Goal: Task Accomplishment & Management: Manage account settings

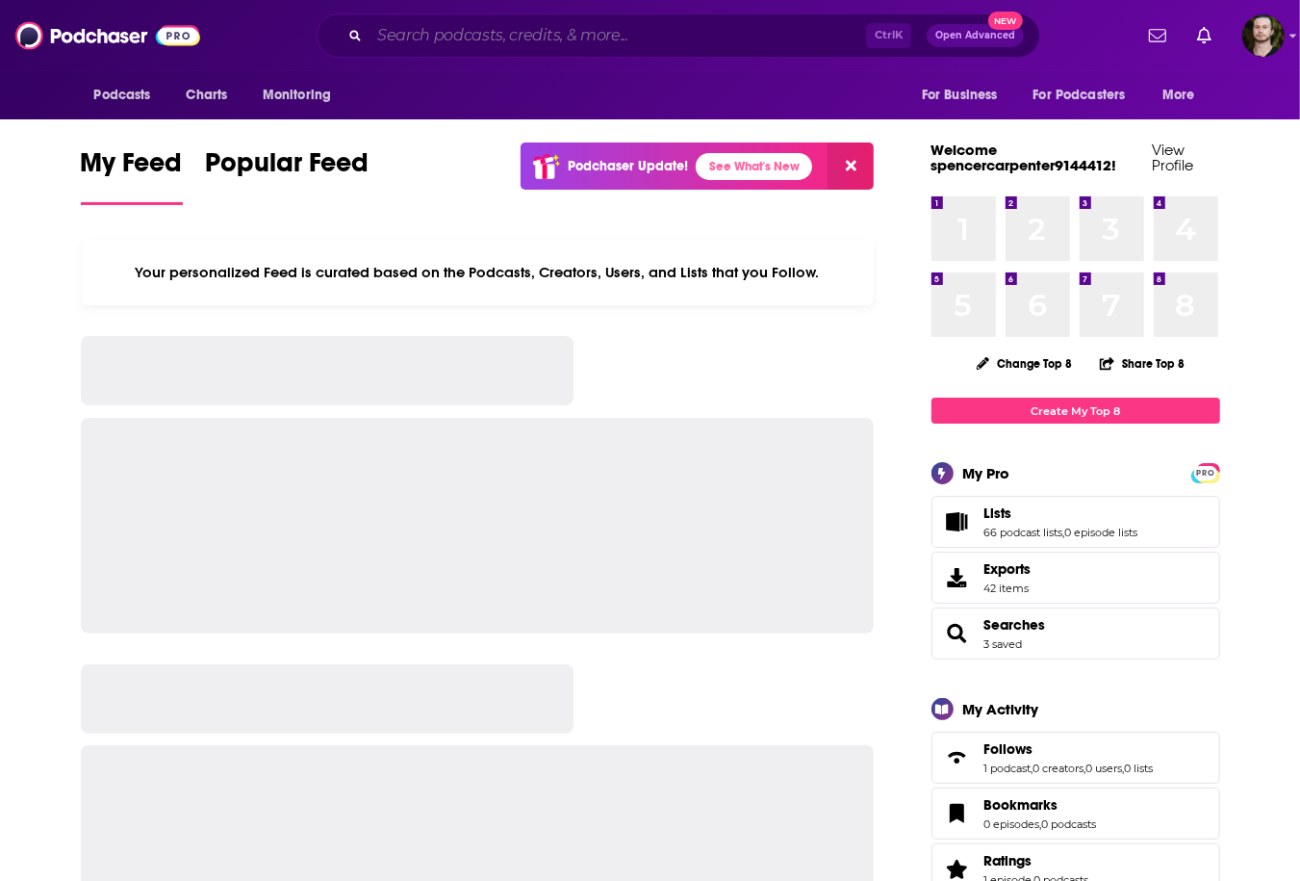
click at [523, 42] on input "Search podcasts, credits, & more..." at bounding box center [618, 35] width 497 height 31
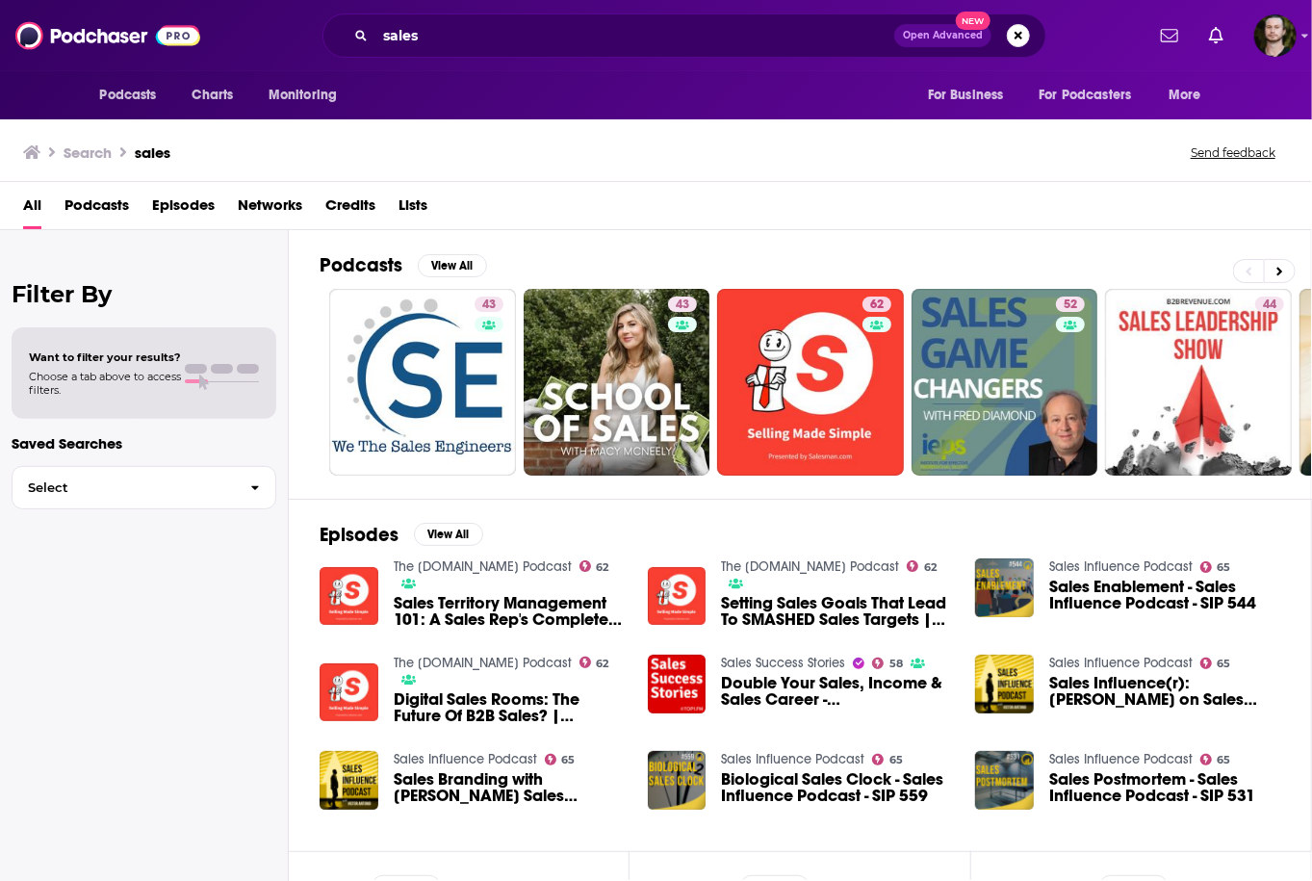
click at [84, 200] on span "Podcasts" at bounding box center [96, 209] width 64 height 39
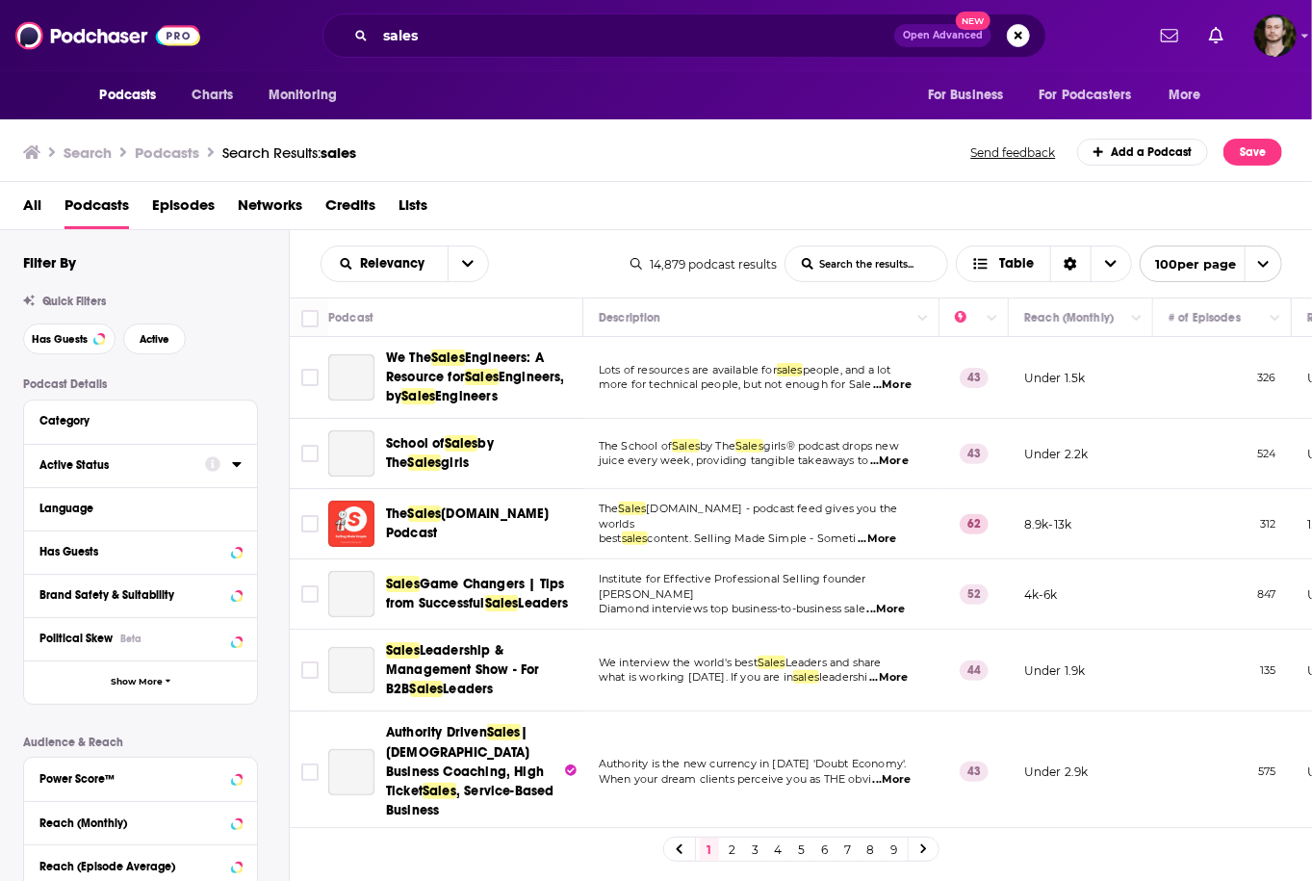
click at [234, 465] on icon at bounding box center [236, 464] width 9 height 5
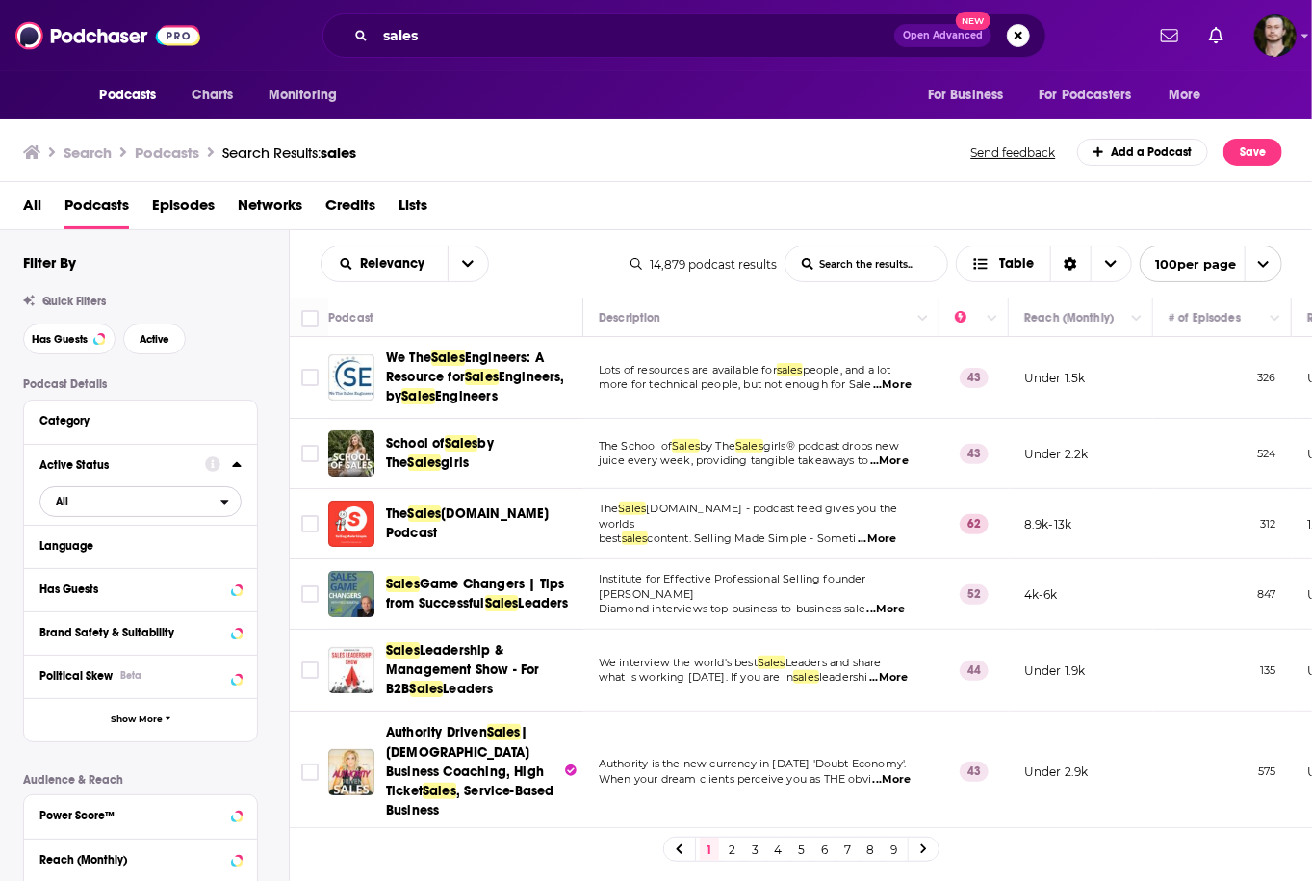
click at [208, 508] on span "All" at bounding box center [130, 500] width 180 height 25
click at [179, 564] on span "2k" at bounding box center [196, 564] width 88 height 11
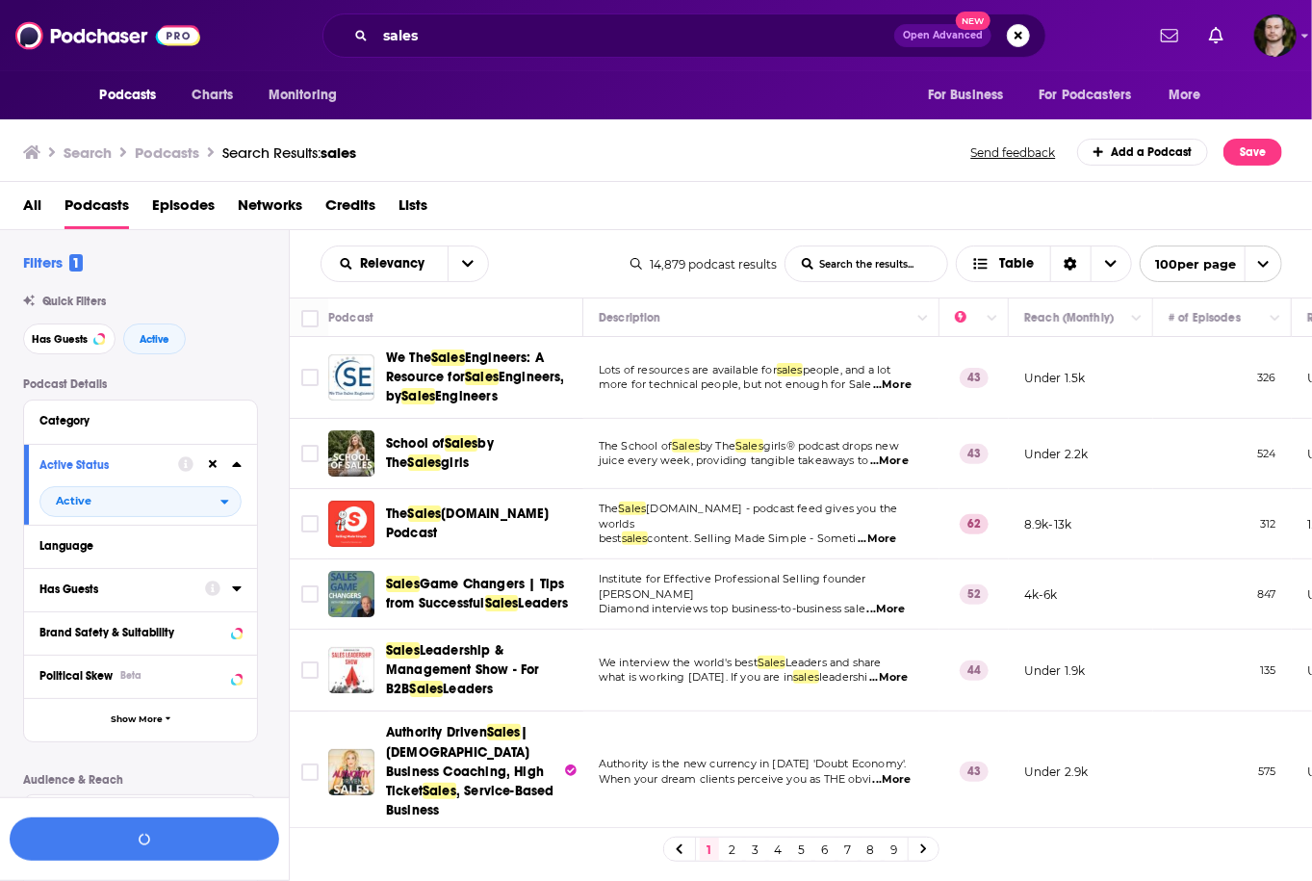
click at [232, 589] on icon at bounding box center [237, 587] width 10 height 15
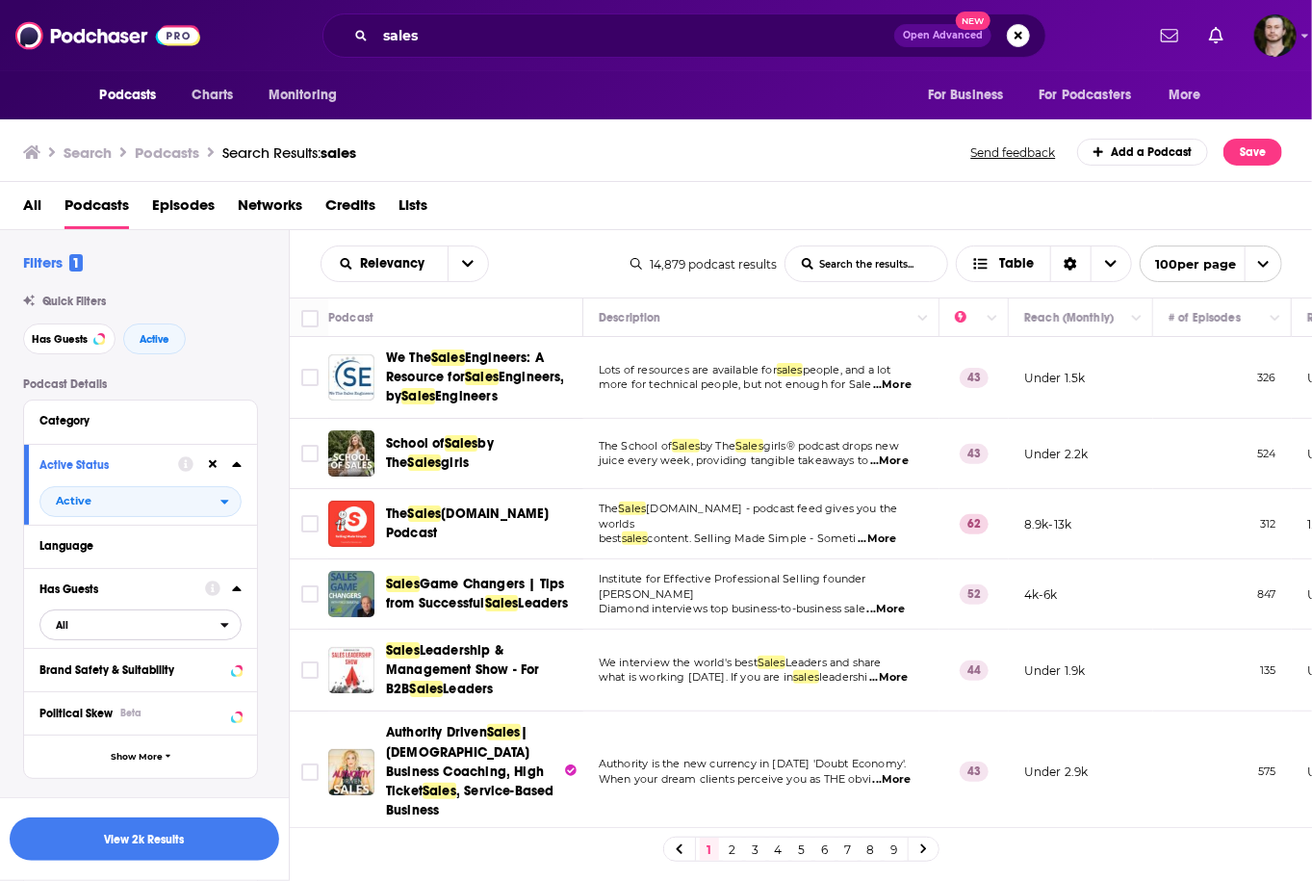
click at [175, 634] on span "All" at bounding box center [130, 624] width 180 height 25
click at [169, 698] on div "Has guests 4k" at bounding box center [147, 688] width 216 height 32
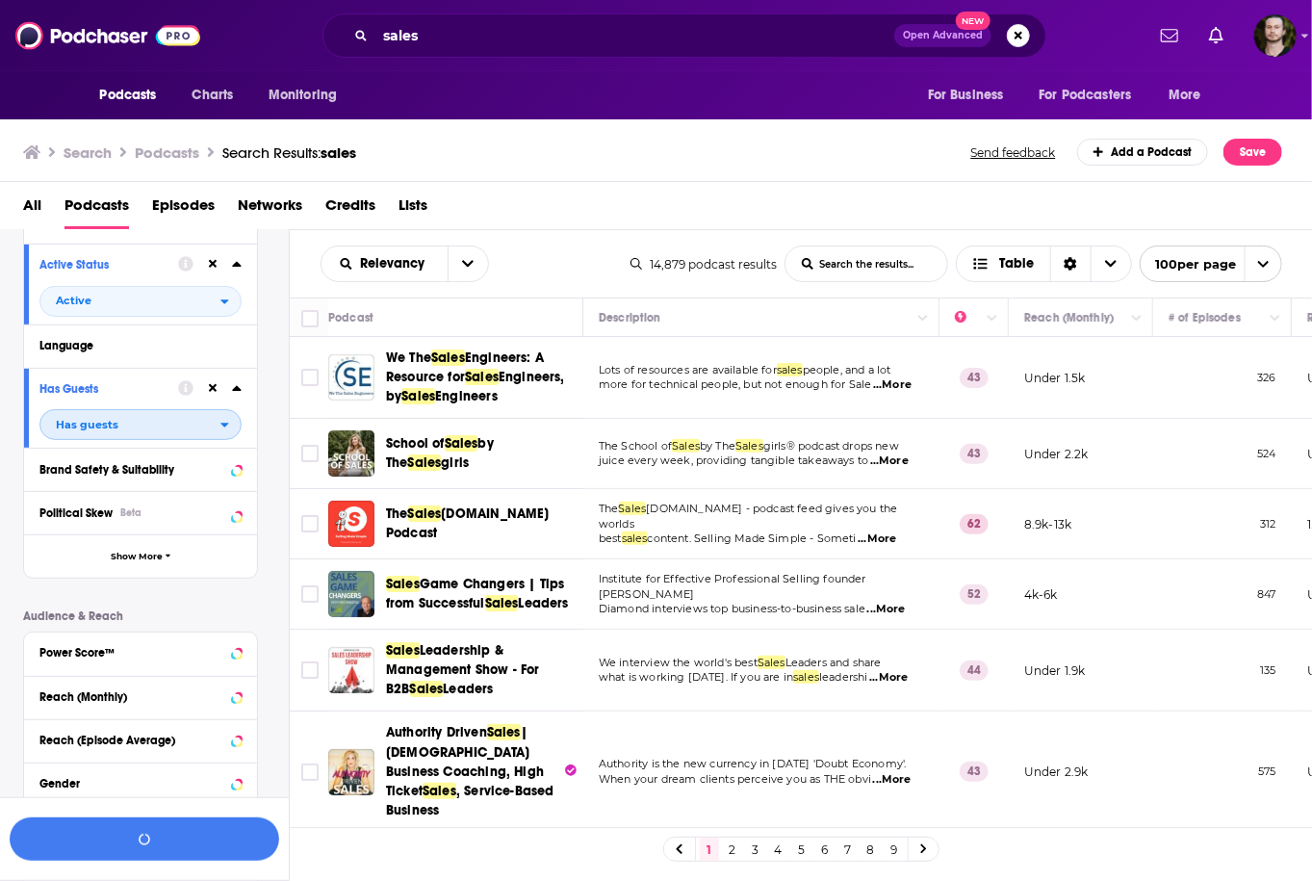
scroll to position [385, 0]
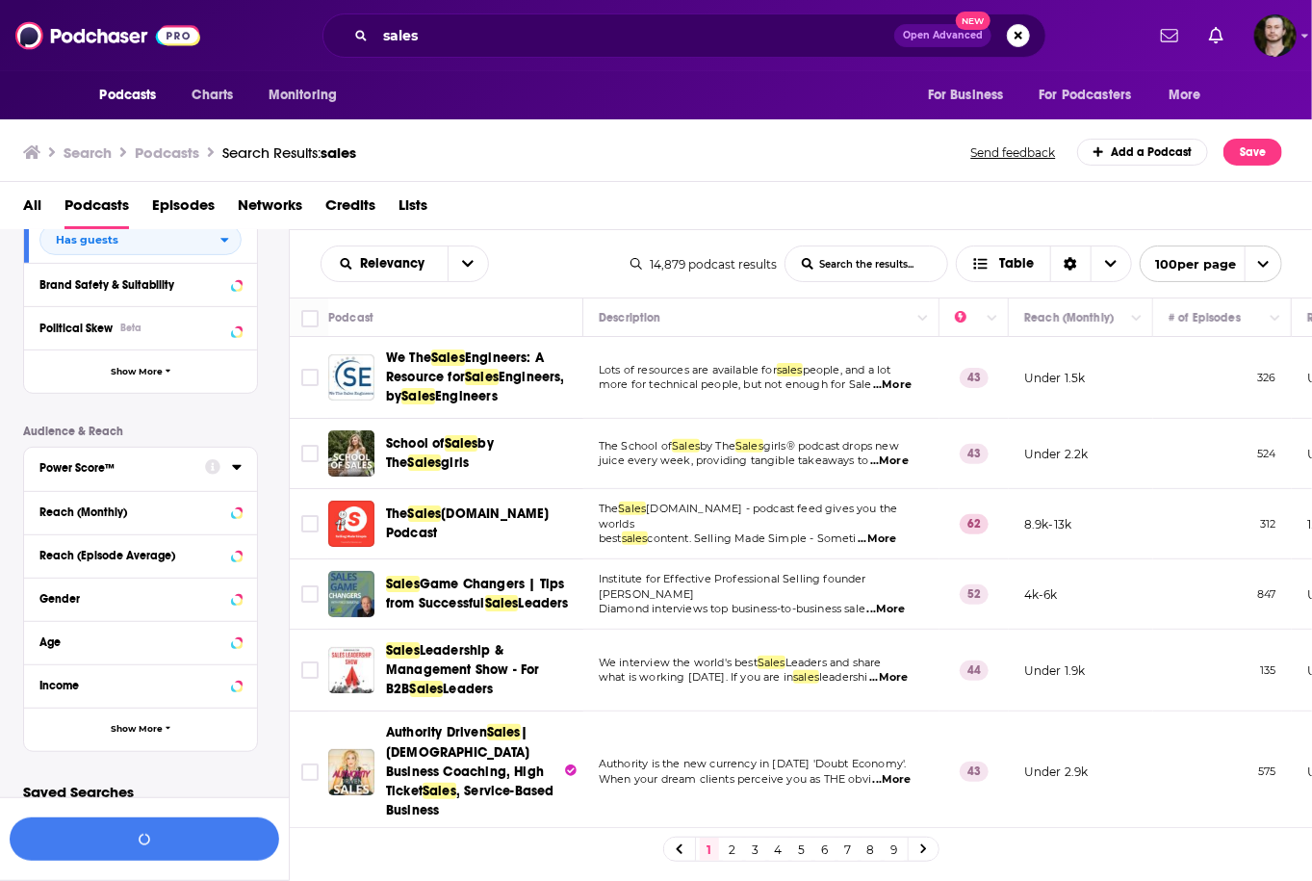
click at [237, 470] on icon at bounding box center [236, 467] width 9 height 5
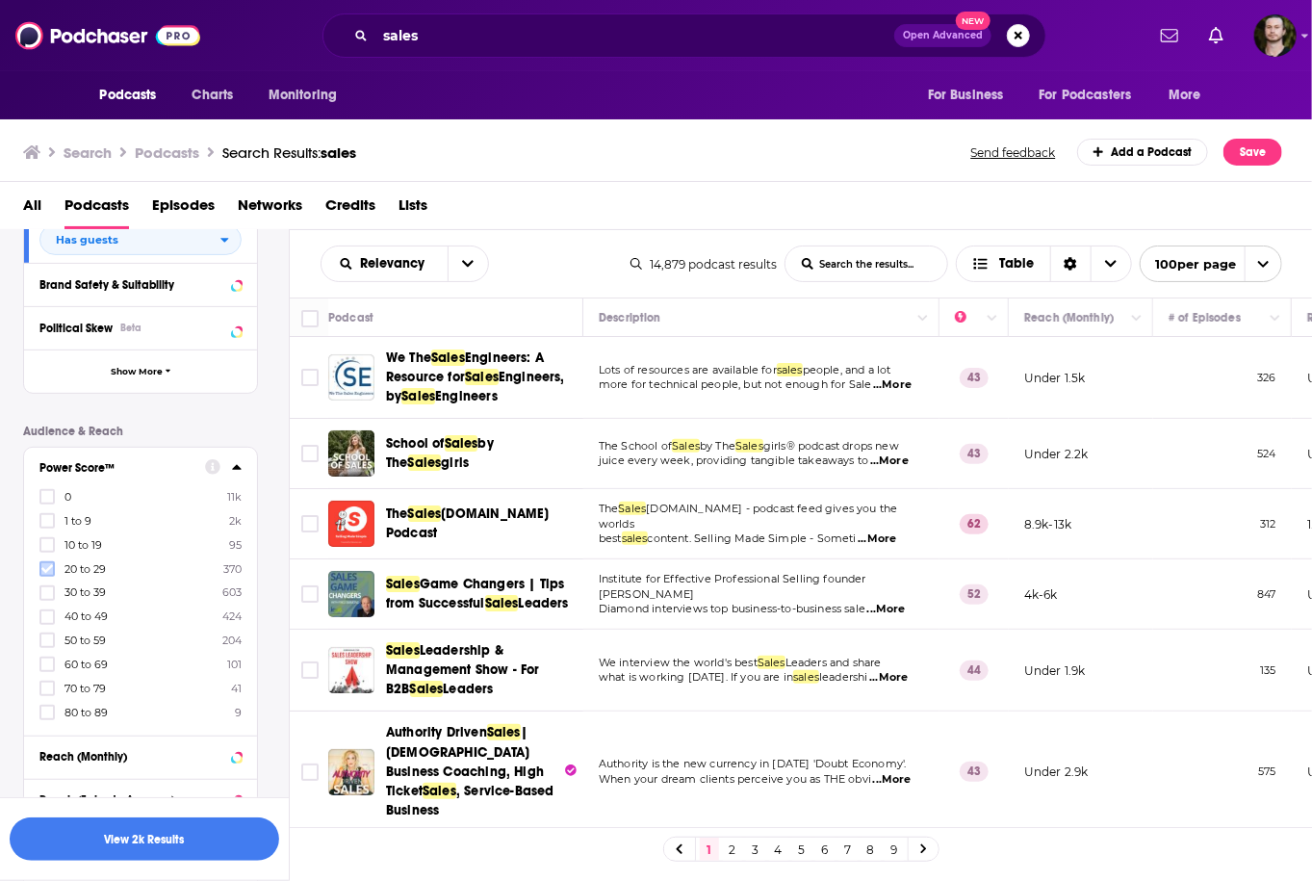
click at [46, 566] on icon at bounding box center [47, 569] width 12 height 12
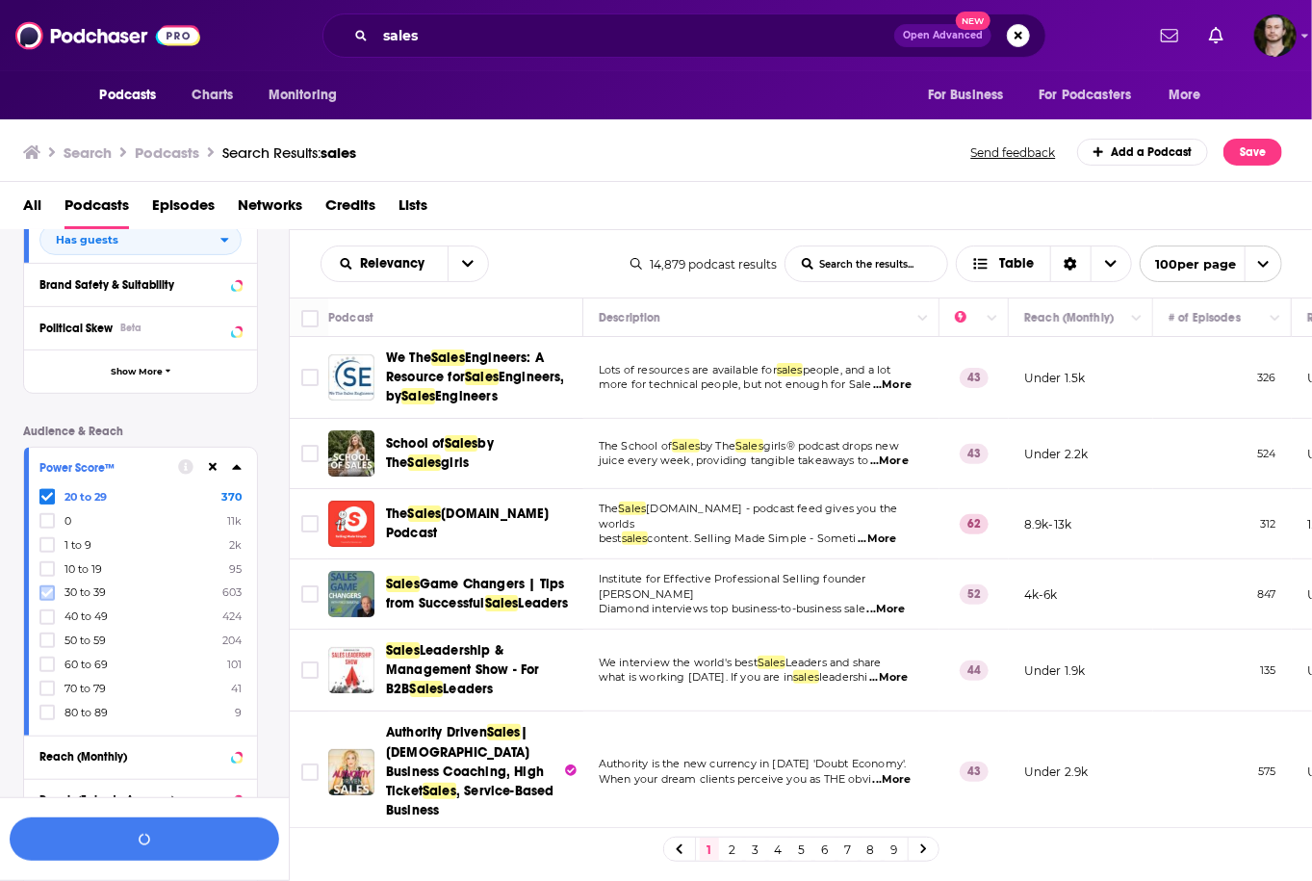
click at [40, 600] on label at bounding box center [46, 592] width 15 height 15
click at [42, 617] on icon at bounding box center [47, 616] width 12 height 9
click at [138, 836] on button "View 131 Results" at bounding box center [144, 838] width 269 height 43
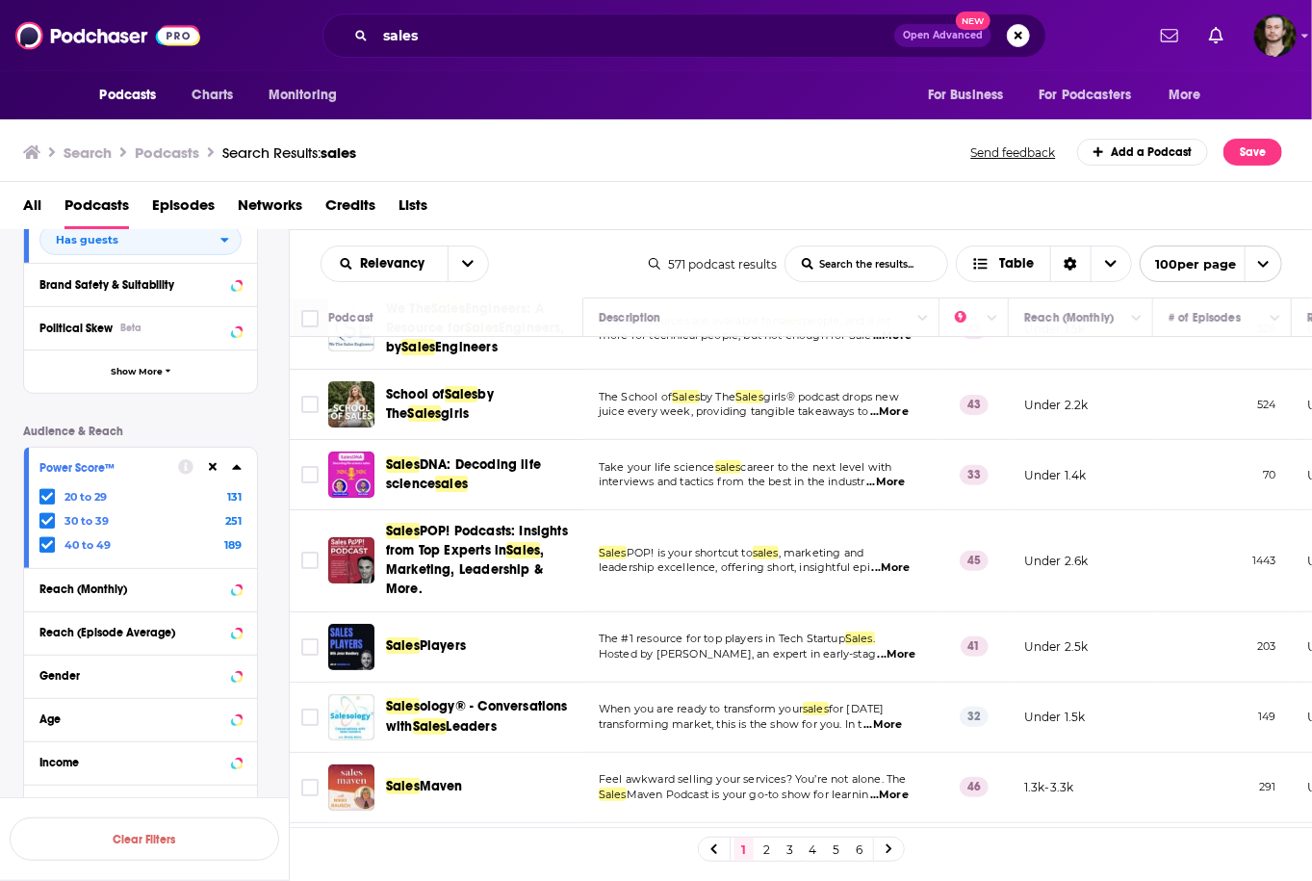
scroll to position [154, 0]
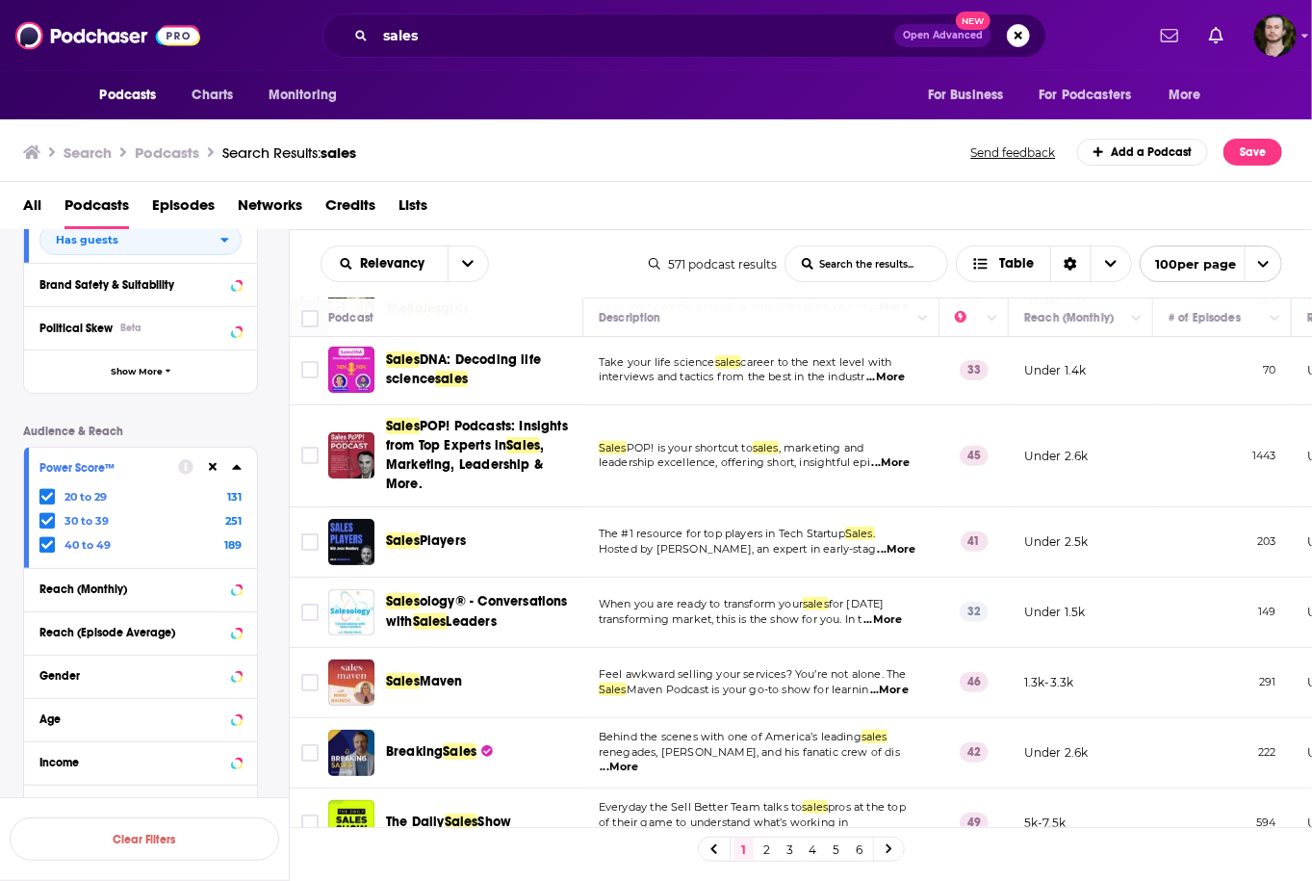
click at [905, 547] on span "...More" at bounding box center [897, 549] width 38 height 15
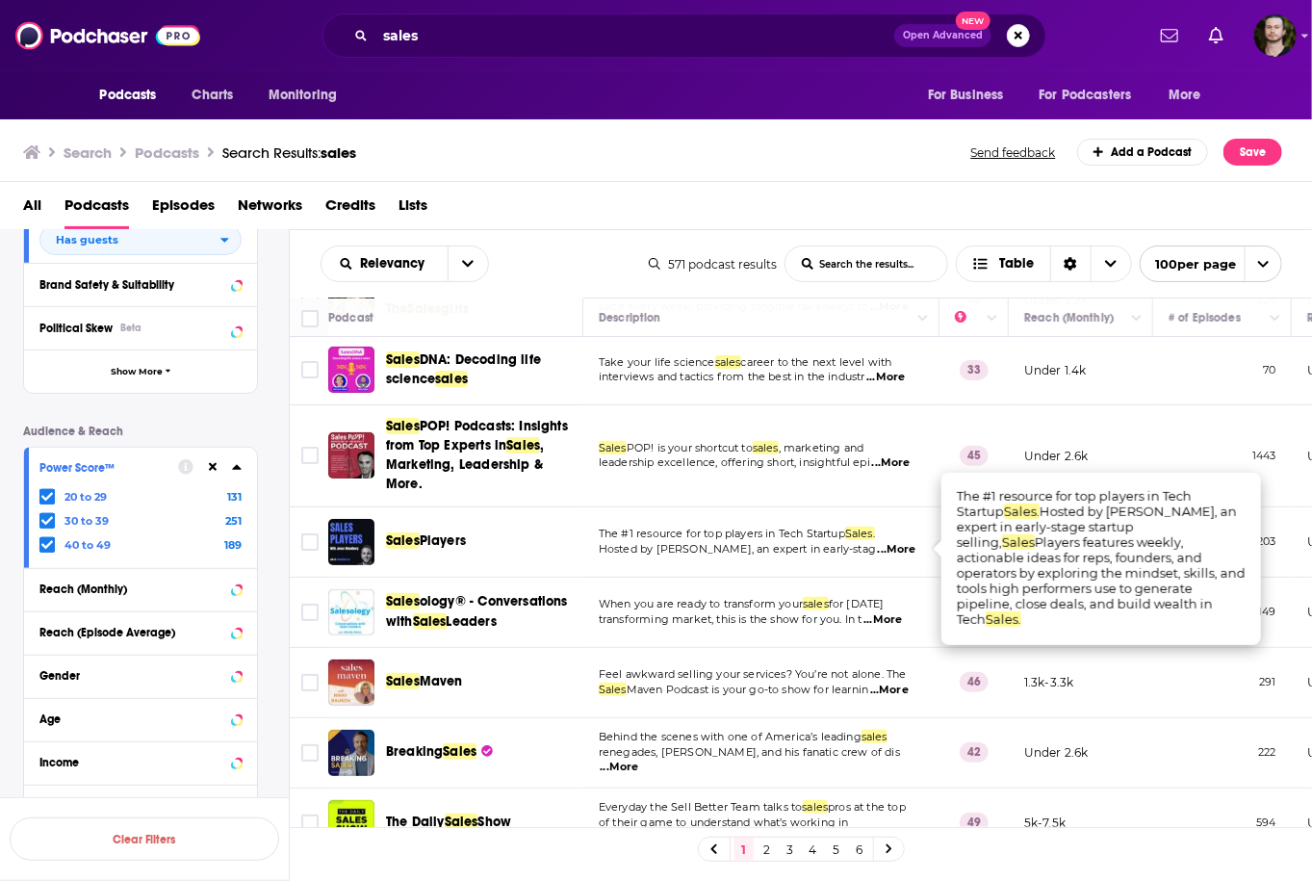
click at [905, 547] on span "...More" at bounding box center [897, 549] width 38 height 15
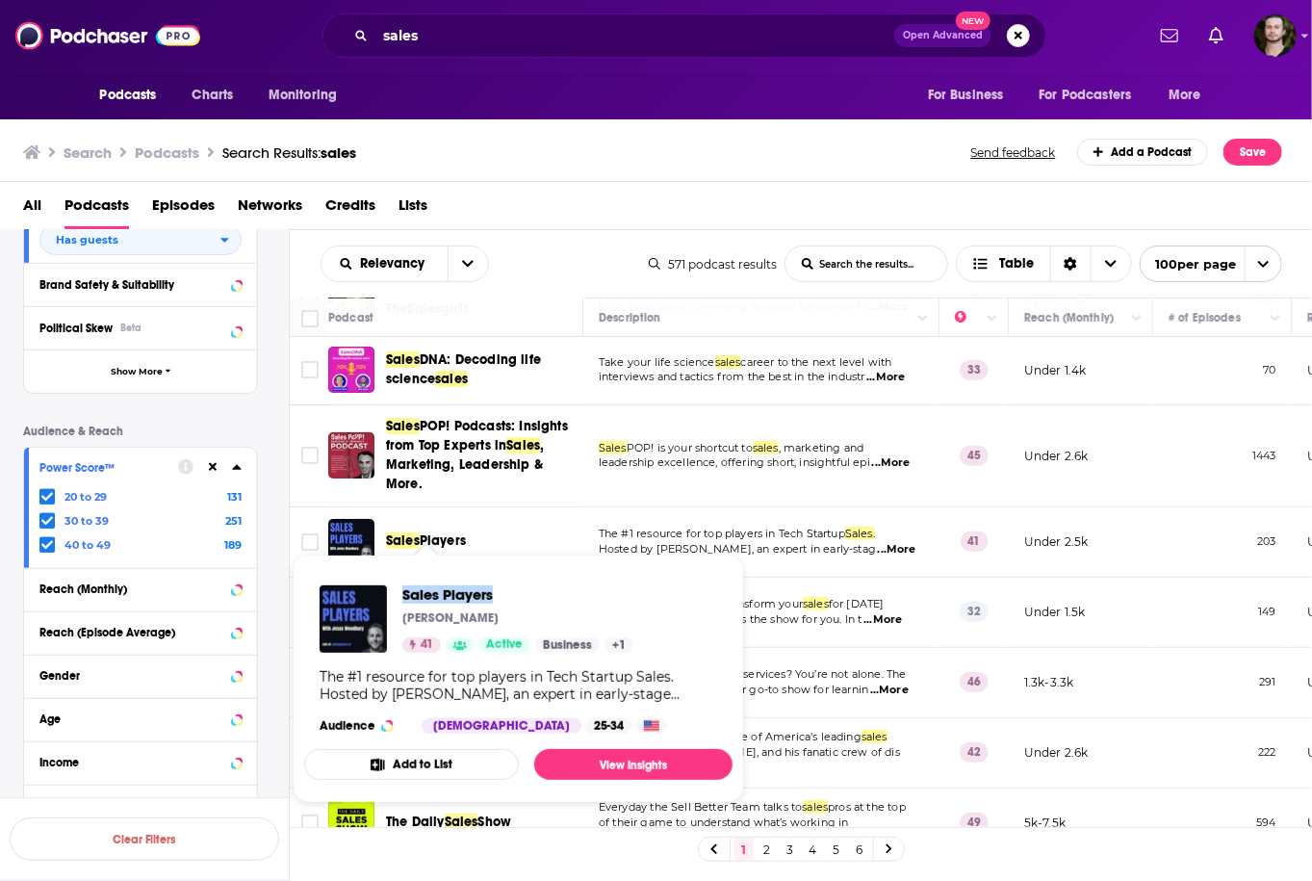
drag, startPoint x: 398, startPoint y: 590, endPoint x: 521, endPoint y: 600, distance: 122.6
click at [521, 600] on div "Sales Players Jesse Woodbury 41 Active Business + 1" at bounding box center [476, 618] width 314 height 67
copy span "Sales Players"
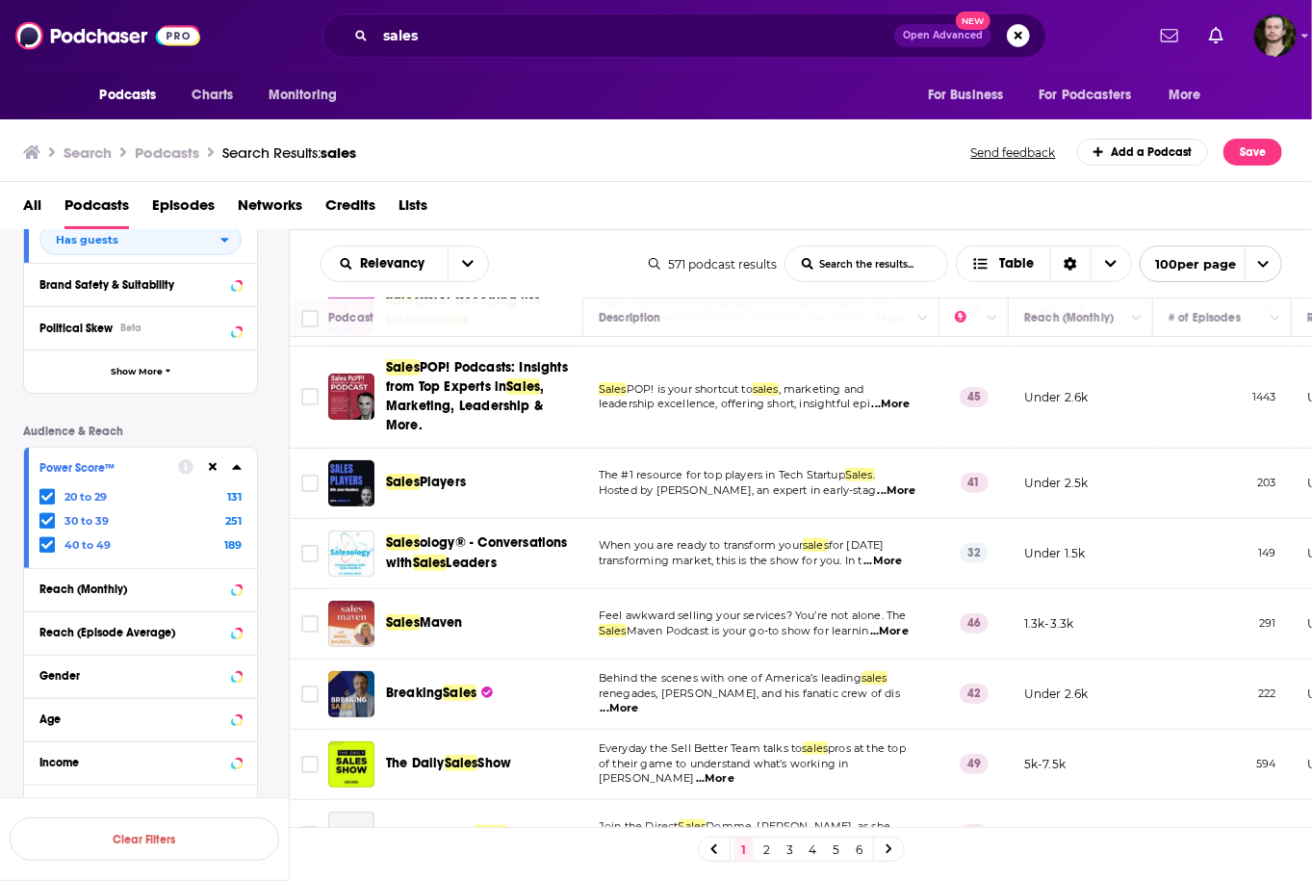
scroll to position [308, 0]
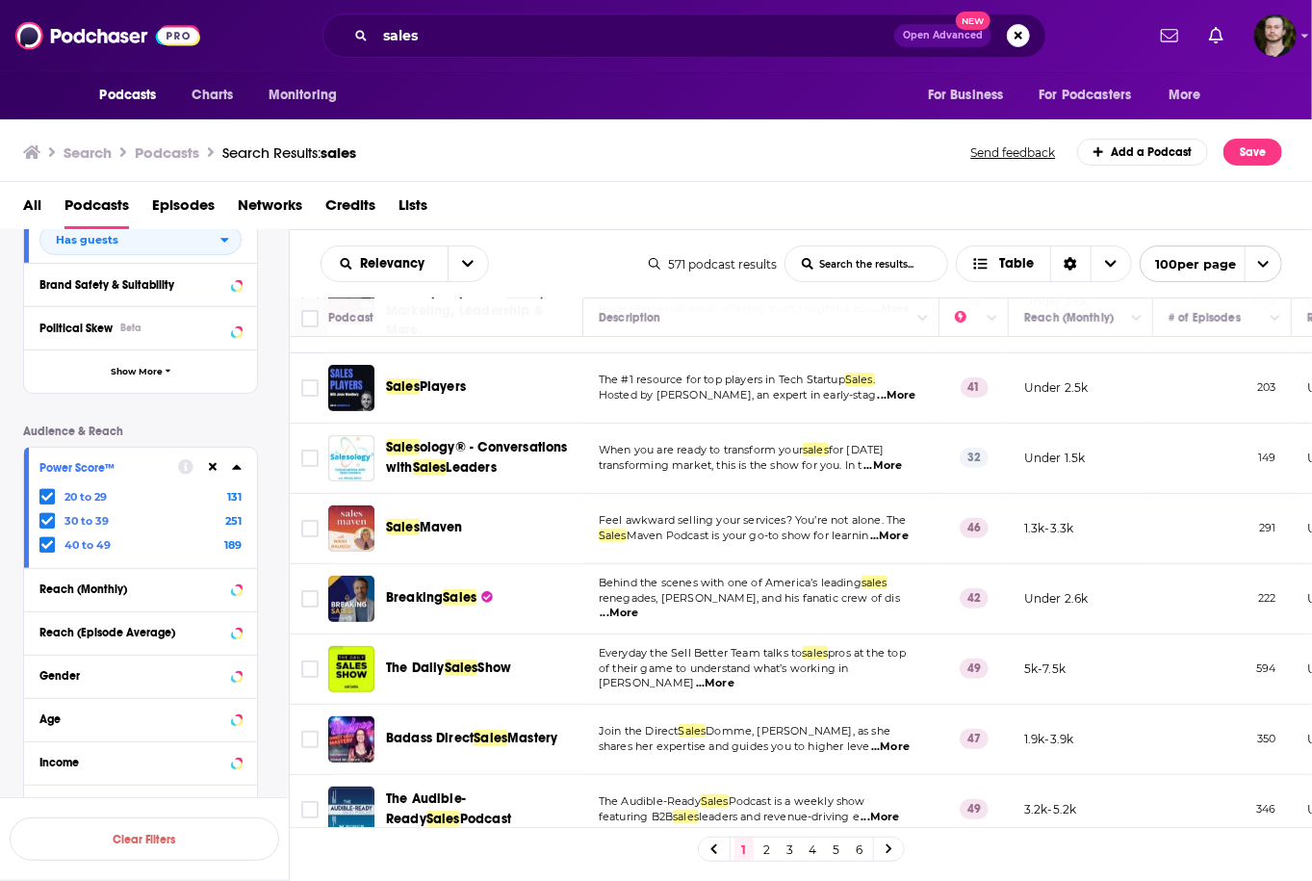
click at [890, 461] on span "...More" at bounding box center [882, 465] width 38 height 15
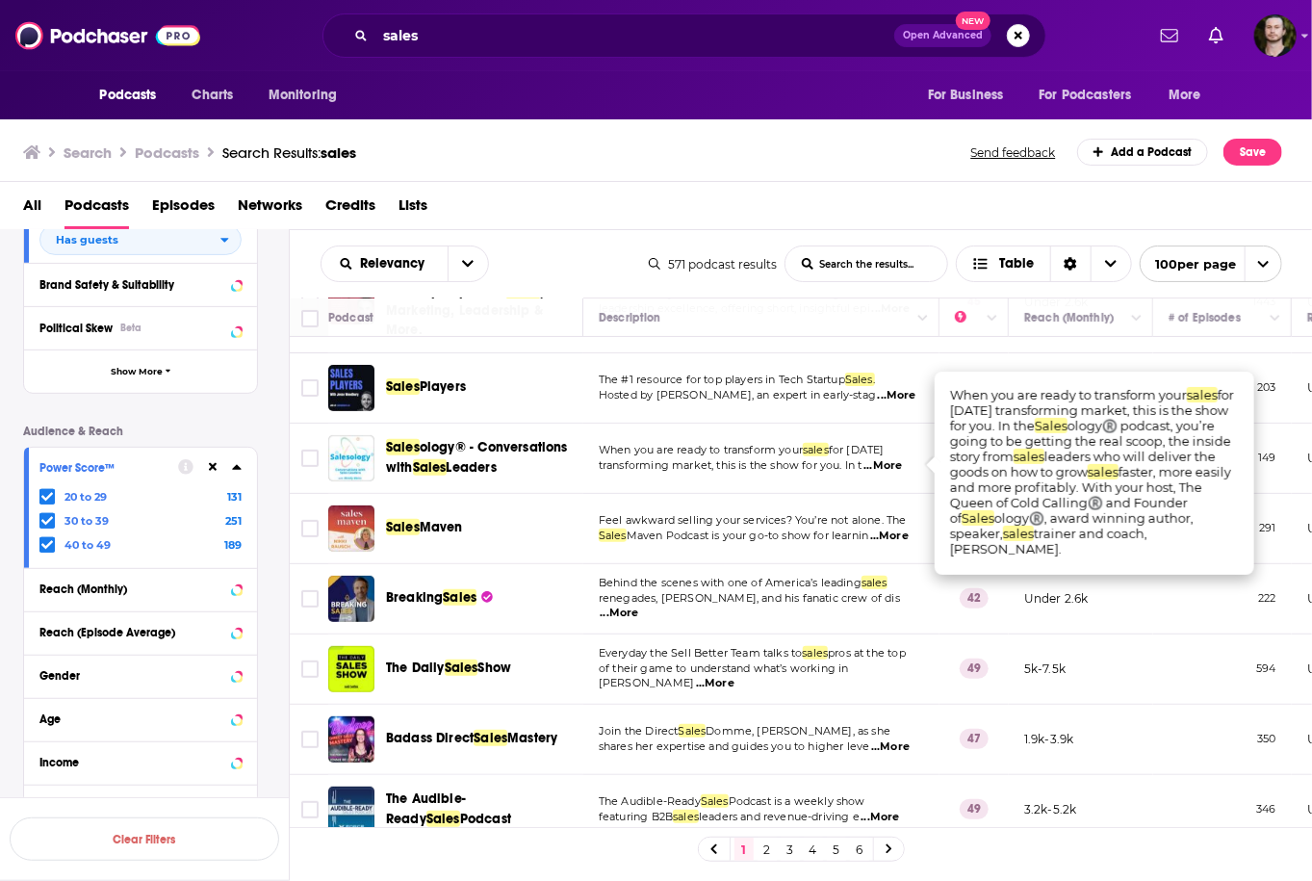
click at [890, 461] on span "...More" at bounding box center [882, 465] width 38 height 15
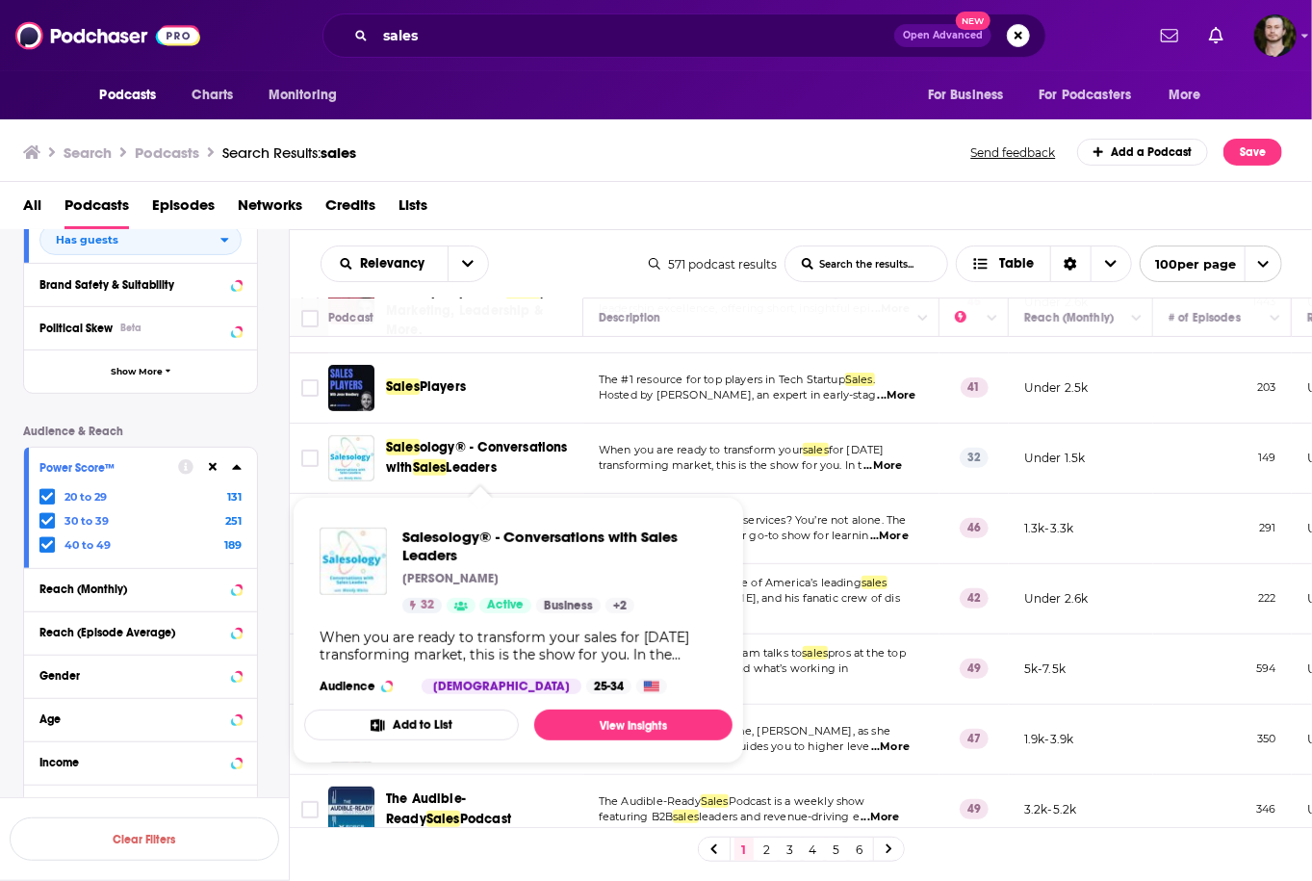
drag, startPoint x: 376, startPoint y: 437, endPoint x: 500, endPoint y: 466, distance: 127.5
click at [500, 466] on div "Sales ology® - Conversations with Sales Leaders" at bounding box center [457, 458] width 258 height 46
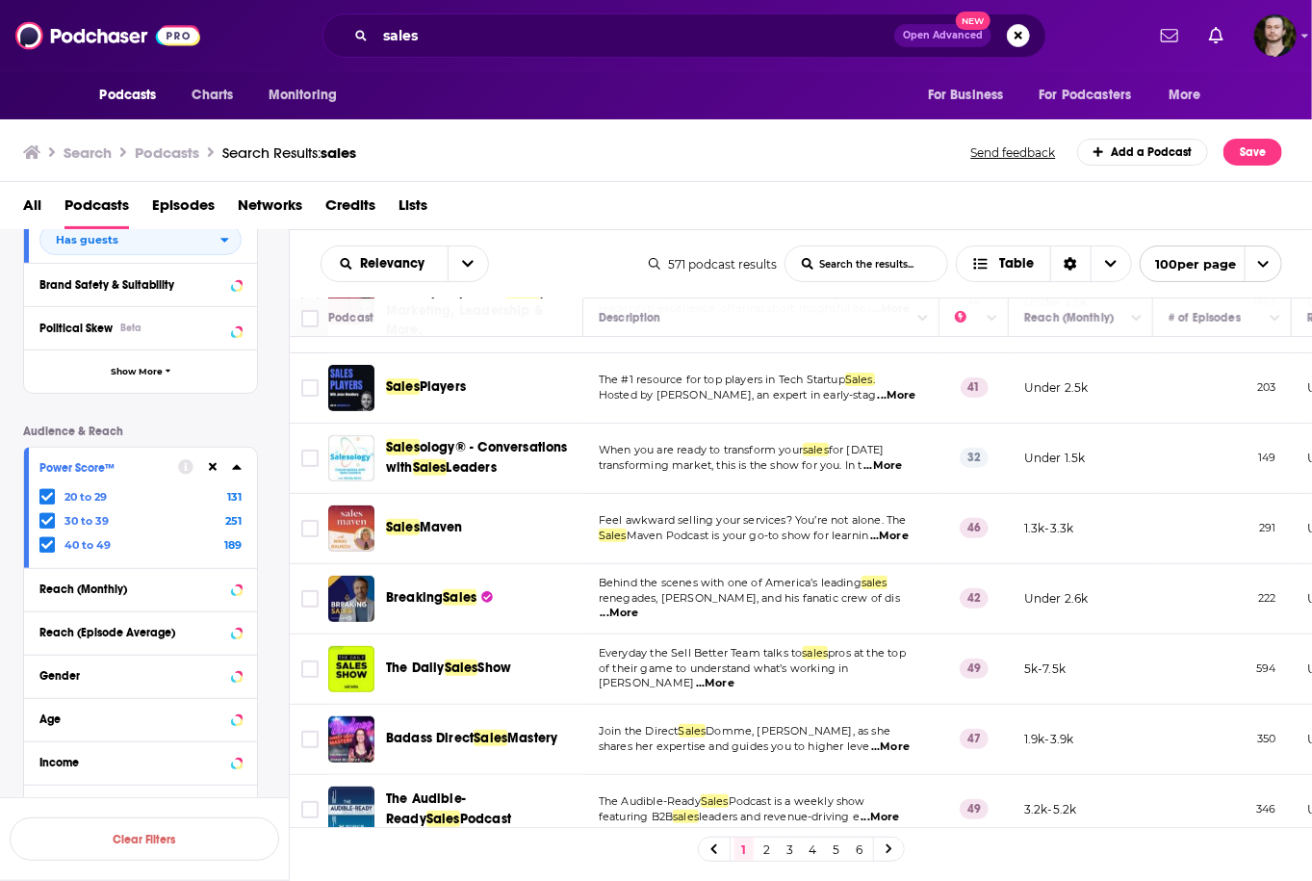
copy div "Sales ology® - Conversations with Sales Leaders"
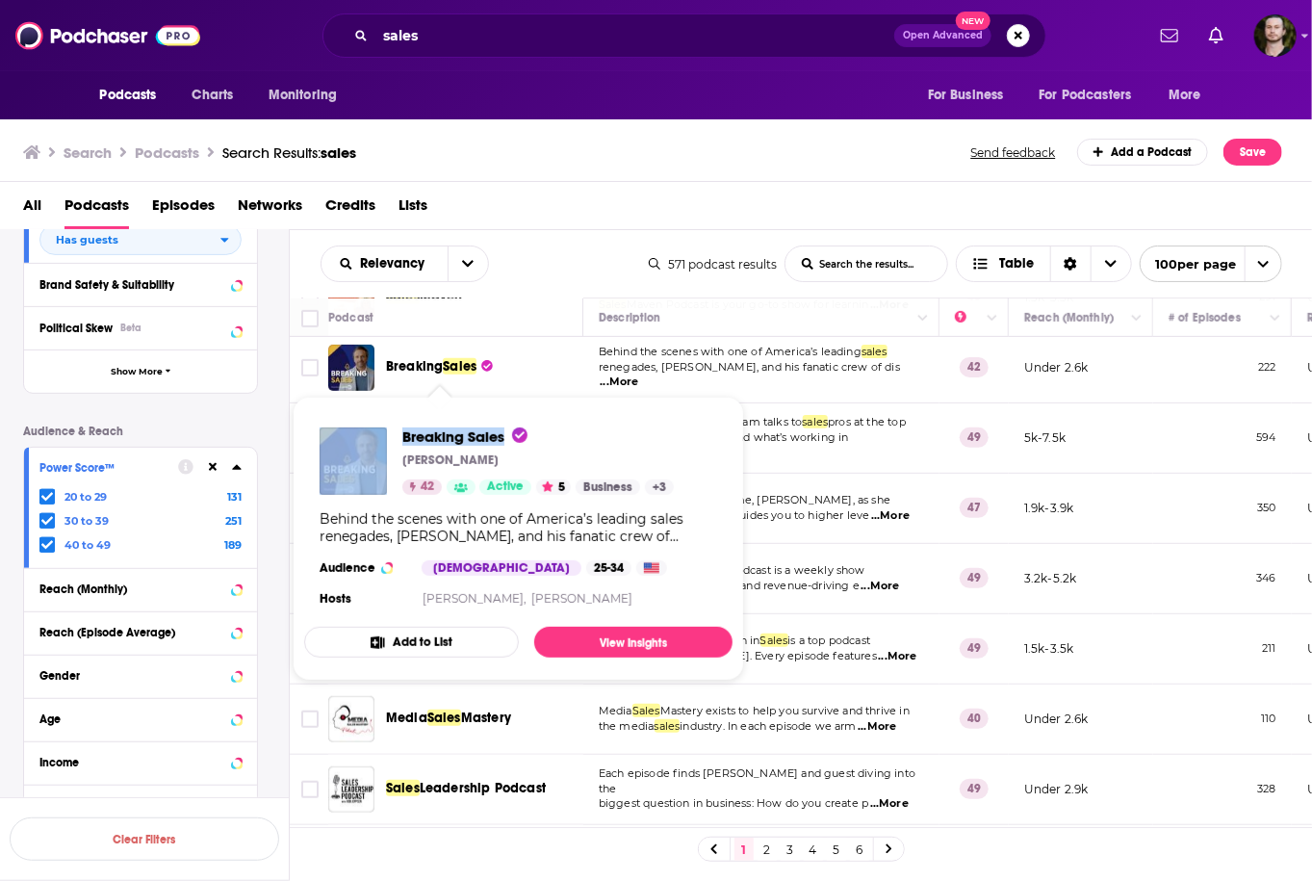
drag, startPoint x: 389, startPoint y: 426, endPoint x: 504, endPoint y: 440, distance: 116.3
click at [504, 440] on div "Breaking Sales Dan Lappin 42 Active 5 Business + 3 Behind the scenes with one o…" at bounding box center [518, 519] width 428 height 215
copy div "Breaking Sales"
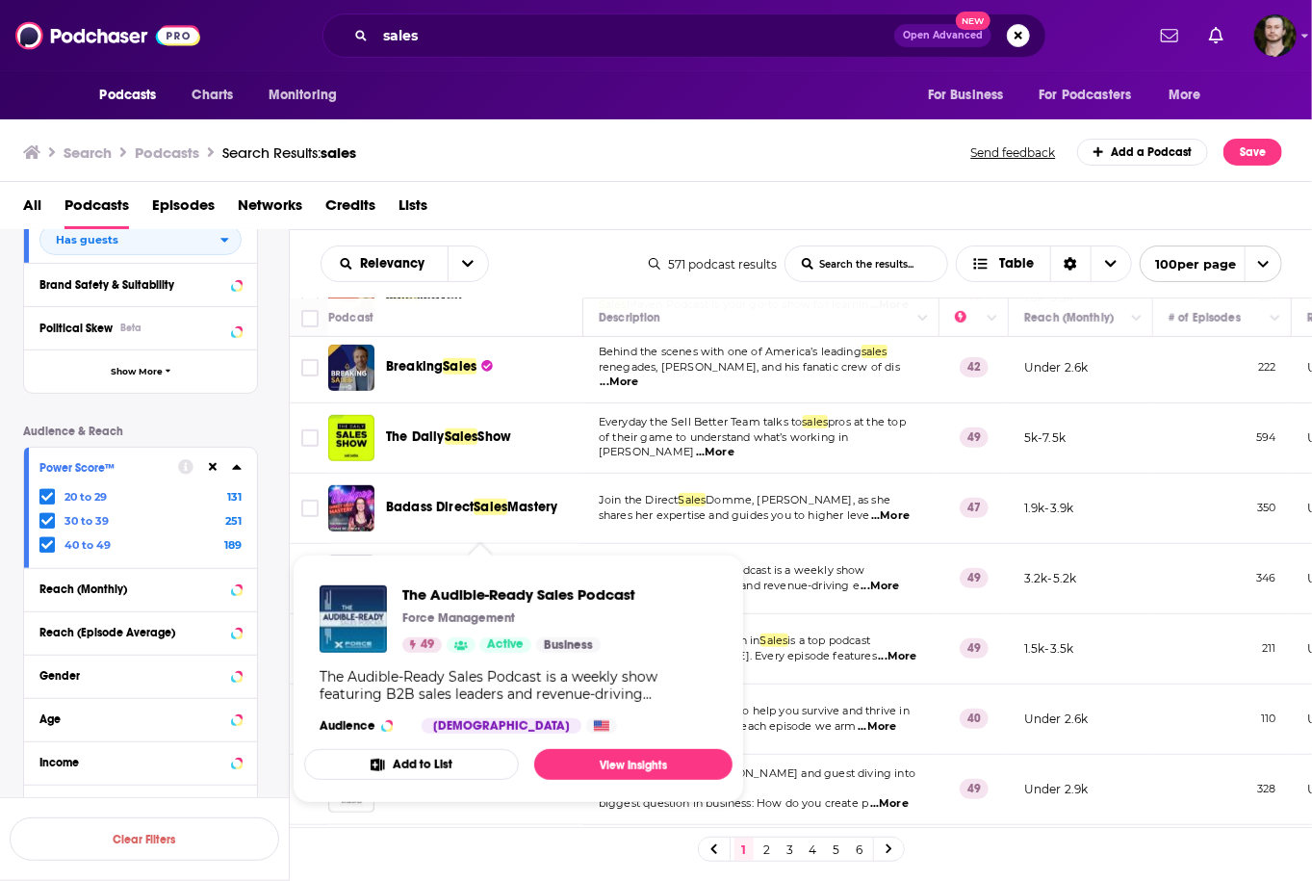
scroll to position [693, 0]
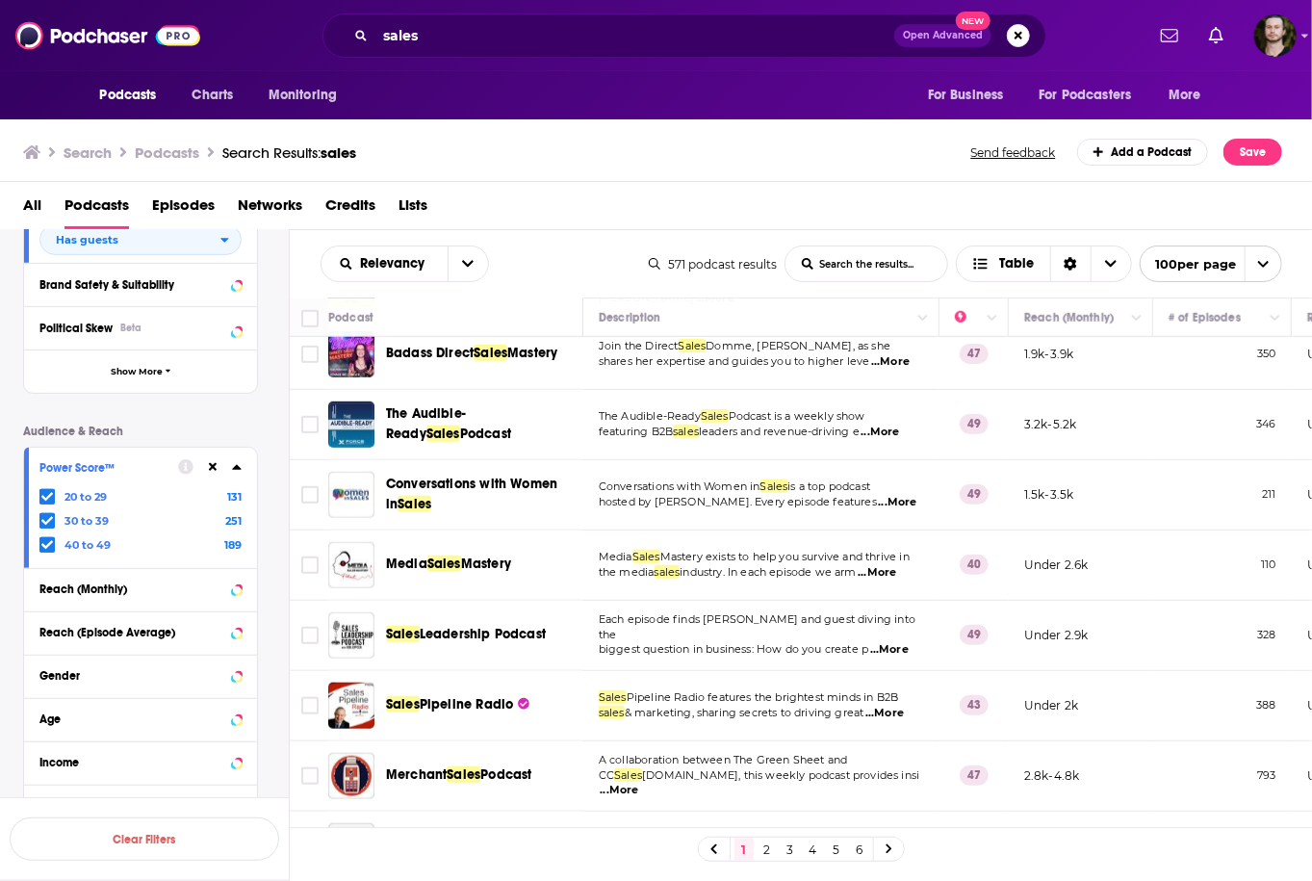
click at [903, 365] on span "...More" at bounding box center [890, 361] width 38 height 15
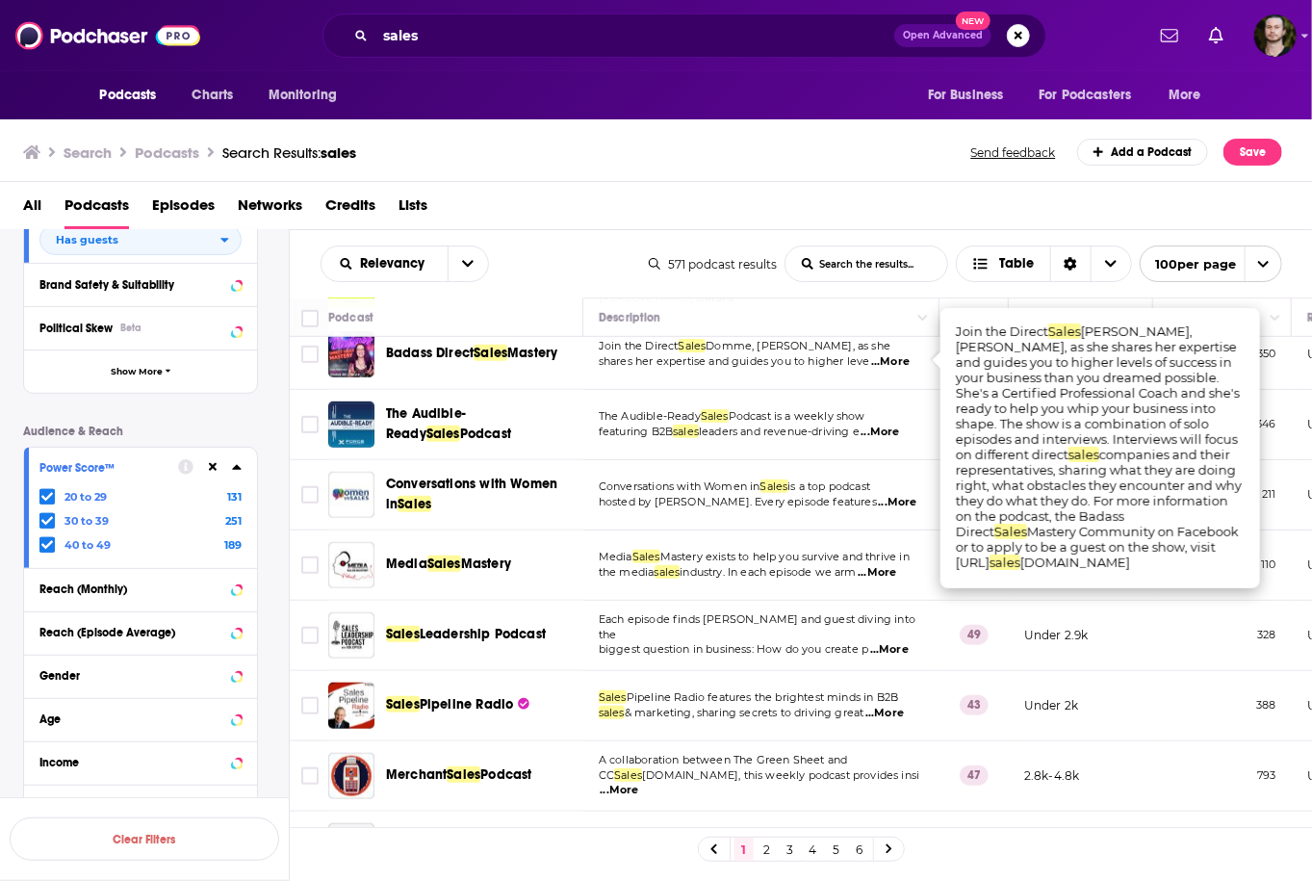
click at [903, 364] on span "...More" at bounding box center [890, 361] width 38 height 15
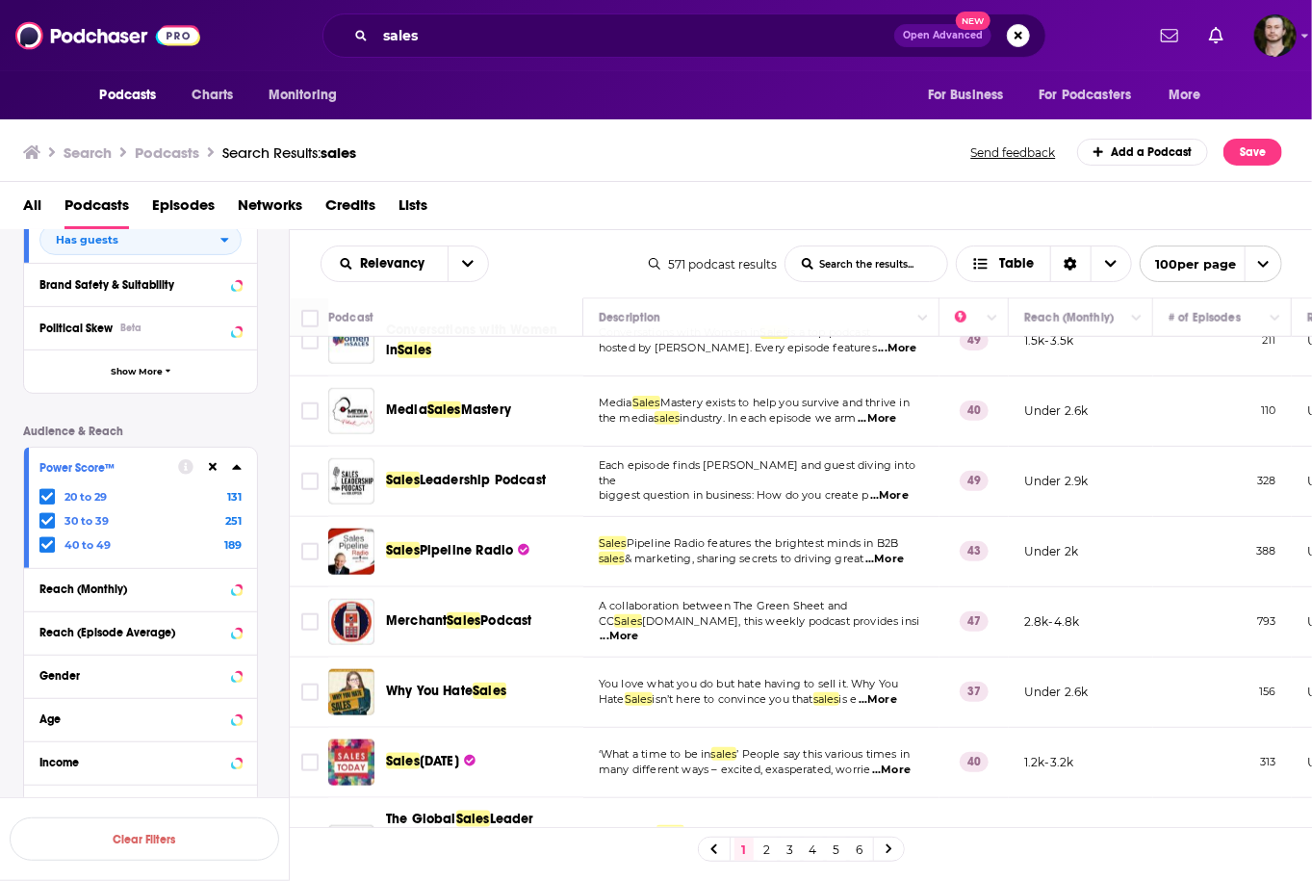
scroll to position [924, 0]
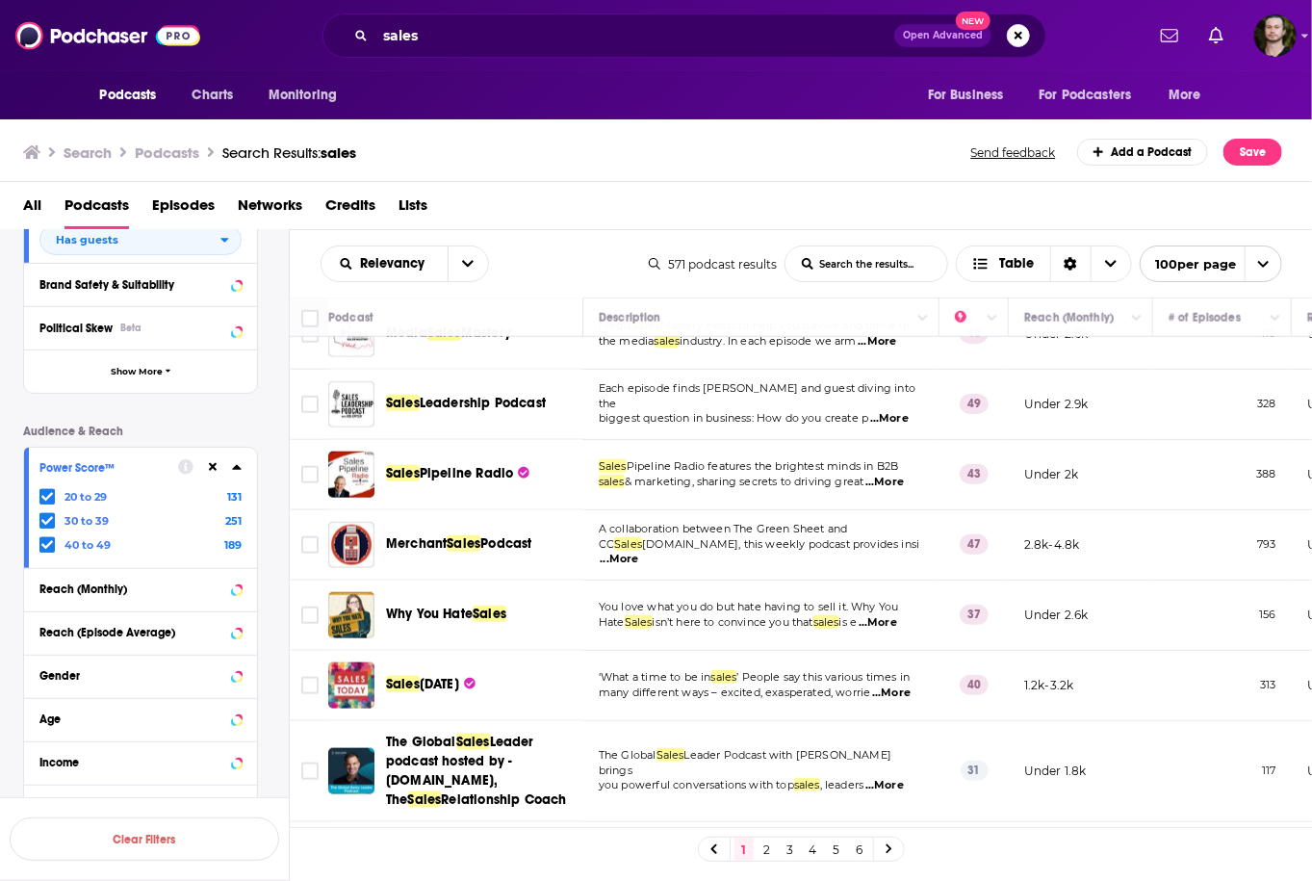
click at [893, 619] on span "...More" at bounding box center [877, 622] width 38 height 15
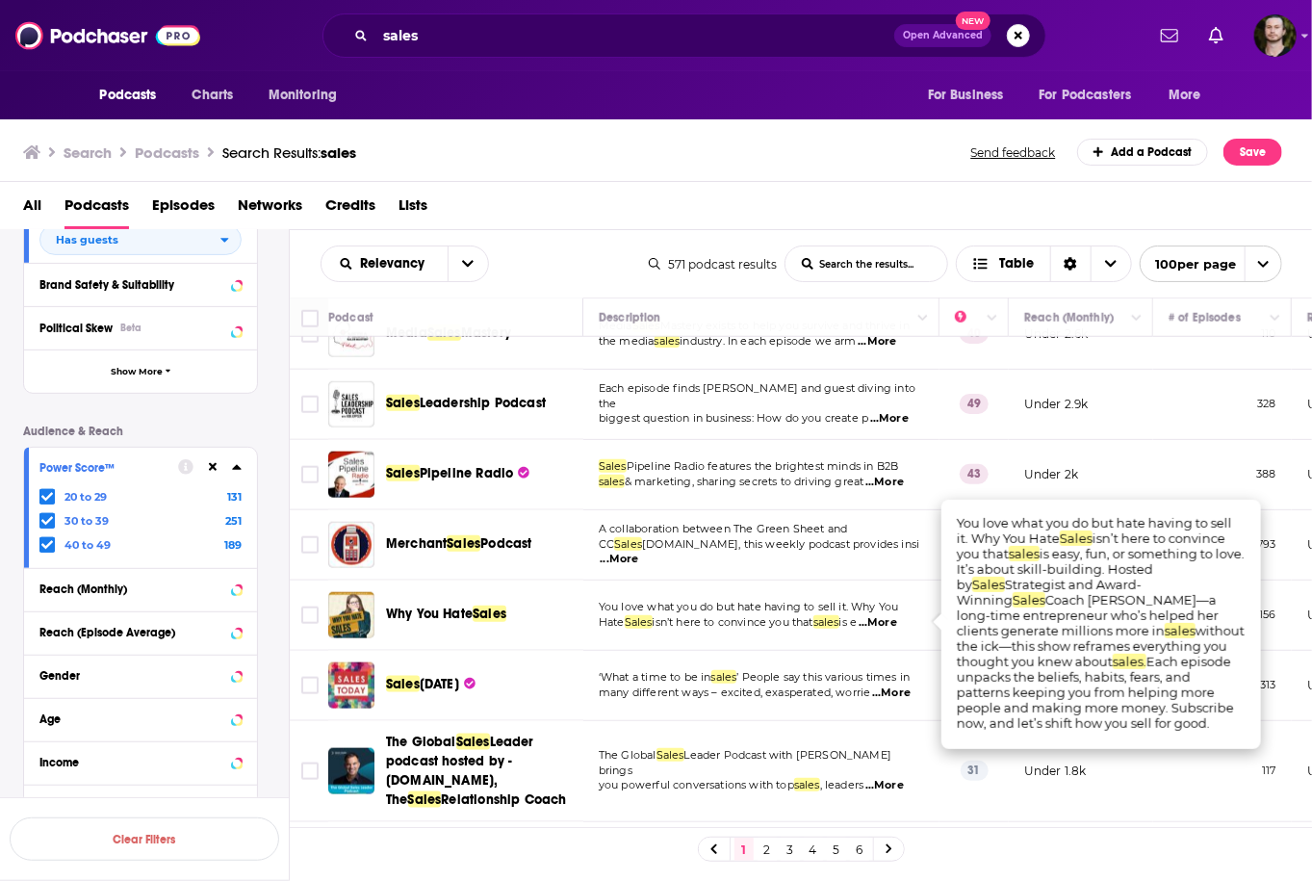
click at [893, 619] on span "...More" at bounding box center [877, 622] width 38 height 15
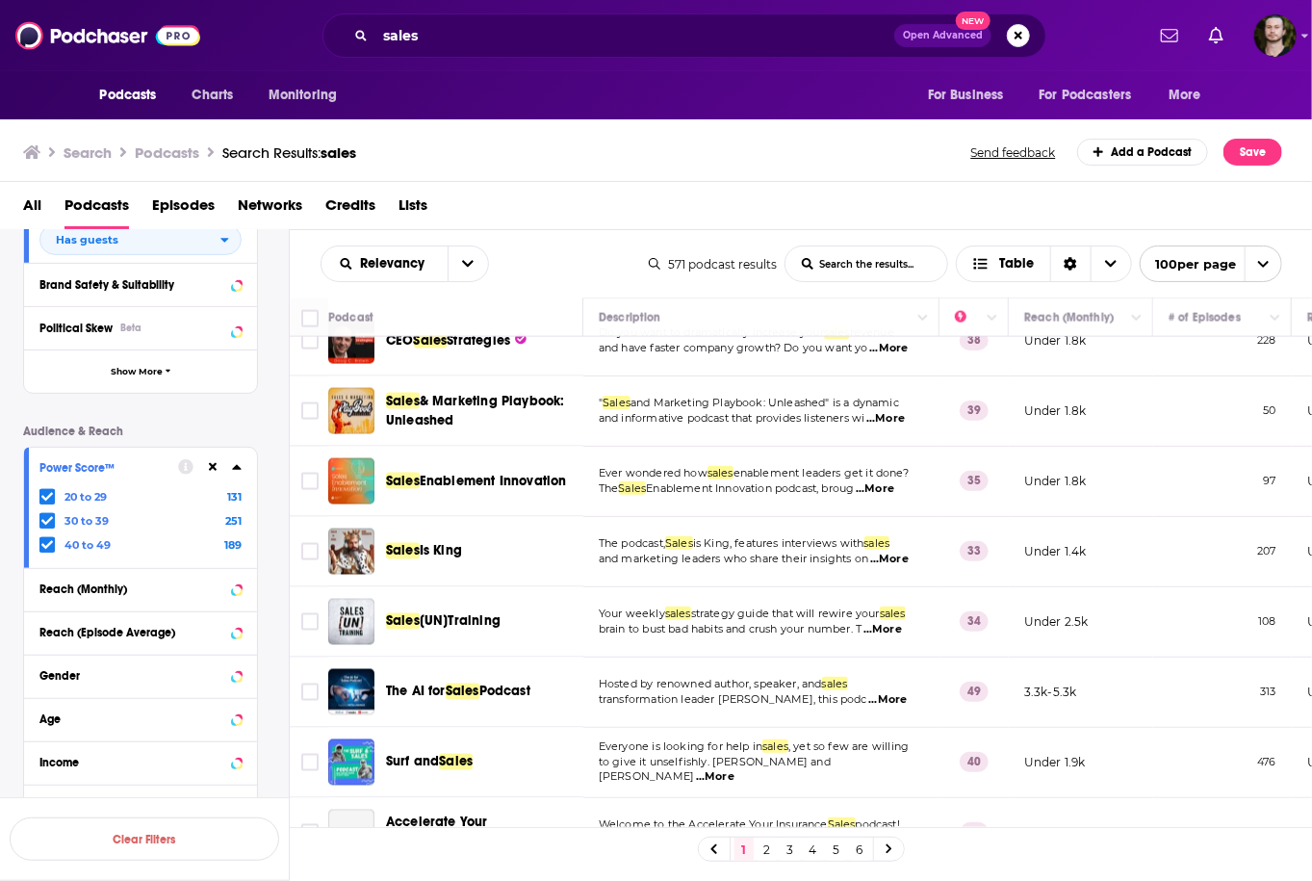
scroll to position [1463, 0]
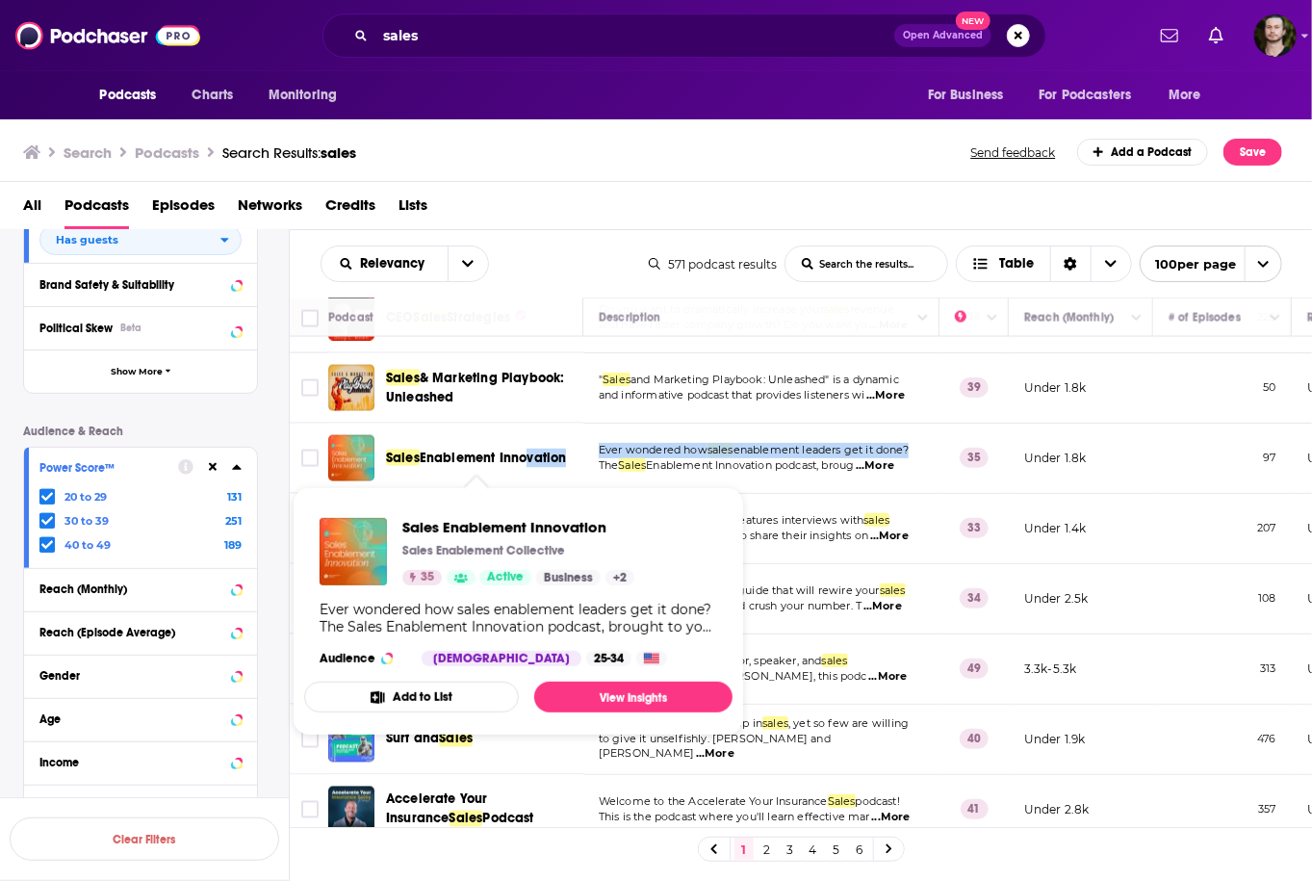
drag, startPoint x: 587, startPoint y: 458, endPoint x: 519, endPoint y: 459, distance: 68.3
click at [519, 459] on tr "Sales Enablement Innovation Ever wondered how sales enablement leaders get it d…" at bounding box center [1001, 458] width 1422 height 70
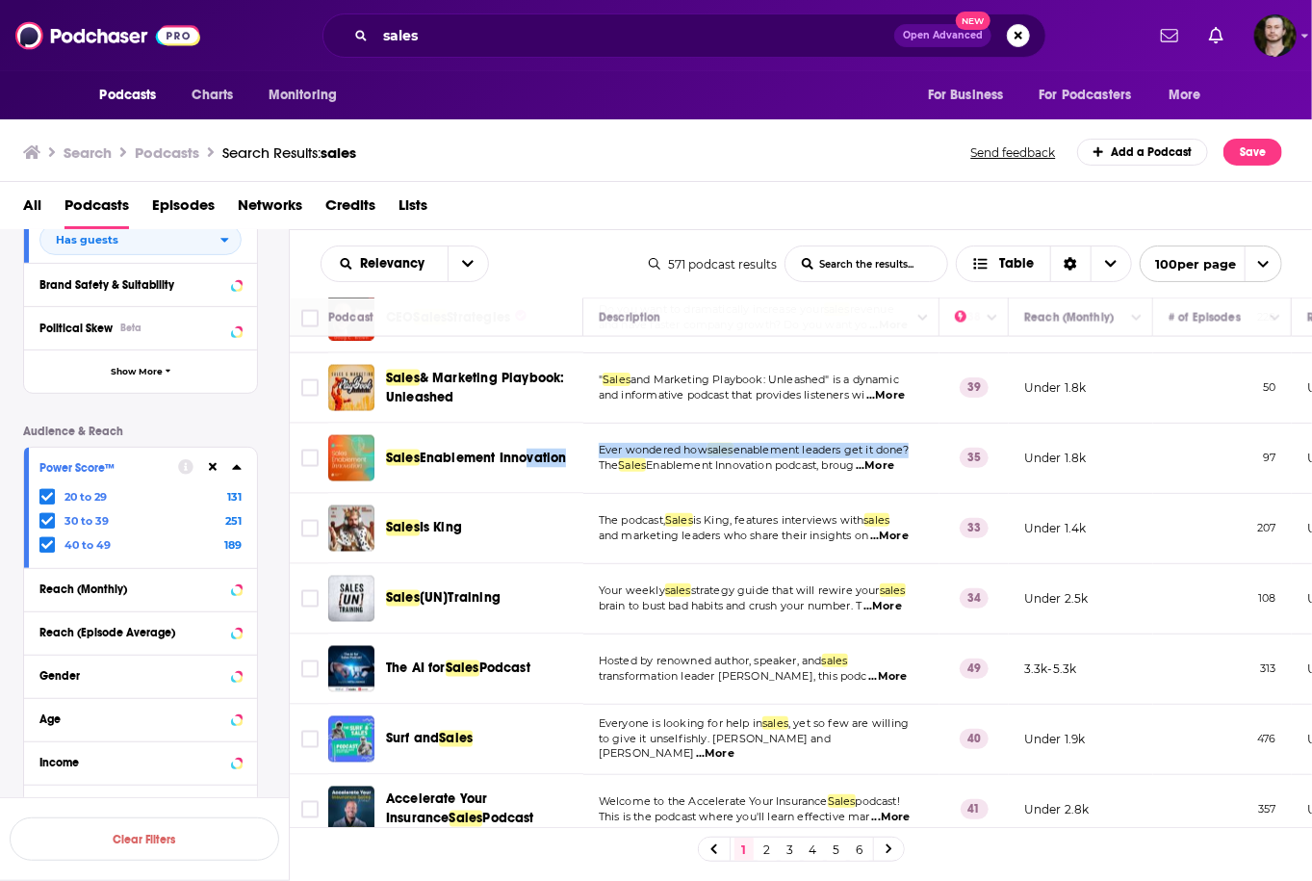
click at [566, 488] on td "Sales Enablement Innovation" at bounding box center [455, 458] width 255 height 70
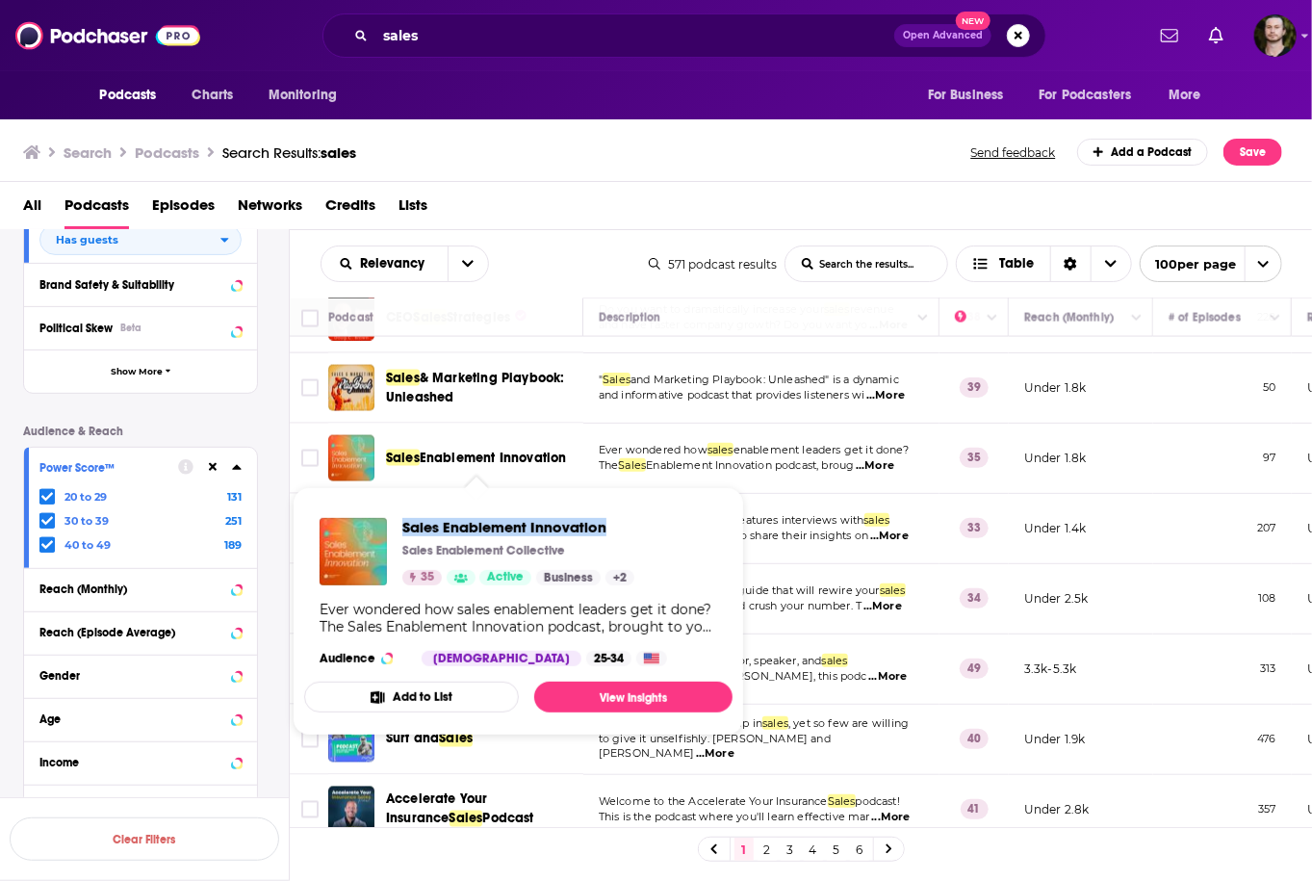
drag, startPoint x: 398, startPoint y: 523, endPoint x: 607, endPoint y: 528, distance: 208.9
click at [607, 528] on div "Sales Enablement Innovation Sales Enablement Collective 35 Active Business + 2" at bounding box center [476, 551] width 315 height 67
copy span "Sales Enablement Innovation"
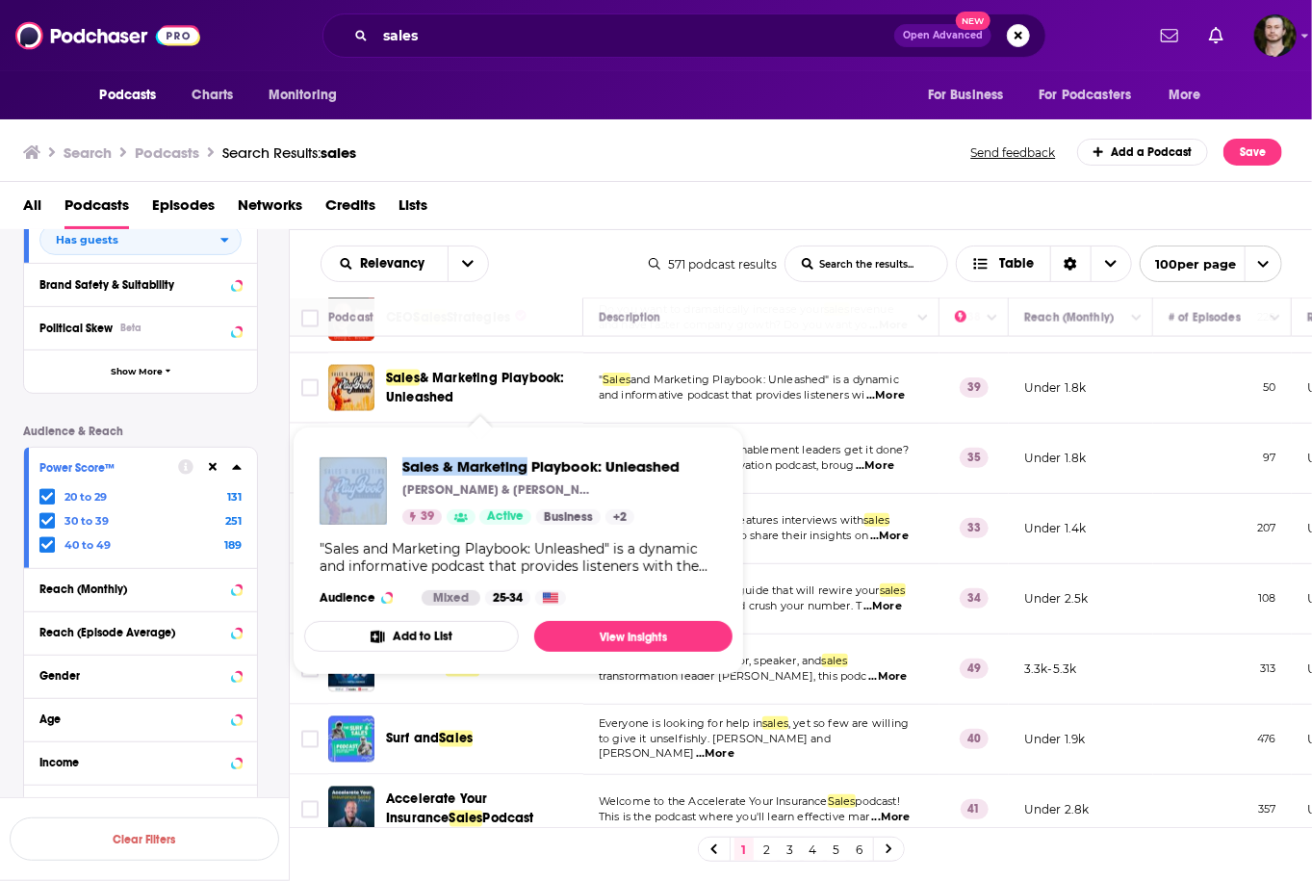
drag, startPoint x: 393, startPoint y: 460, endPoint x: 525, endPoint y: 464, distance: 132.9
click at [525, 464] on div "Sales & Marketing Playbook: Unleashed Evan Polin & Craig Andrews 39 Active Busi…" at bounding box center [499, 490] width 360 height 67
drag, startPoint x: 396, startPoint y: 468, endPoint x: 679, endPoint y: 472, distance: 283.0
click at [679, 472] on div "Sales & Marketing Playbook: Unleashed Evan Polin & Craig Andrews 39 Active Busi…" at bounding box center [499, 490] width 360 height 67
copy span "Sales & Marketing Playbook: Unleashed"
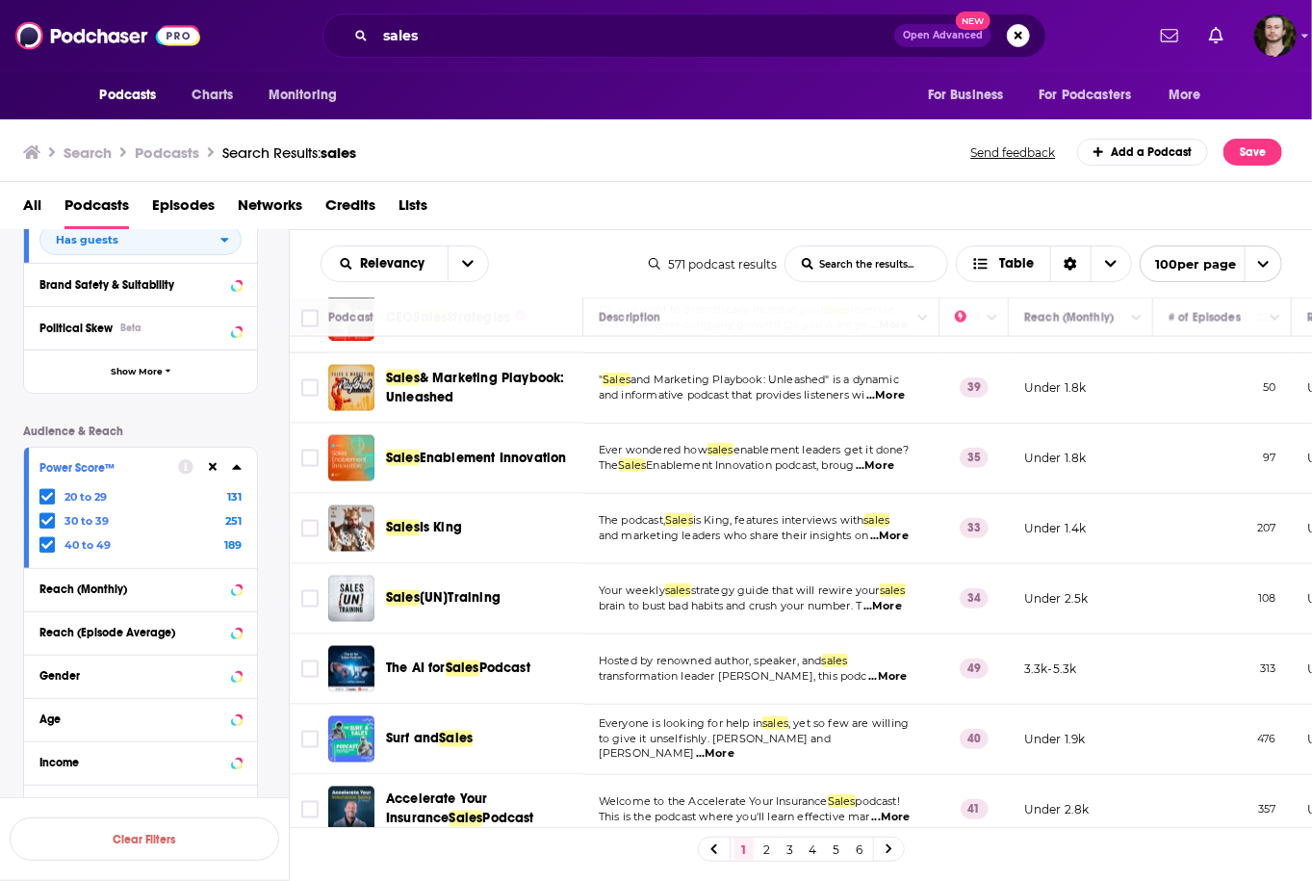
click at [902, 602] on span "...More" at bounding box center [882, 606] width 38 height 15
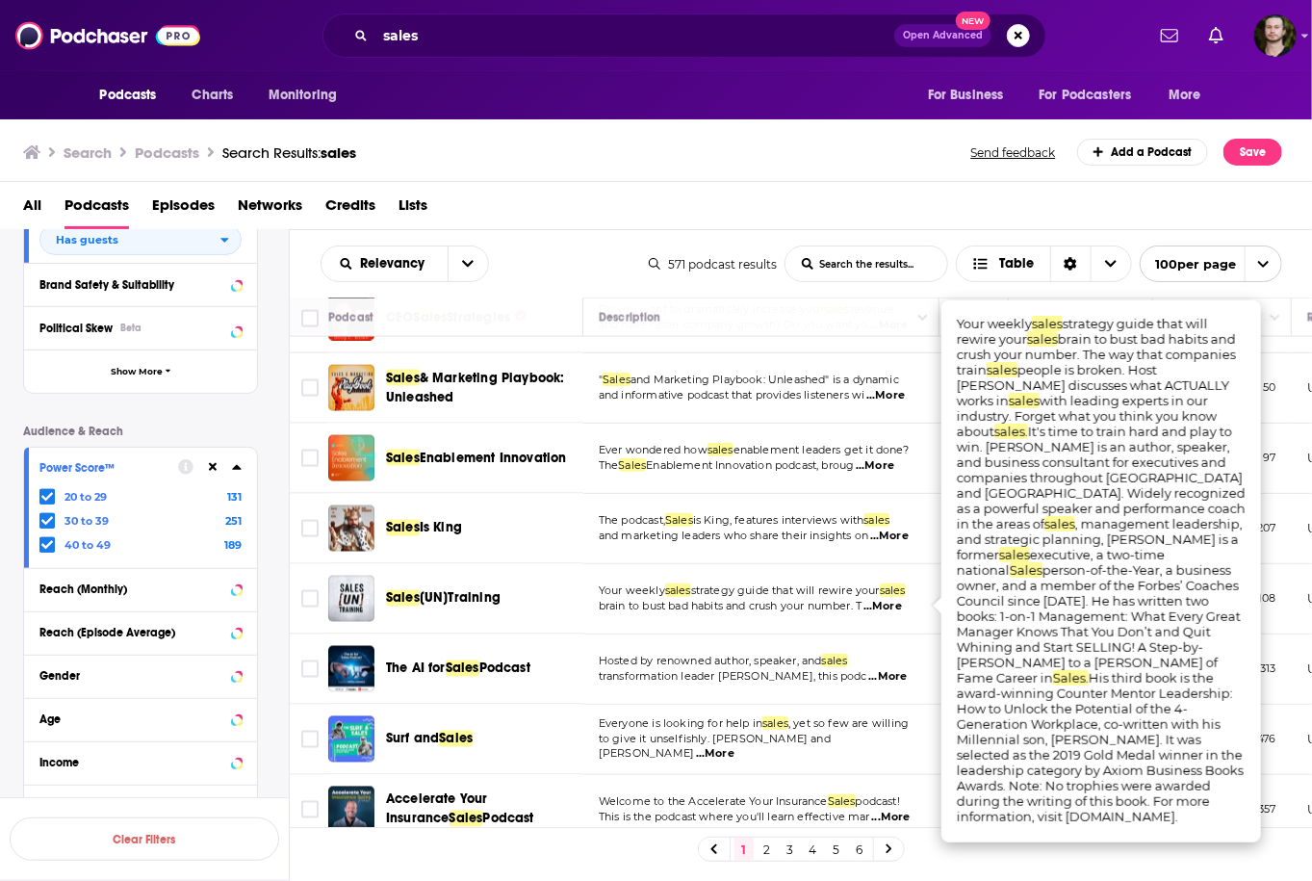
click at [902, 602] on span "...More" at bounding box center [882, 606] width 38 height 15
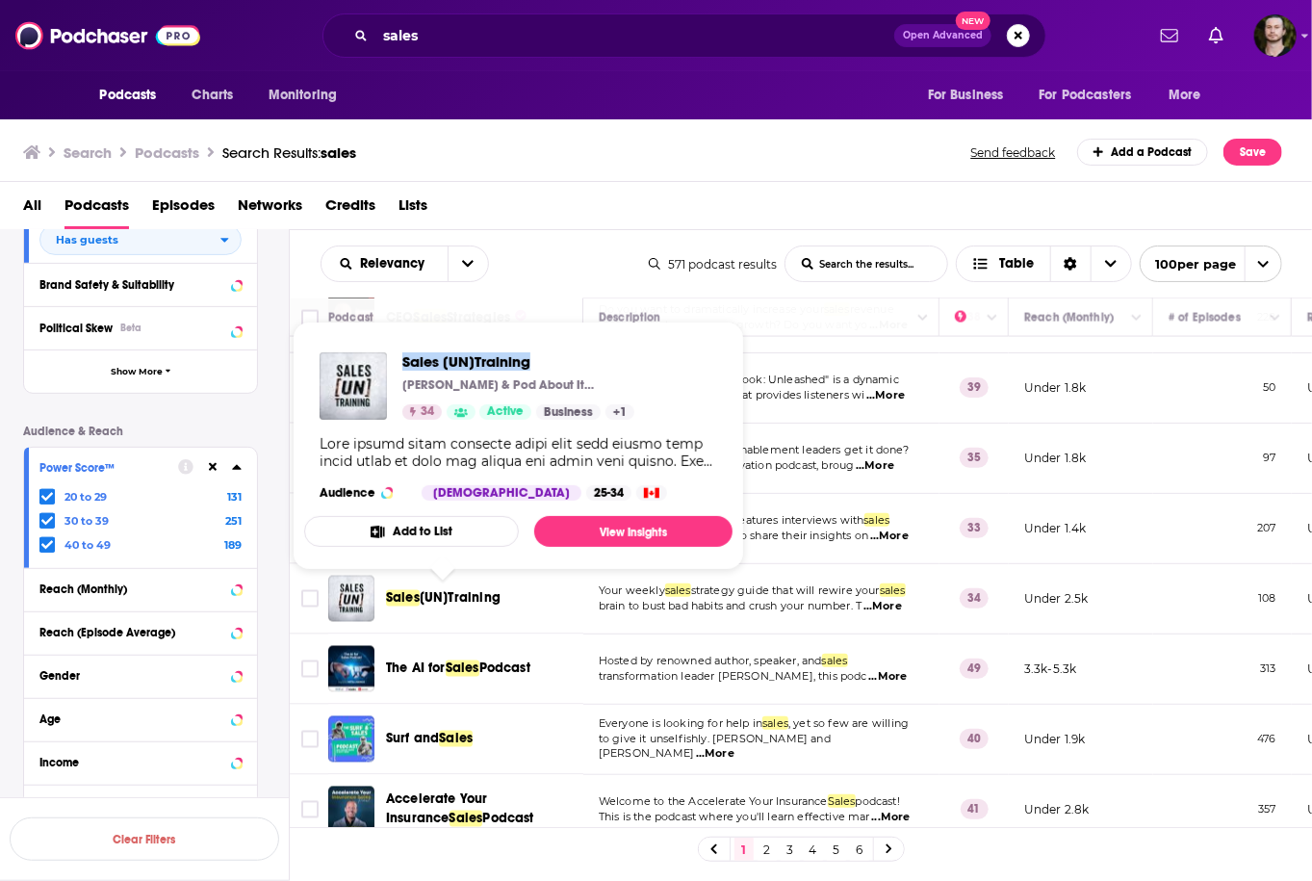
drag, startPoint x: 399, startPoint y: 358, endPoint x: 538, endPoint y: 356, distance: 138.6
click at [538, 356] on div "Sales [UN]Training Kelly Riggs & Pod About It Productions 34 Active Business + 1" at bounding box center [476, 385] width 315 height 67
copy span "Sales [UN]Training"
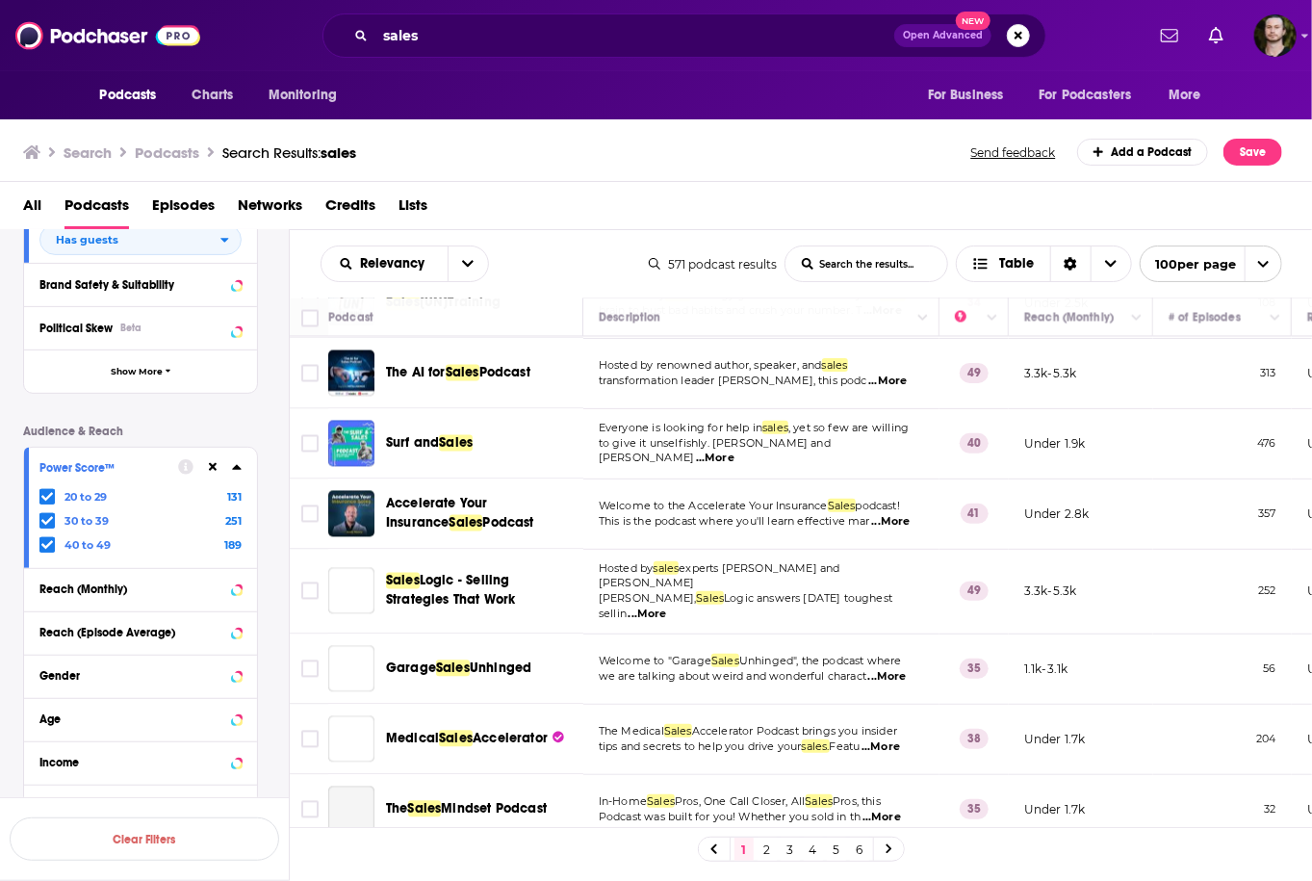
scroll to position [1848, 0]
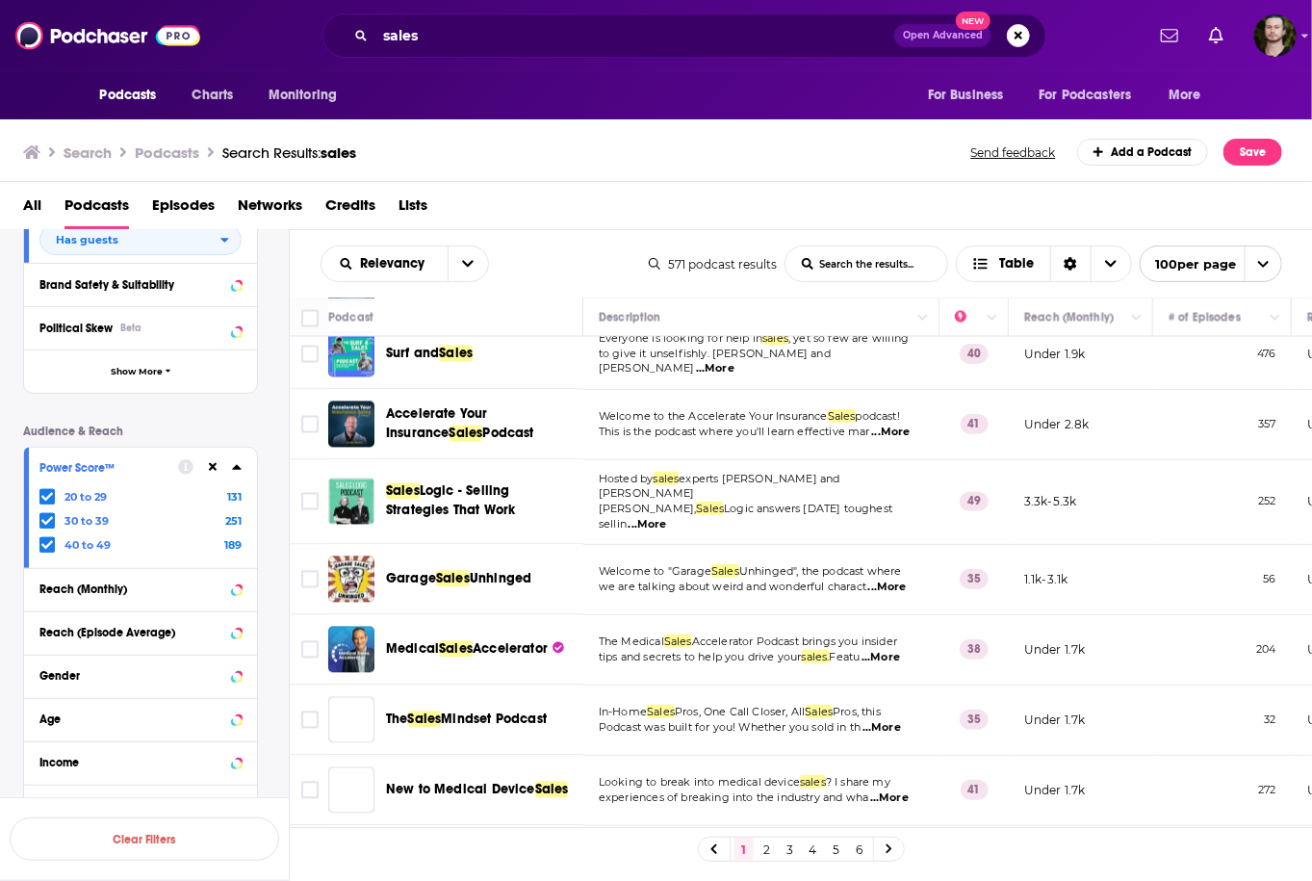
click at [734, 361] on span "...More" at bounding box center [715, 368] width 38 height 15
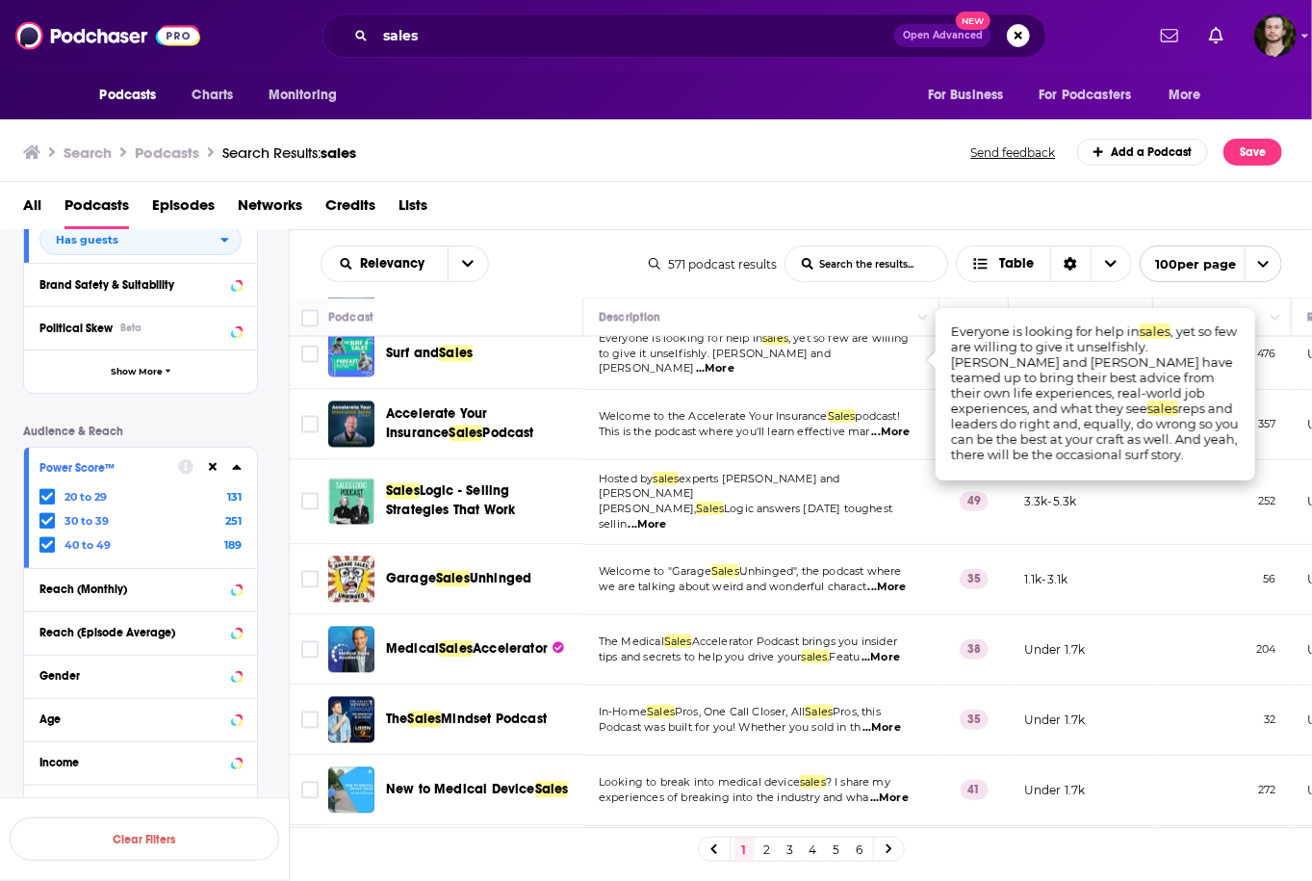
click at [734, 361] on span "...More" at bounding box center [715, 368] width 38 height 15
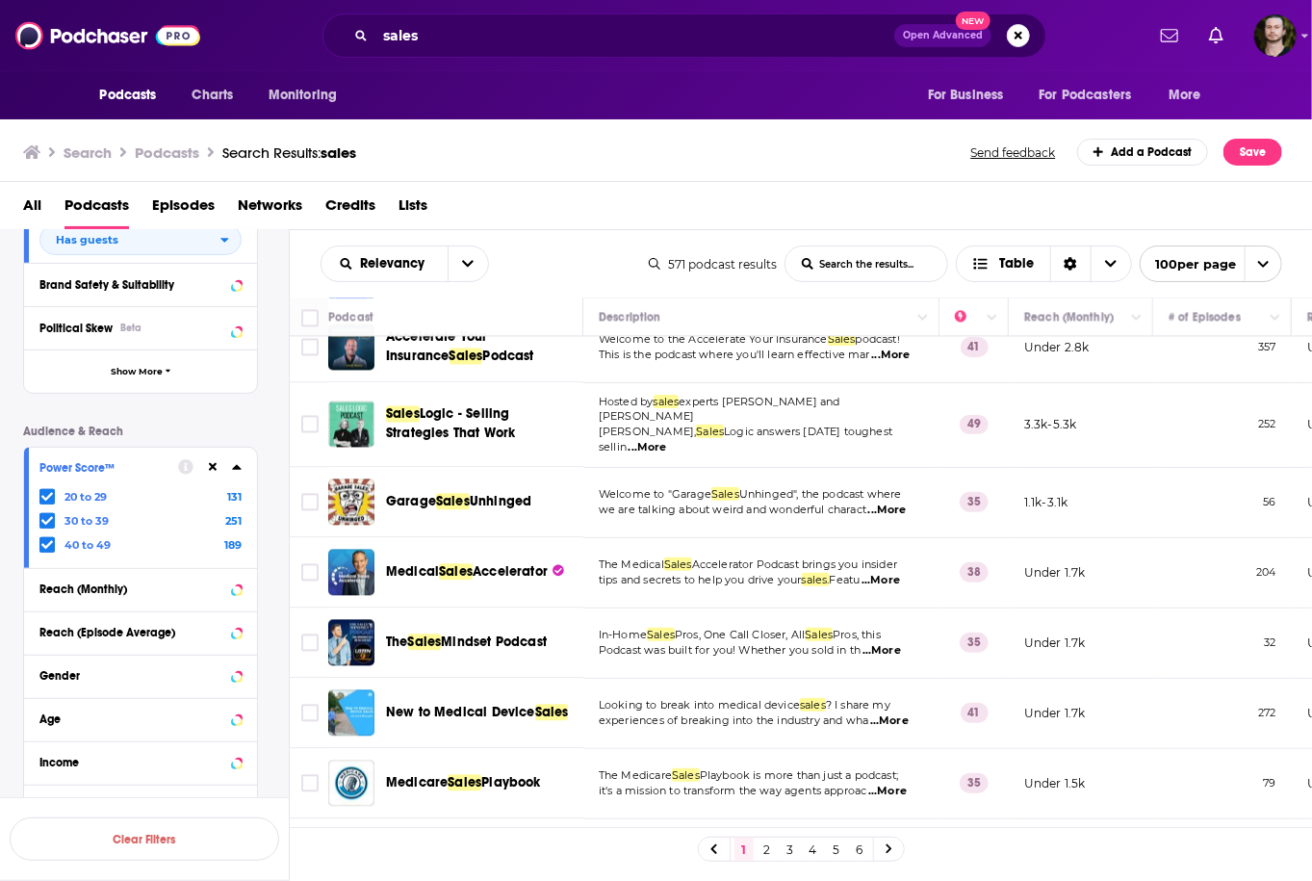
scroll to position [2002, 0]
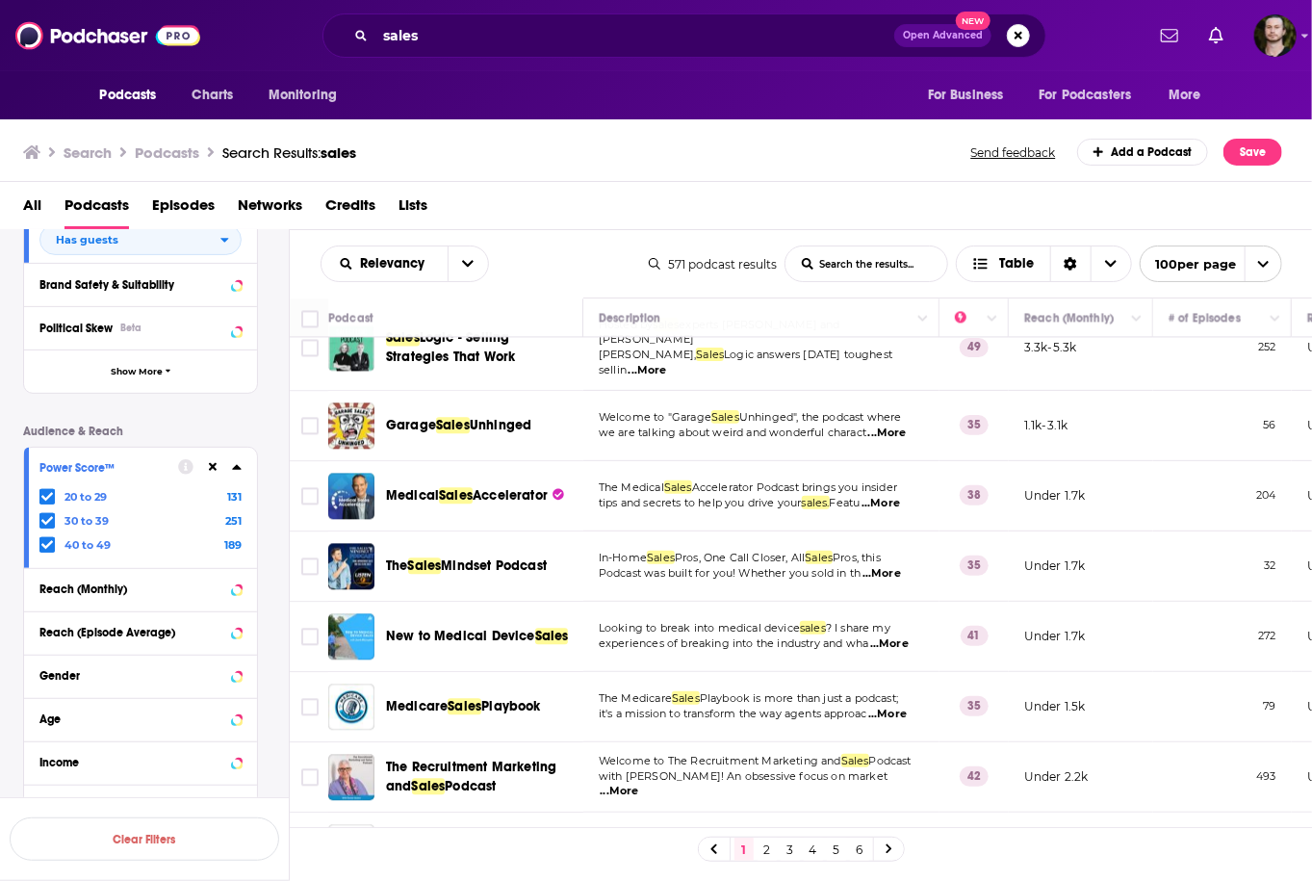
click at [901, 425] on span "...More" at bounding box center [887, 432] width 38 height 15
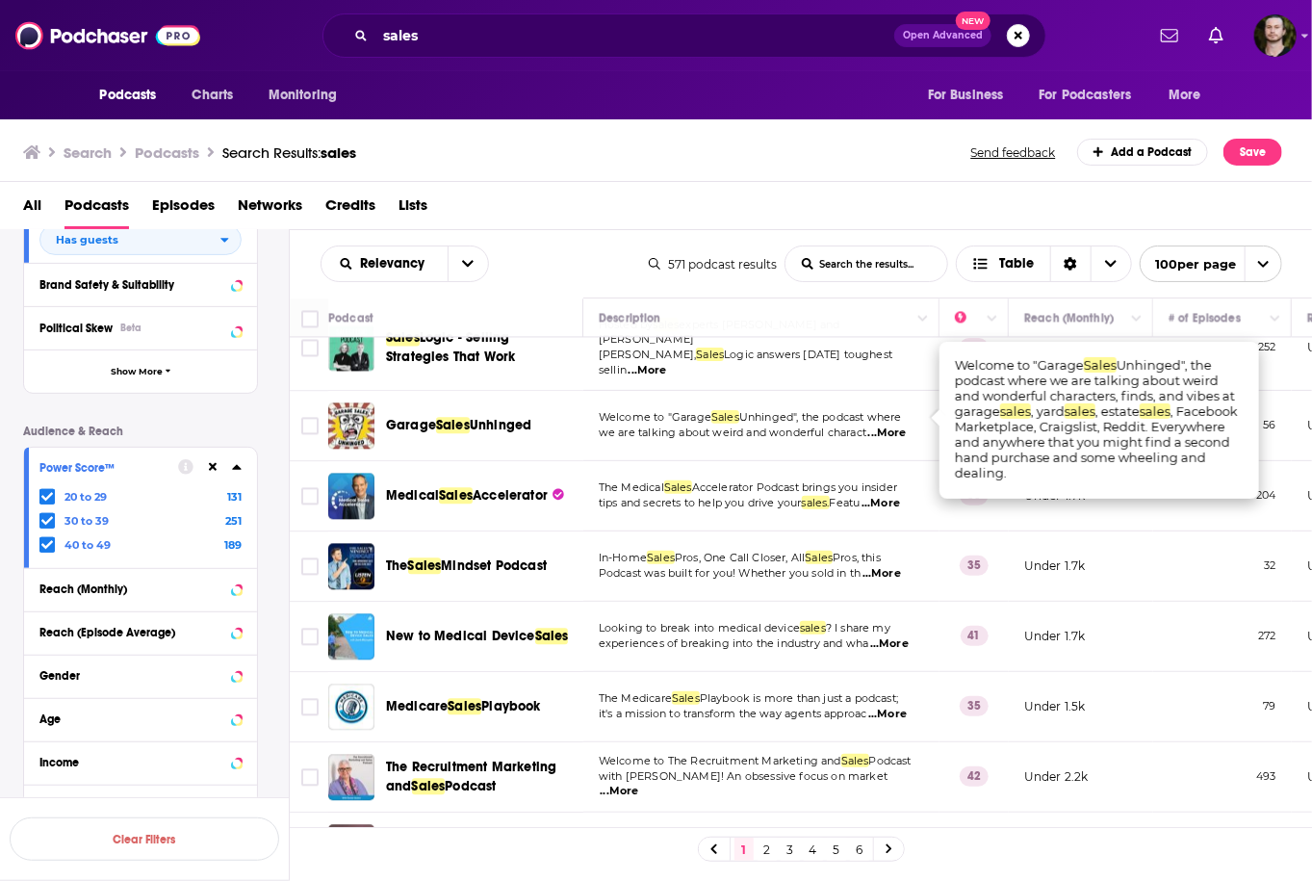
click at [901, 425] on span "...More" at bounding box center [887, 432] width 38 height 15
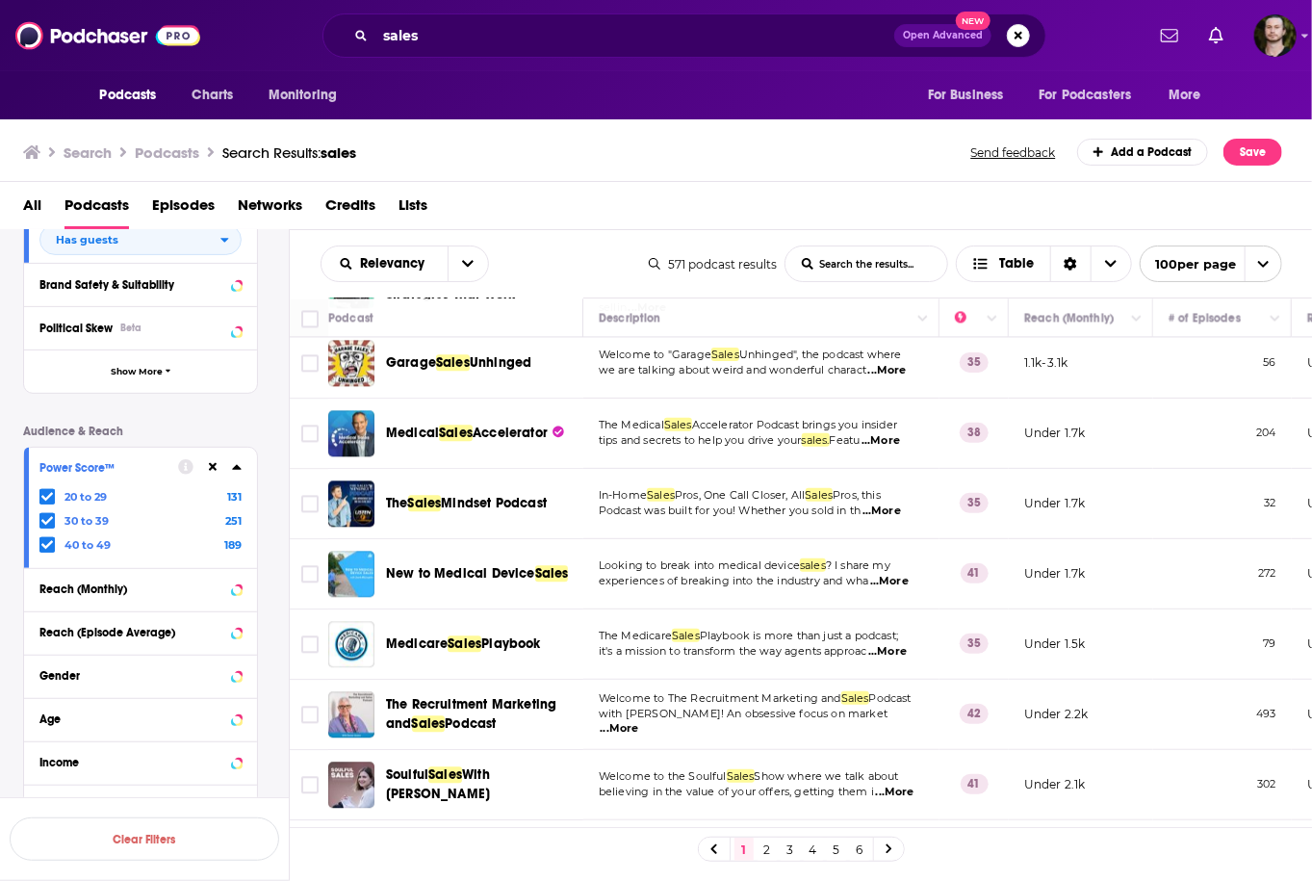
scroll to position [2156, 0]
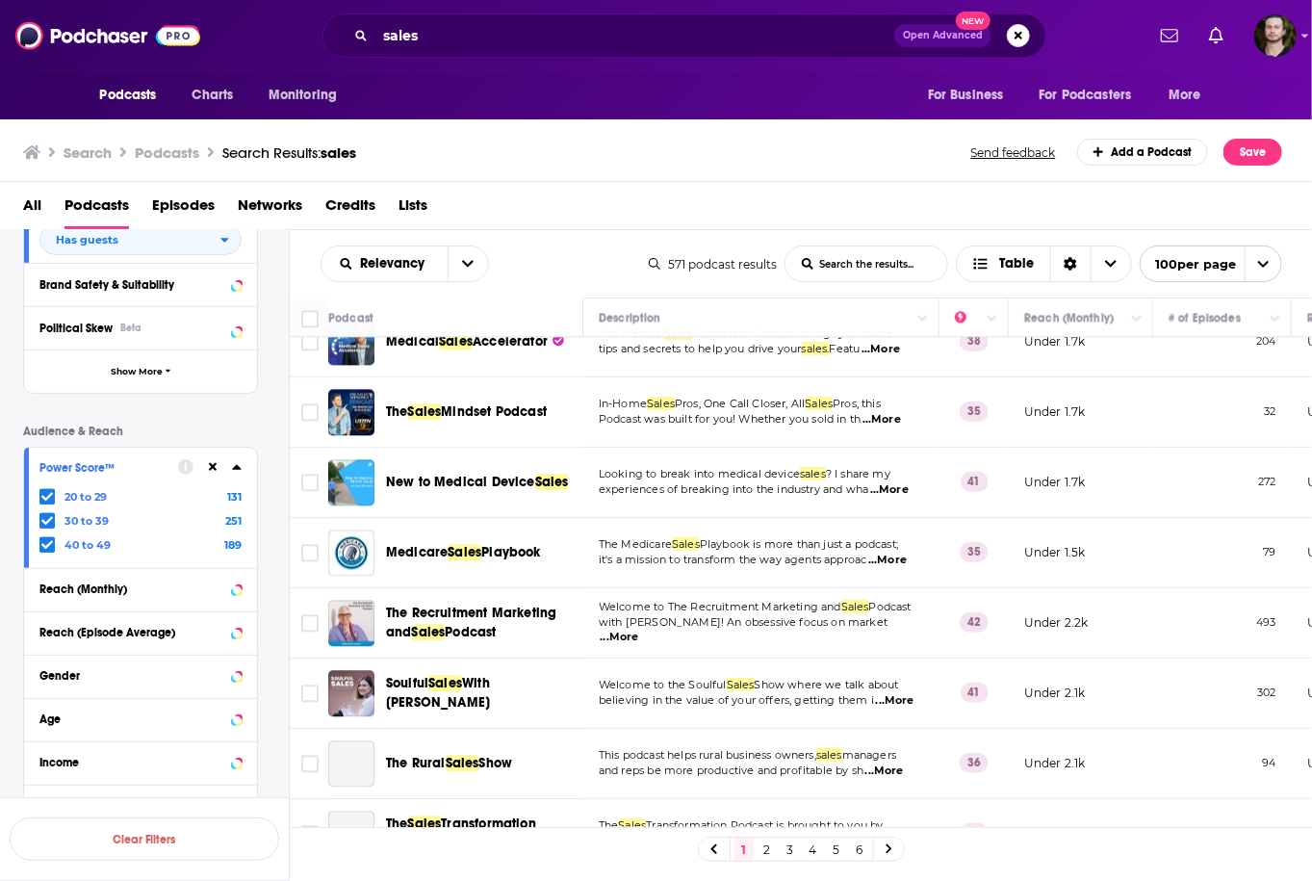
click at [901, 412] on span "...More" at bounding box center [881, 419] width 38 height 15
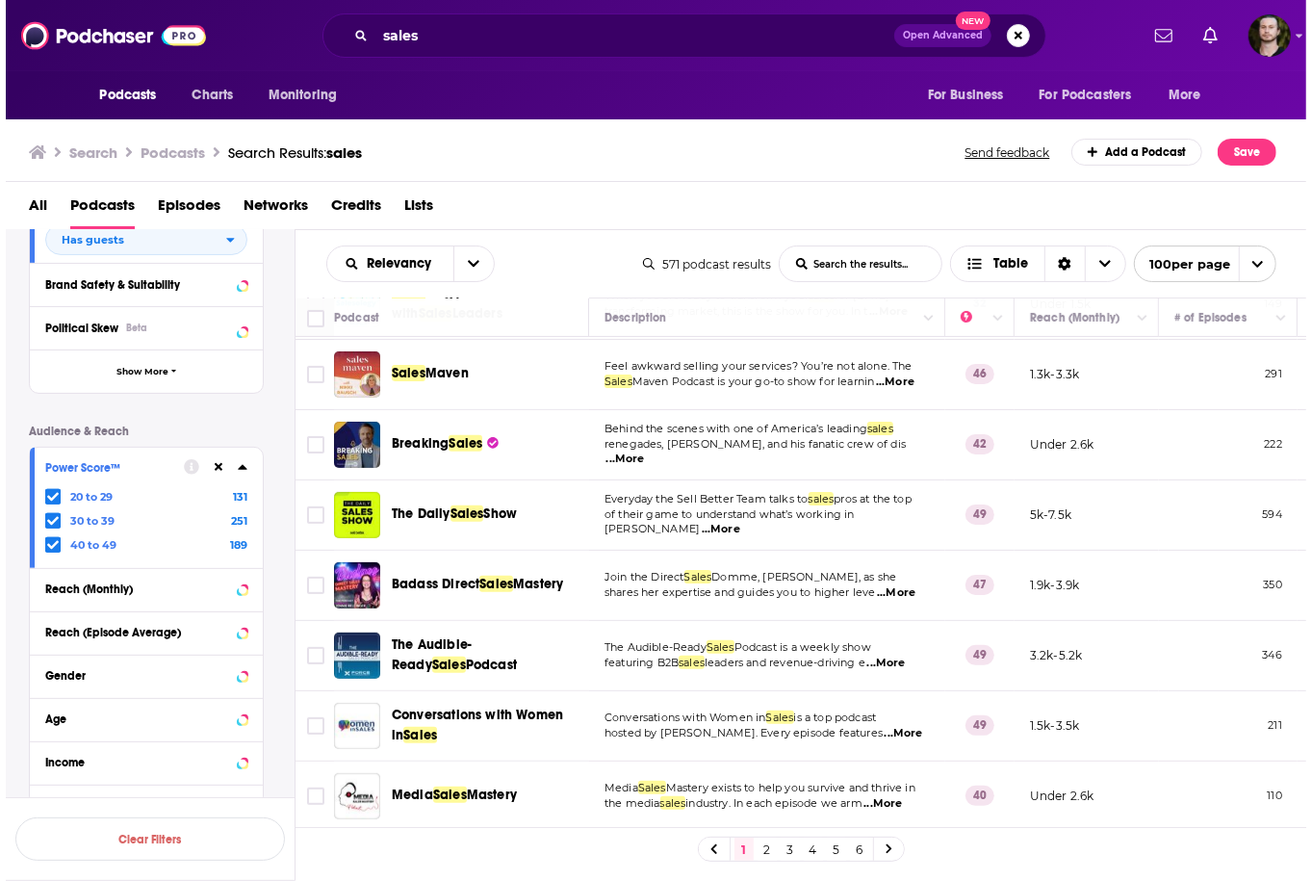
scroll to position [0, 0]
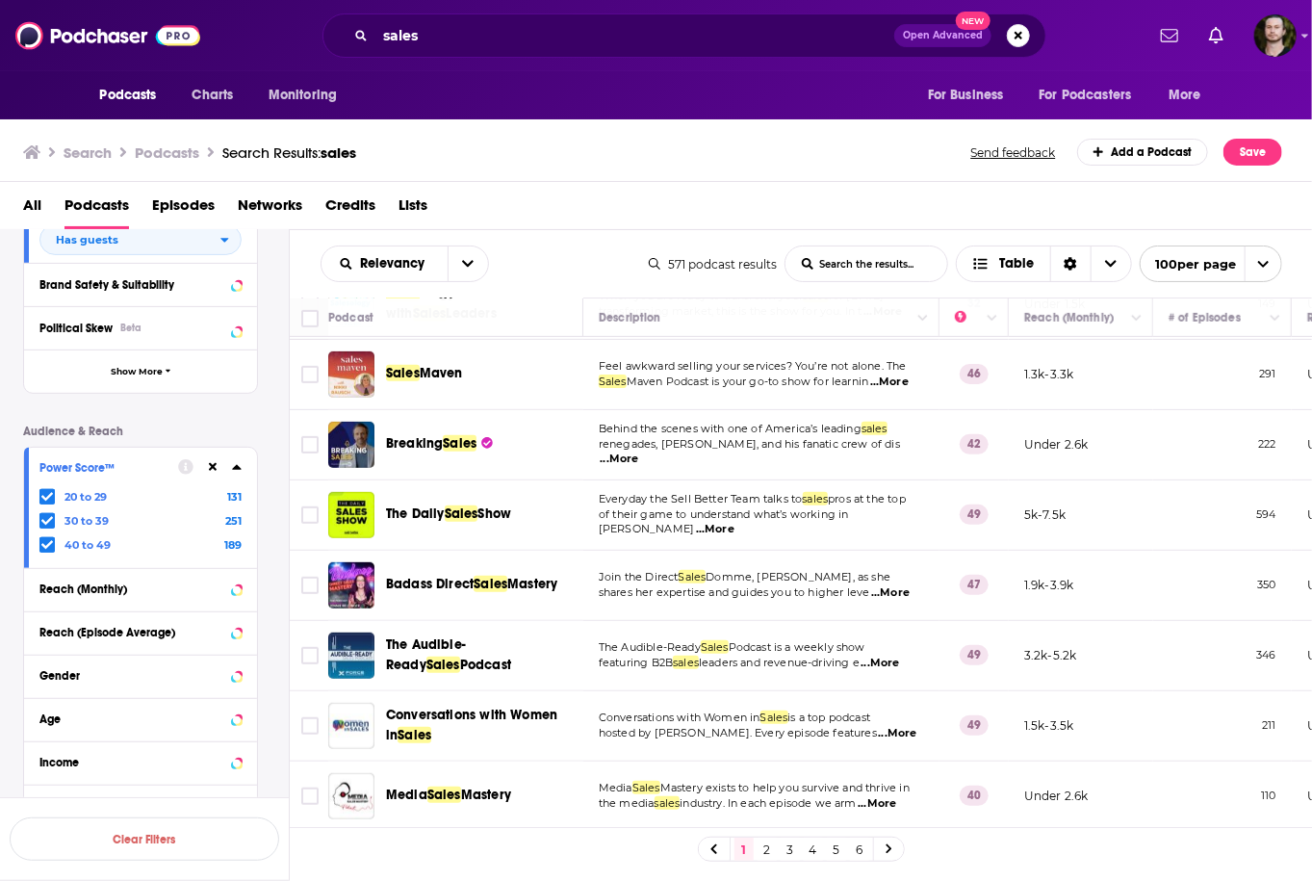
click at [286, 582] on div "Podcast Details Category Active Status Active Language Has Guests Has guests Br…" at bounding box center [156, 410] width 266 height 836
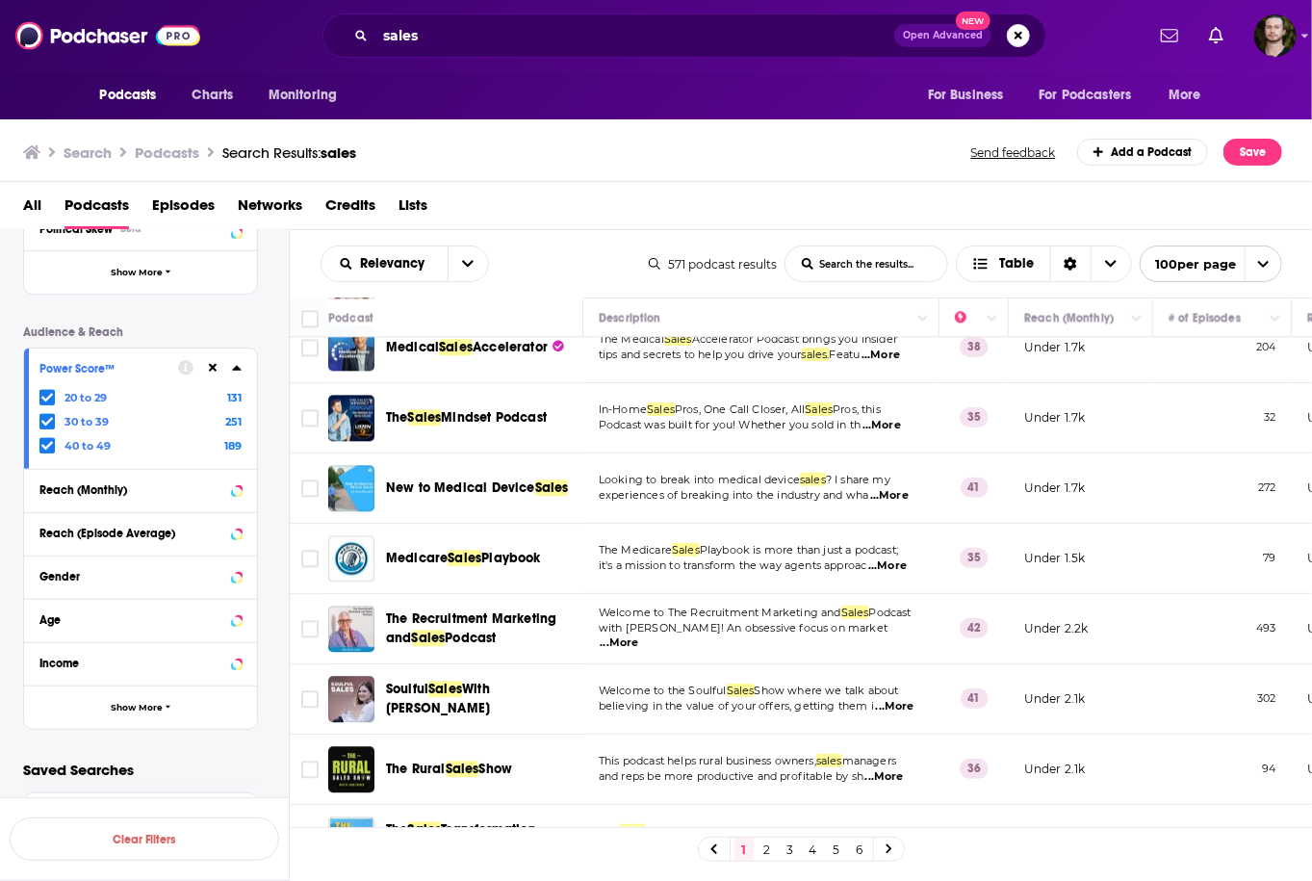
scroll to position [2156, 0]
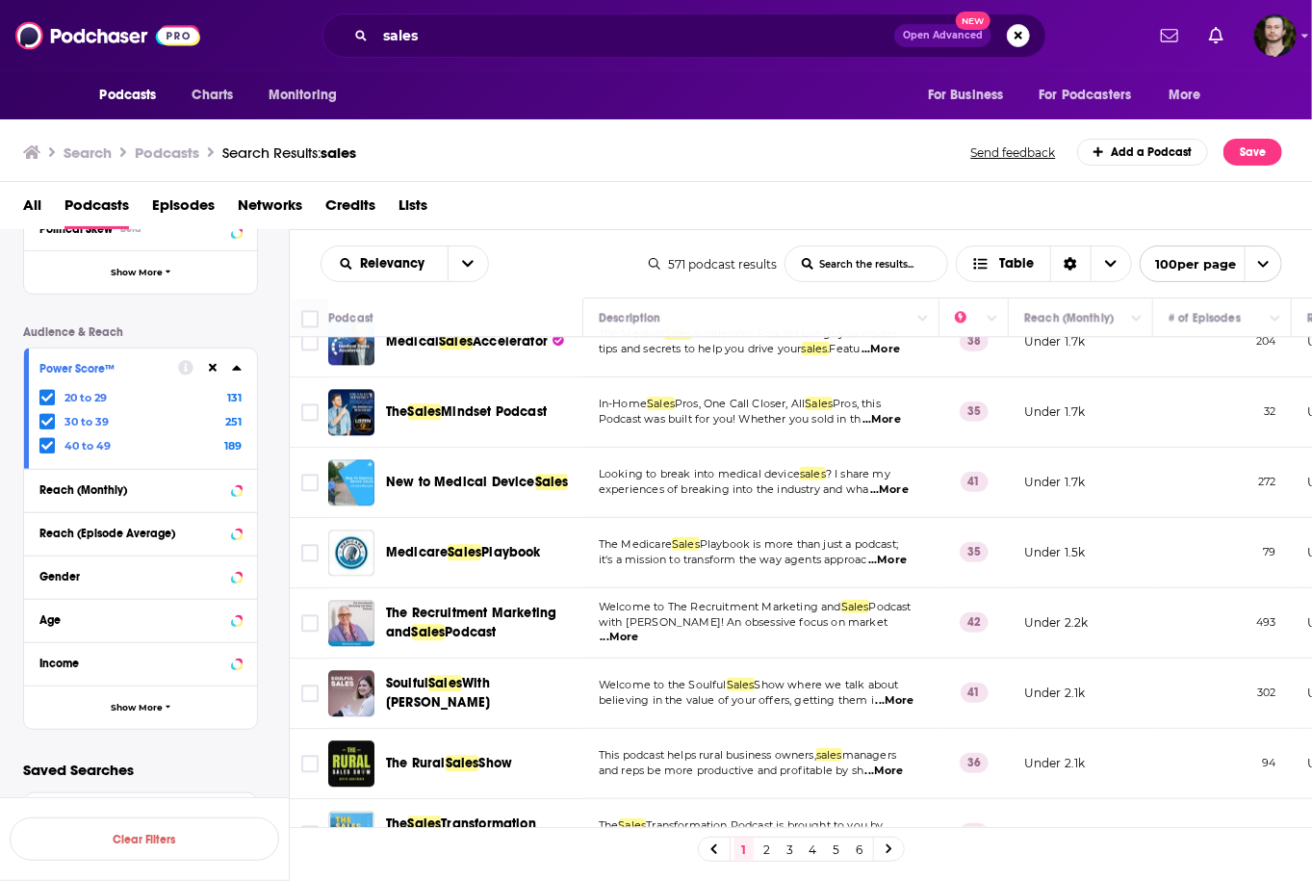
click at [884, 693] on span "...More" at bounding box center [895, 700] width 38 height 15
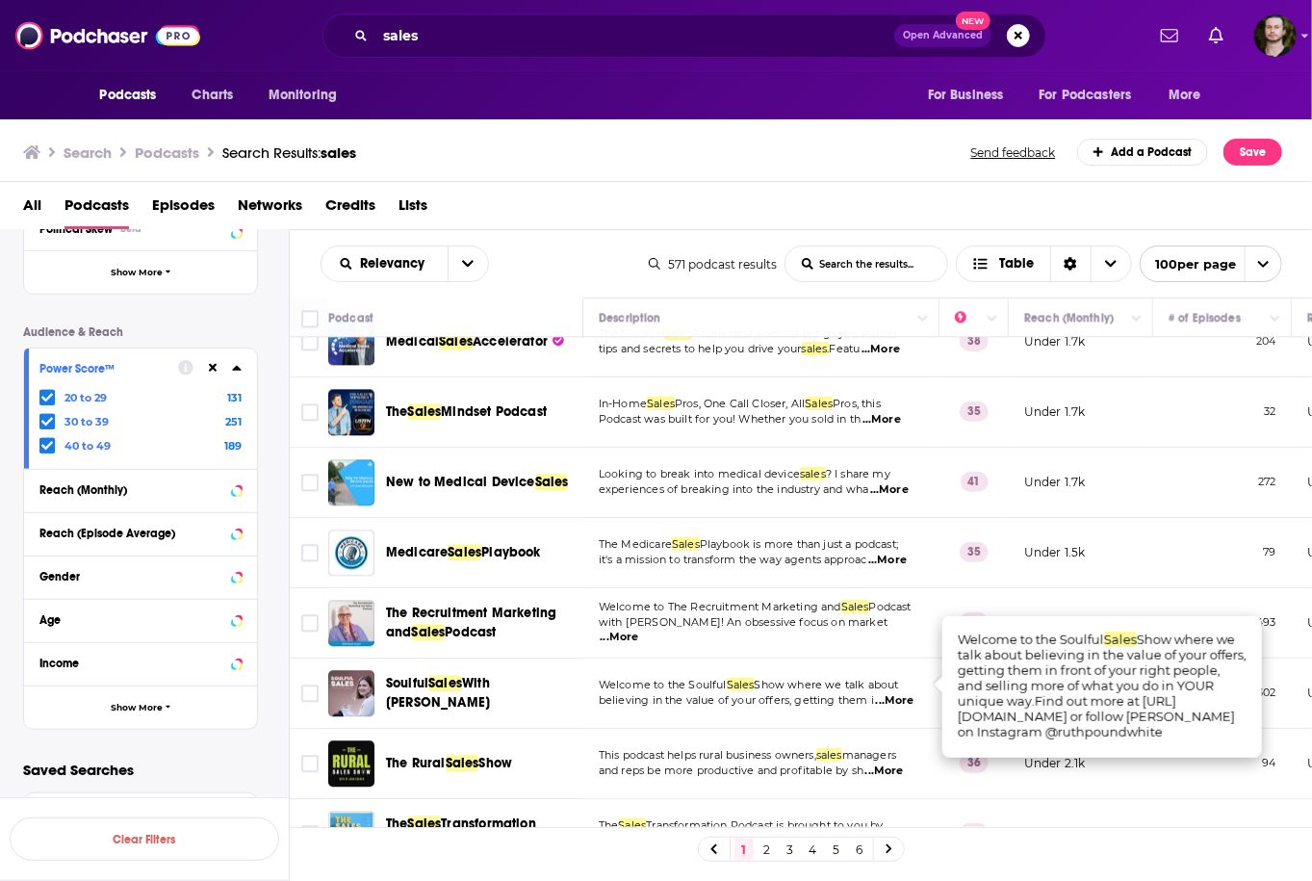
click at [884, 693] on span "...More" at bounding box center [895, 700] width 38 height 15
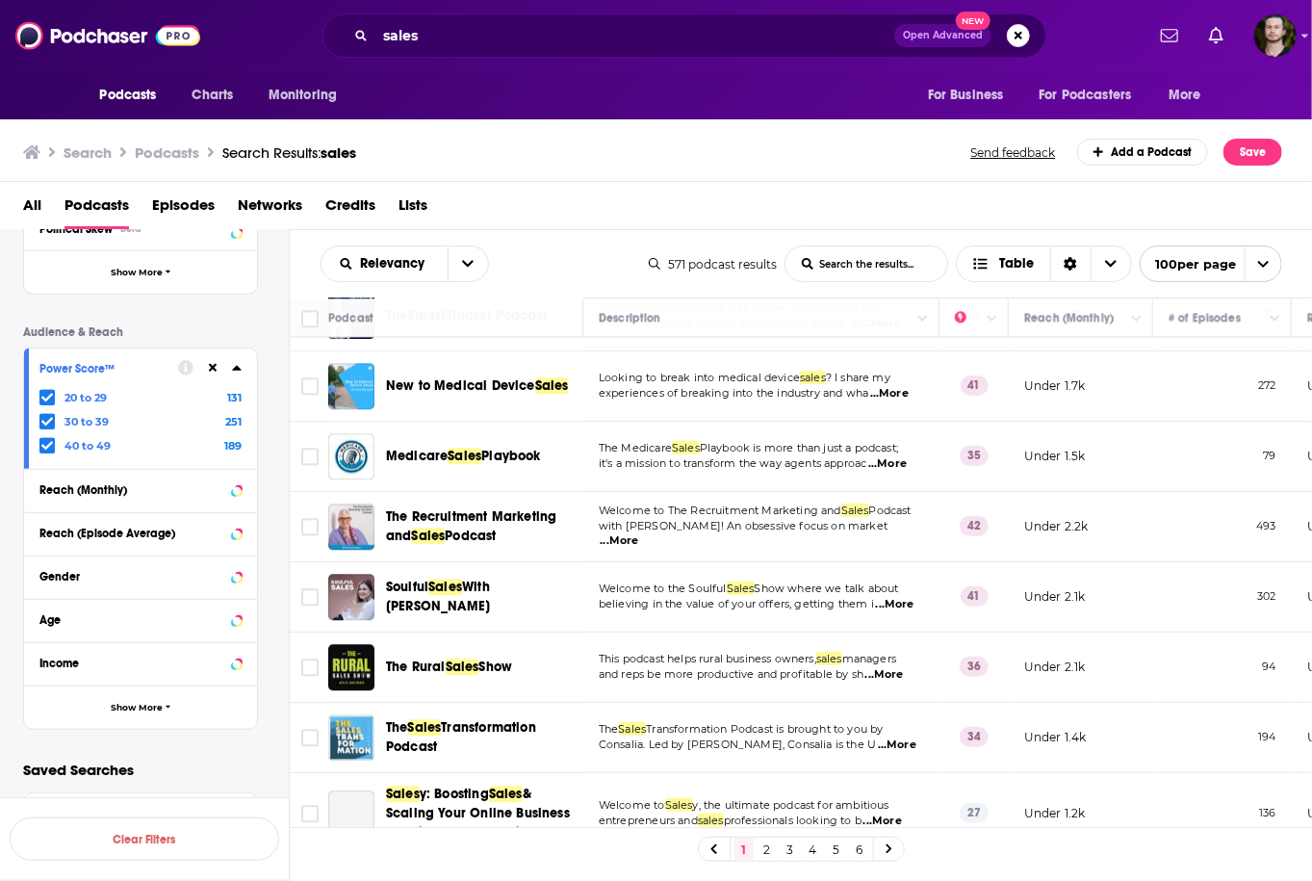
scroll to position [2310, 0]
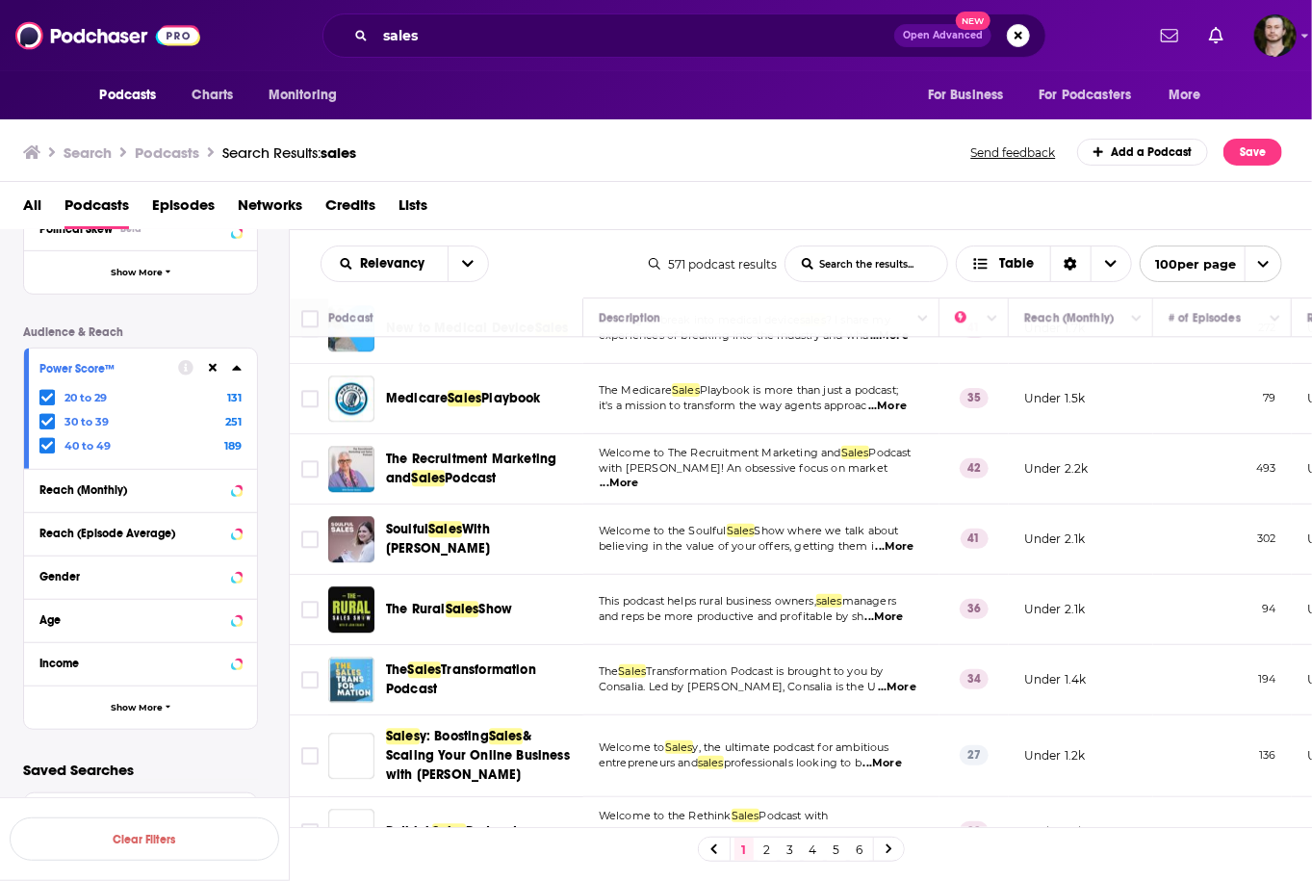
click at [894, 609] on span "...More" at bounding box center [884, 616] width 38 height 15
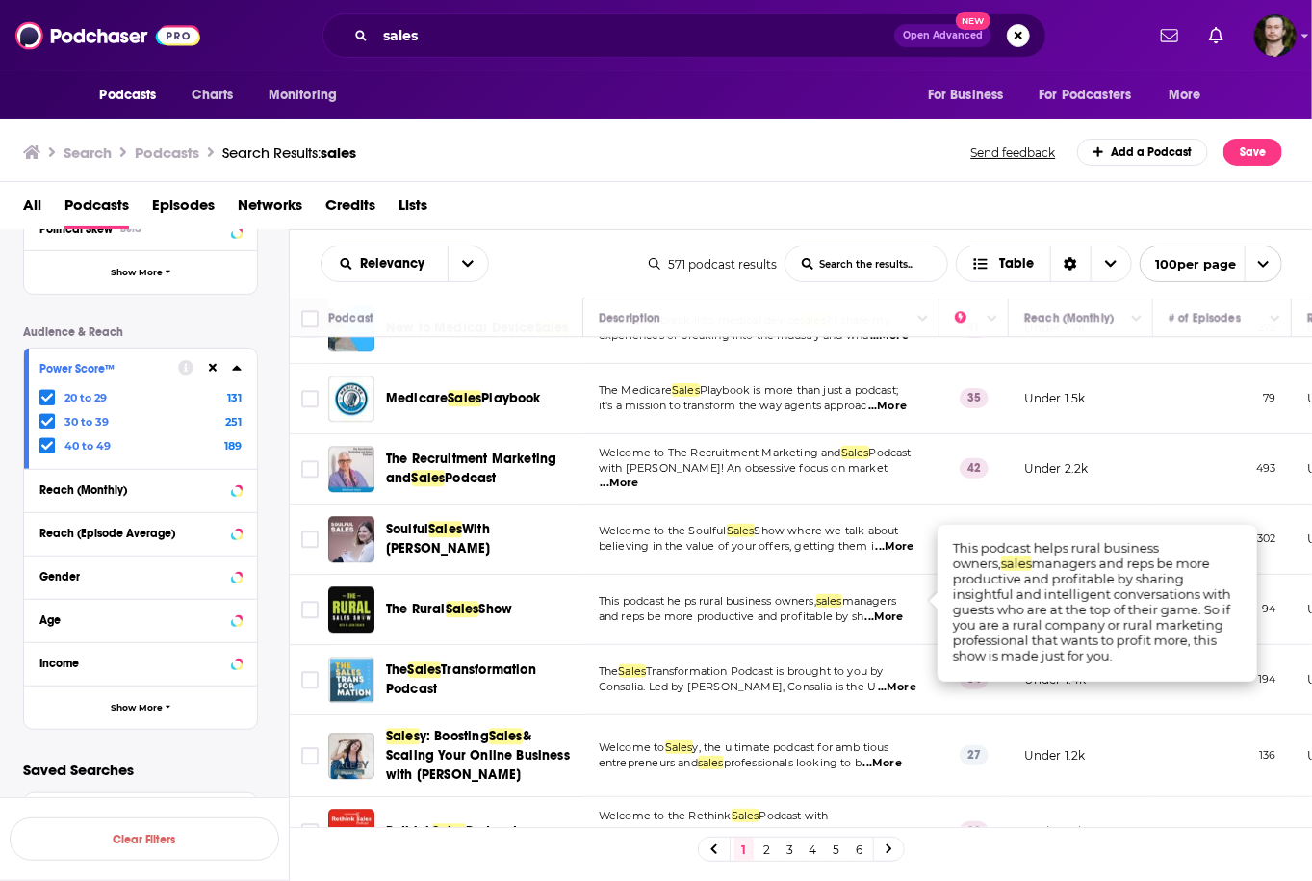
click at [893, 609] on span "...More" at bounding box center [884, 616] width 38 height 15
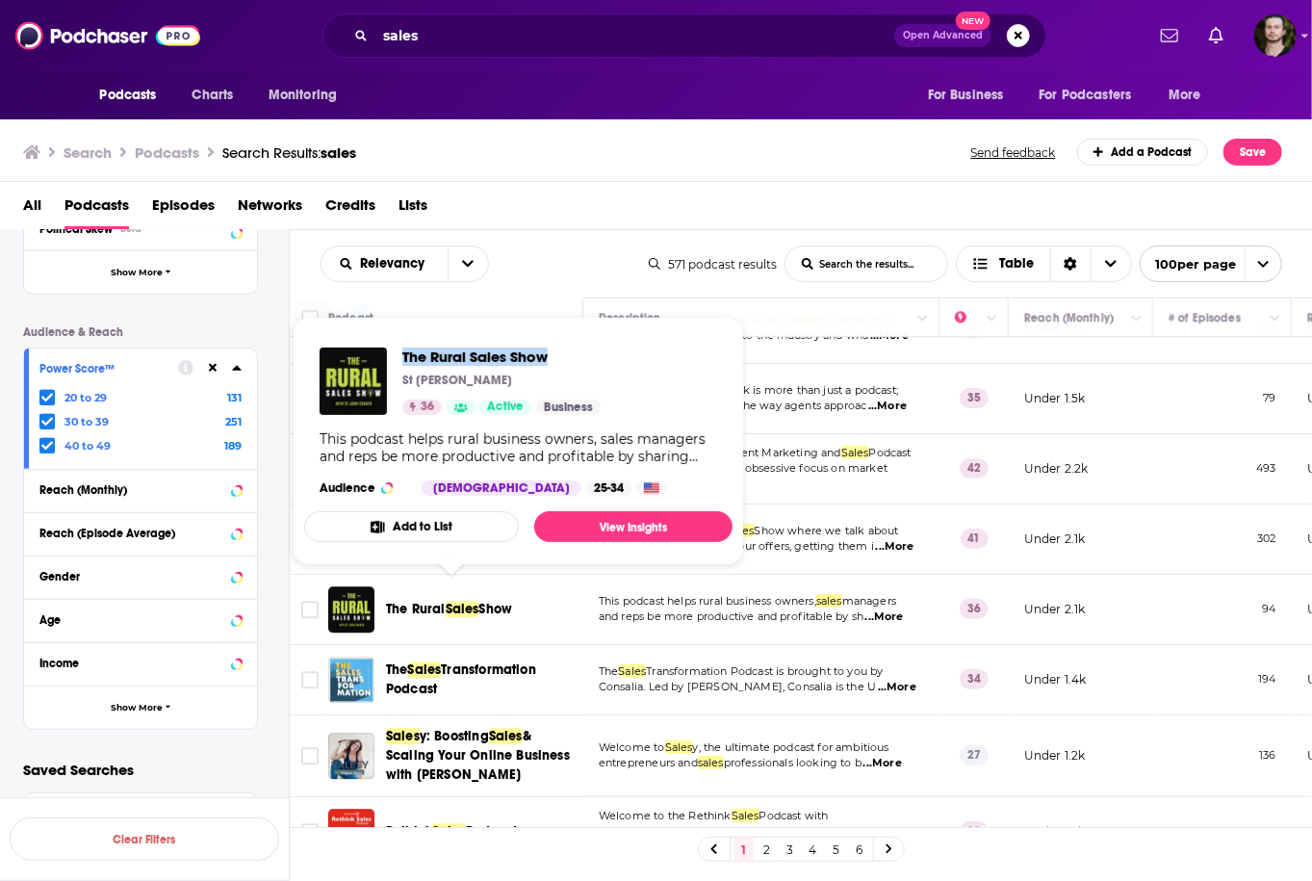
drag, startPoint x: 397, startPoint y: 350, endPoint x: 565, endPoint y: 355, distance: 167.5
click at [565, 355] on div "The Rural Sales Show St John Craner 36 Active Business" at bounding box center [459, 380] width 281 height 67
copy span "The Rural Sales Show"
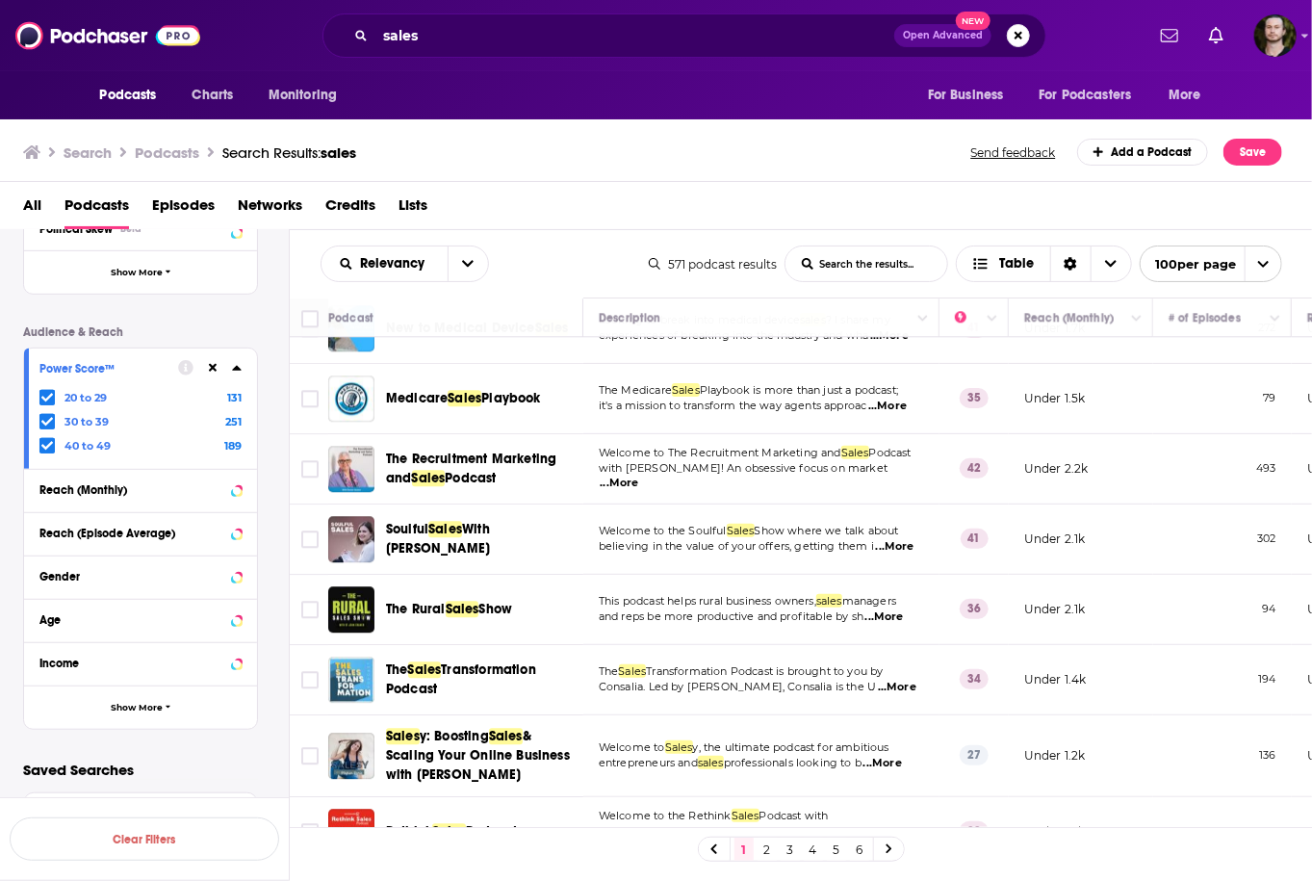
scroll to position [2464, 0]
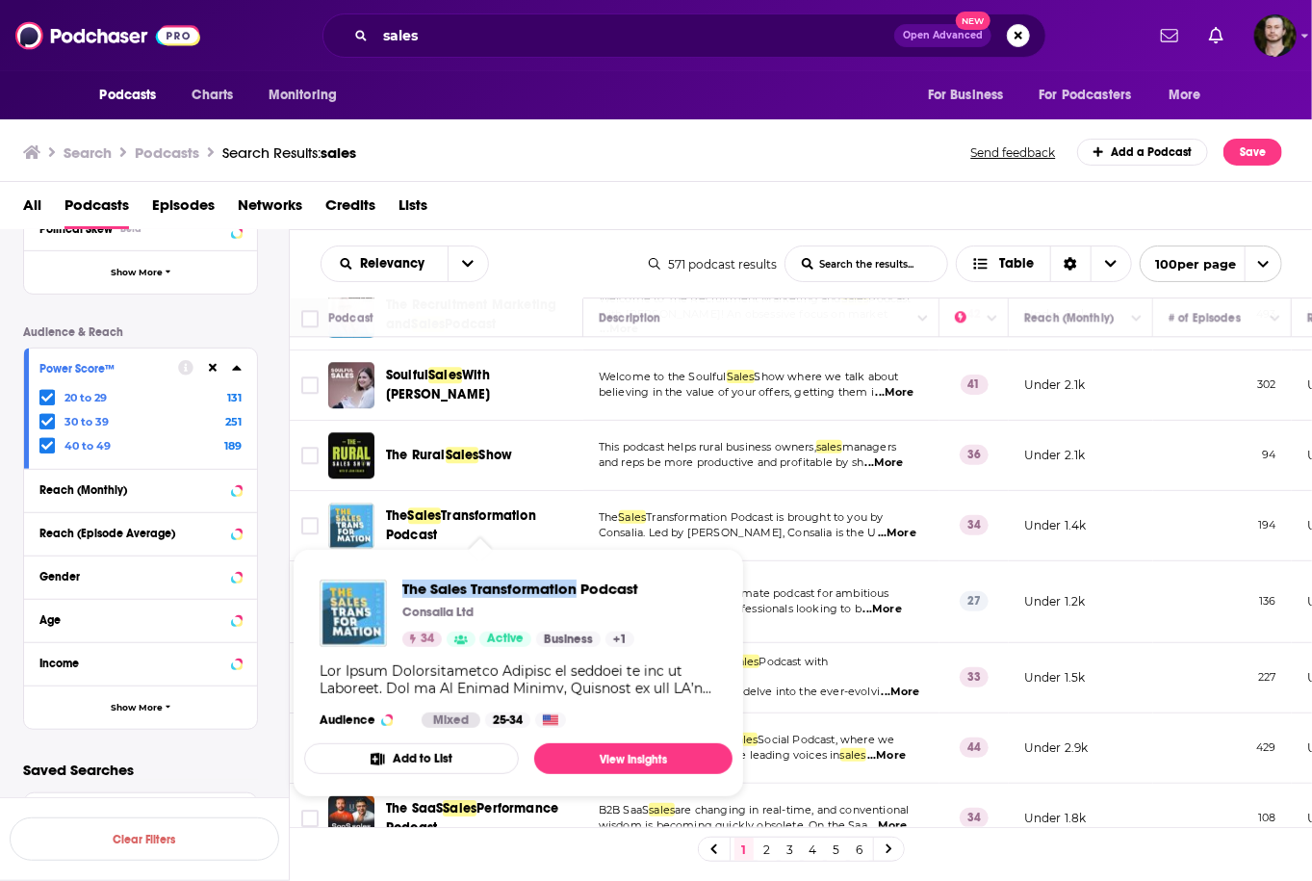
drag, startPoint x: 396, startPoint y: 582, endPoint x: 578, endPoint y: 586, distance: 182.9
click at [578, 586] on div "The Sales Transformation Podcast Consalia Ltd 34 Active Business + 1" at bounding box center [478, 612] width 319 height 67
copy span "The Sales Transformation"
drag, startPoint x: 391, startPoint y: 590, endPoint x: 647, endPoint y: 596, distance: 256.0
click at [647, 596] on div "The Sales Transformation Podcast Consalia Ltd 34 Active Business + 1 Audience M…" at bounding box center [518, 653] width 428 height 179
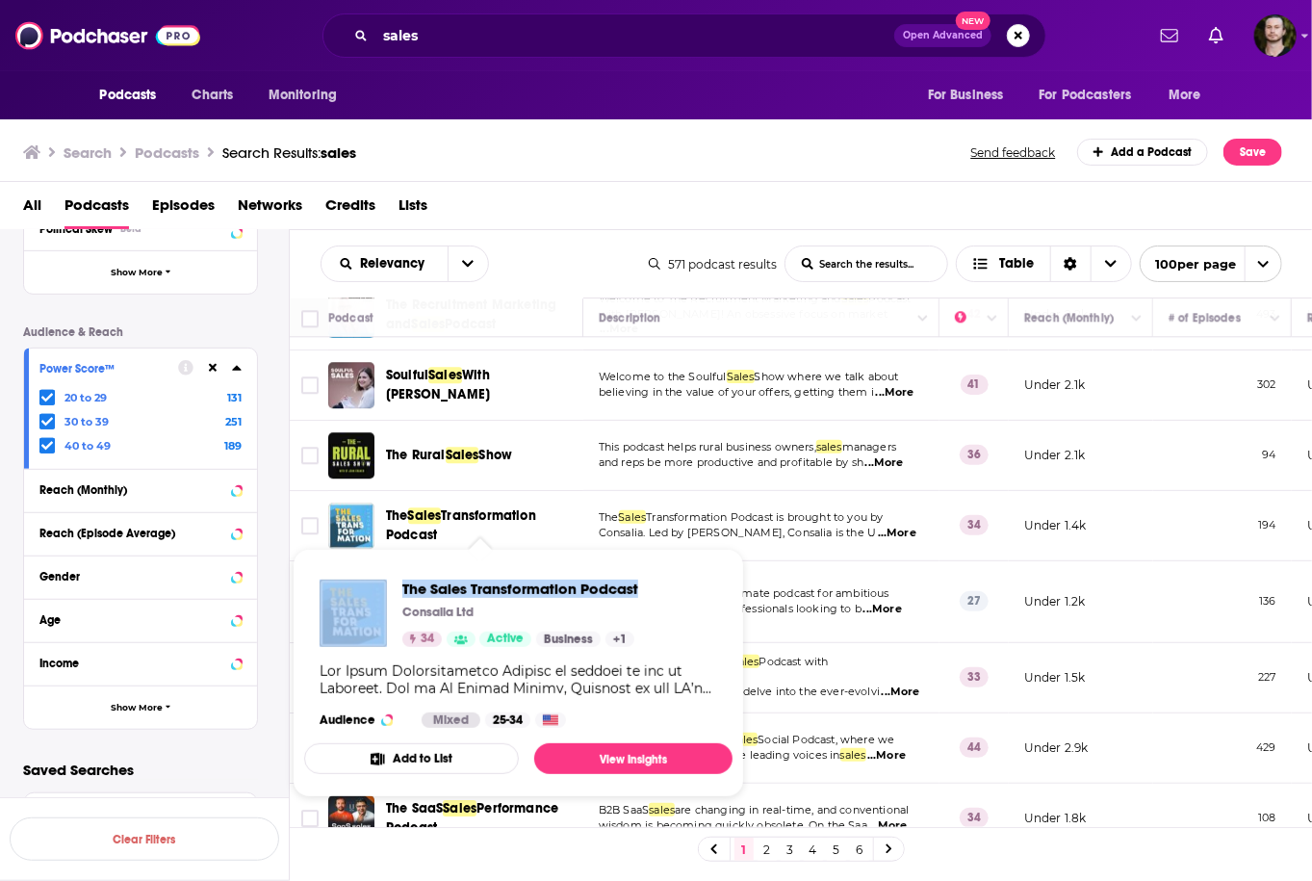
copy div "The Sales Transformation Podcast"
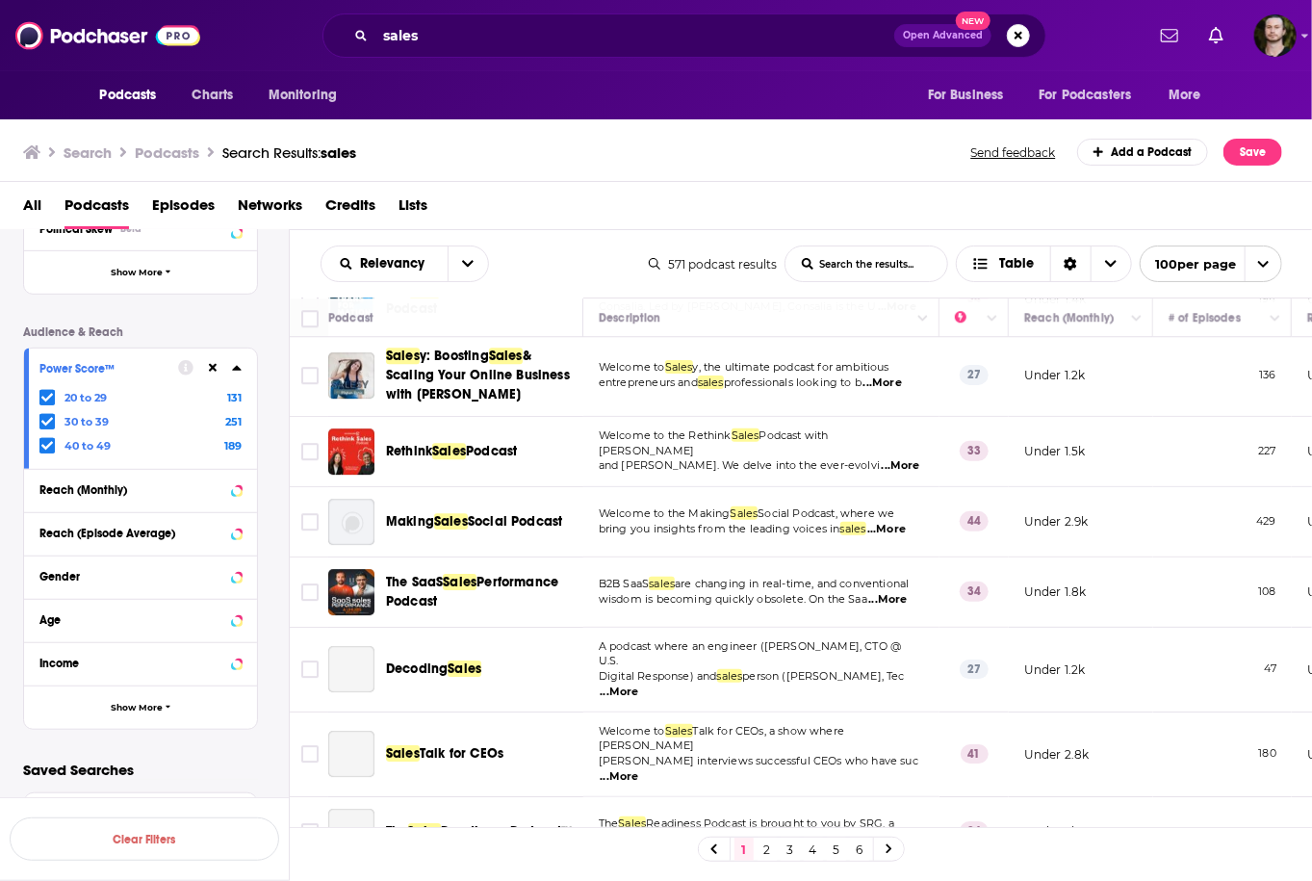
scroll to position [2695, 0]
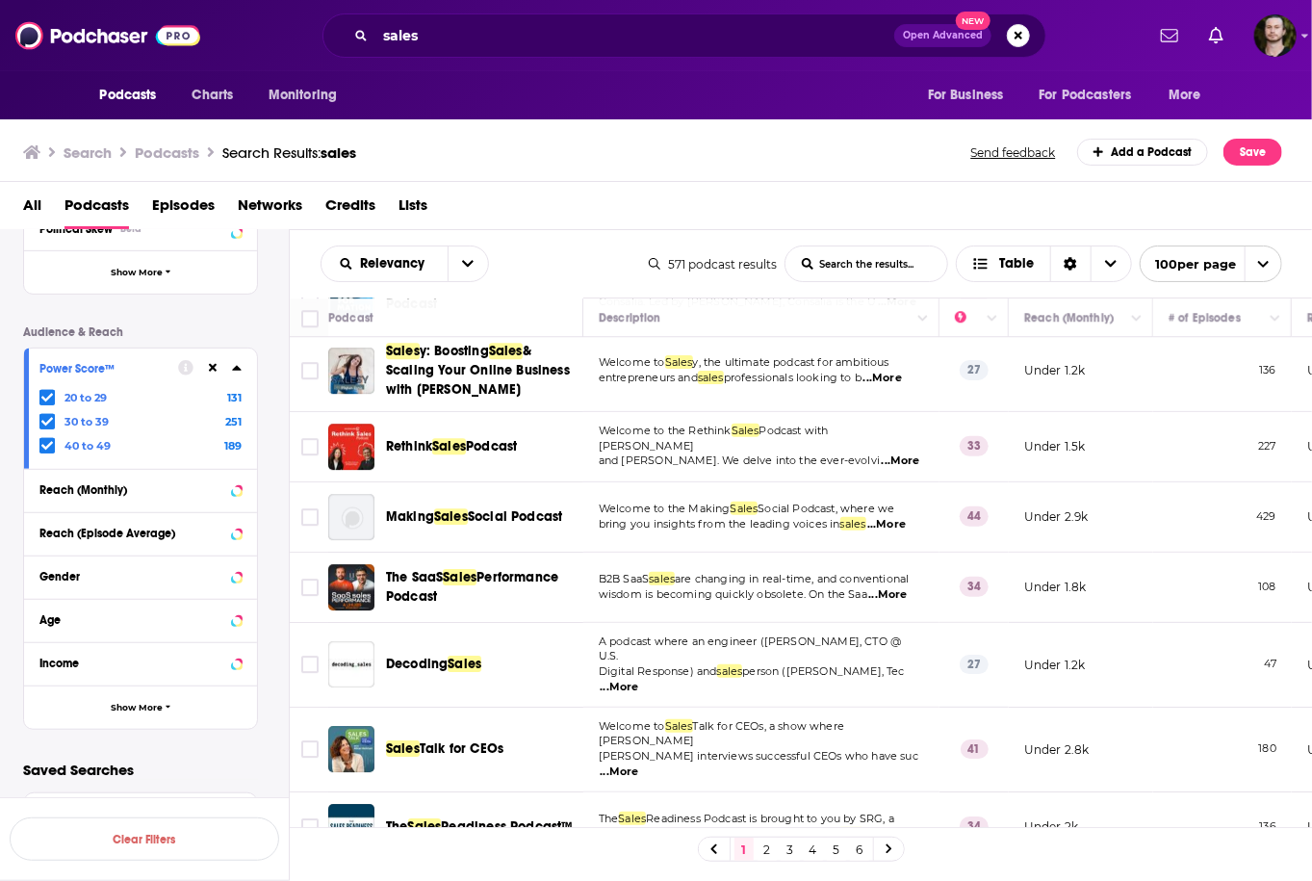
click at [900, 453] on span "...More" at bounding box center [900, 460] width 38 height 15
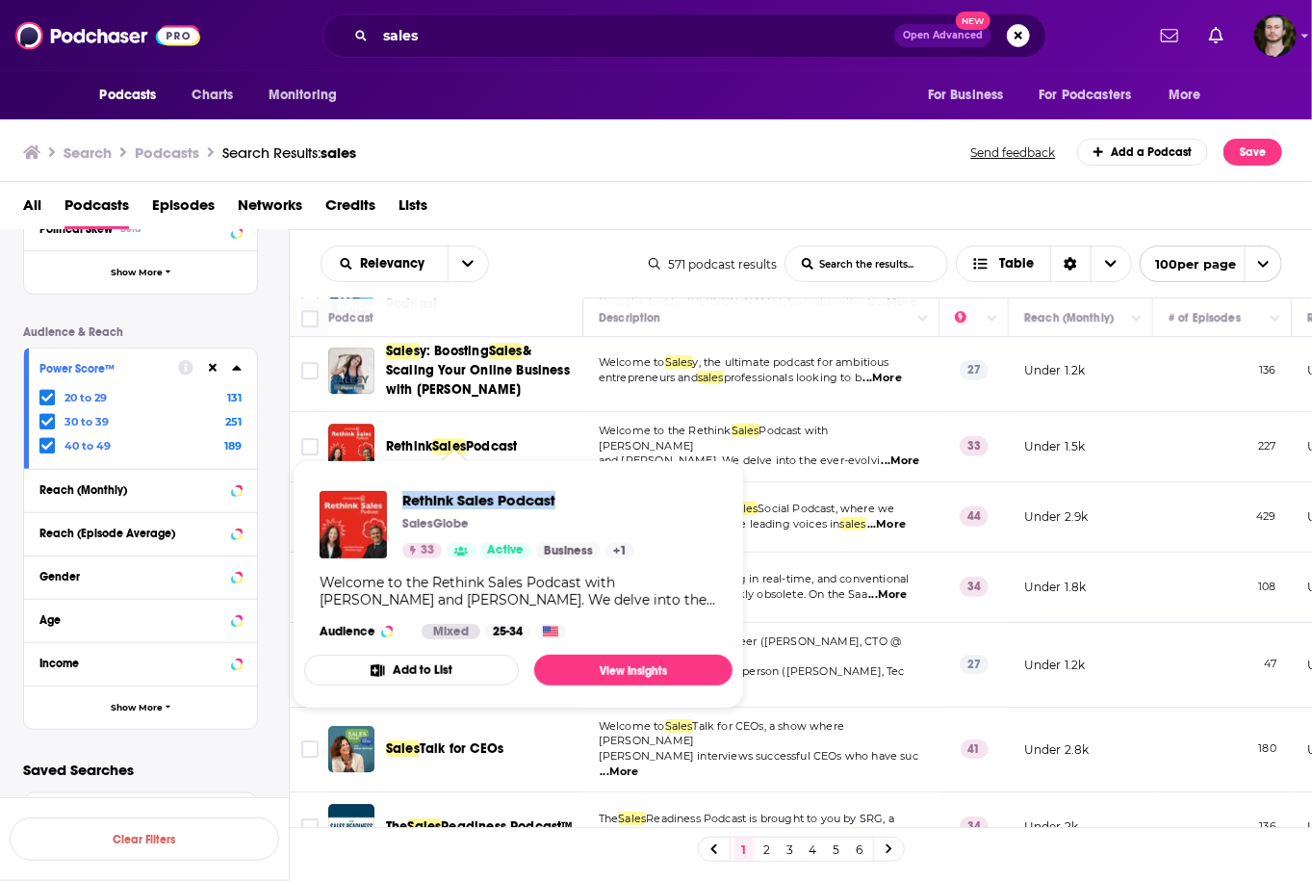
drag, startPoint x: 397, startPoint y: 498, endPoint x: 575, endPoint y: 498, distance: 178.0
click at [575, 498] on div "Rethink Sales Podcast SalesGlobe 33 Active Business + 1" at bounding box center [476, 524] width 315 height 67
copy span "Rethink Sales Podcast"
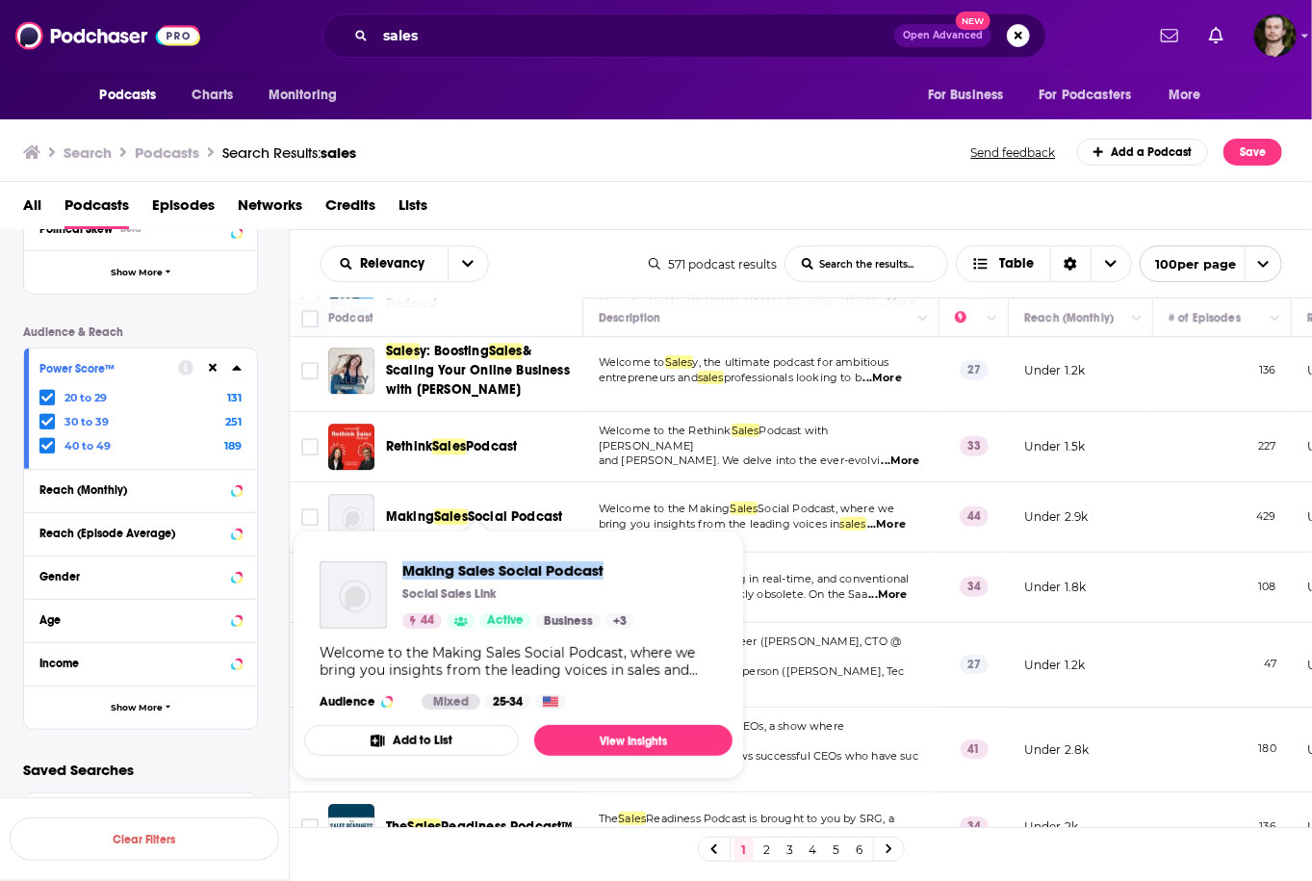
drag, startPoint x: 400, startPoint y: 567, endPoint x: 626, endPoint y: 564, distance: 225.2
click at [626, 564] on div "Making Sales Social Podcast Social Sales Link 44 Active Business + 3" at bounding box center [476, 594] width 315 height 67
click at [887, 517] on span "...More" at bounding box center [886, 524] width 38 height 15
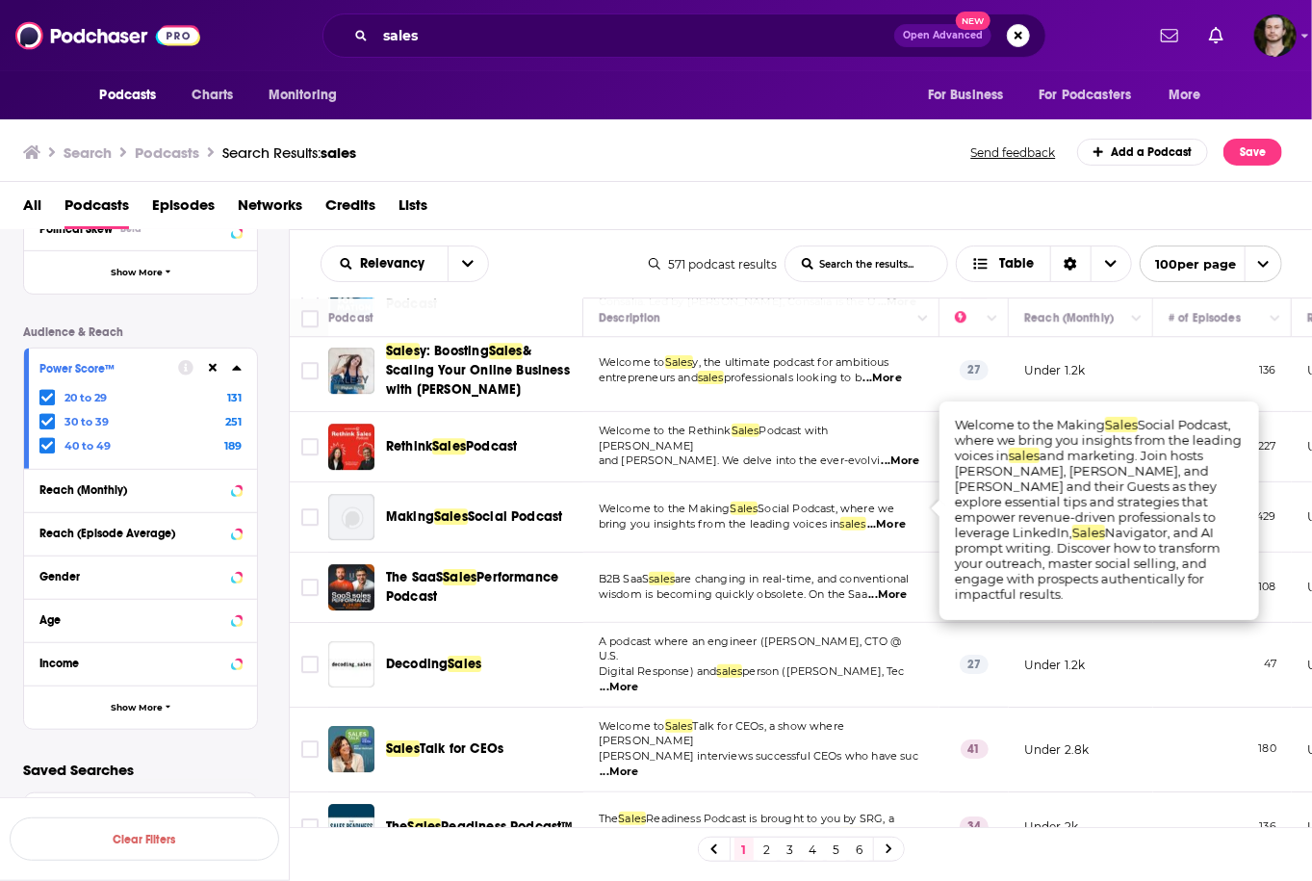
click at [887, 517] on span "...More" at bounding box center [886, 524] width 38 height 15
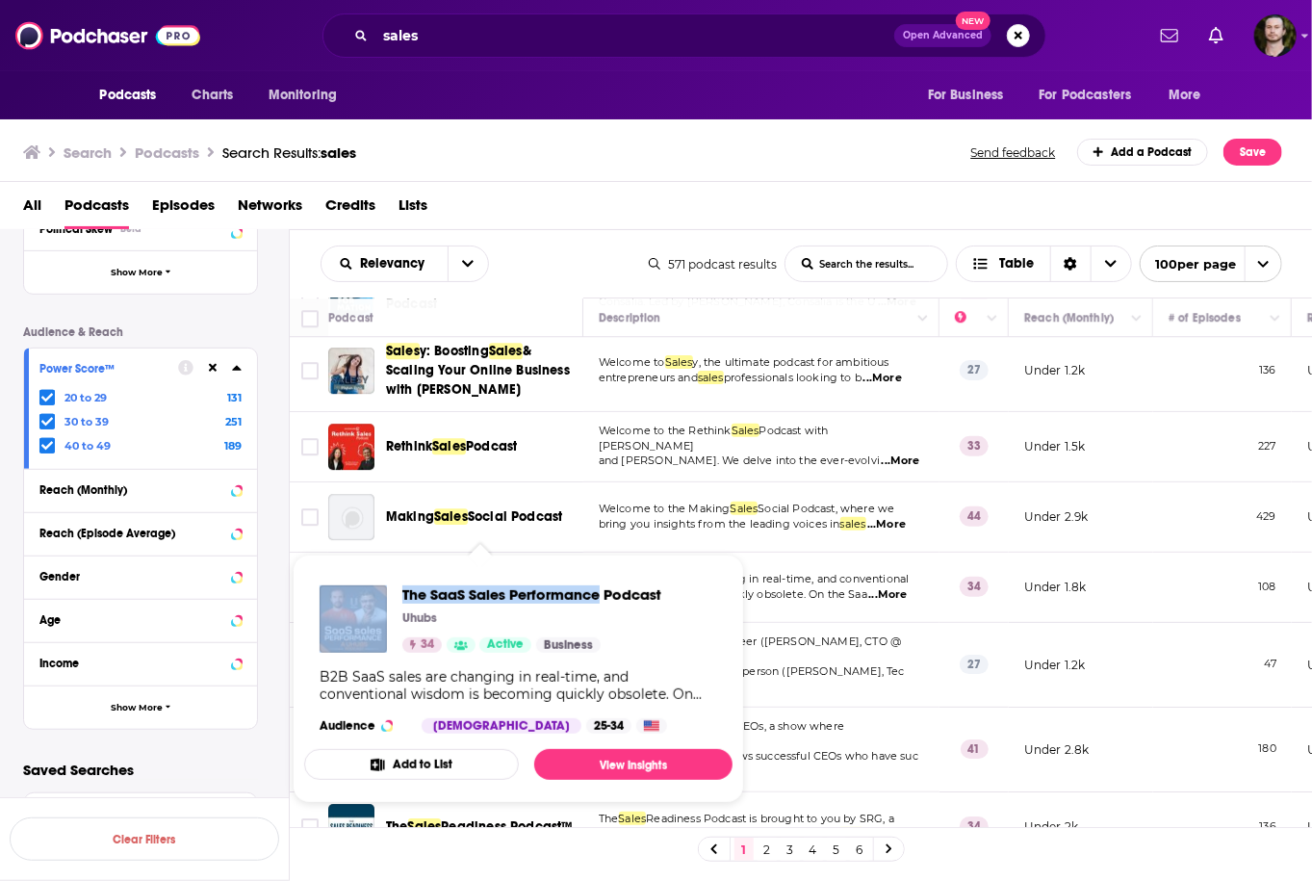
drag, startPoint x: 391, startPoint y: 594, endPoint x: 600, endPoint y: 600, distance: 209.9
click at [600, 600] on div "The SaaS Sales Performance Podcast Uhubs 34 Active Business" at bounding box center [490, 618] width 342 height 67
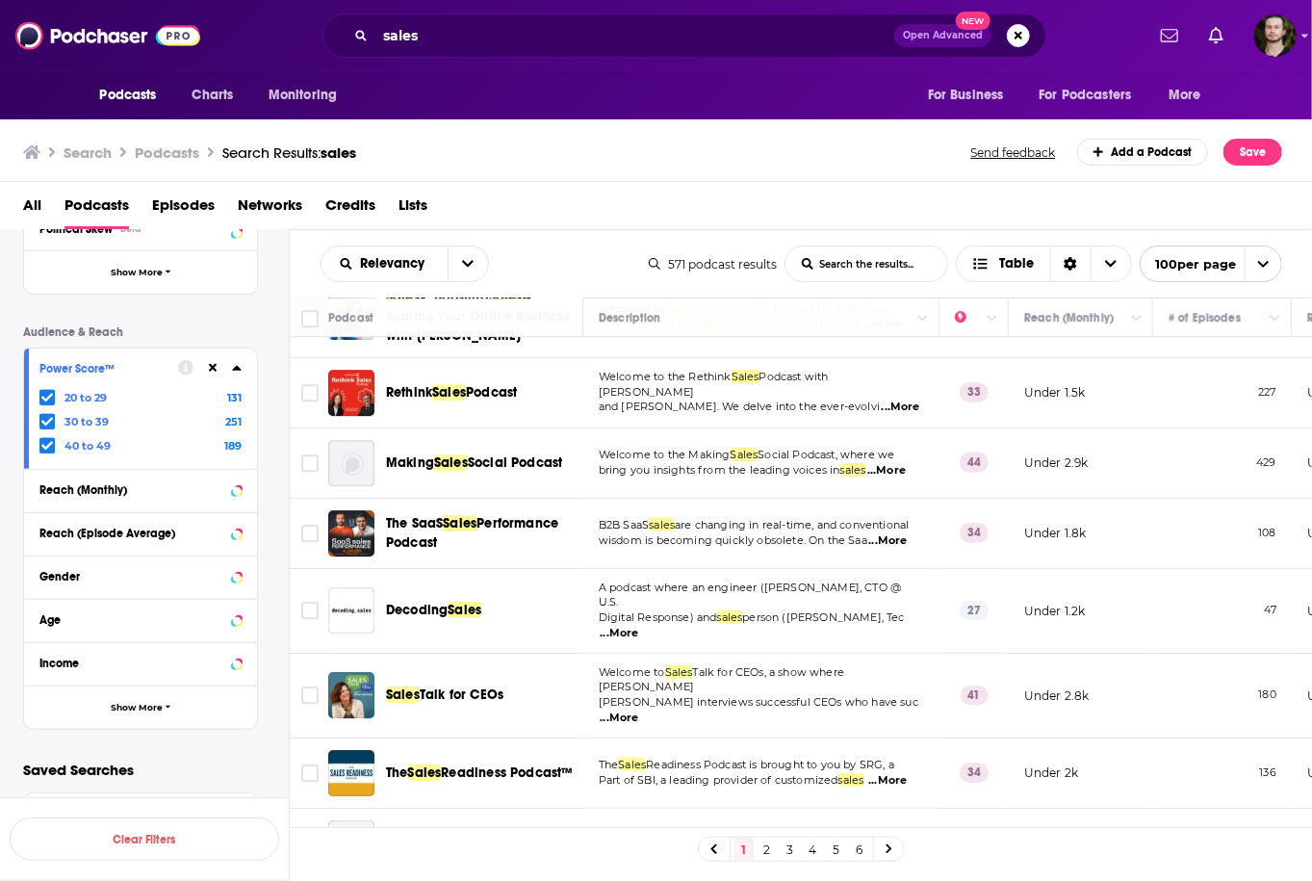
scroll to position [2772, 0]
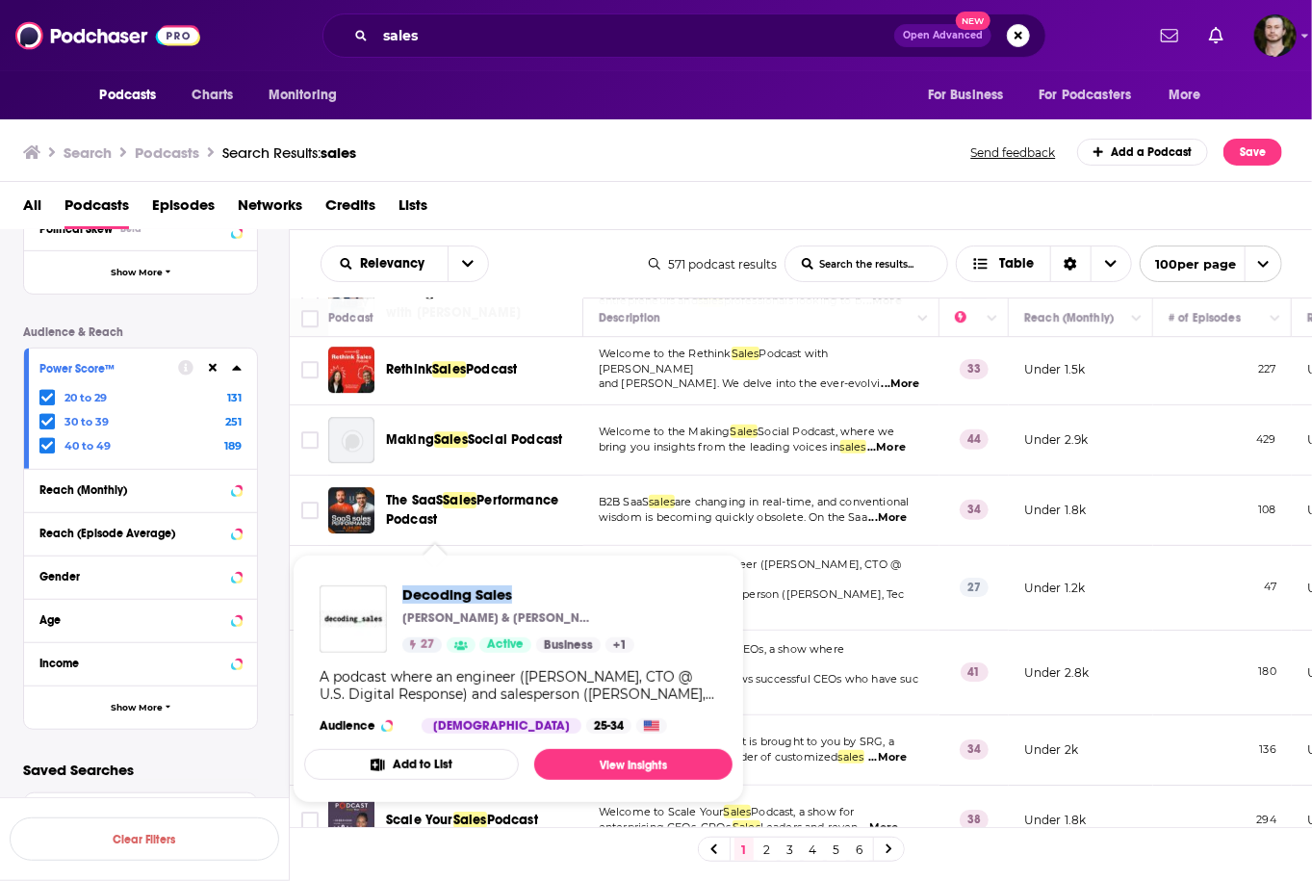
drag, startPoint x: 398, startPoint y: 600, endPoint x: 549, endPoint y: 597, distance: 150.2
click at [549, 597] on div "Decoding Sales Peter & Alex 27 Active Business + 1" at bounding box center [476, 618] width 315 height 67
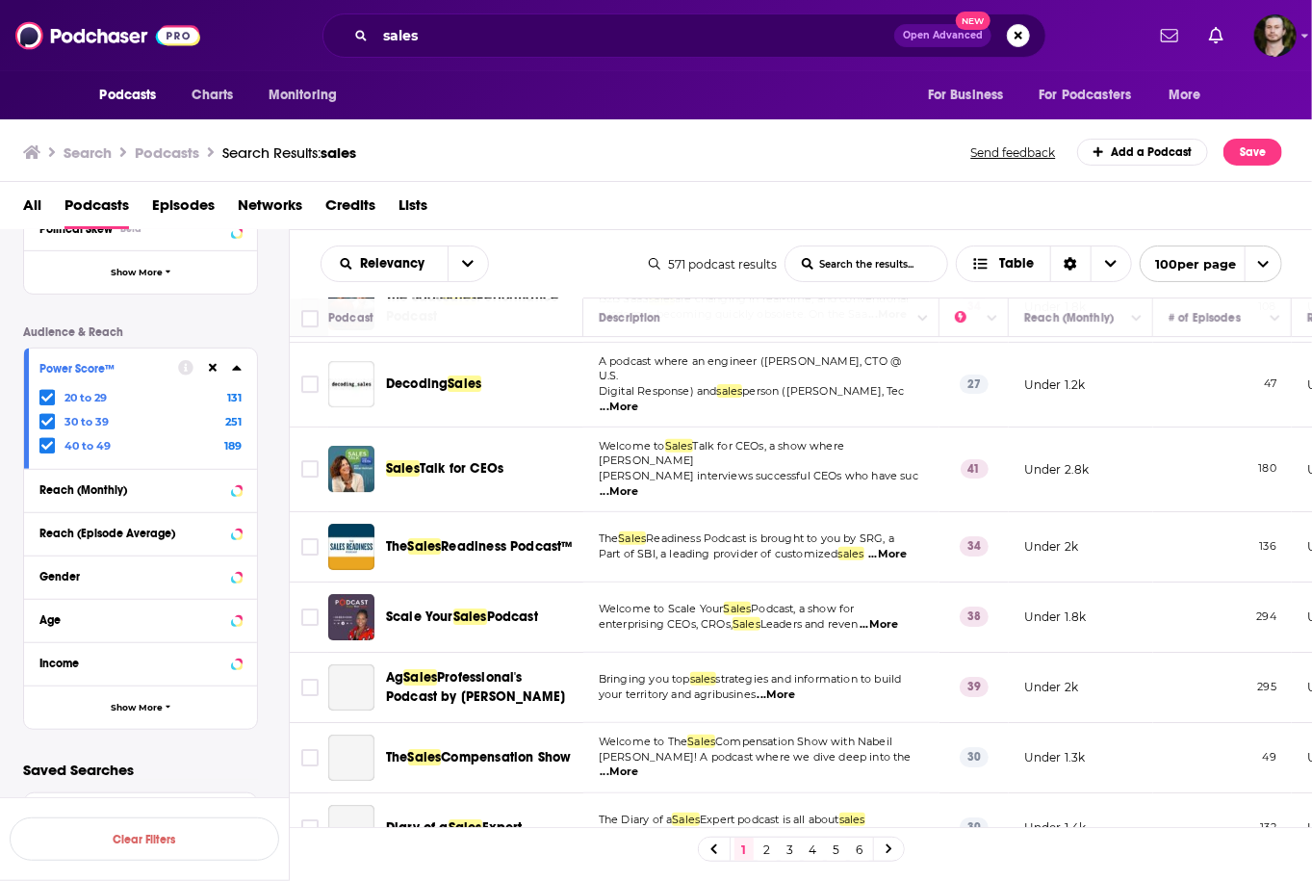
scroll to position [3002, 0]
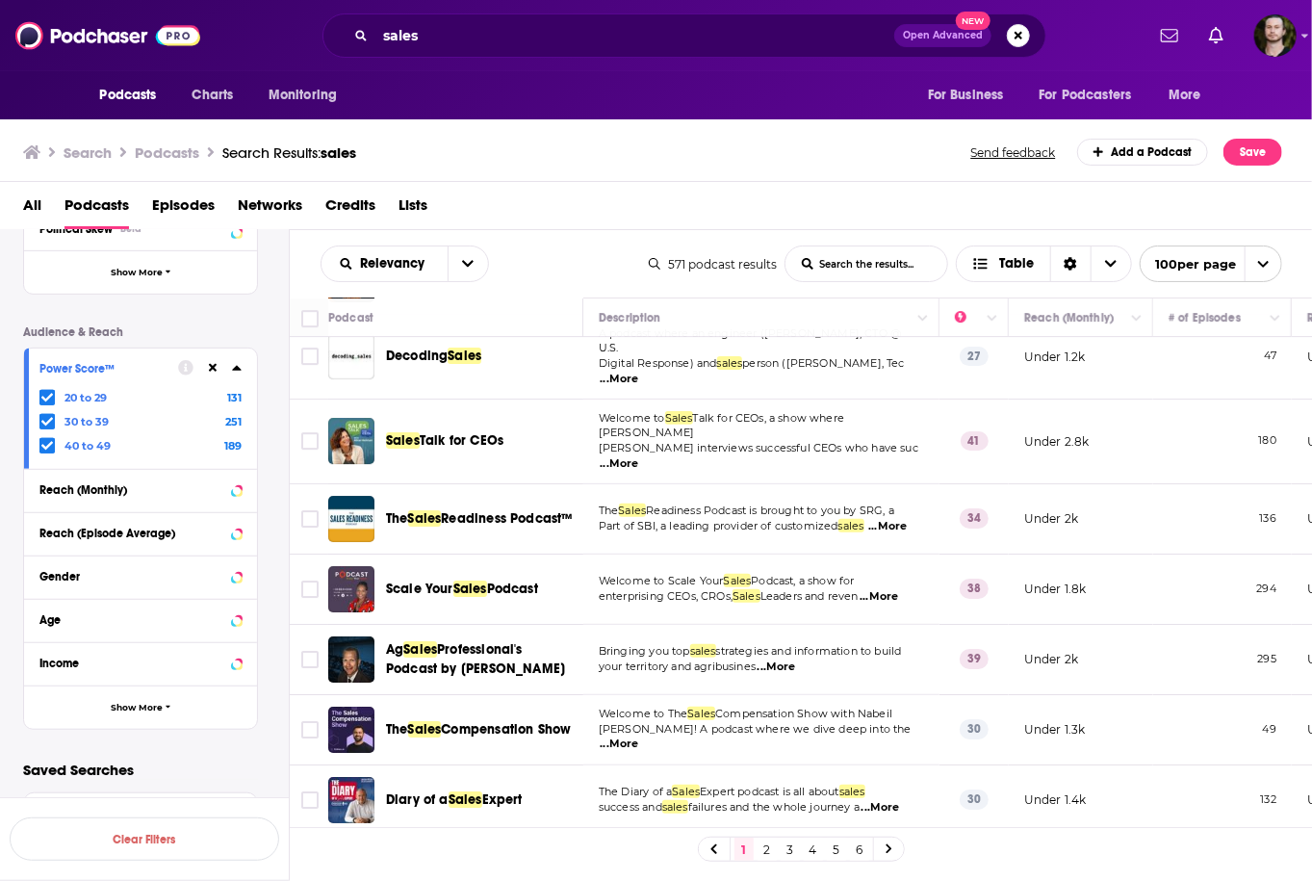
click at [639, 456] on span "...More" at bounding box center [619, 463] width 38 height 15
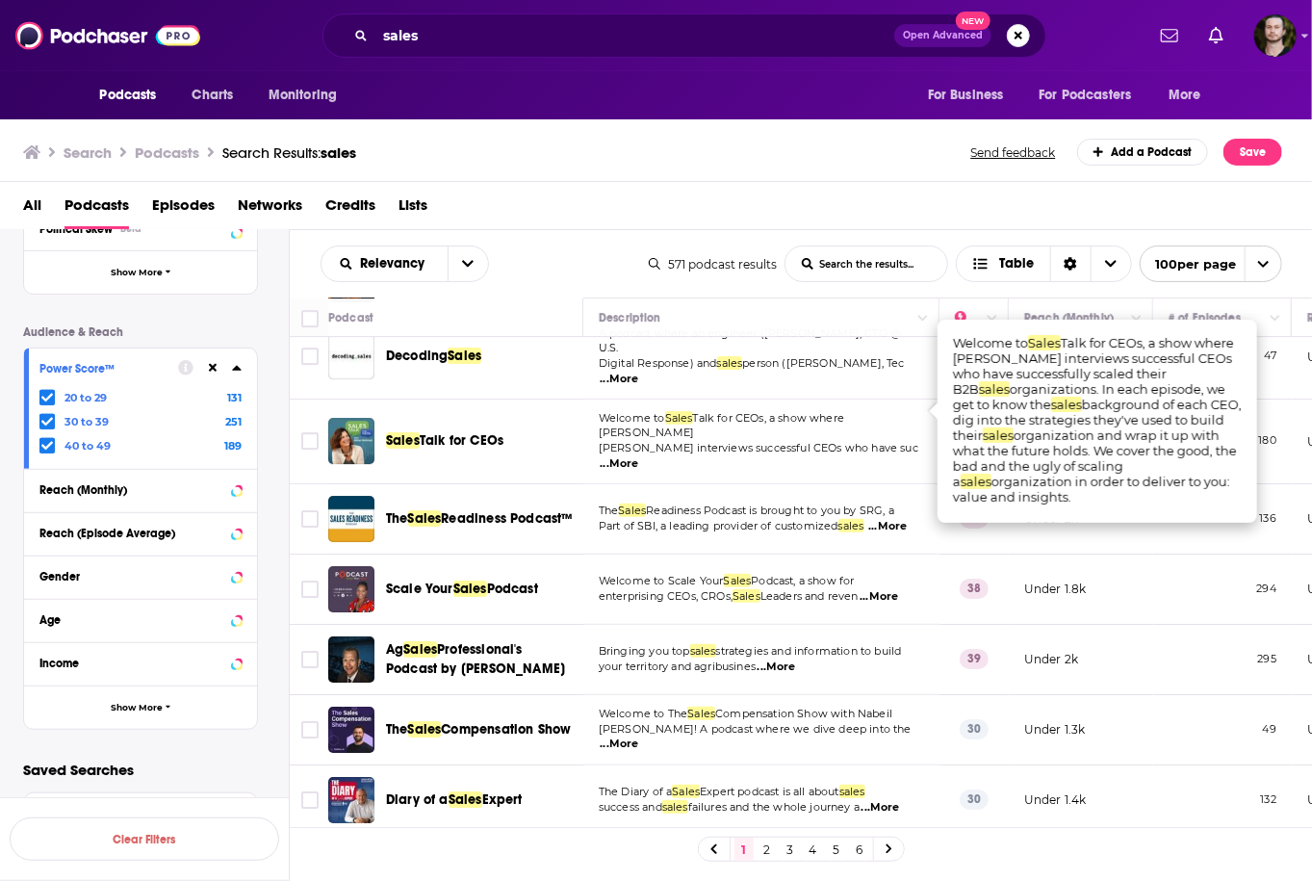
click at [639, 456] on span "...More" at bounding box center [619, 463] width 38 height 15
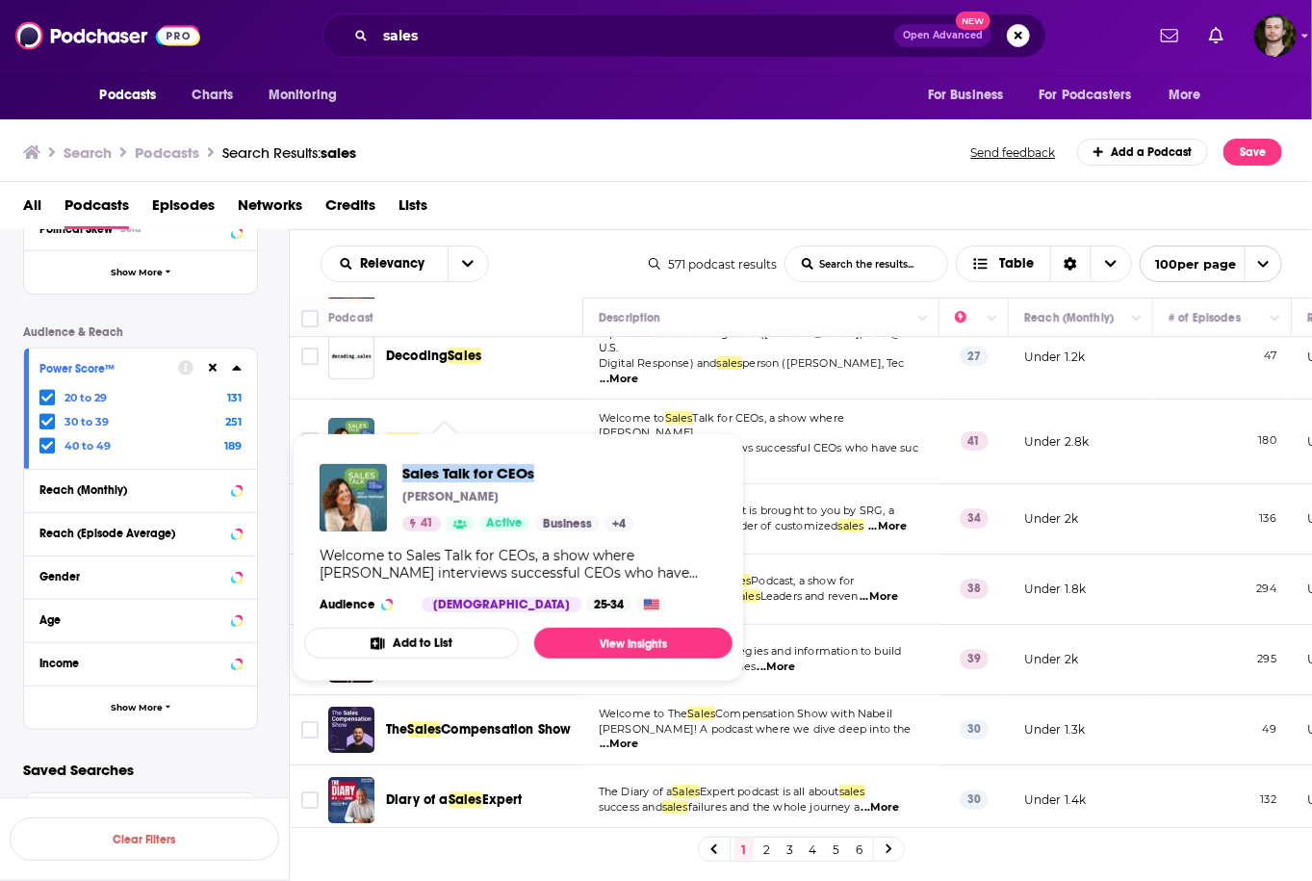
drag, startPoint x: 399, startPoint y: 471, endPoint x: 534, endPoint y: 465, distance: 134.9
click at [534, 465] on div "Sales Talk for CEOs Alice Heiman 41 Active Business + 4" at bounding box center [476, 497] width 314 height 67
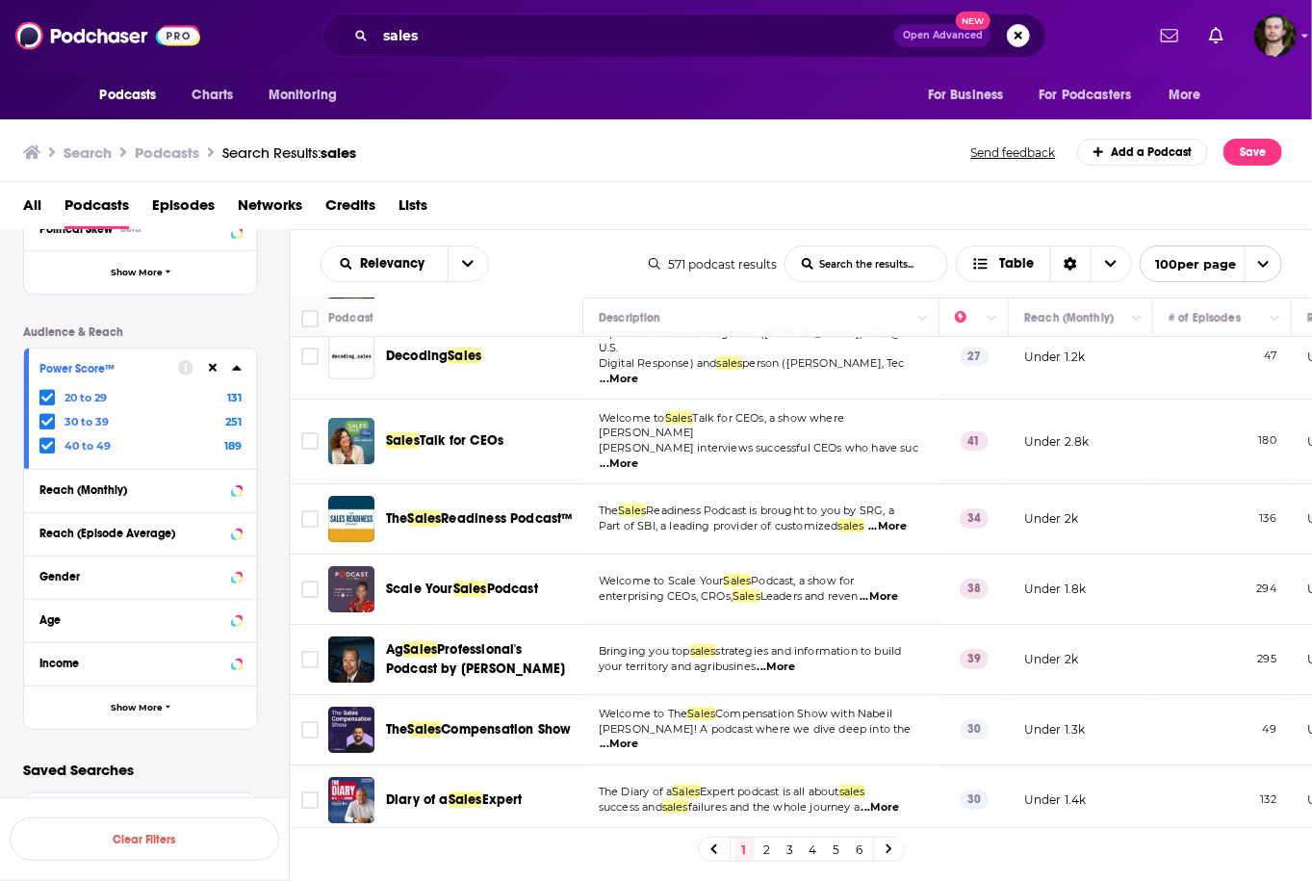
click at [897, 519] on span "...More" at bounding box center [887, 526] width 38 height 15
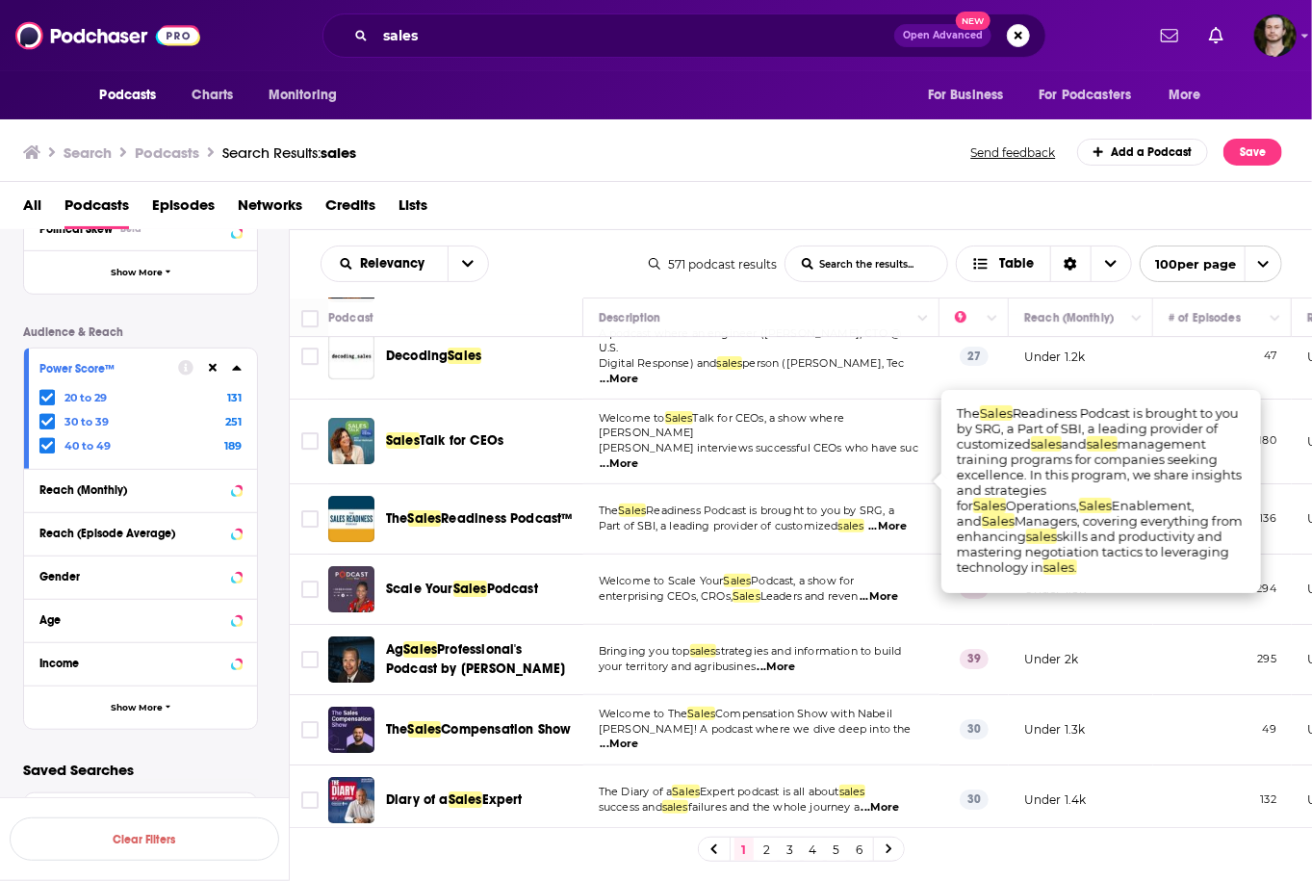
click at [897, 503] on p "The Sales Readiness Podcast is brought to you by SRG, a" at bounding box center [761, 510] width 324 height 15
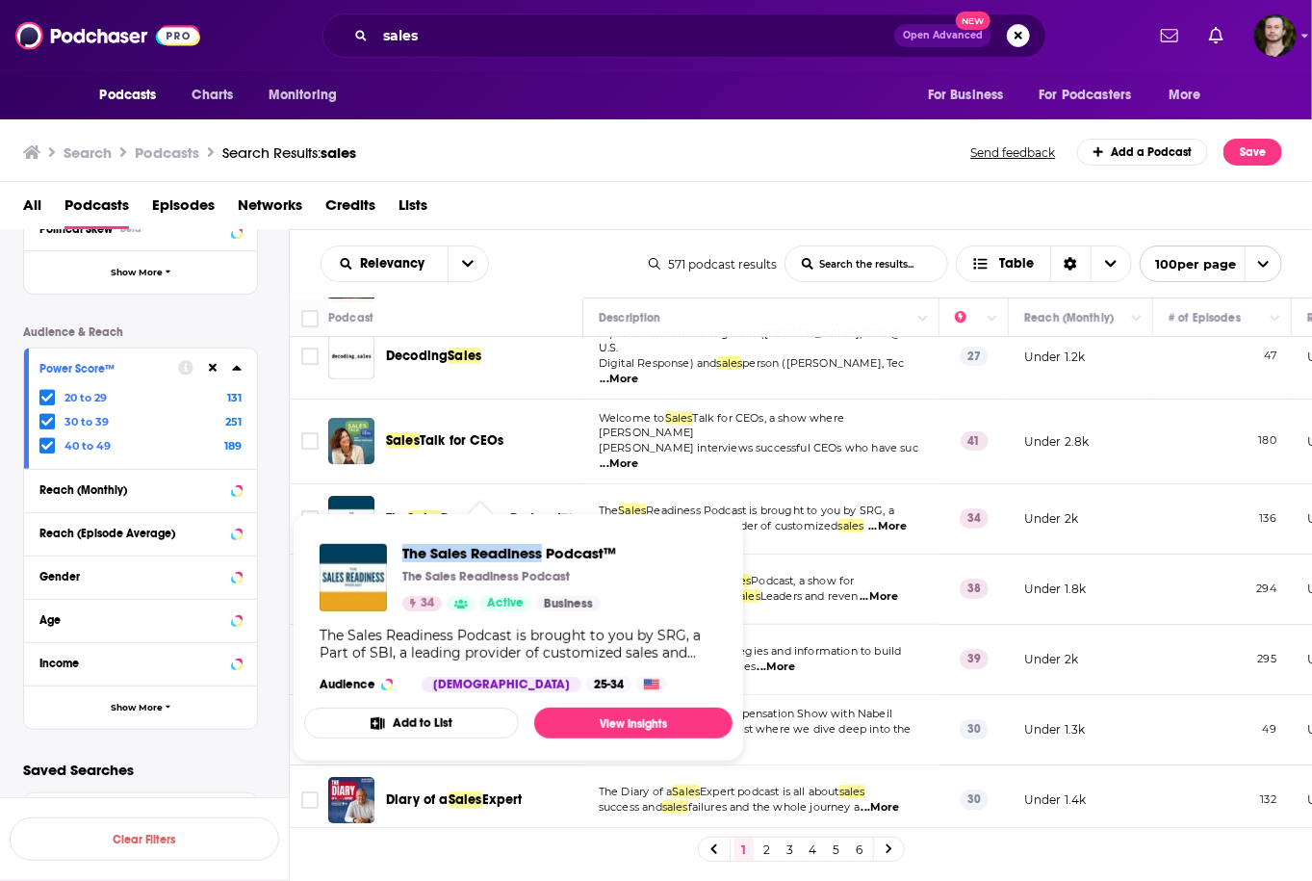
drag, startPoint x: 407, startPoint y: 554, endPoint x: 545, endPoint y: 549, distance: 137.7
click at [545, 549] on div "The Sales Readiness Podcast™ The Sales Readiness Podcast 34 Active Business" at bounding box center [467, 577] width 296 height 67
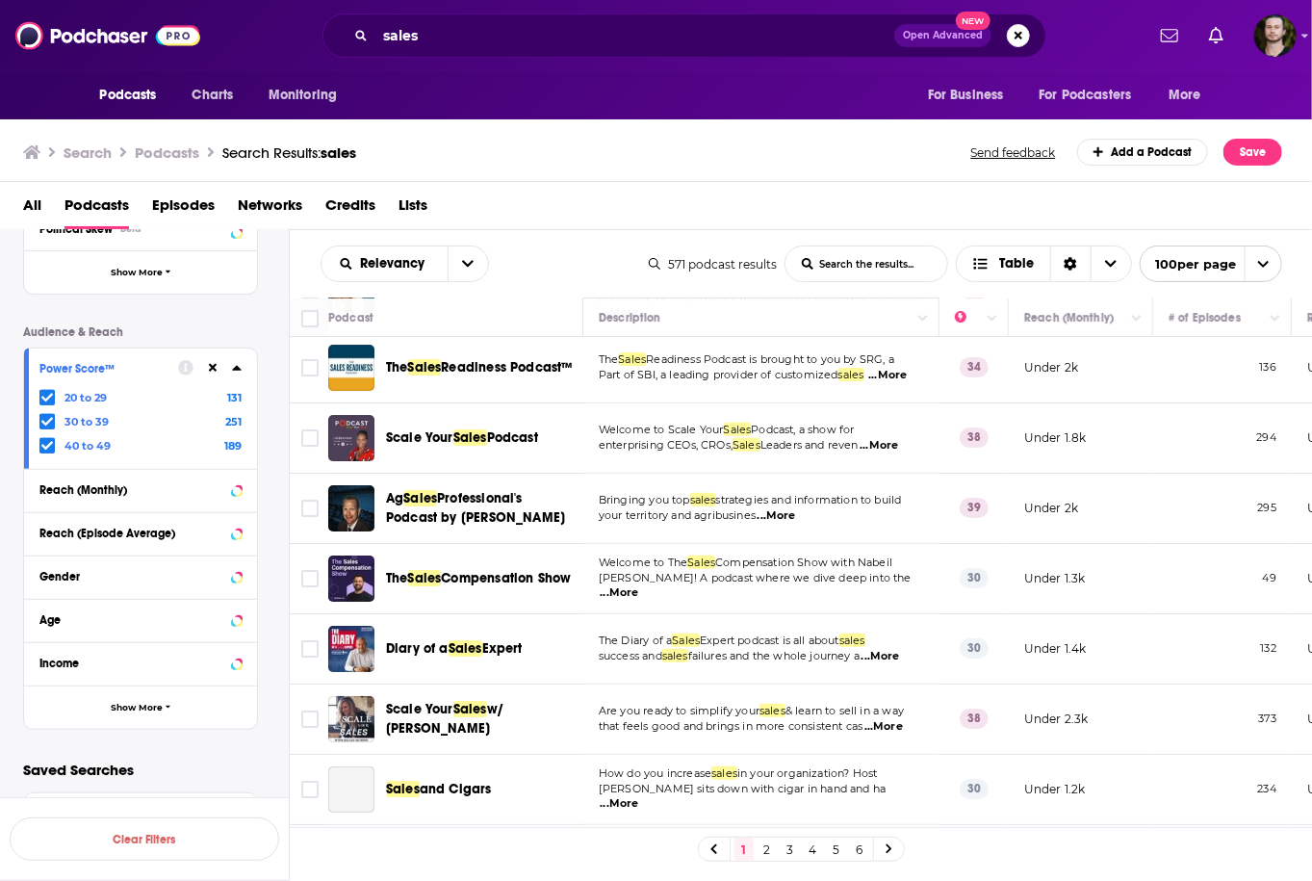
scroll to position [3156, 0]
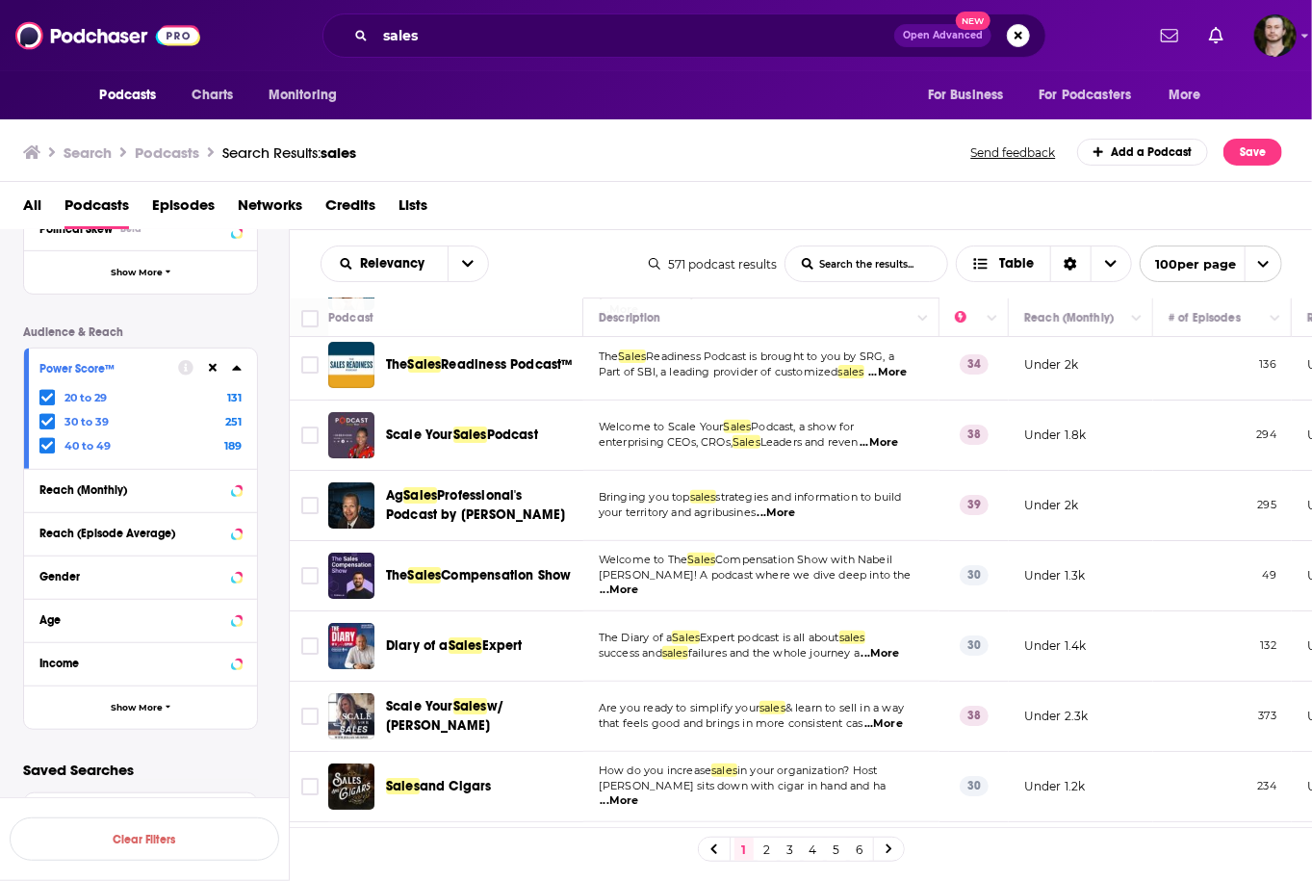
click at [792, 505] on span "...More" at bounding box center [776, 512] width 38 height 15
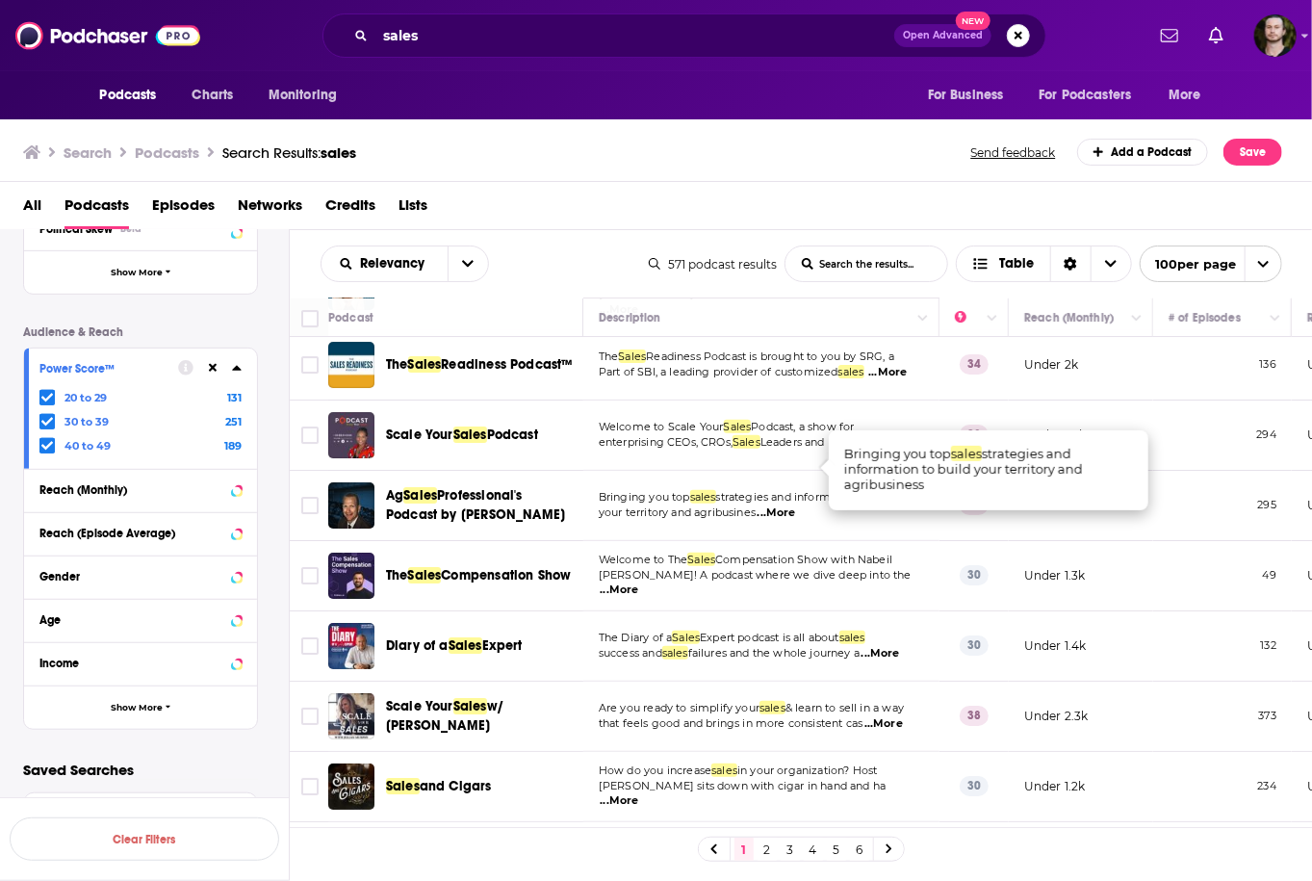
click at [792, 505] on span "...More" at bounding box center [776, 512] width 38 height 15
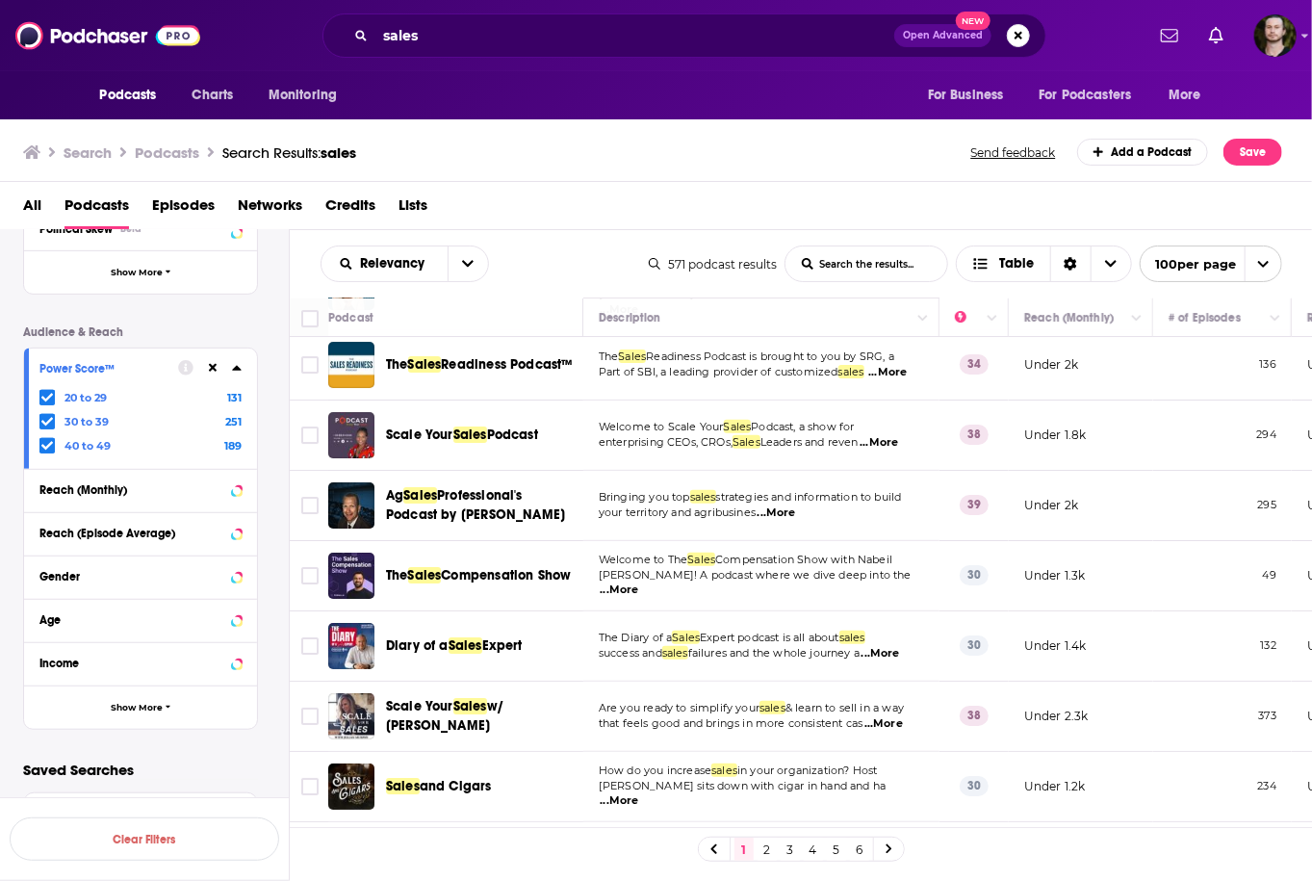
click at [639, 582] on span "...More" at bounding box center [619, 589] width 38 height 15
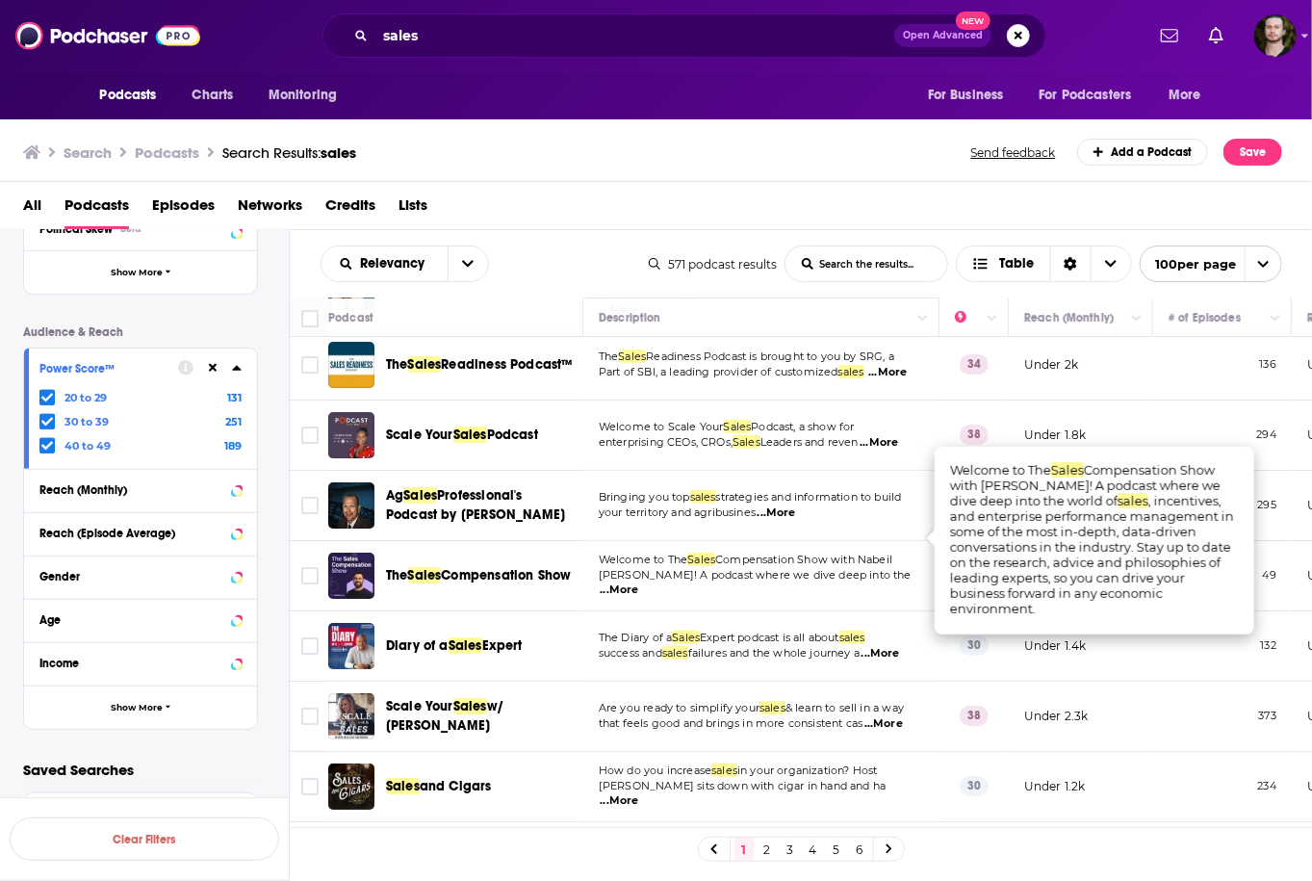
click at [639, 582] on span "...More" at bounding box center [619, 589] width 38 height 15
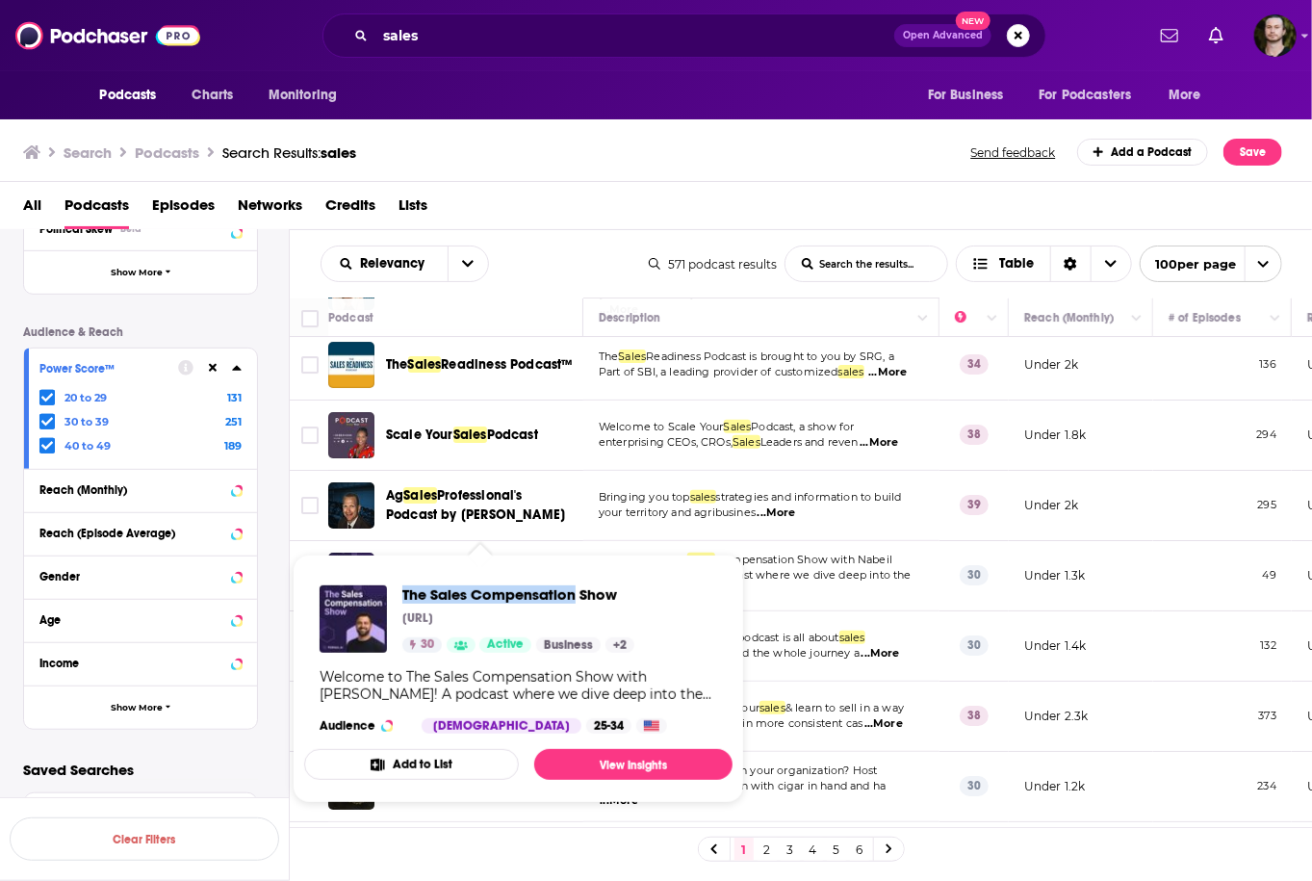
drag, startPoint x: 398, startPoint y: 589, endPoint x: 576, endPoint y: 592, distance: 178.1
click at [576, 592] on div "The Sales Compensation Show Forma.ai 30 Active Business + 2" at bounding box center [476, 618] width 315 height 67
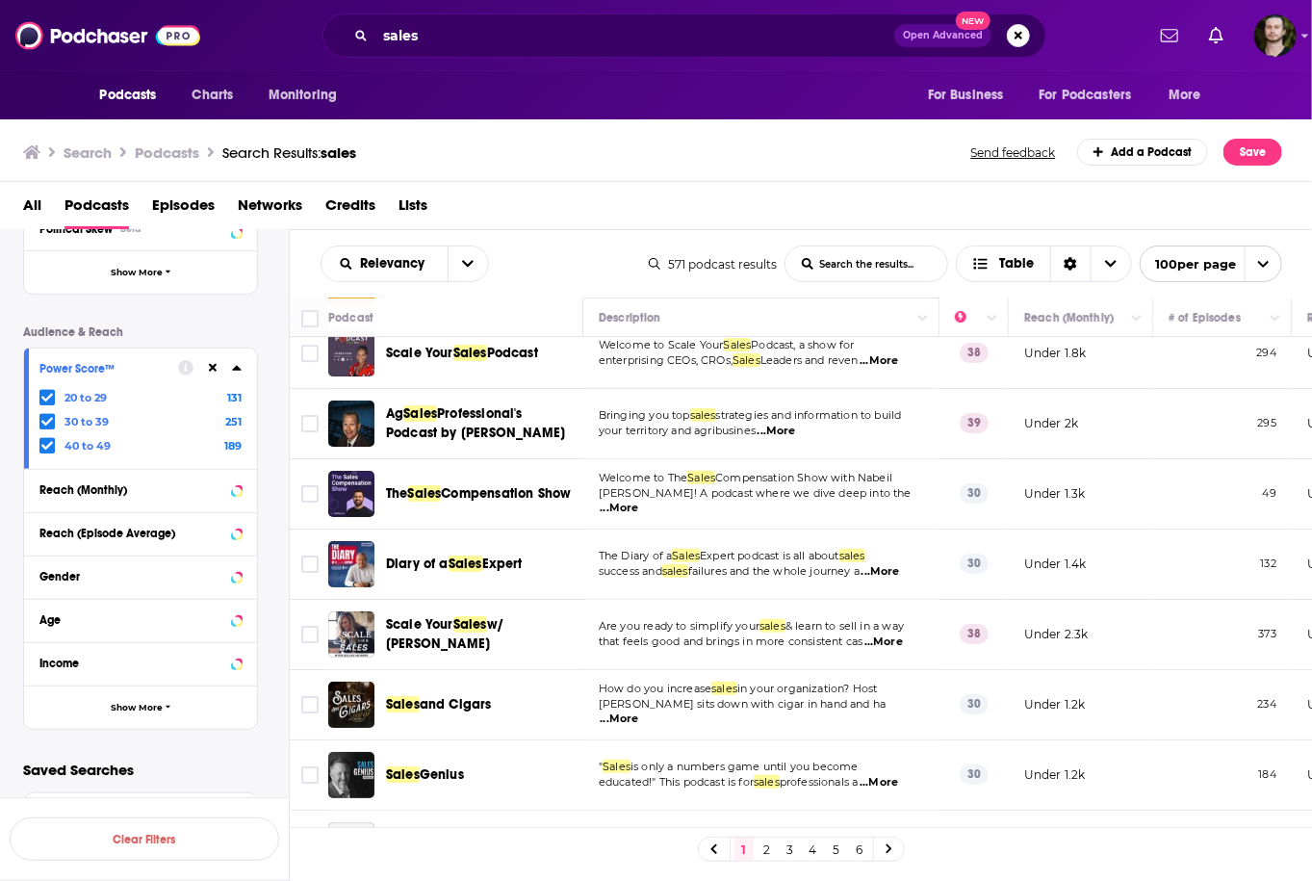
scroll to position [3310, 0]
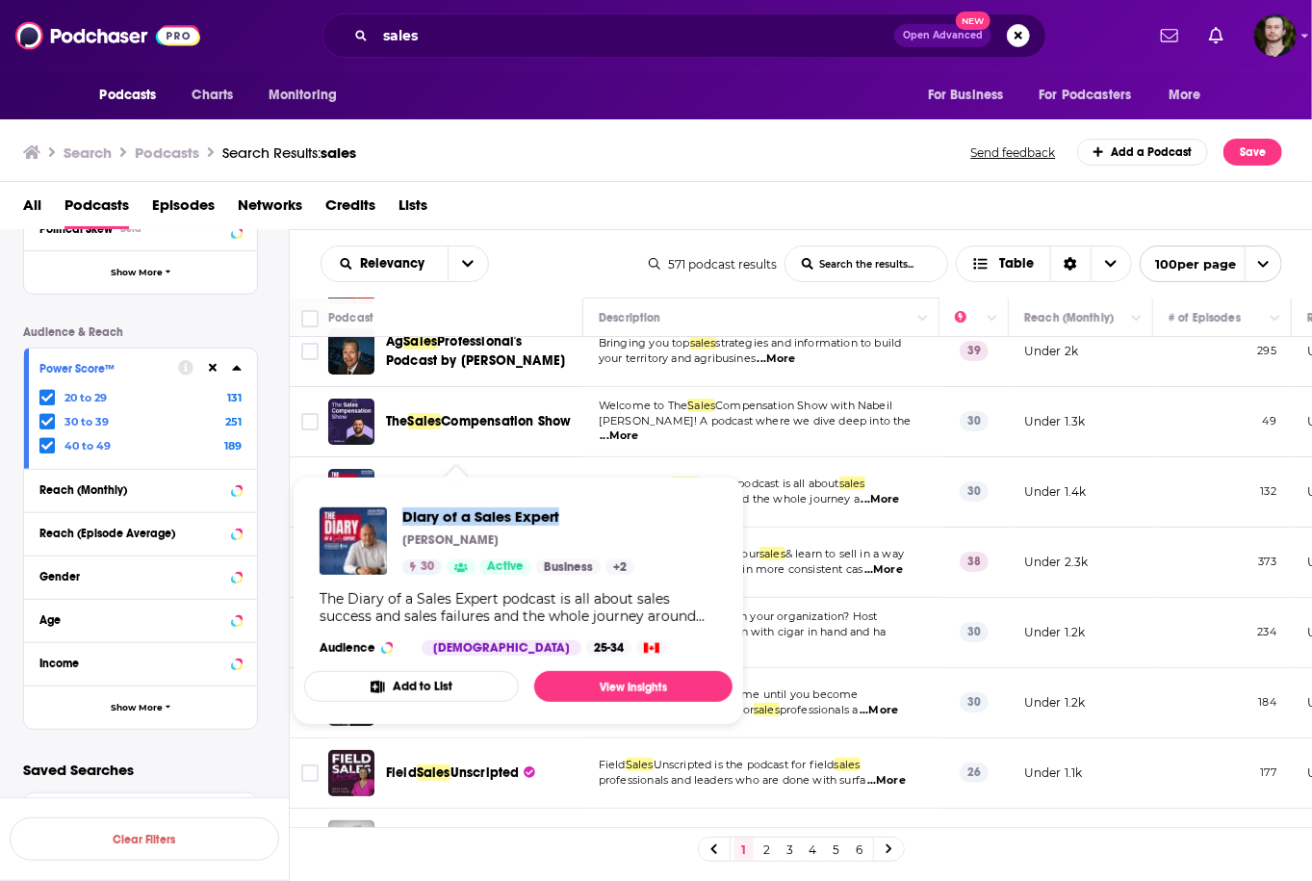
drag, startPoint x: 397, startPoint y: 516, endPoint x: 623, endPoint y: 518, distance: 225.2
click at [623, 518] on div "Diary of a Sales Expert James White 30 Active Business + 2" at bounding box center [476, 540] width 315 height 67
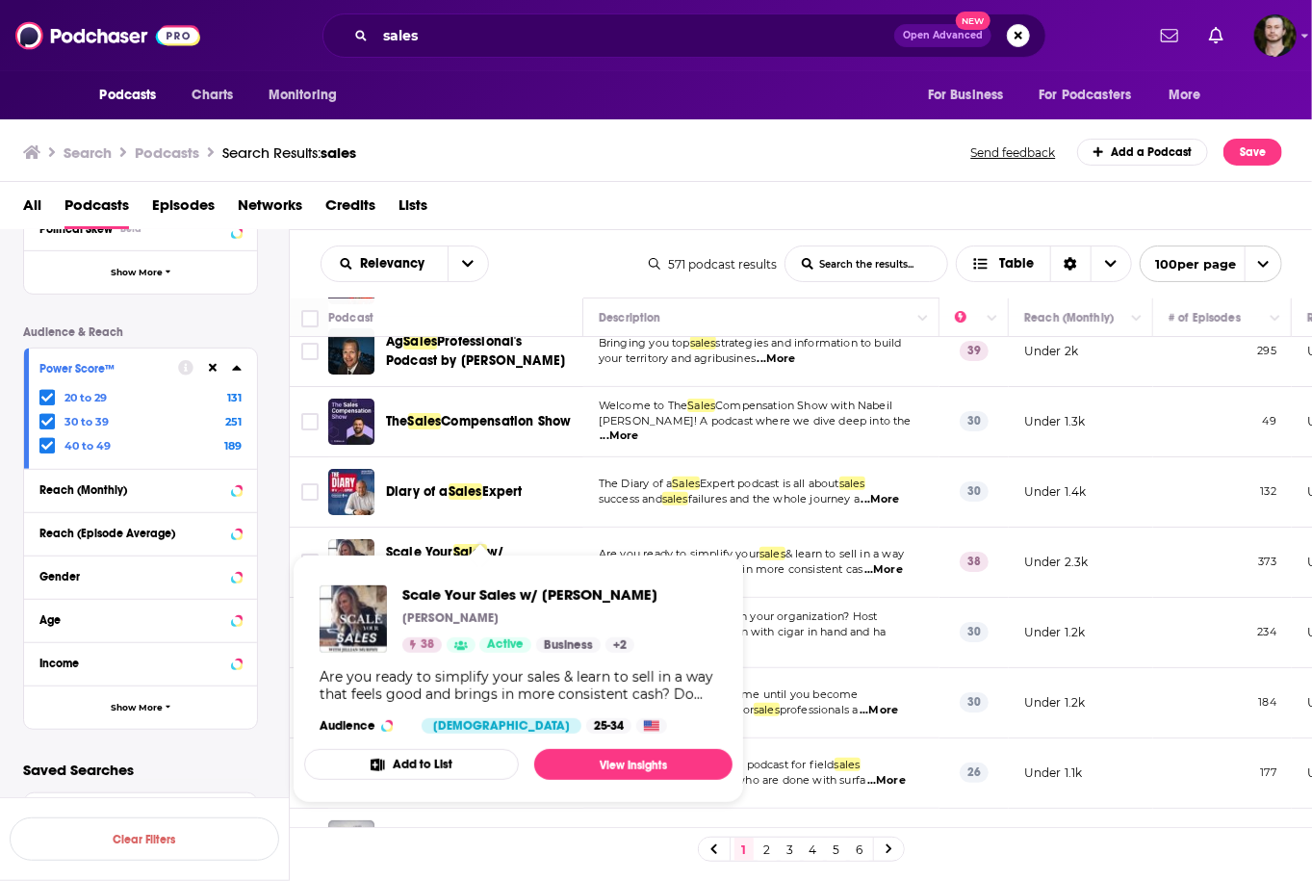
drag, startPoint x: 660, startPoint y: 592, endPoint x: 546, endPoint y: 591, distance: 114.5
click at [546, 591] on div "Scale Your Sales w/ Jillian Murphy Jillian Murphy 38 Active Business + 2 Are yo…" at bounding box center [518, 659] width 428 height 179
drag, startPoint x: 395, startPoint y: 585, endPoint x: 519, endPoint y: 599, distance: 124.9
click at [519, 599] on div "Scale Your Sales w/ Jillian Murphy Jillian Murphy 38 Active Business + 2" at bounding box center [488, 618] width 338 height 67
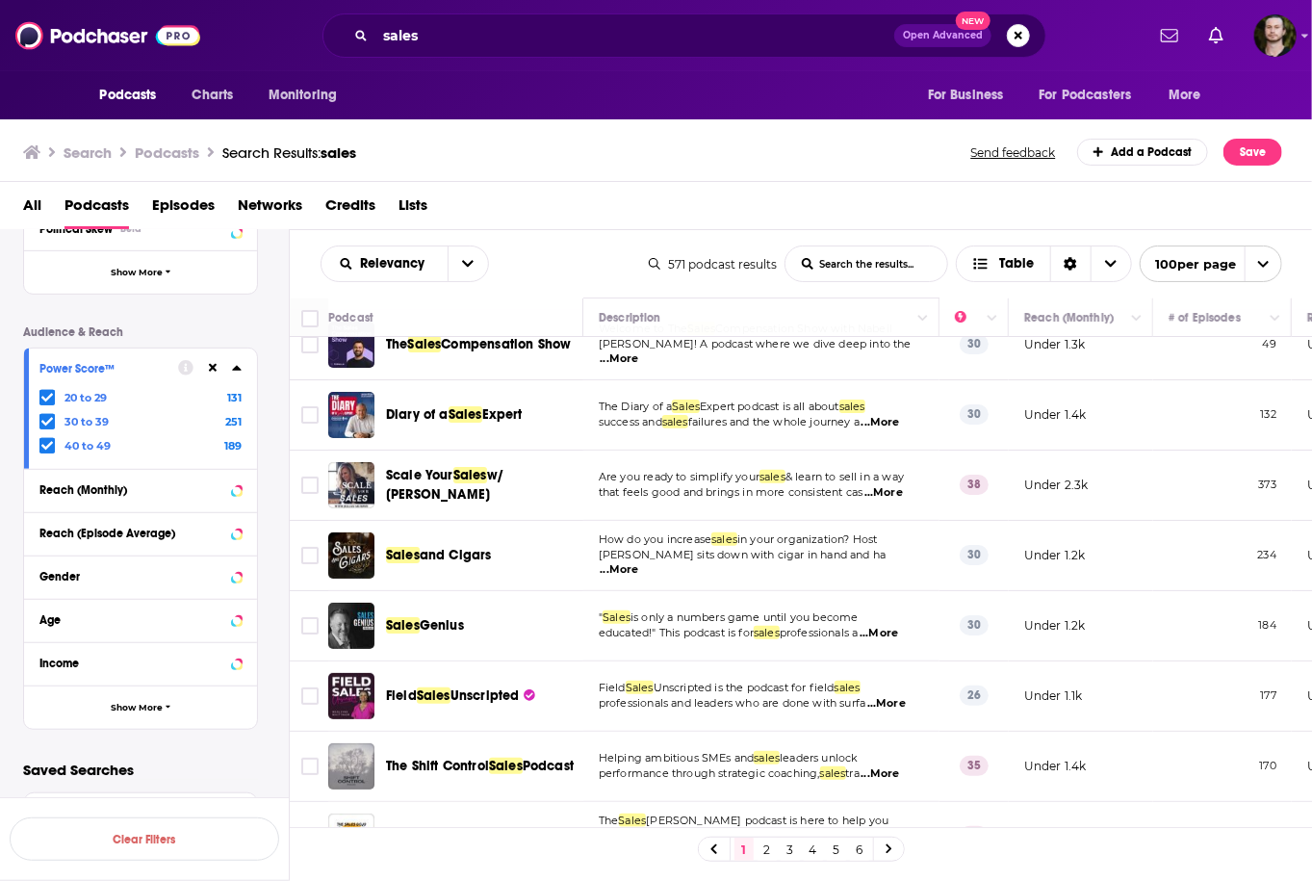
scroll to position [3618, 0]
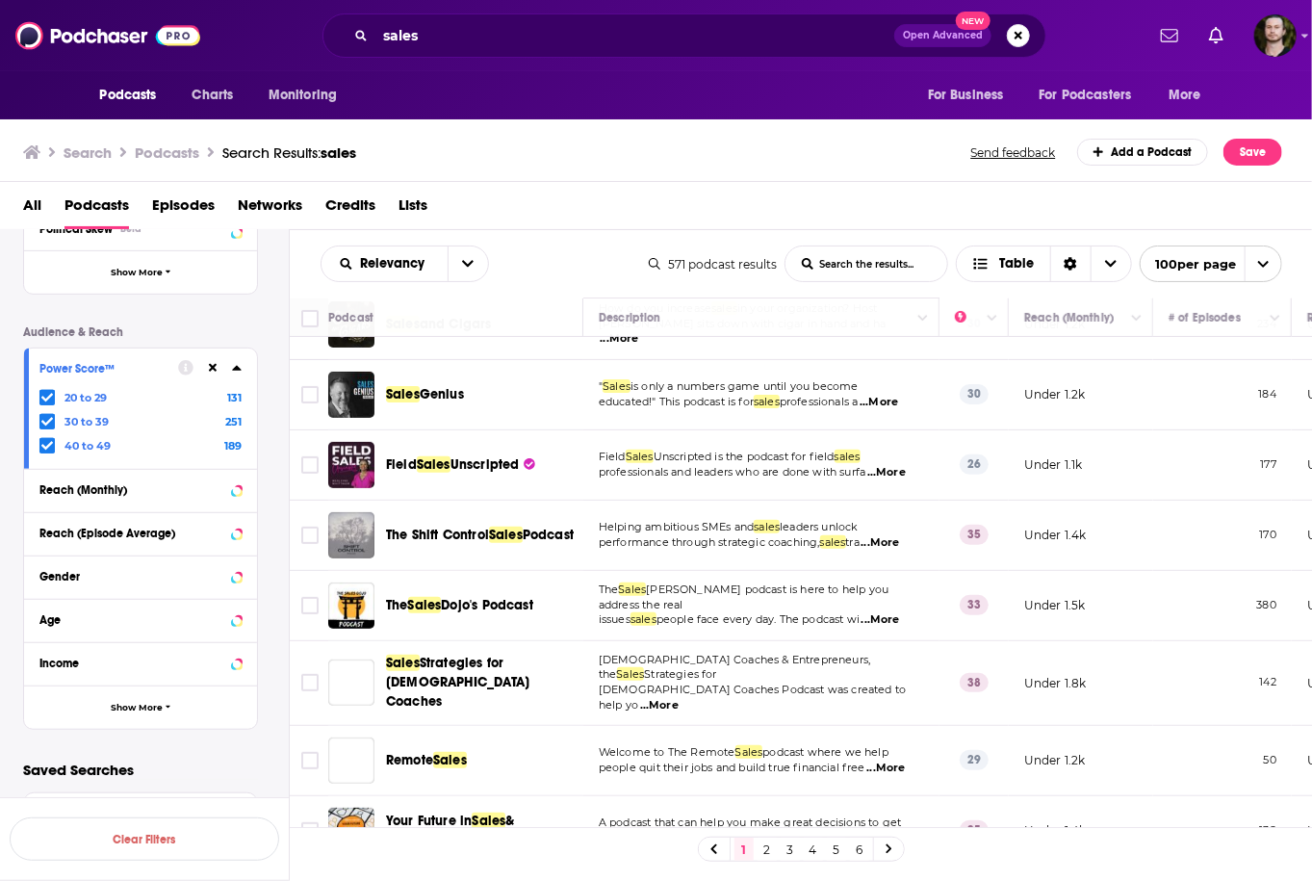
click at [886, 465] on span "...More" at bounding box center [886, 472] width 38 height 15
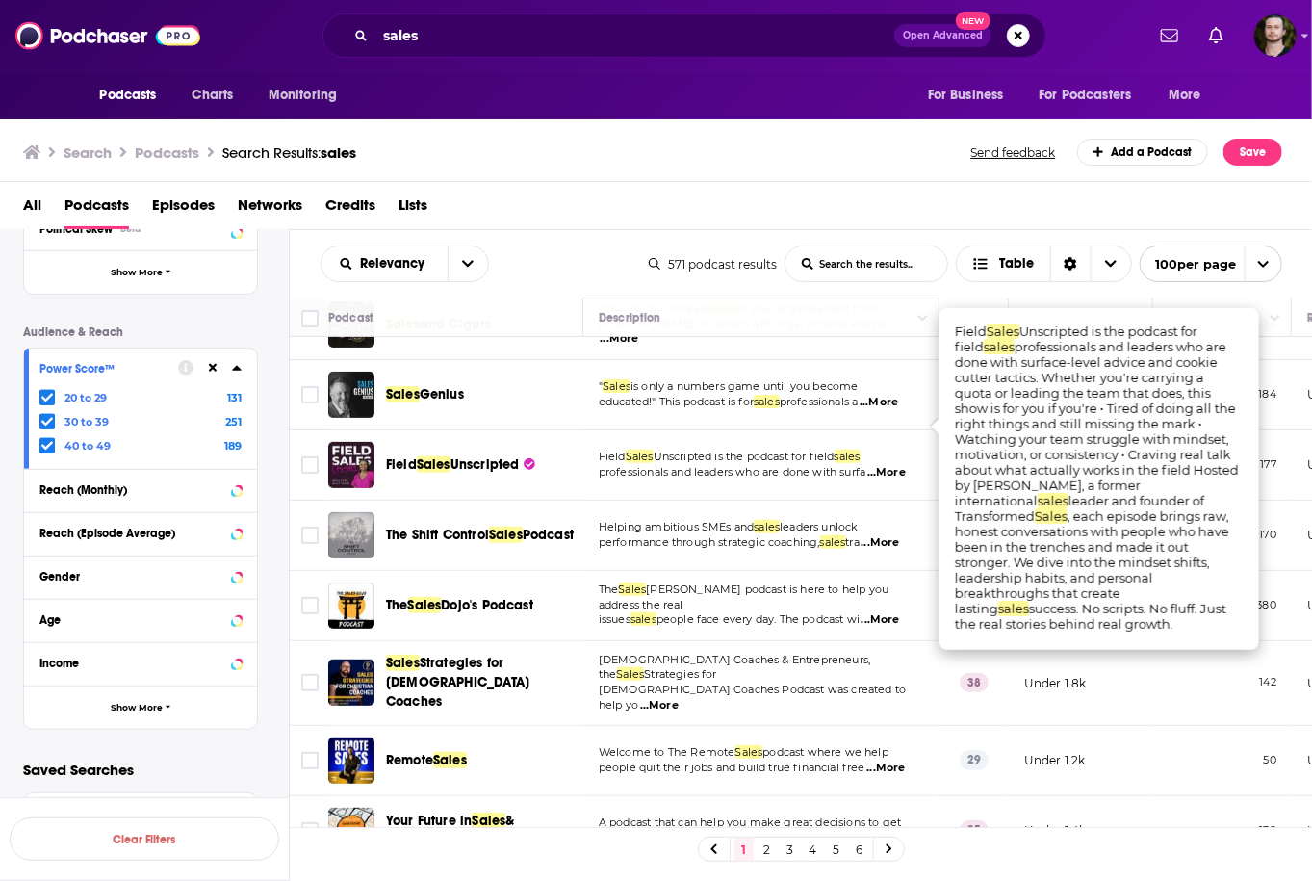
click at [886, 465] on span "...More" at bounding box center [886, 472] width 38 height 15
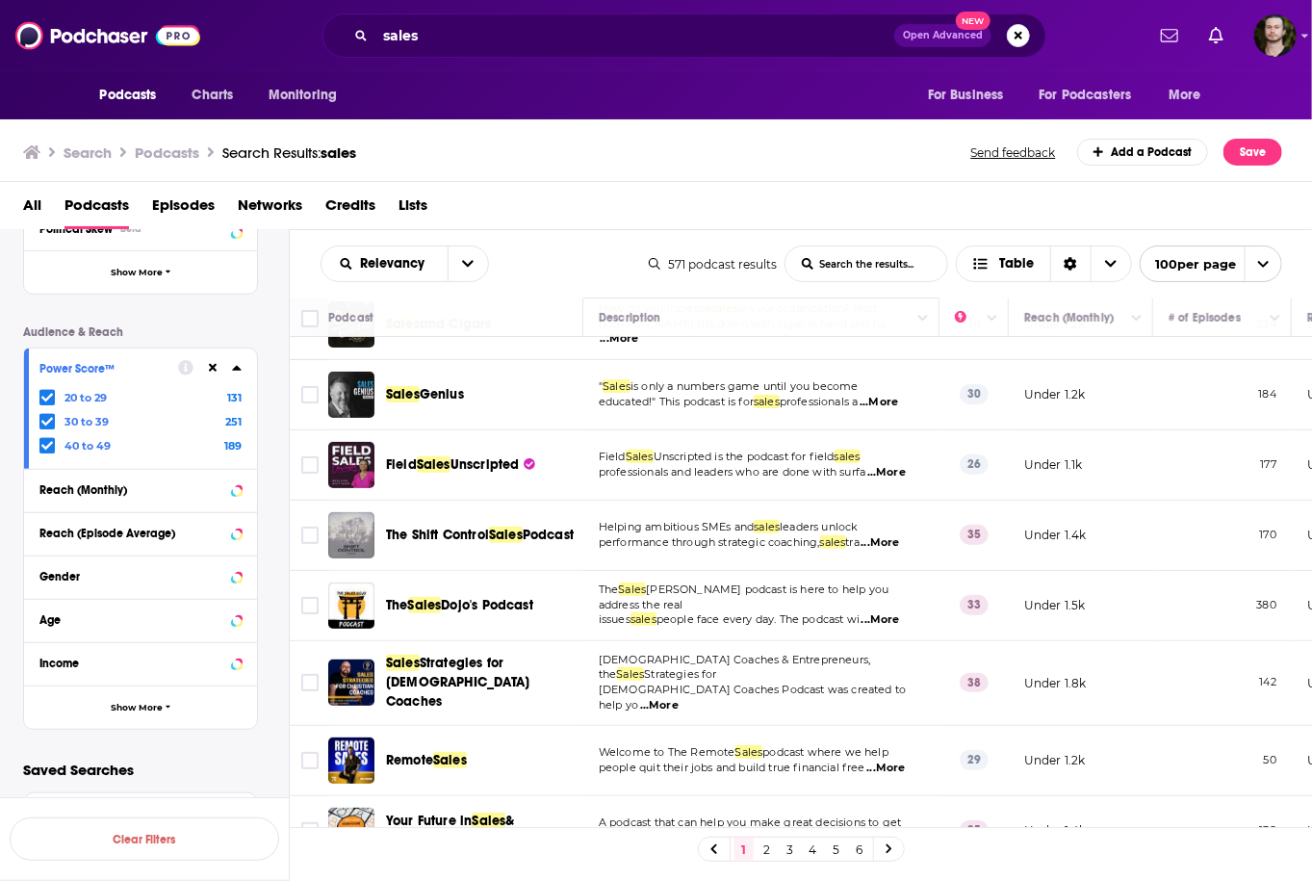
click at [891, 465] on span "...More" at bounding box center [886, 472] width 38 height 15
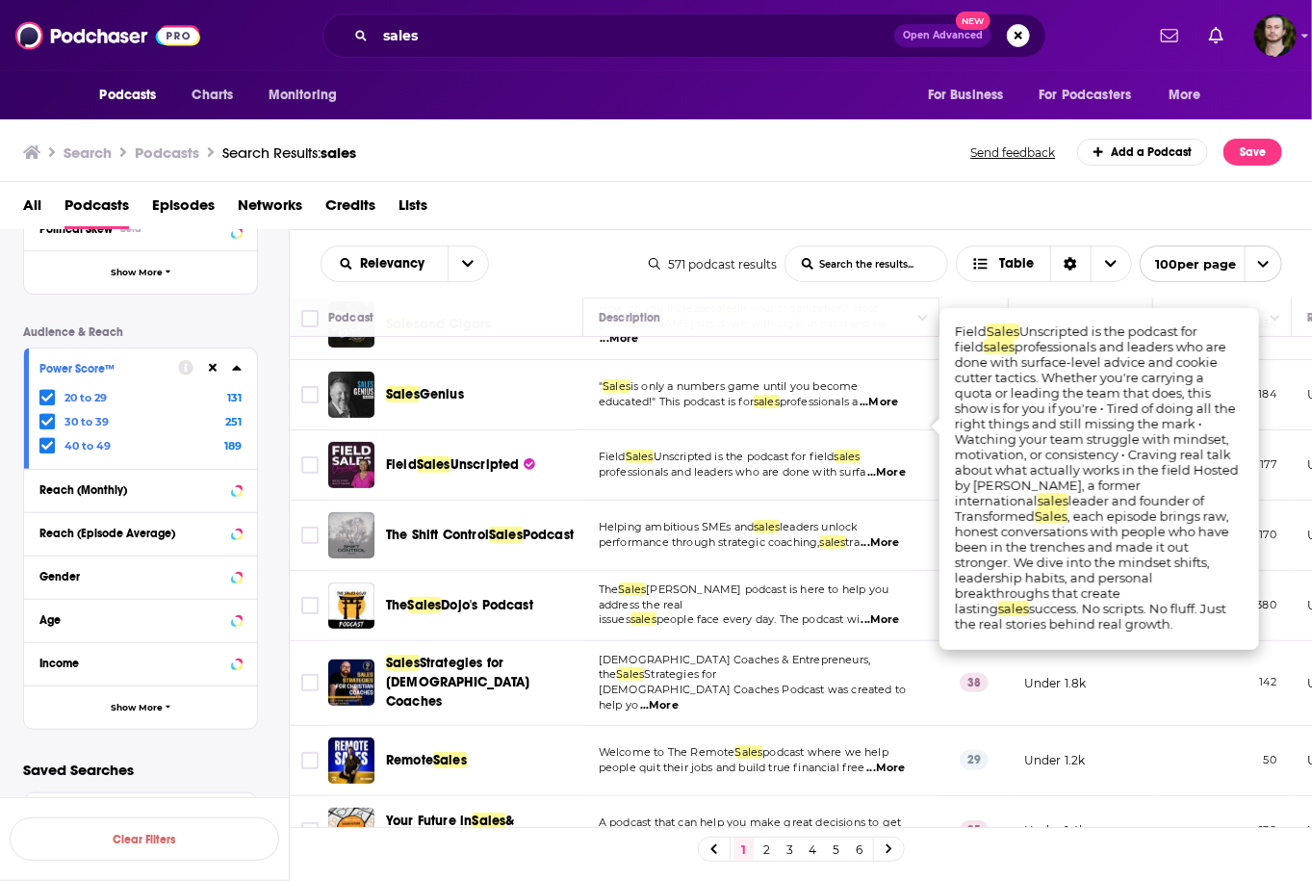
click at [891, 465] on span "...More" at bounding box center [886, 472] width 38 height 15
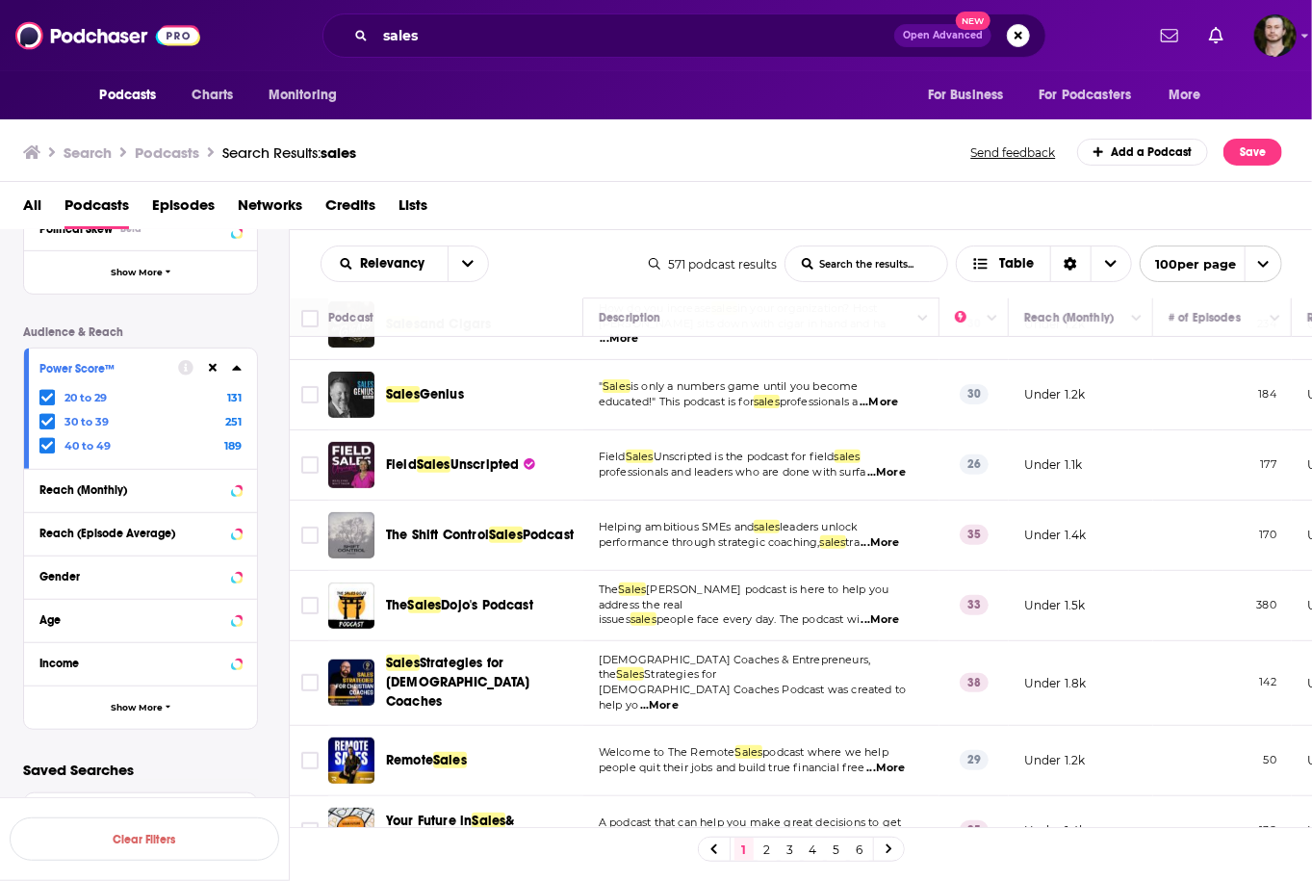
click at [896, 465] on span "...More" at bounding box center [886, 472] width 38 height 15
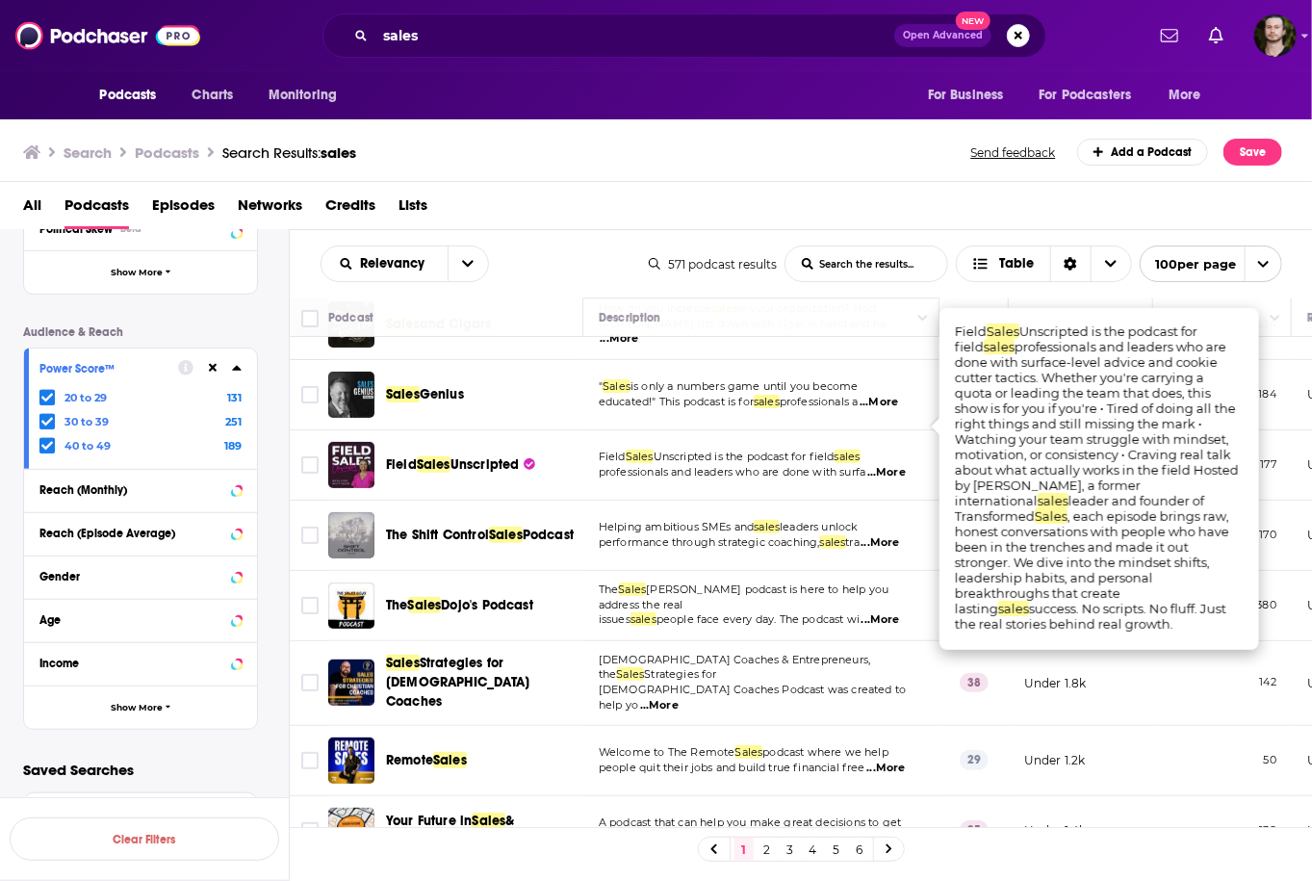
click at [896, 465] on span "...More" at bounding box center [886, 472] width 38 height 15
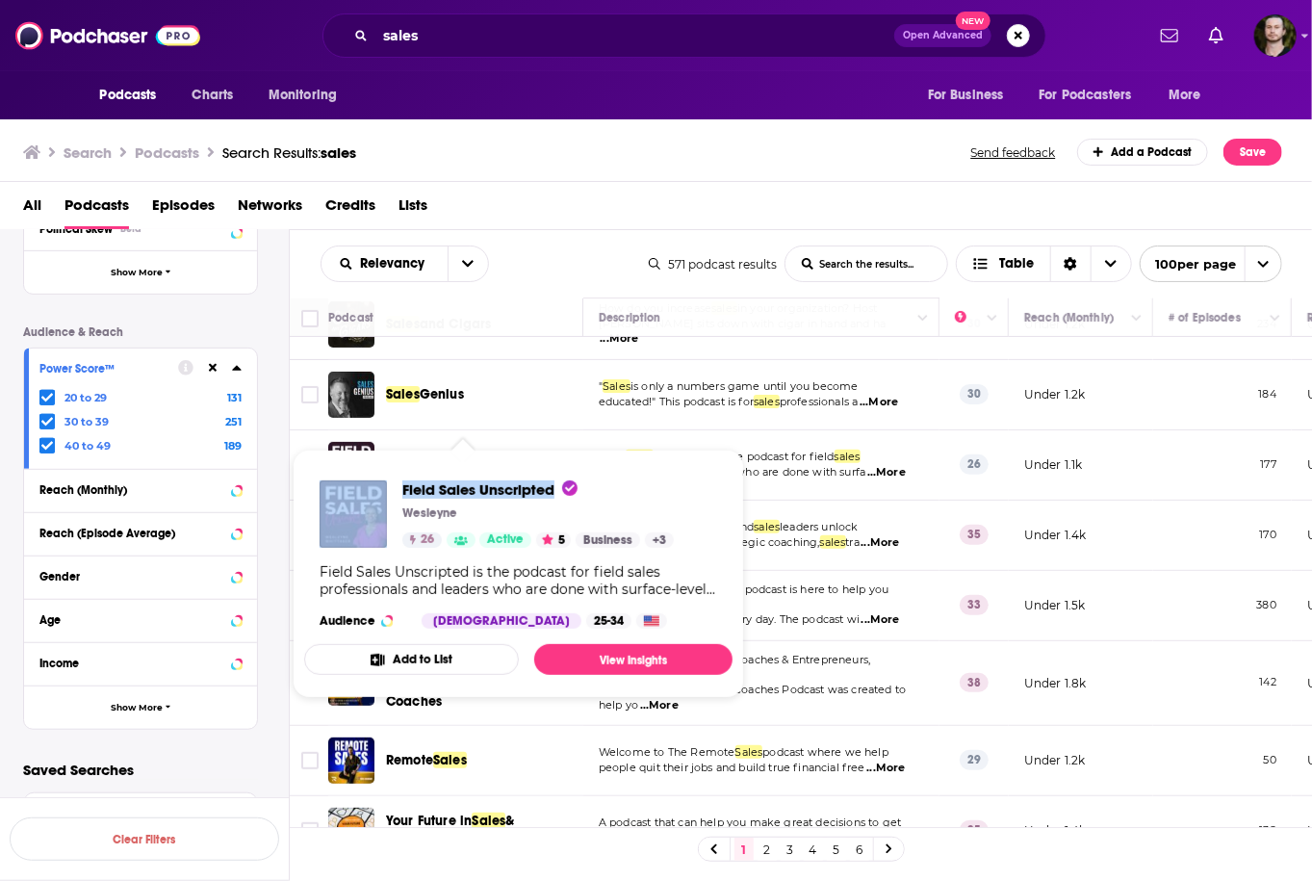
drag, startPoint x: 393, startPoint y: 486, endPoint x: 552, endPoint y: 491, distance: 159.8
click at [552, 491] on div "Field Sales Unscripted Wesleyne 26 Active 5 Business + 3" at bounding box center [496, 513] width 354 height 67
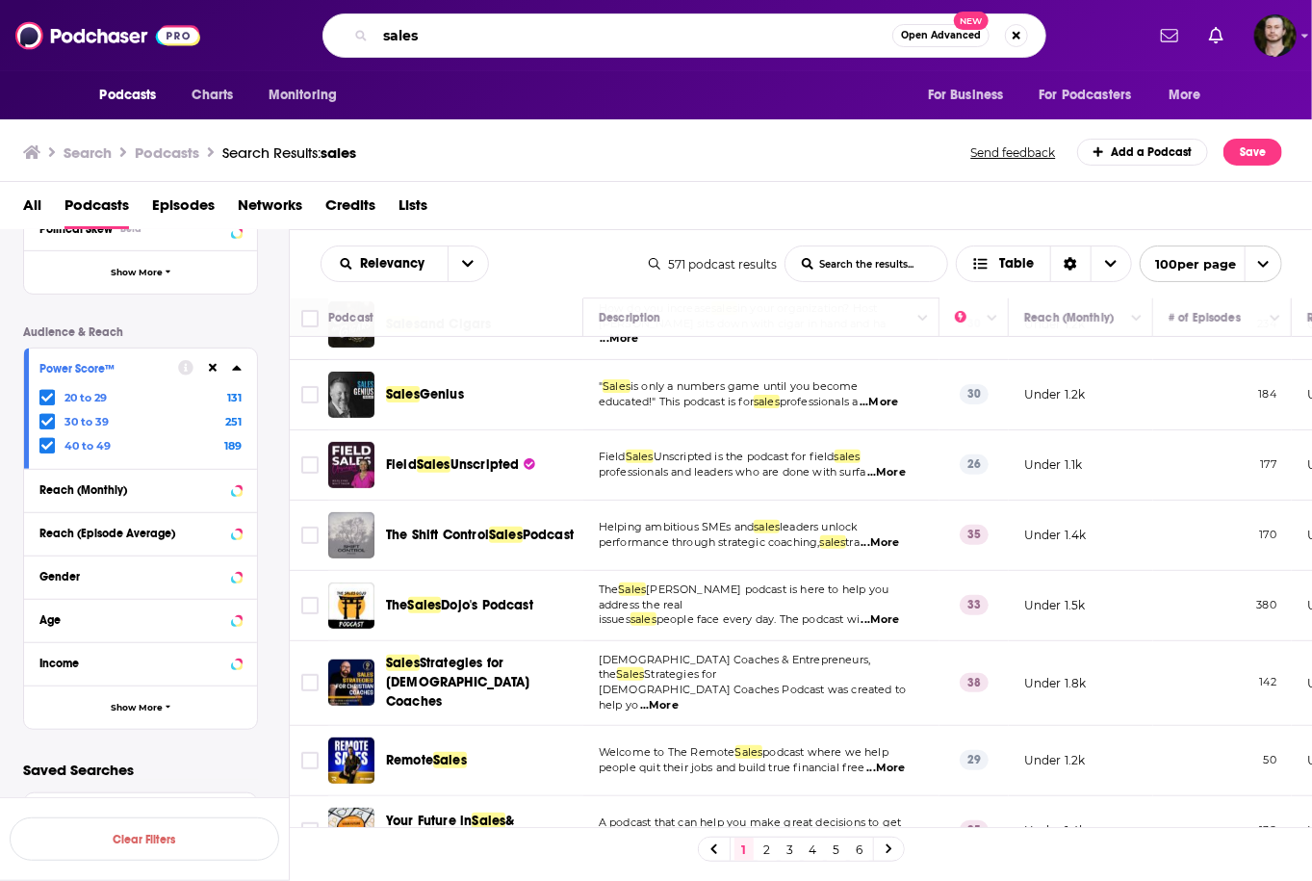
drag, startPoint x: 491, startPoint y: 23, endPoint x: 95, endPoint y: 11, distance: 395.7
click at [95, 11] on div "Podcasts Charts Monitoring sales Open Advanced New For Business For Podcasters …" at bounding box center [656, 35] width 1312 height 71
type input "marketing"
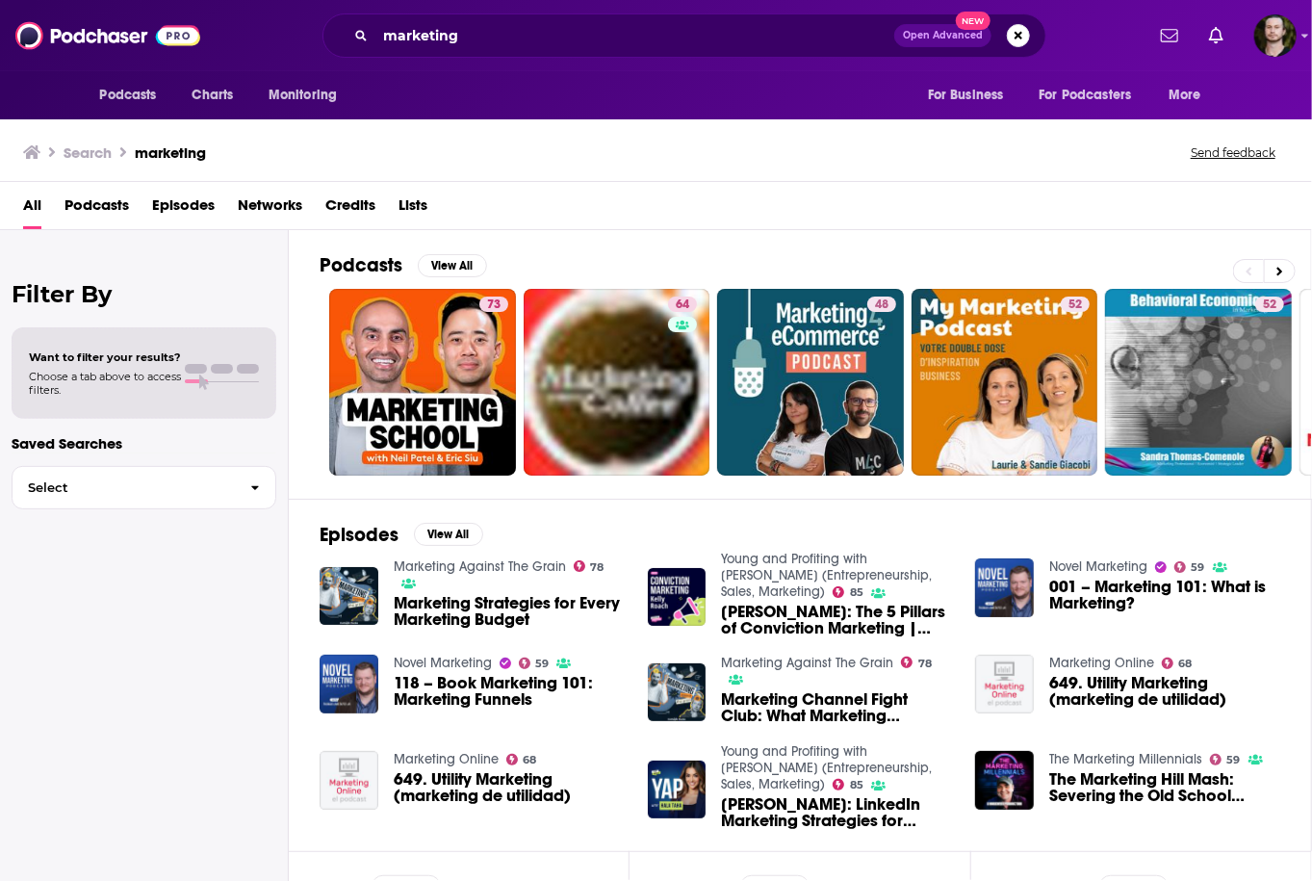
click at [104, 202] on span "Podcasts" at bounding box center [96, 209] width 64 height 39
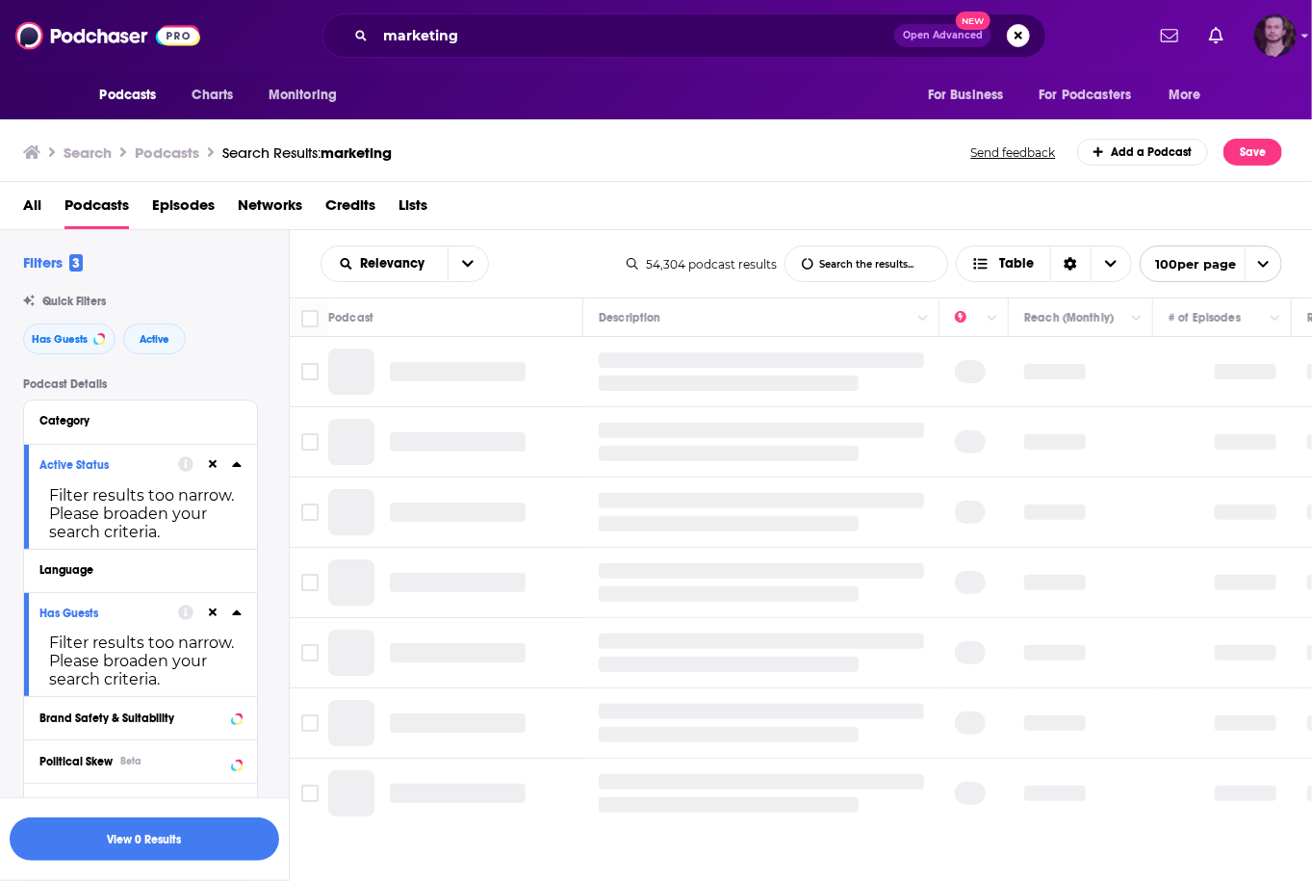
click at [1273, 38] on img "Logged in as OutlierAudio" at bounding box center [1275, 35] width 42 height 42
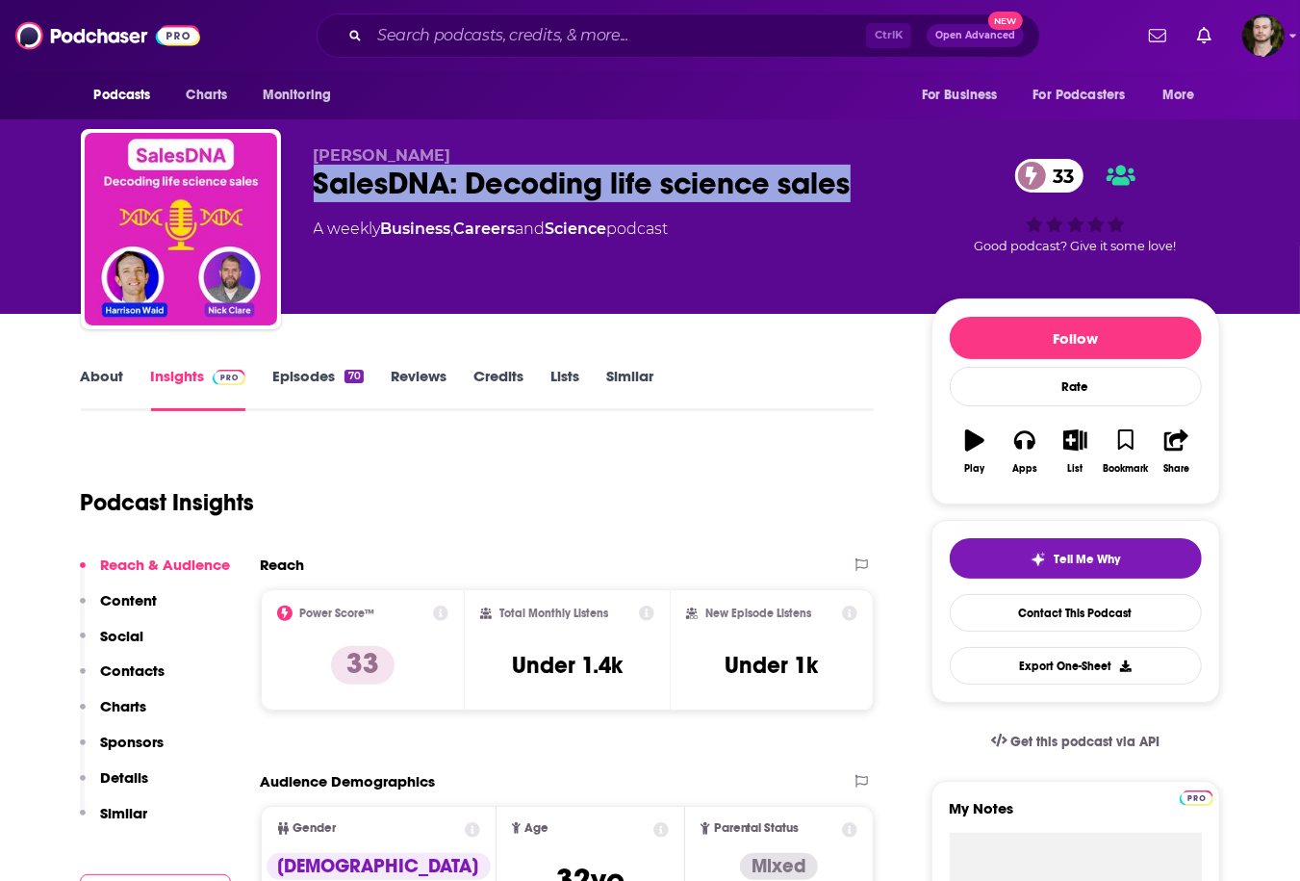
drag, startPoint x: 302, startPoint y: 188, endPoint x: 851, endPoint y: 181, distance: 548.6
click at [851, 181] on div "Harrison Waid SalesDNA: Decoding life science sales 33 A weekly Business , Care…" at bounding box center [650, 233] width 1139 height 208
copy h2 "SalesDNA: Decoding life science sales"
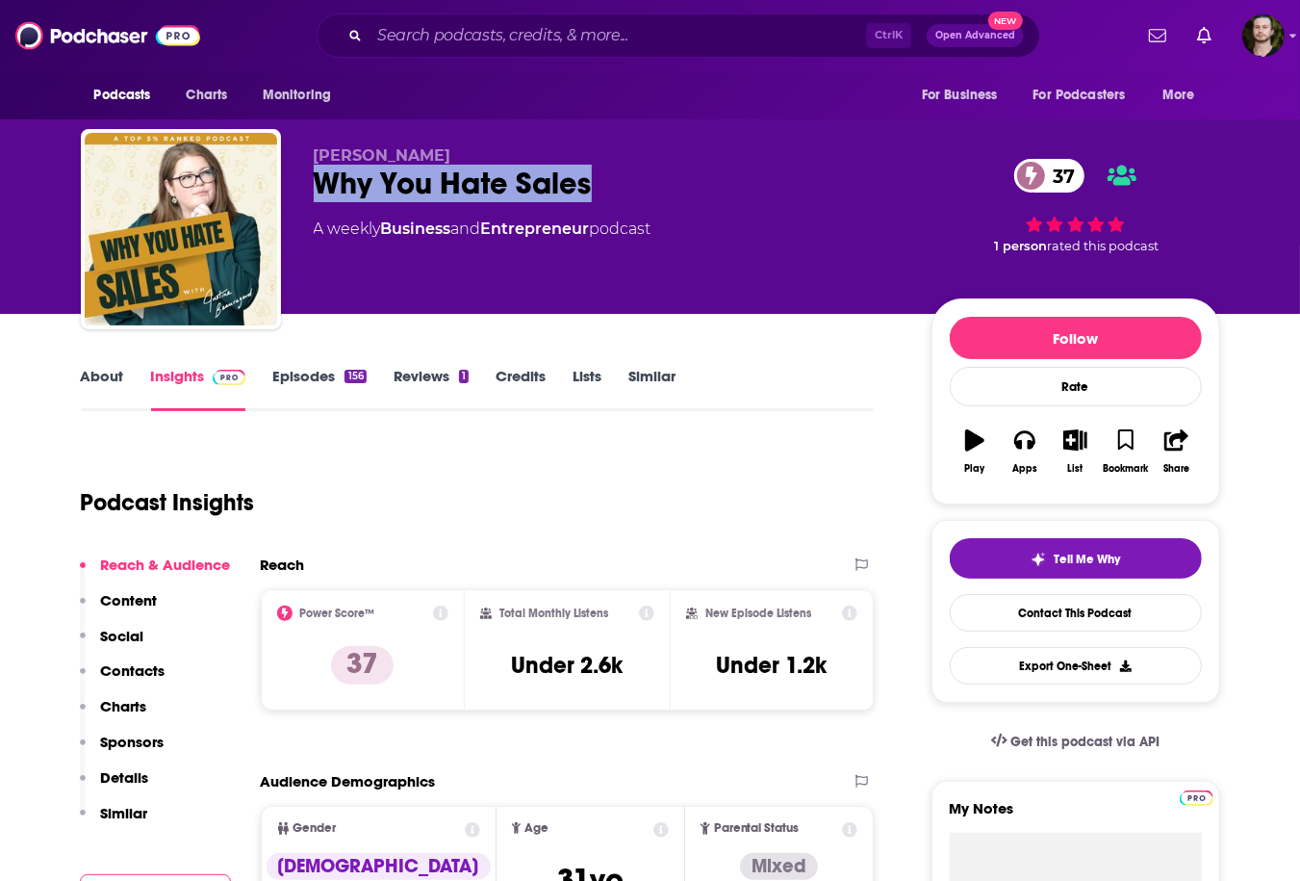
drag, startPoint x: 315, startPoint y: 183, endPoint x: 596, endPoint y: 192, distance: 281.2
click at [596, 192] on div "Why You Hate Sales 37" at bounding box center [607, 184] width 587 height 38
copy h2 "Why You Hate Sales"
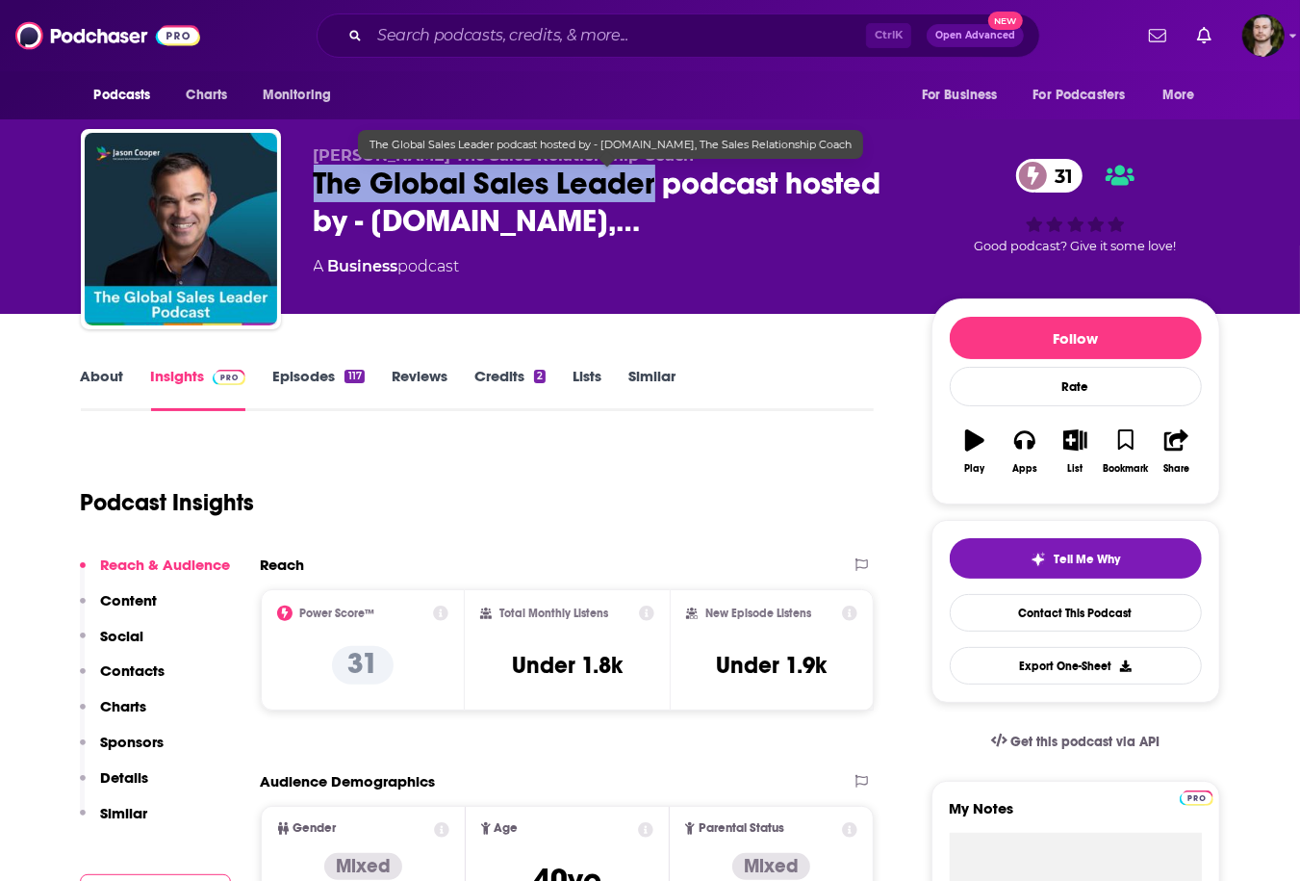
drag, startPoint x: 311, startPoint y: 182, endPoint x: 654, endPoint y: 186, distance: 343.6
click at [654, 186] on div "Jason Cooper The Sales Relationship Coach The Global Sales Leader podcast hoste…" at bounding box center [650, 233] width 1139 height 208
copy h2 "The Global Sales Leader"
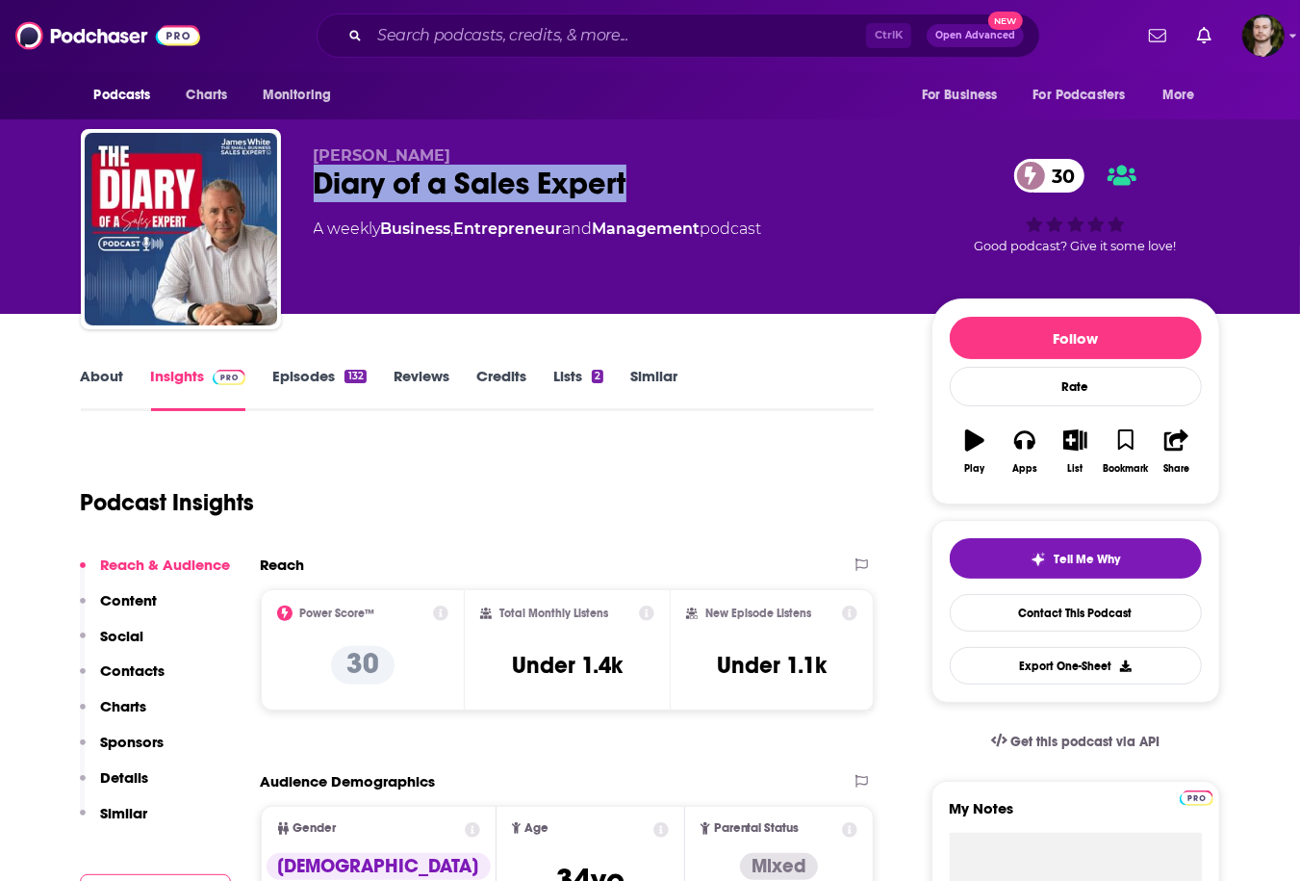
drag, startPoint x: 308, startPoint y: 185, endPoint x: 627, endPoint y: 192, distance: 319.6
click at [627, 192] on div "[PERSON_NAME] Diary of a Sales Expert 30 A weekly Business , Entrepreneur and M…" at bounding box center [650, 233] width 1139 height 208
copy h2 "Diary of a Sales Expert"
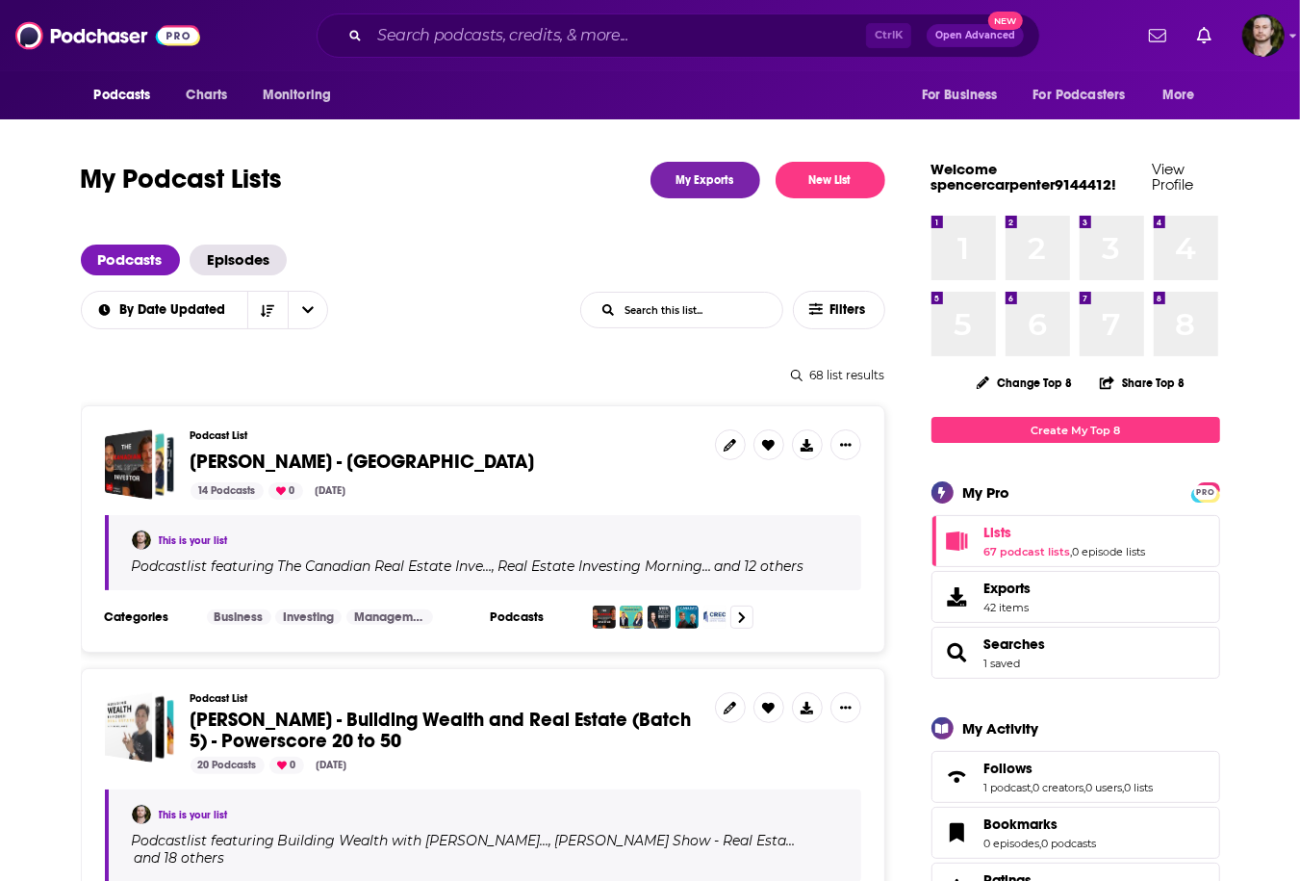
click at [709, 313] on input "List Search Input" at bounding box center [681, 310] width 201 height 35
type input "dima"
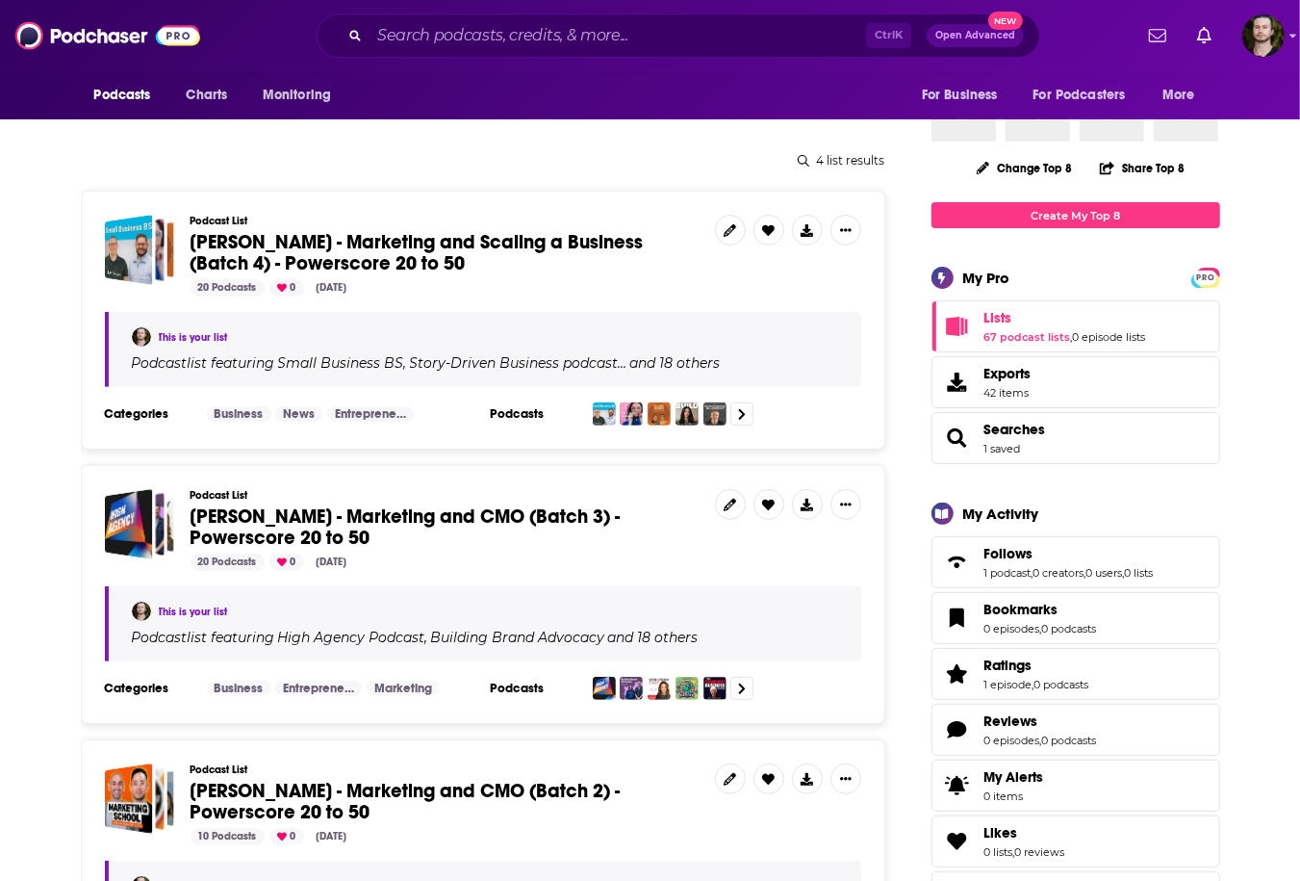
scroll to position [308, 0]
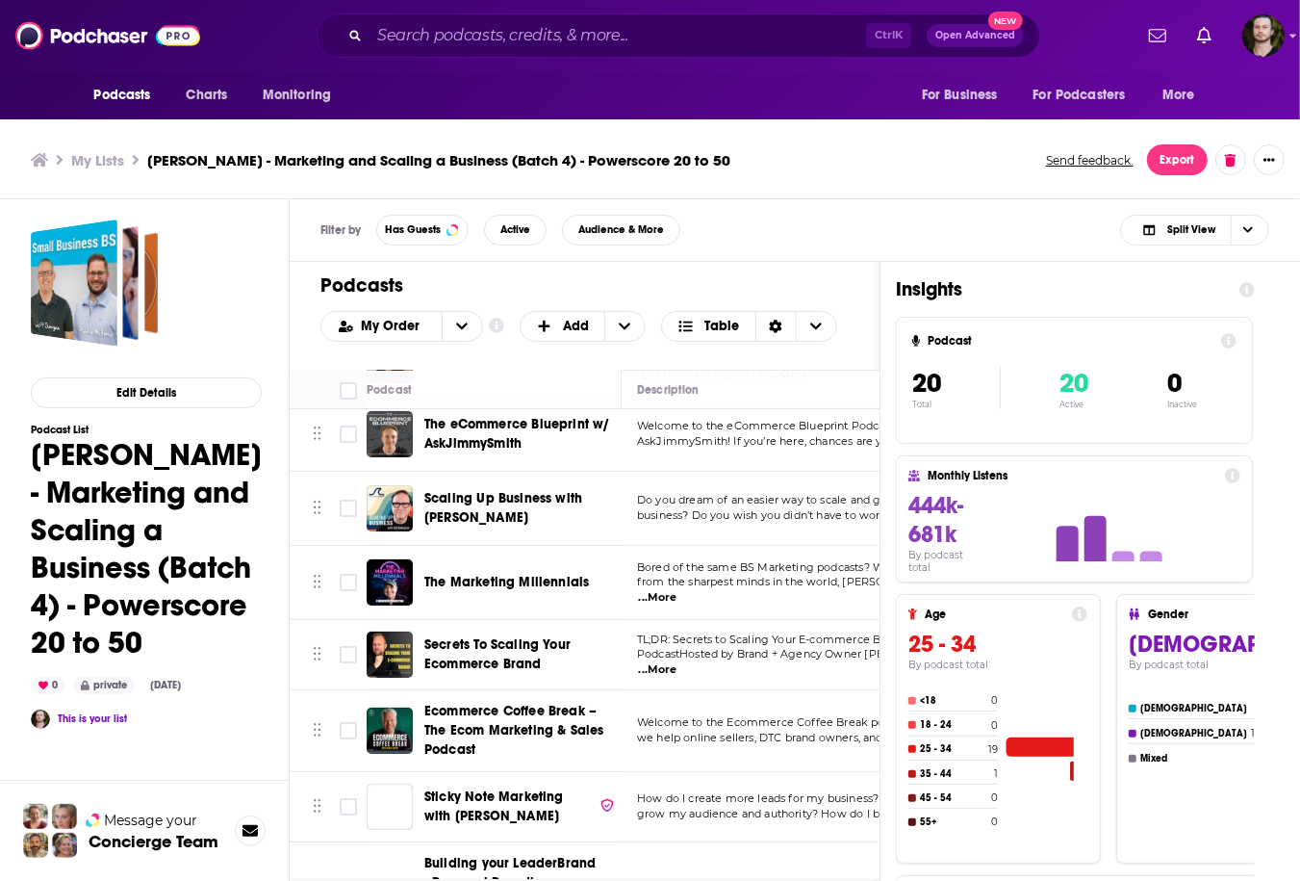
scroll to position [385, 0]
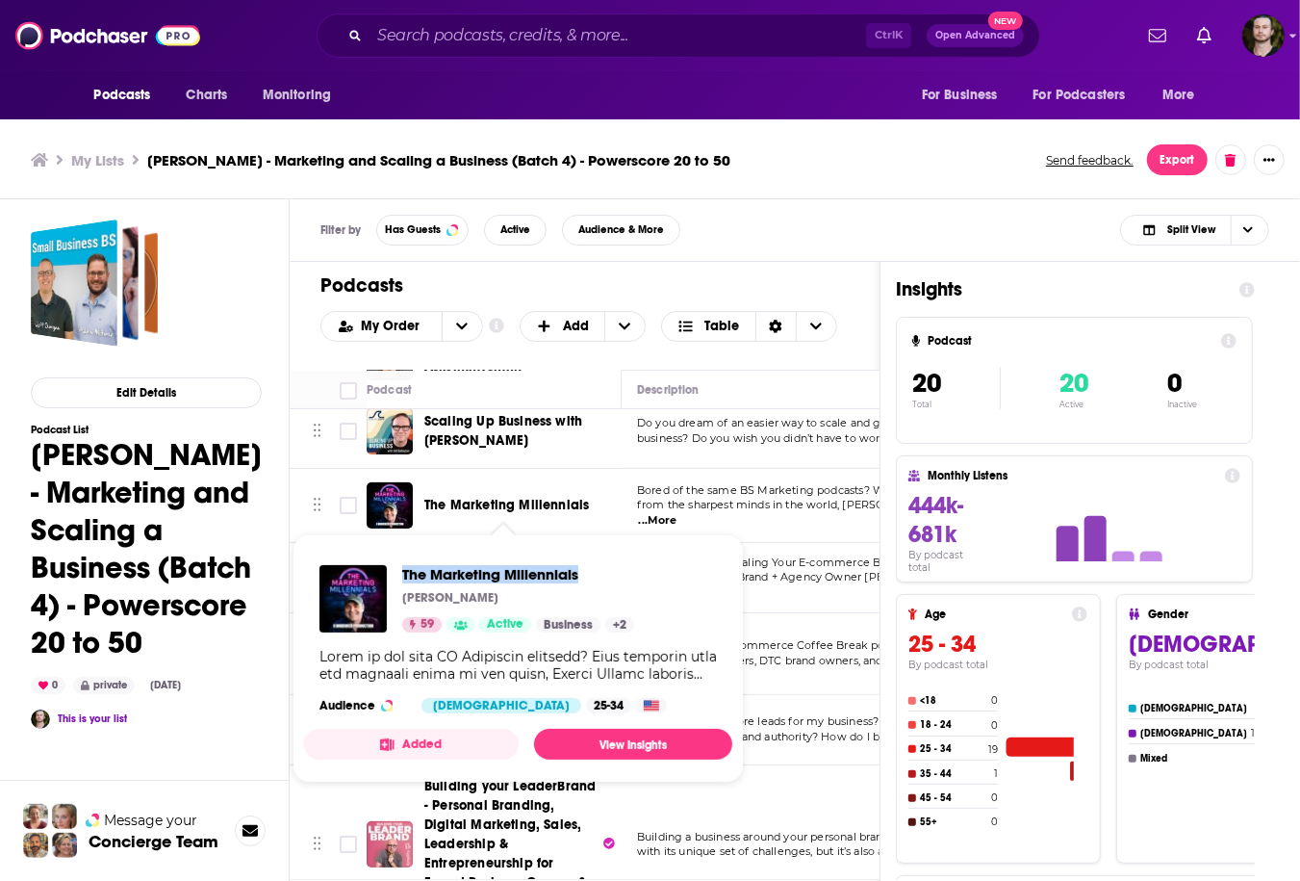
drag, startPoint x: 396, startPoint y: 564, endPoint x: 596, endPoint y: 575, distance: 200.5
click at [596, 575] on div "The Marketing Millennials Daniel Murray 59 Active Business + 2 Audience Female …" at bounding box center [518, 638] width 428 height 179
copy span "The Marketing Millennials"
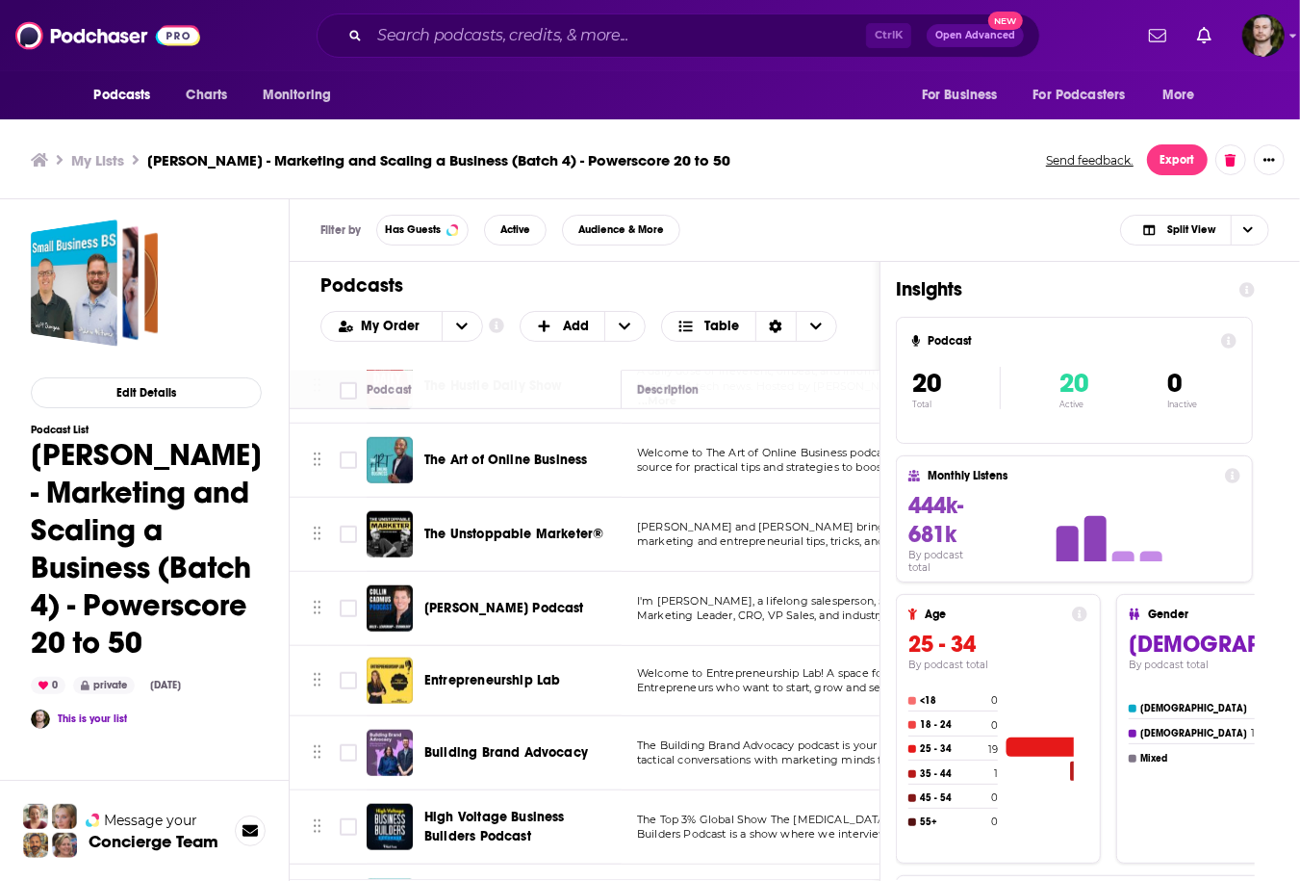
scroll to position [976, 0]
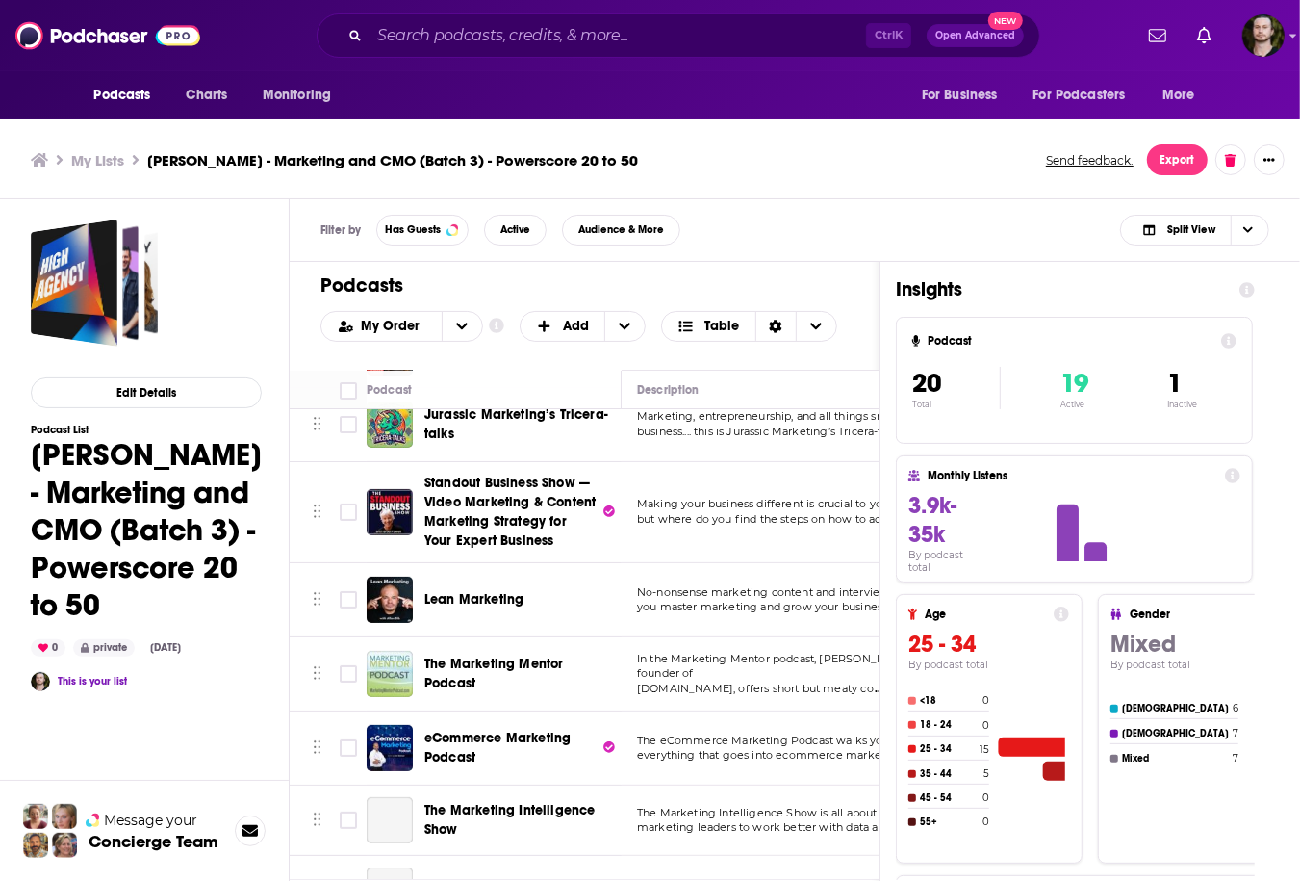
scroll to position [308, 0]
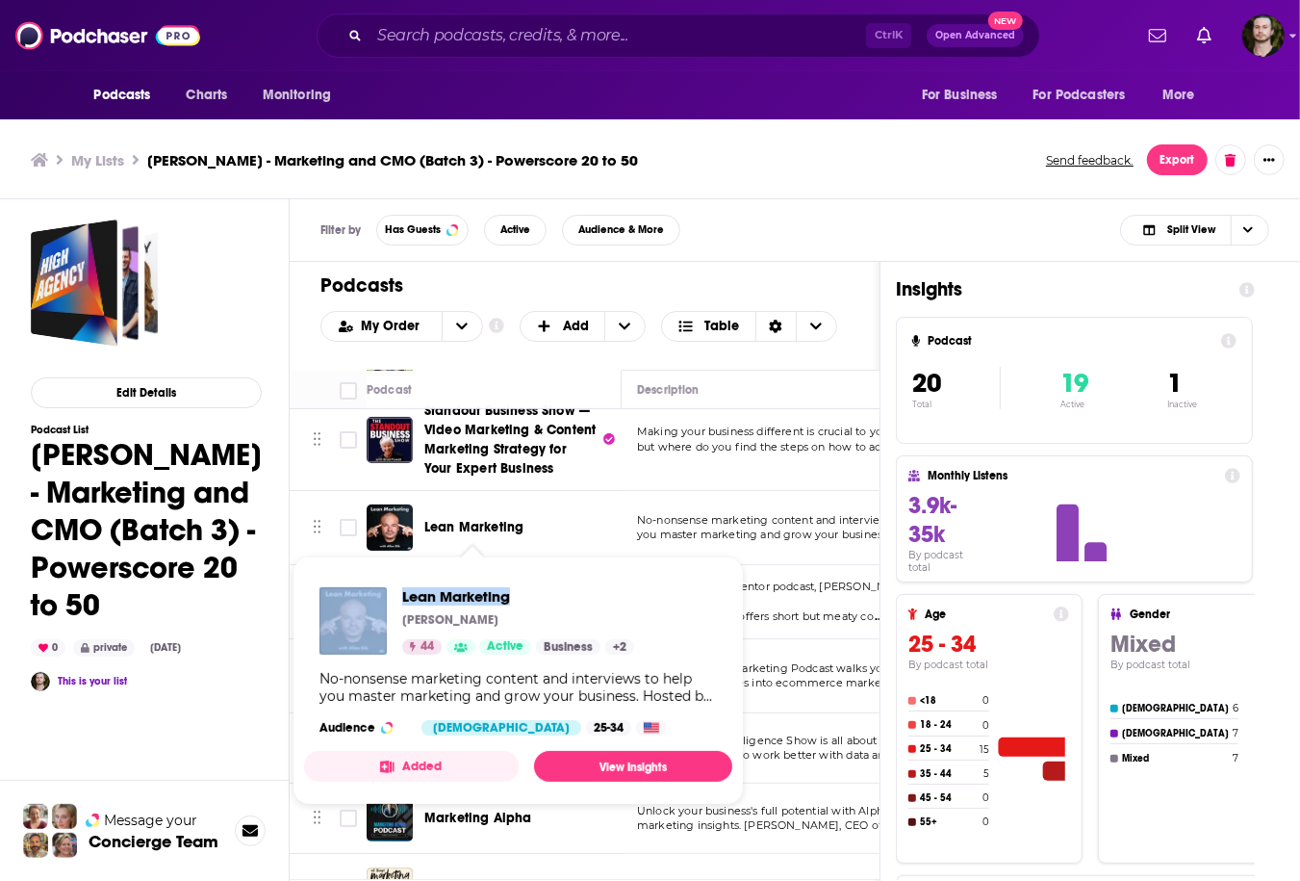
drag, startPoint x: 393, startPoint y: 588, endPoint x: 533, endPoint y: 607, distance: 141.8
click at [533, 607] on div "Lean Marketing Allan Dib 44 Active Business + 2" at bounding box center [476, 620] width 315 height 67
copy div "Lean Marketing"
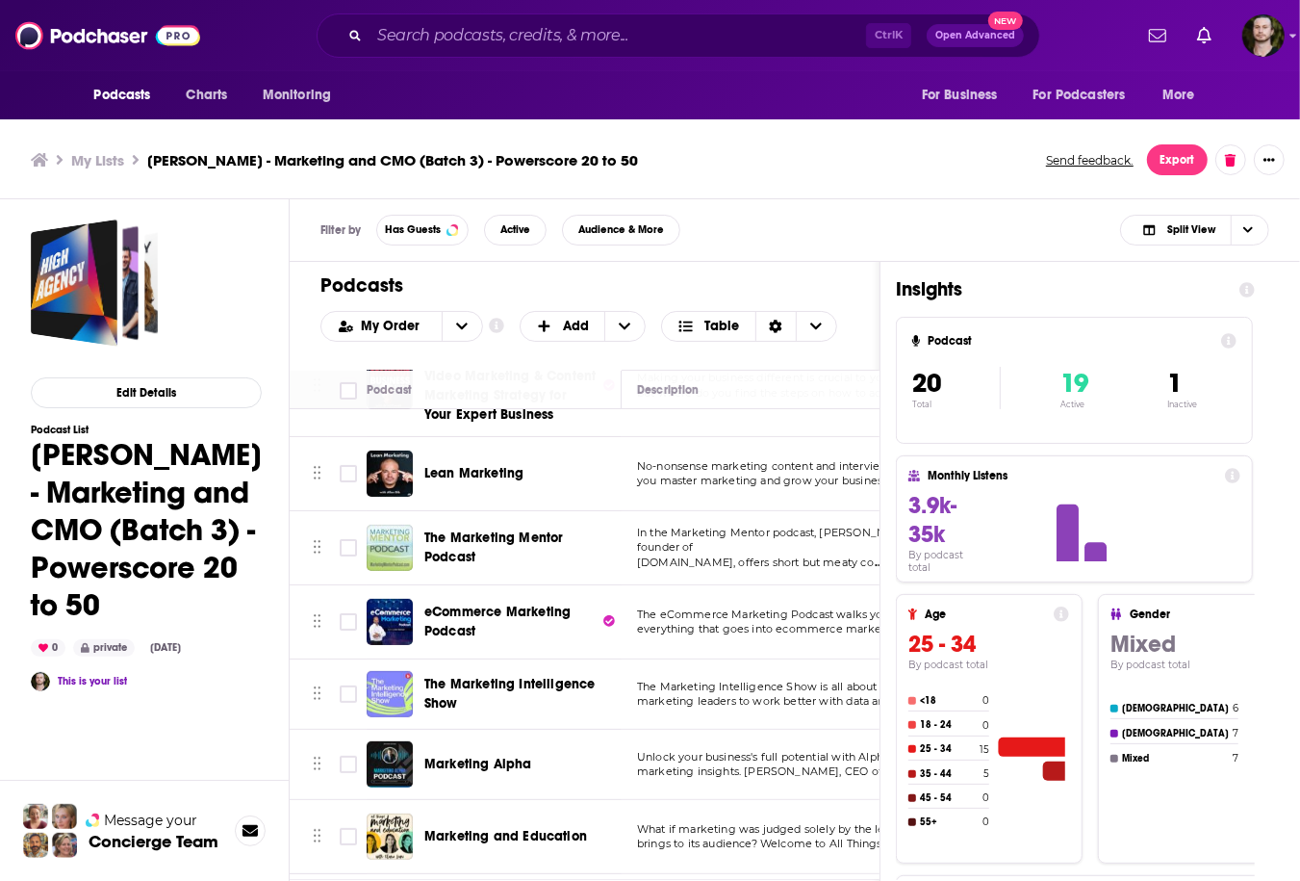
scroll to position [385, 0]
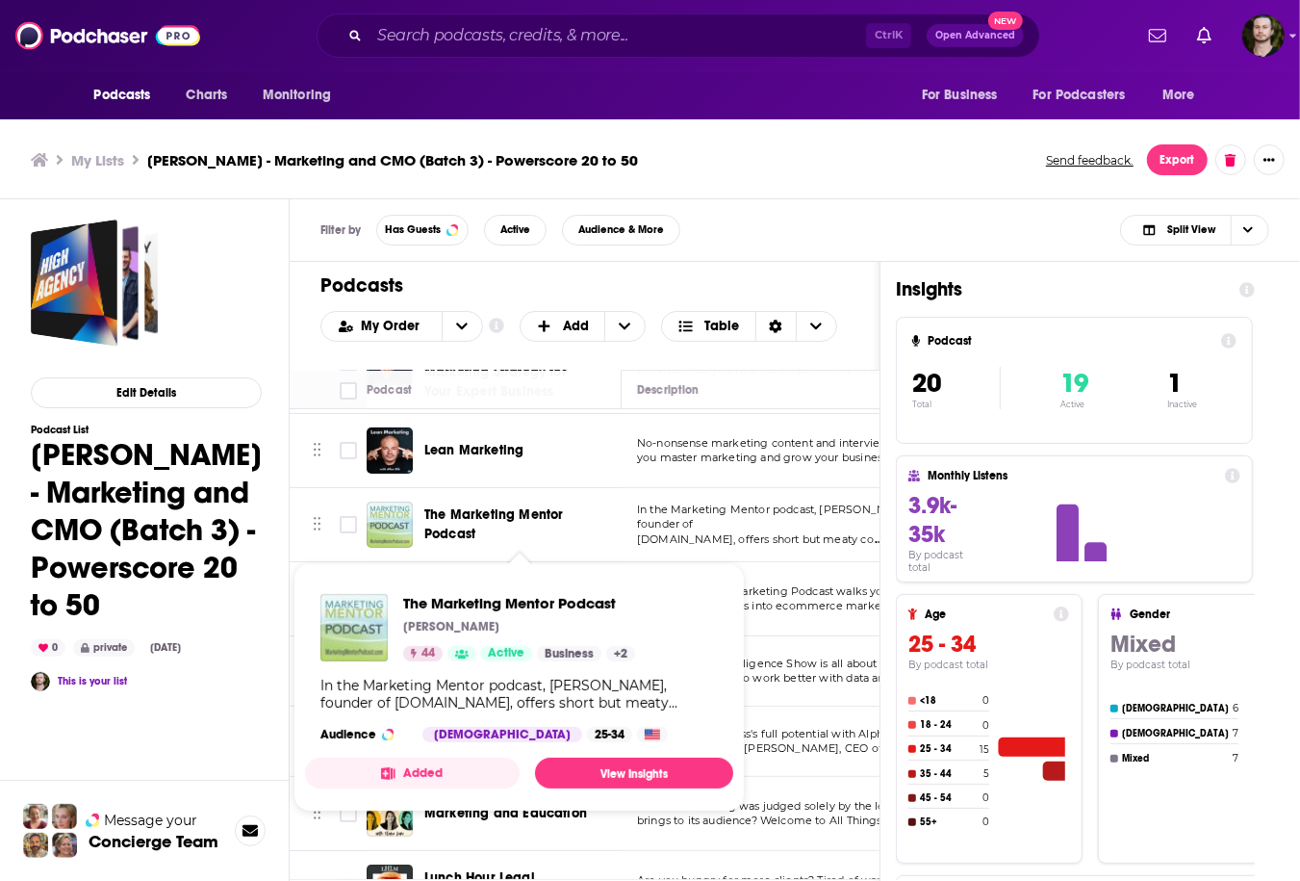
drag, startPoint x: 395, startPoint y: 601, endPoint x: 684, endPoint y: 614, distance: 289.9
click at [684, 614] on div "The Marketing Mentor Podcast Ilise Benun 44 Active Business + 2 In the Marketin…" at bounding box center [519, 667] width 428 height 179
drag, startPoint x: 398, startPoint y: 597, endPoint x: 624, endPoint y: 606, distance: 225.4
click at [624, 606] on div "The Marketing Mentor Podcast Ilise Benun 44 Active Business + 2" at bounding box center [477, 627] width 315 height 67
copy span "The Marketing Mentor Podcast"
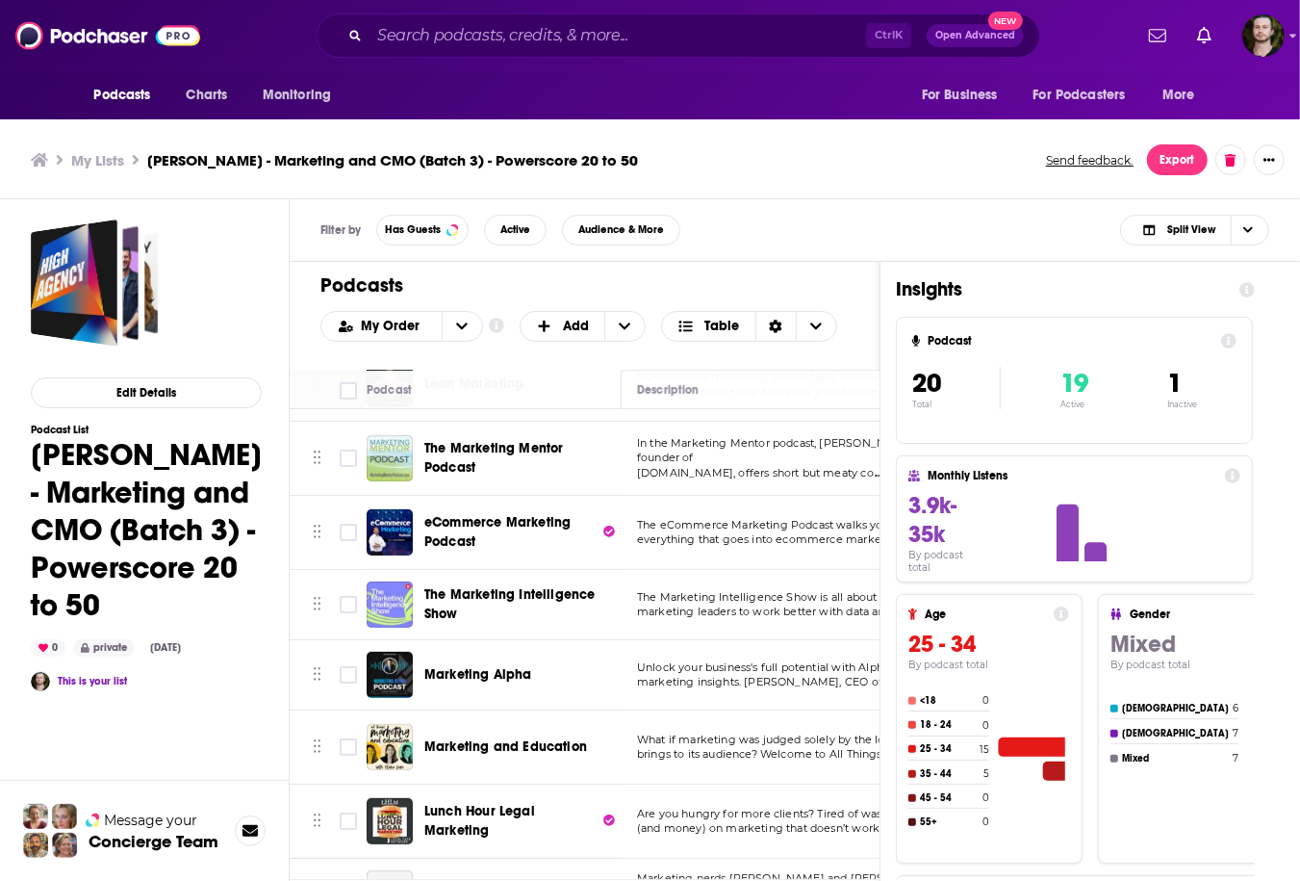
scroll to position [539, 0]
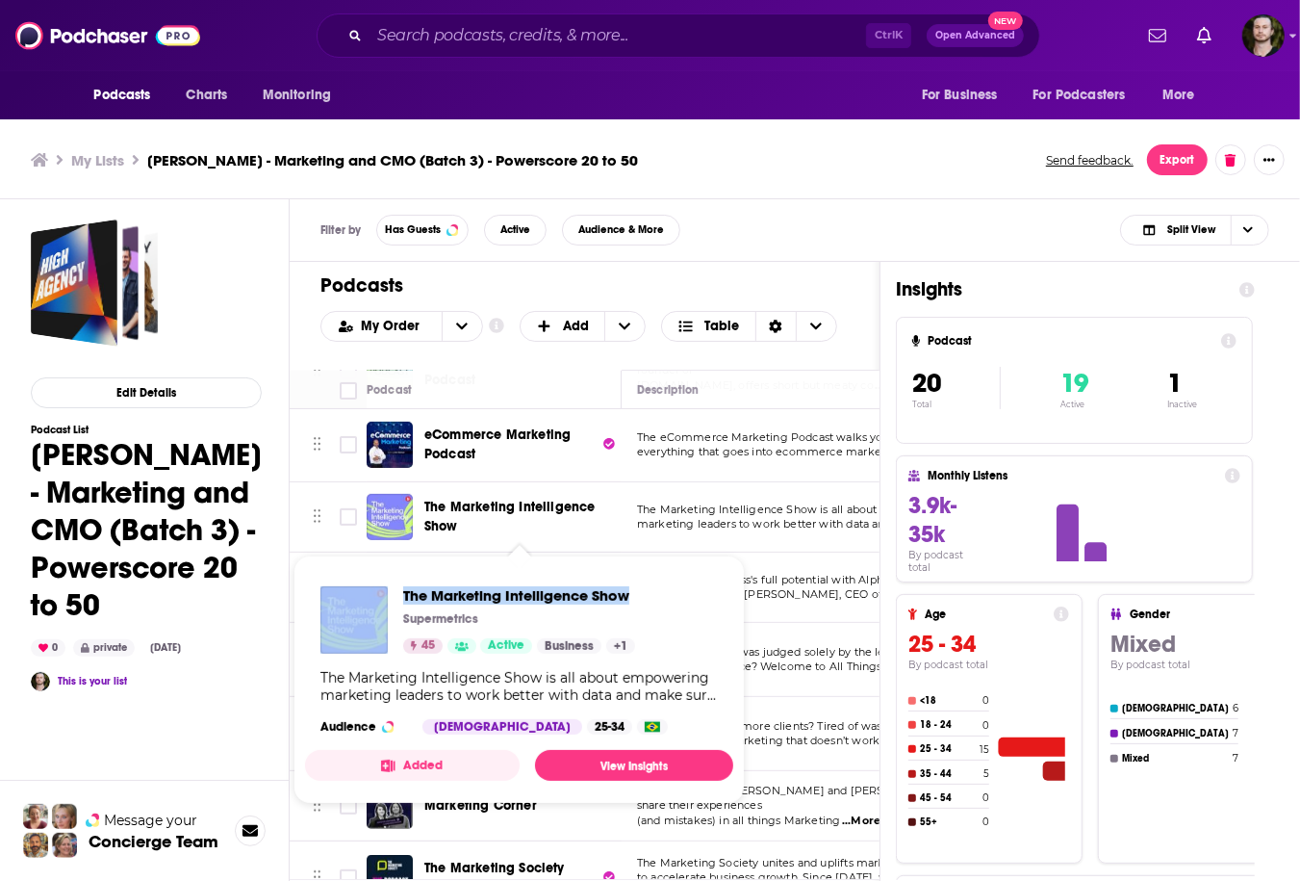
drag, startPoint x: 394, startPoint y: 596, endPoint x: 639, endPoint y: 593, distance: 245.4
click at [639, 593] on div "The Marketing Intelligence Show Supermetrics 45 Active Business + 1 The Marketi…" at bounding box center [519, 660] width 428 height 179
copy div "The Marketing Intelligence Show"
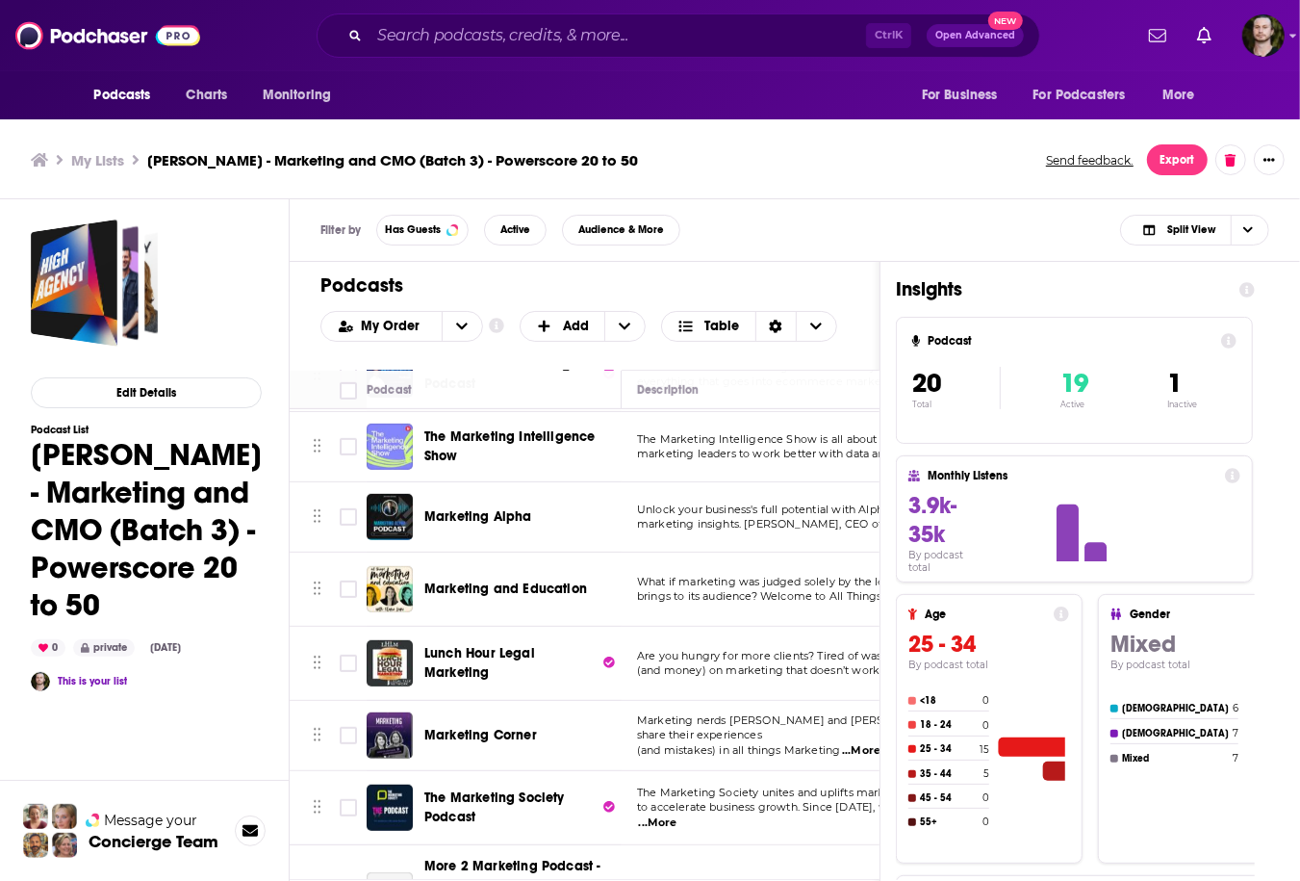
scroll to position [693, 0]
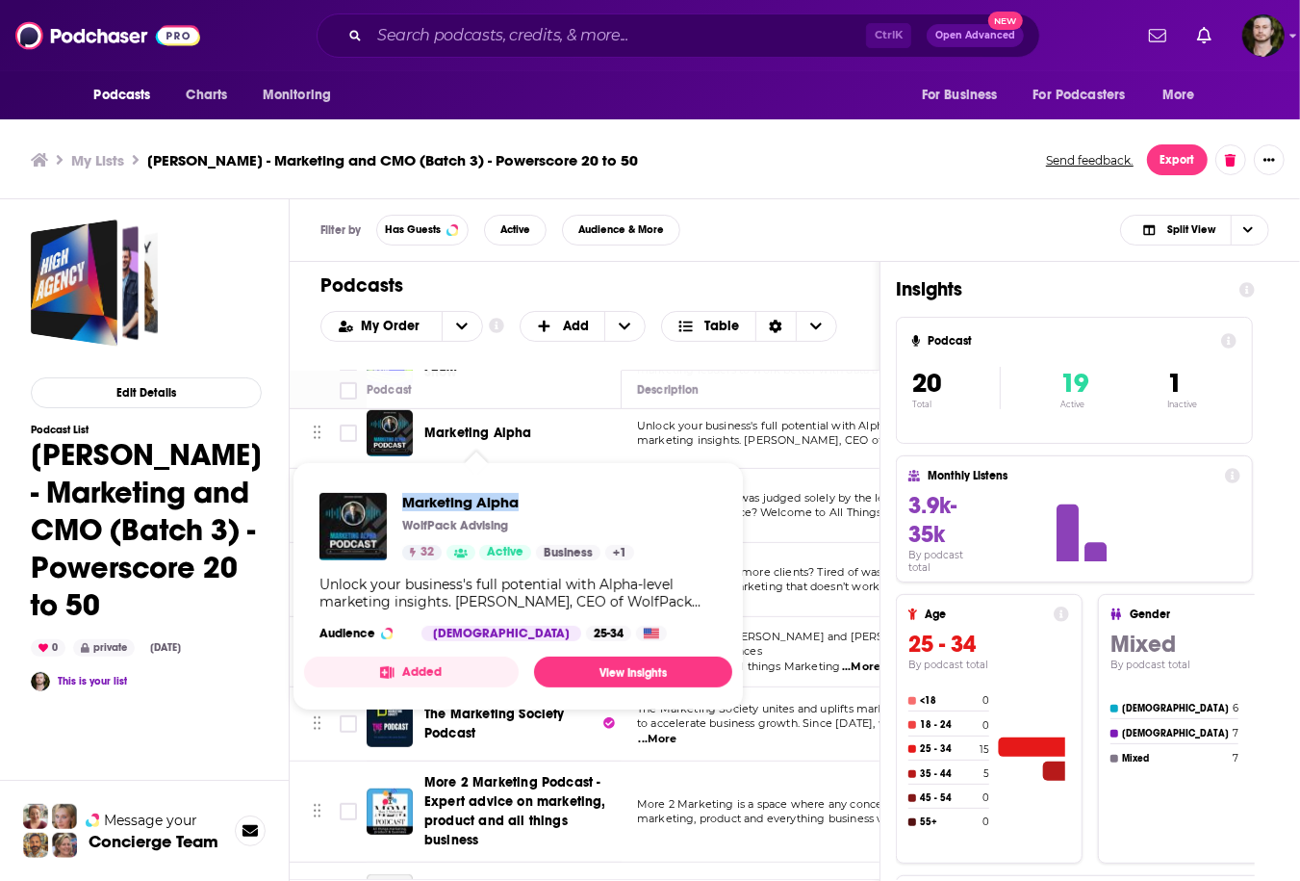
drag, startPoint x: 397, startPoint y: 502, endPoint x: 584, endPoint y: 506, distance: 186.7
click at [584, 506] on div "Marketing Alpha WolfPack Advising 32 Active Business + 1" at bounding box center [476, 526] width 315 height 67
copy span "Marketing Alpha"
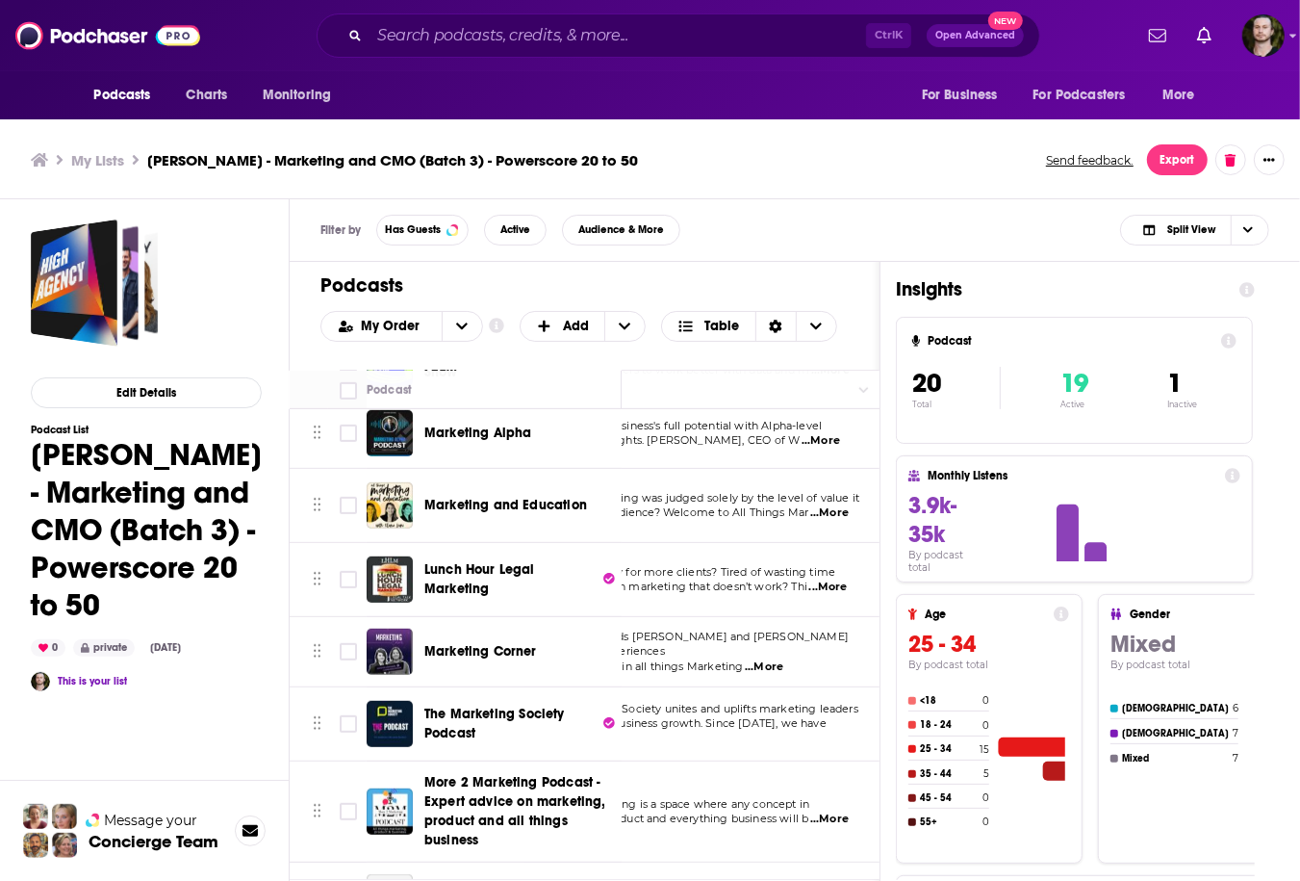
scroll to position [693, 93]
click at [855, 515] on p "brings to its audience? Welcome to All Things Mar ...More" at bounding box center [706, 512] width 324 height 15
click at [845, 511] on span "...More" at bounding box center [833, 512] width 38 height 15
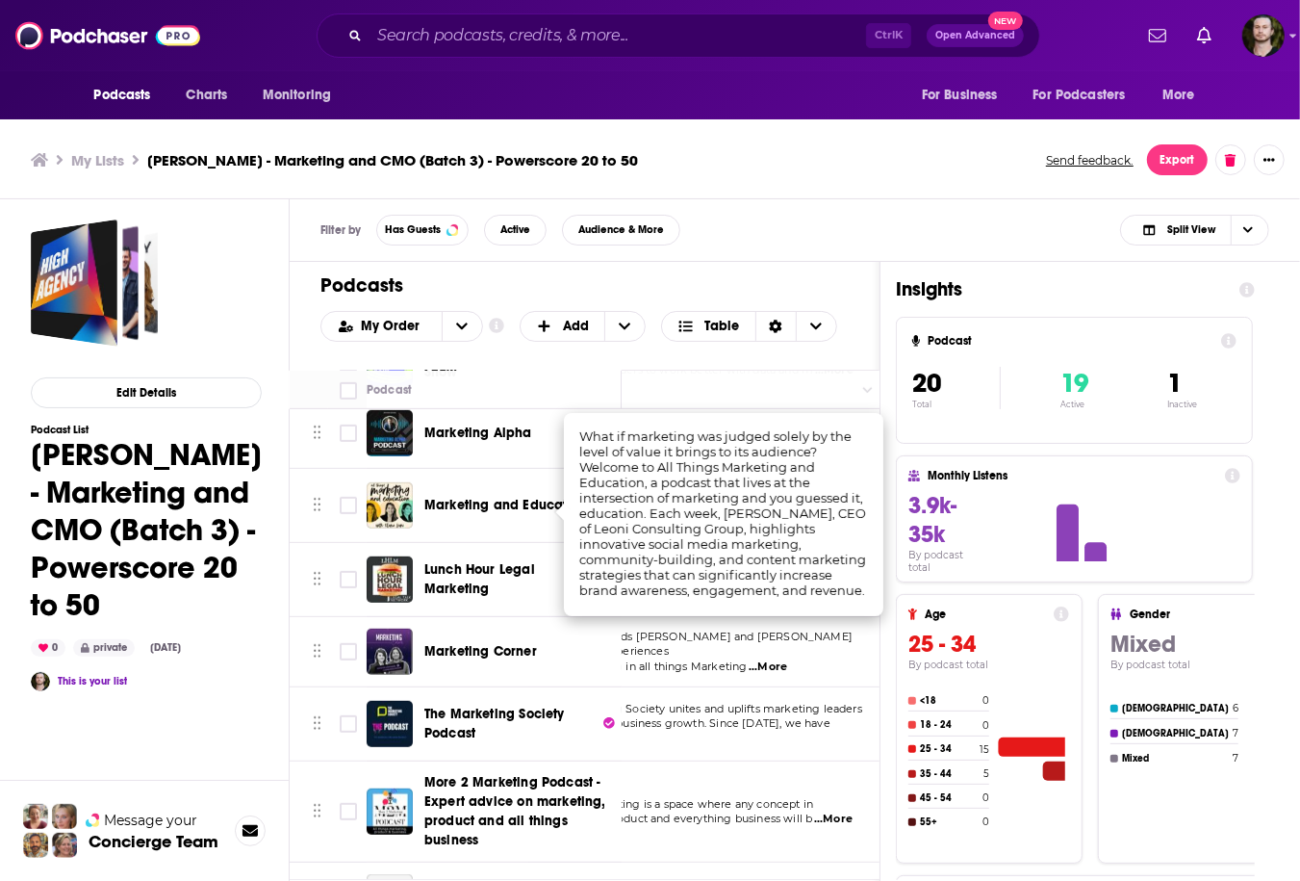
click at [854, 629] on td "Marketing nerds Jen and Casper share their experiences (and mistakes) in all th…" at bounding box center [706, 652] width 356 height 70
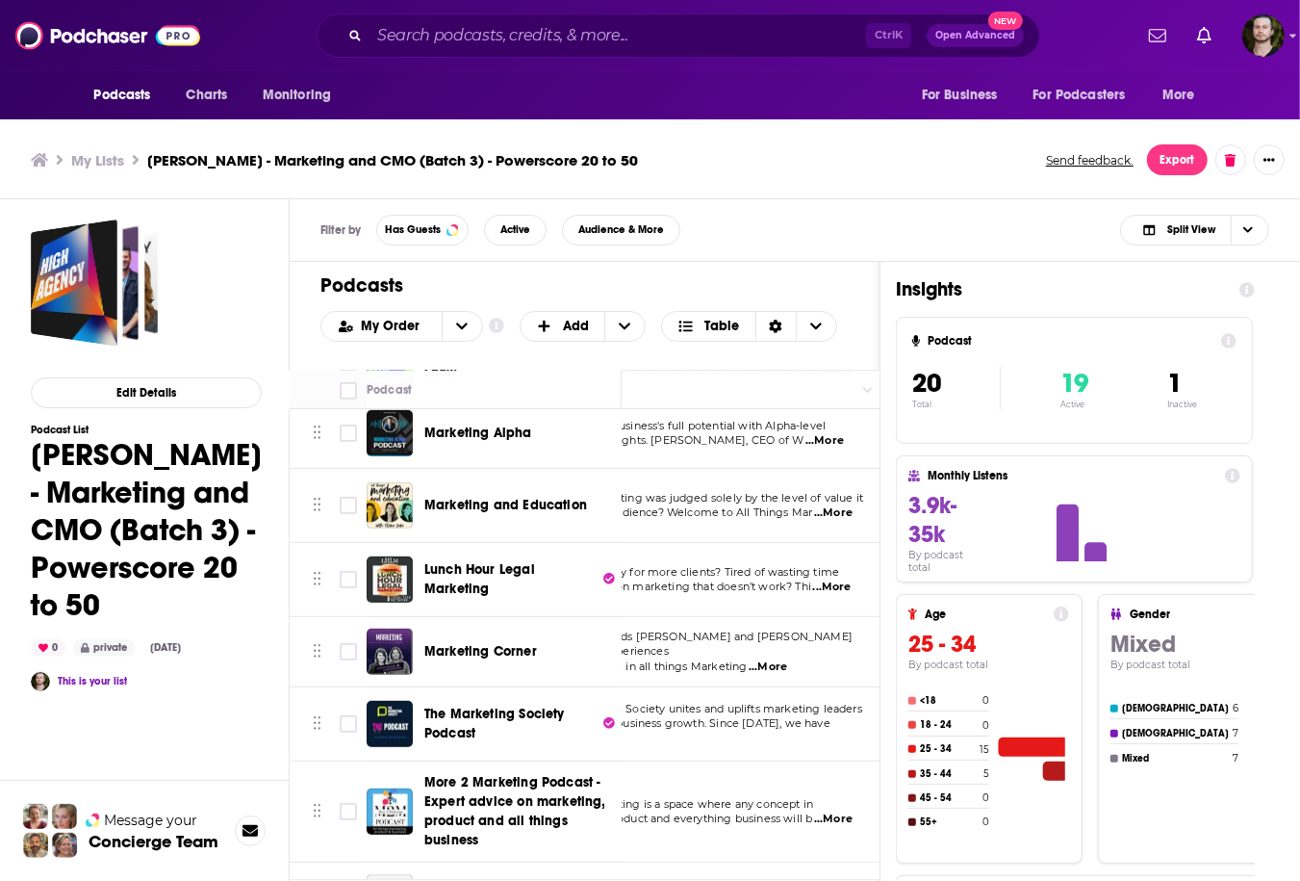
click at [838, 587] on span "...More" at bounding box center [832, 586] width 38 height 15
click at [535, 612] on td "Lunch Hour Legal Marketing" at bounding box center [494, 580] width 255 height 74
click at [770, 661] on span "...More" at bounding box center [768, 666] width 38 height 15
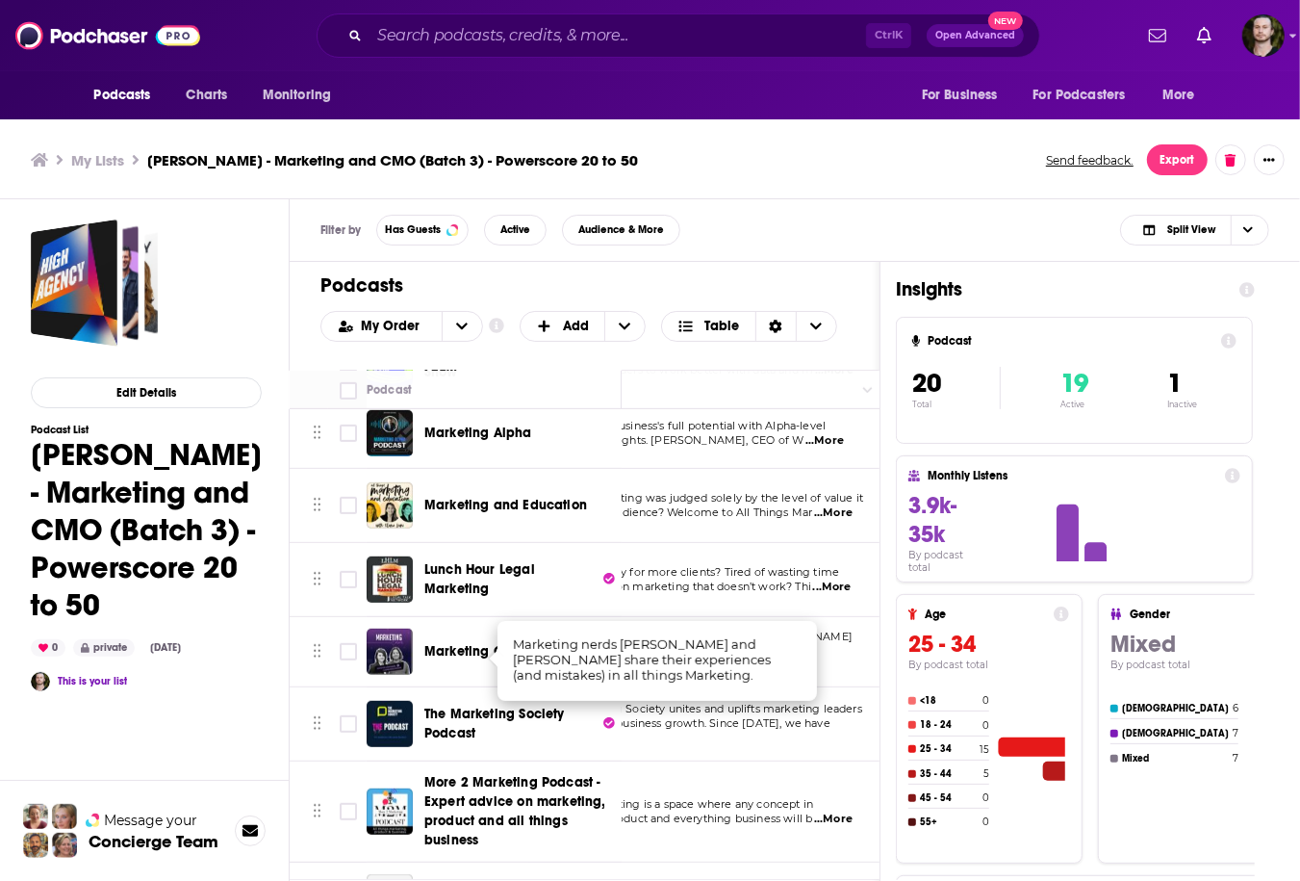
click at [854, 676] on td "Marketing nerds Jen and Casper share their experiences (and mistakes) in all th…" at bounding box center [706, 652] width 356 height 70
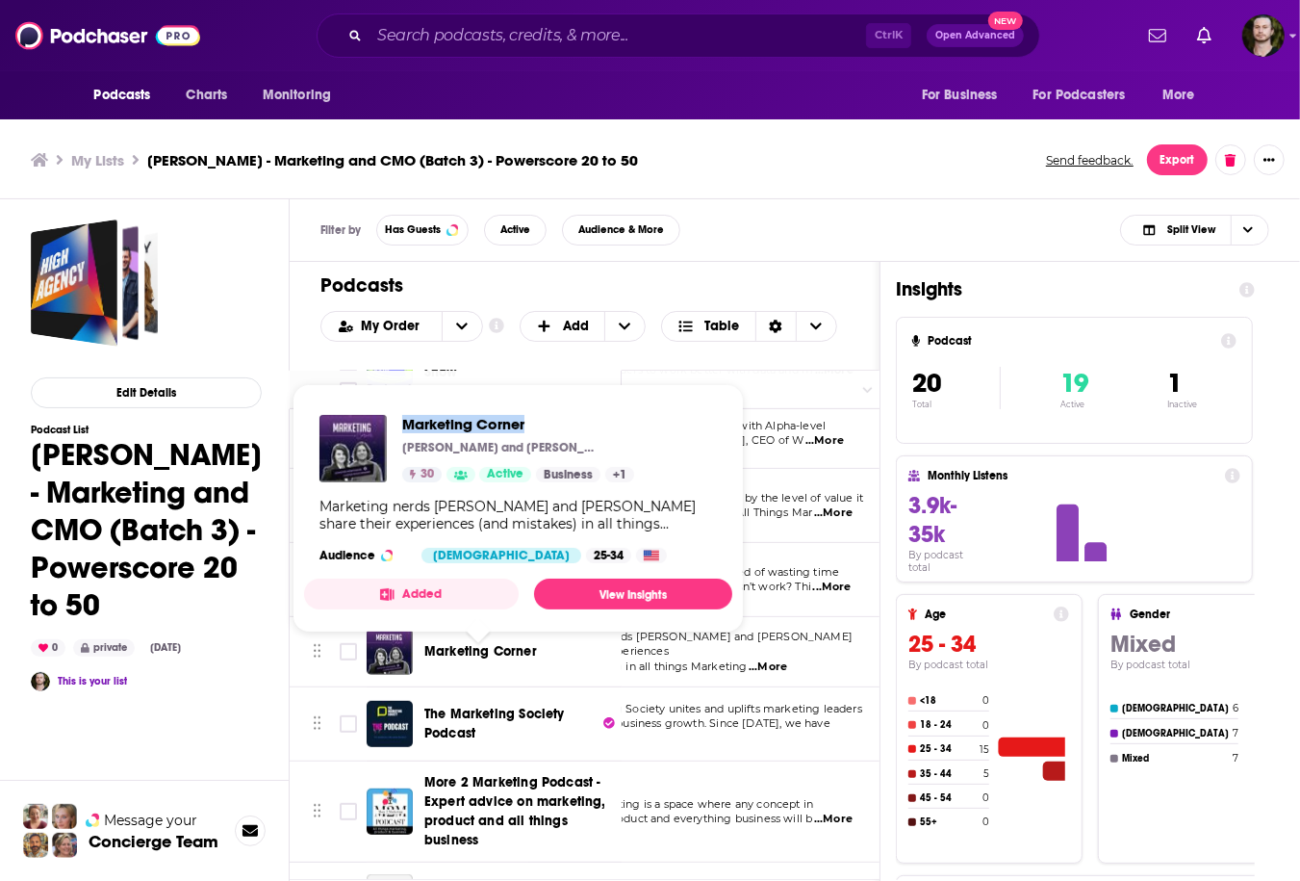
drag, startPoint x: 396, startPoint y: 417, endPoint x: 546, endPoint y: 415, distance: 150.1
click at [546, 415] on div "Marketing Corner Jen Montague and Casper Rouchmann 30 Active Business + 1" at bounding box center [476, 448] width 315 height 67
copy span "Marketing Corner"
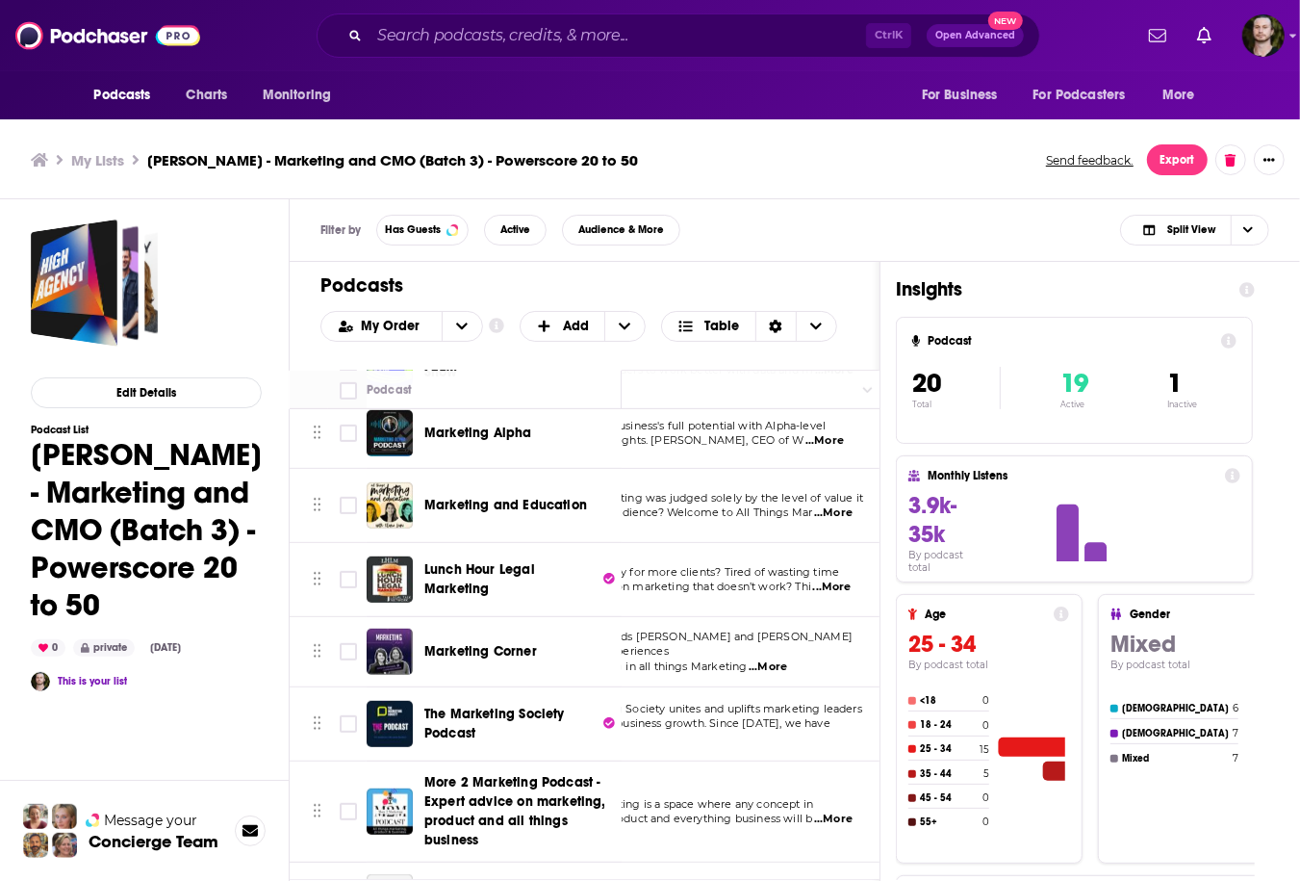
scroll to position [847, 93]
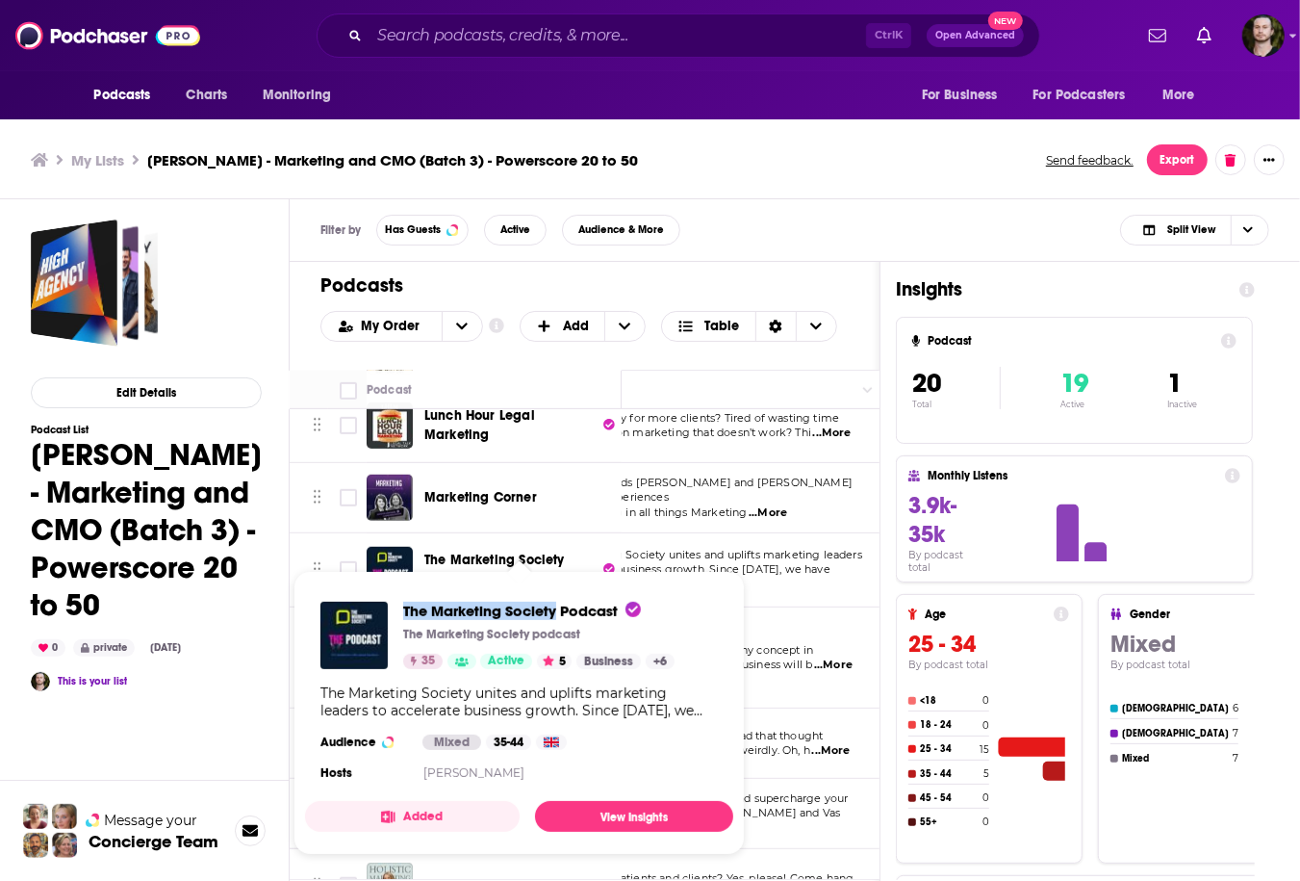
drag, startPoint x: 396, startPoint y: 615, endPoint x: 558, endPoint y: 619, distance: 162.7
click at [558, 619] on div "The Marketing Society Podcast The Marketing Society podcast 35 Active 5 Busines…" at bounding box center [497, 634] width 354 height 67
copy span "The Marketing Society"
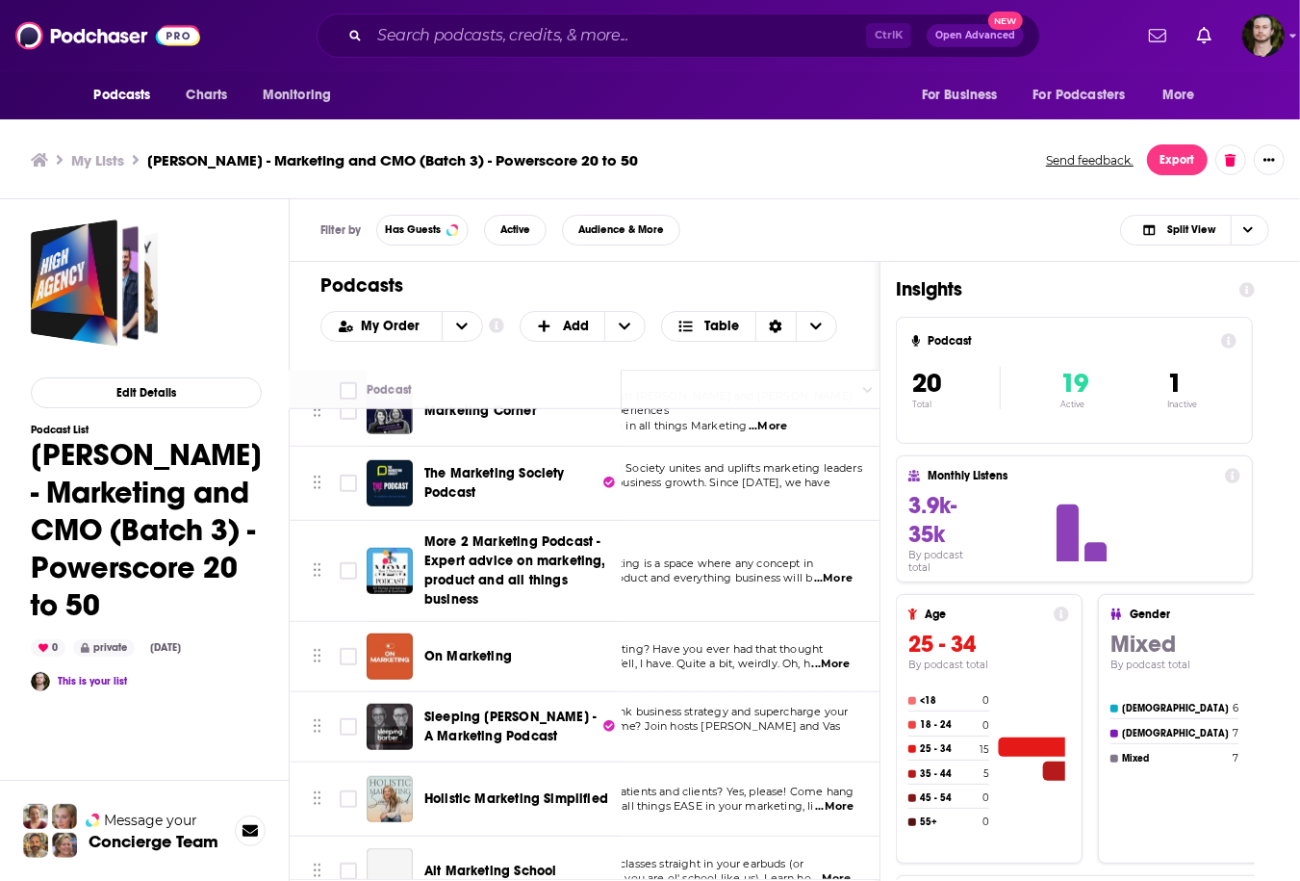
scroll to position [1001, 93]
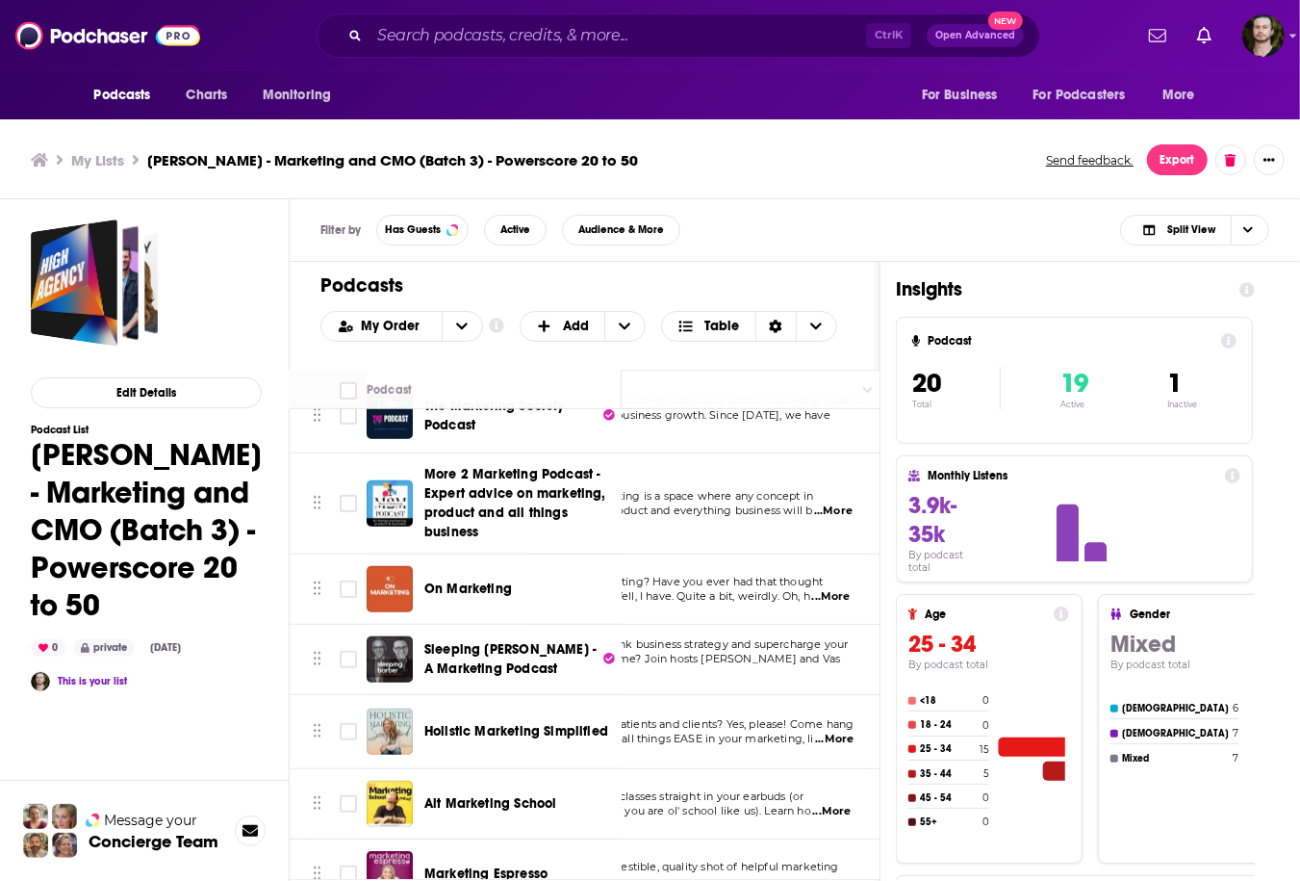
click at [841, 507] on span "...More" at bounding box center [833, 510] width 38 height 15
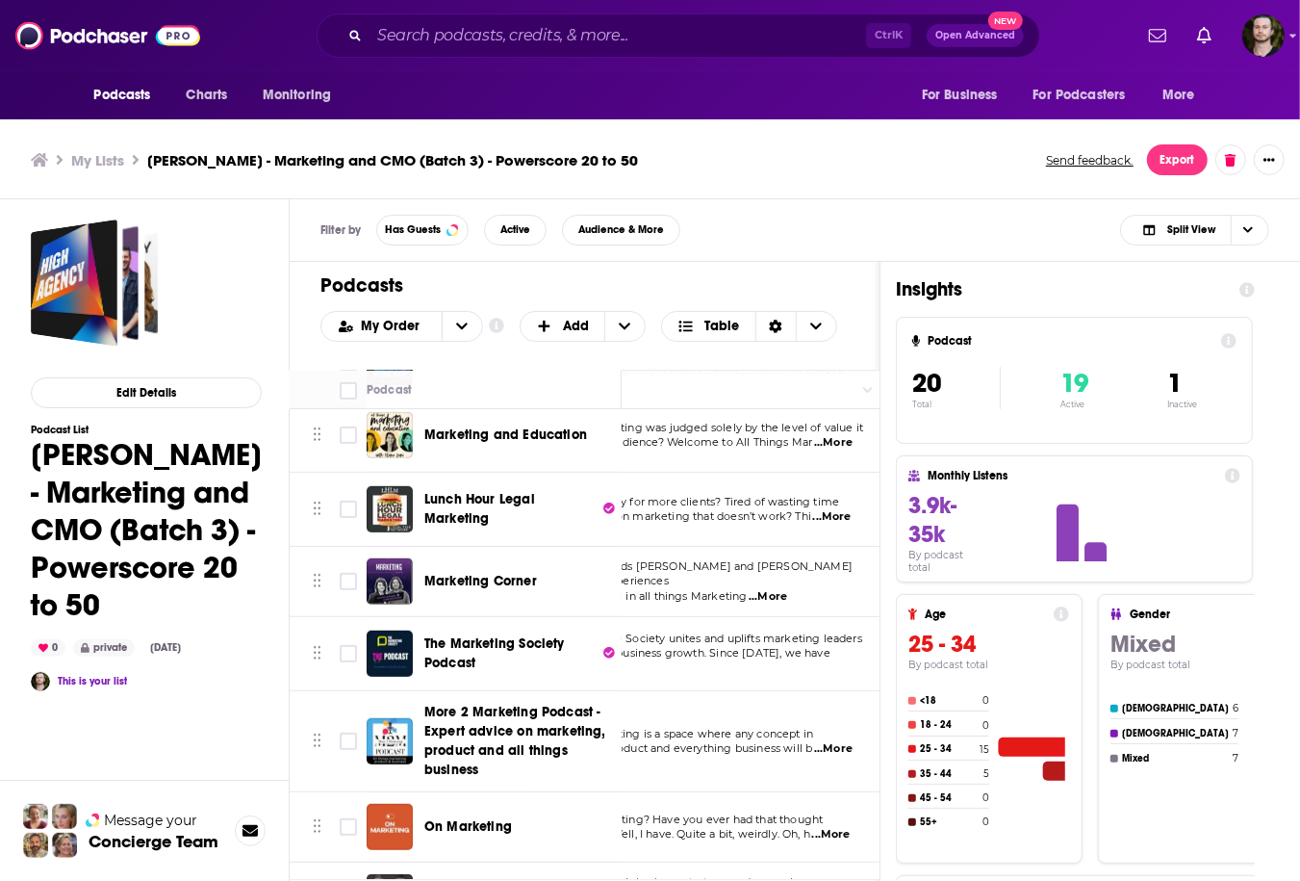
scroll to position [951, 93]
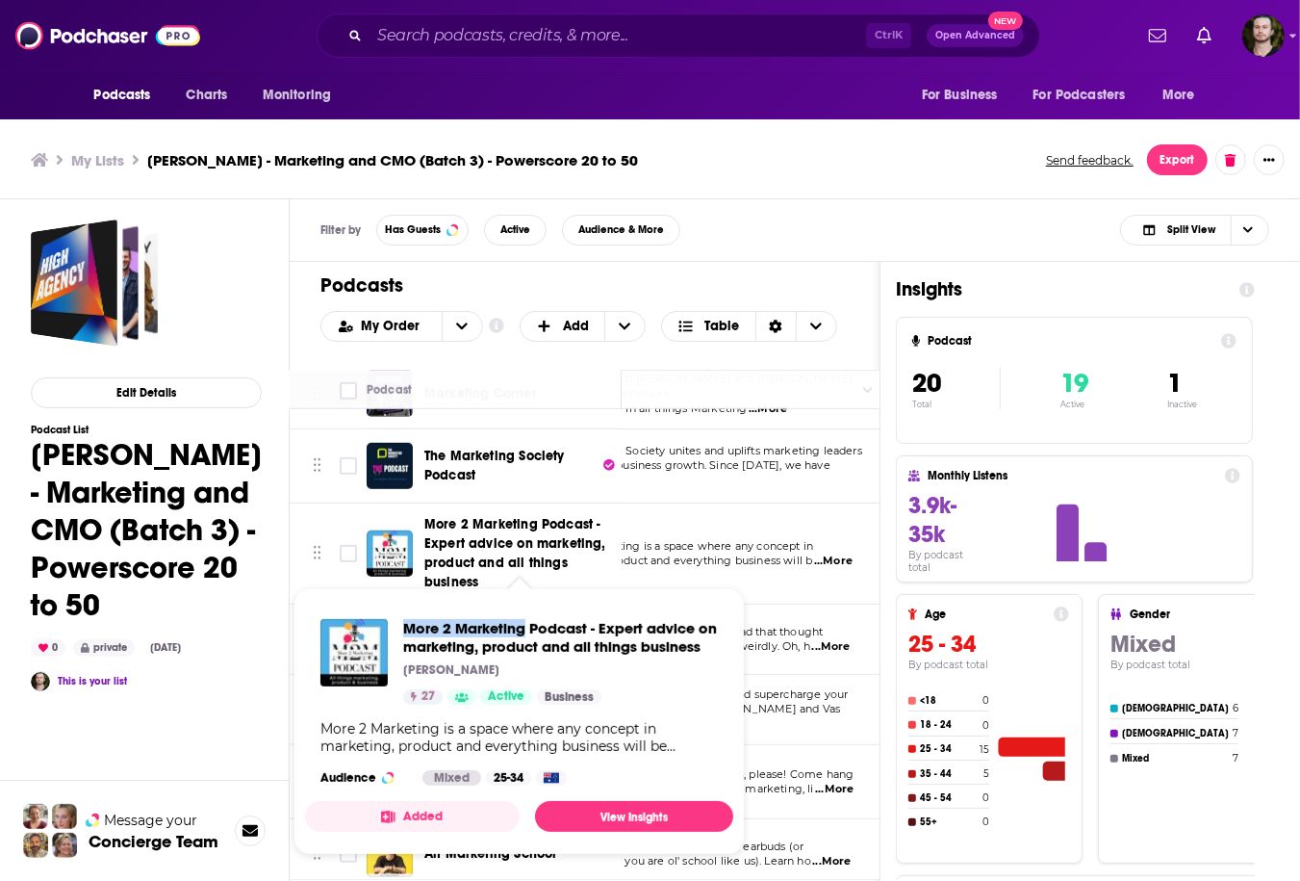
drag, startPoint x: 396, startPoint y: 628, endPoint x: 524, endPoint y: 626, distance: 127.0
click at [524, 626] on div "More 2 Marketing Podcast - Expert advice on marketing, product and all things b…" at bounding box center [518, 662] width 397 height 86
copy span "More 2 Marketing"
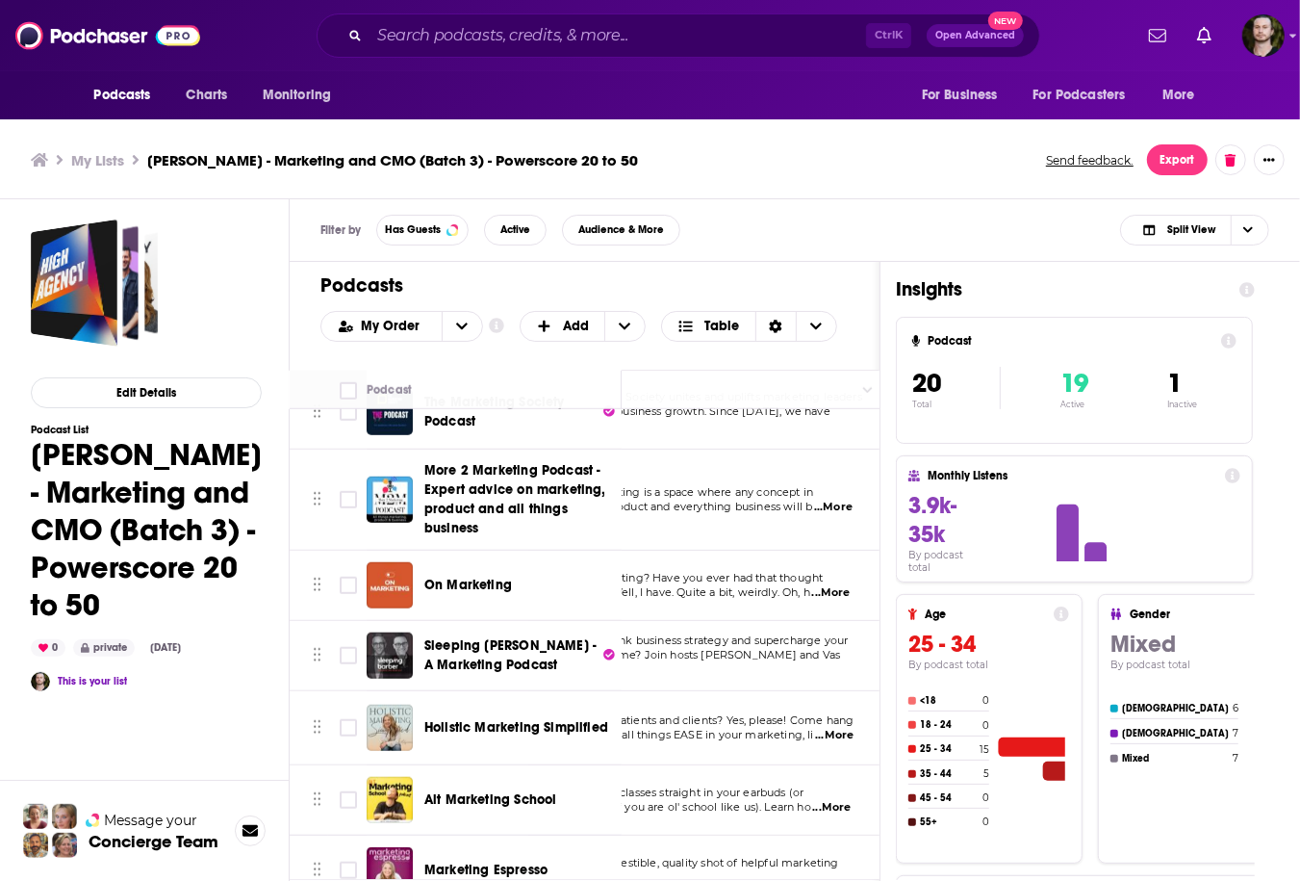
scroll to position [1028, 93]
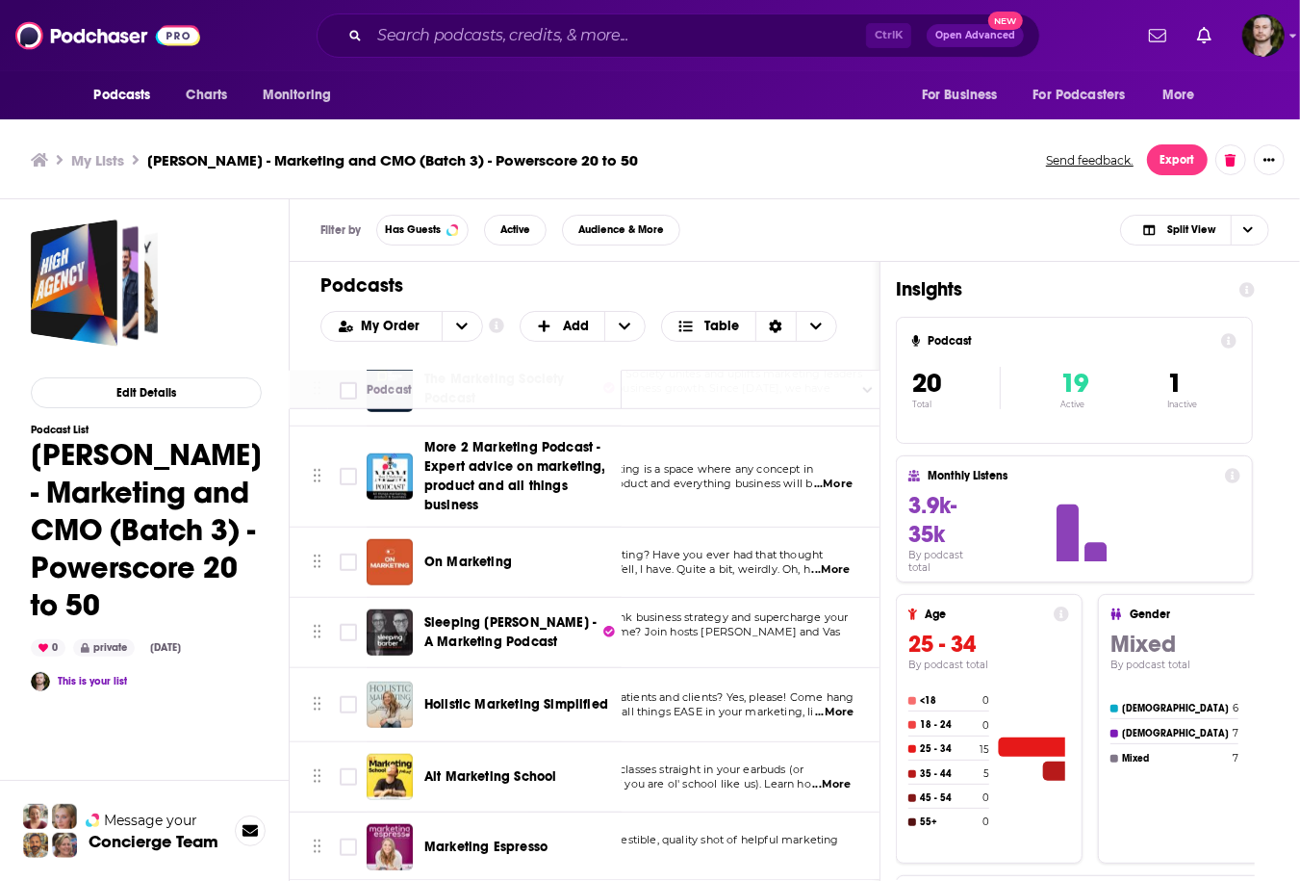
click at [830, 566] on span "...More" at bounding box center [831, 569] width 38 height 15
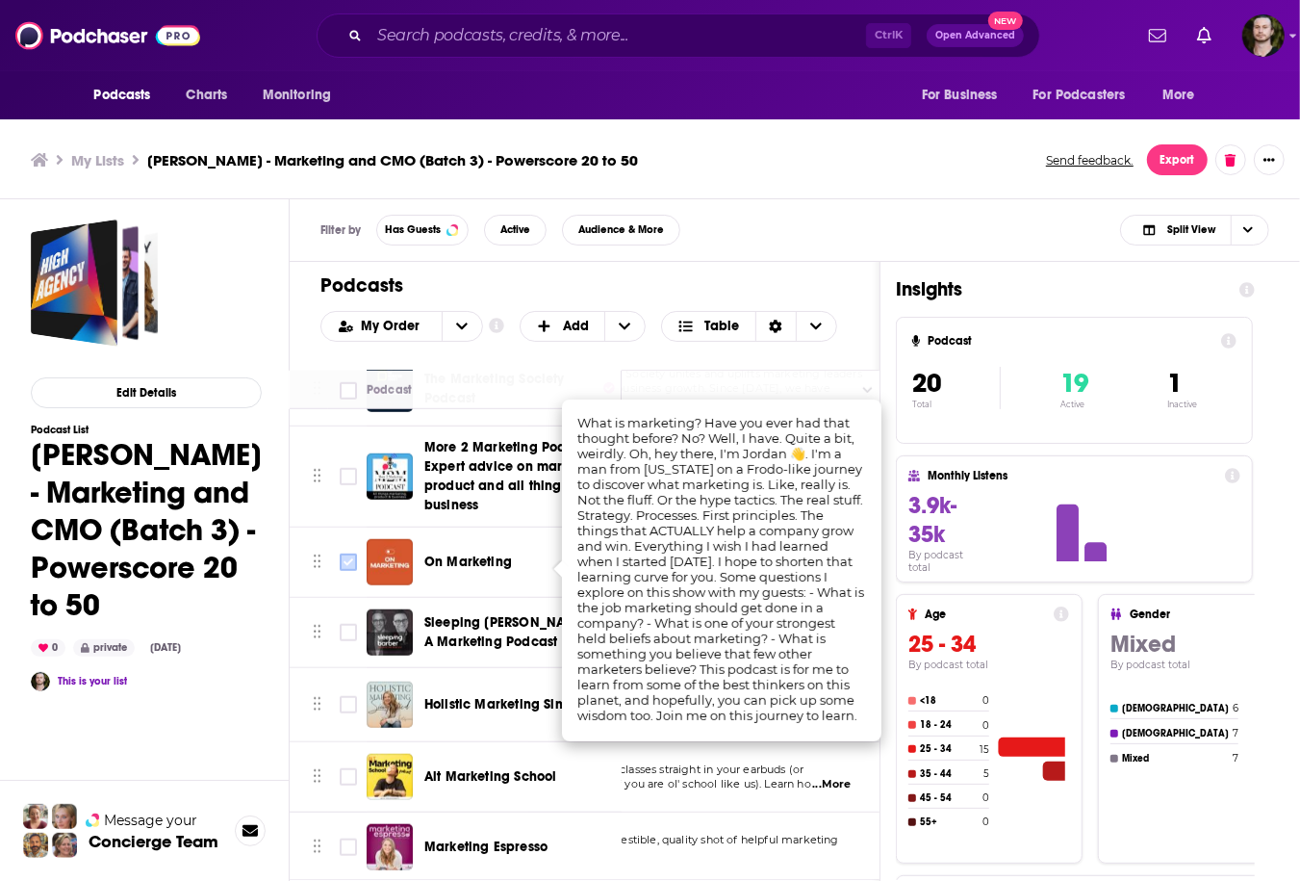
drag, startPoint x: 305, startPoint y: 579, endPoint x: 358, endPoint y: 567, distance: 54.4
click at [305, 579] on td at bounding box center [309, 562] width 38 height 70
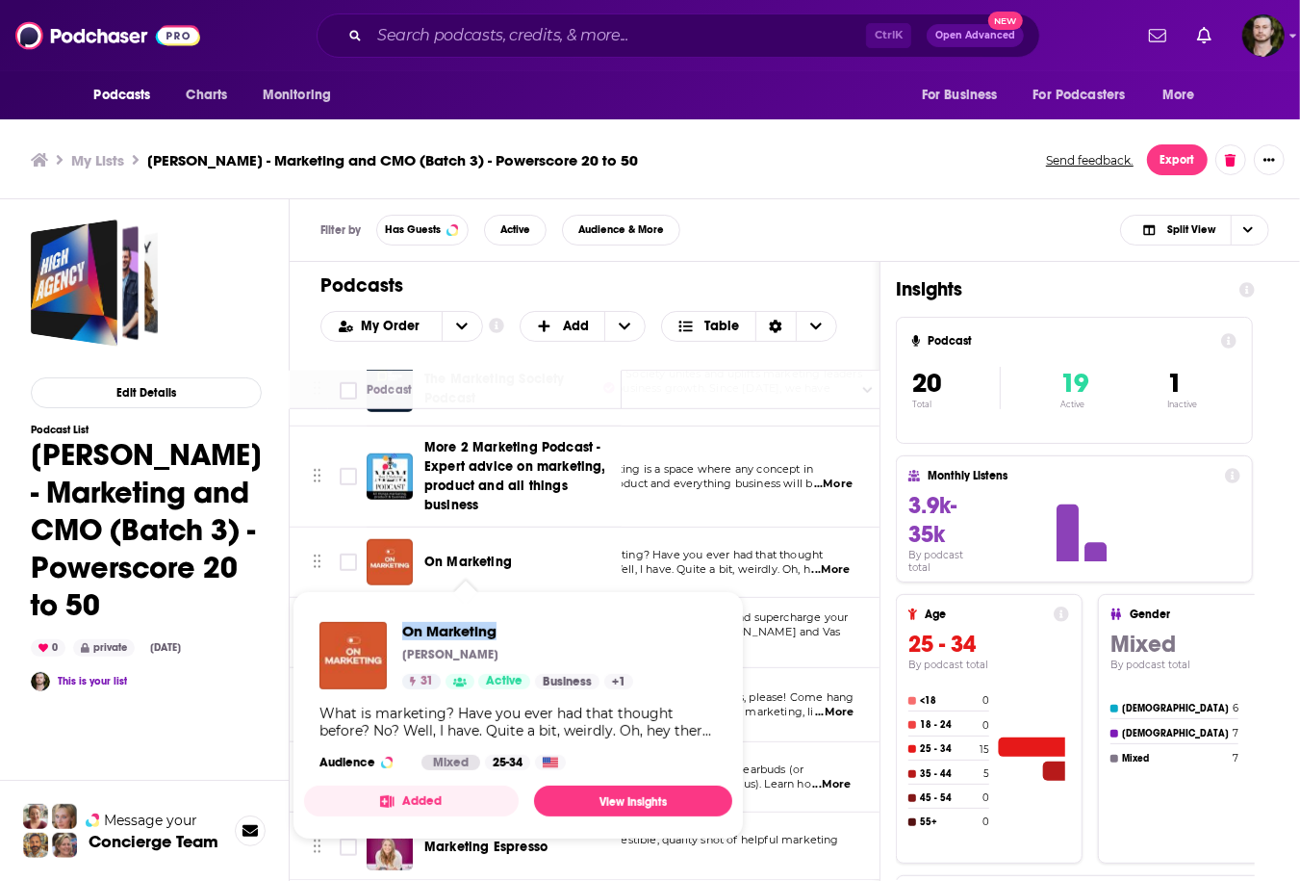
drag, startPoint x: 399, startPoint y: 630, endPoint x: 497, endPoint y: 632, distance: 97.2
click at [497, 632] on div "On Marketing Jordan Ogren 31 Active Business + 1" at bounding box center [476, 655] width 314 height 67
copy span "On Marketing"
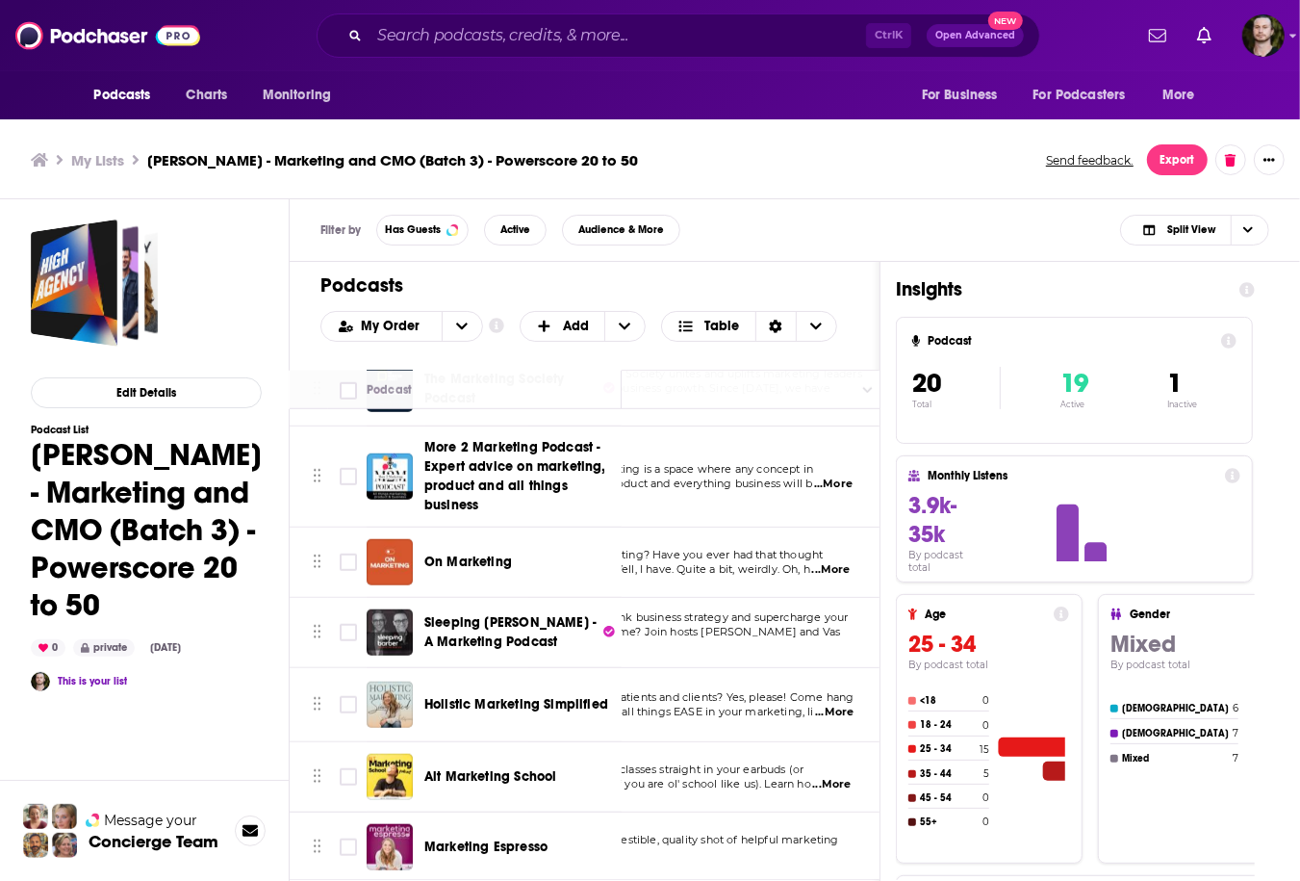
click at [584, 640] on span "...More" at bounding box center [565, 647] width 38 height 15
click at [492, 659] on td "Sleeping Barber - A Marketing Podcast" at bounding box center [494, 633] width 255 height 70
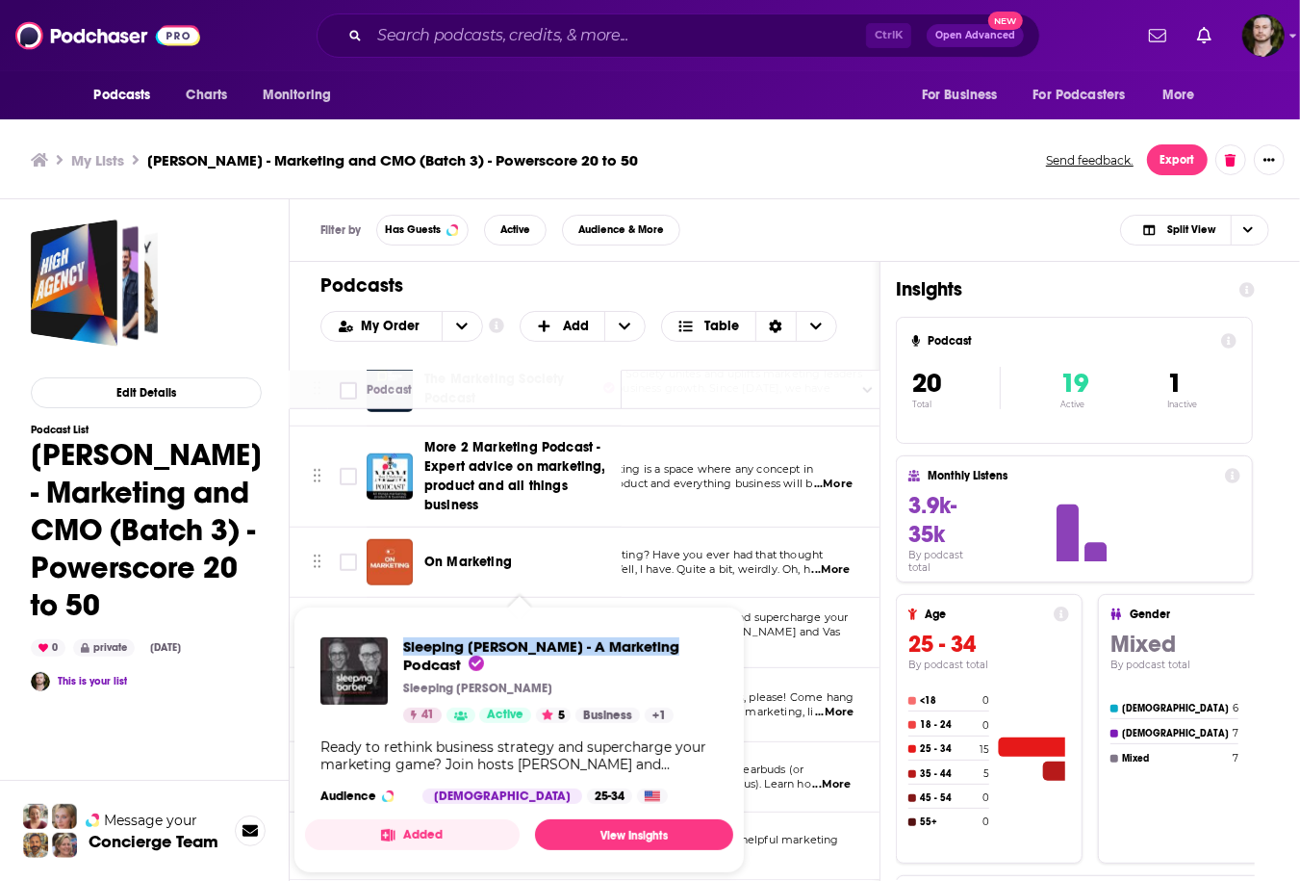
drag, startPoint x: 399, startPoint y: 645, endPoint x: 676, endPoint y: 652, distance: 276.3
click at [676, 652] on div "Sleeping Barber - A Marketing Podcast Sleeping Barber 41 Active 5 Business + 1" at bounding box center [518, 680] width 397 height 86
copy span "Sleeping Barber - A Marketing Podcast"
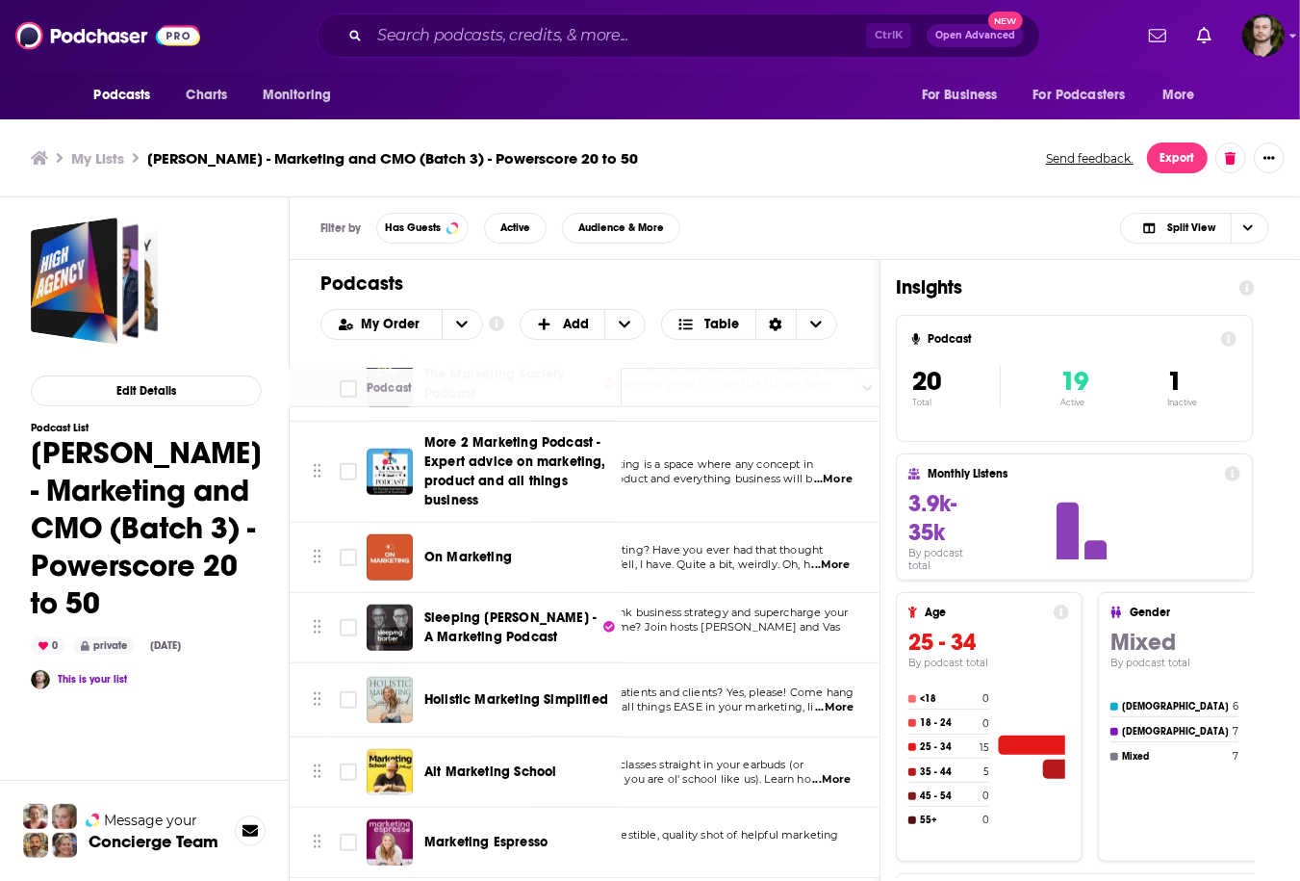
scroll to position [5, 0]
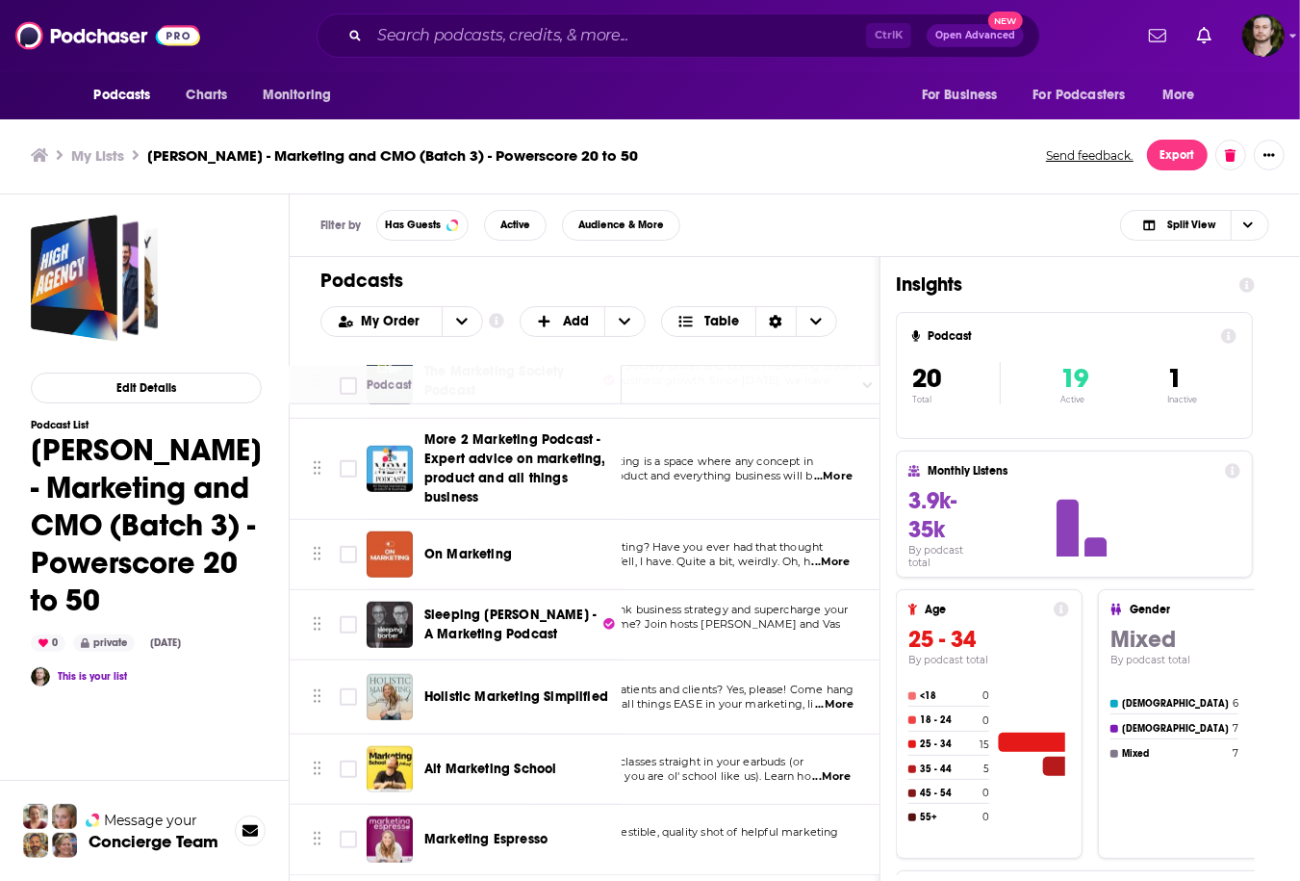
click at [844, 697] on span "...More" at bounding box center [834, 704] width 38 height 15
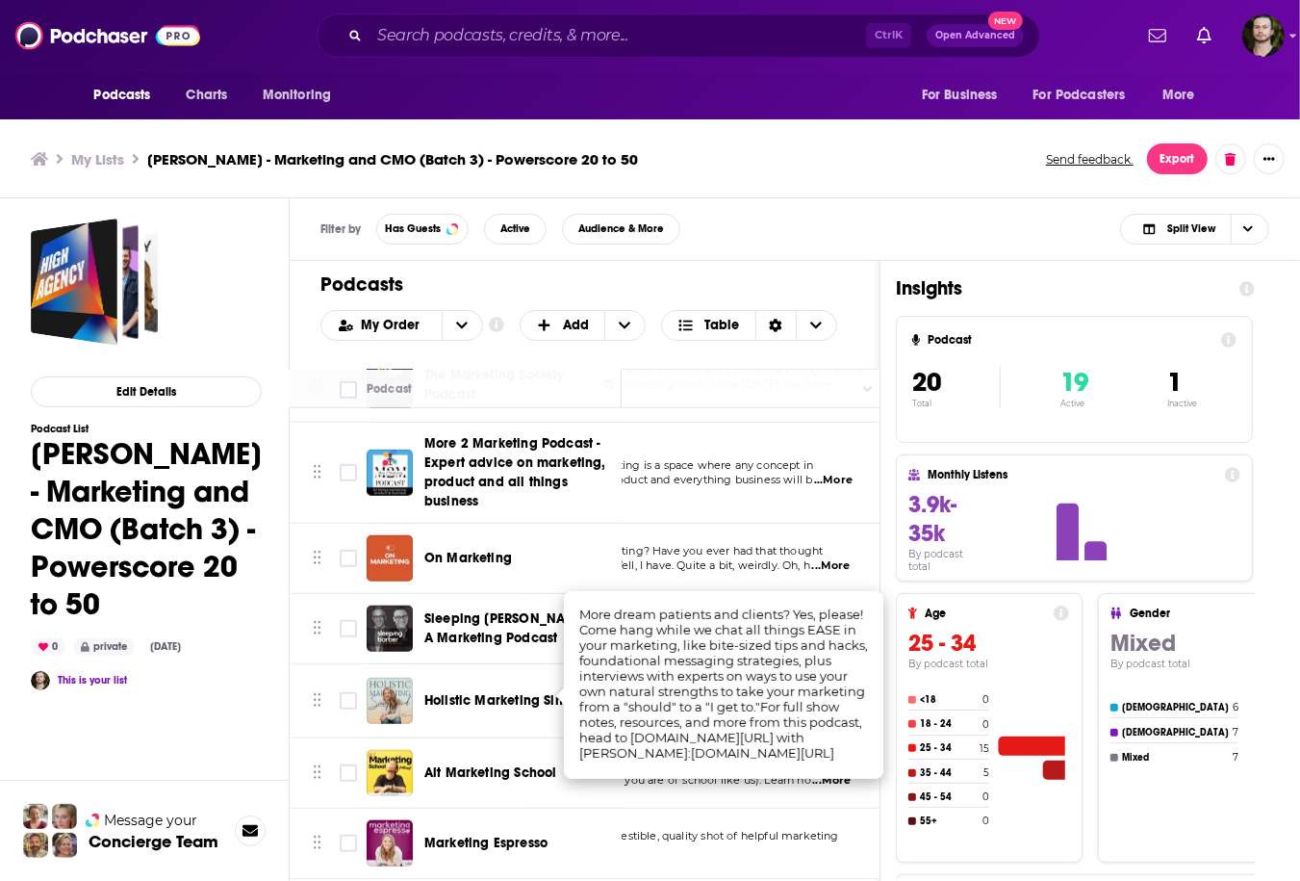
scroll to position [0, 0]
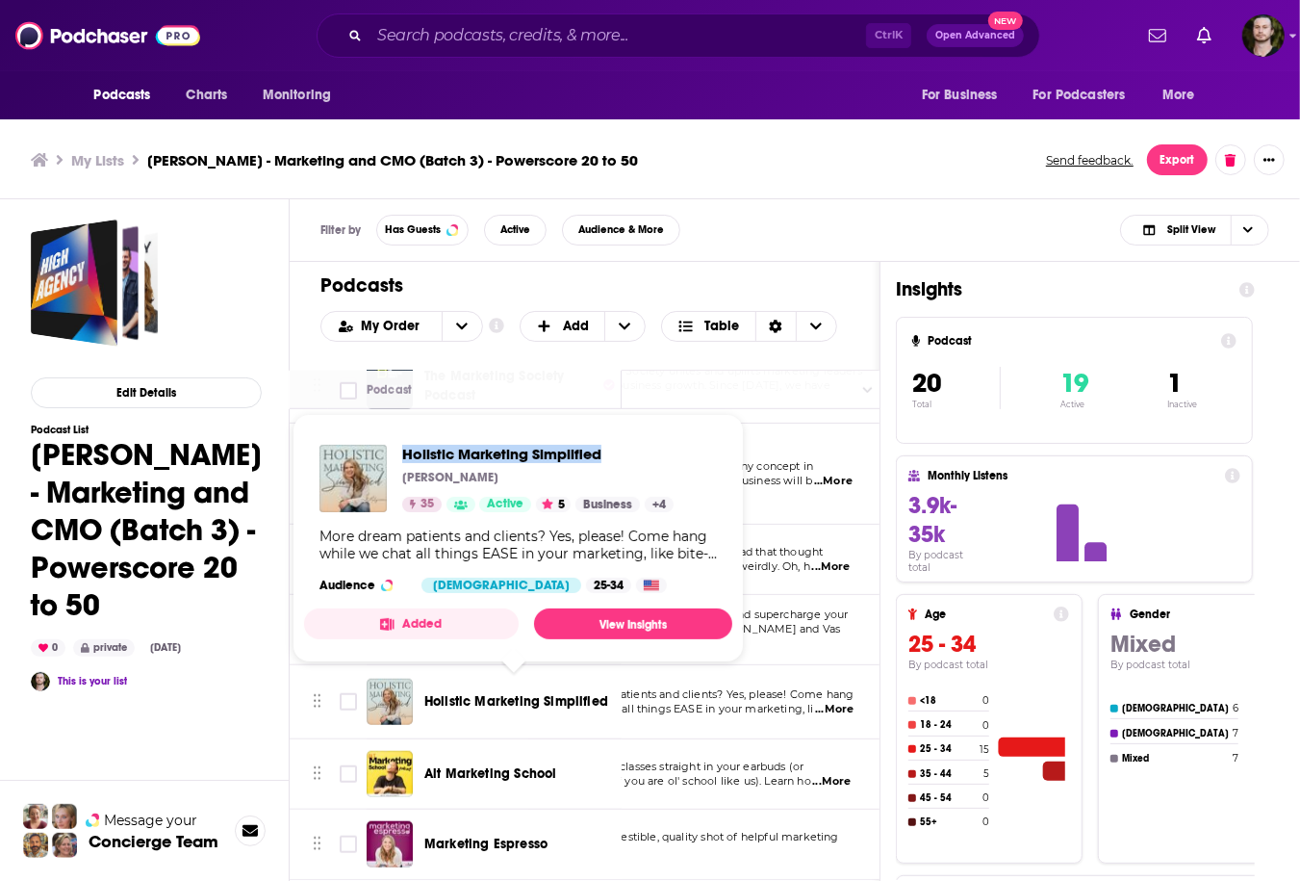
drag, startPoint x: 420, startPoint y: 451, endPoint x: 602, endPoint y: 456, distance: 182.9
click at [602, 456] on div "Holistic Marketing Simplified Molly Cahill 35 Active 5 Business + 4" at bounding box center [496, 478] width 354 height 67
copy span "Holistic Marketing Simplified"
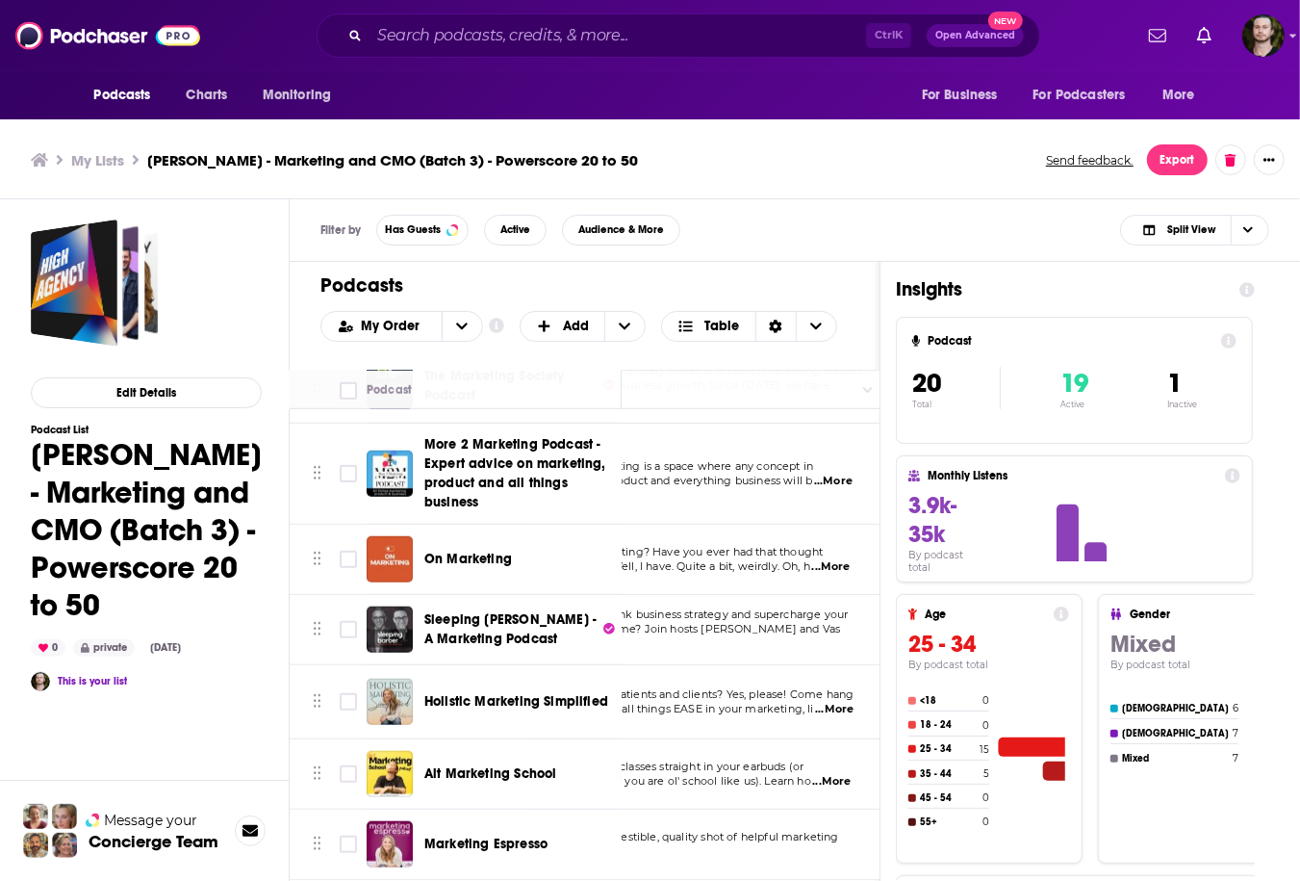
click at [804, 670] on td "More dream patients and clients? Yes, please! Come hang while we chat all thing…" at bounding box center [706, 702] width 356 height 74
click at [832, 702] on span "...More" at bounding box center [834, 709] width 38 height 15
click at [497, 726] on td "Holistic Marketing Simplified" at bounding box center [494, 702] width 255 height 74
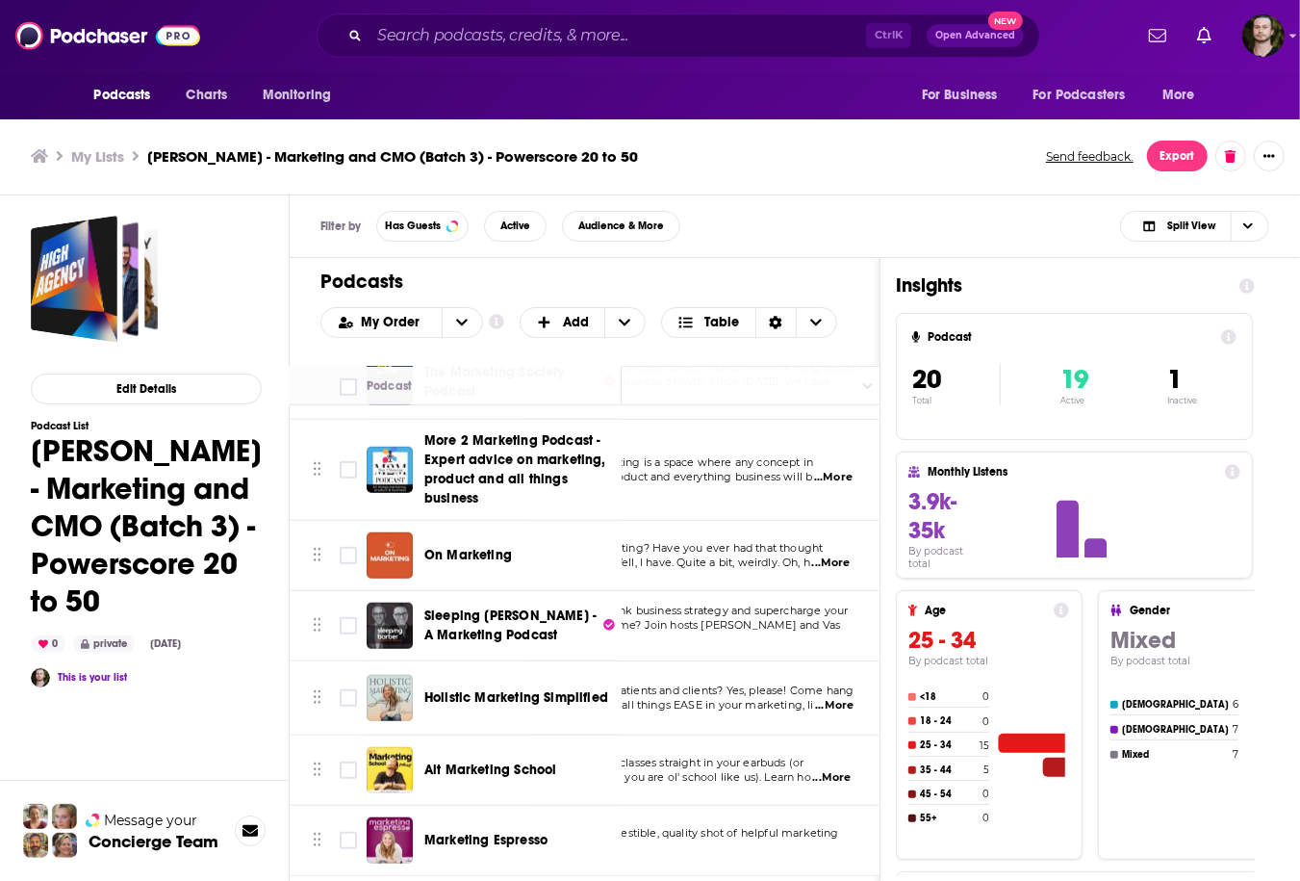
scroll to position [5, 0]
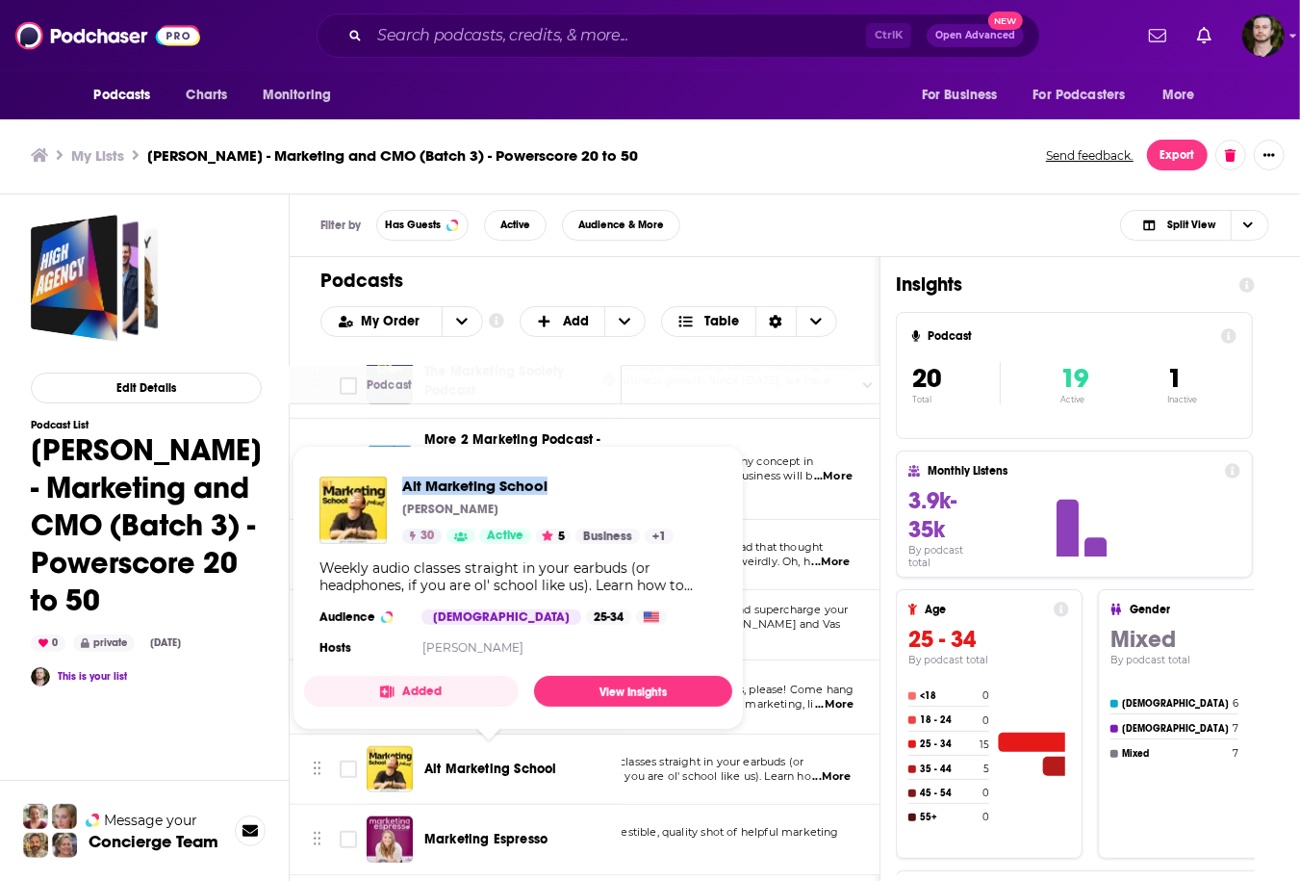
drag, startPoint x: 396, startPoint y: 486, endPoint x: 556, endPoint y: 484, distance: 159.8
click at [556, 484] on div "Alt Marketing School Fab Giovanetti 30 Active 5 Business + 1" at bounding box center [496, 509] width 354 height 67
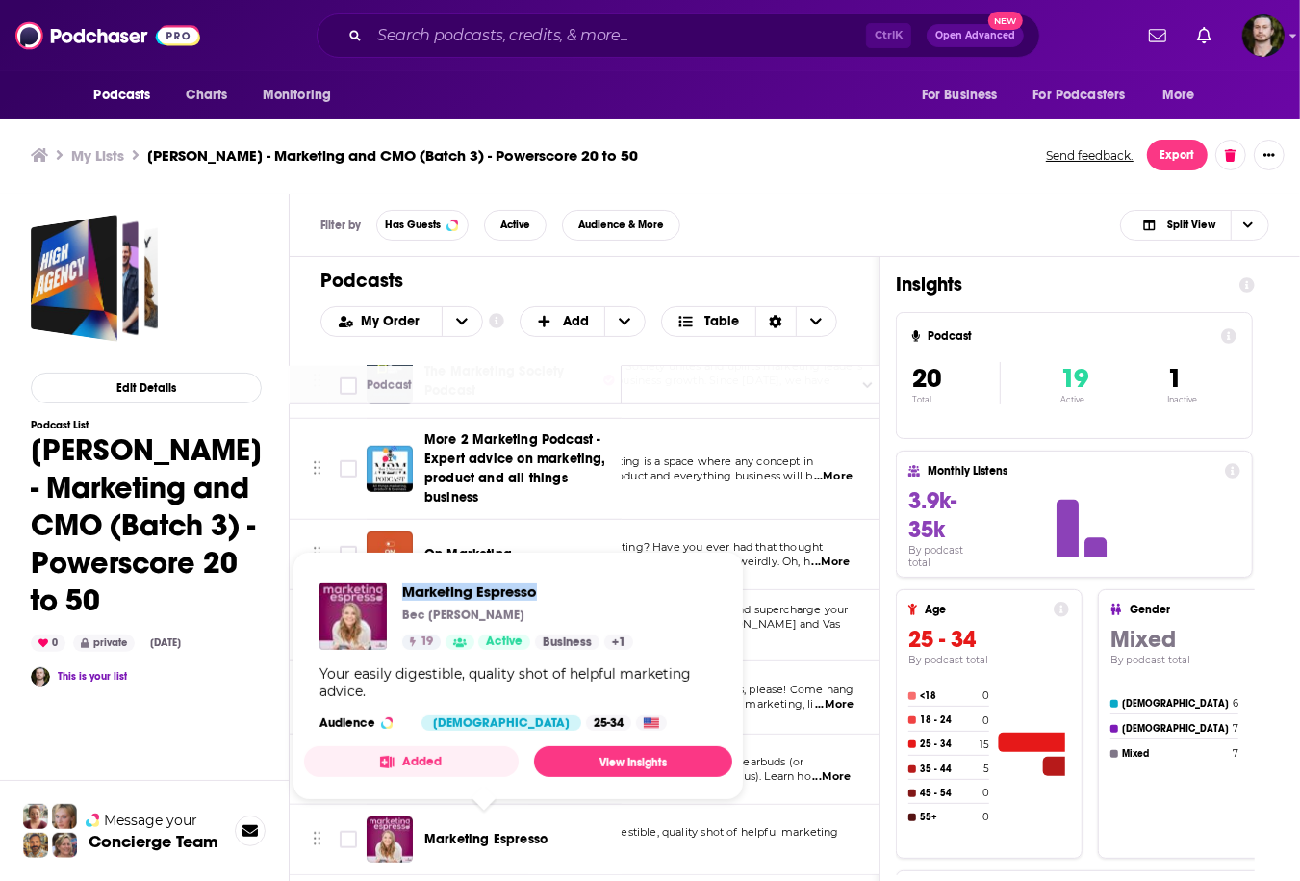
drag, startPoint x: 396, startPoint y: 593, endPoint x: 549, endPoint y: 589, distance: 152.1
click at [549, 589] on div "Marketing Espresso Bec Chappell 19 Active Business + 1" at bounding box center [476, 615] width 314 height 67
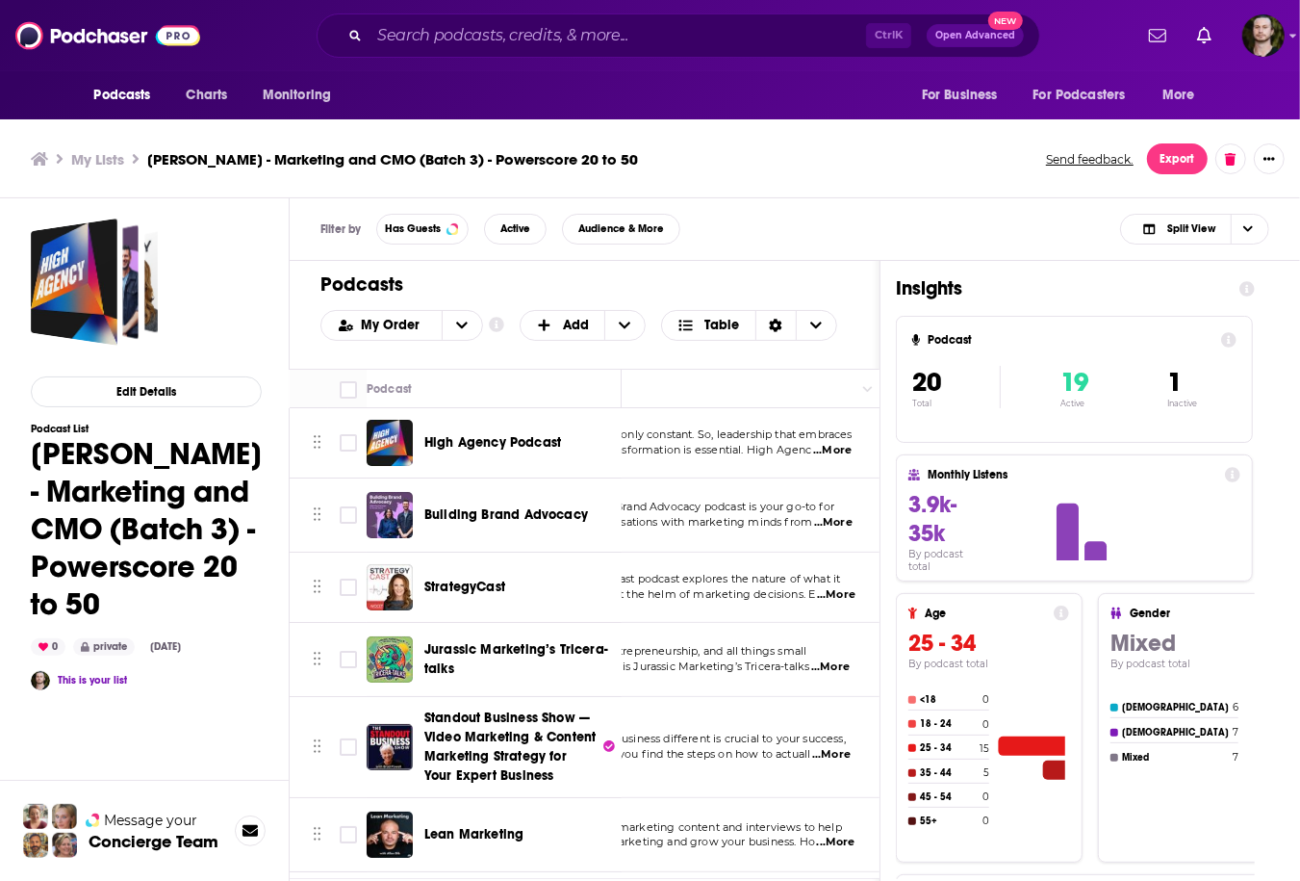
scroll to position [0, 0]
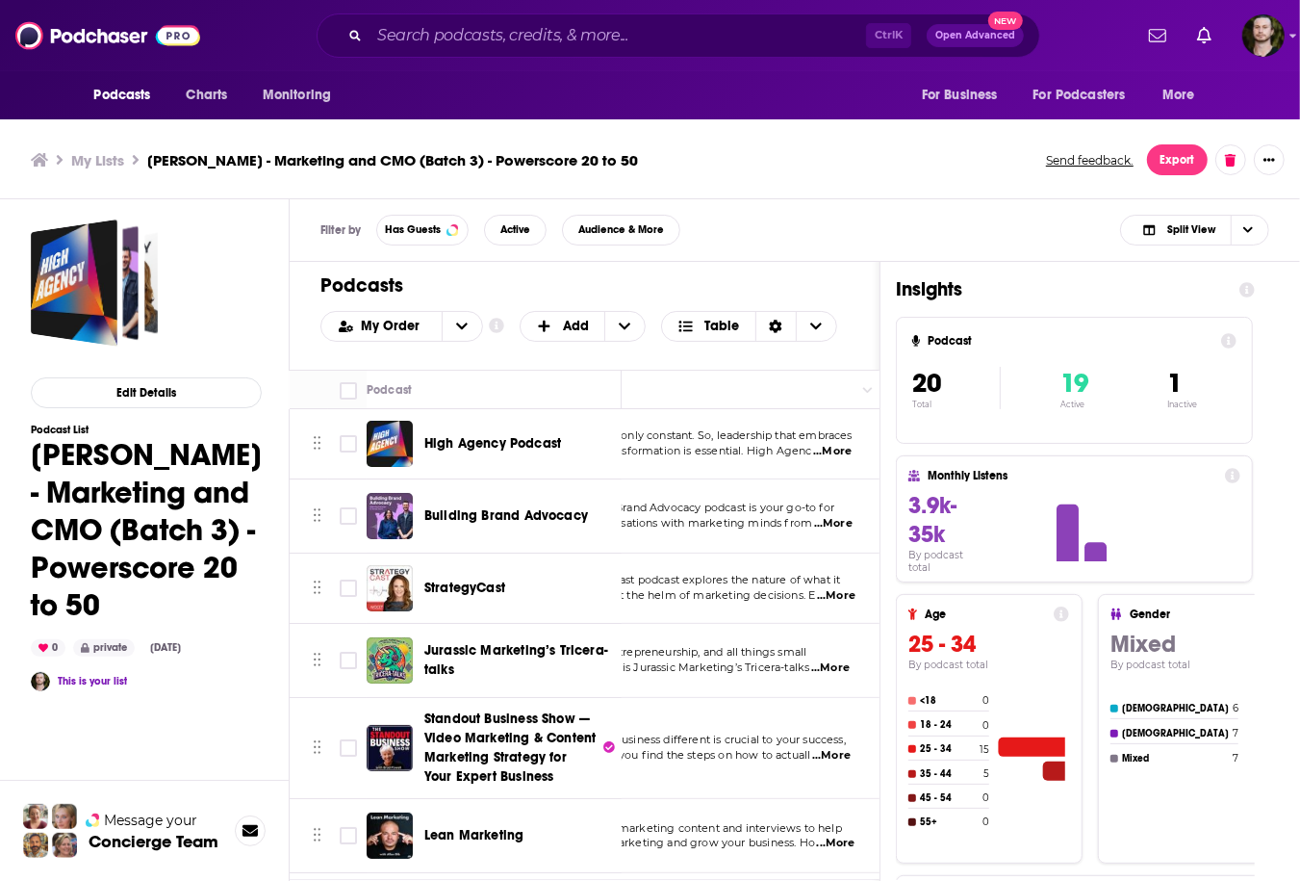
click at [852, 529] on span "...More" at bounding box center [833, 523] width 38 height 15
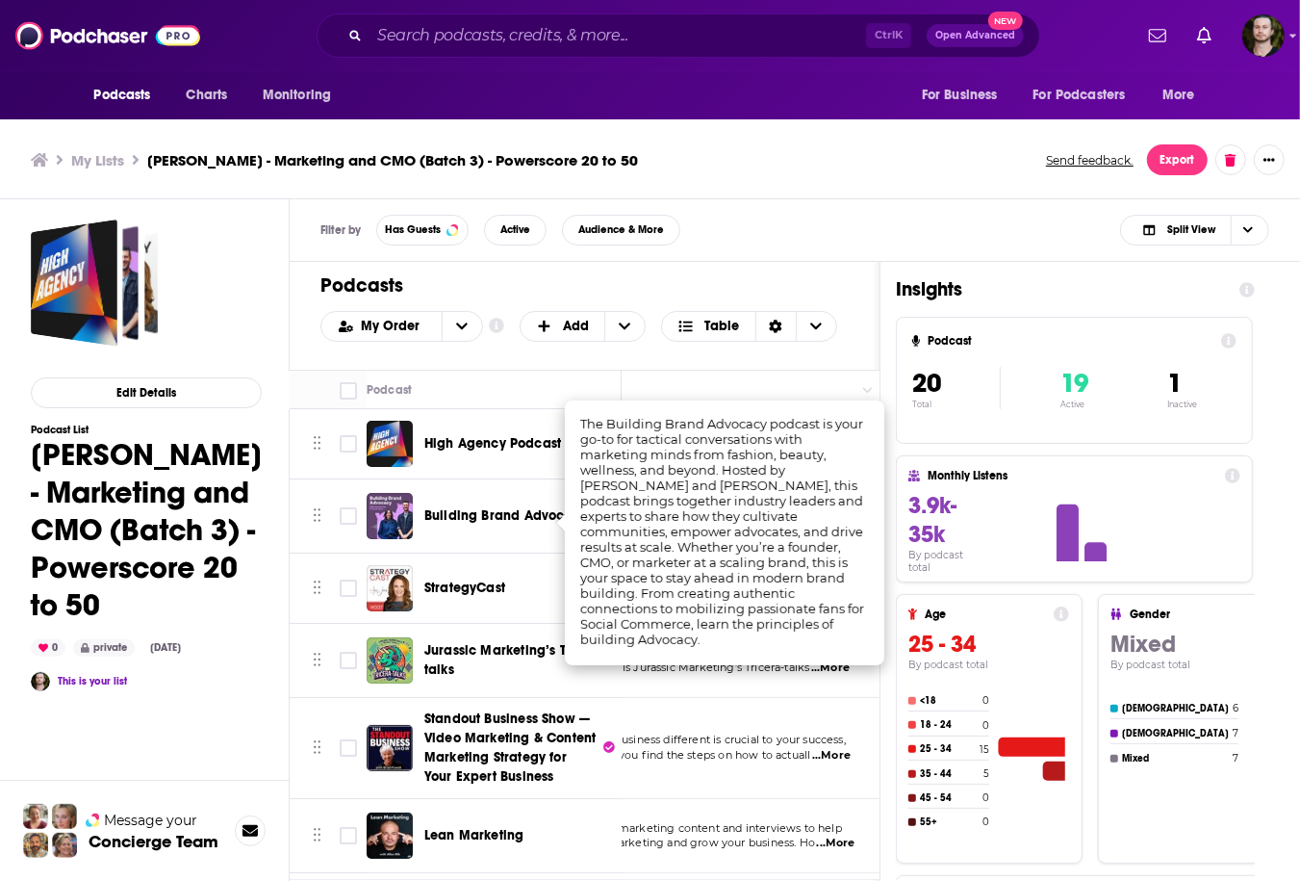
click at [664, 685] on td "Marketing, entrepreneurship, and all things small business.... this is Jurassic…" at bounding box center [706, 661] width 356 height 74
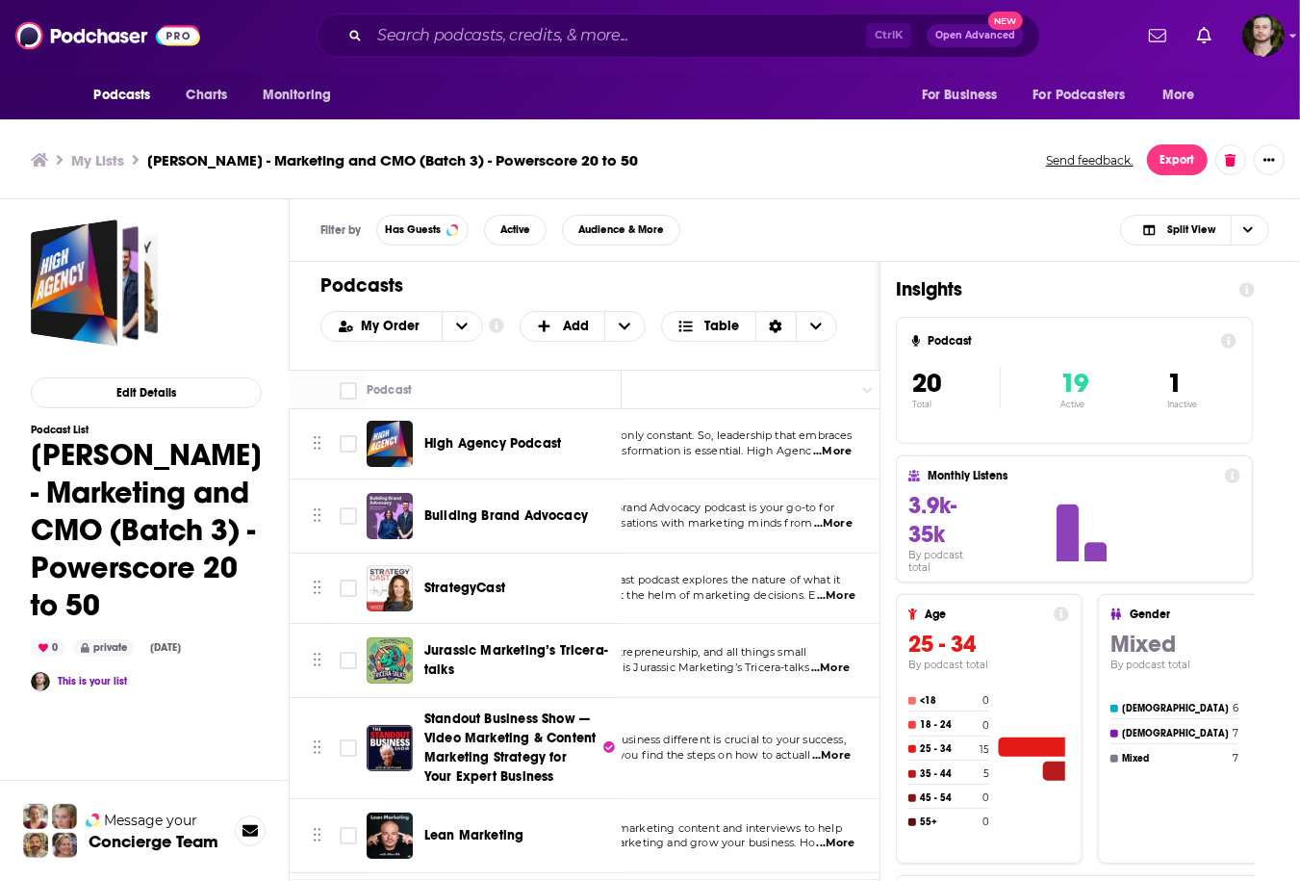
click at [840, 600] on span "...More" at bounding box center [836, 595] width 38 height 15
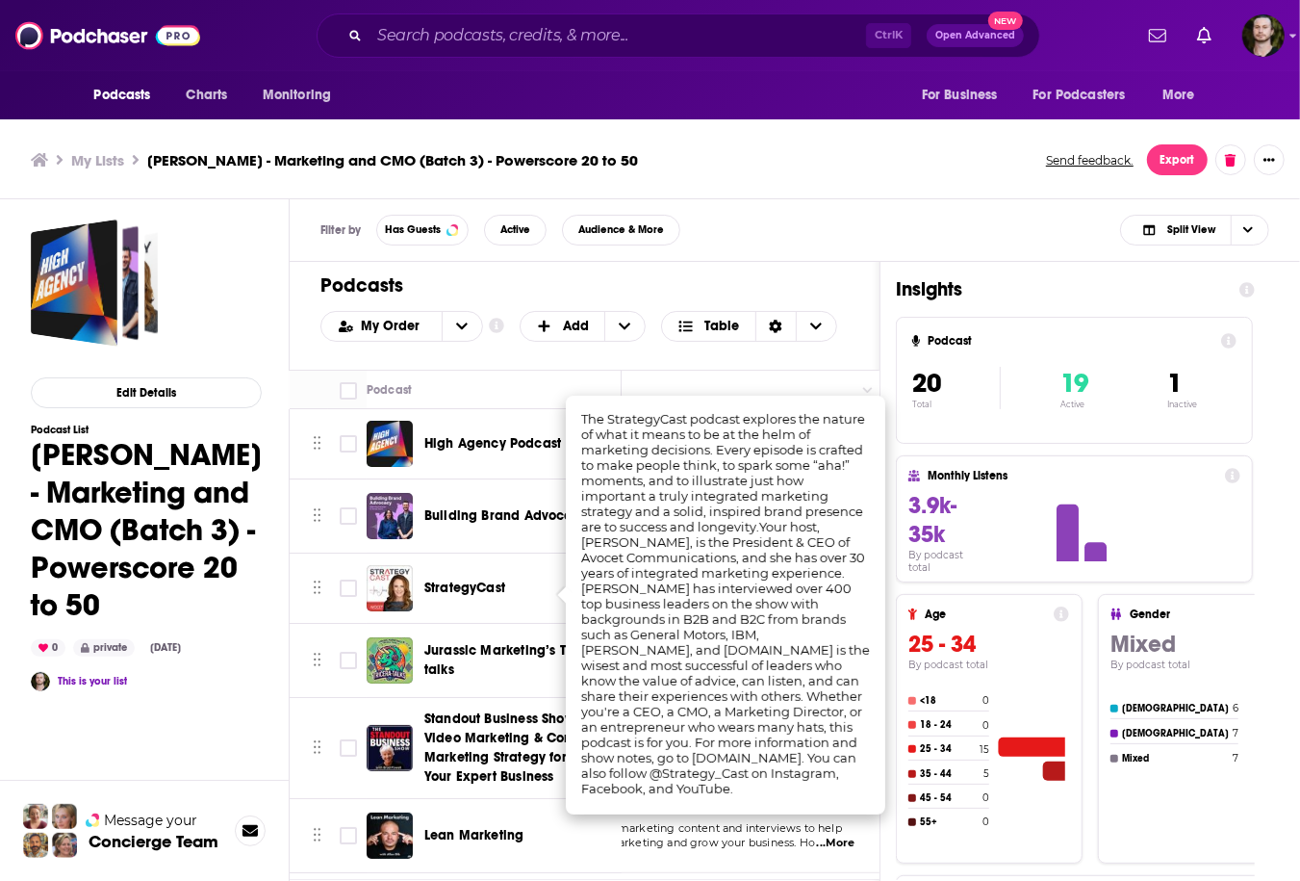
click at [504, 620] on td "StrategyCast" at bounding box center [494, 588] width 255 height 70
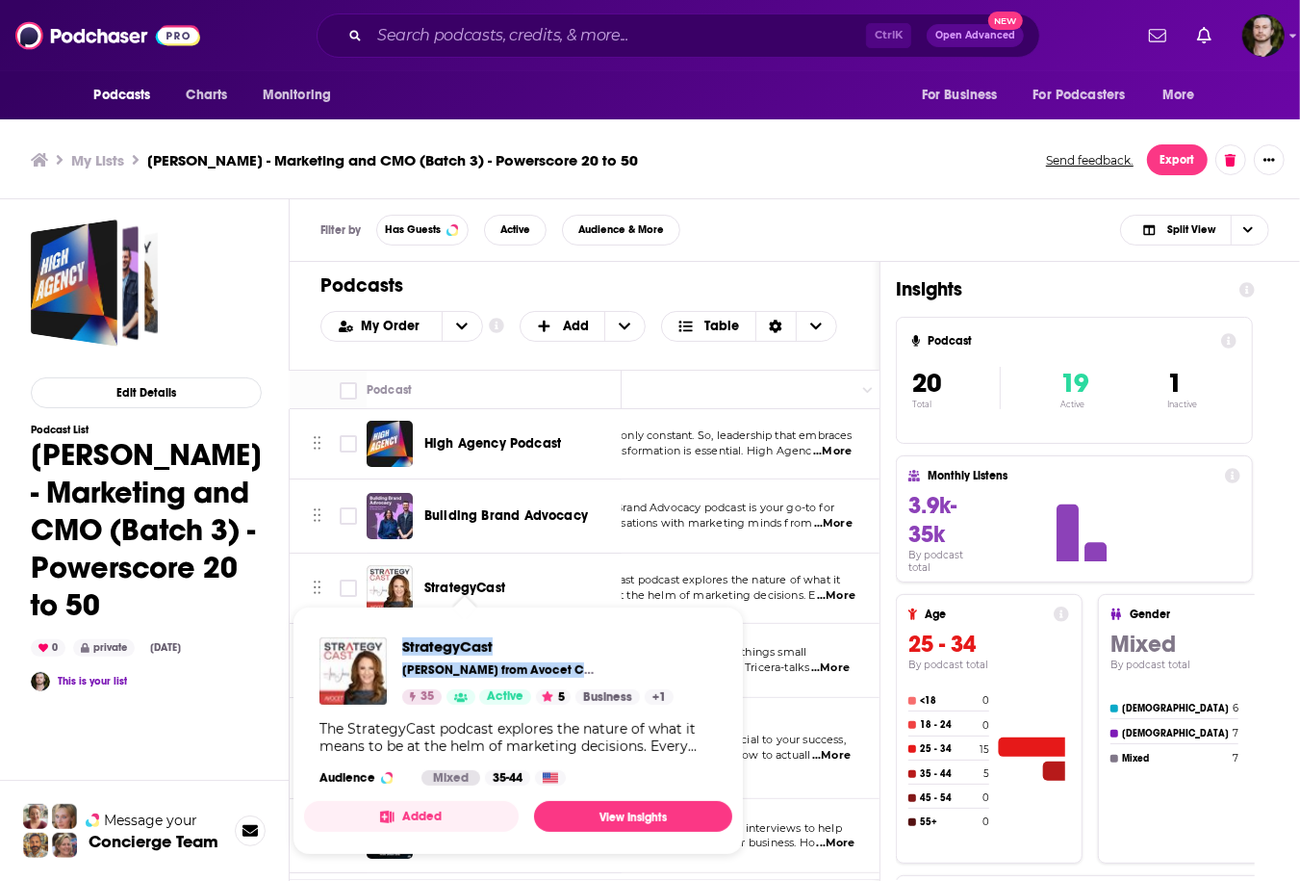
drag, startPoint x: 395, startPoint y: 651, endPoint x: 584, endPoint y: 660, distance: 189.8
click at [584, 660] on div "StrategyCast Lori Jones from Avocet Communications 35 Active 5 Business + 1" at bounding box center [496, 670] width 354 height 67
click at [538, 642] on span "StrategyCast" at bounding box center [537, 646] width 271 height 18
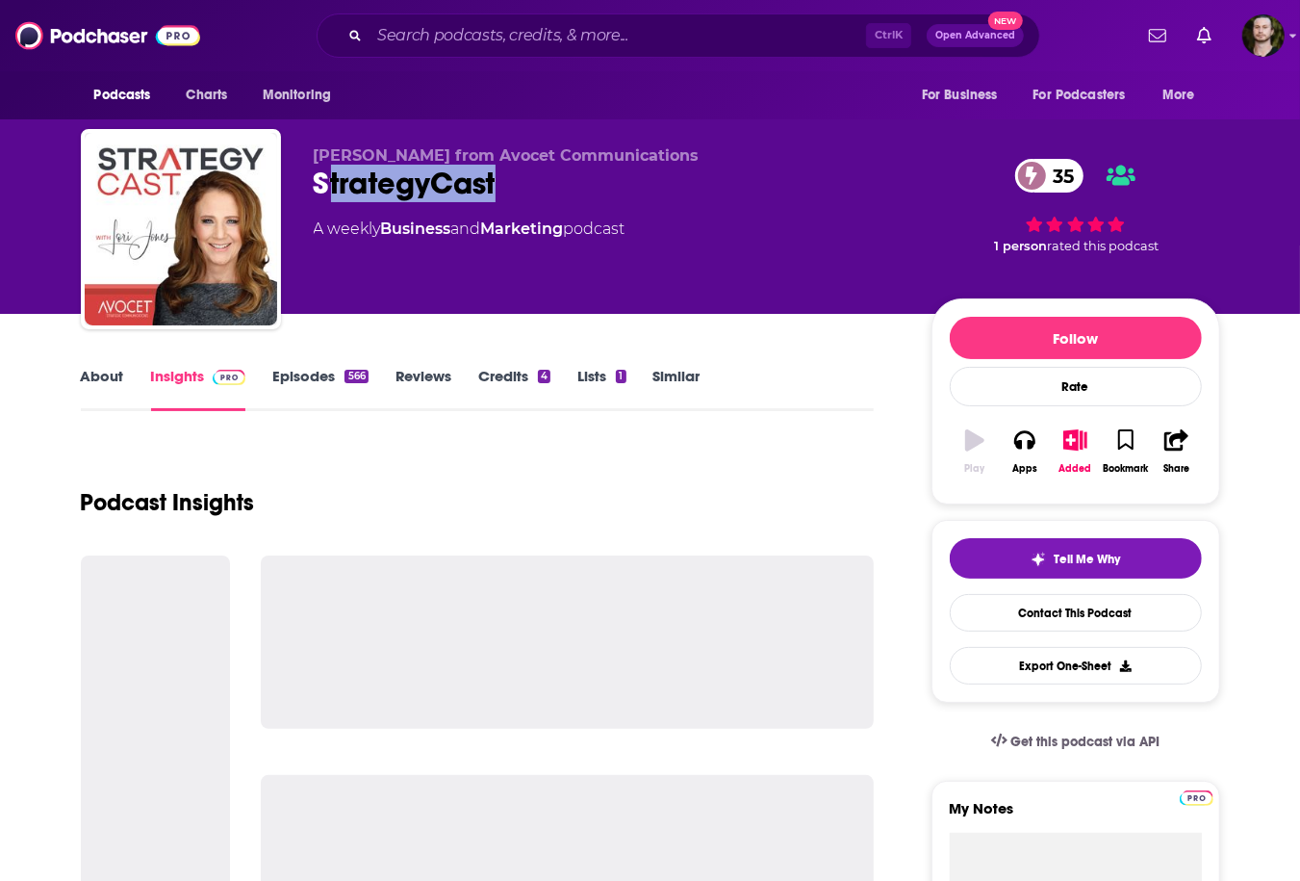
drag, startPoint x: 321, startPoint y: 180, endPoint x: 475, endPoint y: 206, distance: 156.2
click at [557, 184] on div "StrategyCast 35" at bounding box center [607, 184] width 587 height 38
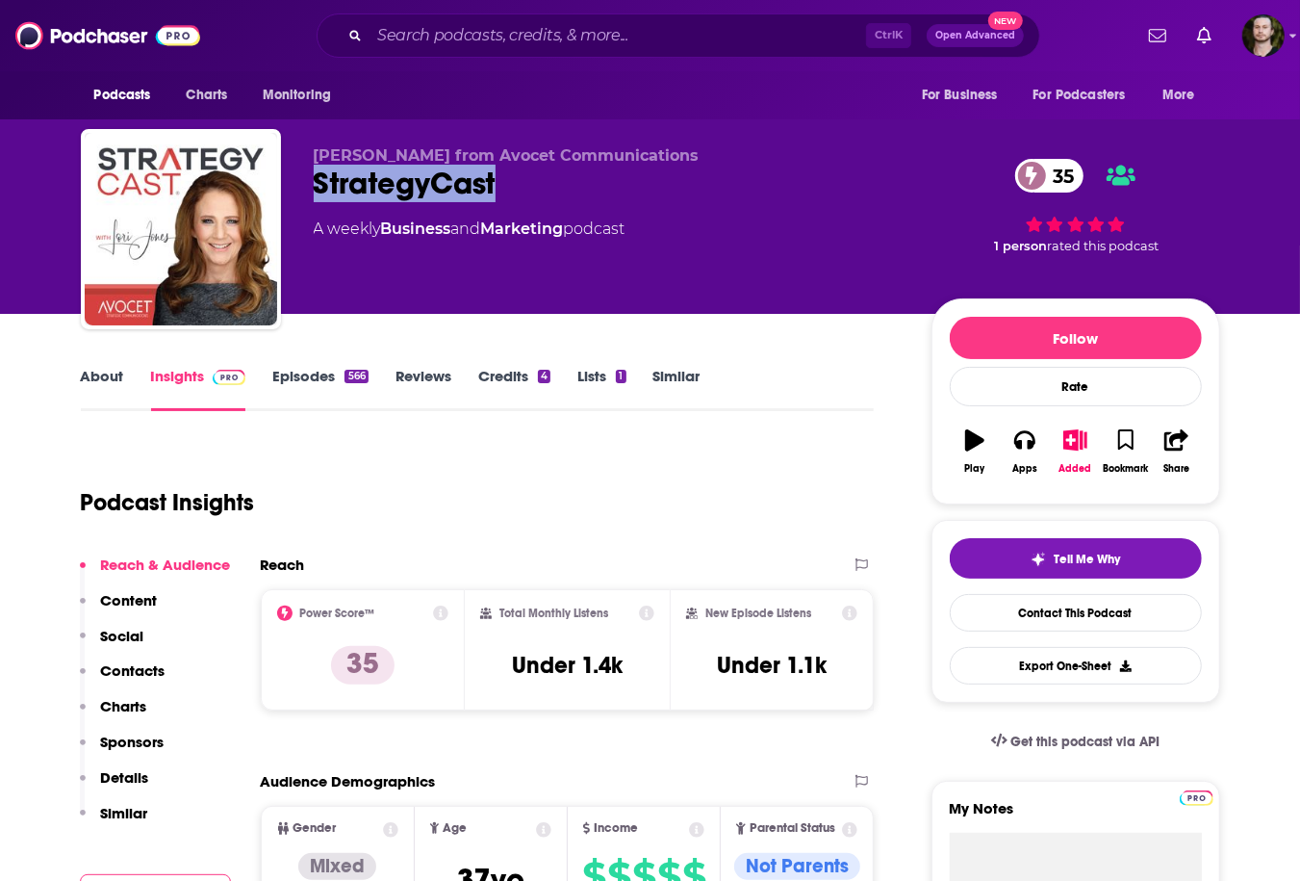
drag, startPoint x: 299, startPoint y: 192, endPoint x: 506, endPoint y: 186, distance: 207.0
click at [506, 186] on div "Lori Jones from Avocet Communications StrategyCast 35 A weekly Business and Mar…" at bounding box center [650, 233] width 1139 height 208
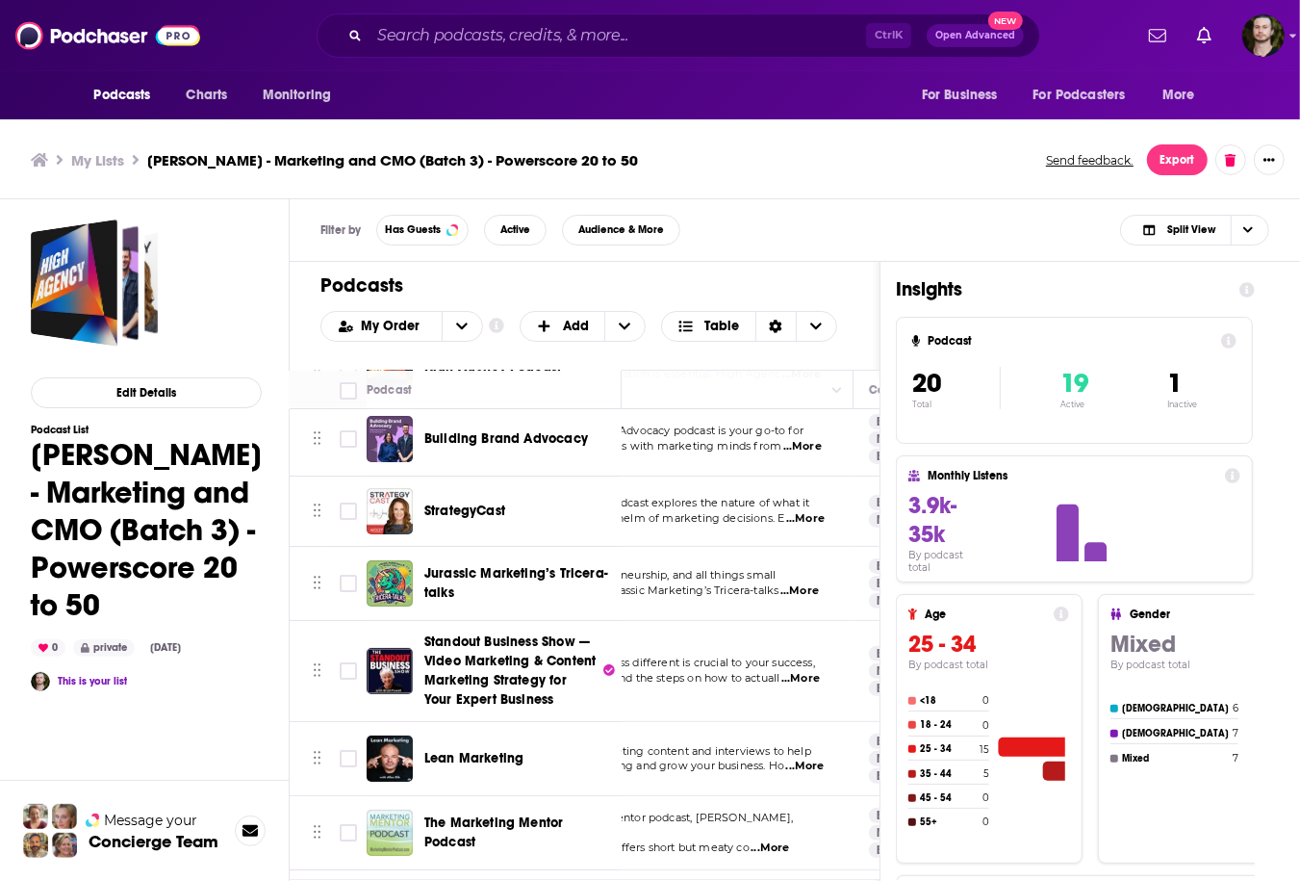
scroll to position [77, 269]
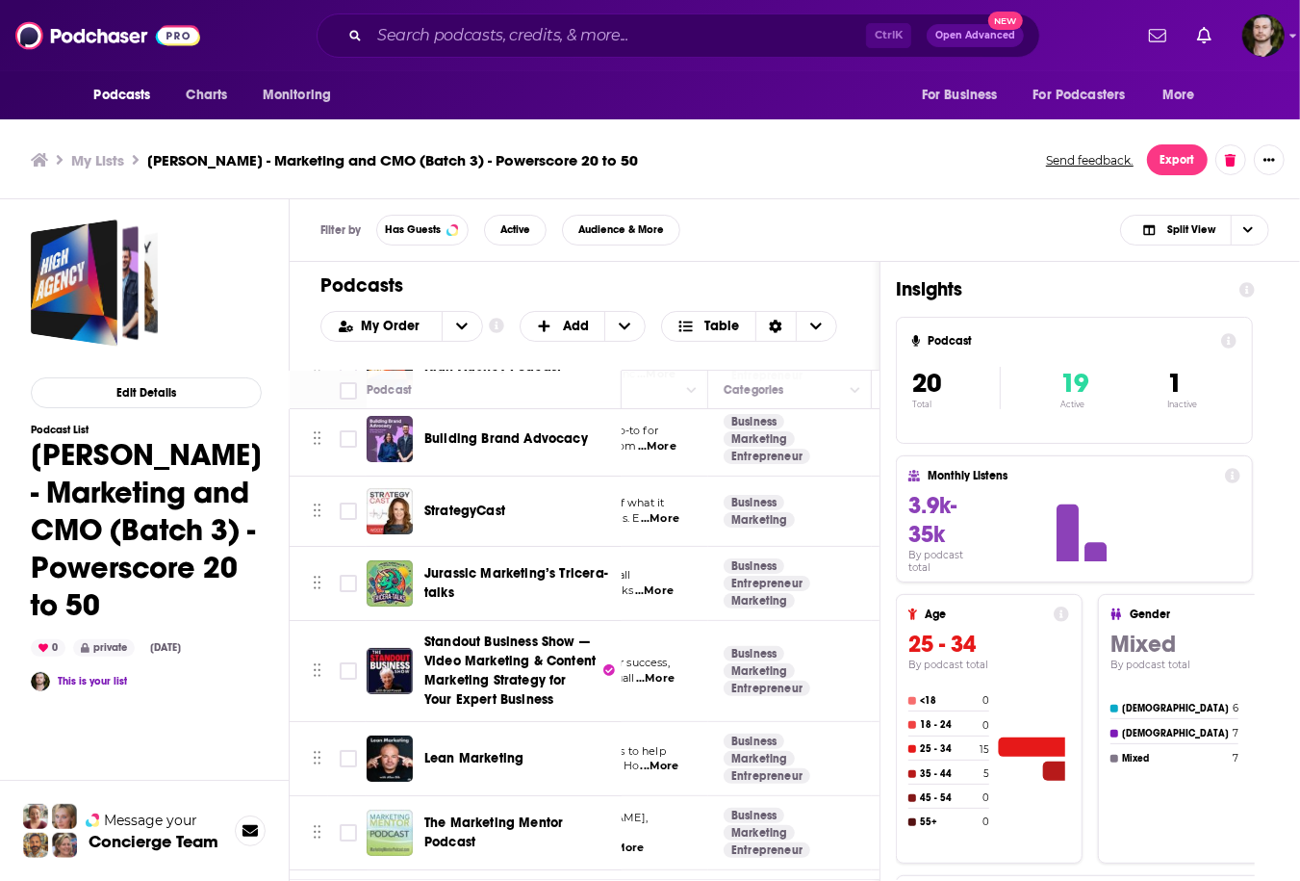
click at [657, 578] on p "Marketing, entrepreneurship, and all things small" at bounding box center [530, 575] width 324 height 15
click at [673, 588] on span "...More" at bounding box center [654, 590] width 38 height 15
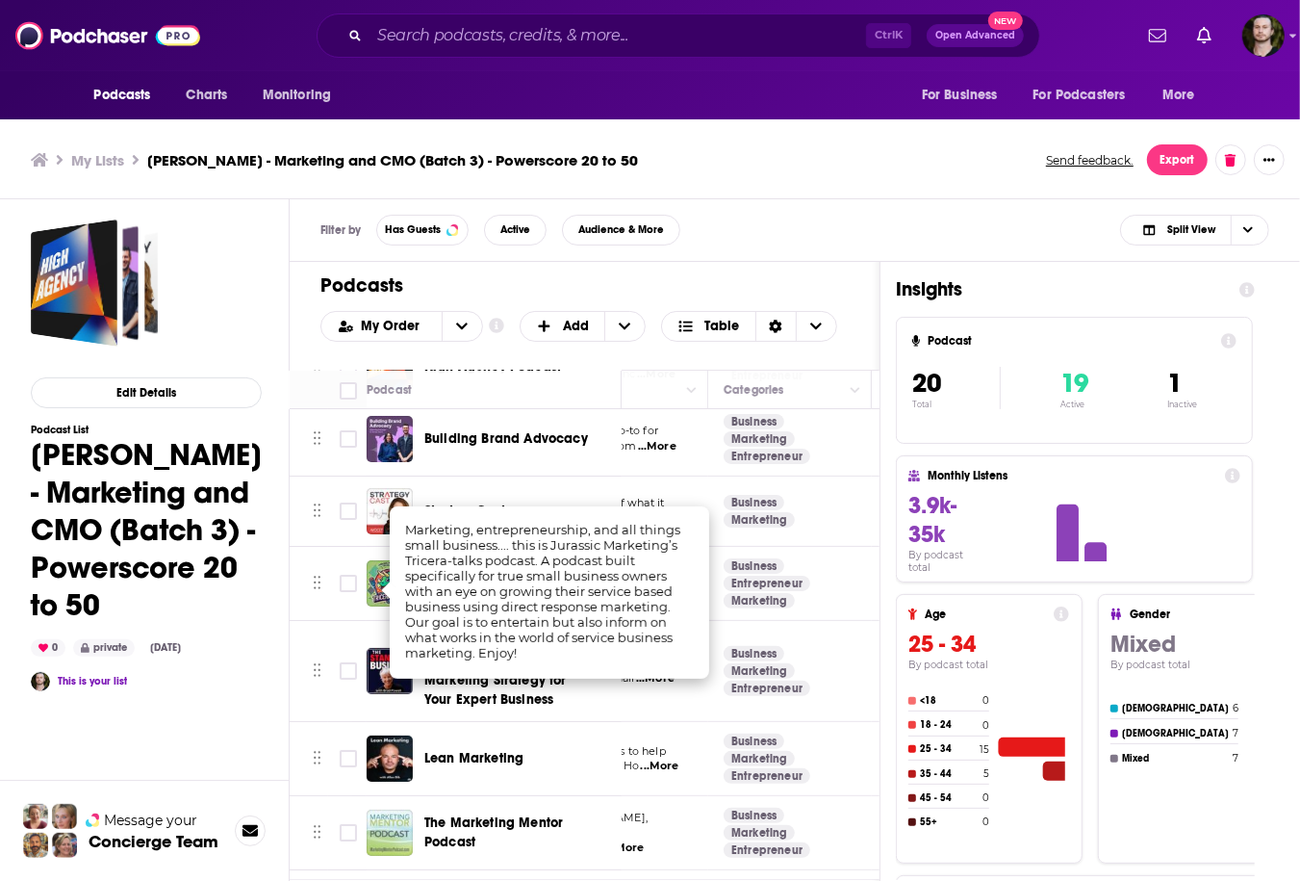
click at [849, 604] on td "Business Entrepreneur Marketing" at bounding box center [790, 584] width 164 height 74
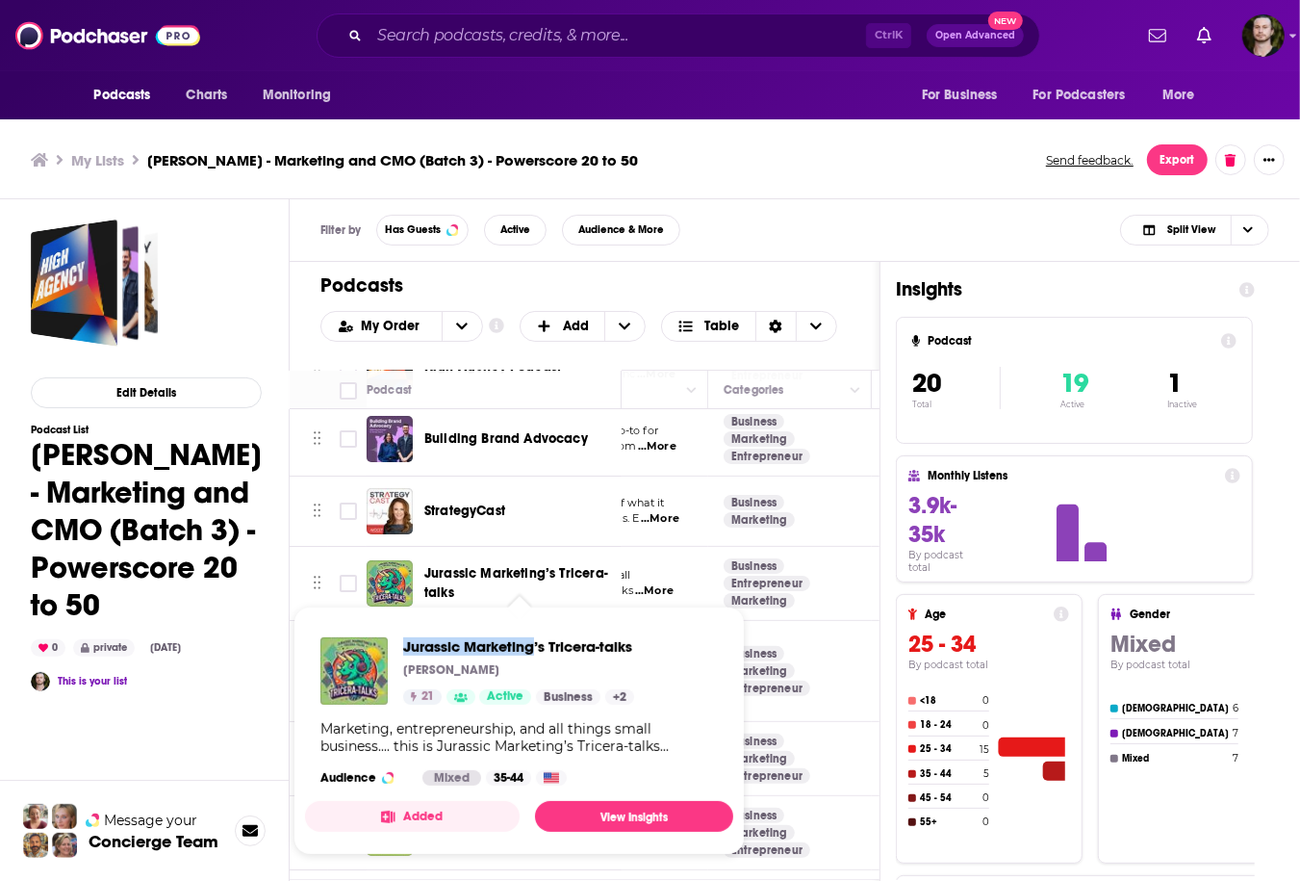
drag, startPoint x: 397, startPoint y: 649, endPoint x: 533, endPoint y: 652, distance: 135.7
click at [533, 652] on div "Jurassic Marketing’s Tricera-talks [PERSON_NAME] 21 Active Business + 2" at bounding box center [477, 670] width 314 height 67
copy span "Jurassic Marketing"
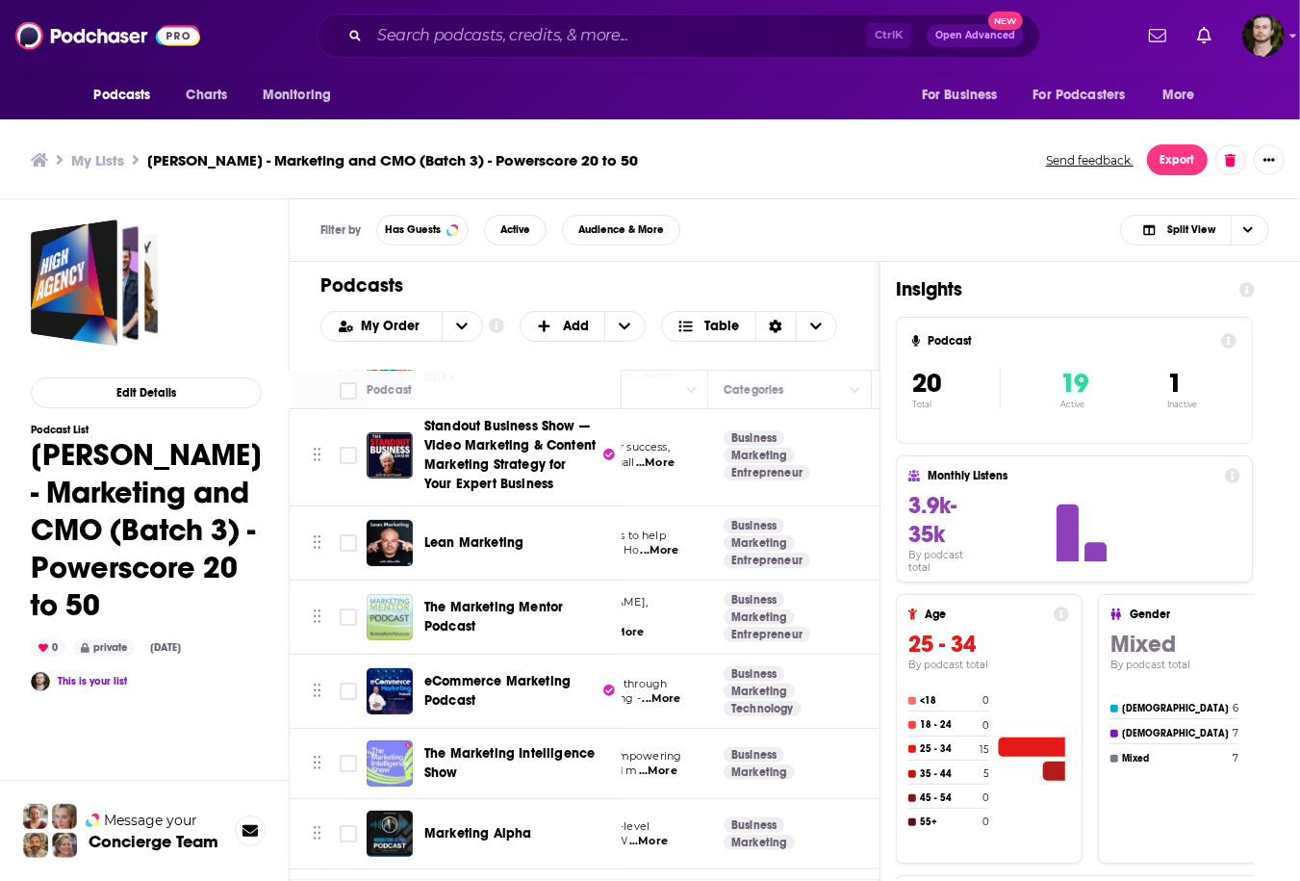
scroll to position [462, 269]
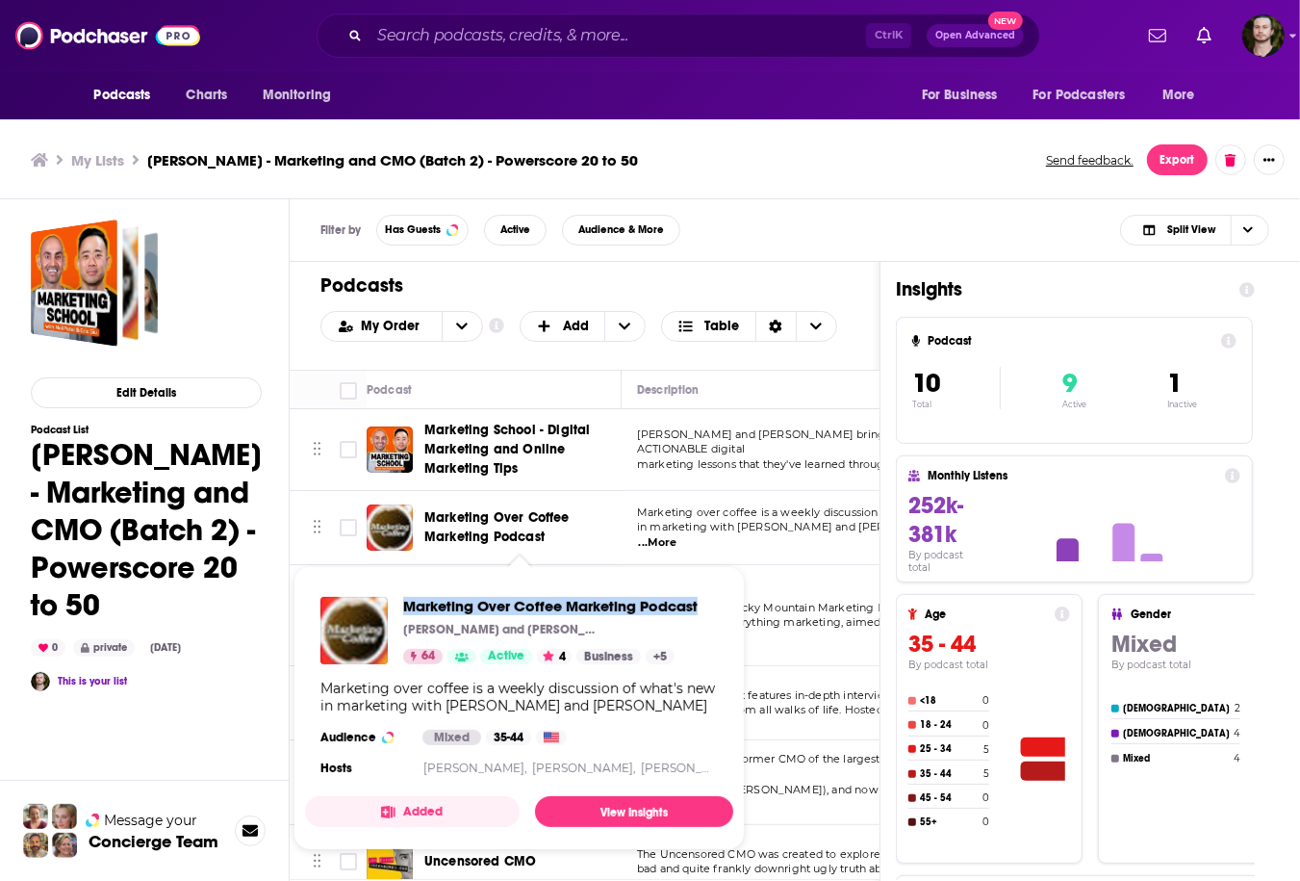
drag, startPoint x: 399, startPoint y: 604, endPoint x: 698, endPoint y: 611, distance: 298.4
click at [698, 611] on div "Marketing Over Coffee Marketing Podcast [PERSON_NAME] and [PERSON_NAME] 64 Acti…" at bounding box center [508, 630] width 377 height 67
copy span "Marketing Over Coffee Marketing Podcast"
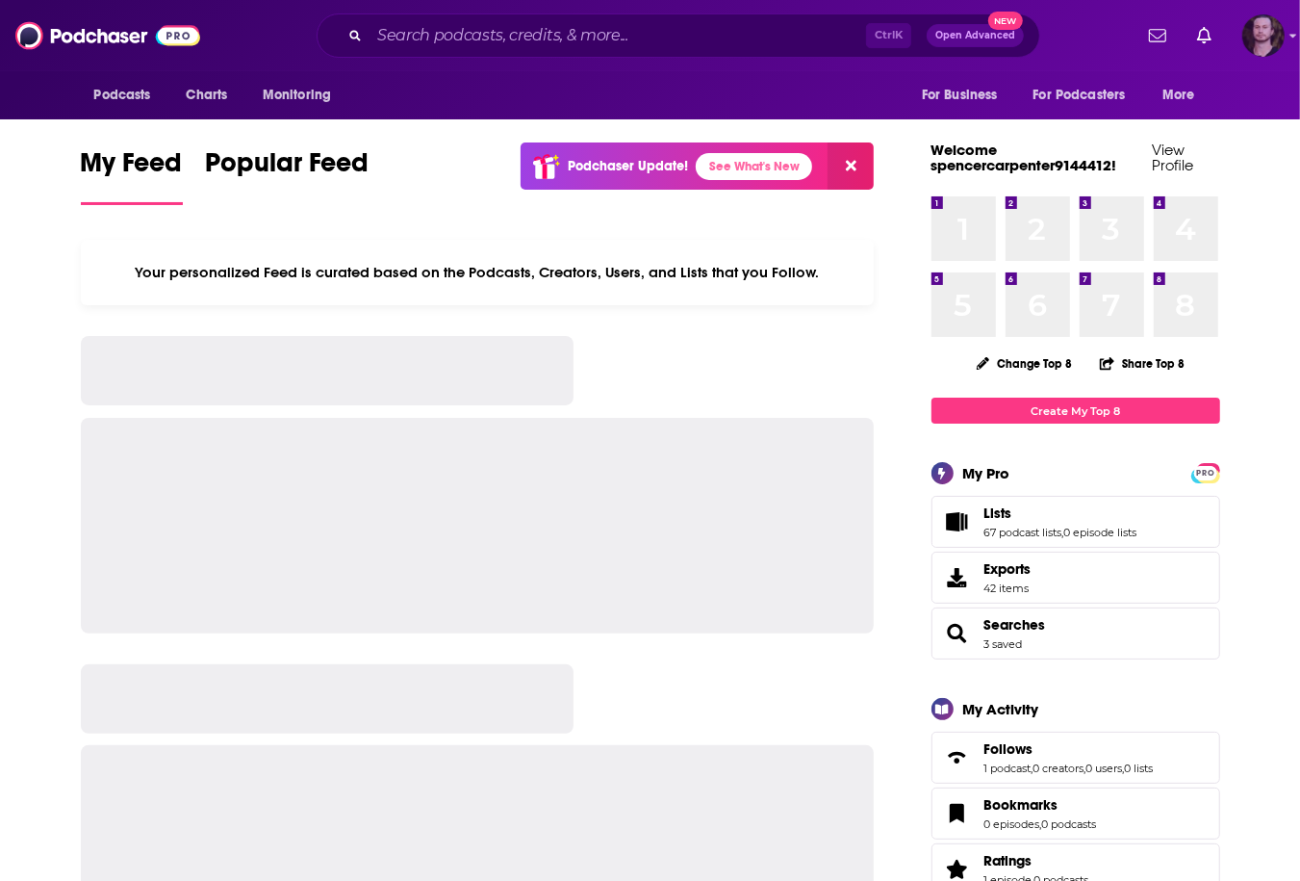
click at [1269, 40] on img "Logged in as OutlierAudio" at bounding box center [1263, 35] width 42 height 42
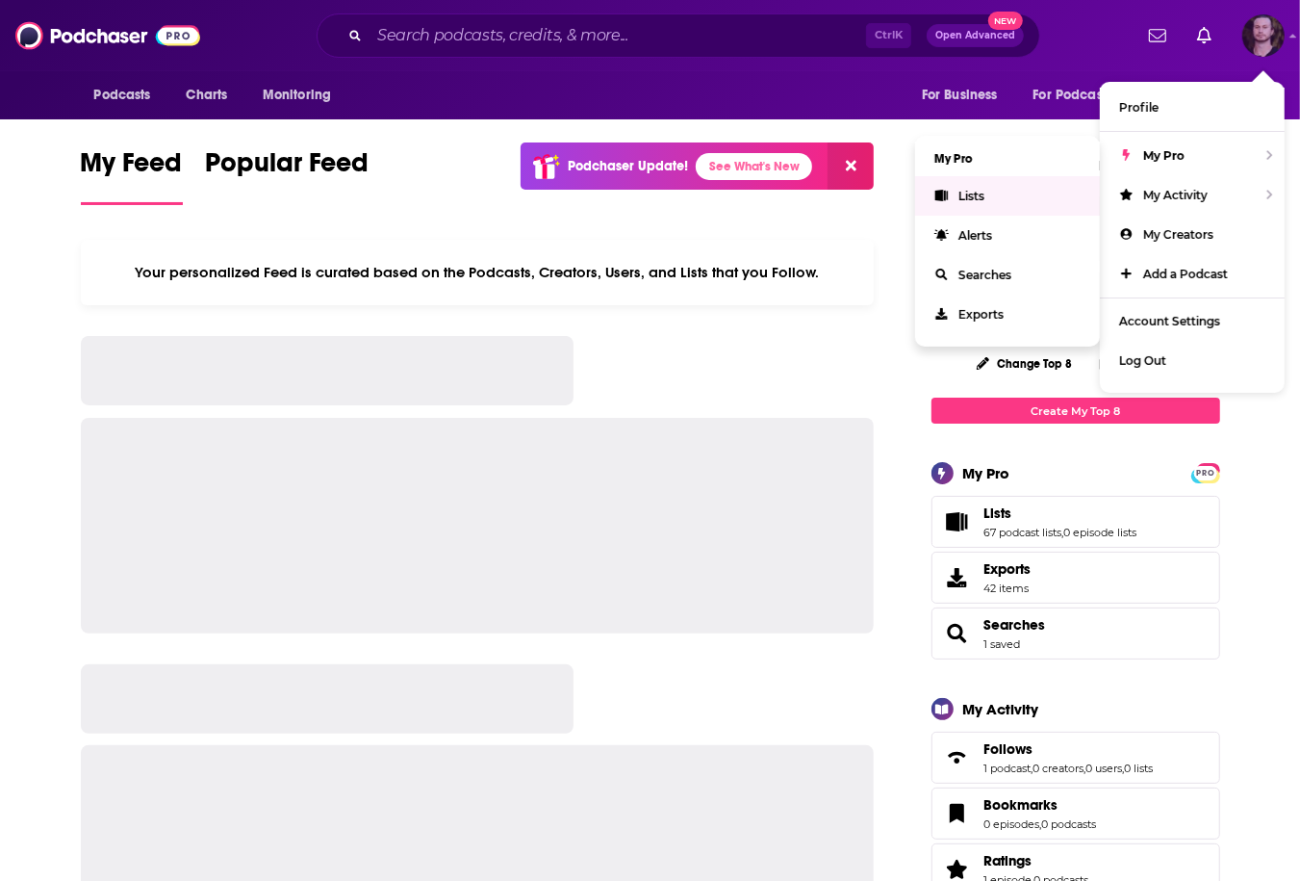
click at [1013, 185] on link "Lists" at bounding box center [1007, 195] width 185 height 39
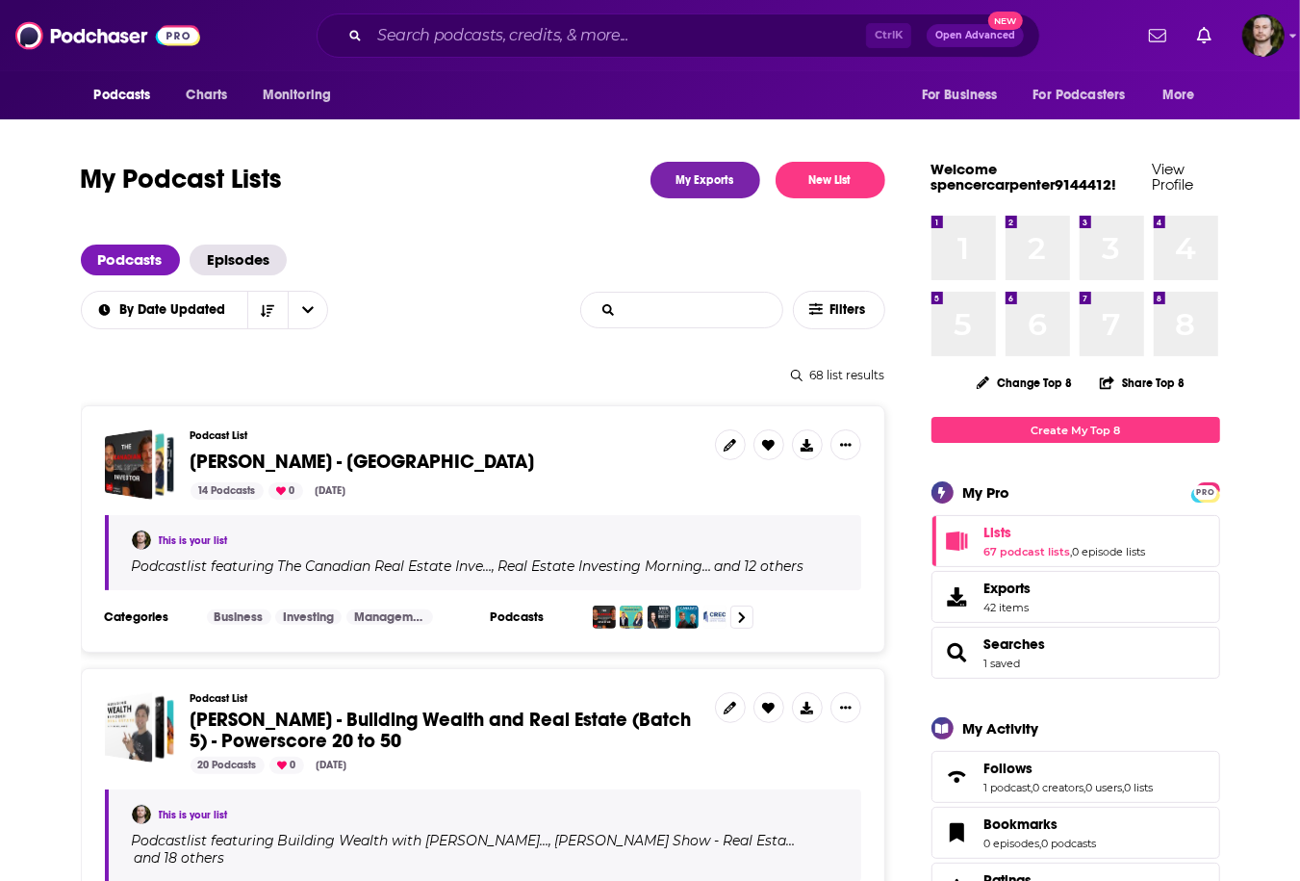
click at [736, 313] on input "List Search Input" at bounding box center [681, 310] width 201 height 35
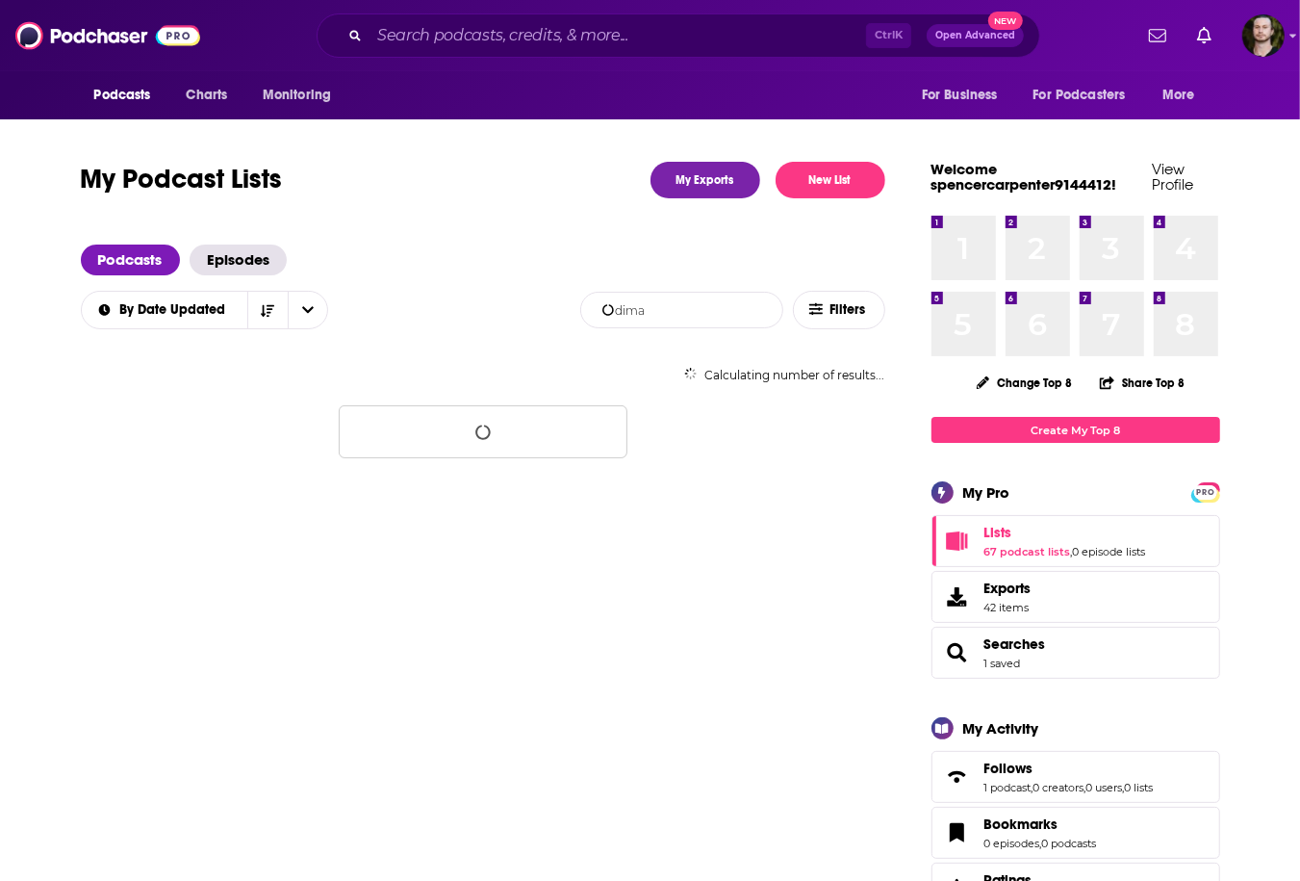
type input "dima"
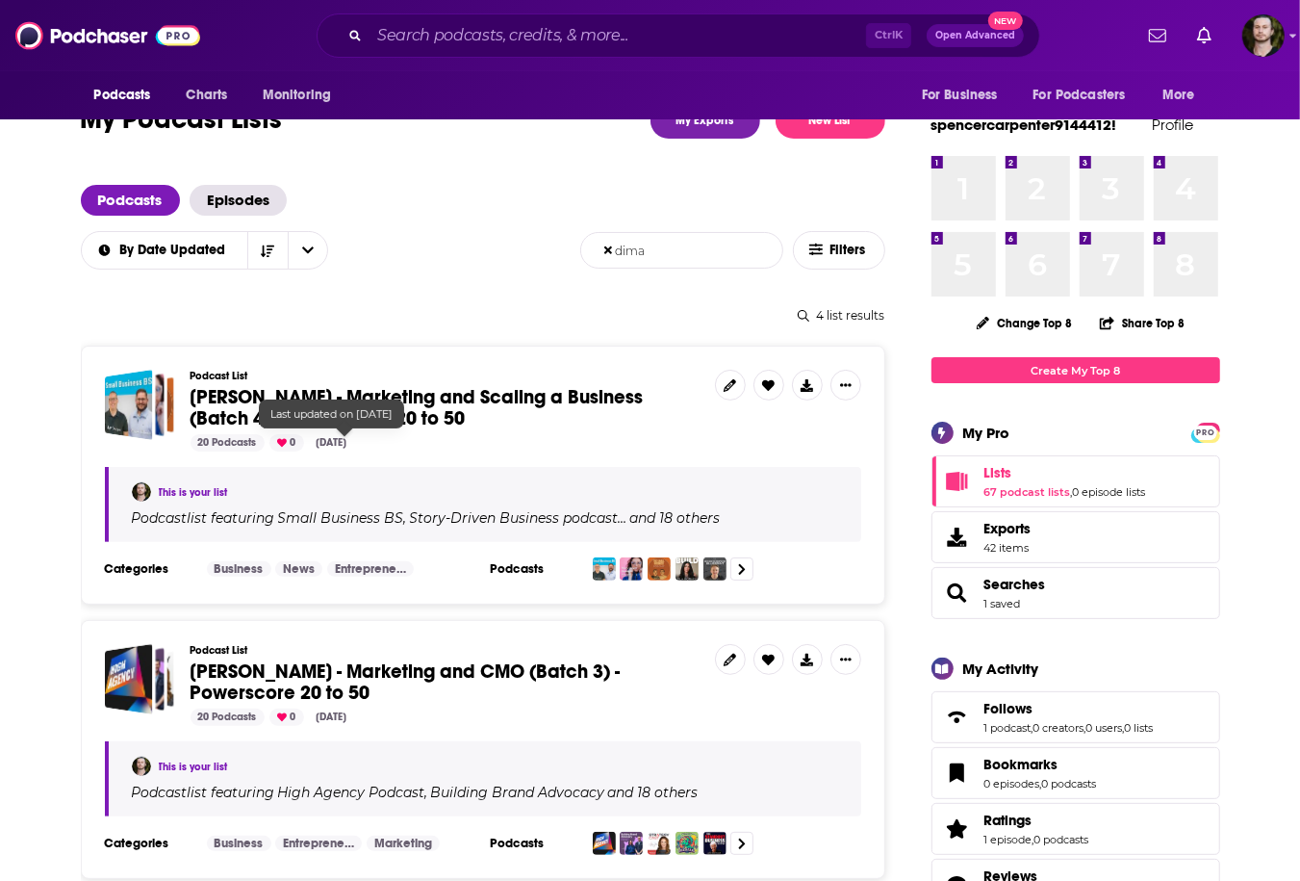
scroll to position [385, 0]
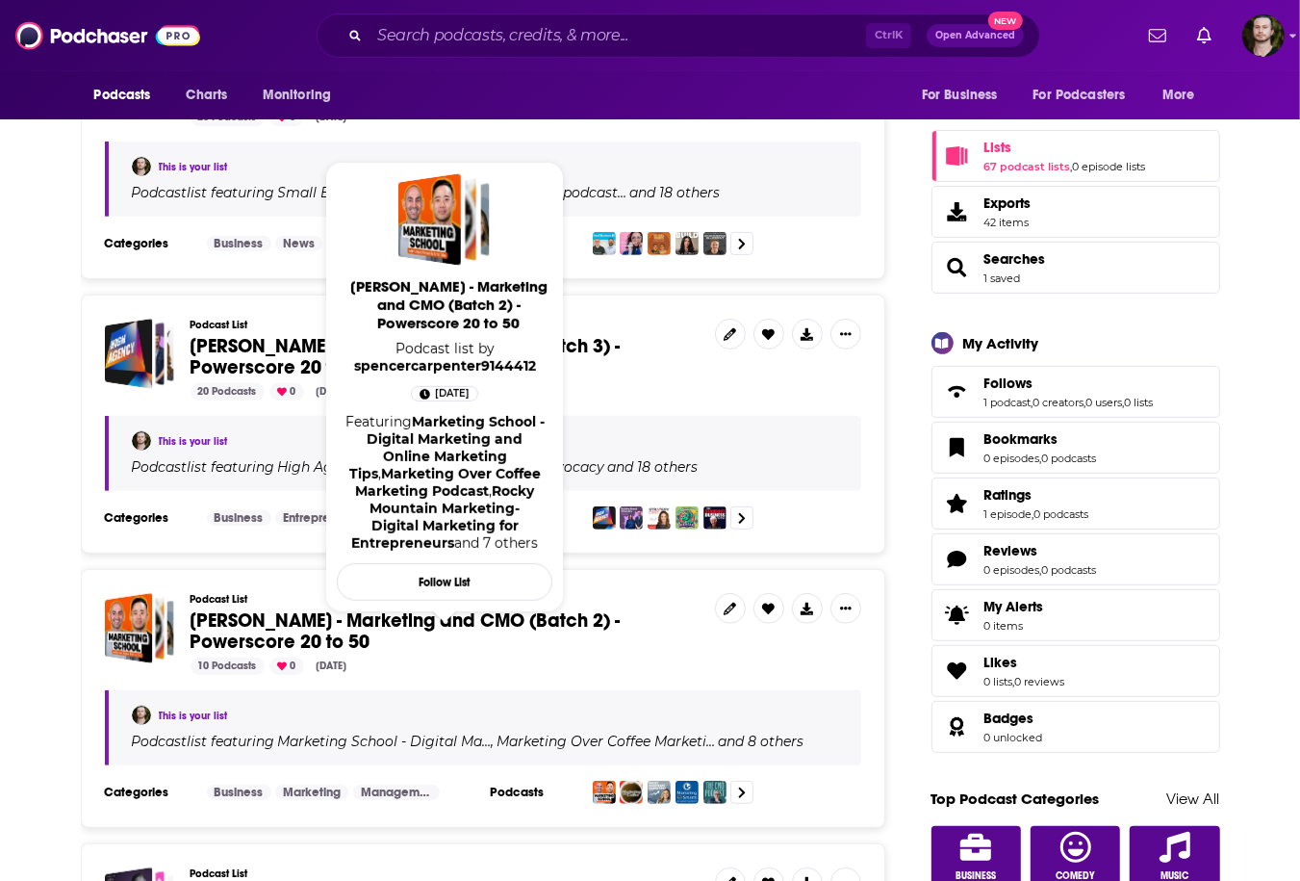
click at [399, 603] on span "[PERSON_NAME] - Marketing and CMO (Batch 2) - Powerscore 20 to 50 Podcast list …" at bounding box center [444, 386] width 239 height 473
click at [389, 621] on span "[PERSON_NAME] - Marketing and CMO (Batch 2) - Powerscore 20 to 50" at bounding box center [406, 630] width 430 height 45
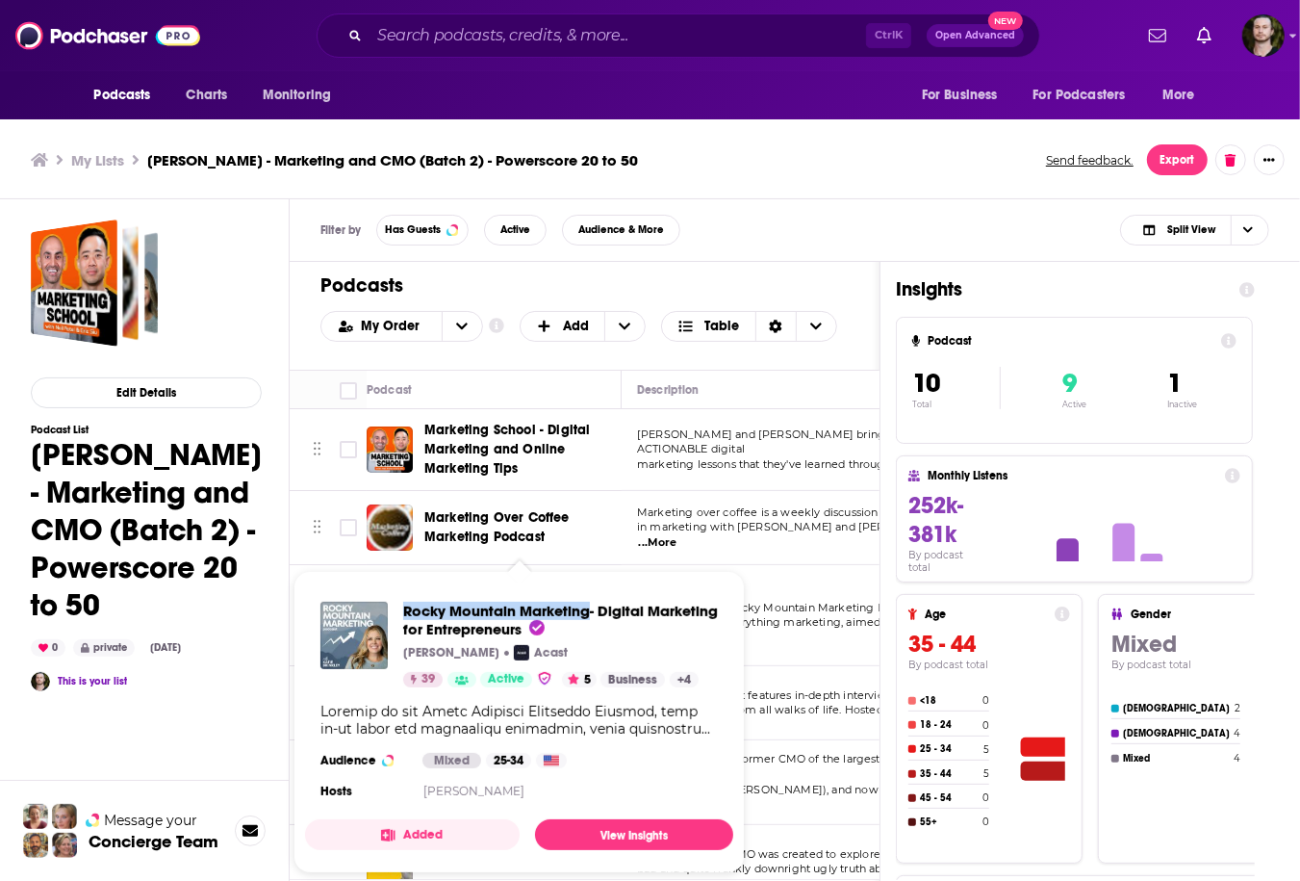
drag, startPoint x: 398, startPoint y: 610, endPoint x: 592, endPoint y: 613, distance: 193.5
click at [592, 613] on div "Rocky Mountain Marketing- Digital Marketing for Entrepreneurs [PERSON_NAME] Aca…" at bounding box center [518, 644] width 397 height 86
copy span "Rocky Mountain Marketing"
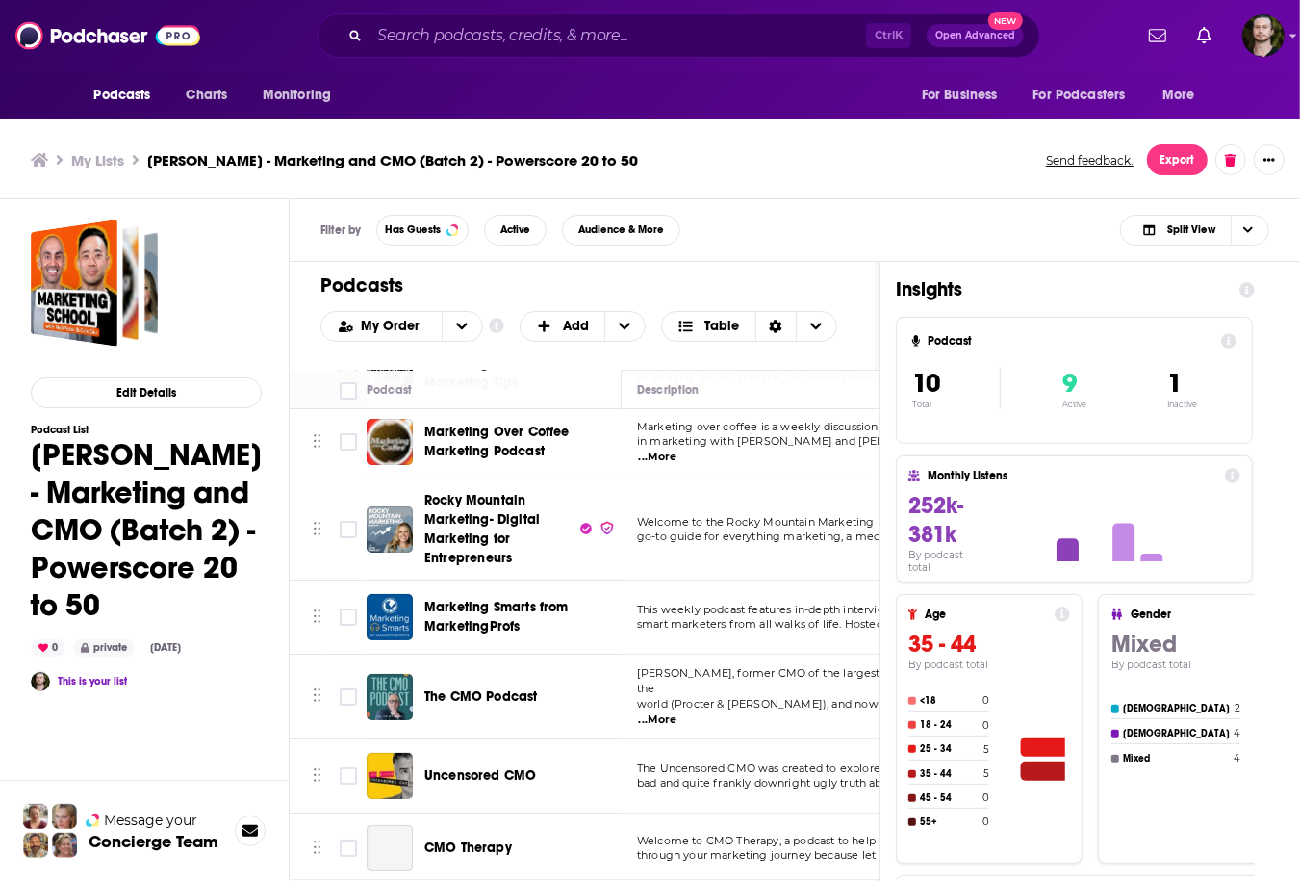
scroll to position [154, 0]
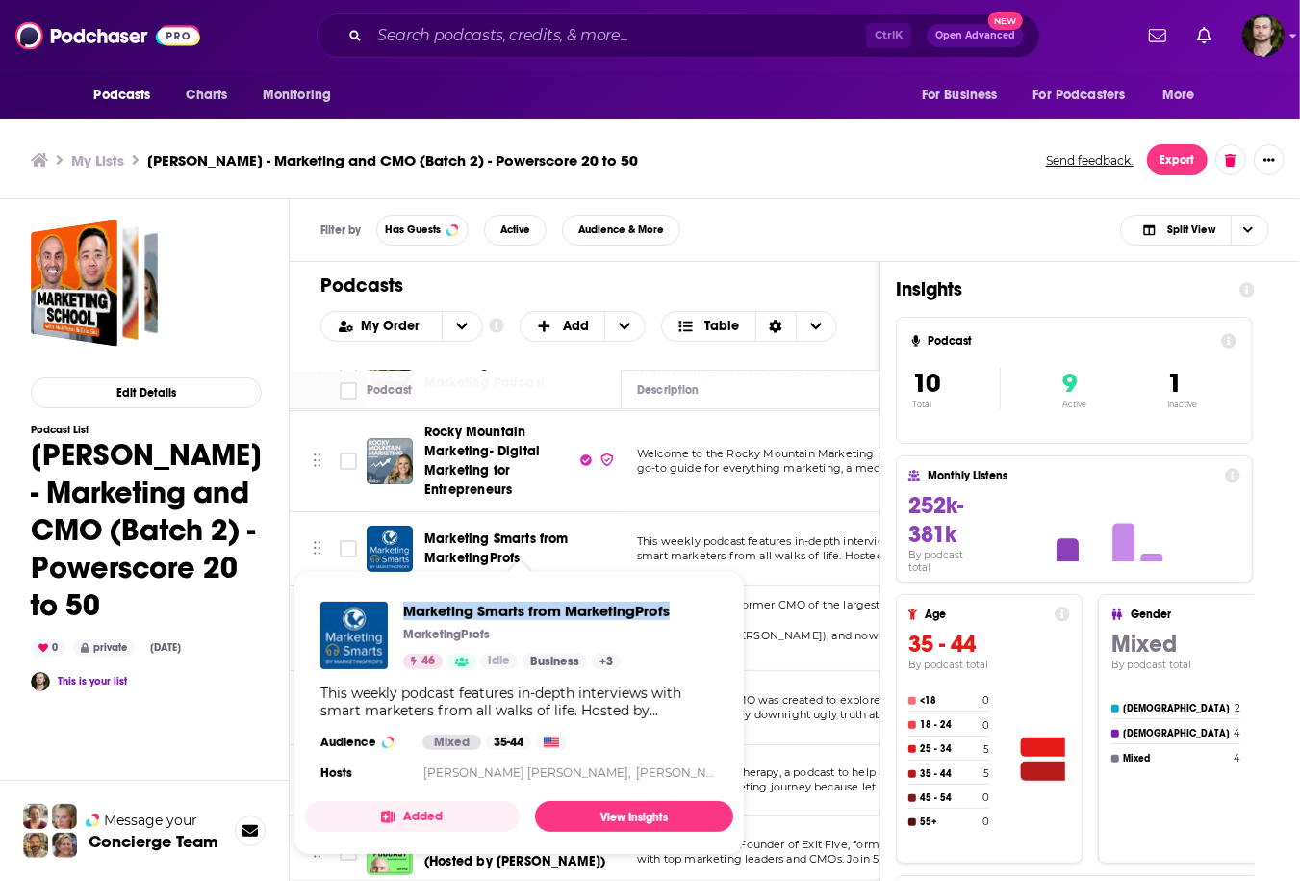
drag, startPoint x: 399, startPoint y: 615, endPoint x: 670, endPoint y: 610, distance: 270.5
click at [670, 610] on div "Marketing Smarts from MarketingProfs MarketingProfs 46 Idle Business + 3" at bounding box center [494, 634] width 349 height 67
copy span "Marketing Smarts from MarketingProfs"
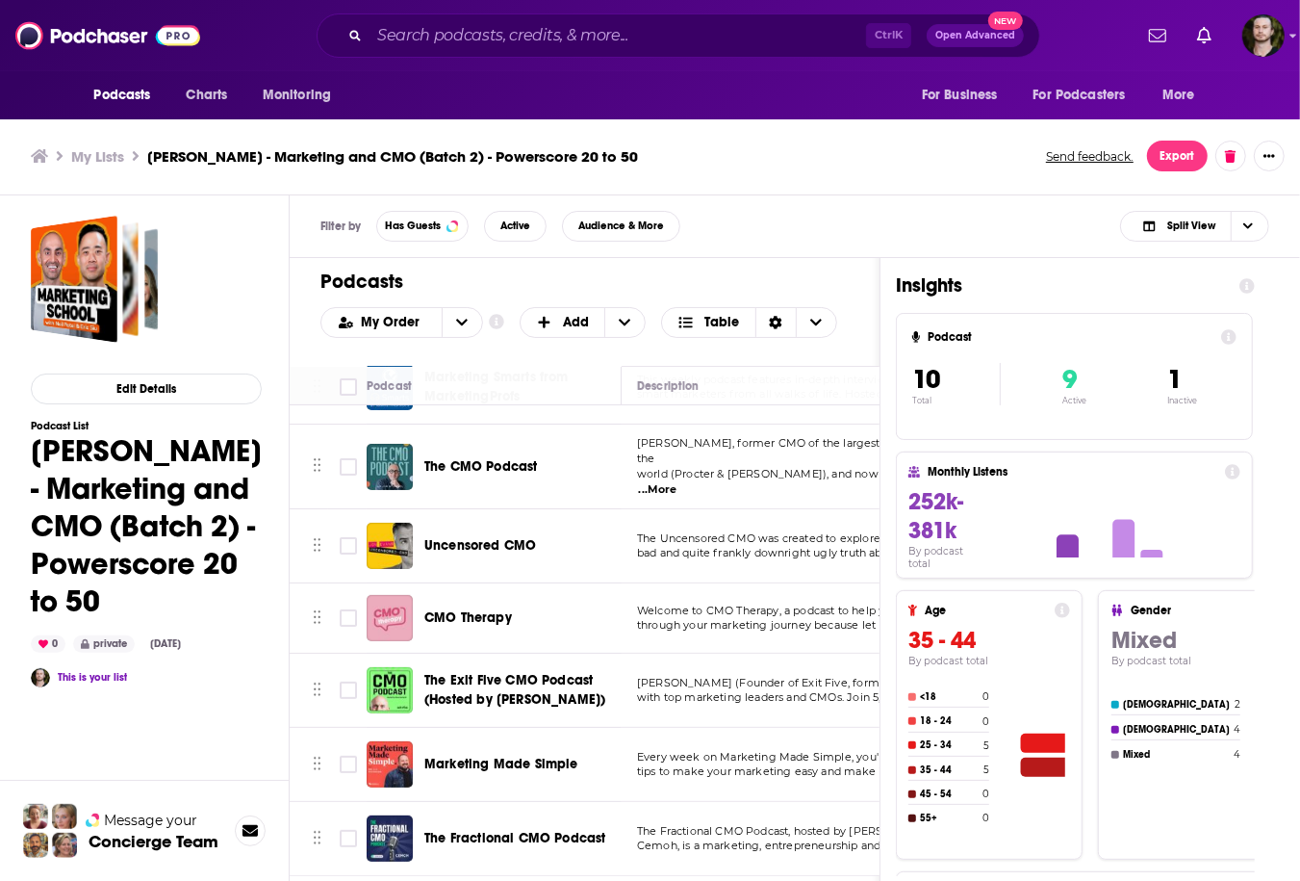
scroll to position [5, 0]
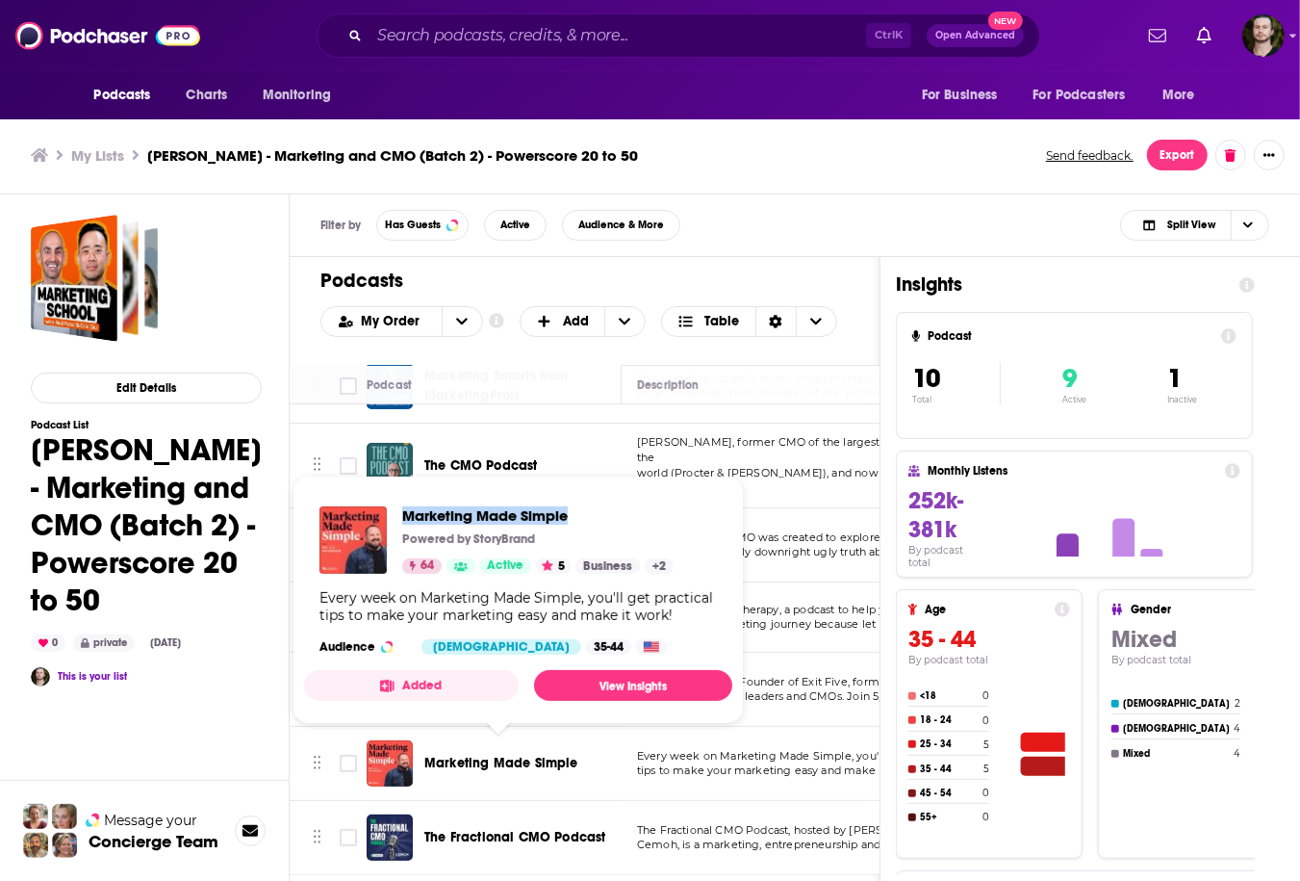
drag, startPoint x: 397, startPoint y: 507, endPoint x: 572, endPoint y: 512, distance: 174.2
click at [572, 512] on div "Marketing Made Simple Powered by StoryBrand 64 Active 5 Business + 2" at bounding box center [496, 539] width 354 height 67
copy span "Marketing Made Simple"
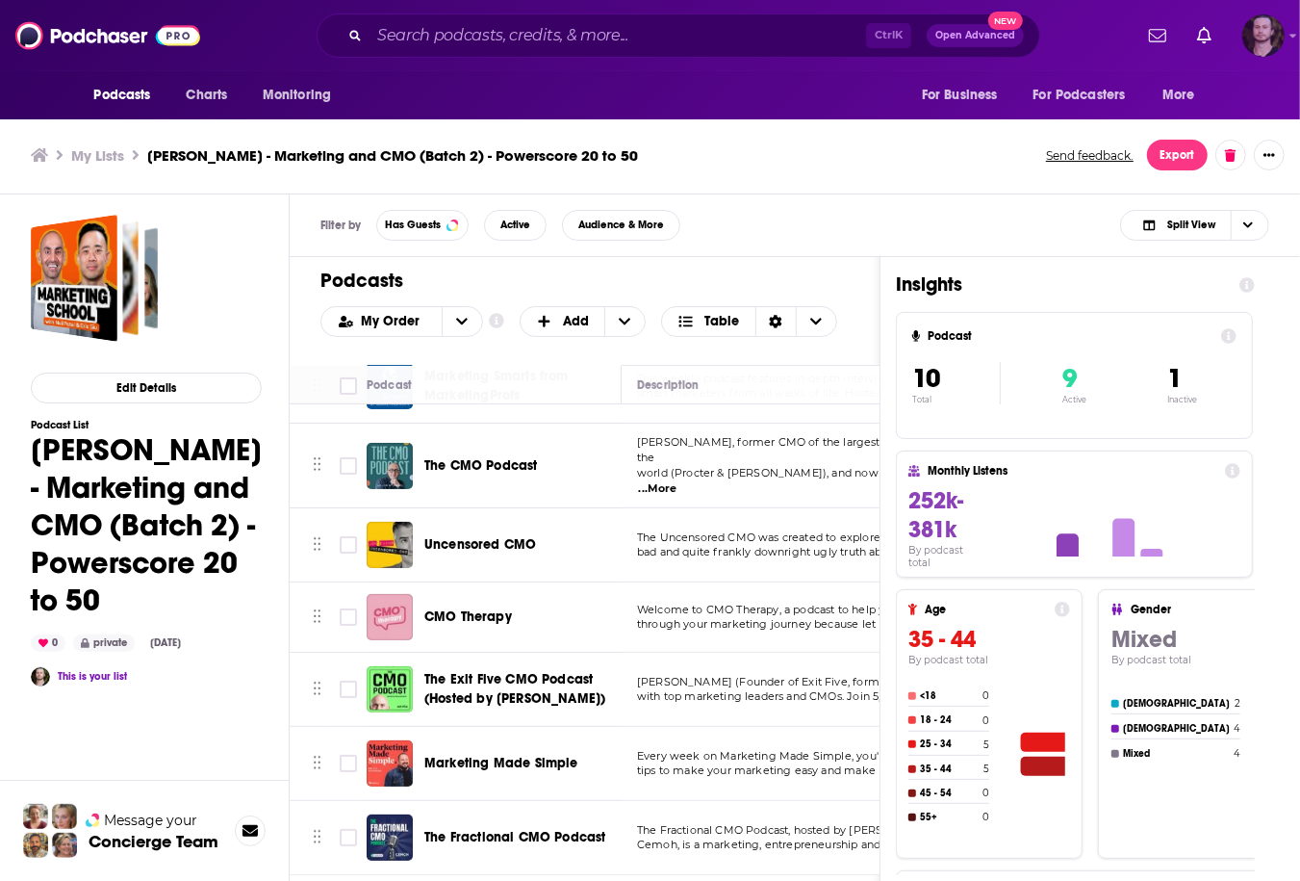
click at [1259, 40] on img "Logged in as OutlierAudio" at bounding box center [1263, 35] width 42 height 42
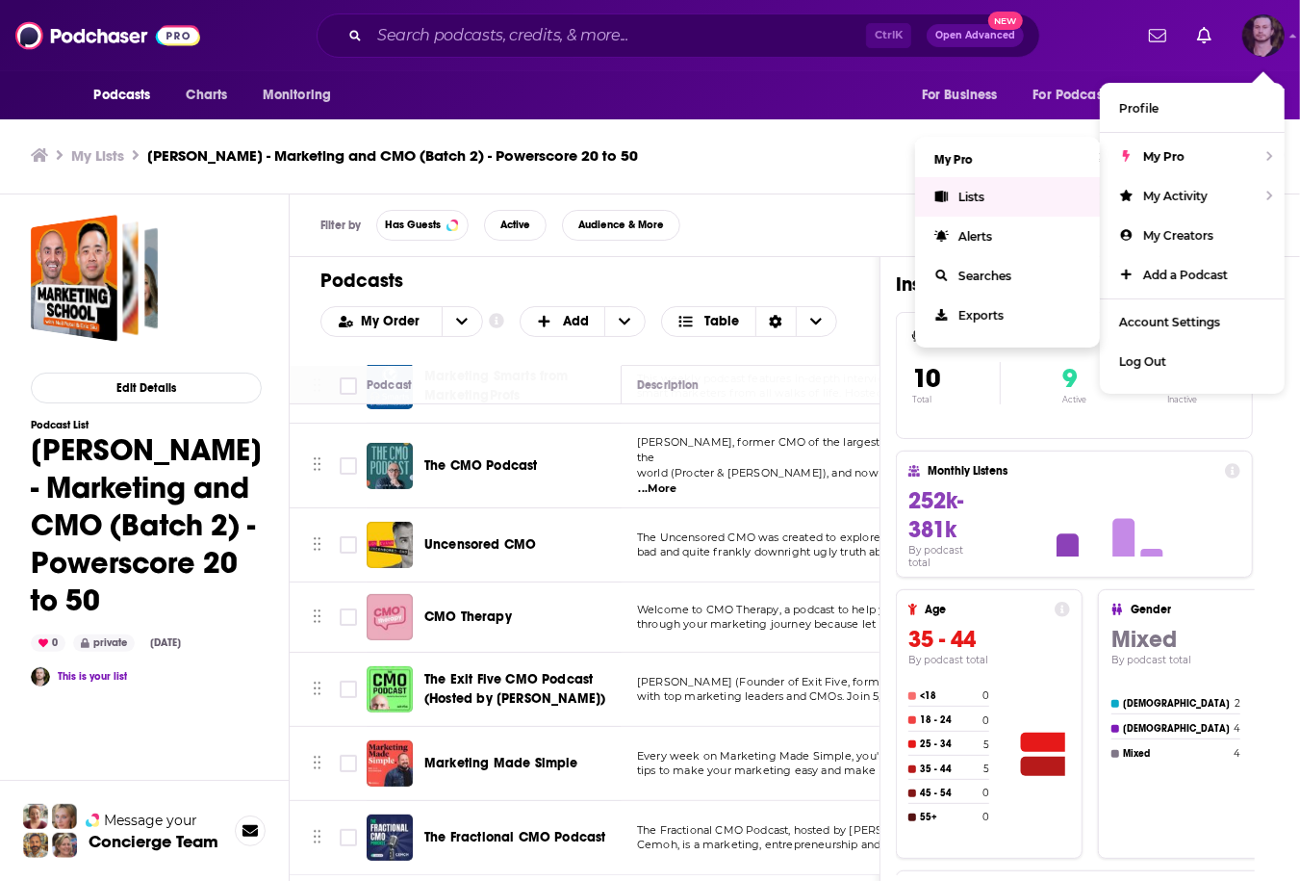
click at [975, 198] on span "Lists" at bounding box center [971, 197] width 26 height 14
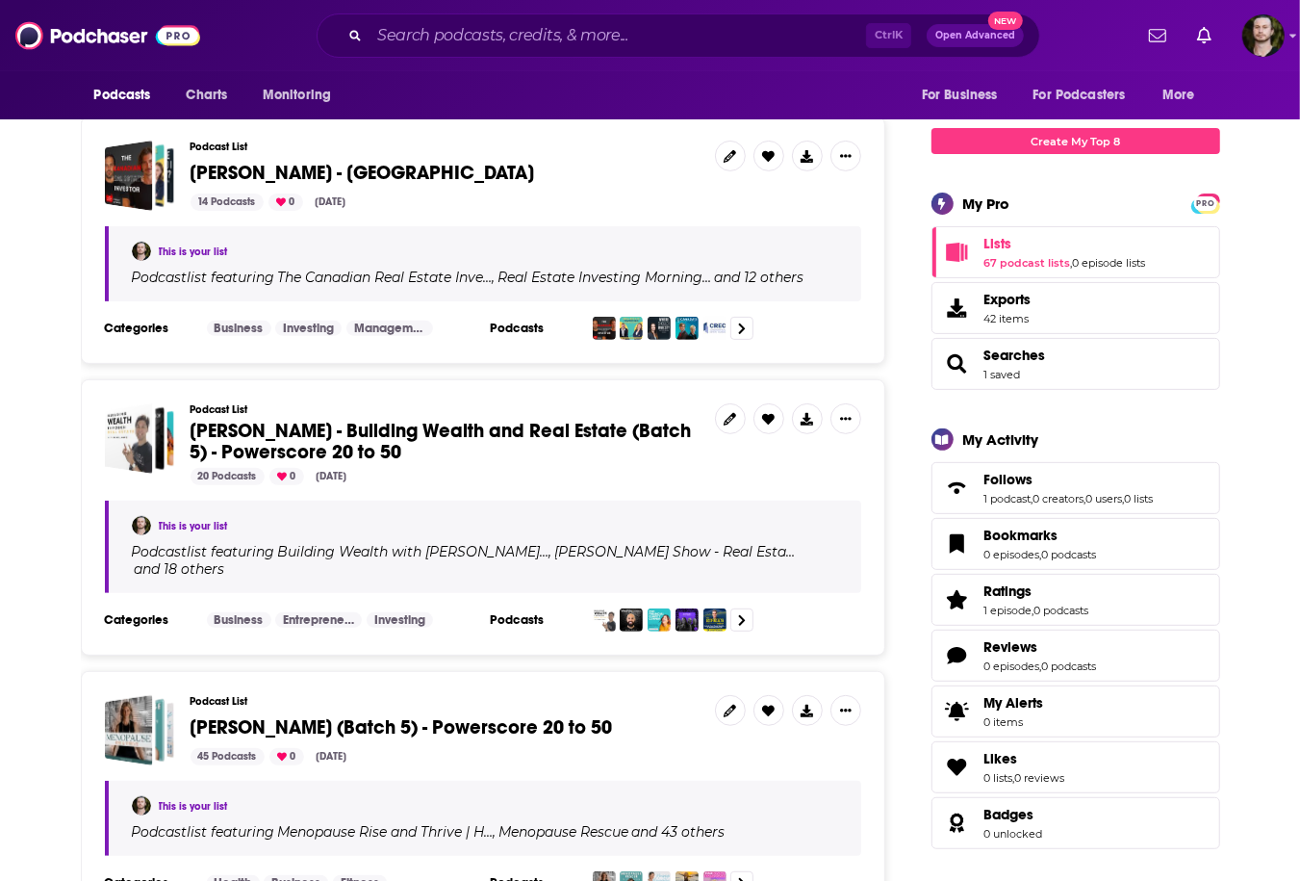
scroll to position [308, 0]
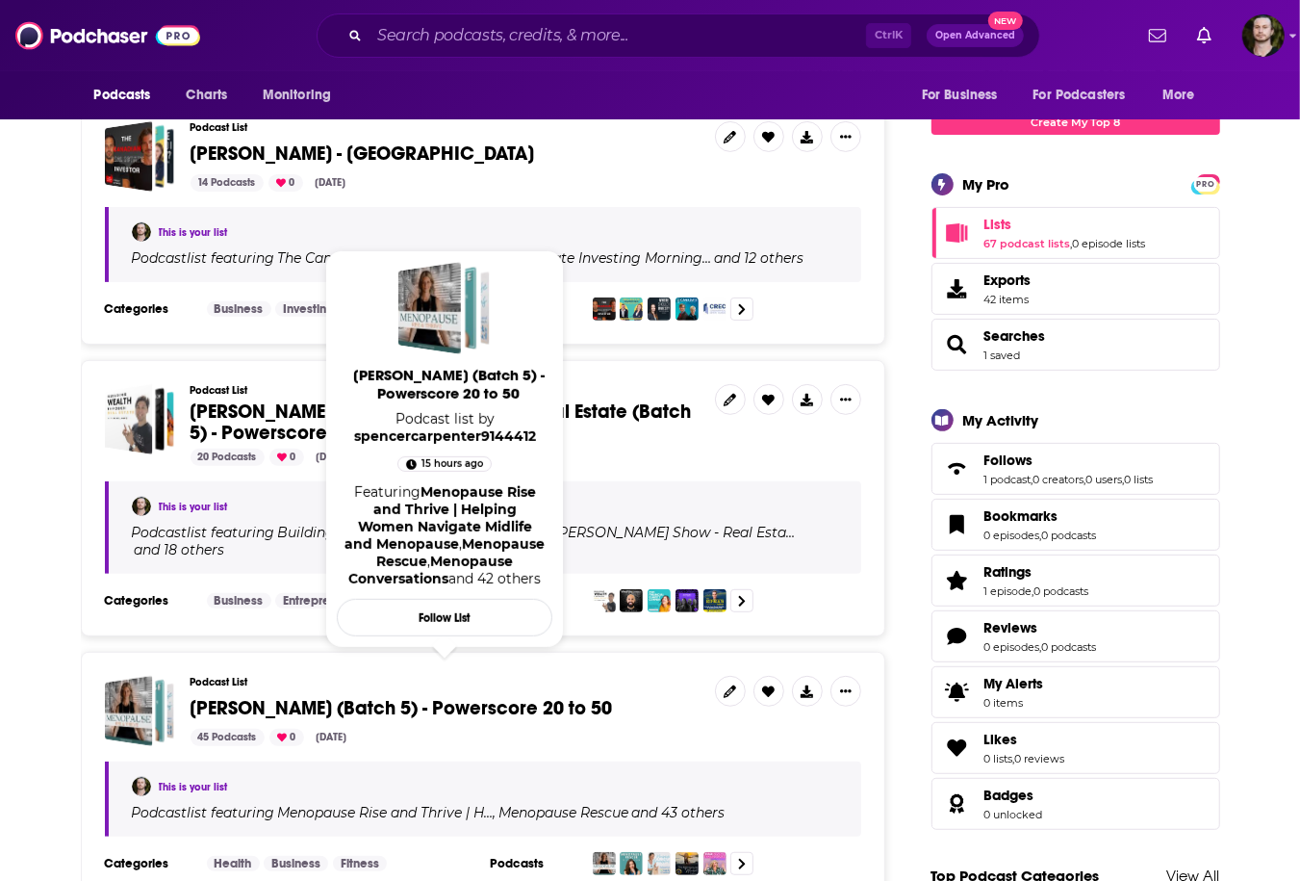
click at [547, 696] on span "Justin Hai - Menopause (Batch 5) - Powerscore 20 to 50" at bounding box center [402, 708] width 422 height 24
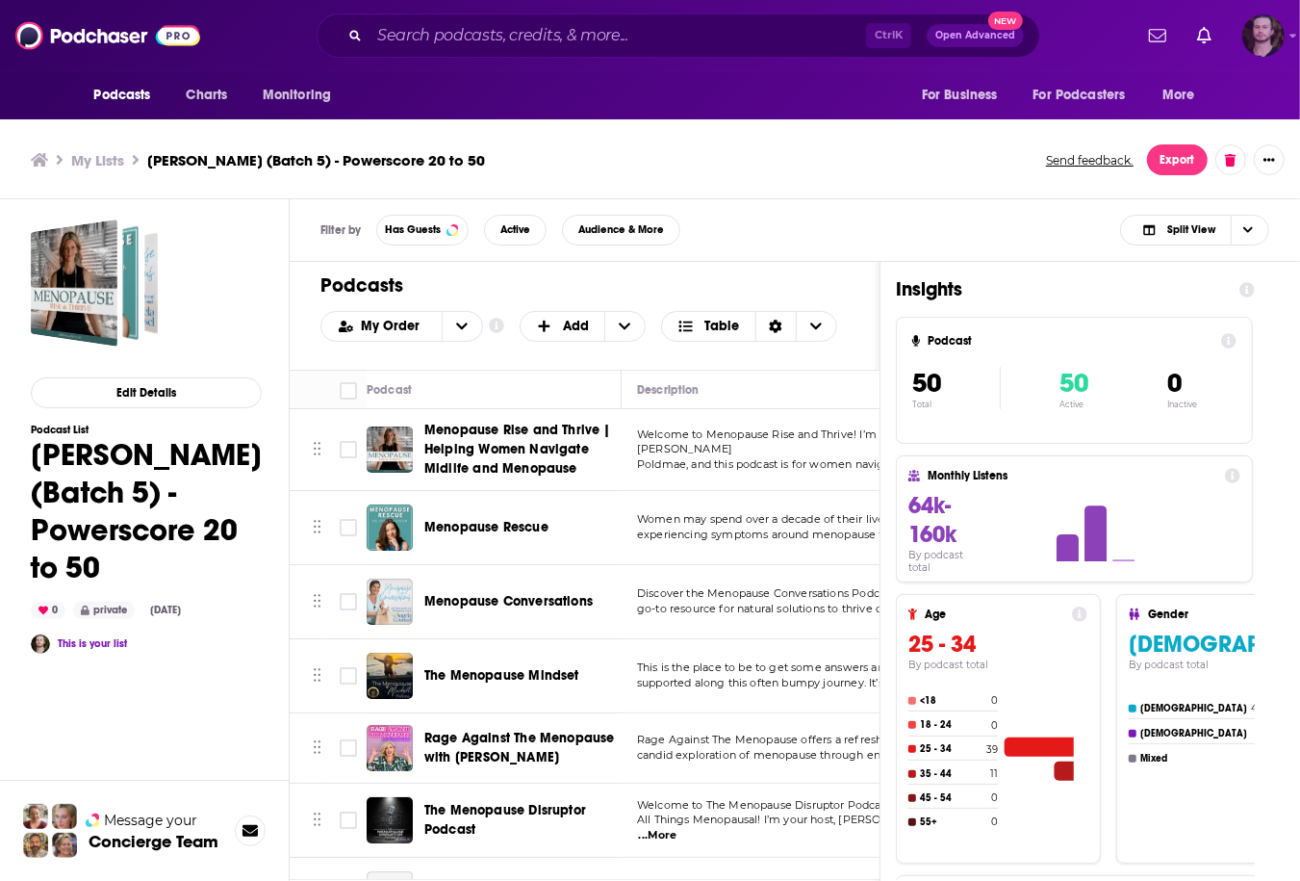
click at [1265, 39] on img "Logged in as OutlierAudio" at bounding box center [1263, 35] width 42 height 42
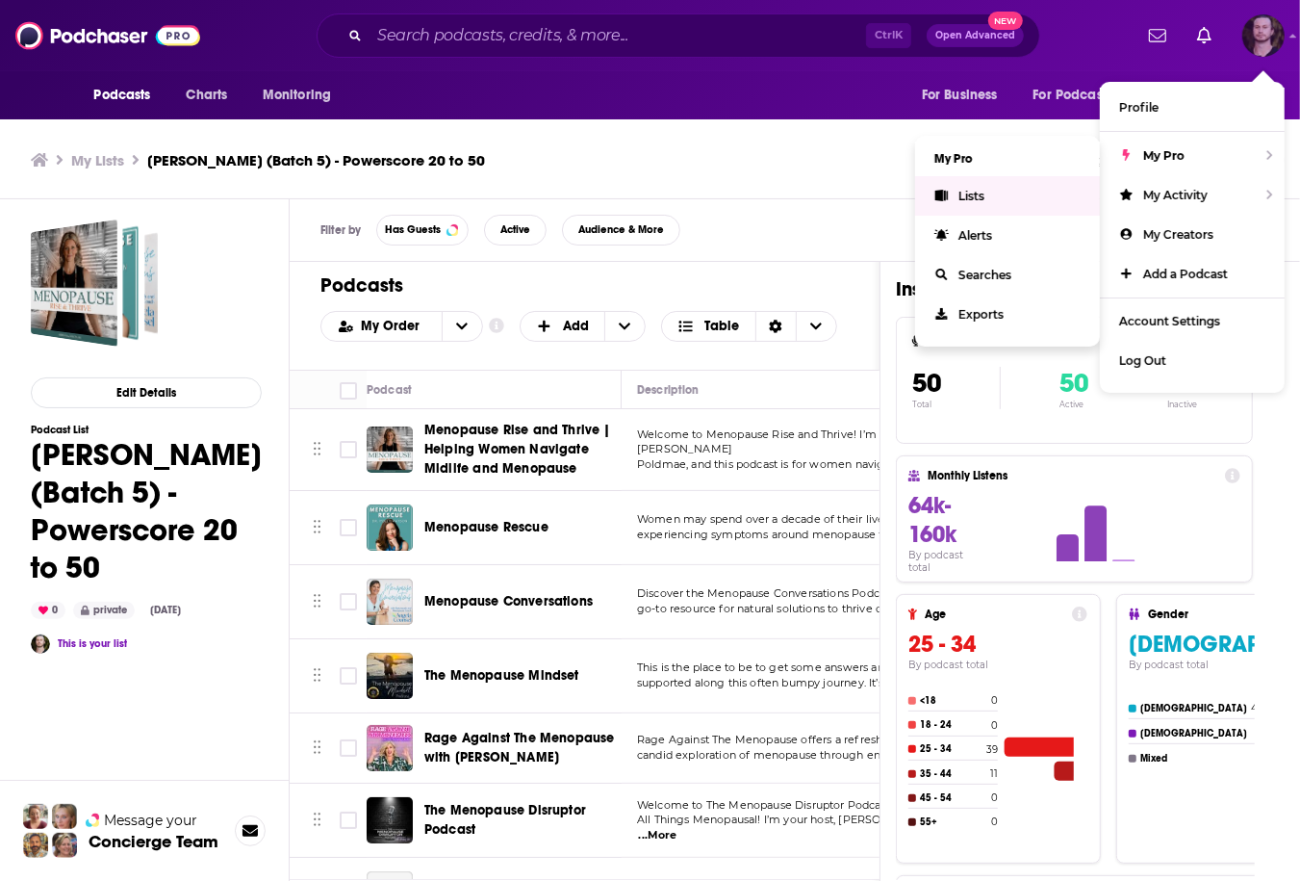
click at [981, 192] on span "Lists" at bounding box center [971, 196] width 26 height 14
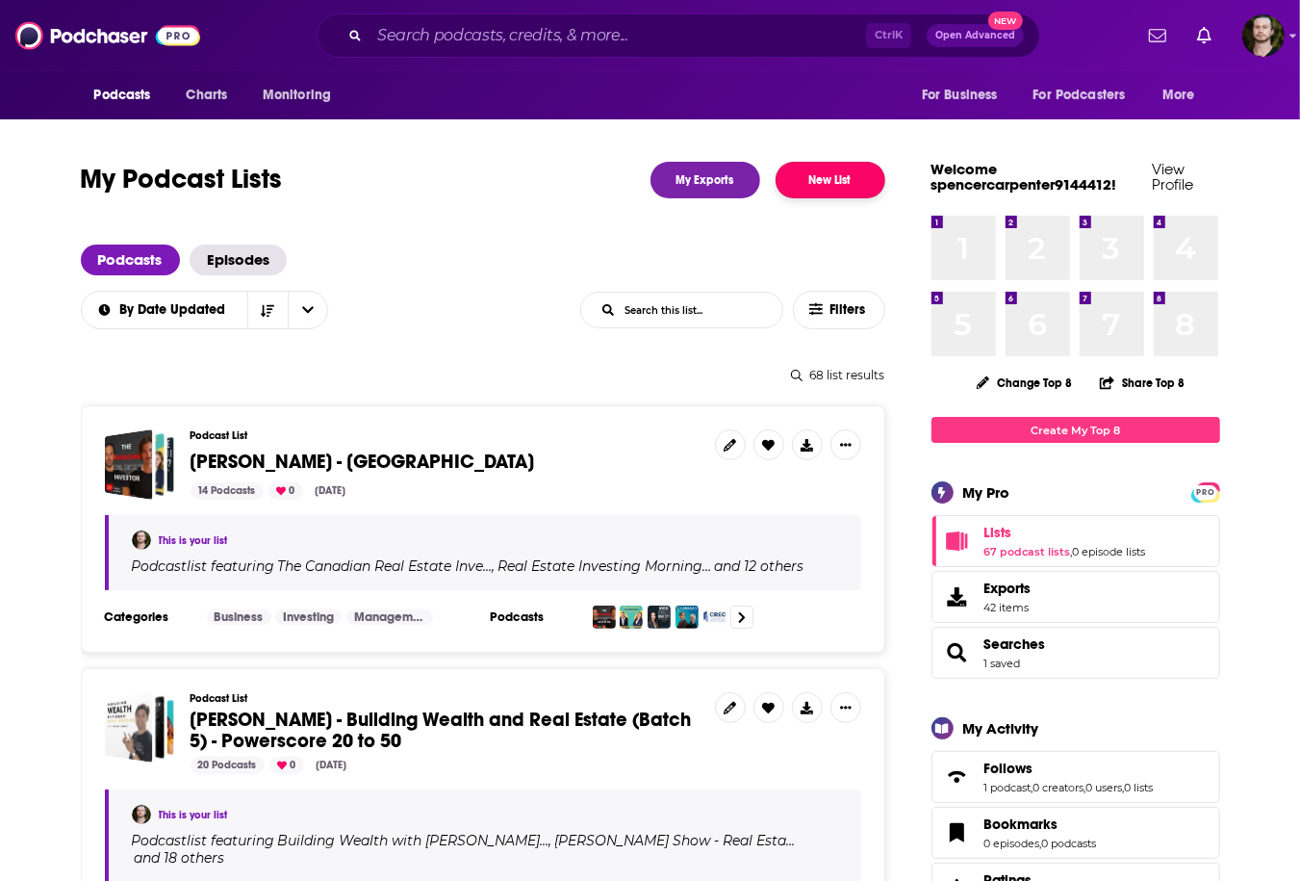
click at [847, 181] on button "New List" at bounding box center [831, 180] width 110 height 37
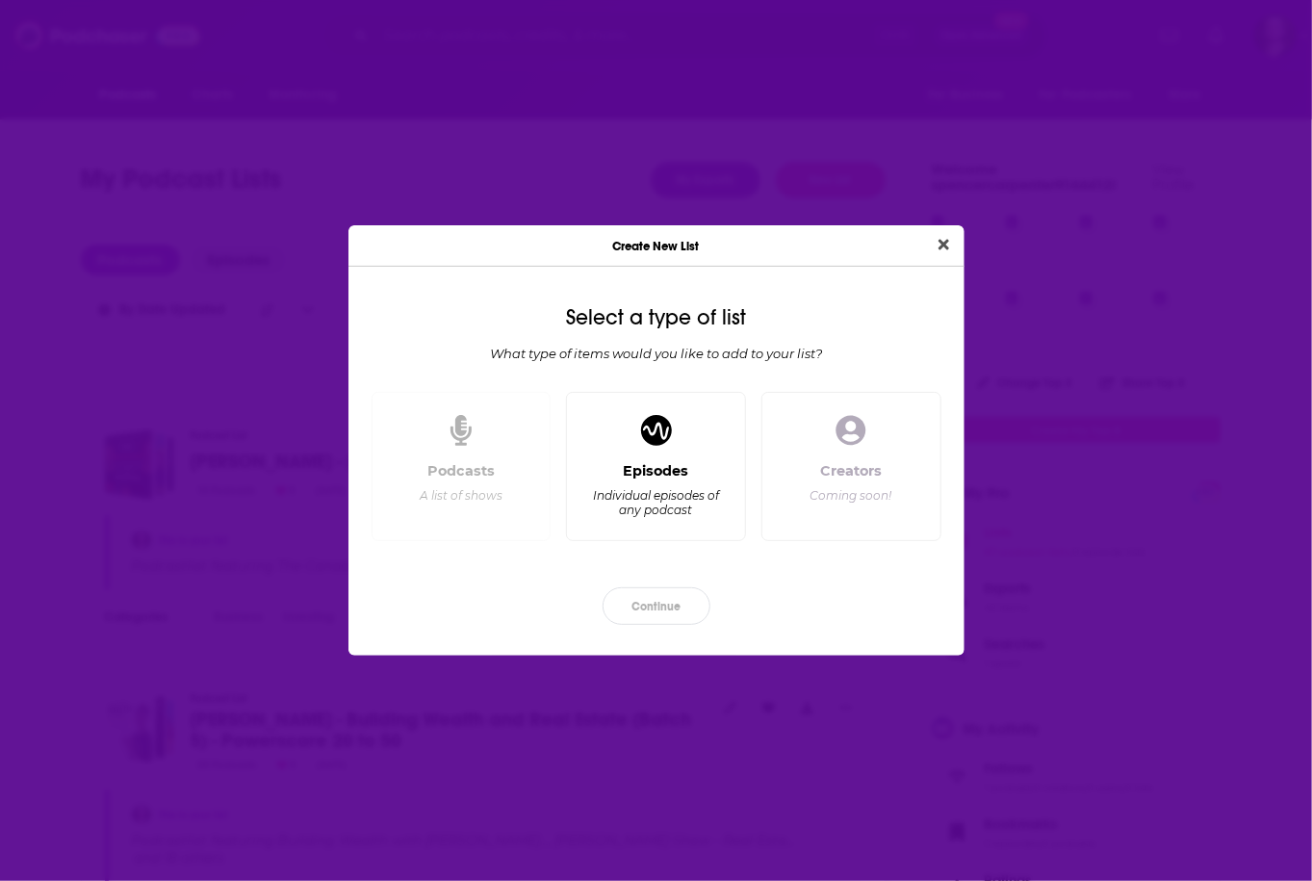
click at [500, 450] on div "Podcasts A list of shows" at bounding box center [461, 467] width 180 height 150
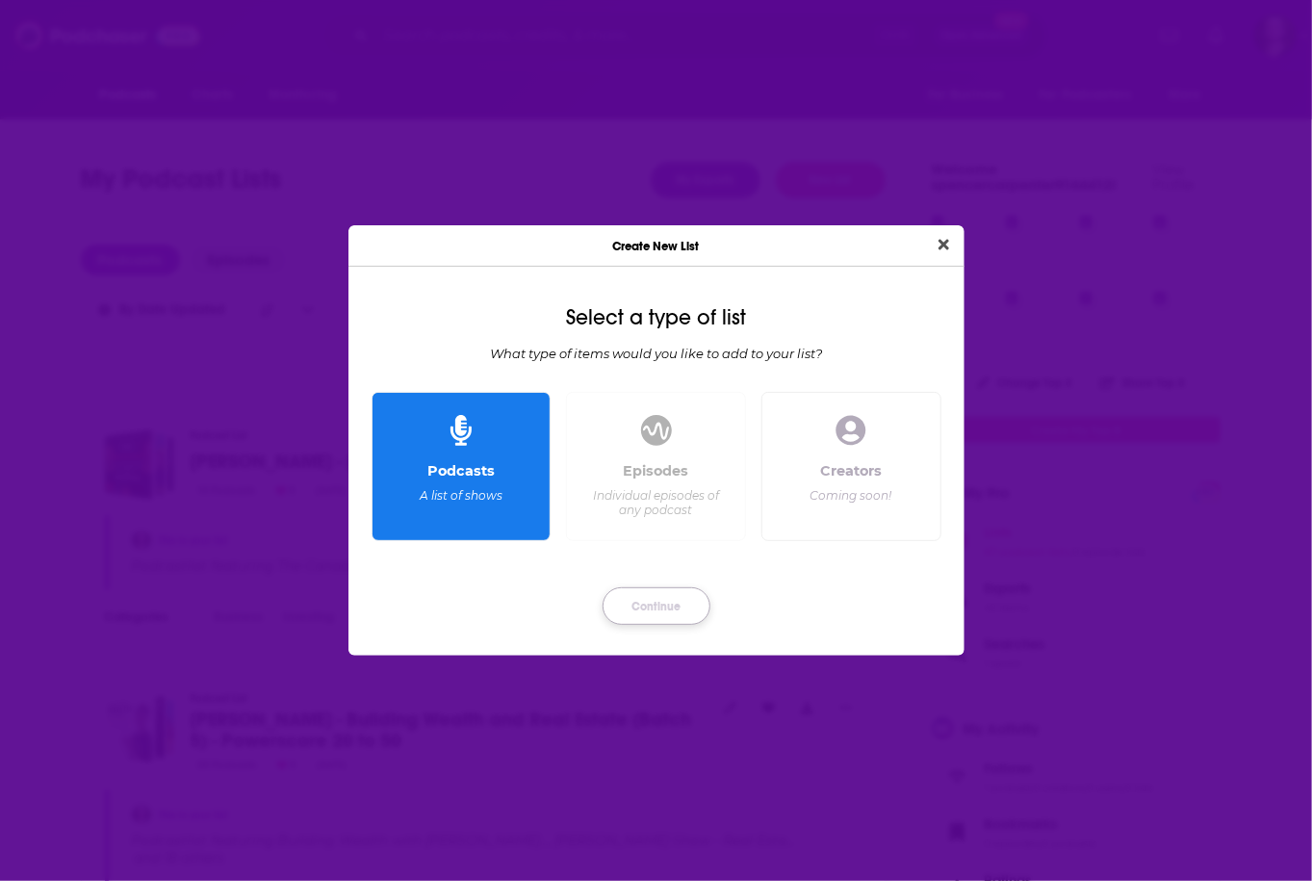
click at [670, 619] on button "Continue" at bounding box center [656, 606] width 108 height 38
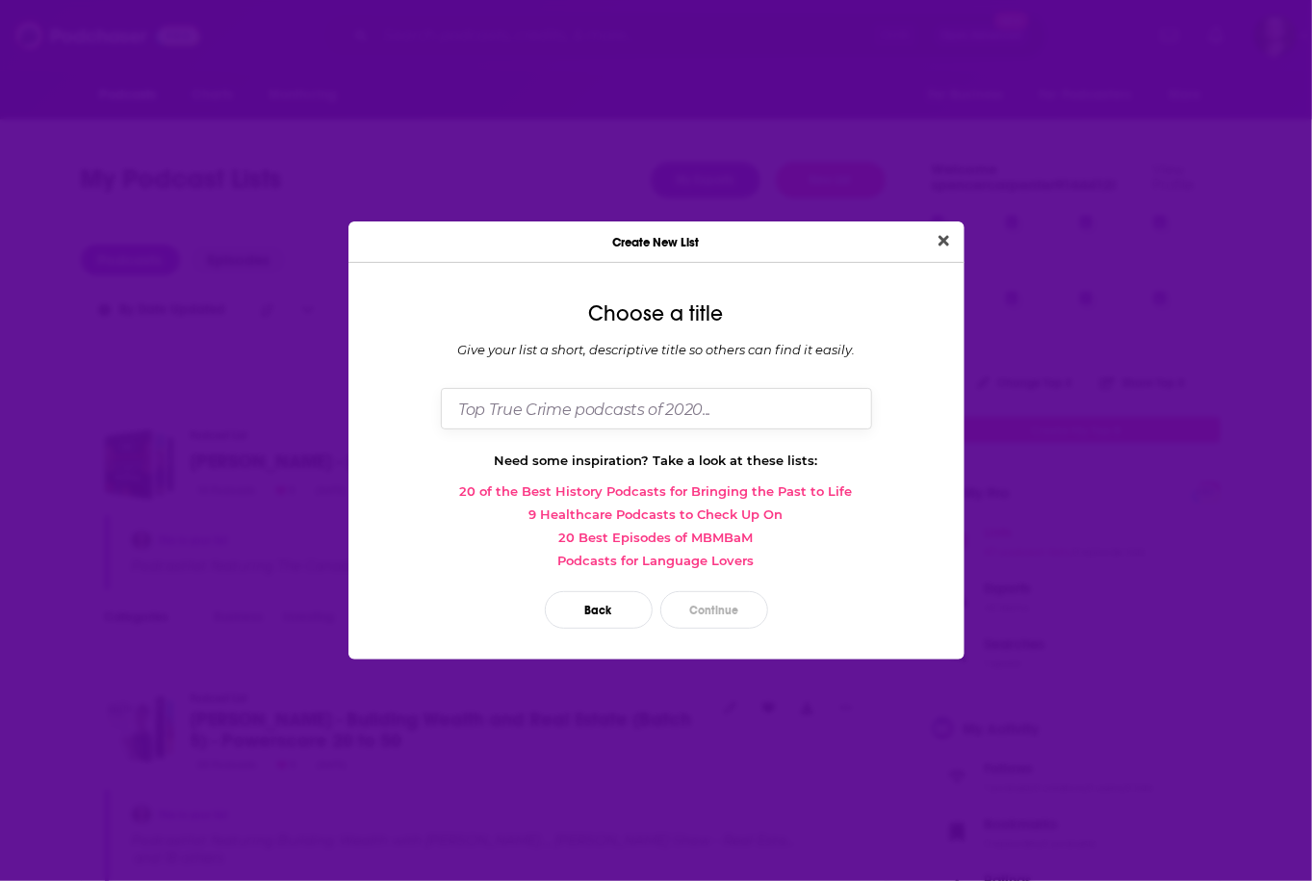
click at [617, 397] on input "Dialog" at bounding box center [656, 408] width 431 height 41
type input "[PERSON_NAME] - Powerscore 50+"
click at [729, 607] on button "Continue" at bounding box center [714, 610] width 108 height 38
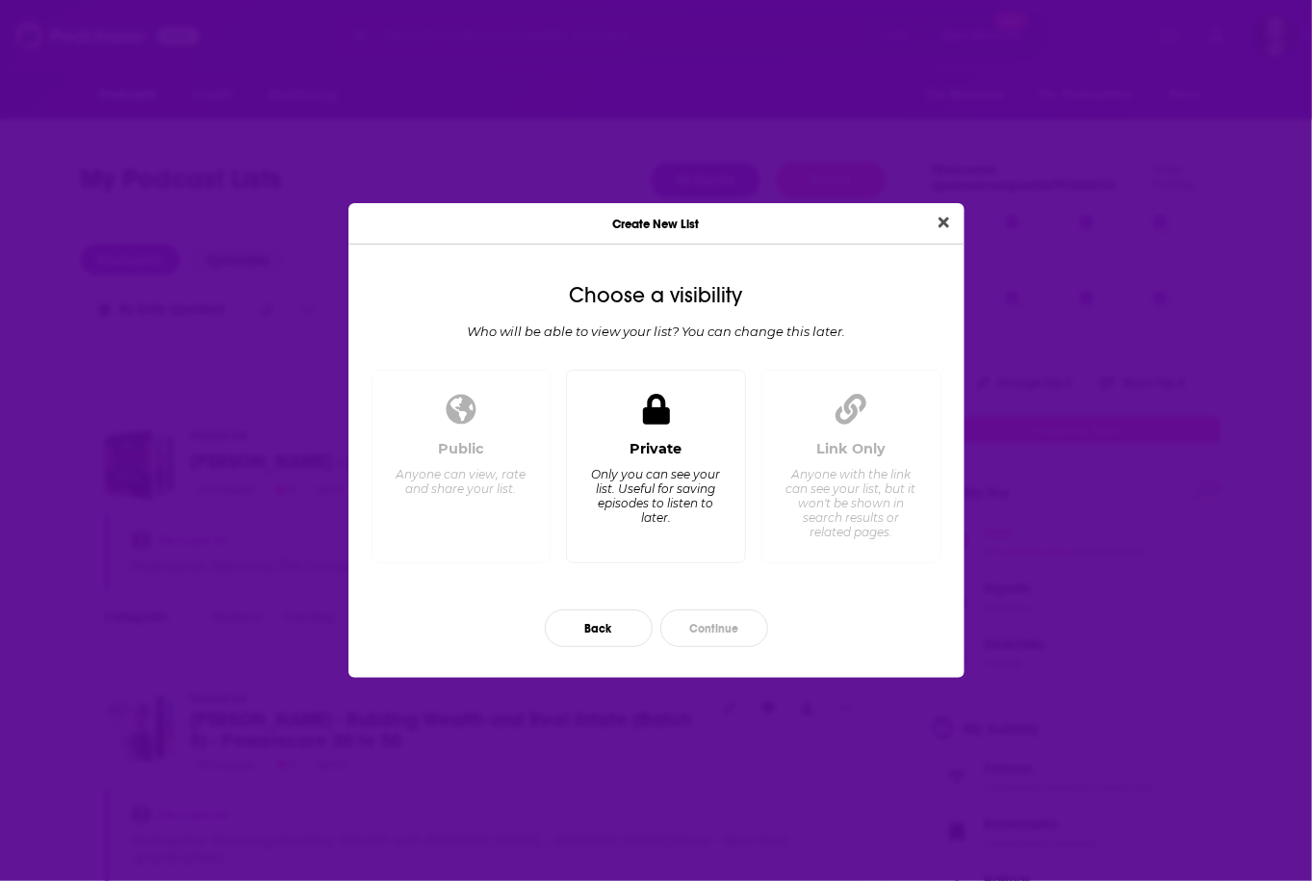
click at [660, 518] on div "Only you can see your list. Useful for saving episodes to listen to later." at bounding box center [656, 496] width 132 height 58
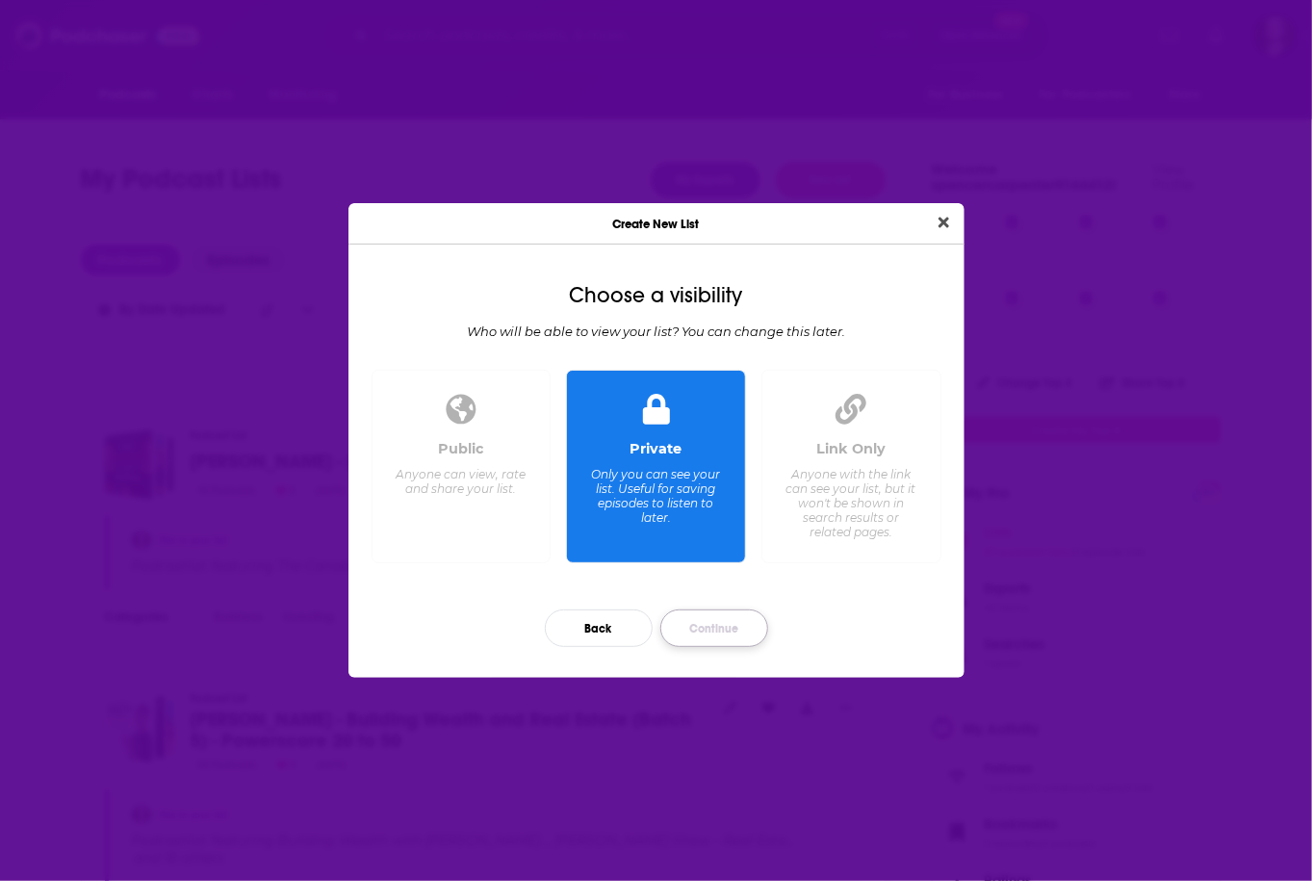
click at [727, 621] on button "Continue" at bounding box center [714, 628] width 108 height 38
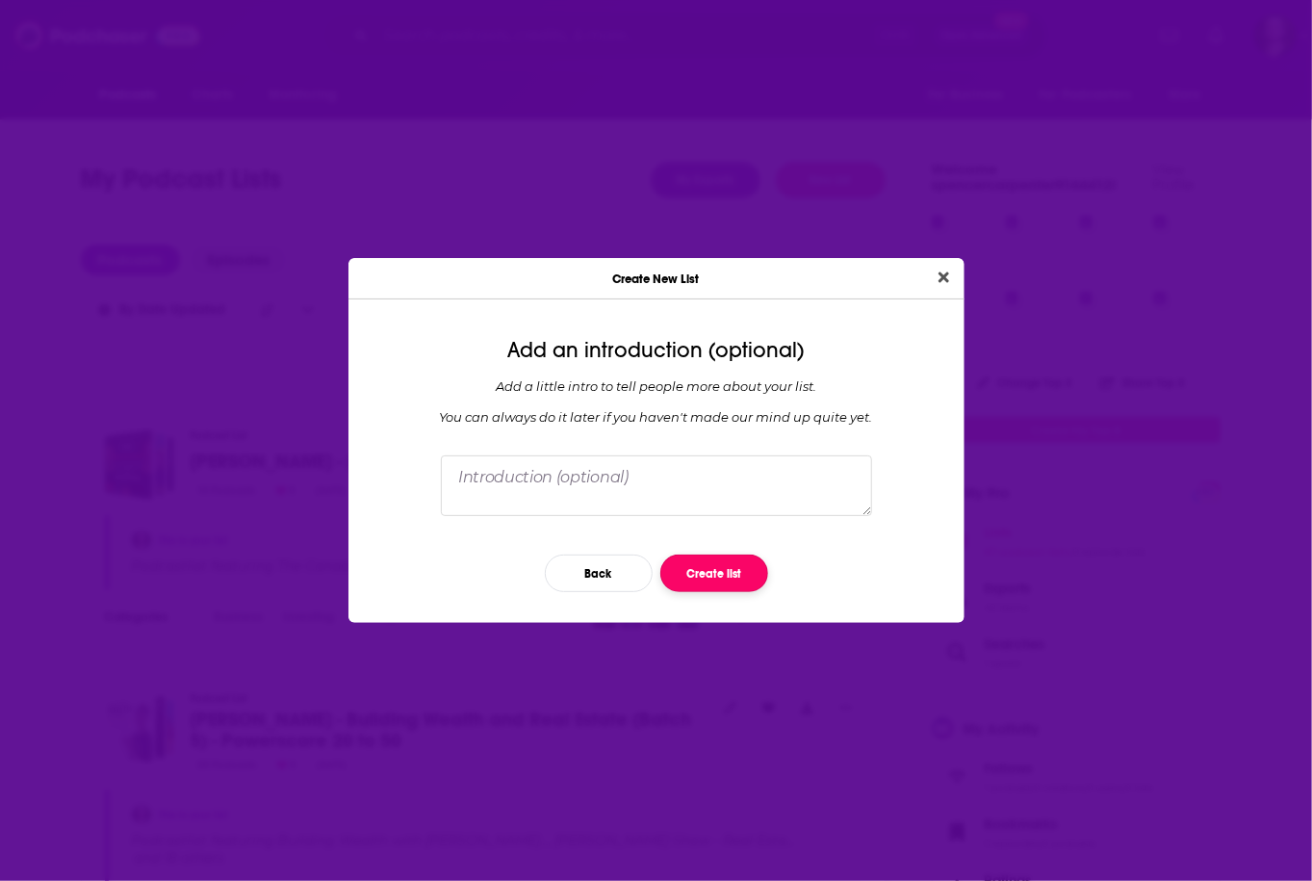
click at [741, 575] on button "Create list" at bounding box center [714, 573] width 108 height 38
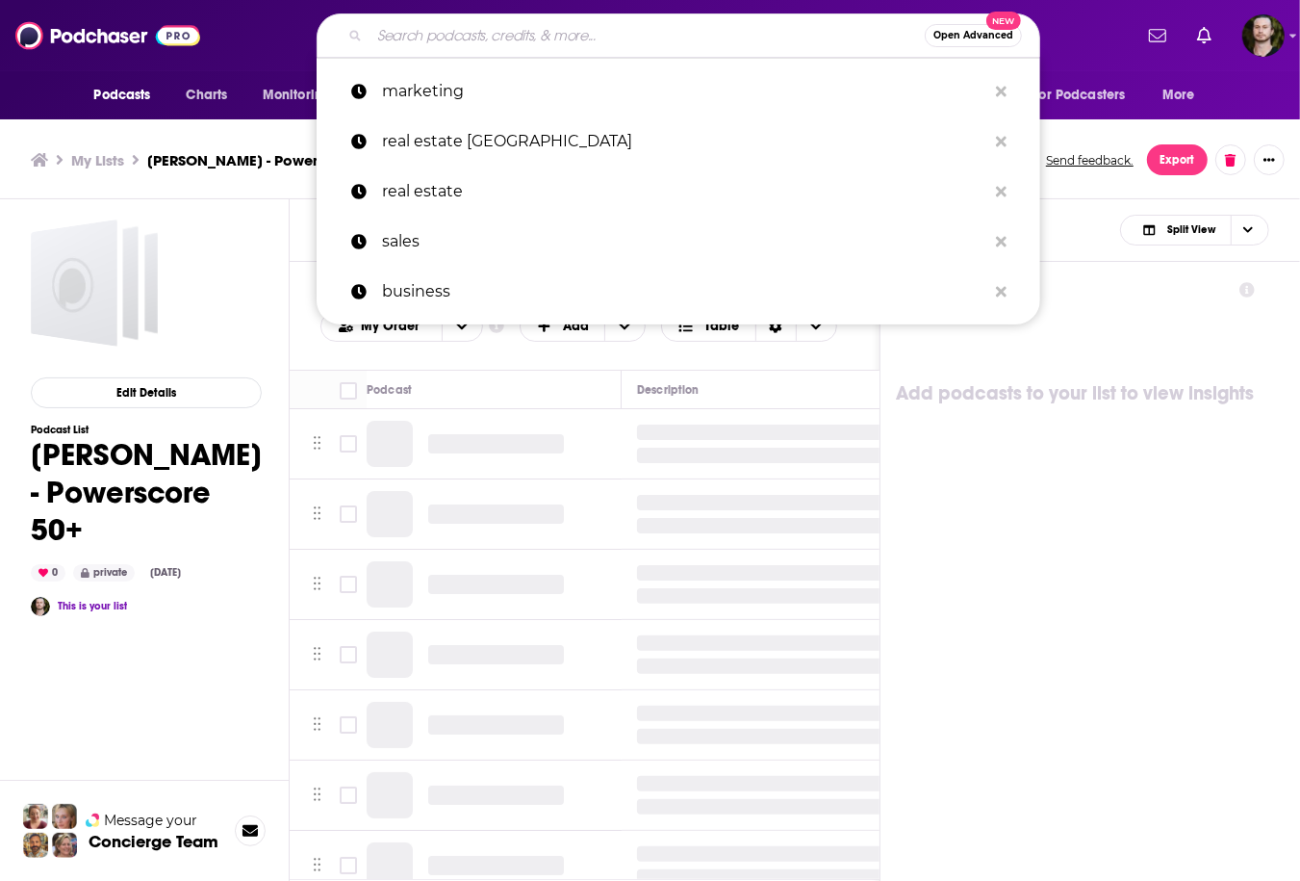
click at [564, 38] on input "Search podcasts, credits, & more..." at bounding box center [647, 35] width 555 height 31
paste input "Wellness"
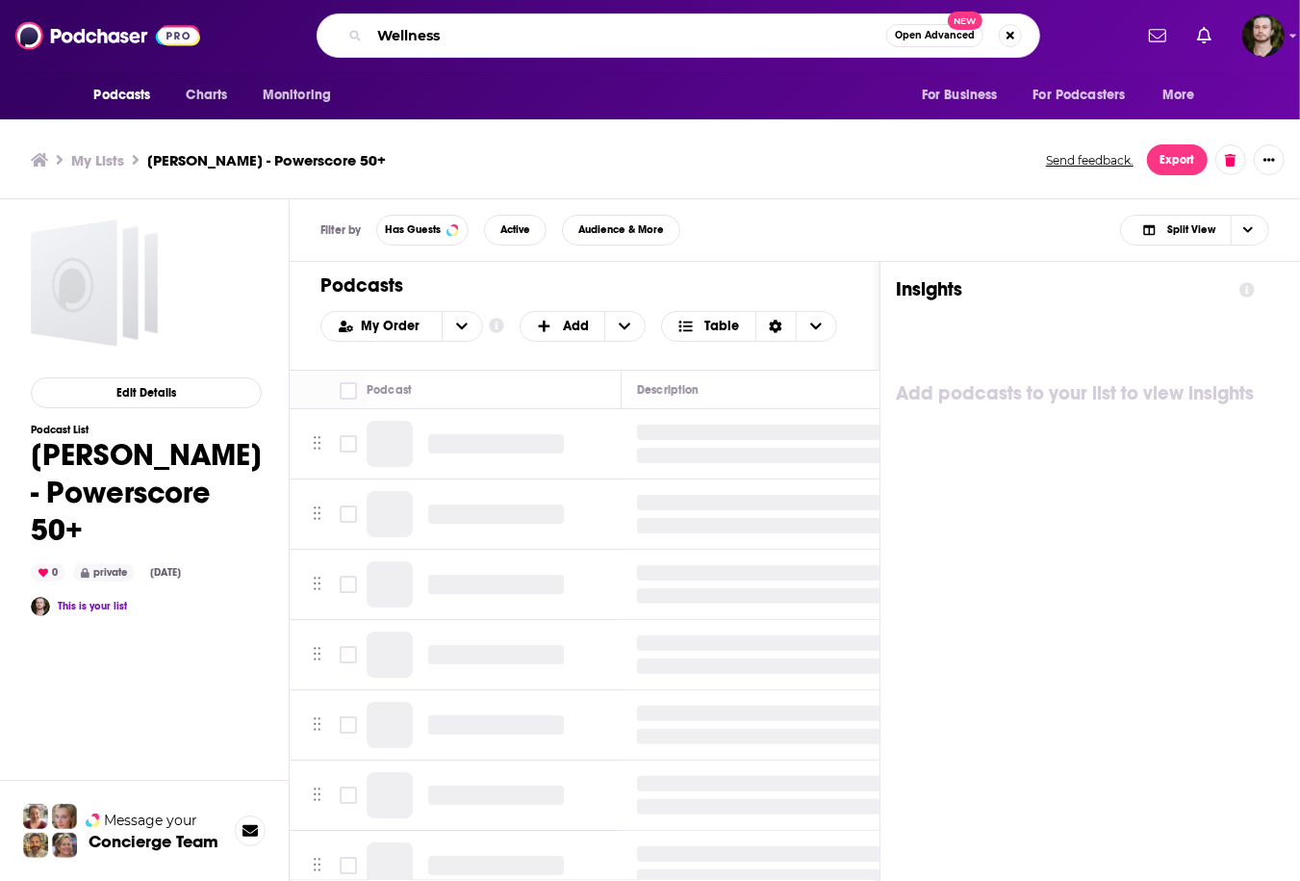
click at [532, 33] on input "Wellness" at bounding box center [628, 35] width 517 height 31
type input "Wellness"
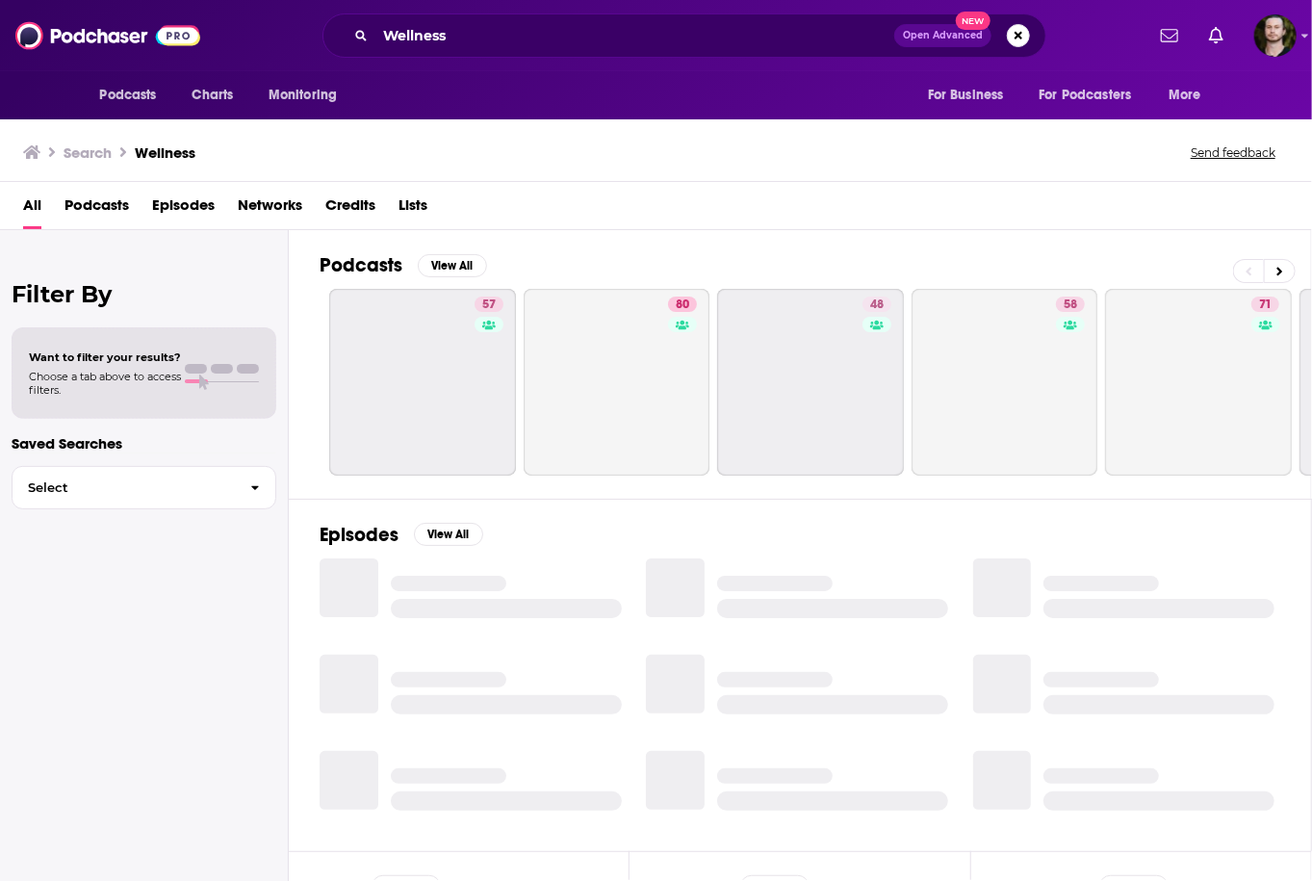
click at [108, 197] on span "Podcasts" at bounding box center [96, 209] width 64 height 39
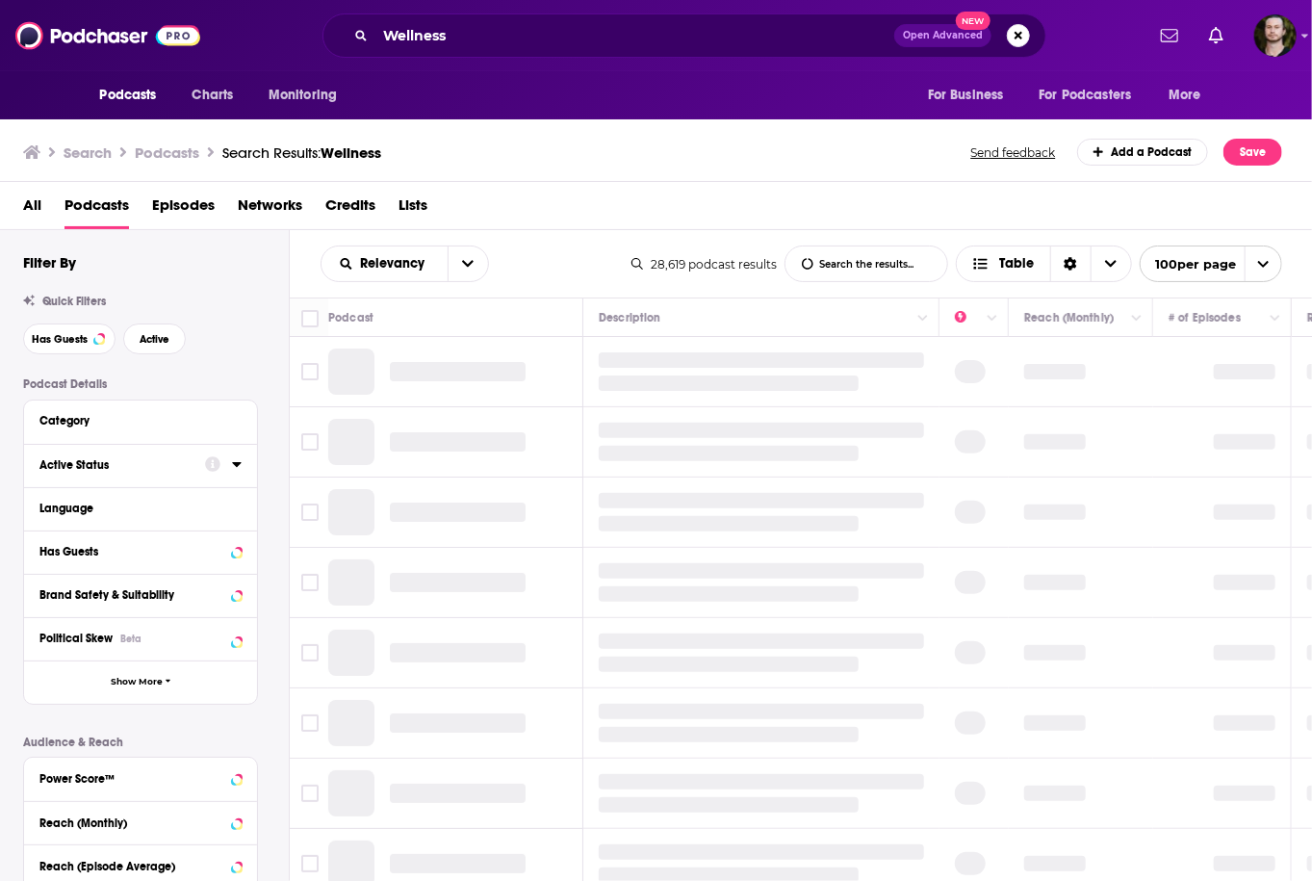
click at [234, 466] on icon at bounding box center [236, 464] width 9 height 5
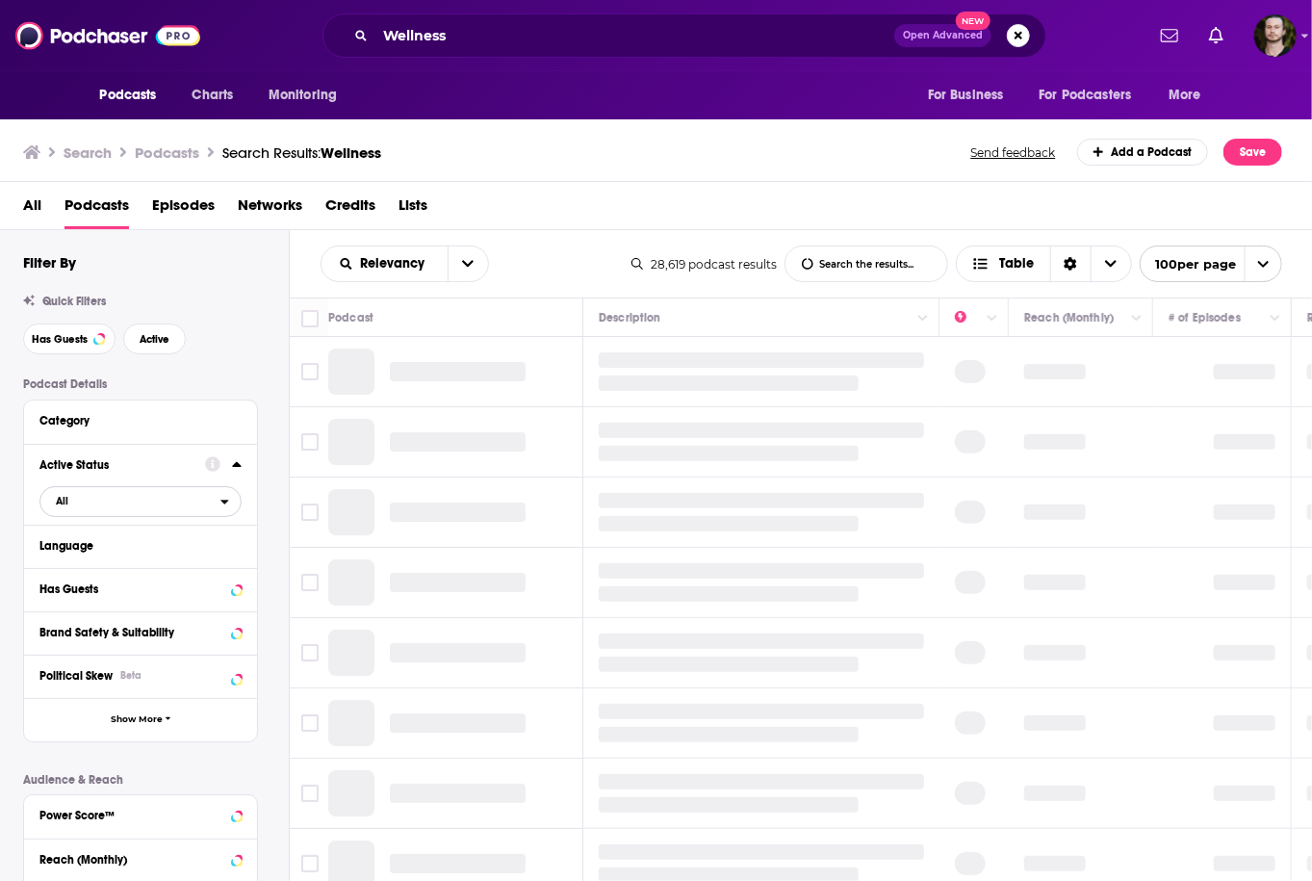
click at [206, 506] on span "All" at bounding box center [130, 500] width 180 height 25
click at [107, 566] on span "Active" at bounding box center [100, 564] width 103 height 11
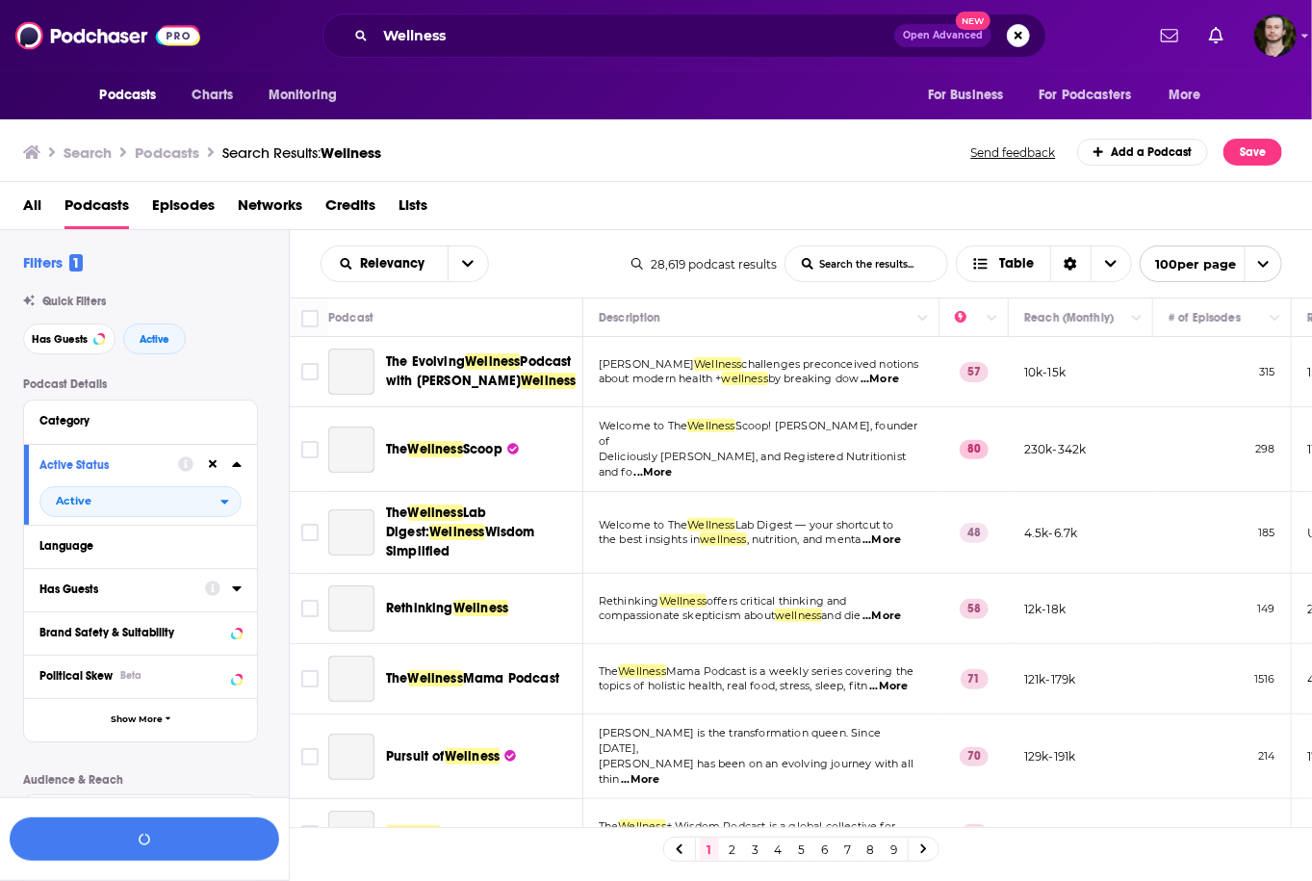
click at [231, 589] on div at bounding box center [223, 588] width 37 height 24
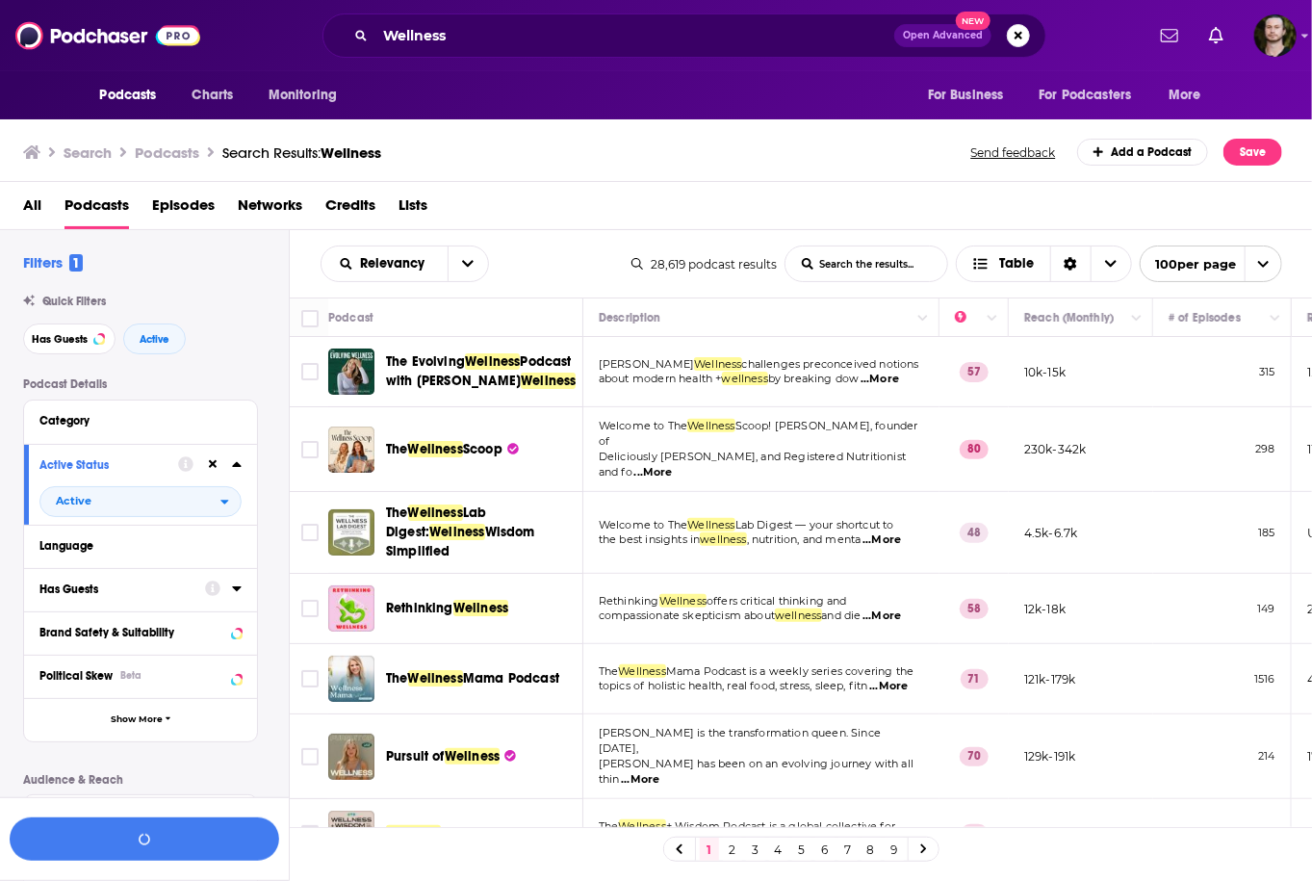
click at [236, 590] on icon at bounding box center [236, 588] width 9 height 5
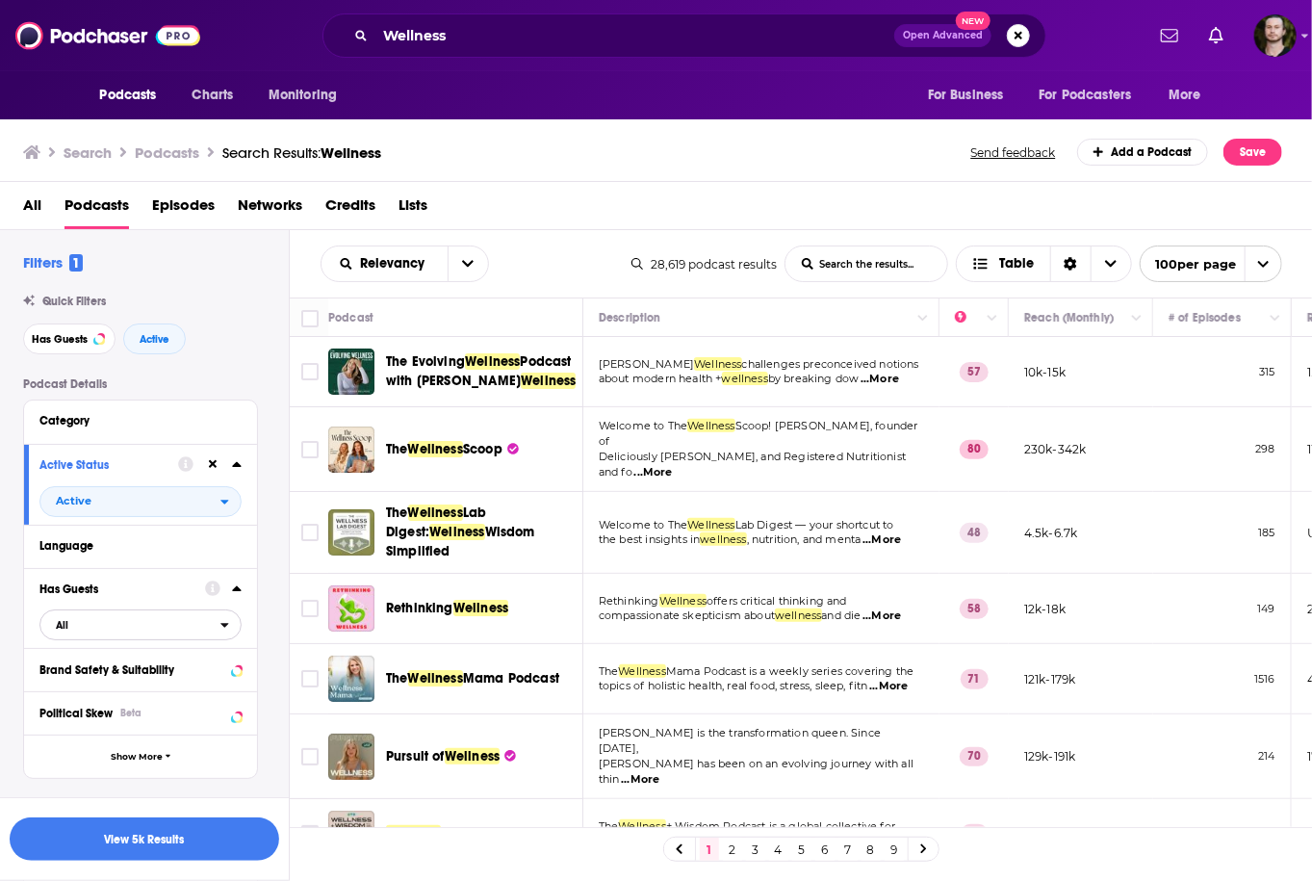
click at [149, 636] on span "All" at bounding box center [130, 624] width 180 height 25
click at [142, 690] on span "Has guests" at bounding box center [106, 687] width 115 height 11
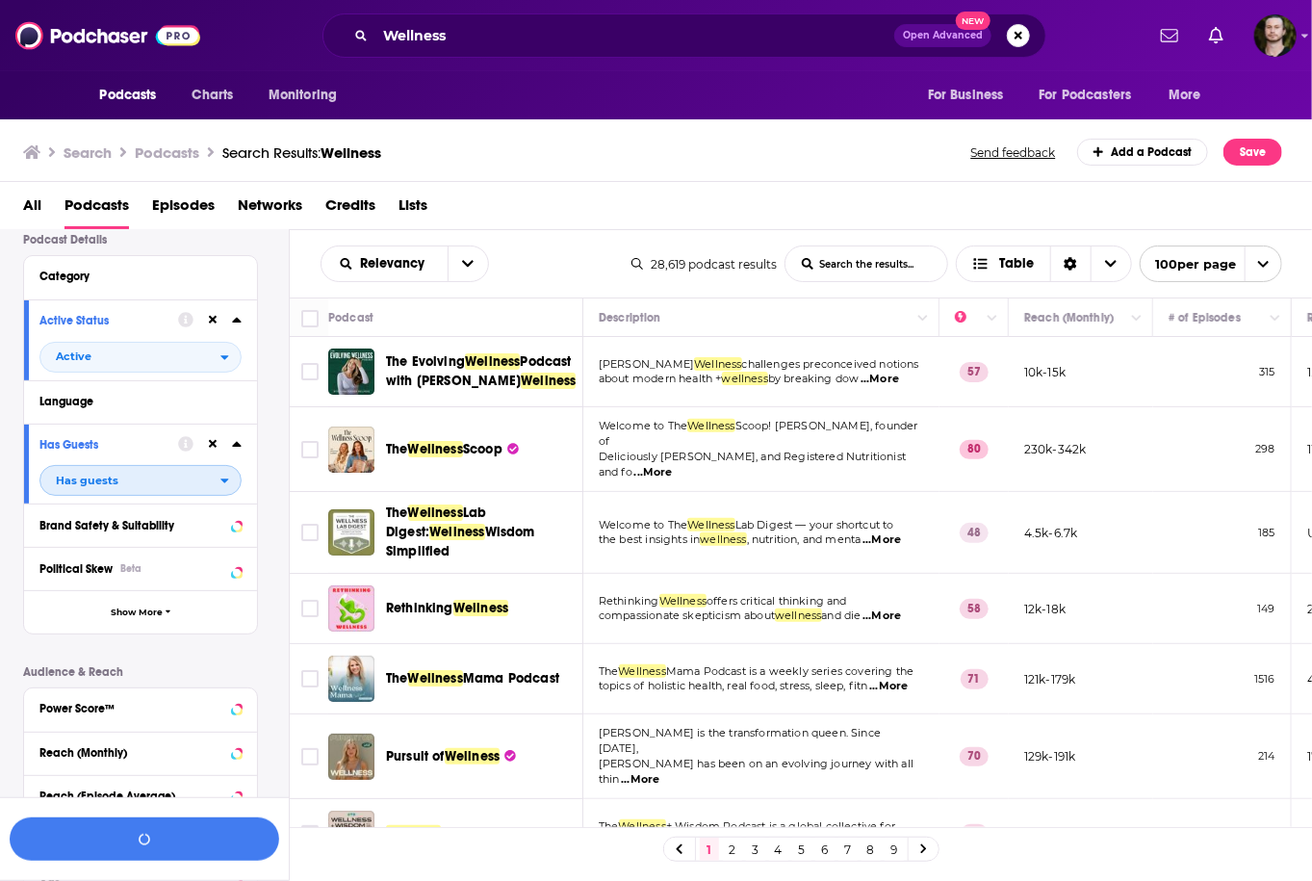
scroll to position [231, 0]
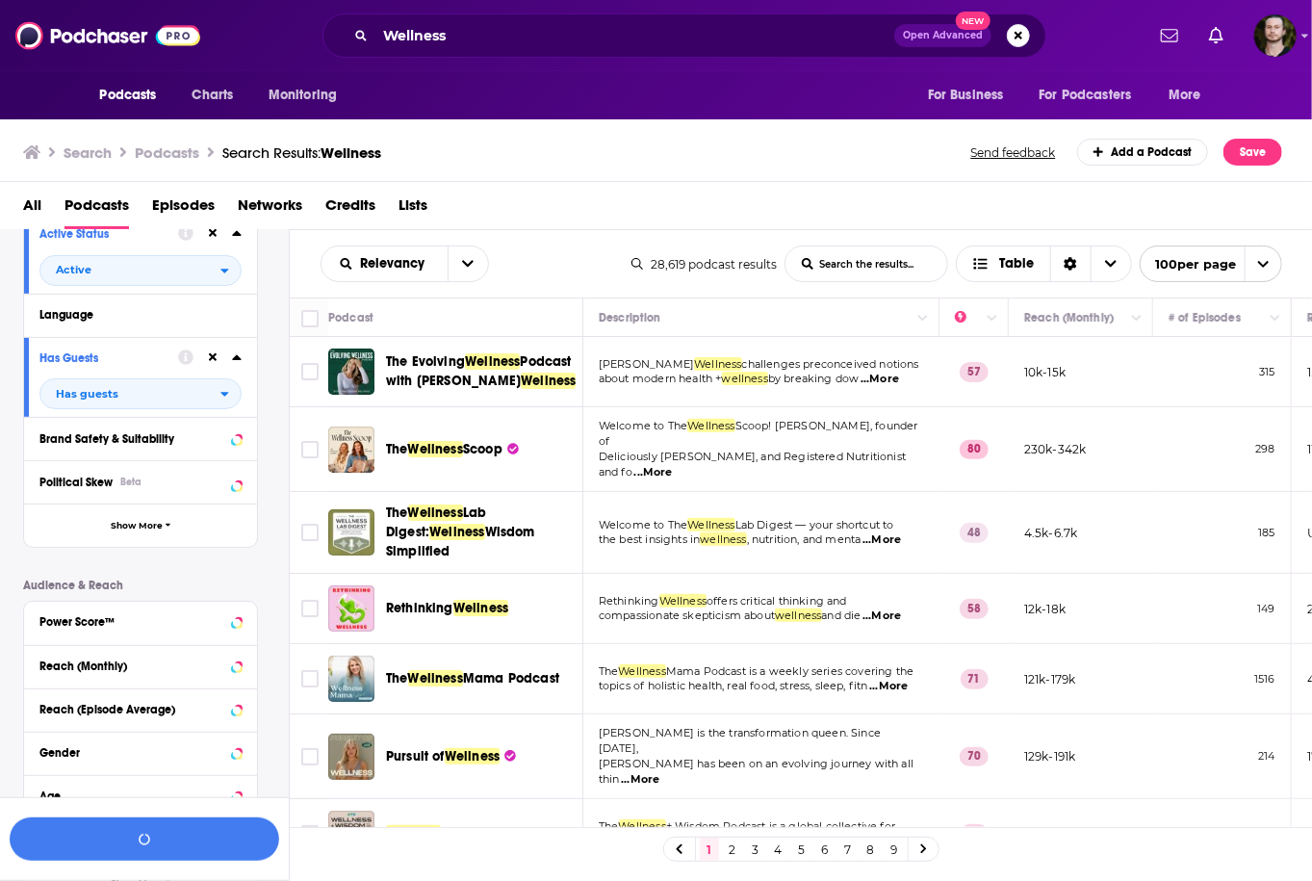
click at [242, 624] on div "Power Score™" at bounding box center [140, 622] width 233 height 43
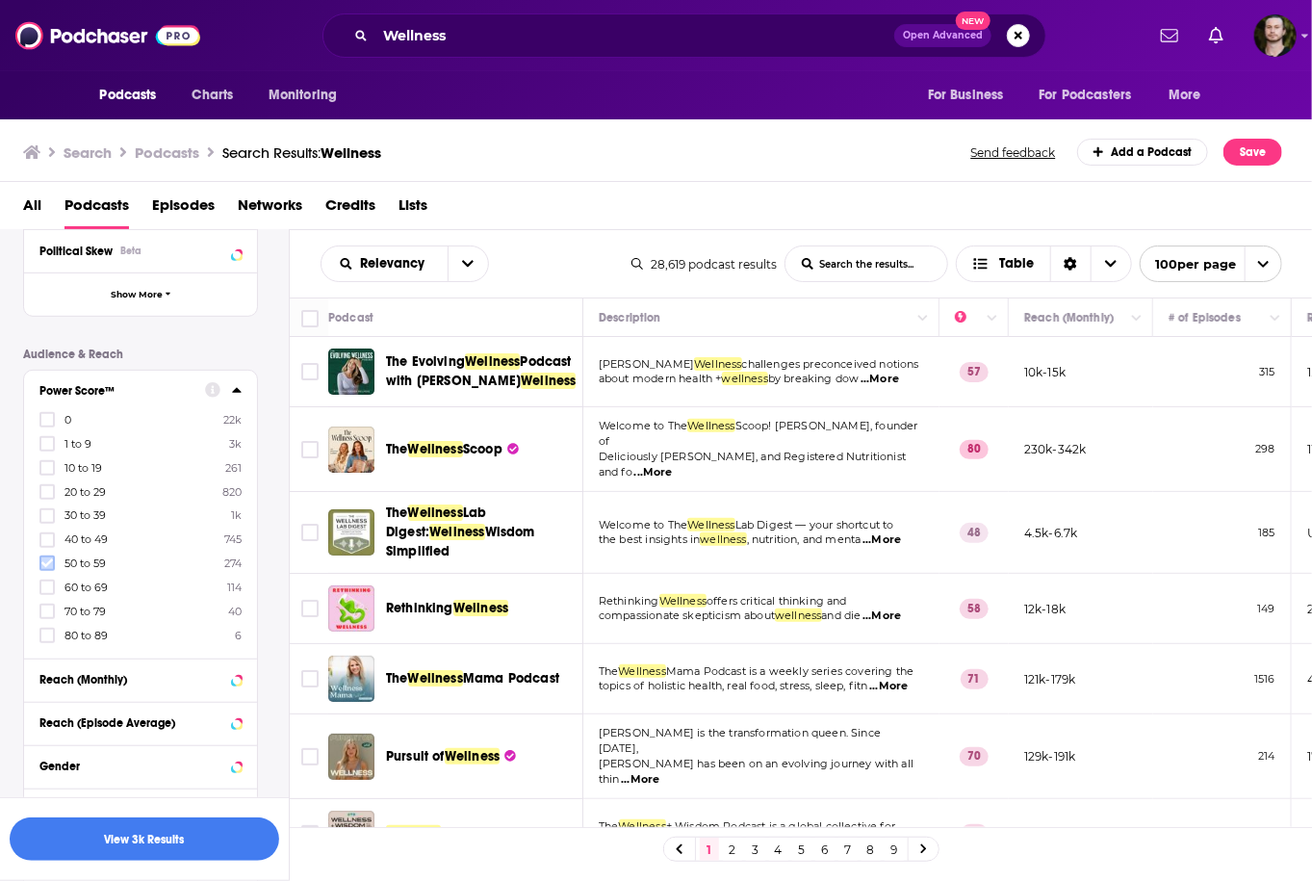
click at [42, 565] on icon at bounding box center [47, 563] width 12 height 12
click at [50, 585] on icon at bounding box center [47, 587] width 12 height 9
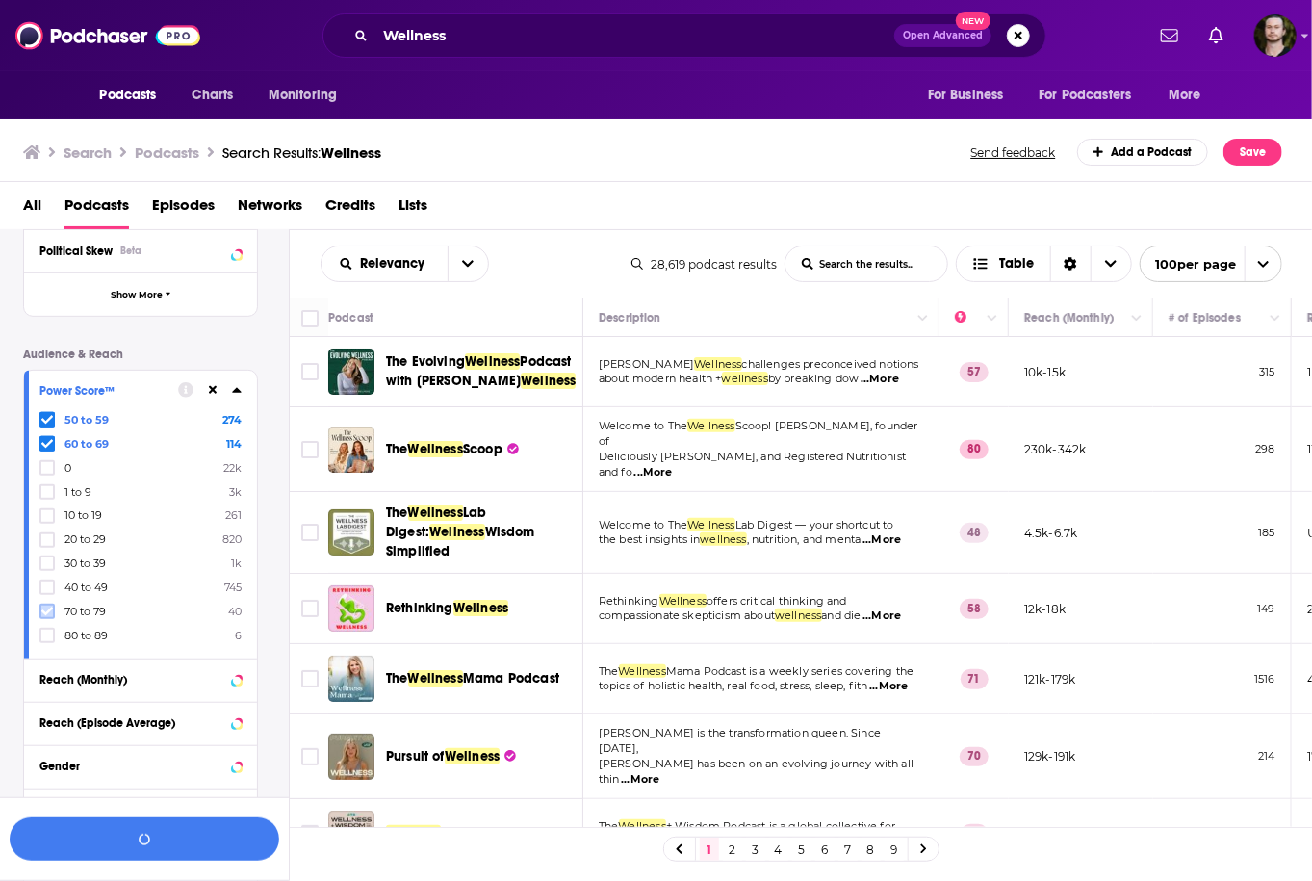
click at [45, 611] on icon at bounding box center [47, 611] width 12 height 9
click at [52, 636] on icon at bounding box center [47, 635] width 12 height 12
click at [151, 842] on button "View 232 Results" at bounding box center [144, 838] width 269 height 43
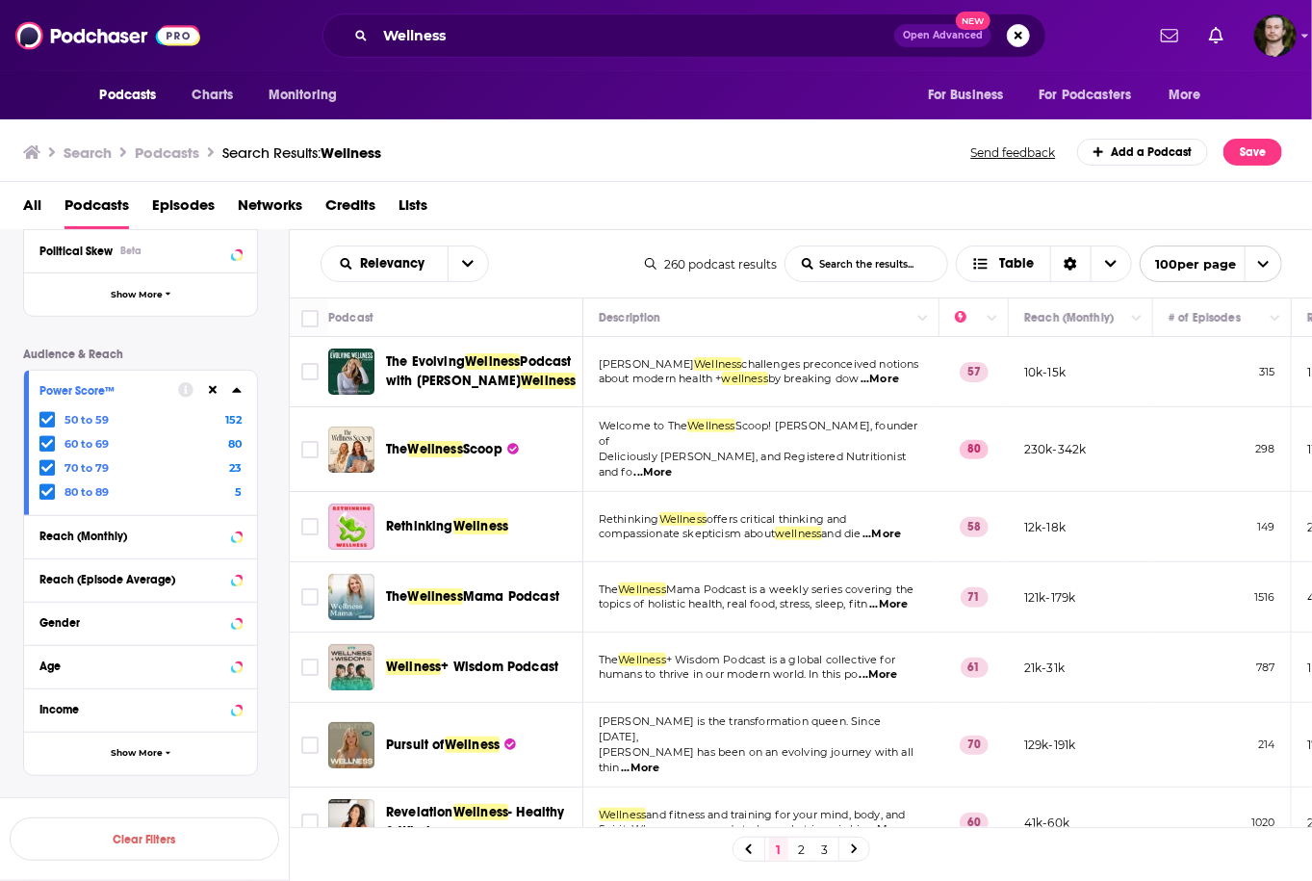
click at [897, 376] on span "...More" at bounding box center [879, 378] width 38 height 15
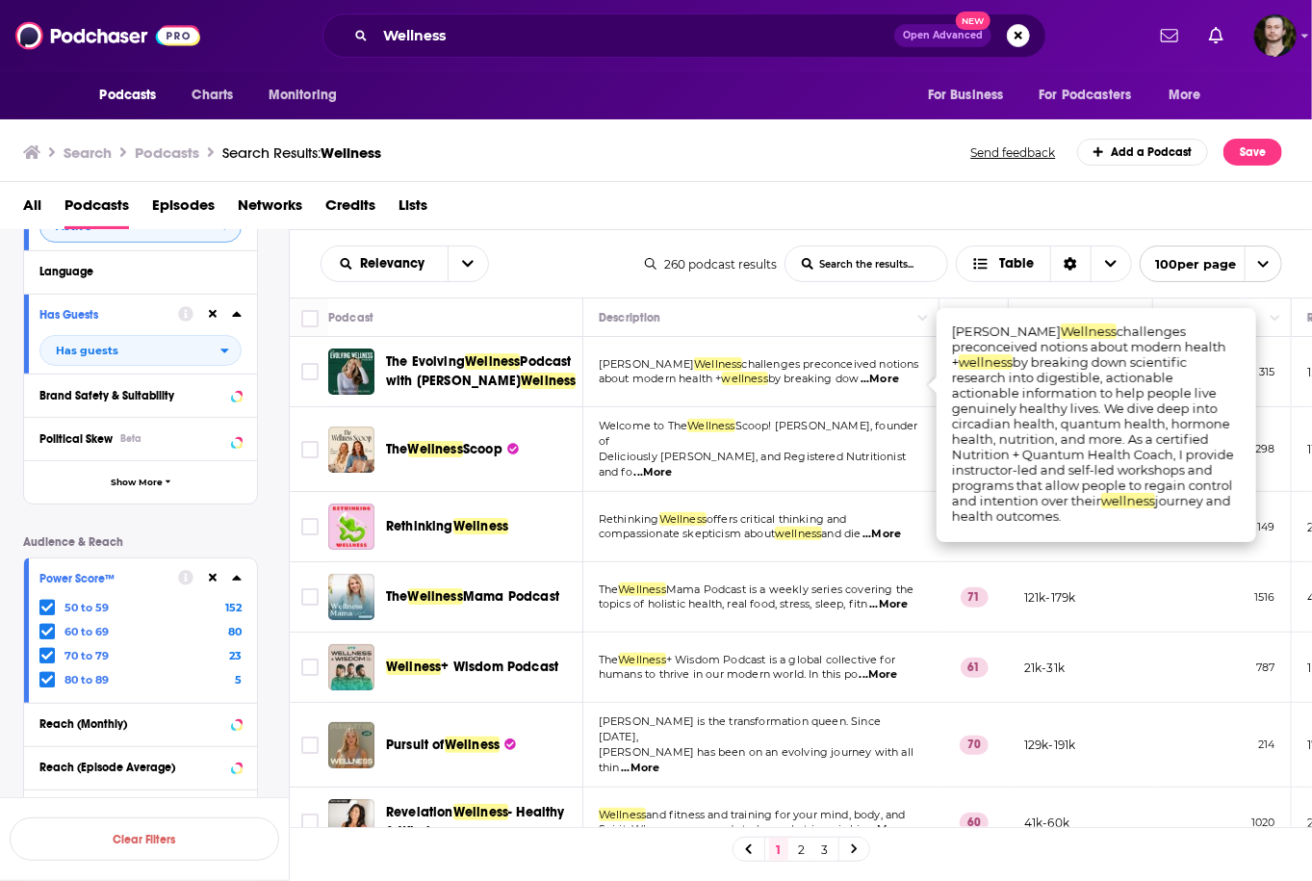
scroll to position [77, 0]
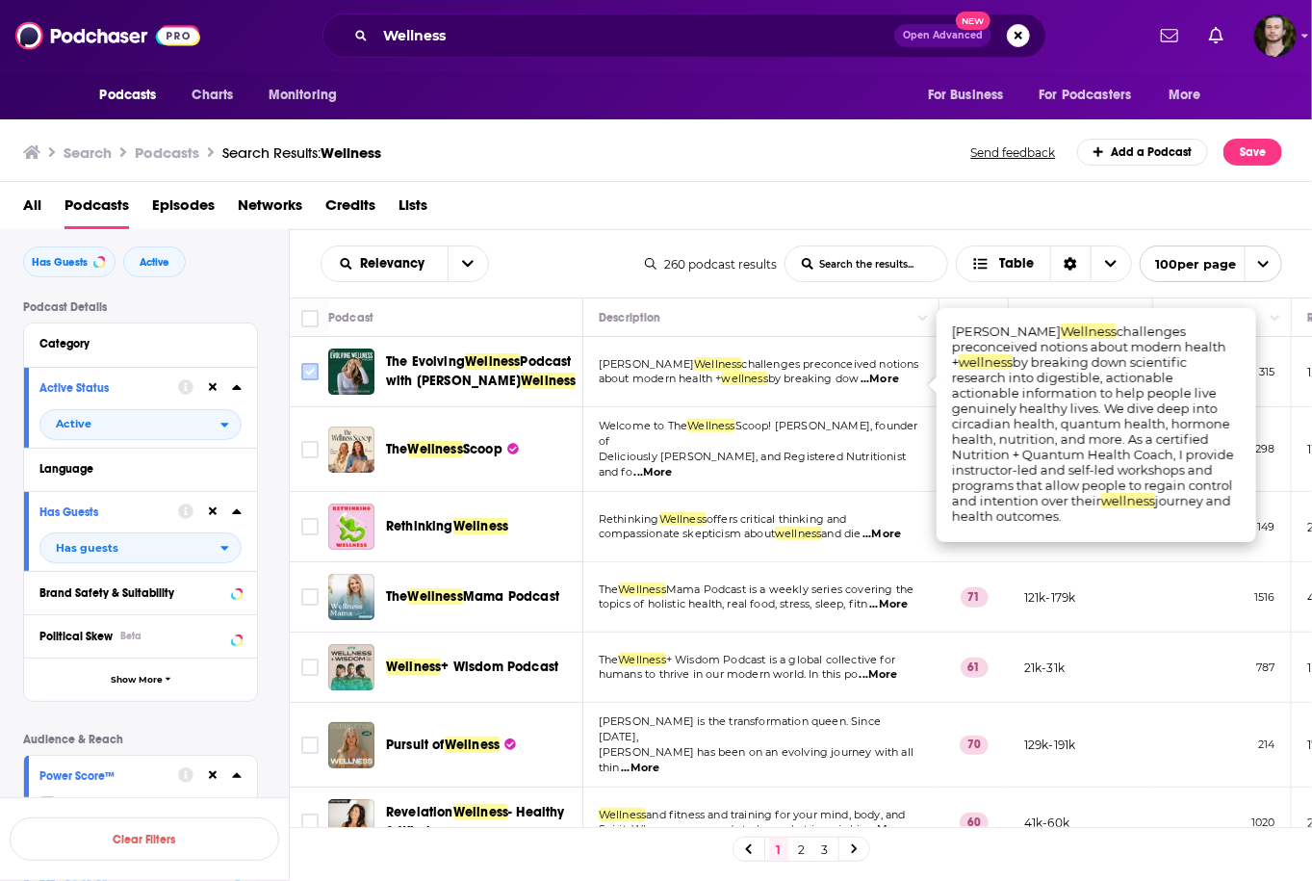
click at [303, 372] on input "Toggle select row" at bounding box center [309, 371] width 17 height 17
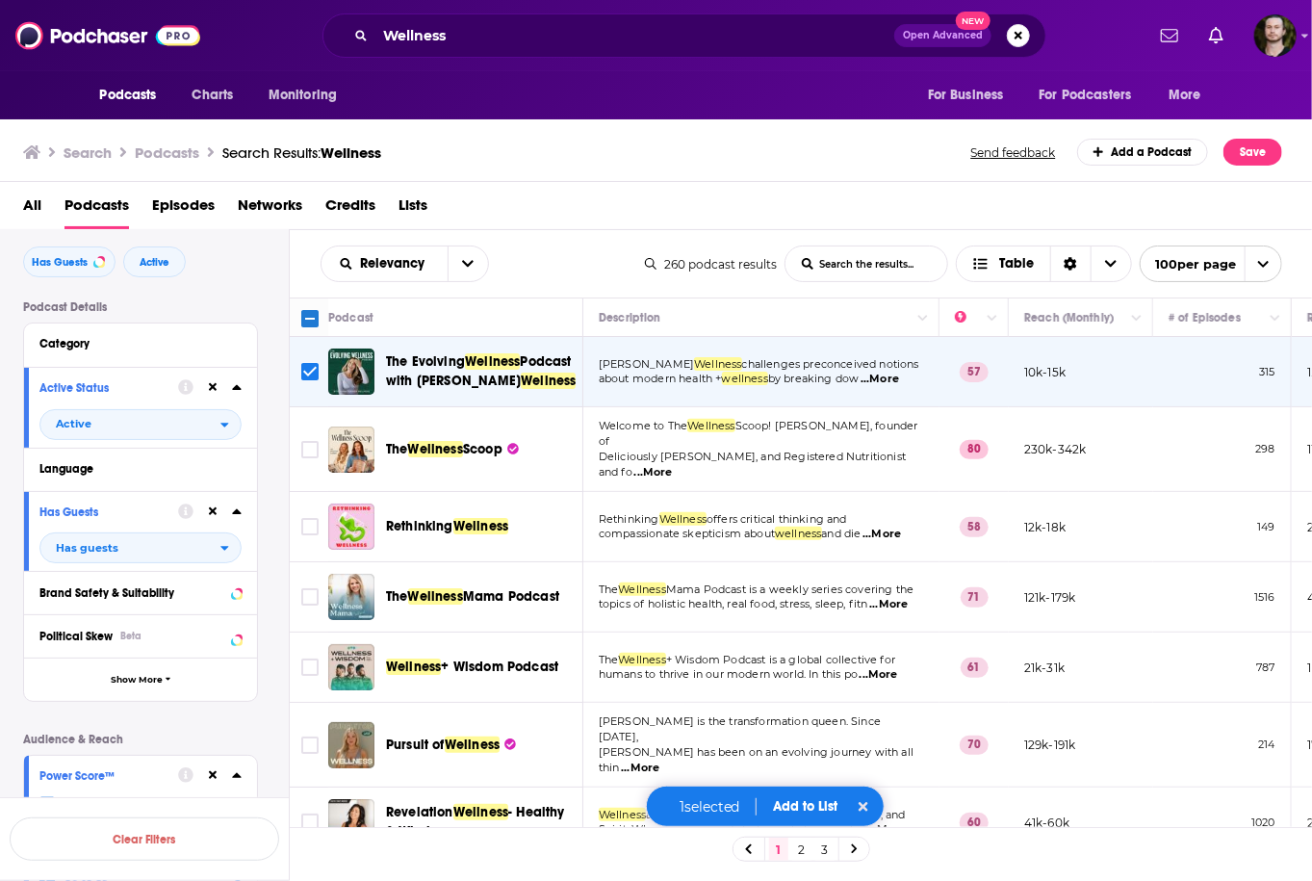
click at [673, 465] on span "...More" at bounding box center [653, 472] width 38 height 15
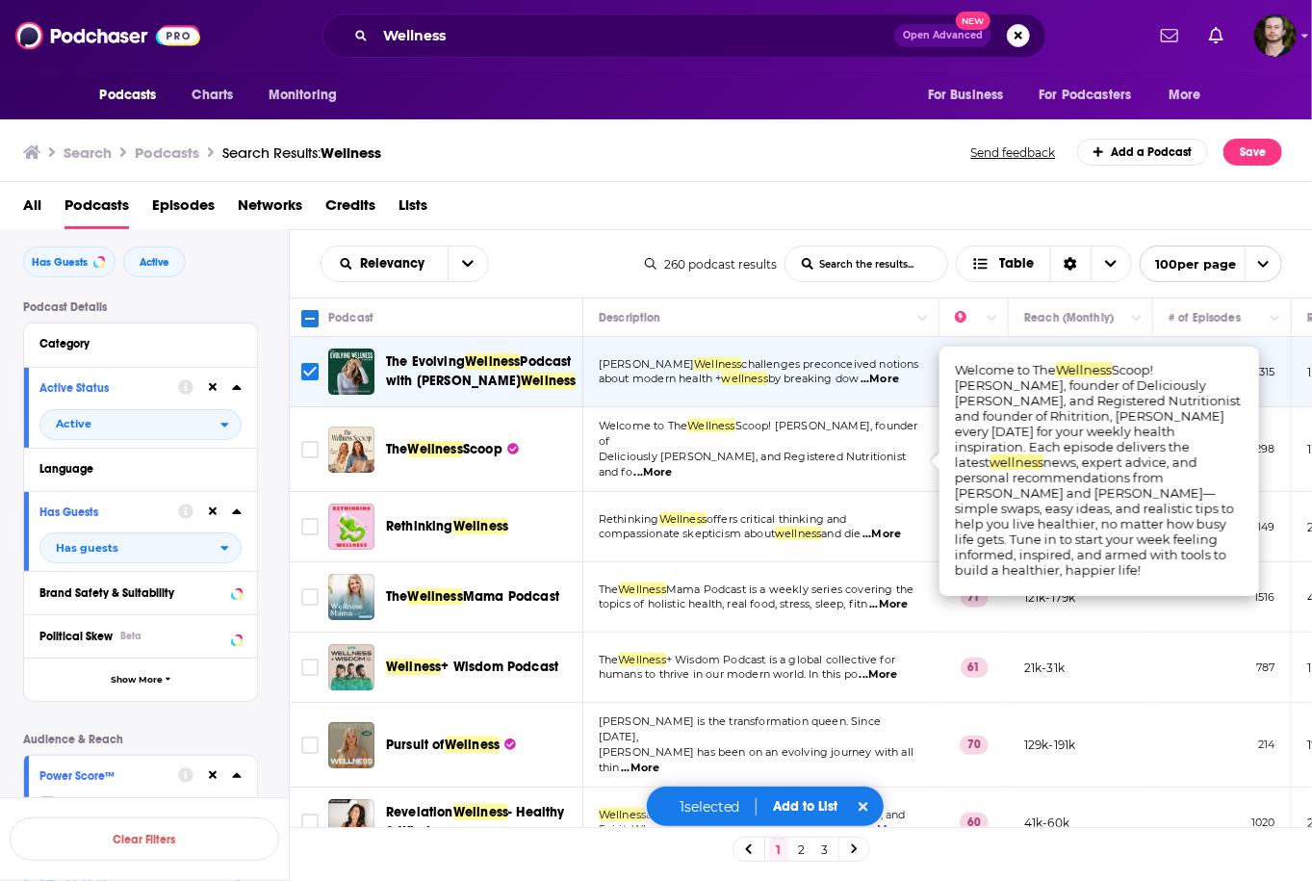
click at [673, 465] on span "...More" at bounding box center [653, 472] width 38 height 15
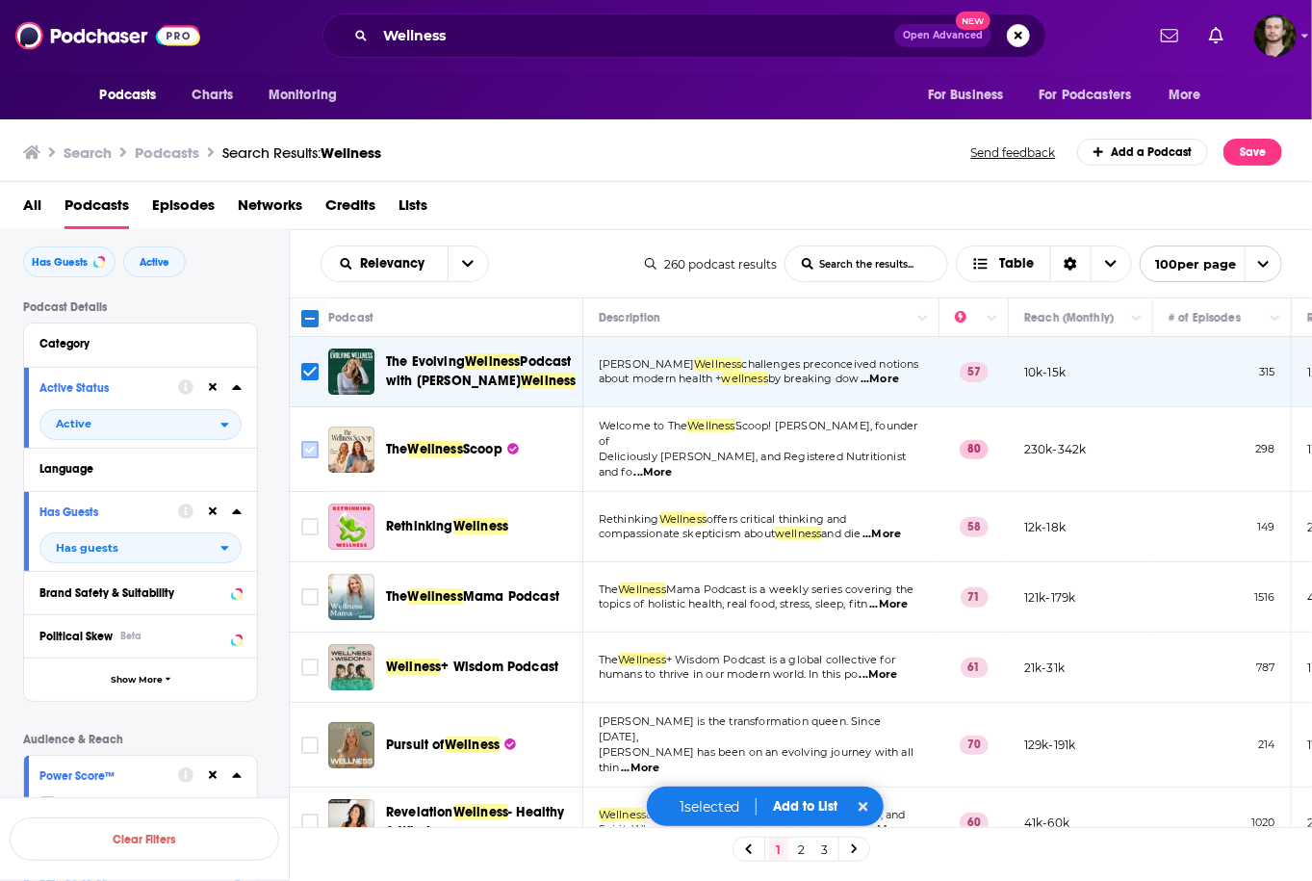
click at [313, 456] on input "Toggle select row" at bounding box center [309, 449] width 17 height 17
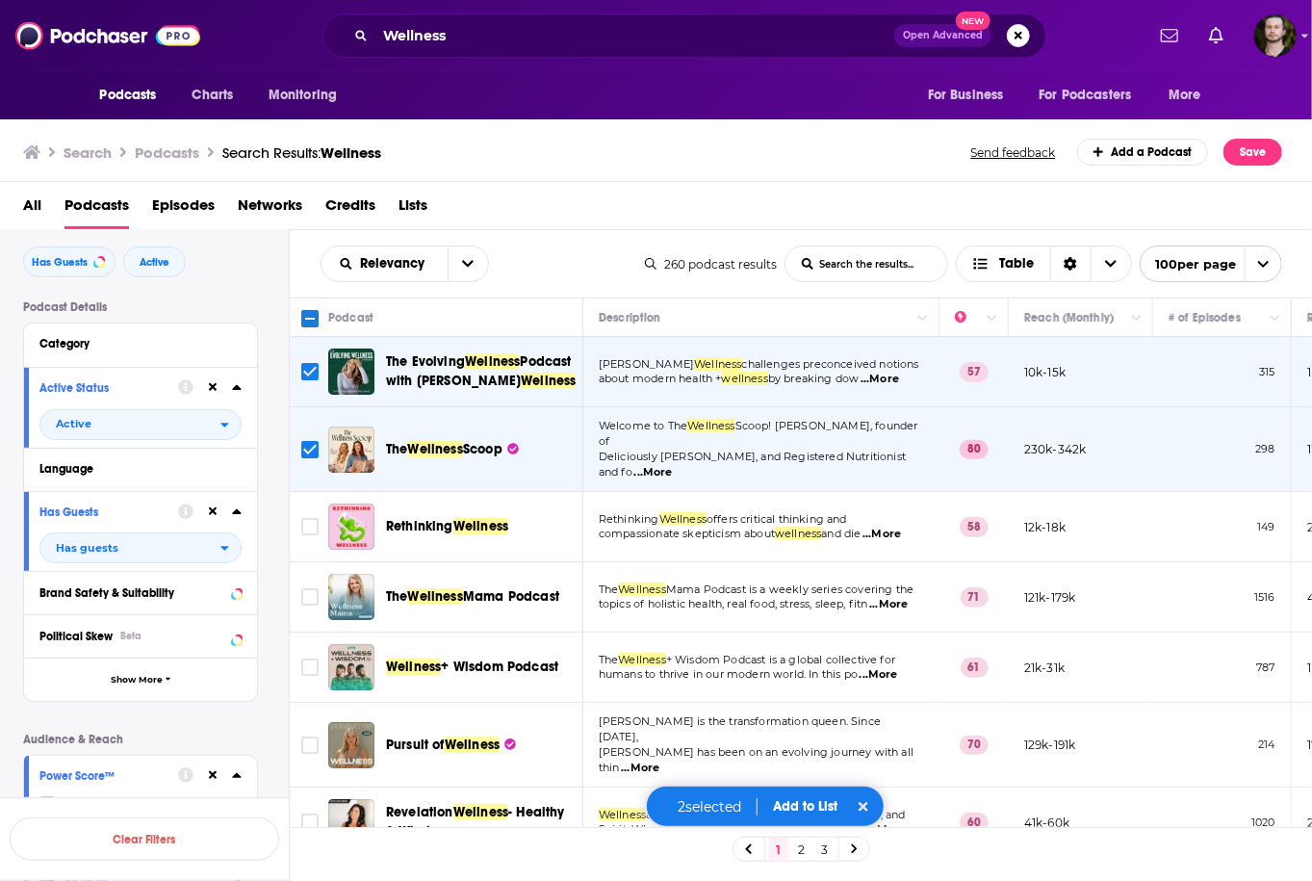
click at [889, 532] on span "...More" at bounding box center [881, 533] width 38 height 15
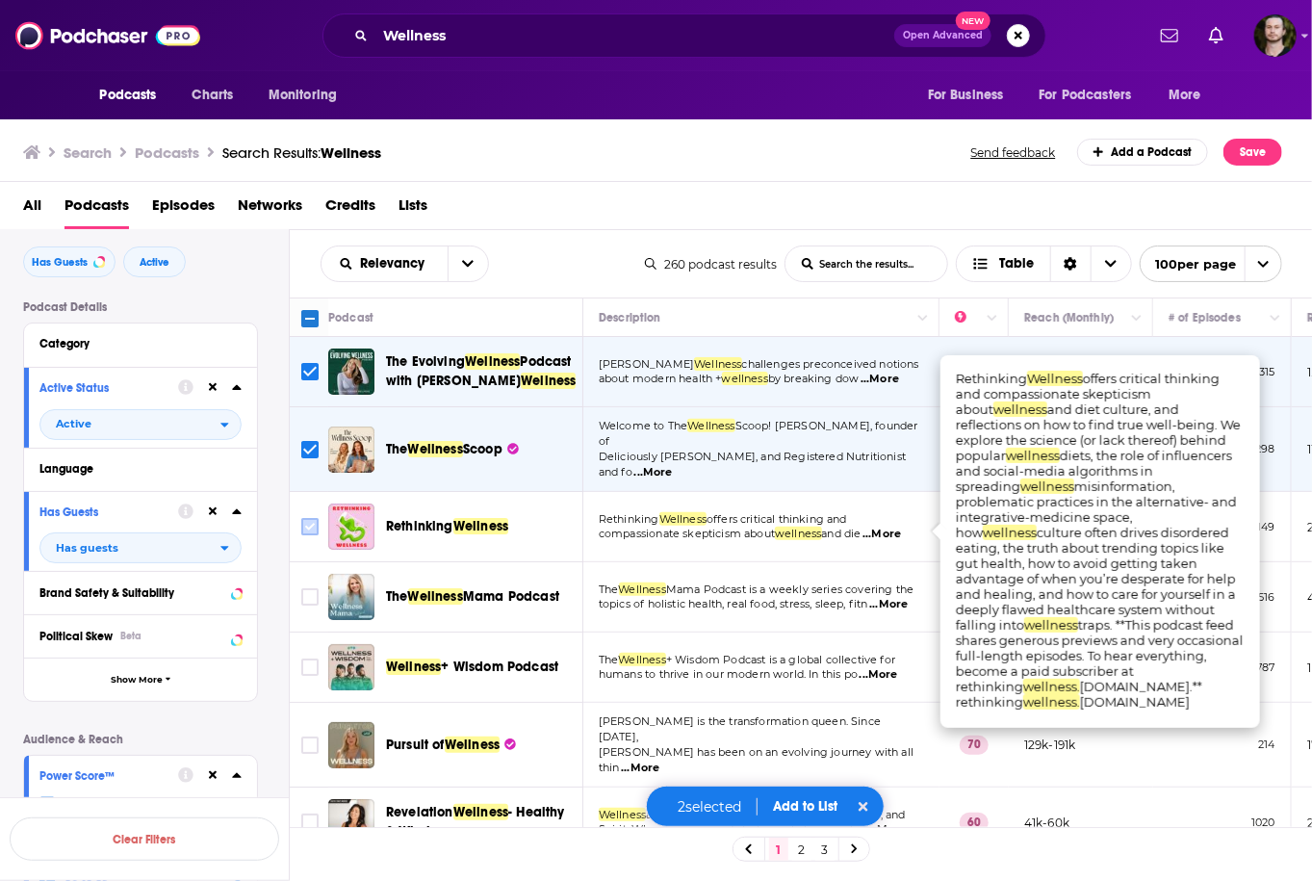
click at [300, 523] on icon "Toggle select row" at bounding box center [309, 526] width 23 height 23
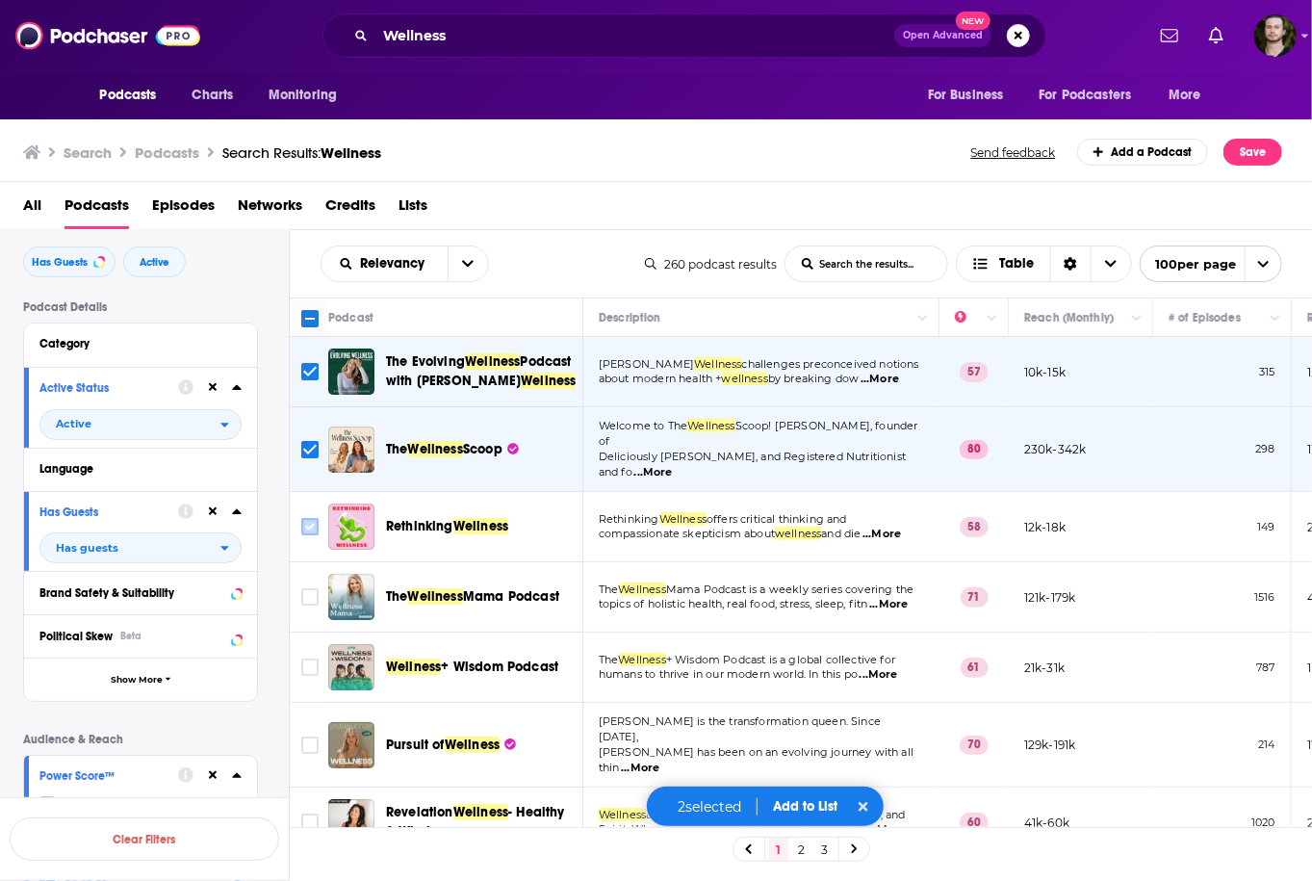
click at [304, 520] on input "Toggle select row" at bounding box center [309, 526] width 17 height 17
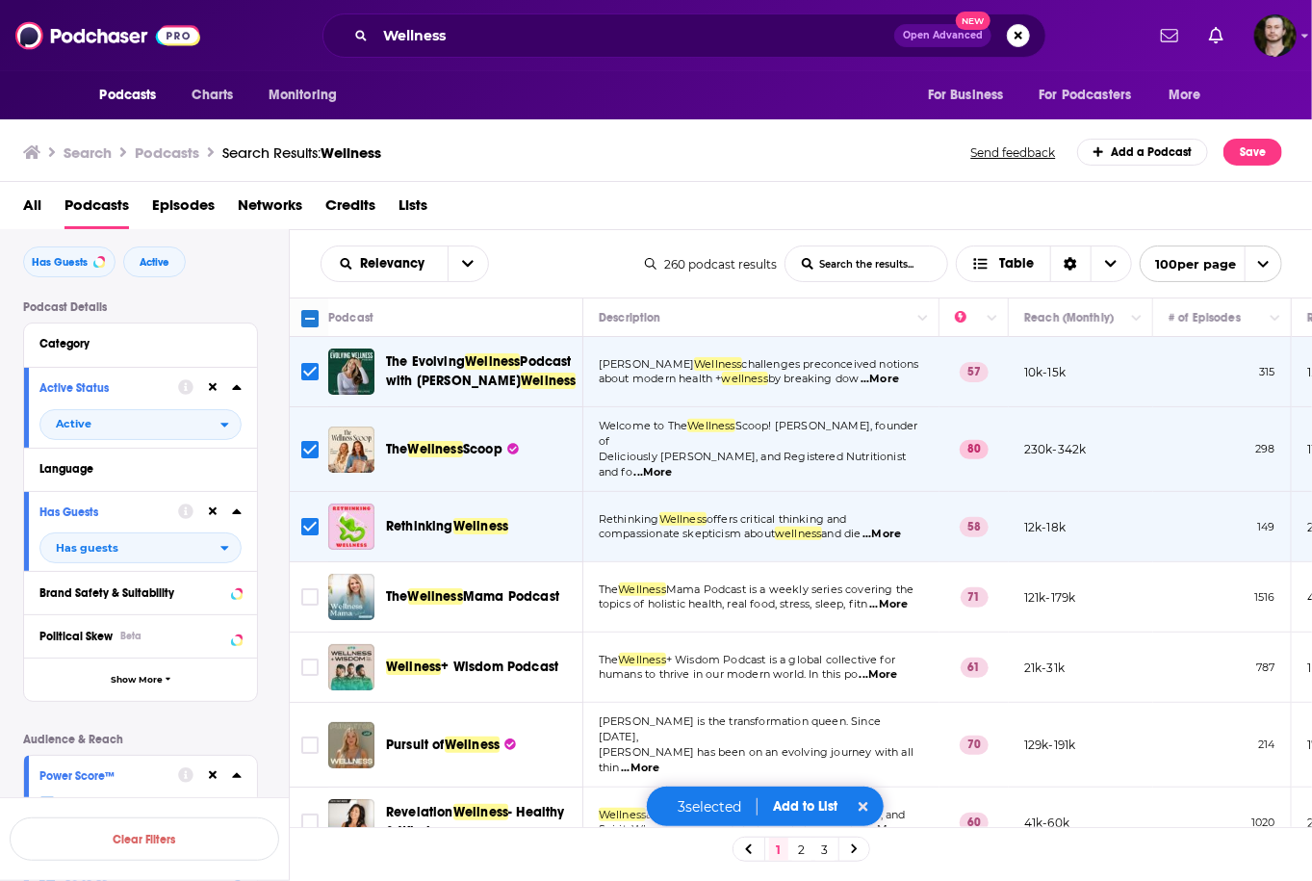
click at [892, 602] on span "...More" at bounding box center [888, 604] width 38 height 15
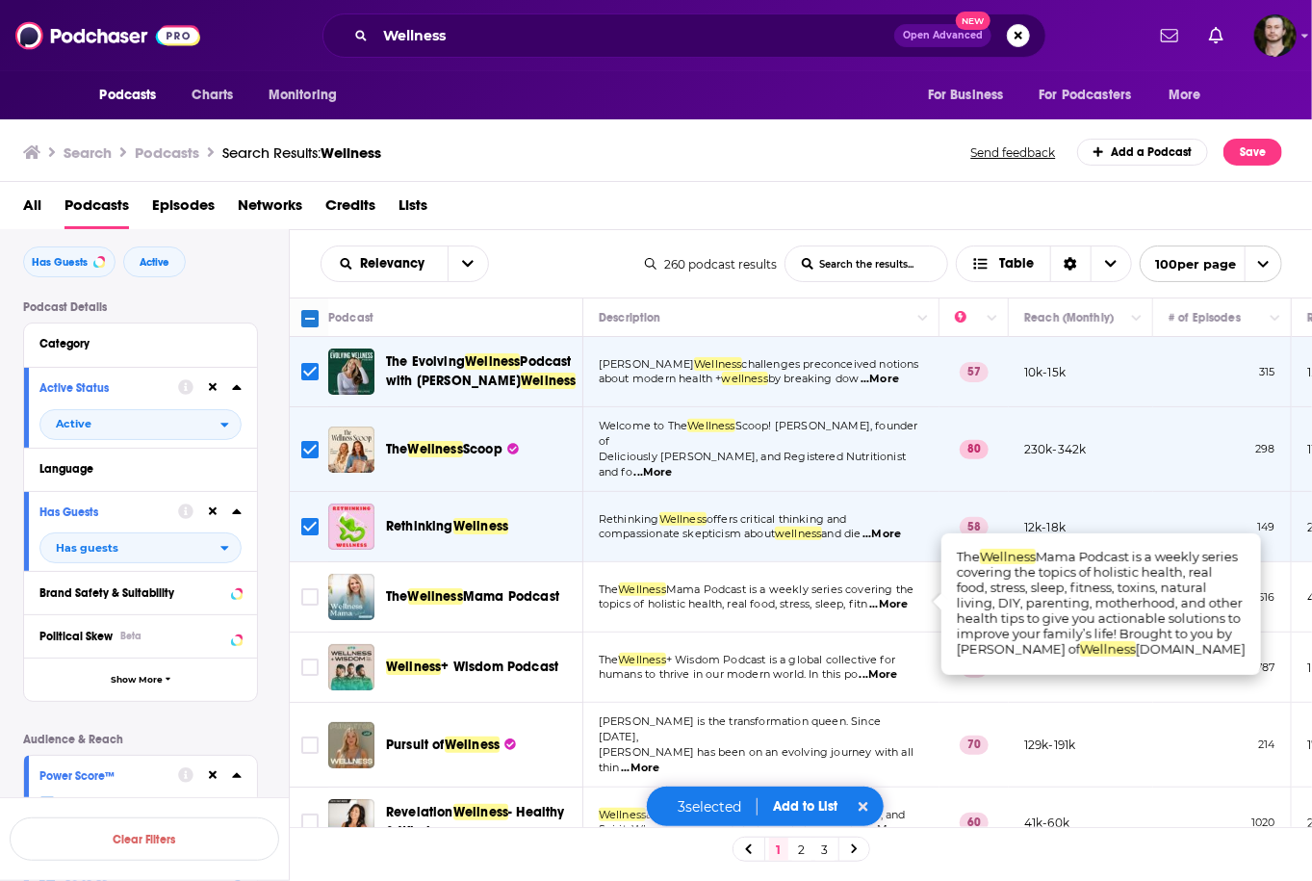
click at [892, 602] on span "...More" at bounding box center [888, 604] width 38 height 15
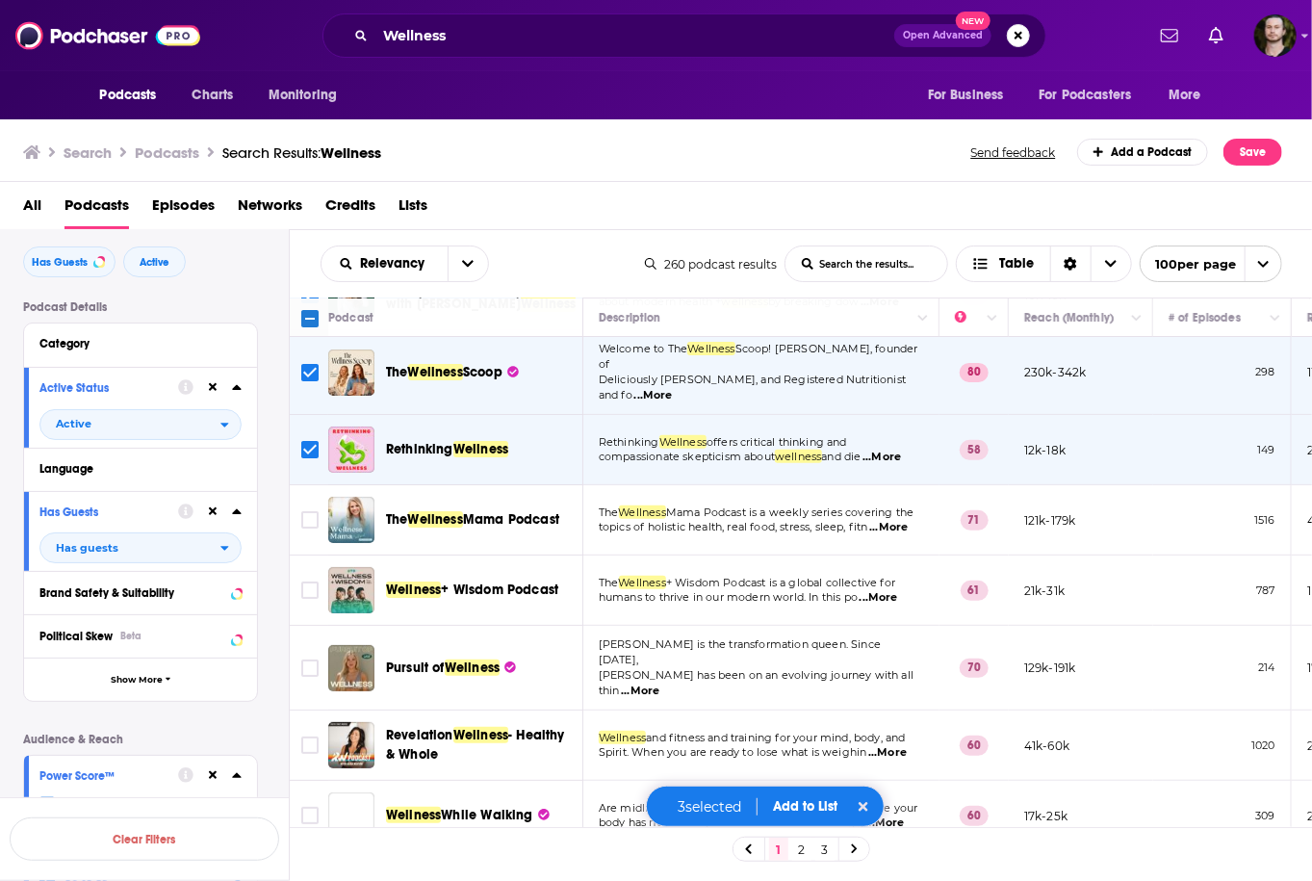
click at [894, 593] on span "...More" at bounding box center [878, 597] width 38 height 15
click at [312, 583] on input "Toggle select row" at bounding box center [309, 589] width 17 height 17
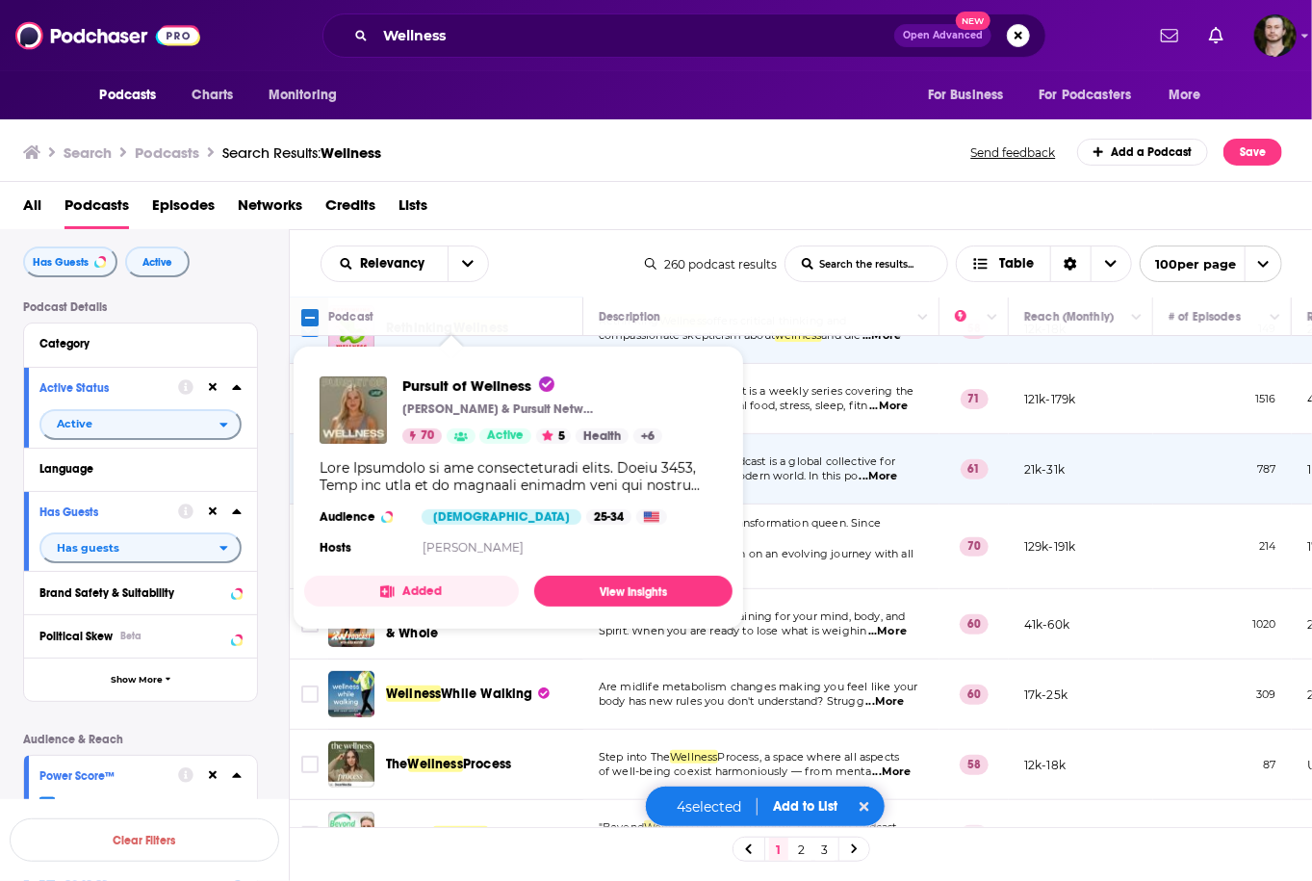
scroll to position [77, 0]
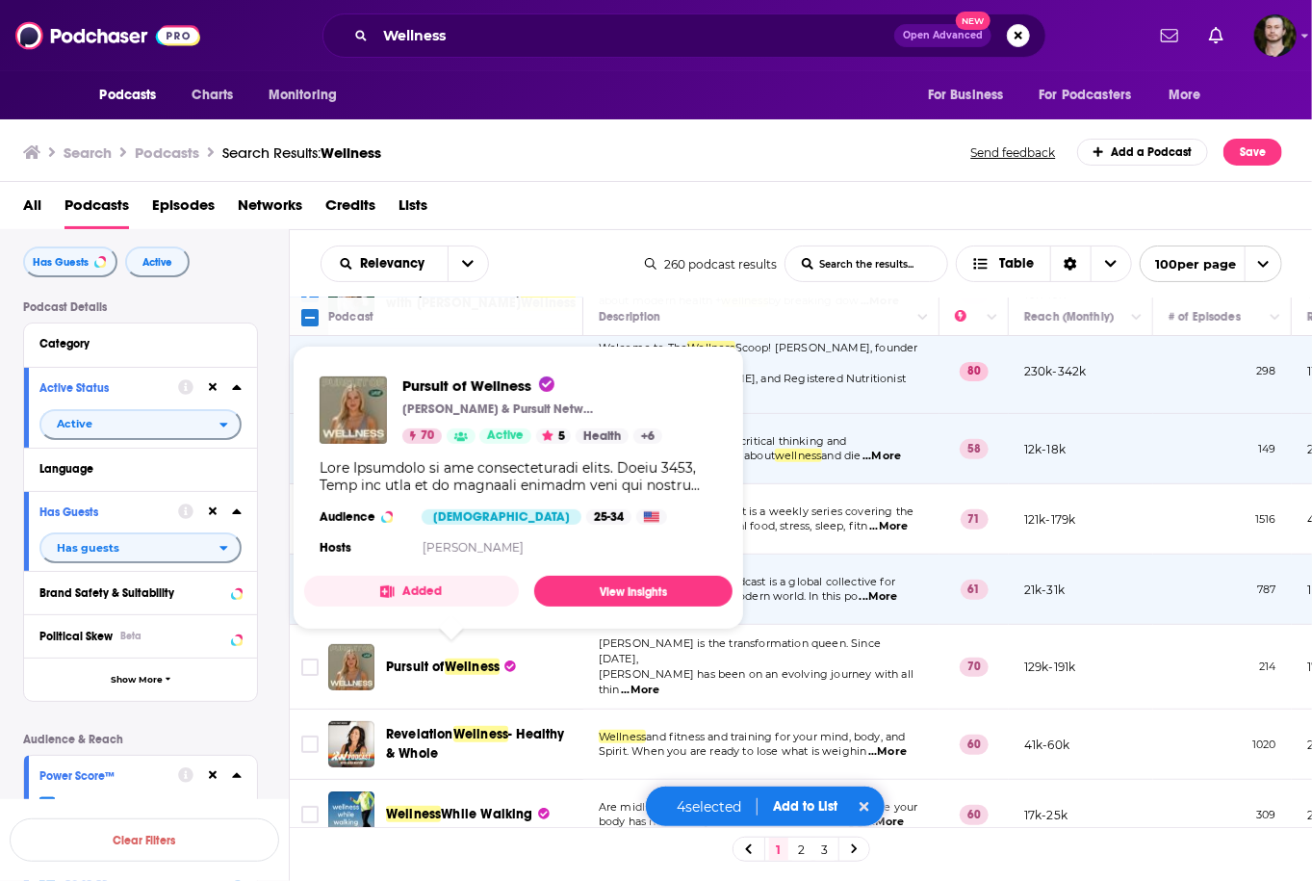
click at [433, 582] on button "Added" at bounding box center [411, 590] width 215 height 31
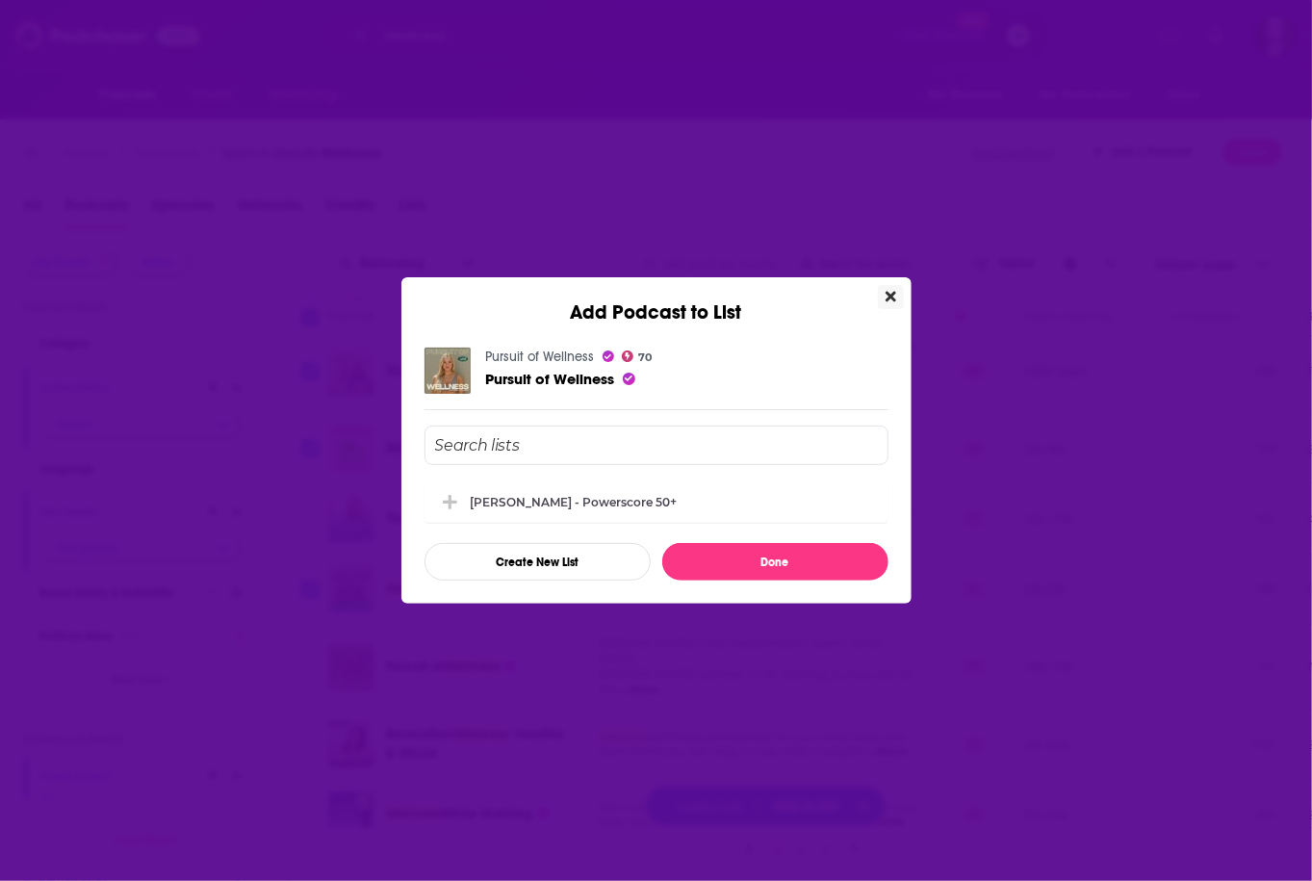
click at [892, 305] on button "Close" at bounding box center [891, 297] width 26 height 24
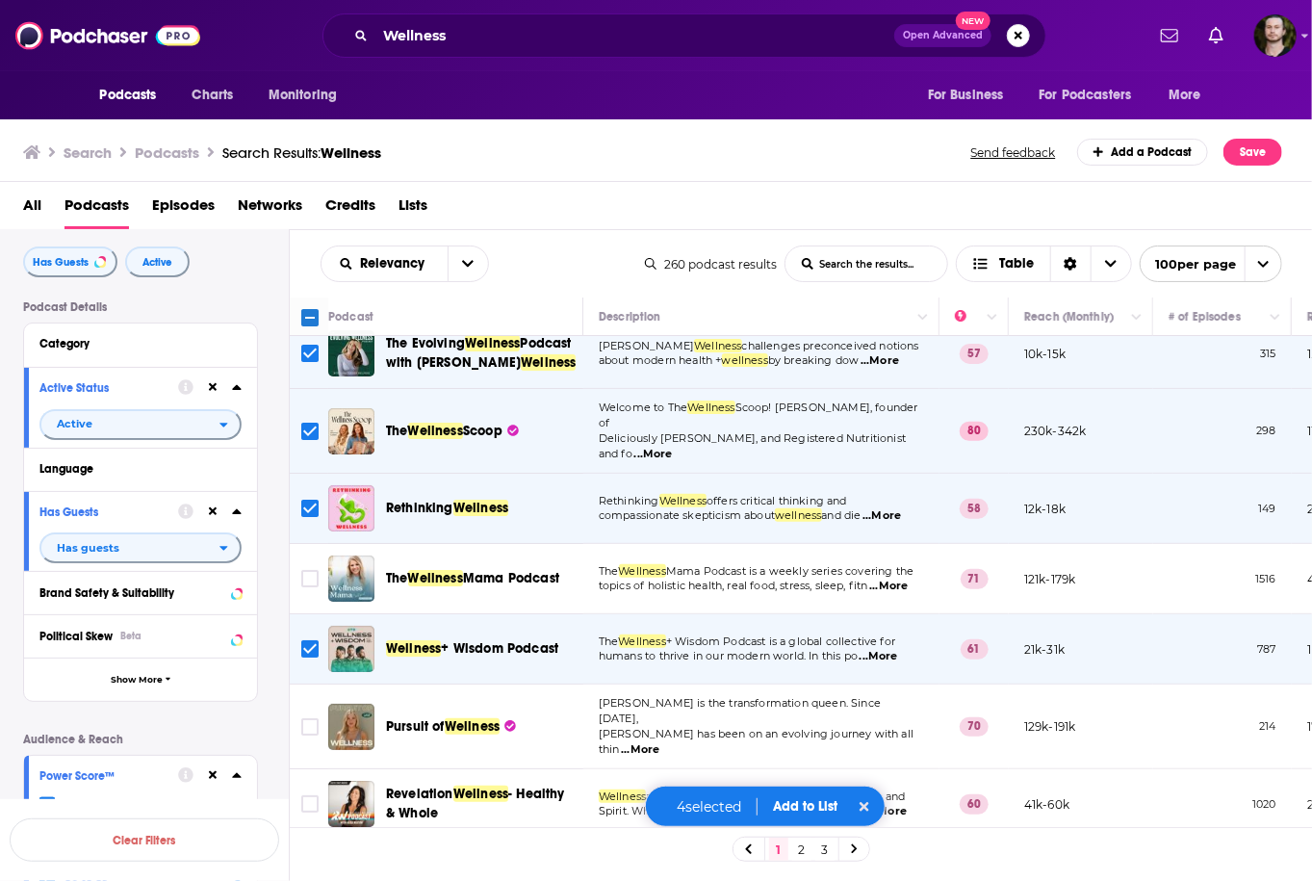
scroll to position [0, 0]
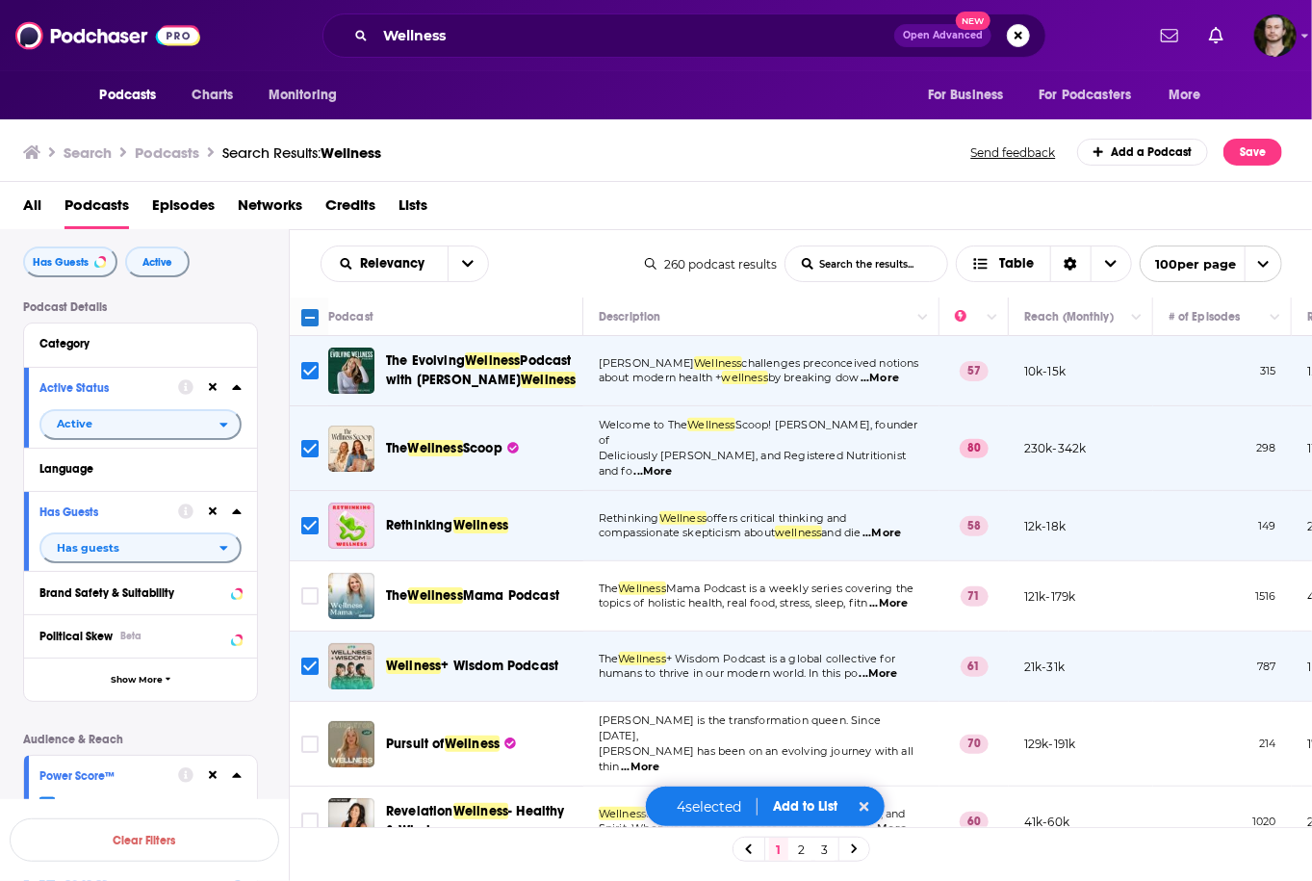
click at [819, 807] on button "Add to List" at bounding box center [805, 806] width 95 height 16
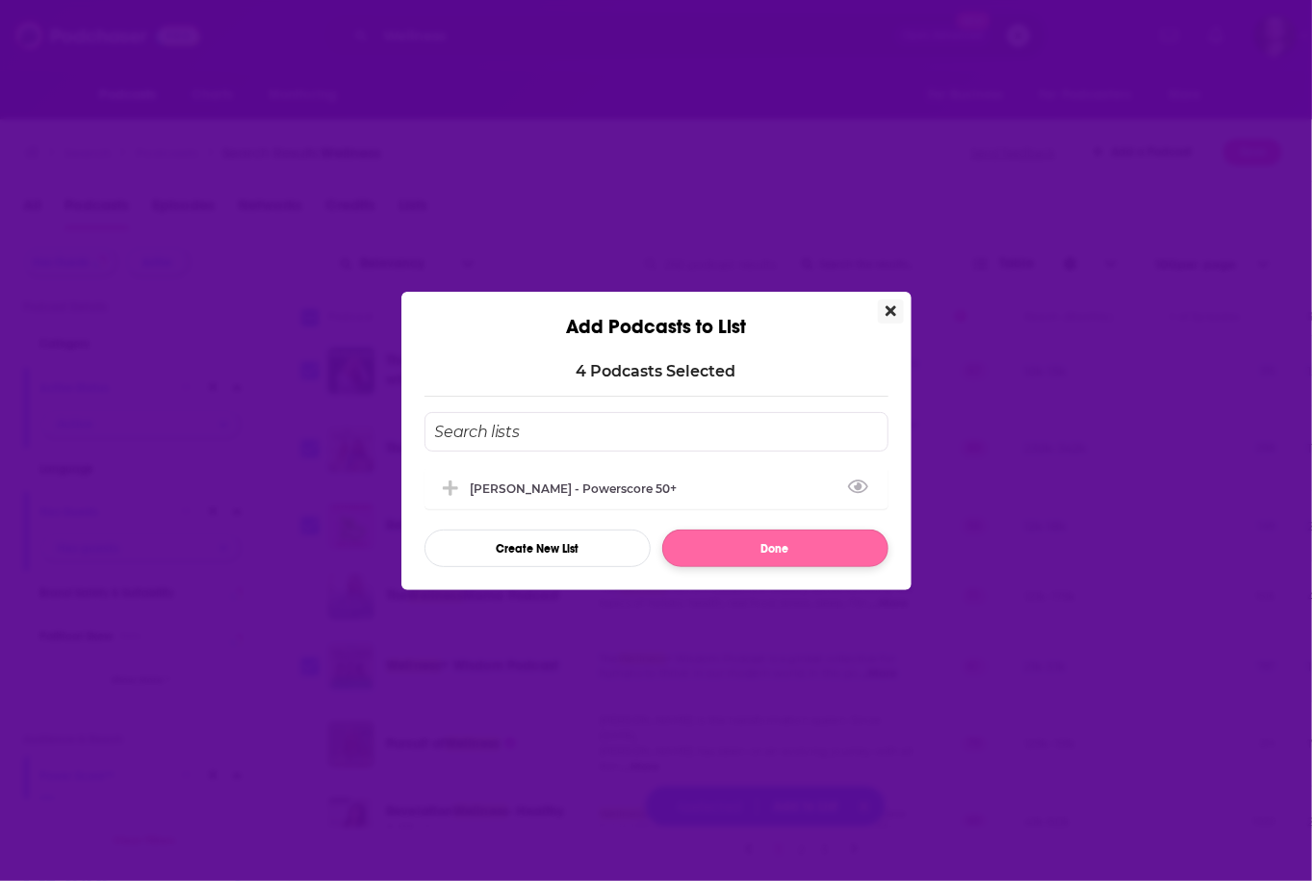
drag, startPoint x: 647, startPoint y: 476, endPoint x: 797, endPoint y: 543, distance: 164.2
click at [647, 476] on div "[PERSON_NAME] - Powerscore 50+" at bounding box center [656, 488] width 464 height 42
click at [797, 543] on button "Done" at bounding box center [775, 548] width 226 height 38
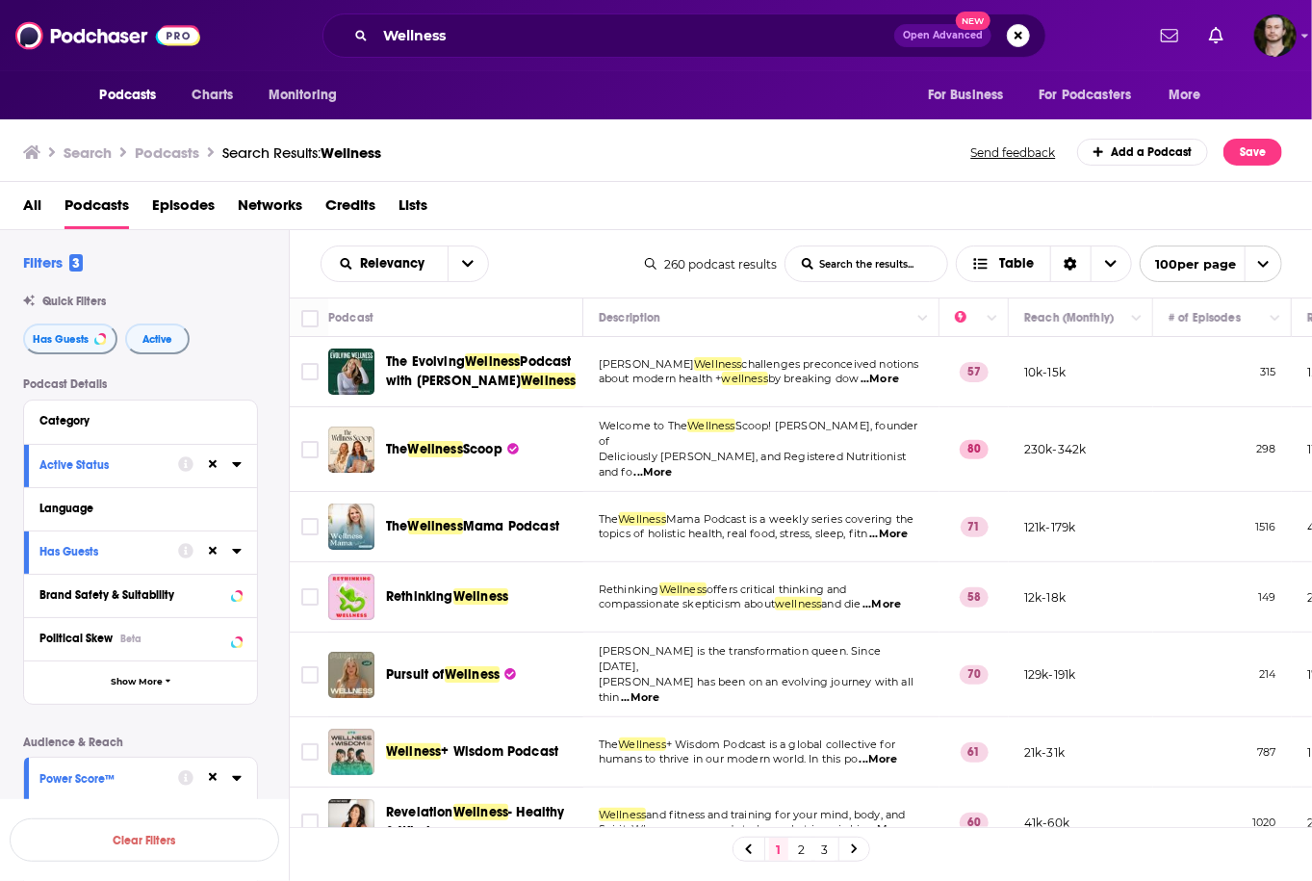
scroll to position [77, 0]
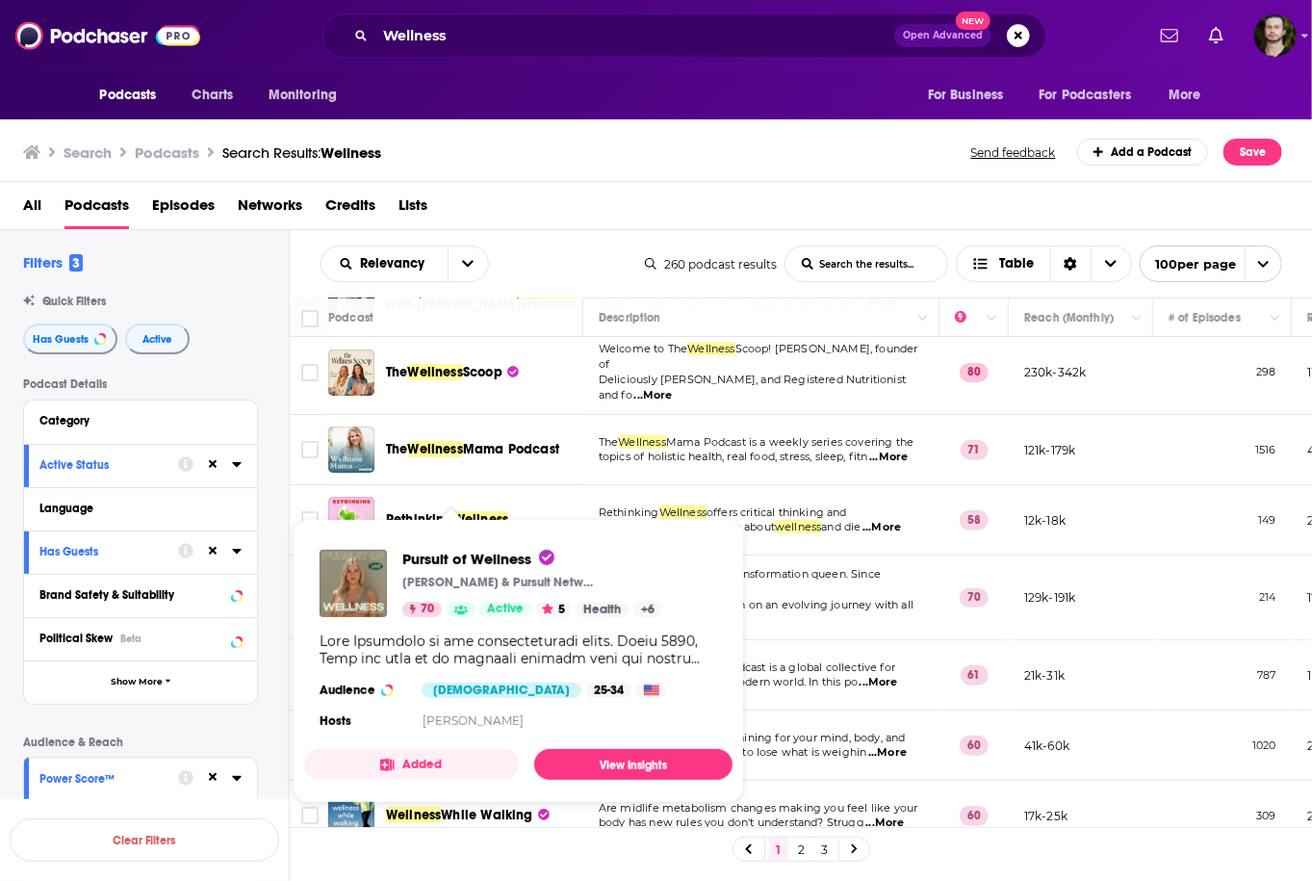
click at [433, 767] on button "Added" at bounding box center [411, 764] width 215 height 31
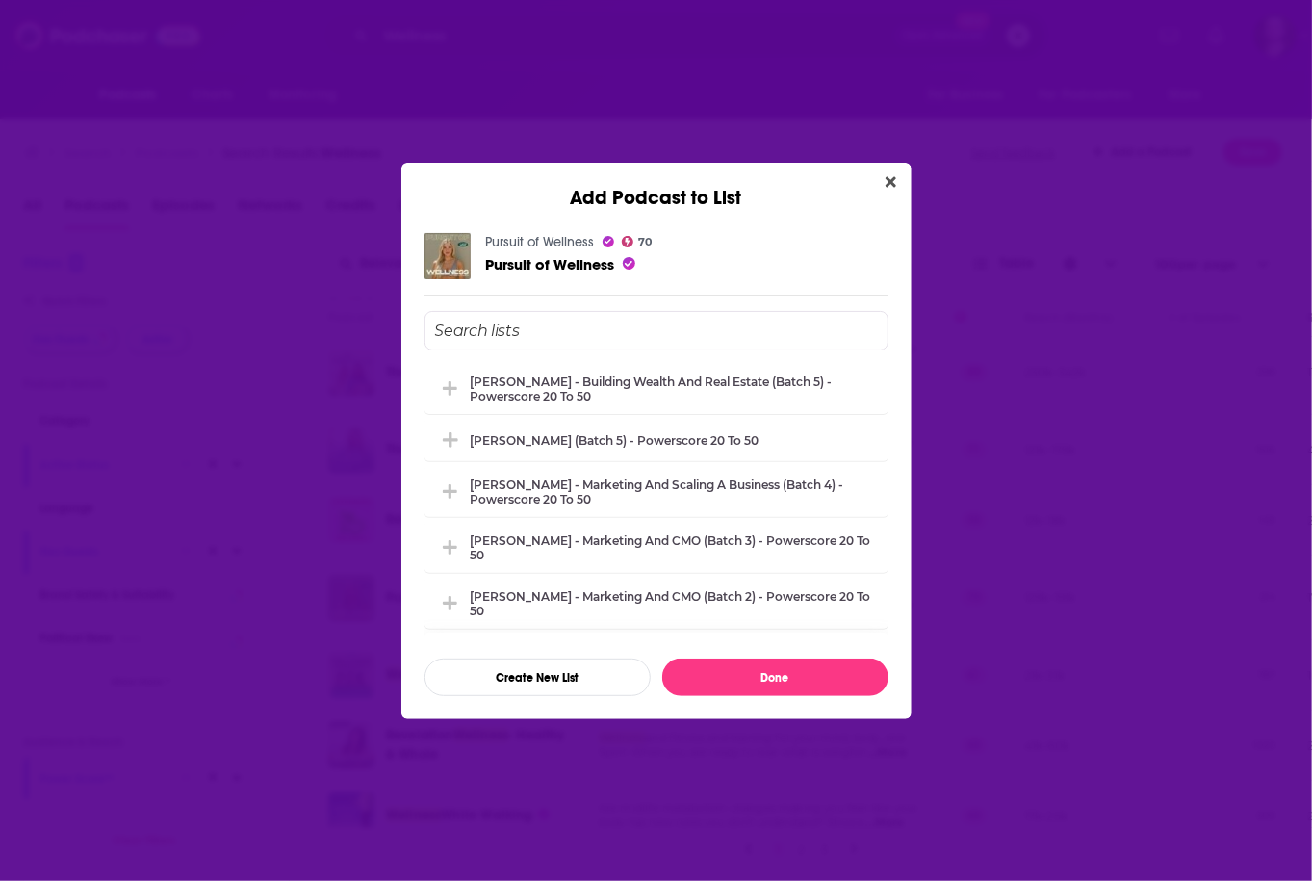
scroll to position [0, 0]
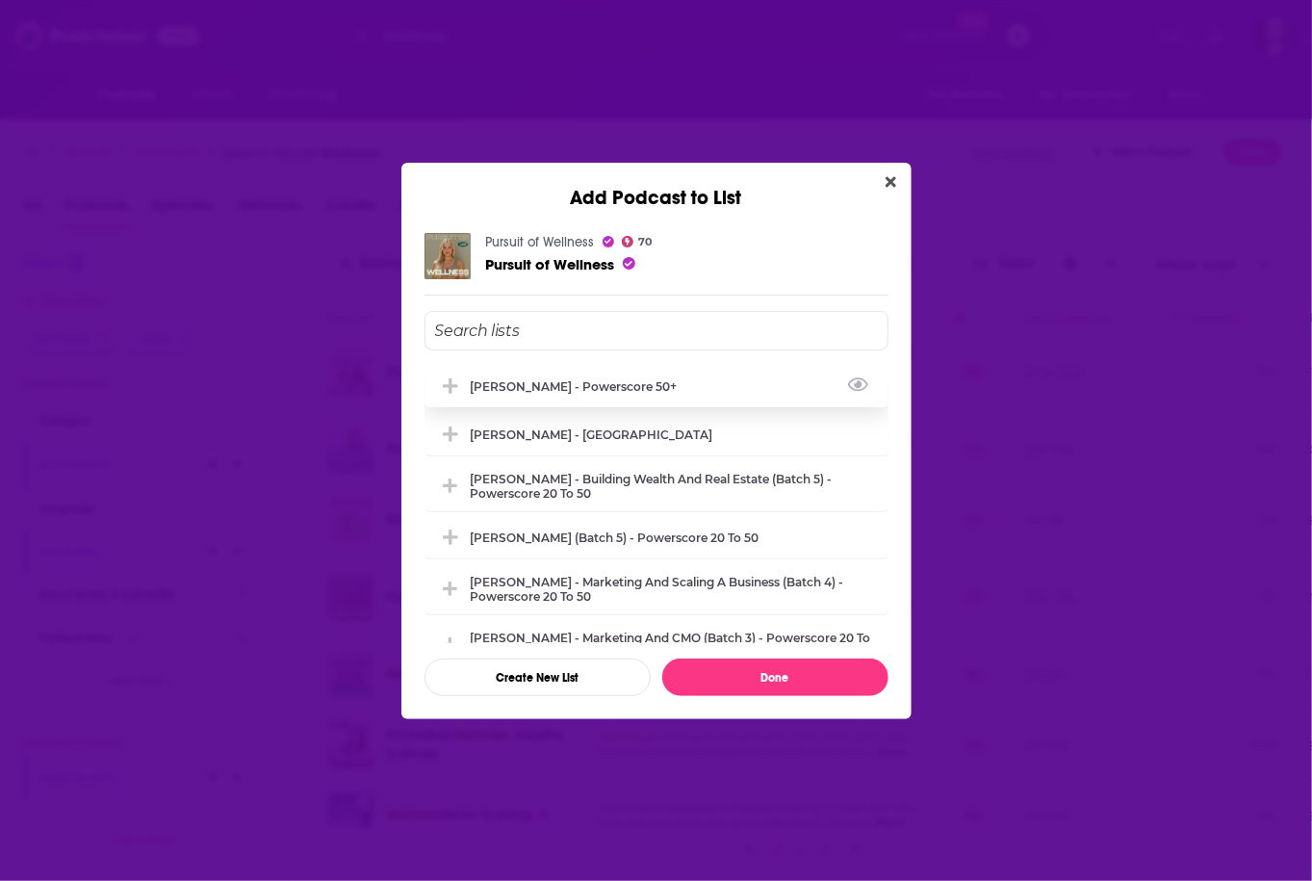
click at [622, 377] on div "[PERSON_NAME] - Powerscore 50+" at bounding box center [656, 386] width 464 height 42
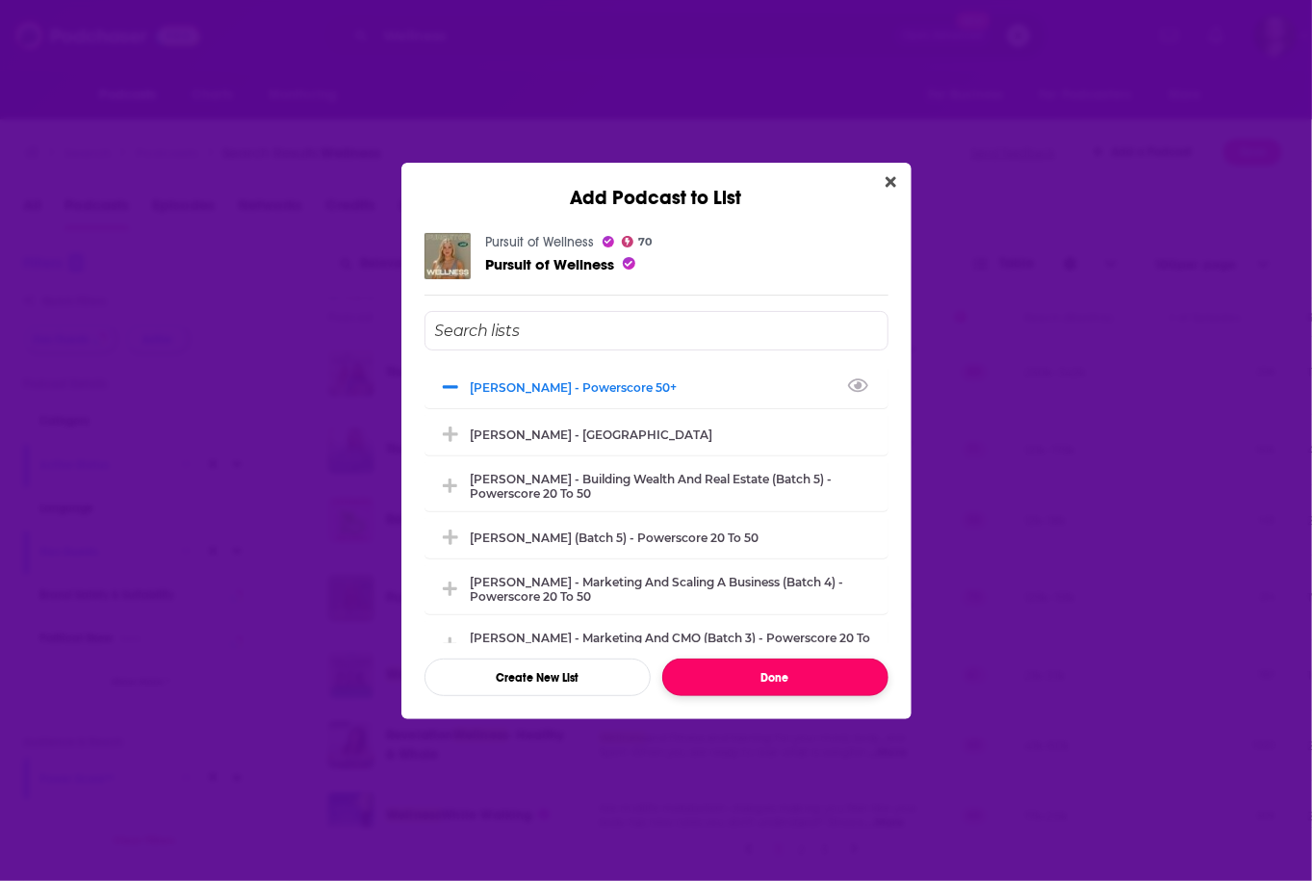
click at [767, 684] on button "Done" at bounding box center [775, 677] width 226 height 38
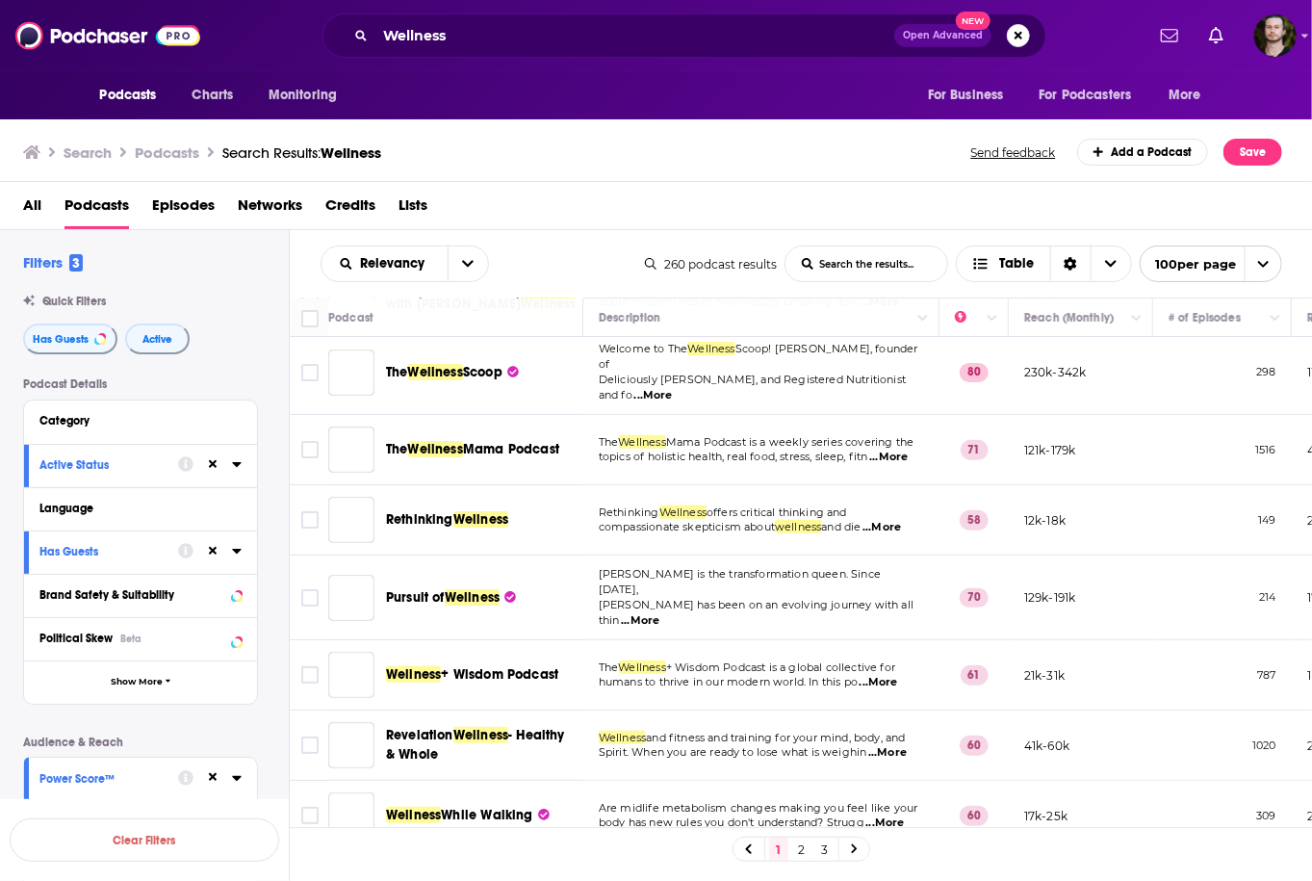
scroll to position [308, 0]
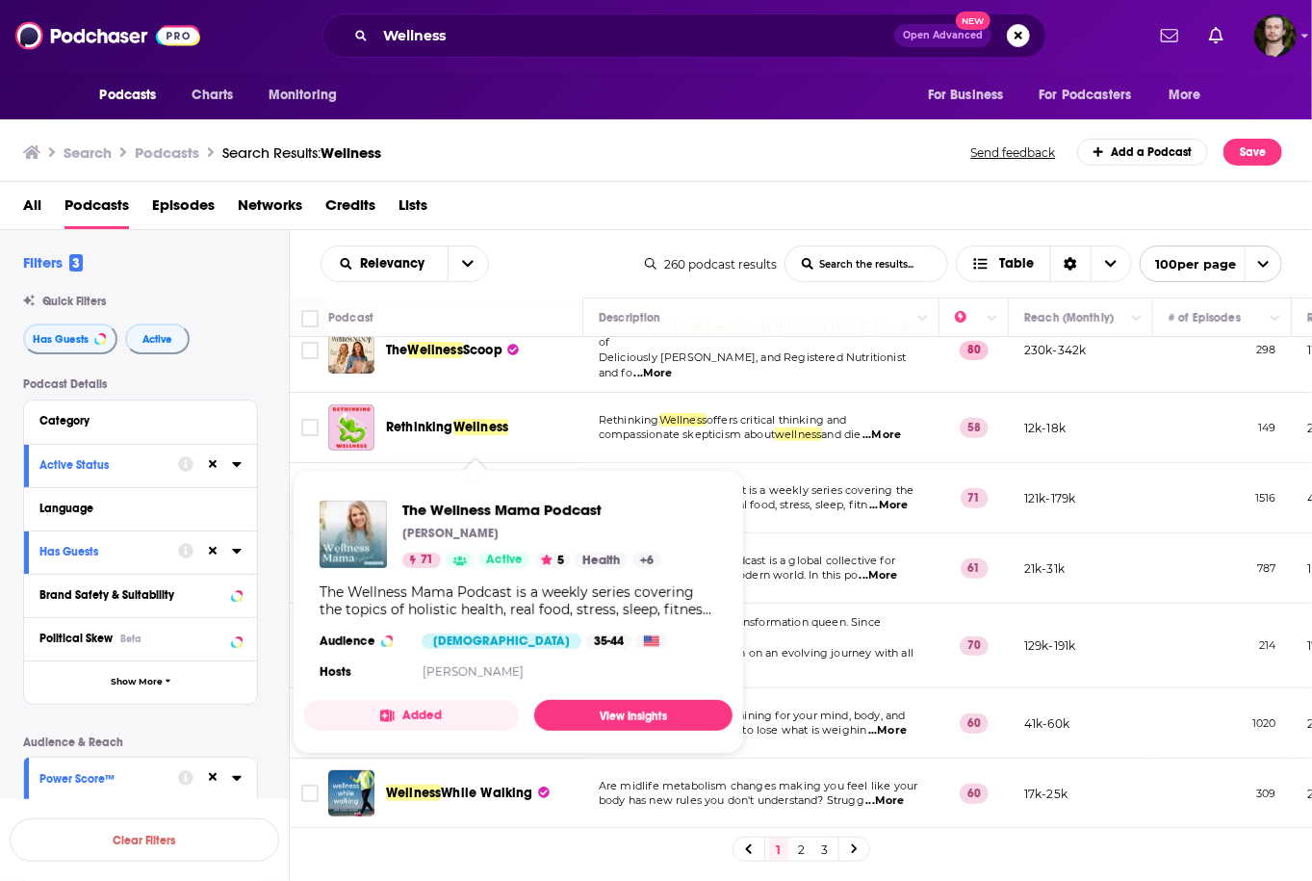
scroll to position [154, 0]
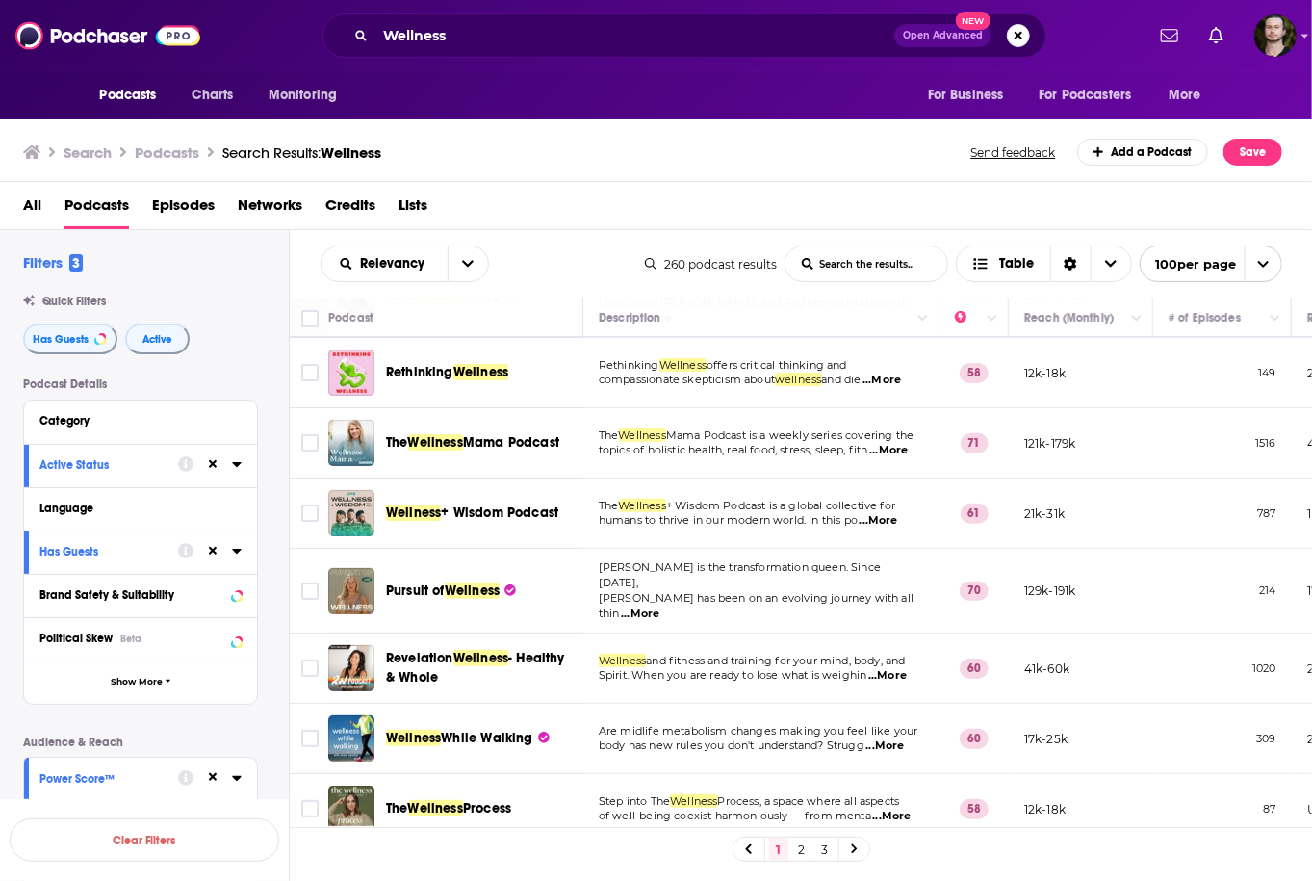
click at [274, 435] on div "Podcast Details Category Active Status Language Has Guests Brand Safety & Suita…" at bounding box center [156, 719] width 266 height 684
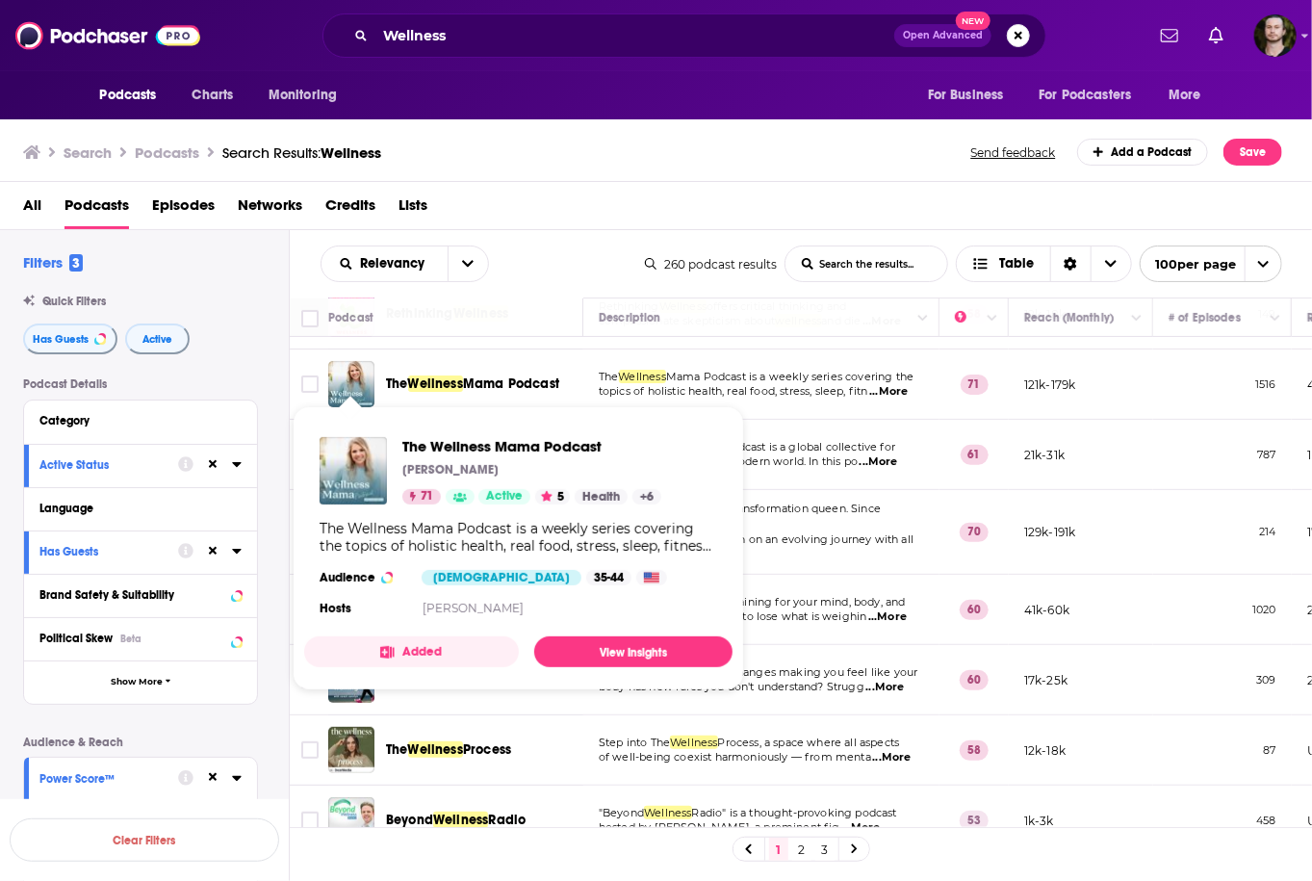
scroll to position [231, 0]
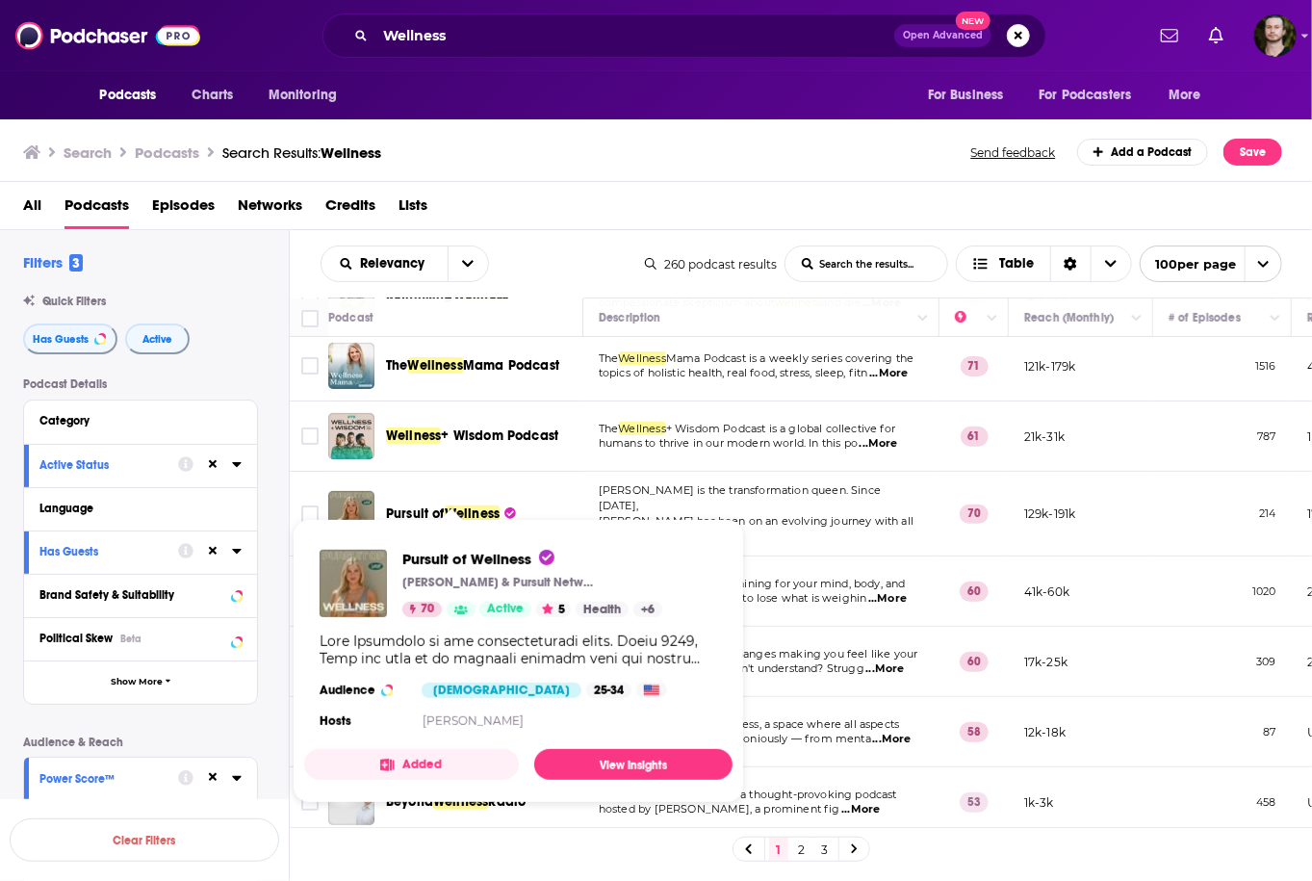
click at [271, 523] on div "Podcast Details Category Active Status Language Has Guests Brand Safety & Suita…" at bounding box center [156, 719] width 266 height 684
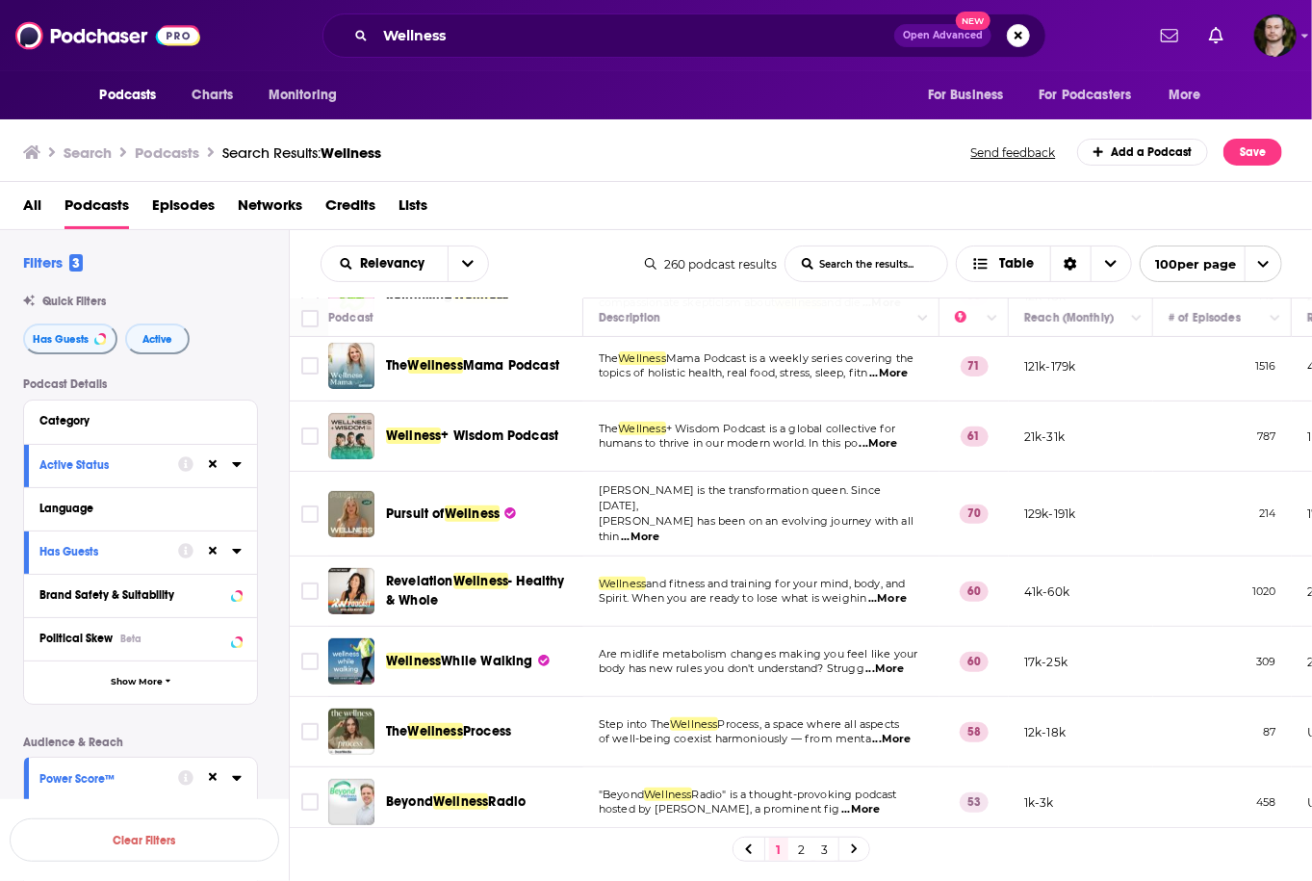
scroll to position [77, 0]
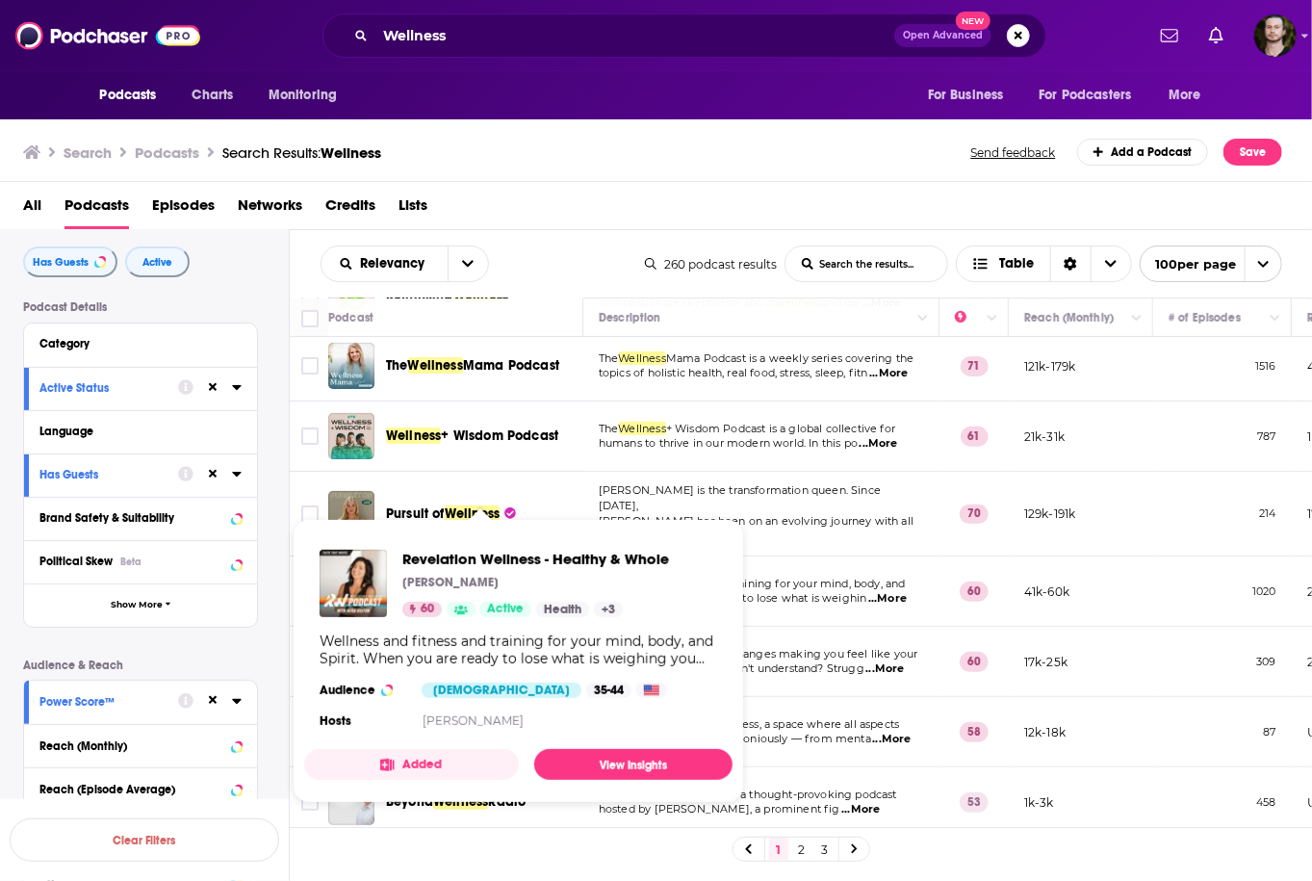
click at [474, 755] on button "Added" at bounding box center [411, 764] width 215 height 31
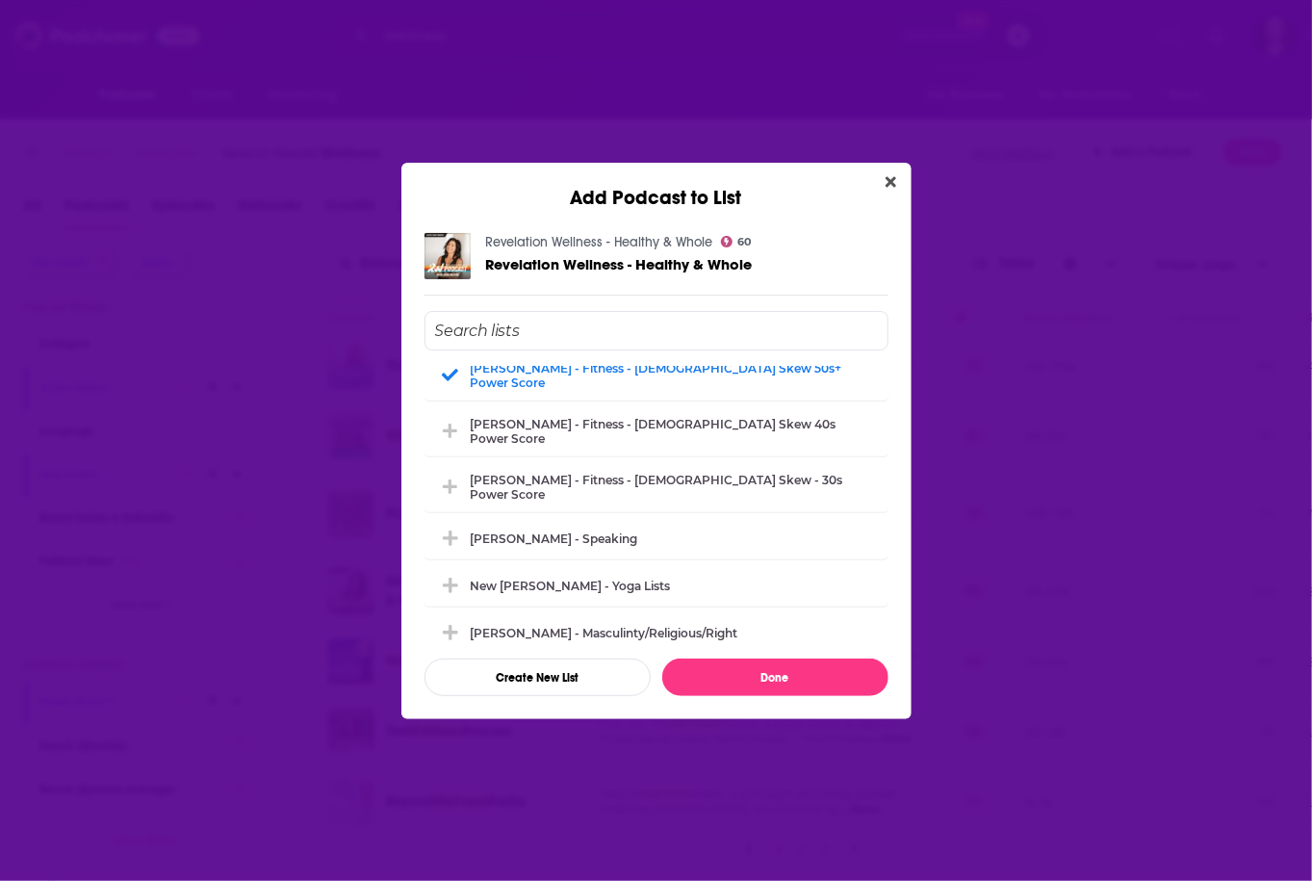
scroll to position [2079, 0]
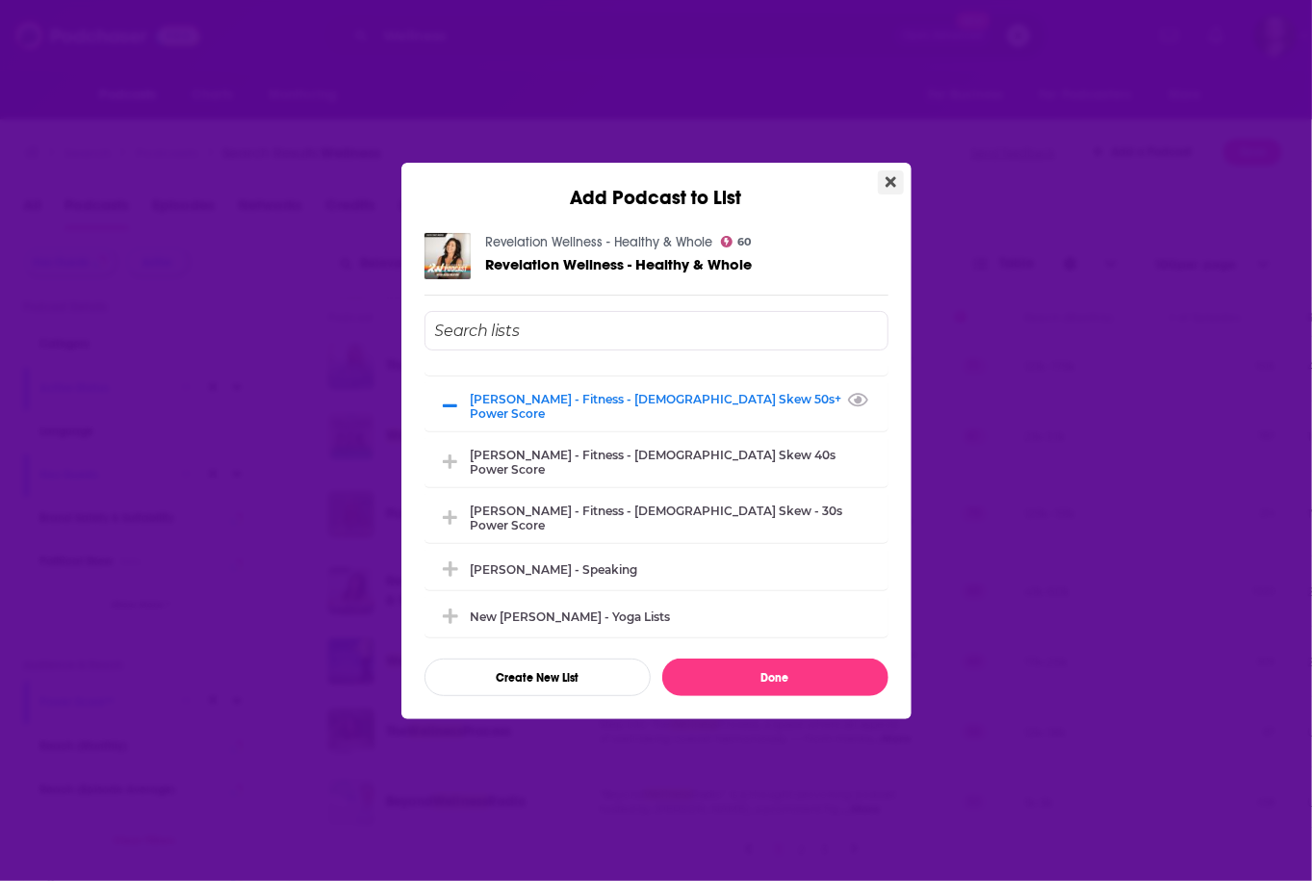
click at [887, 179] on icon "Close" at bounding box center [890, 181] width 11 height 11
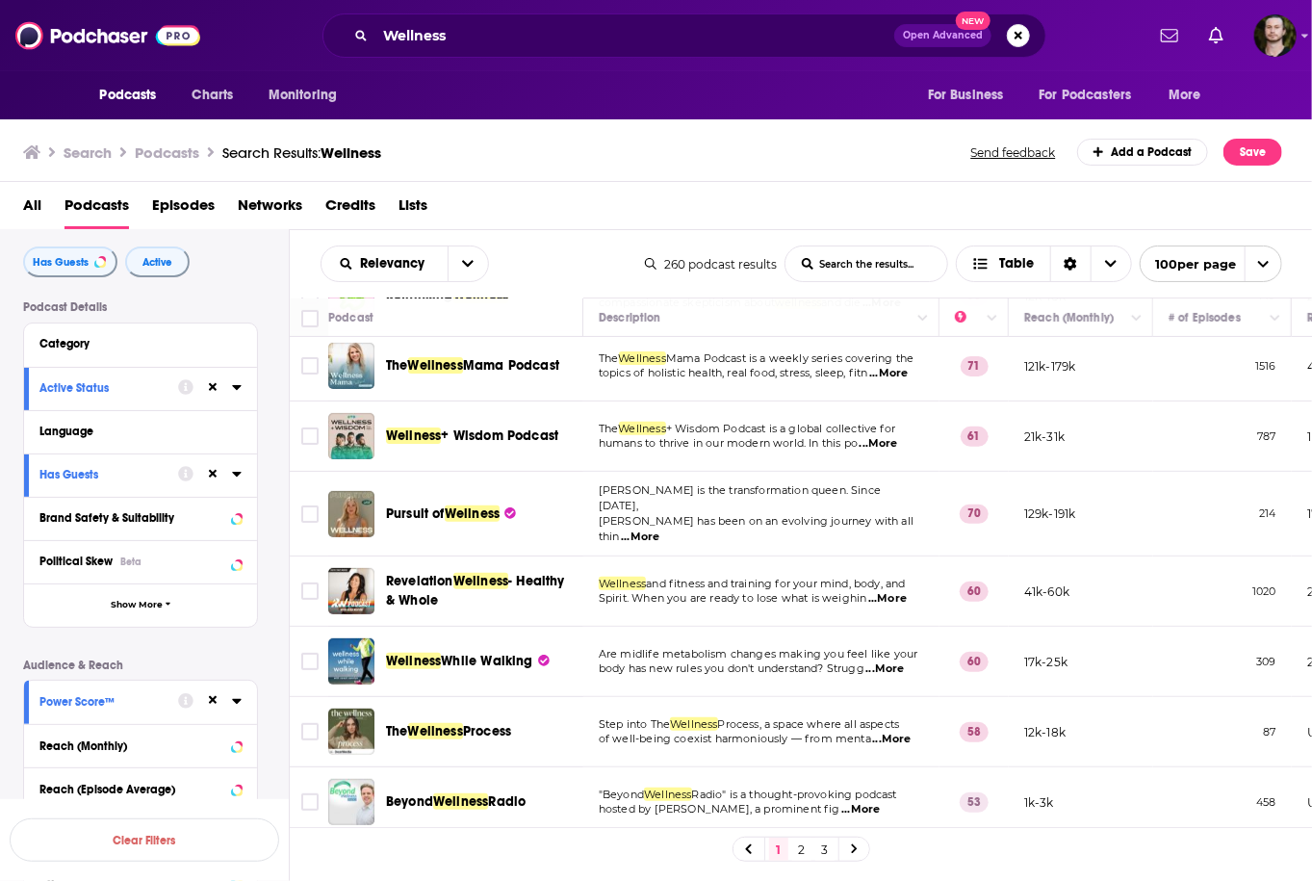
click at [276, 572] on div "Podcast Details Category Active Status Language Has Guests Brand Safety & Suita…" at bounding box center [156, 642] width 266 height 684
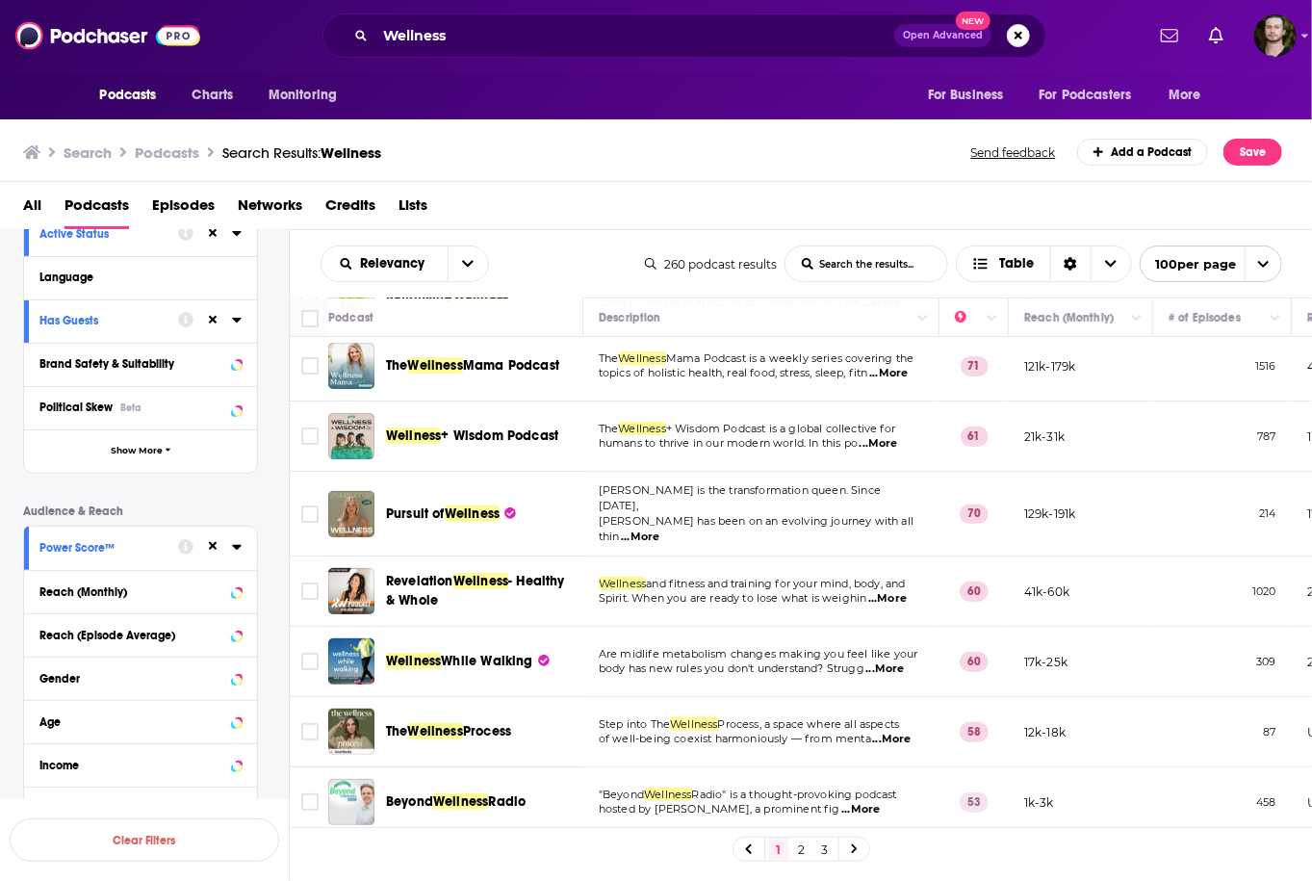
scroll to position [385, 0]
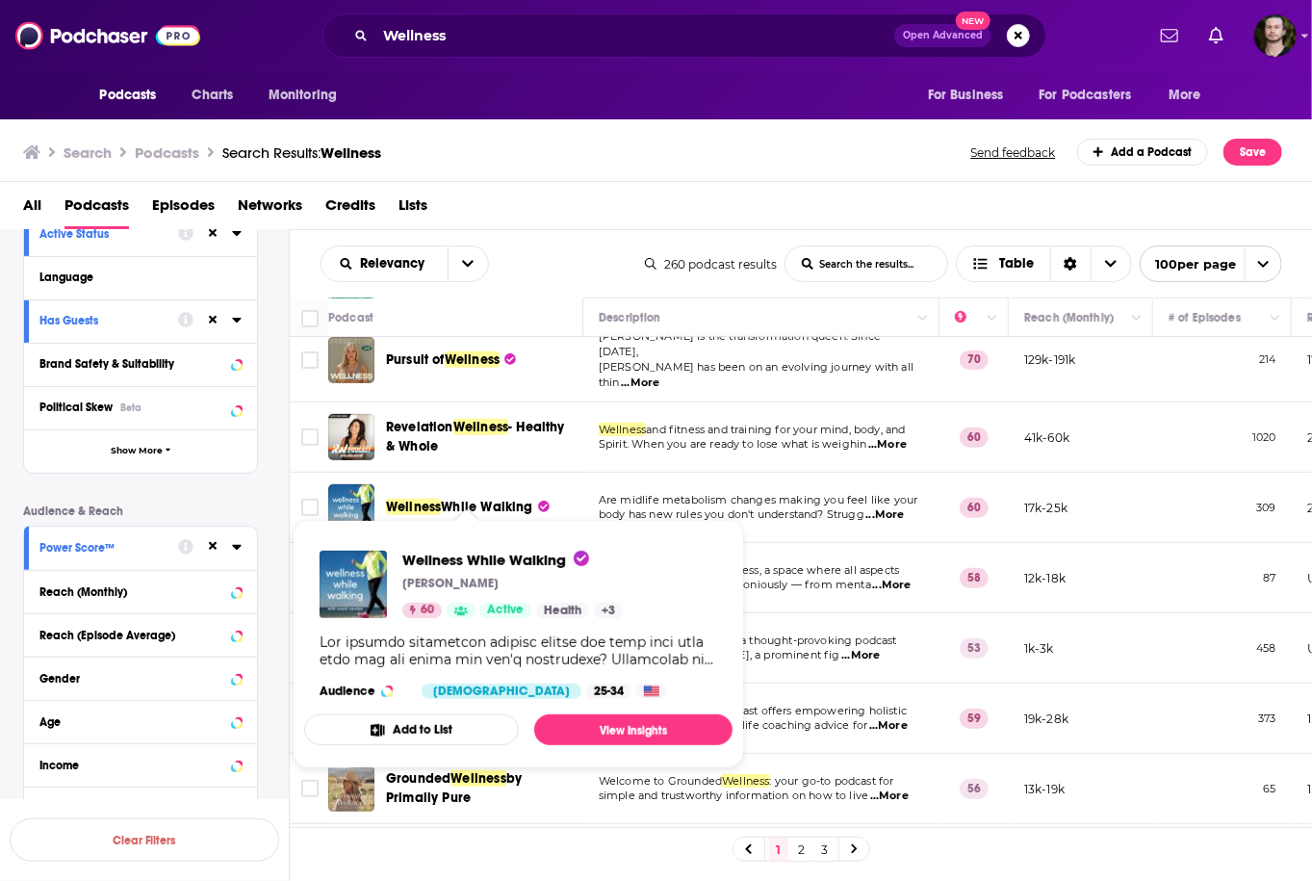
click at [269, 477] on div "Podcast Details Category Active Status Language Has Guests Brand Safety & Suita…" at bounding box center [156, 488] width 266 height 684
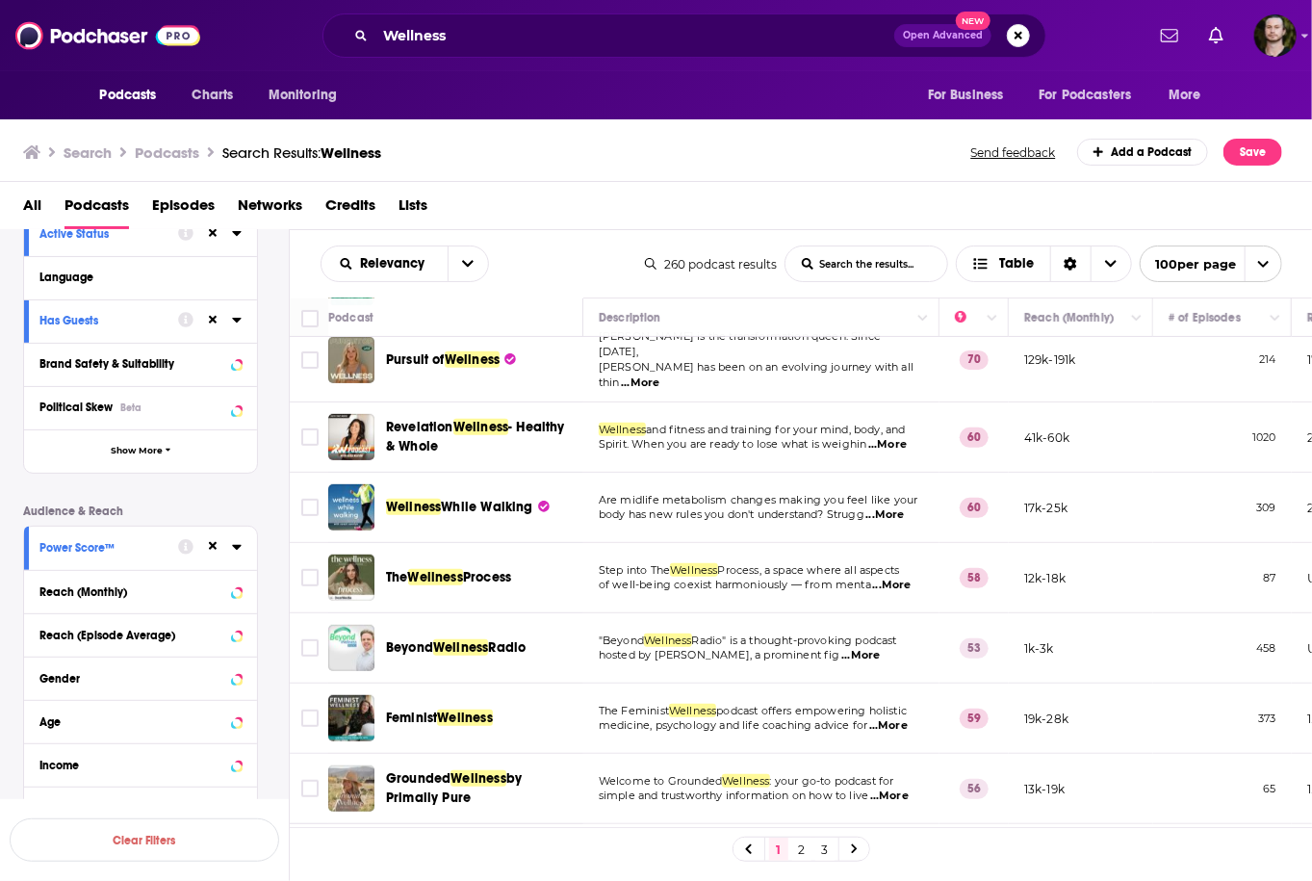
click at [884, 507] on span "...More" at bounding box center [885, 514] width 38 height 15
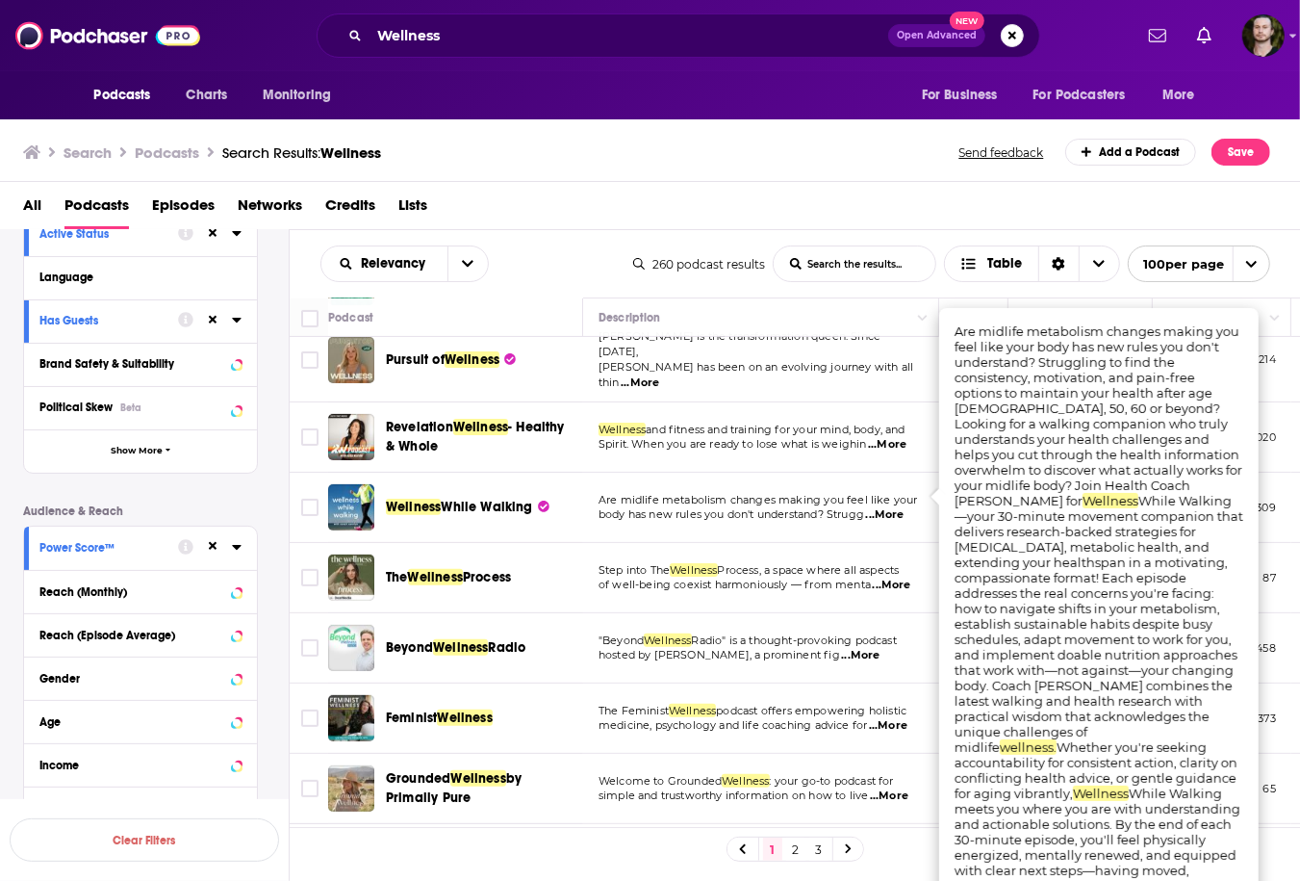
click at [884, 507] on span "...More" at bounding box center [885, 514] width 38 height 15
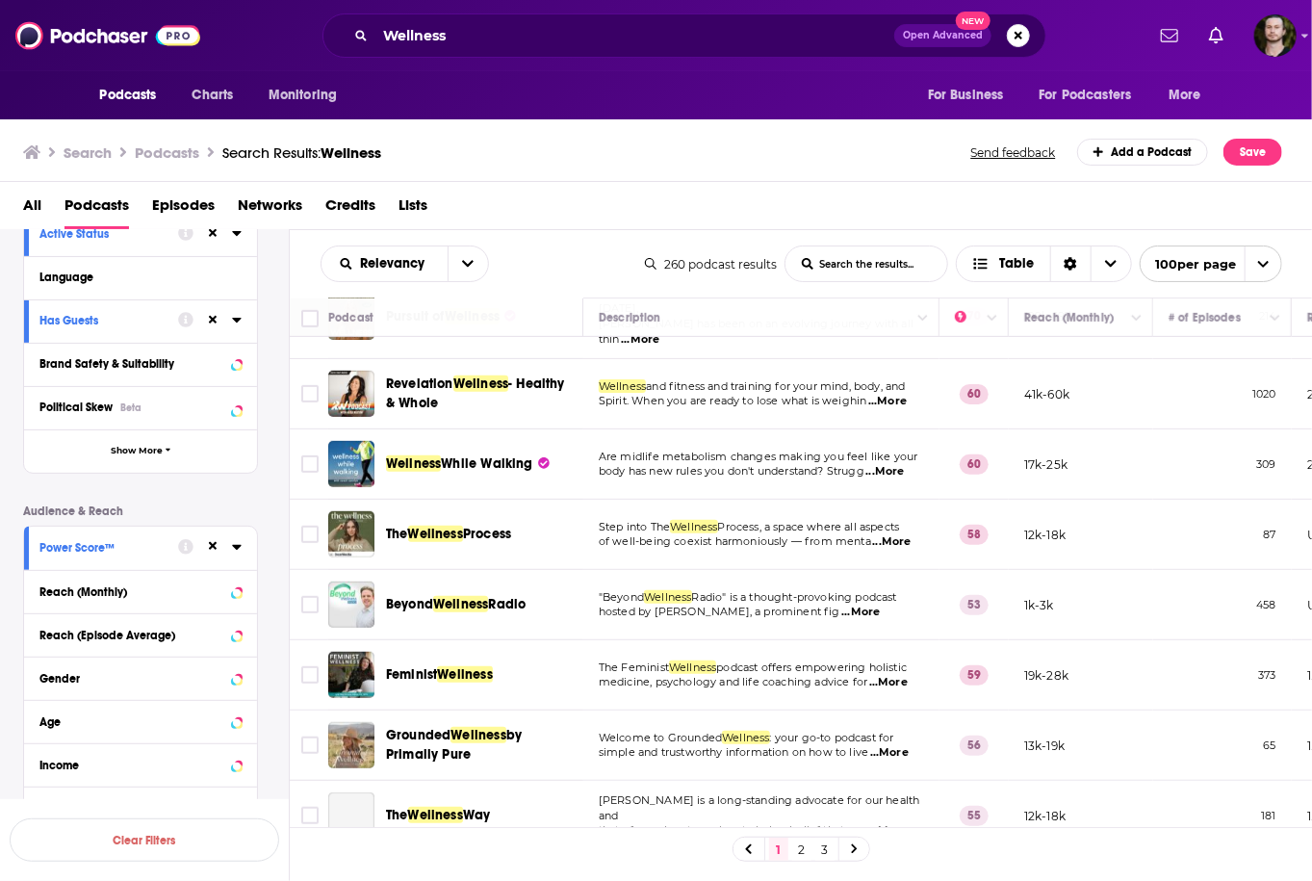
scroll to position [462, 0]
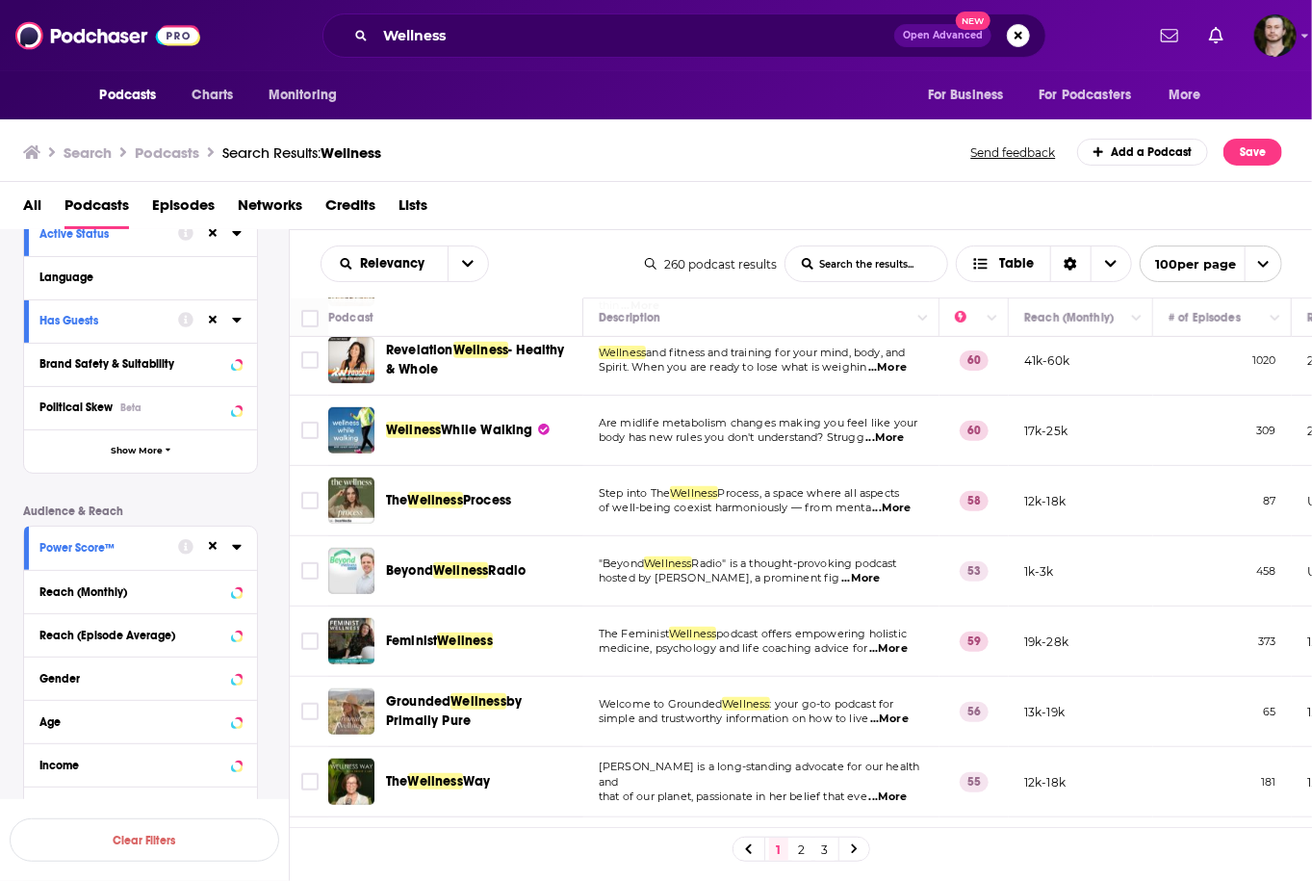
click at [890, 500] on span "...More" at bounding box center [892, 507] width 38 height 15
click at [298, 489] on icon "Toggle select row" at bounding box center [309, 500] width 23 height 23
click at [309, 492] on input "Toggle select row" at bounding box center [309, 500] width 17 height 17
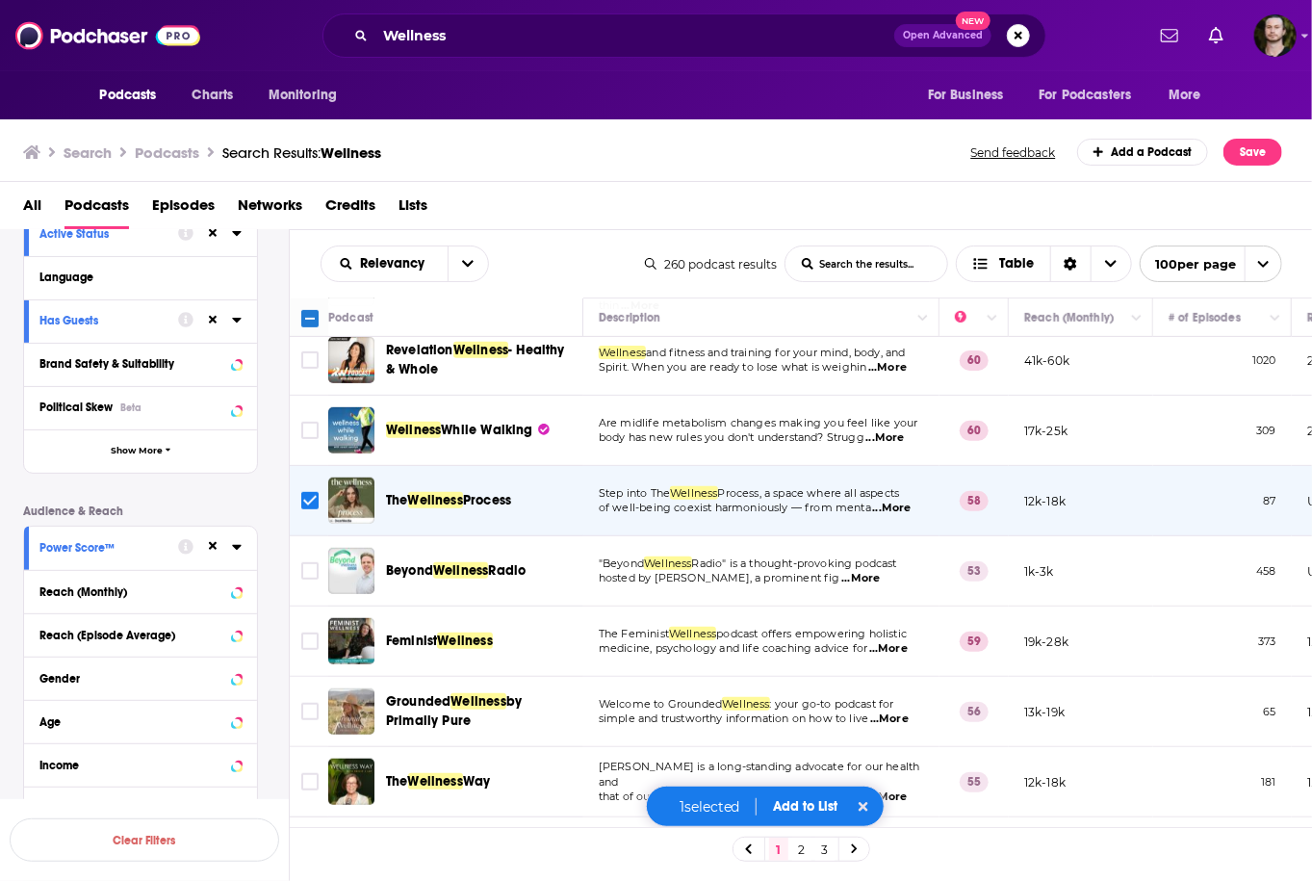
click at [895, 500] on span "...More" at bounding box center [892, 507] width 38 height 15
click at [879, 571] on span "...More" at bounding box center [860, 578] width 38 height 15
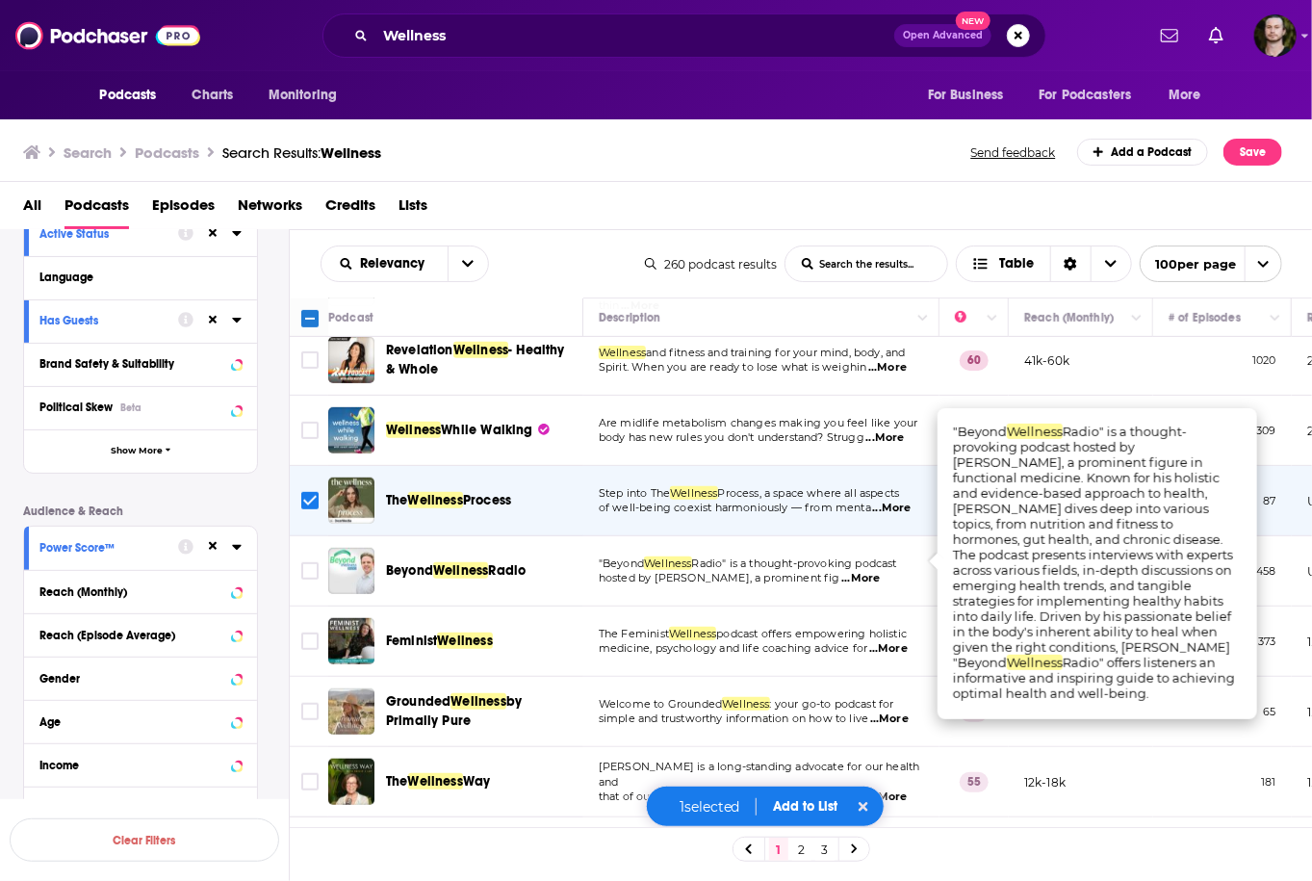
click at [880, 571] on span "...More" at bounding box center [860, 578] width 38 height 15
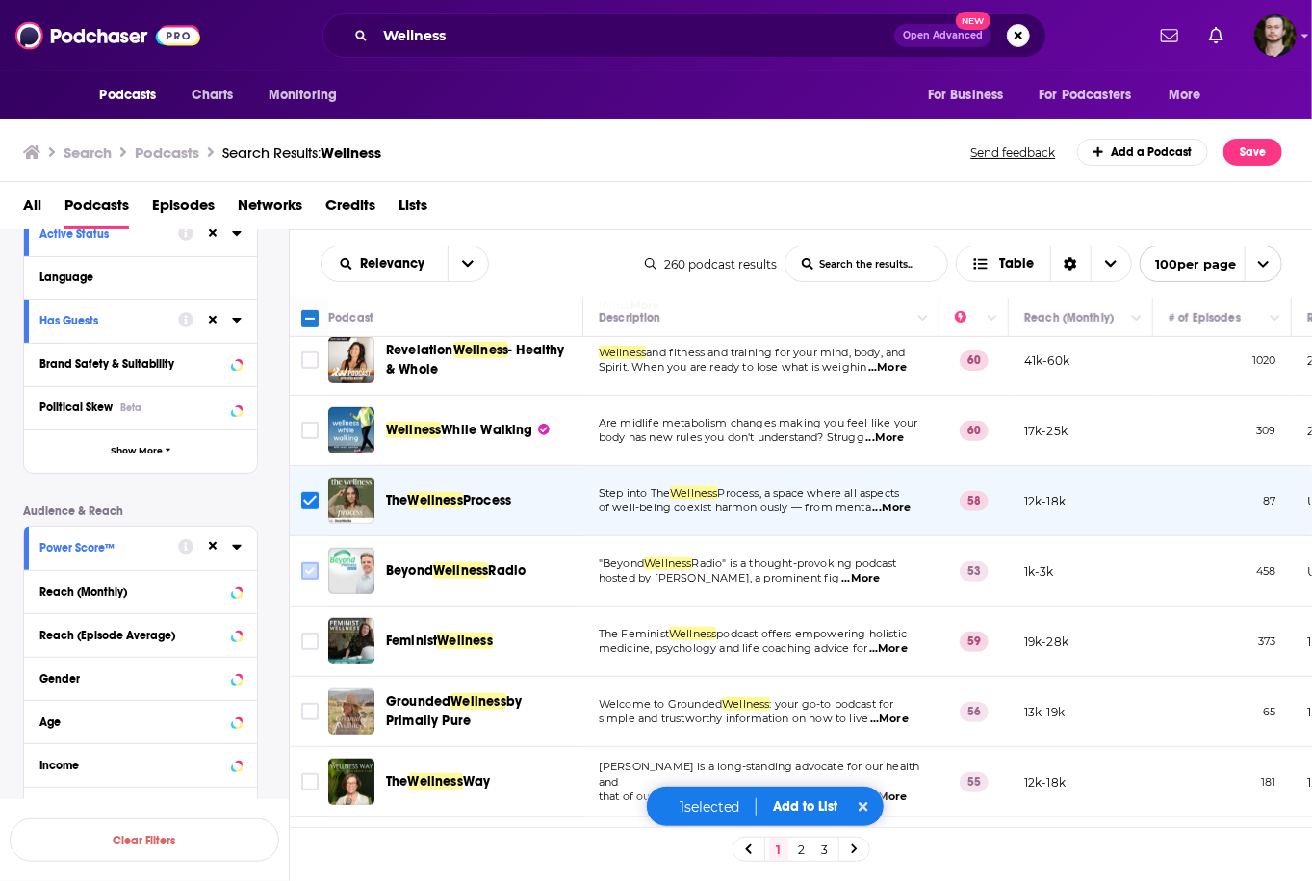
click at [308, 562] on input "Toggle select row" at bounding box center [309, 570] width 17 height 17
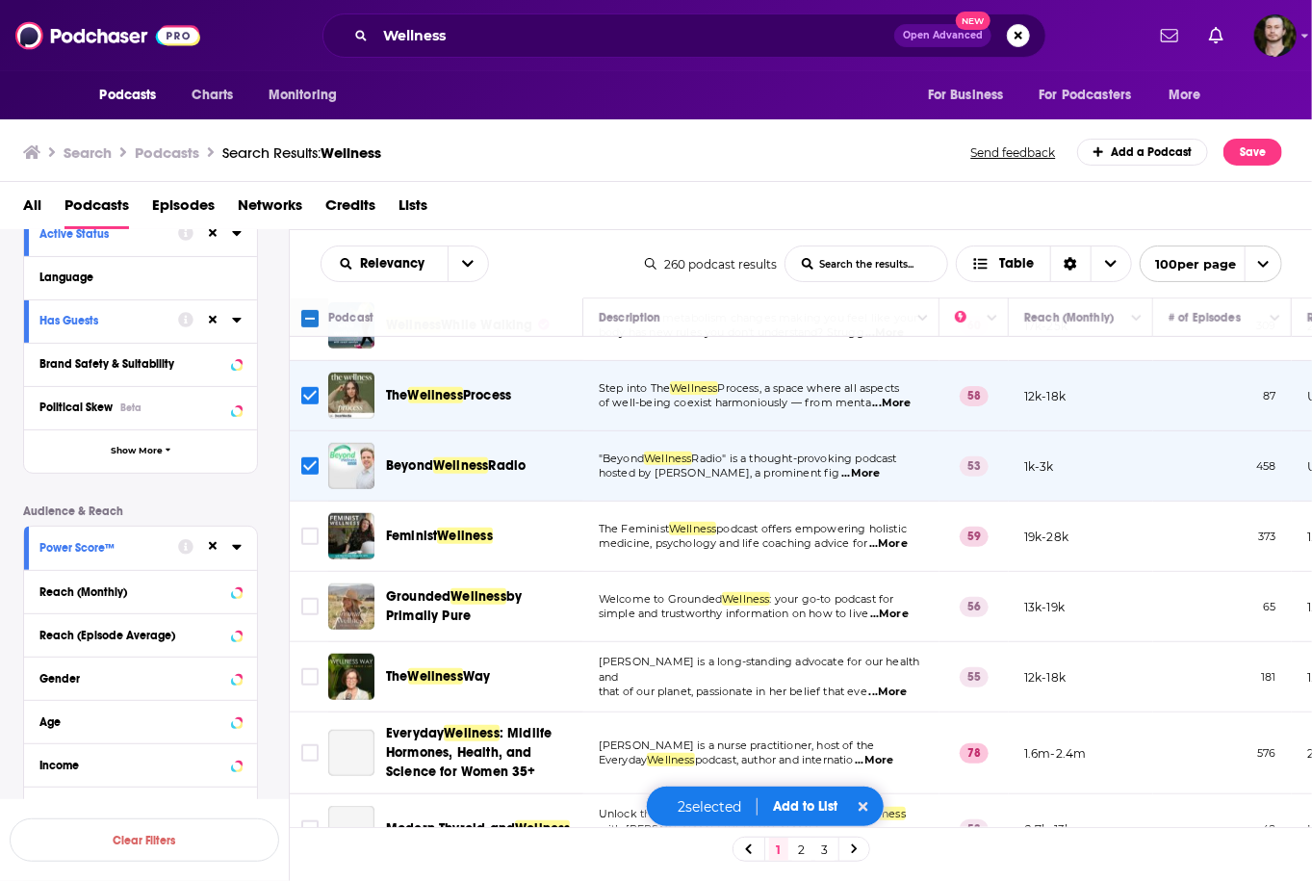
scroll to position [616, 0]
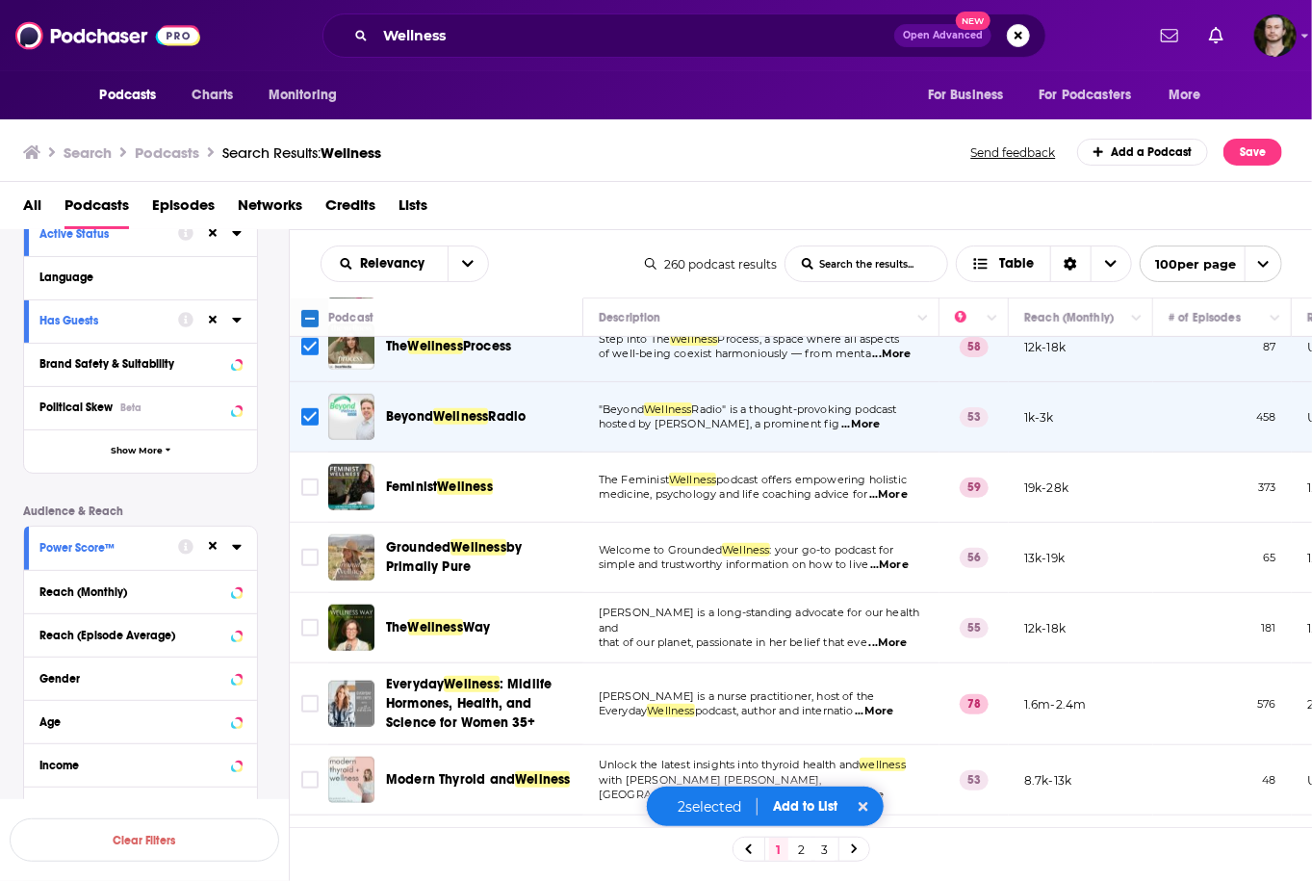
click at [905, 557] on span "...More" at bounding box center [889, 564] width 38 height 15
click at [895, 605] on span "Philly J Lay is a long-standing advocate for our health and" at bounding box center [759, 619] width 321 height 29
click at [907, 635] on span "...More" at bounding box center [888, 642] width 38 height 15
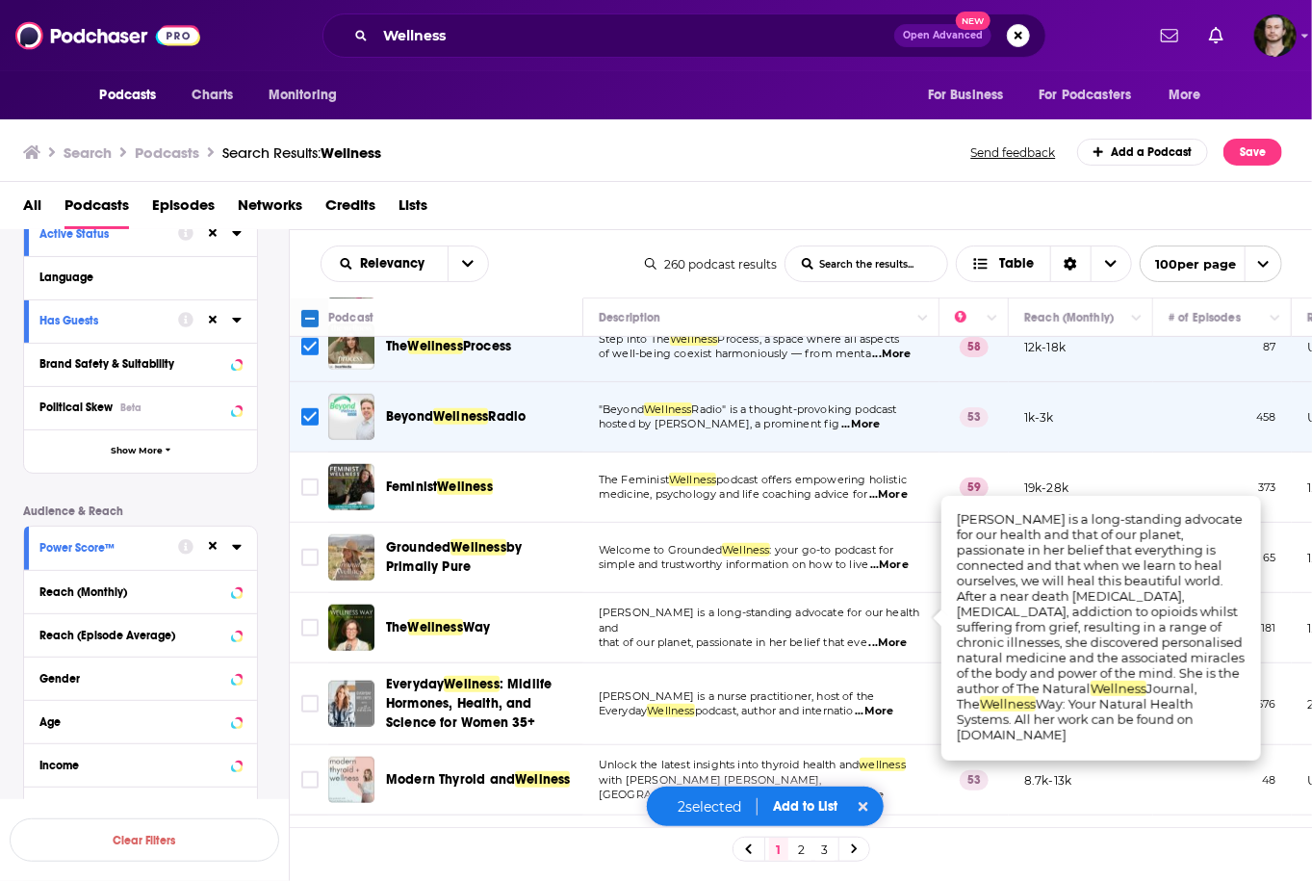
click at [907, 635] on span "...More" at bounding box center [888, 642] width 38 height 15
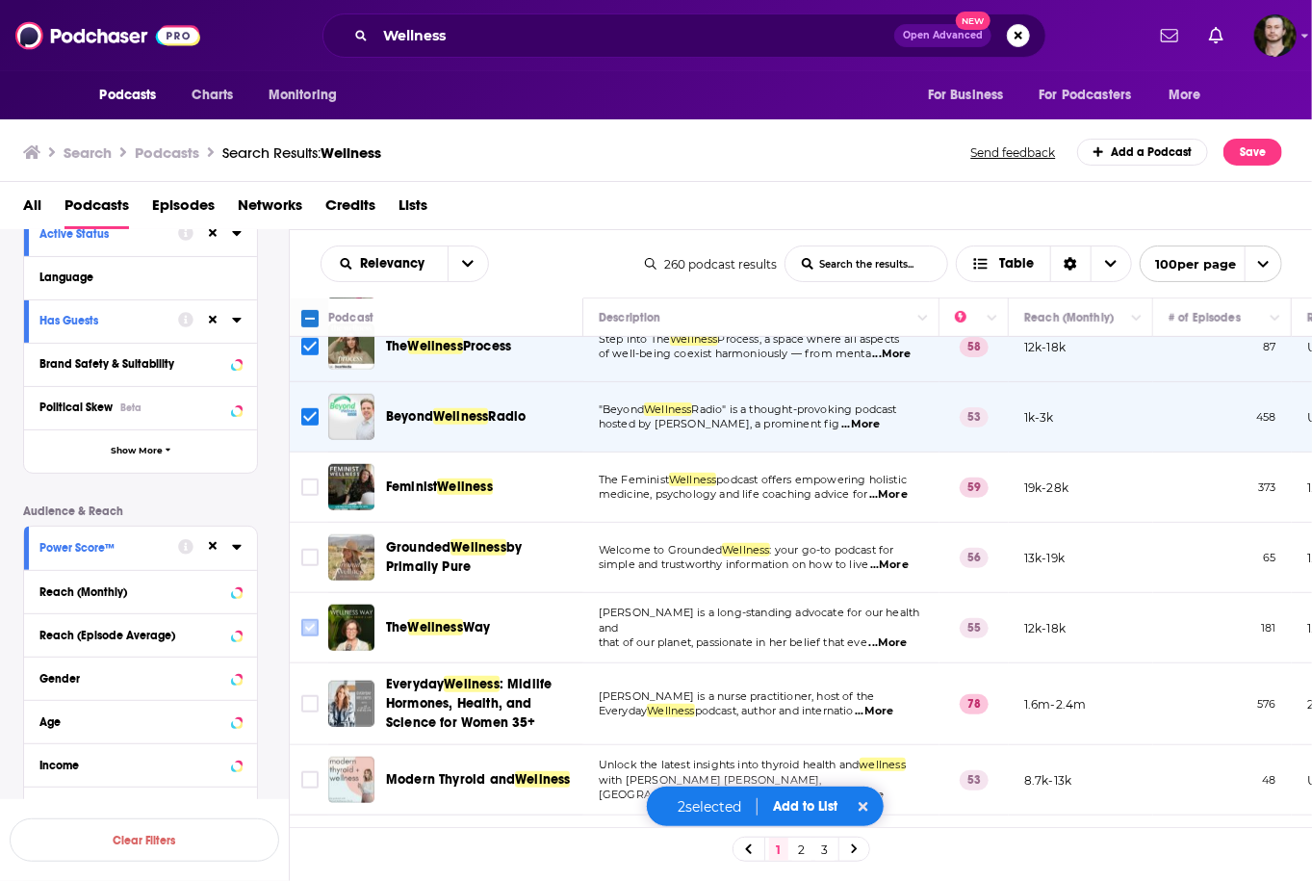
click at [308, 619] on input "Toggle select row" at bounding box center [309, 627] width 17 height 17
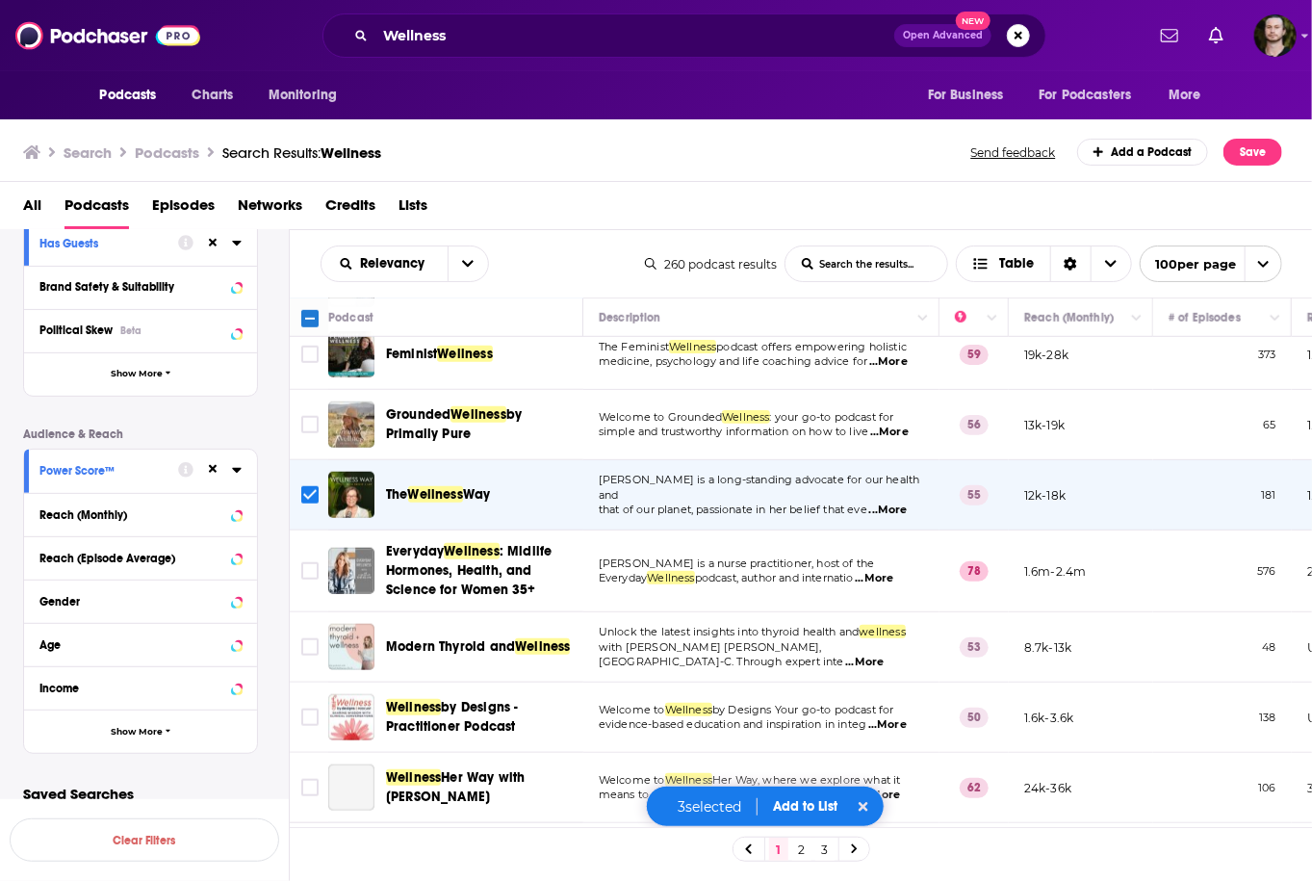
scroll to position [770, 0]
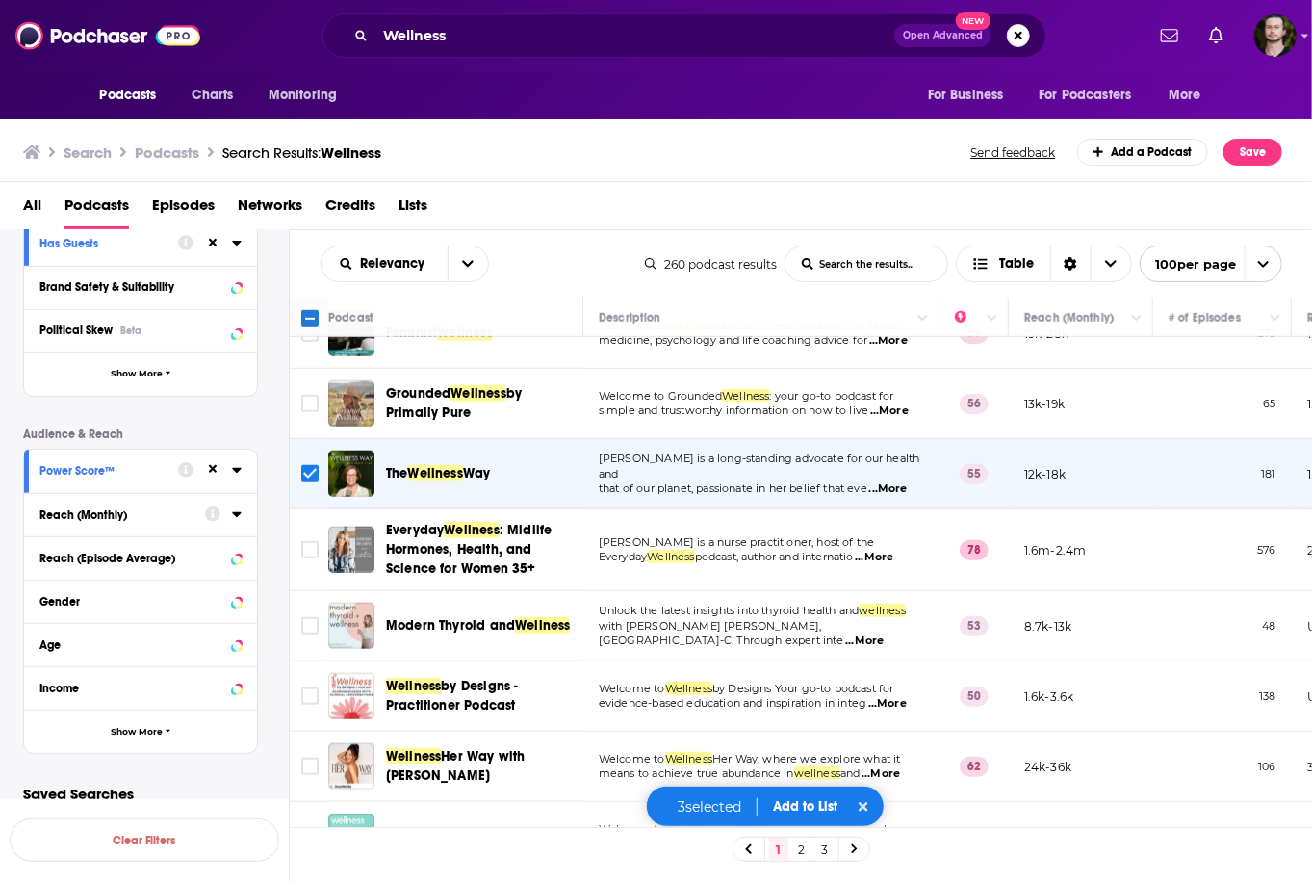
click at [893, 549] on span "...More" at bounding box center [874, 556] width 38 height 15
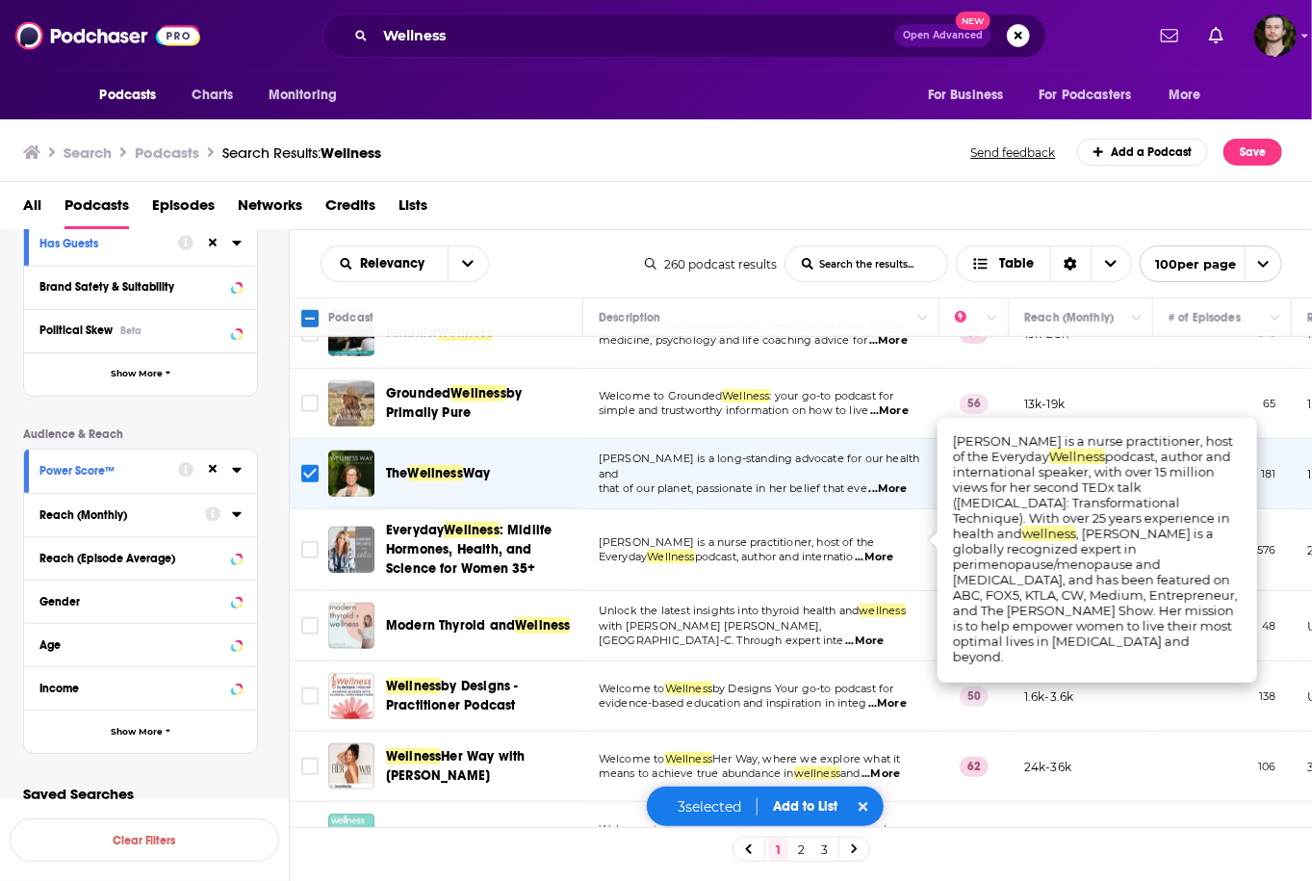
click at [893, 549] on span "...More" at bounding box center [874, 556] width 38 height 15
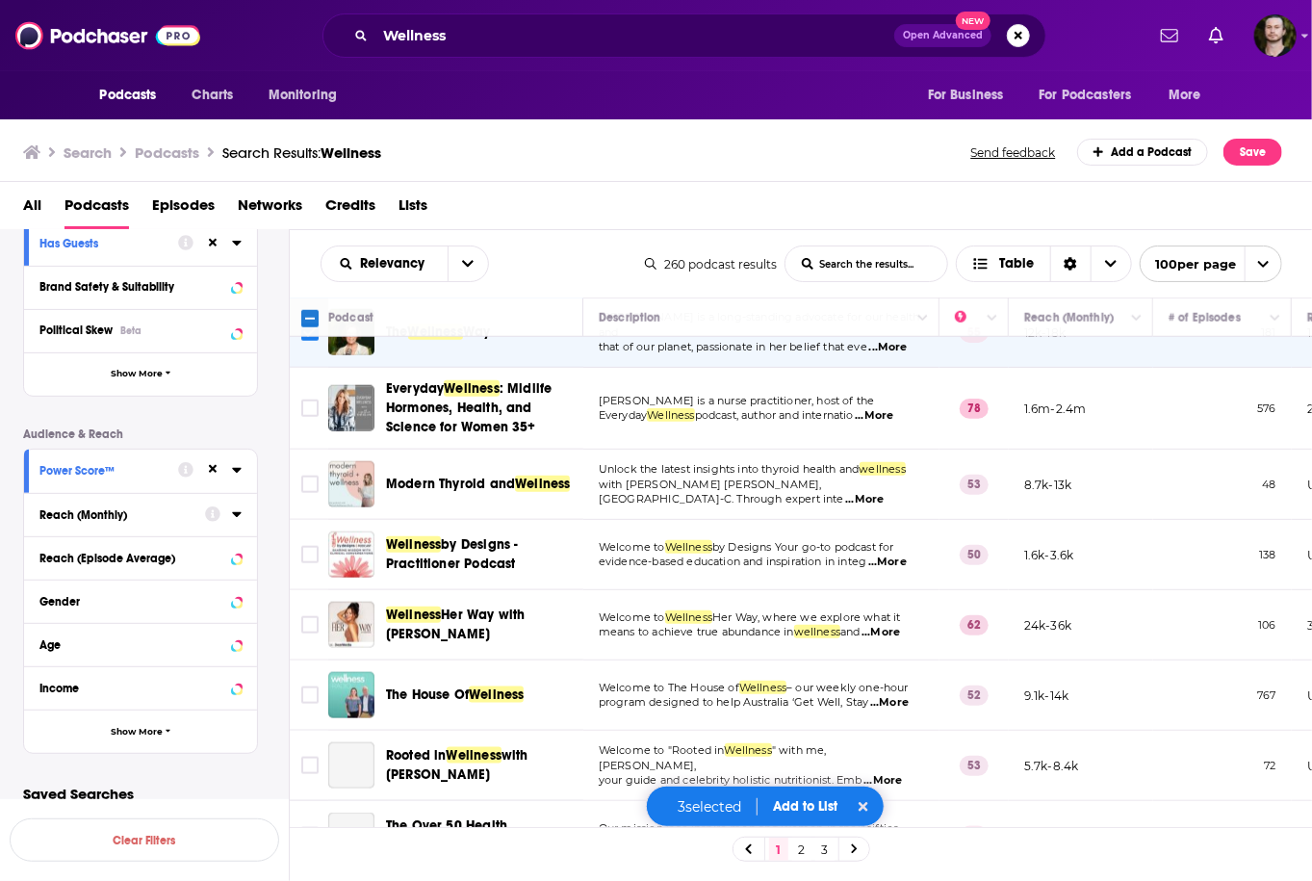
scroll to position [924, 0]
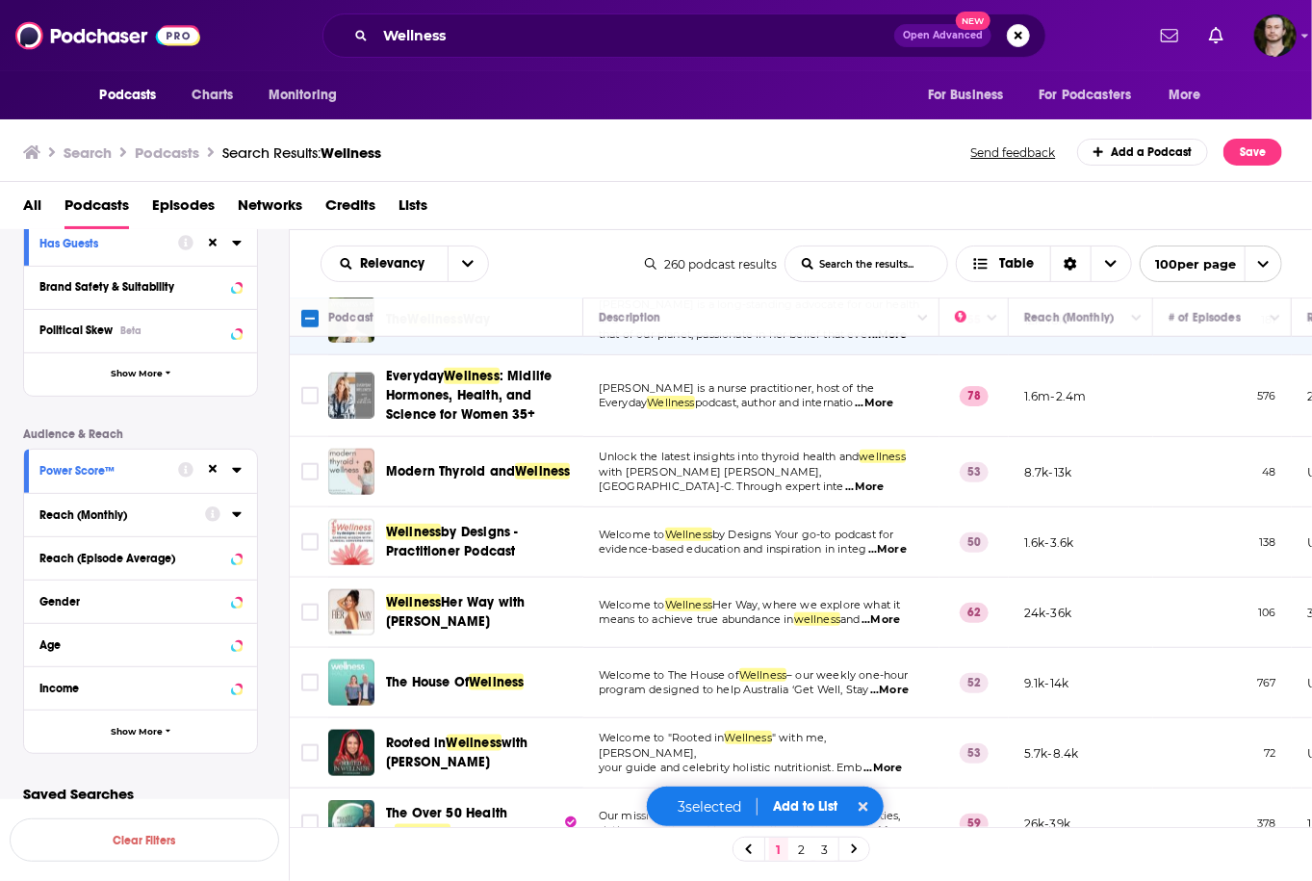
click at [893, 542] on span "...More" at bounding box center [887, 549] width 38 height 15
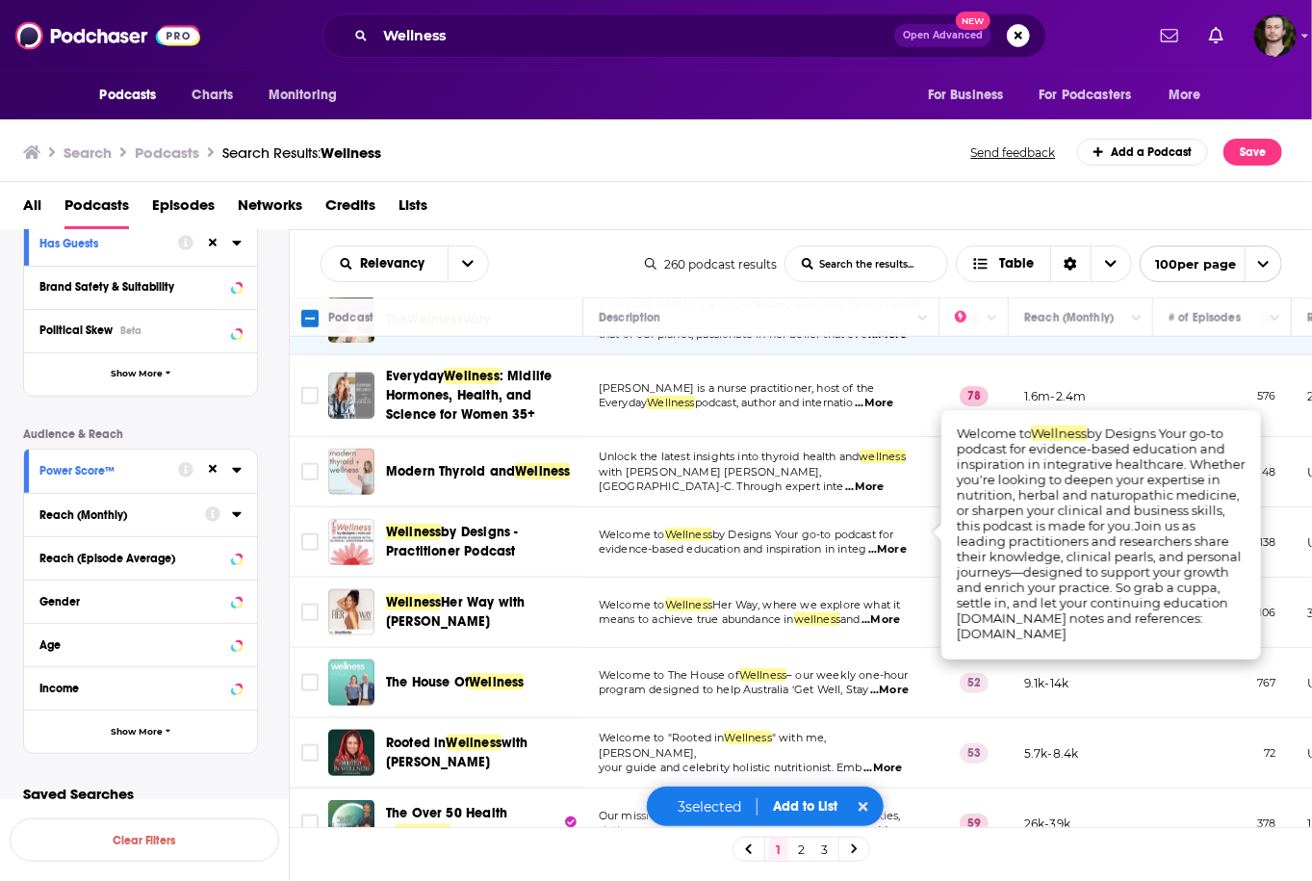
click at [894, 542] on span "...More" at bounding box center [887, 549] width 38 height 15
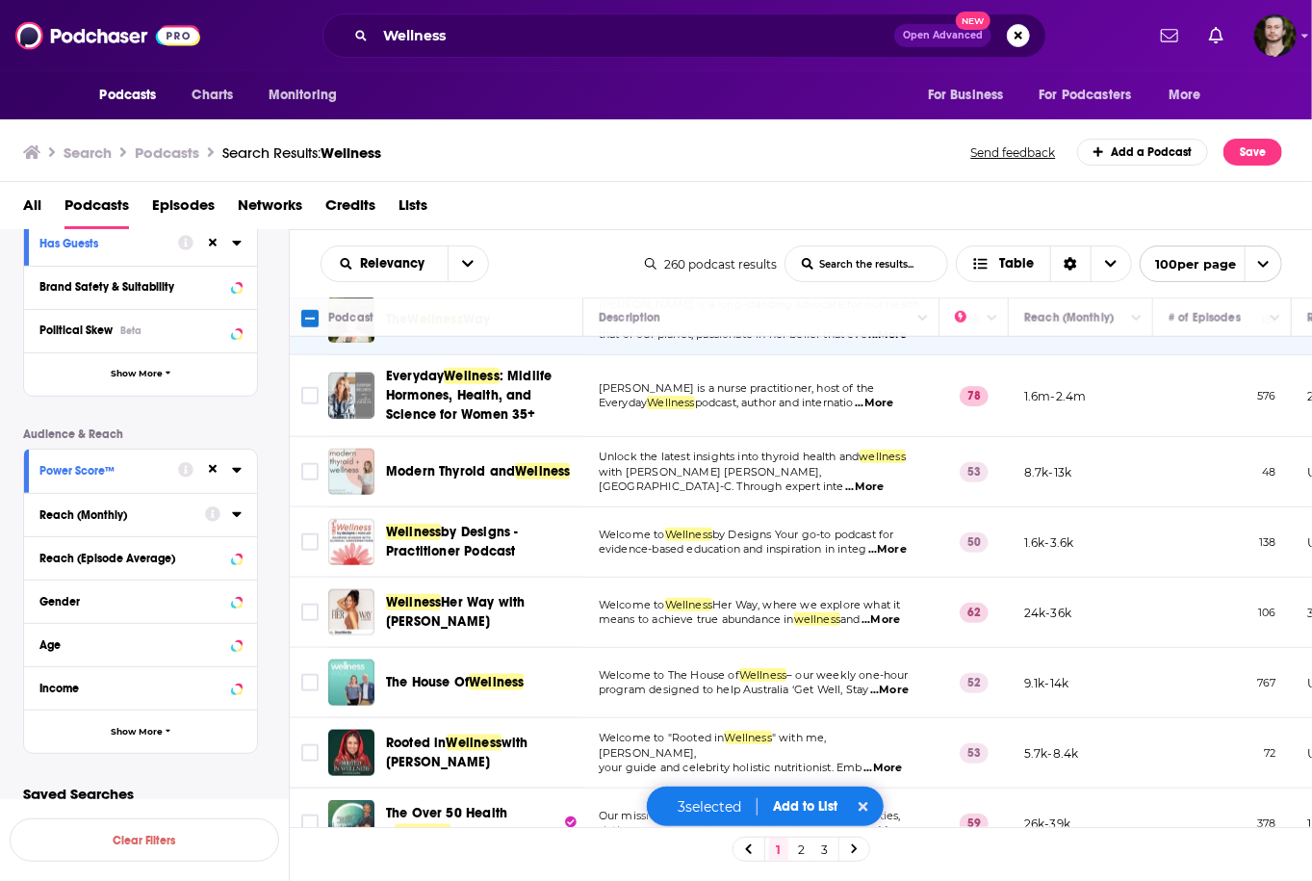
click at [895, 682] on span "...More" at bounding box center [889, 689] width 38 height 15
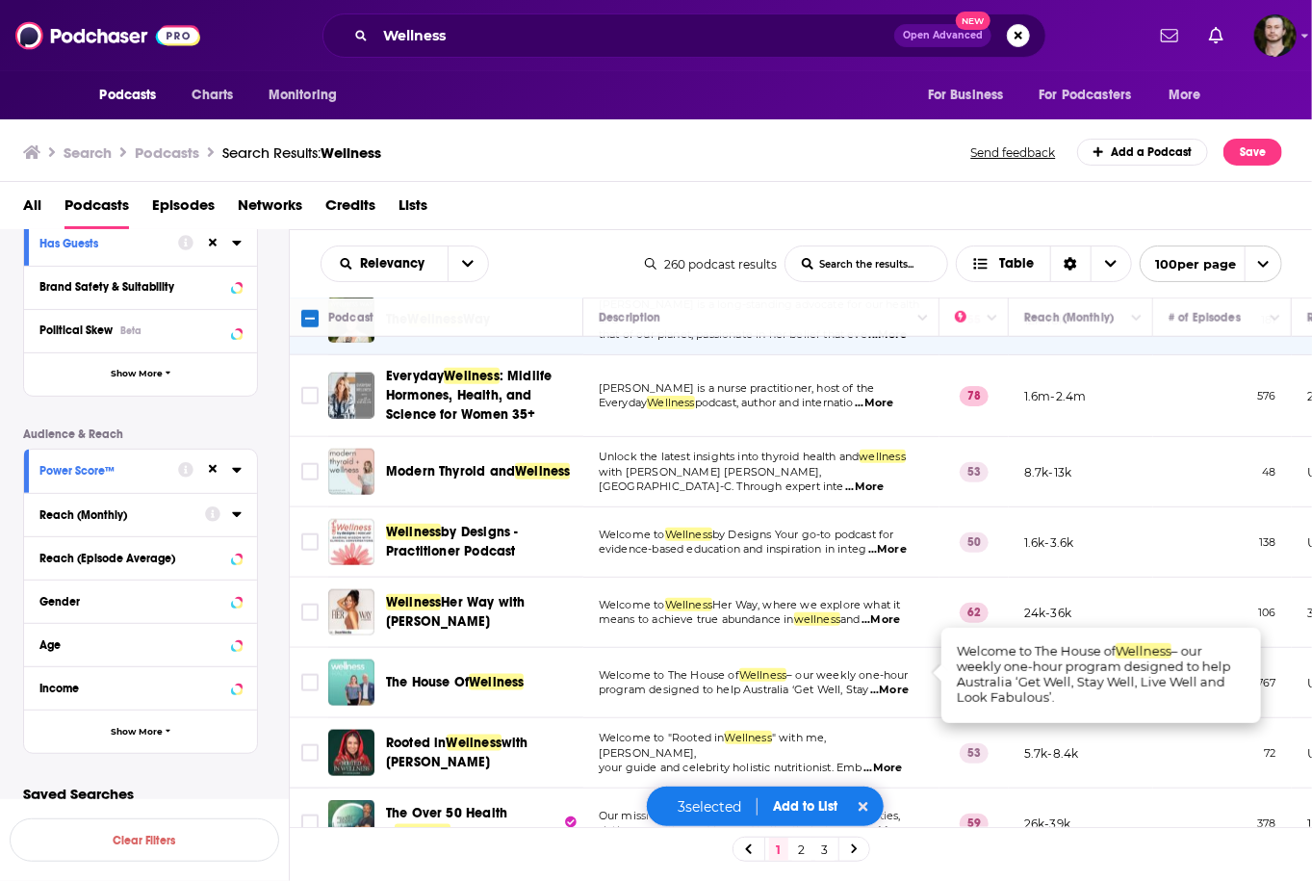
click at [895, 682] on span "...More" at bounding box center [889, 689] width 38 height 15
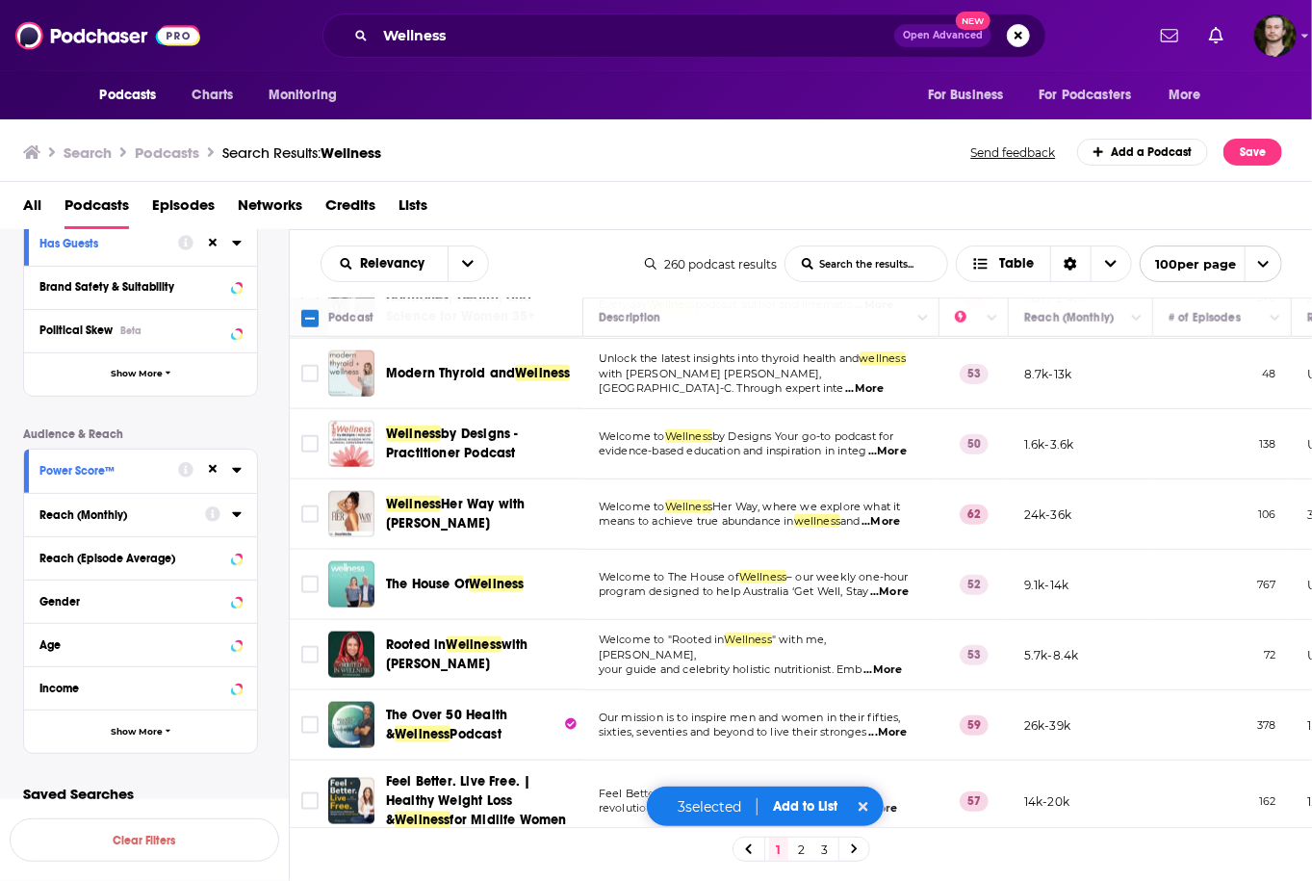
scroll to position [1078, 0]
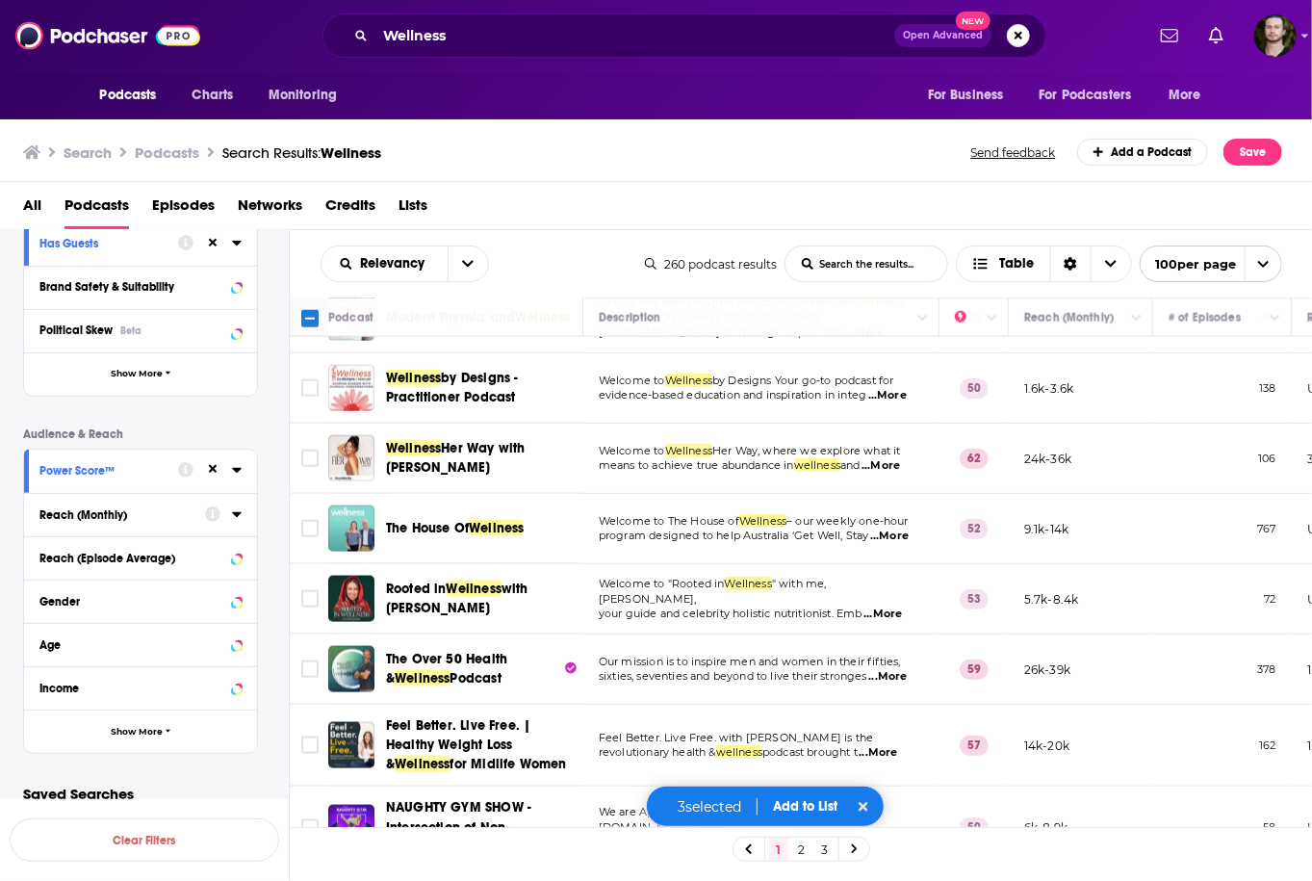
click at [904, 528] on span "...More" at bounding box center [889, 535] width 38 height 15
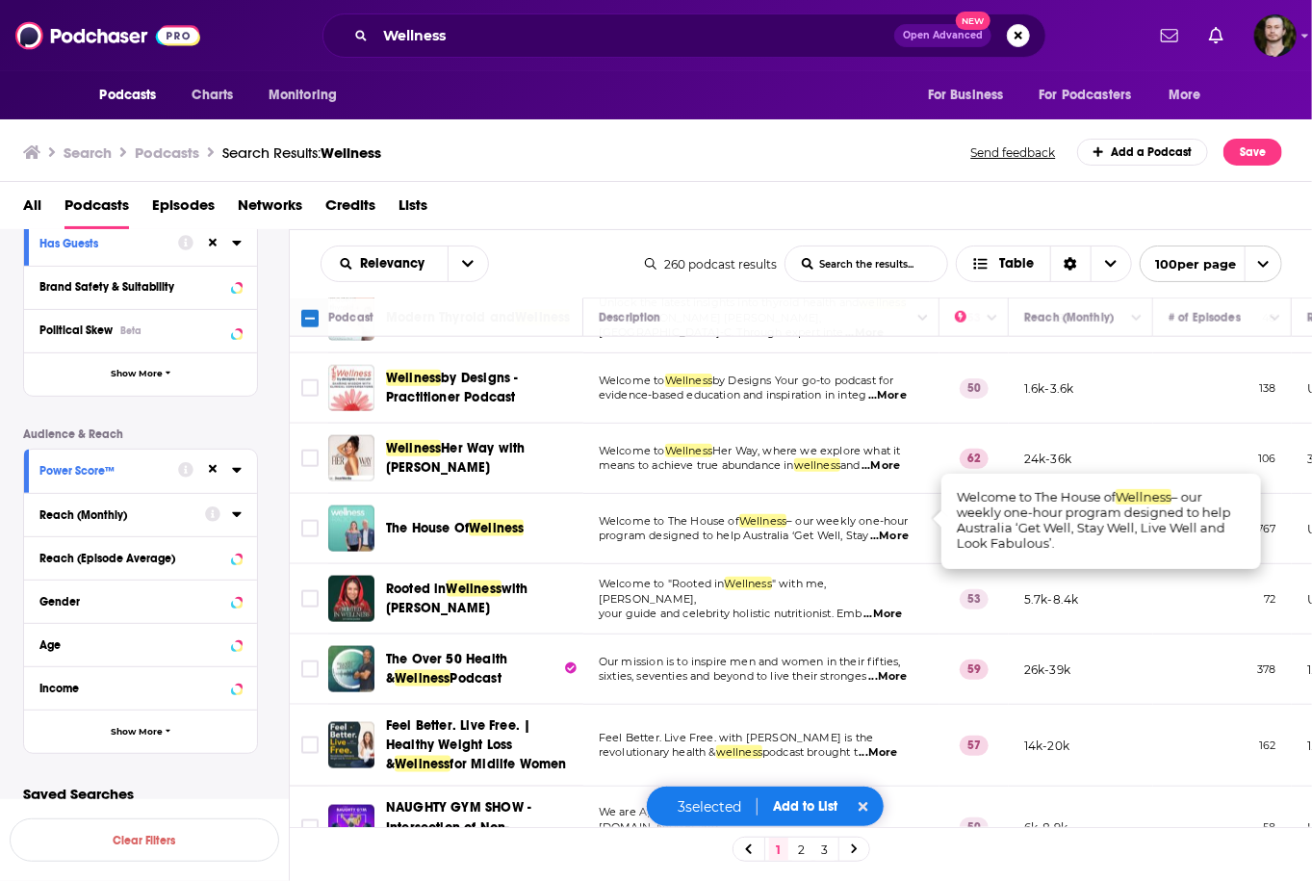
click at [904, 528] on span "...More" at bounding box center [889, 535] width 38 height 15
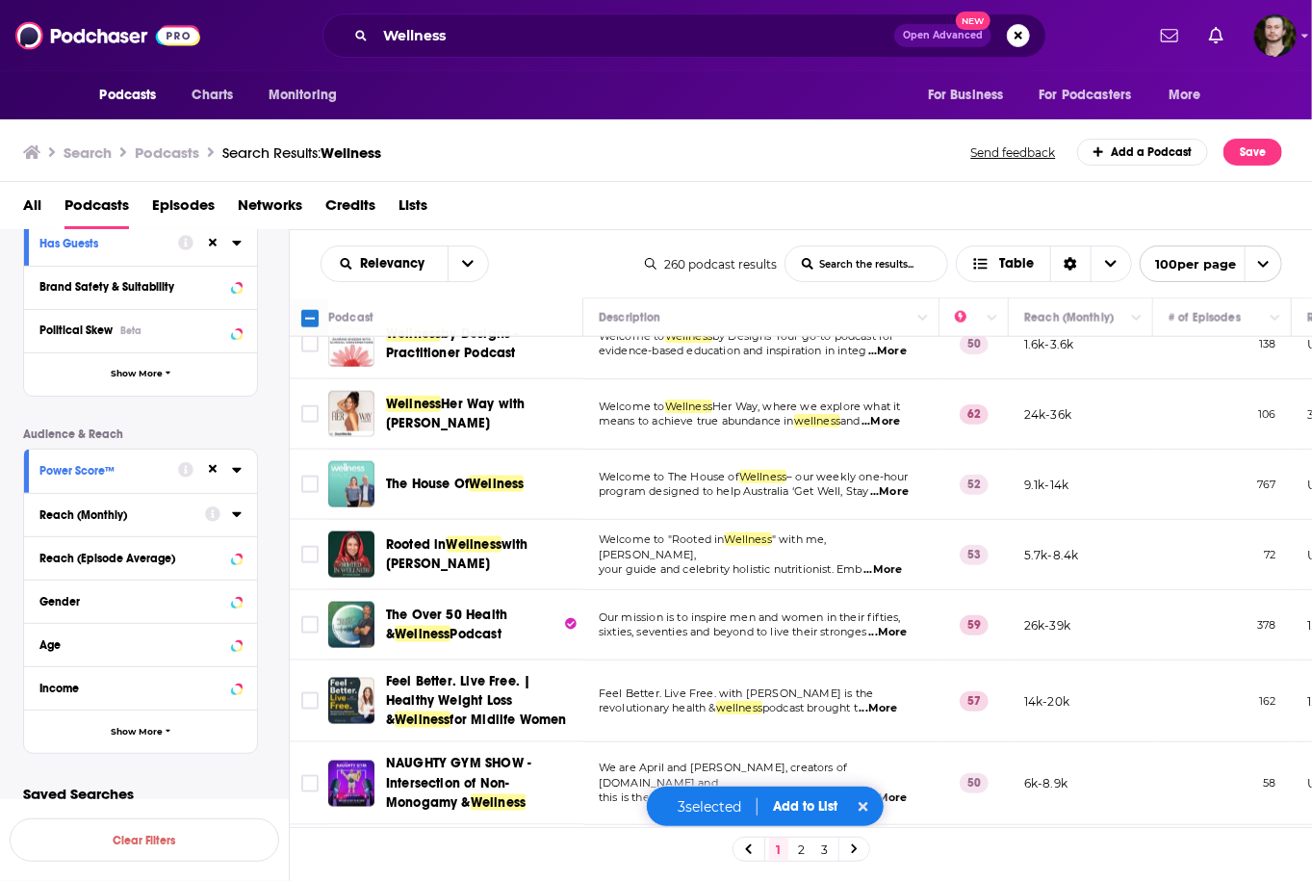
scroll to position [1155, 0]
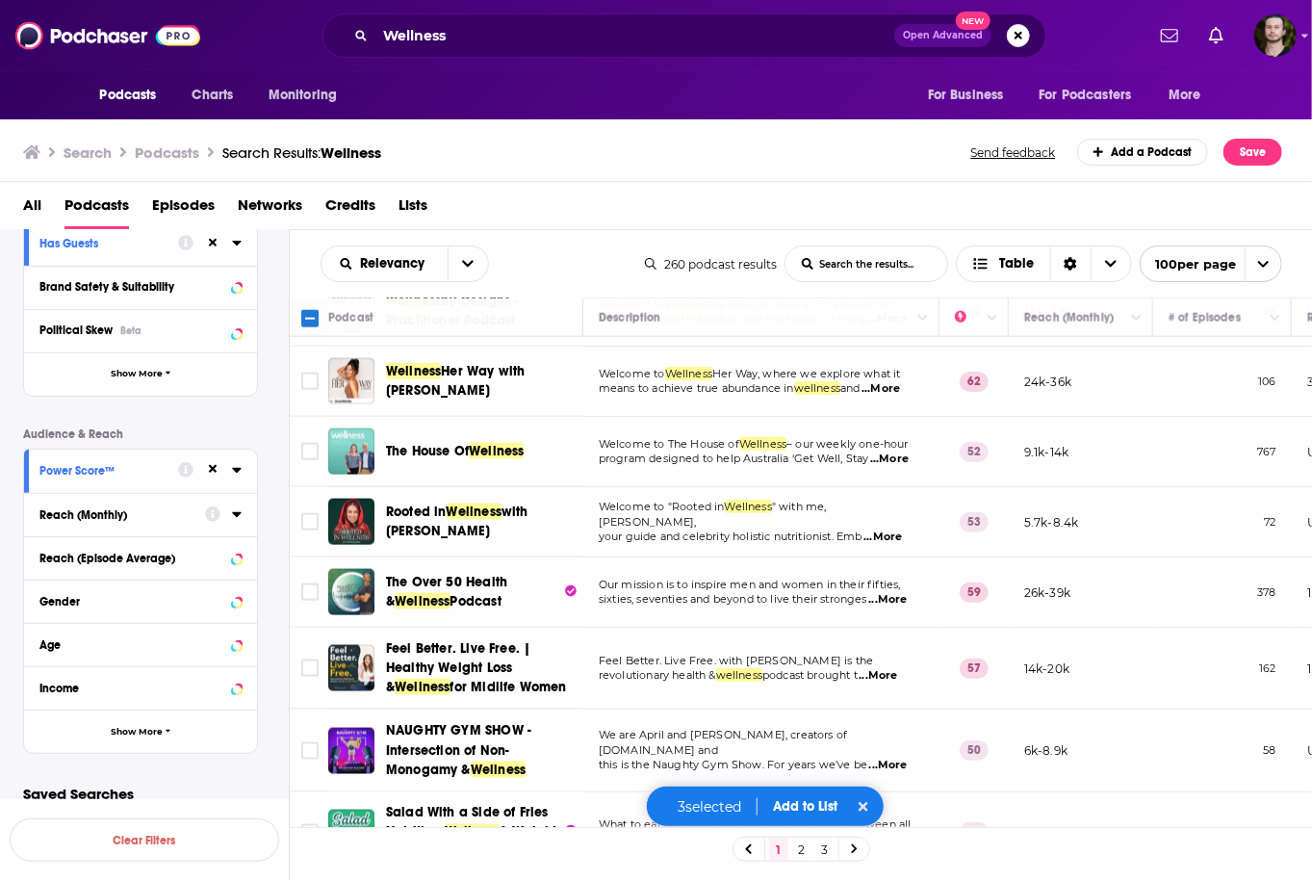
click at [895, 529] on span "...More" at bounding box center [882, 536] width 38 height 15
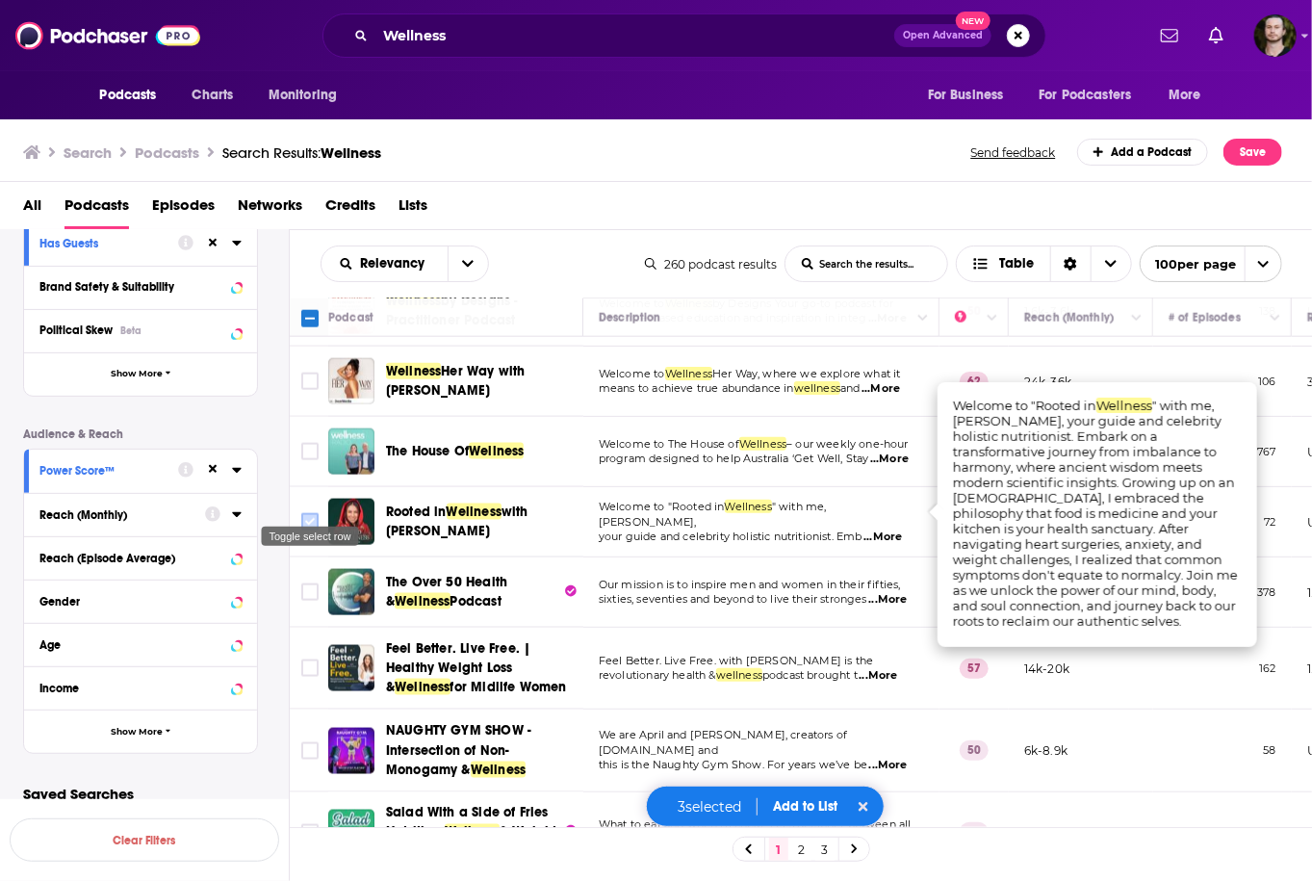
click at [311, 513] on input "Toggle select row" at bounding box center [309, 521] width 17 height 17
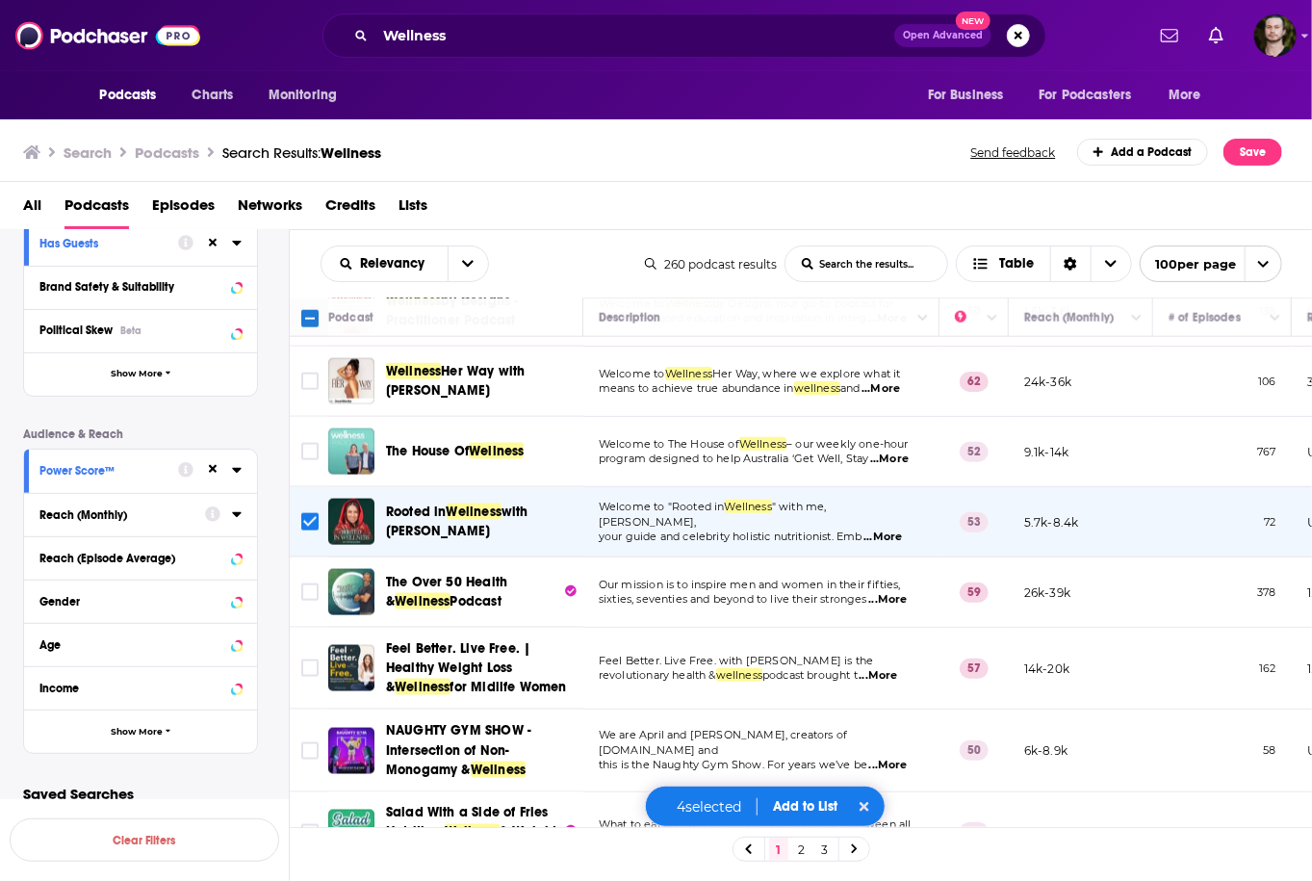
scroll to position [1232, 0]
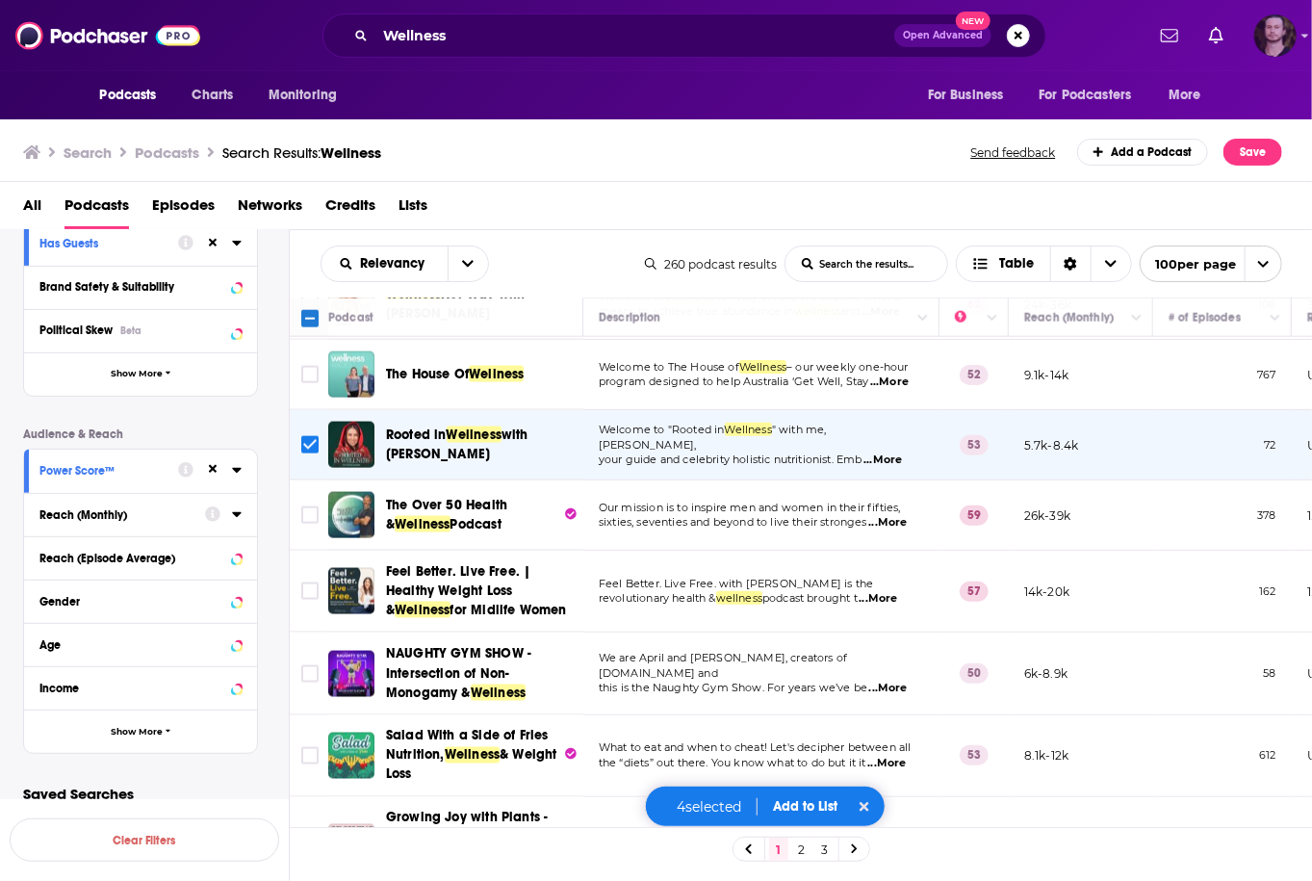
click at [1267, 37] on img "Logged in as OutlierAudio" at bounding box center [1275, 35] width 42 height 42
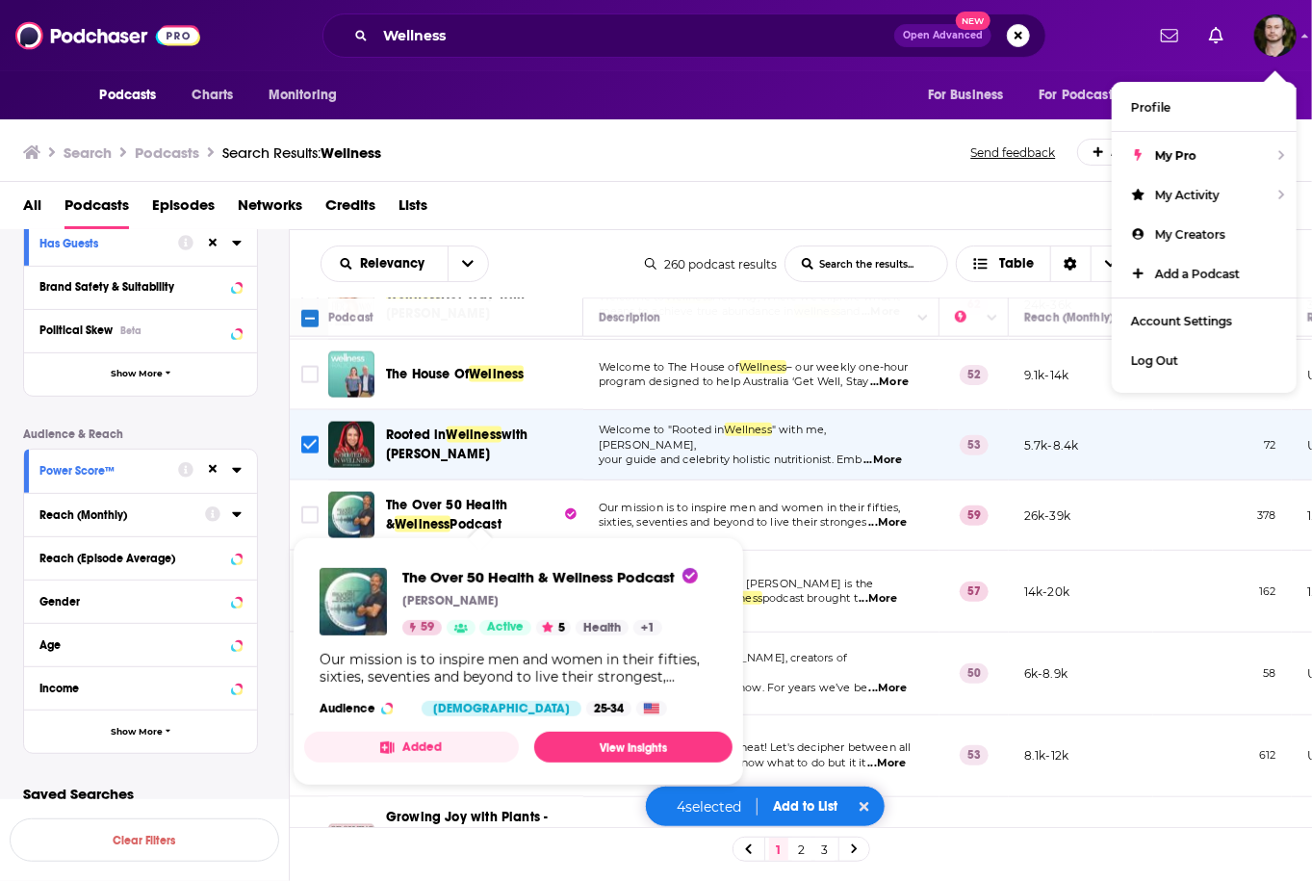
click at [402, 751] on button "Added" at bounding box center [411, 746] width 215 height 31
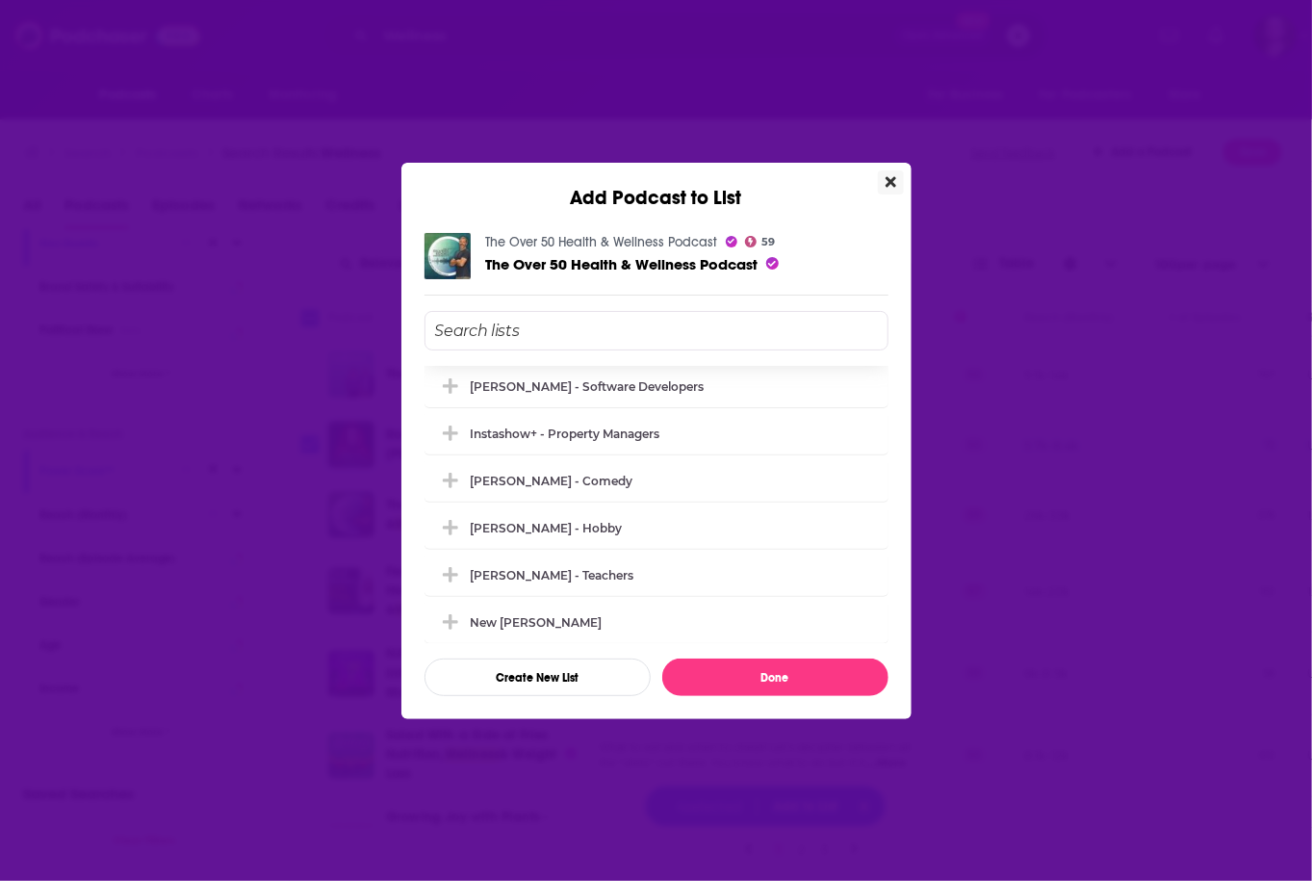
scroll to position [1848, 0]
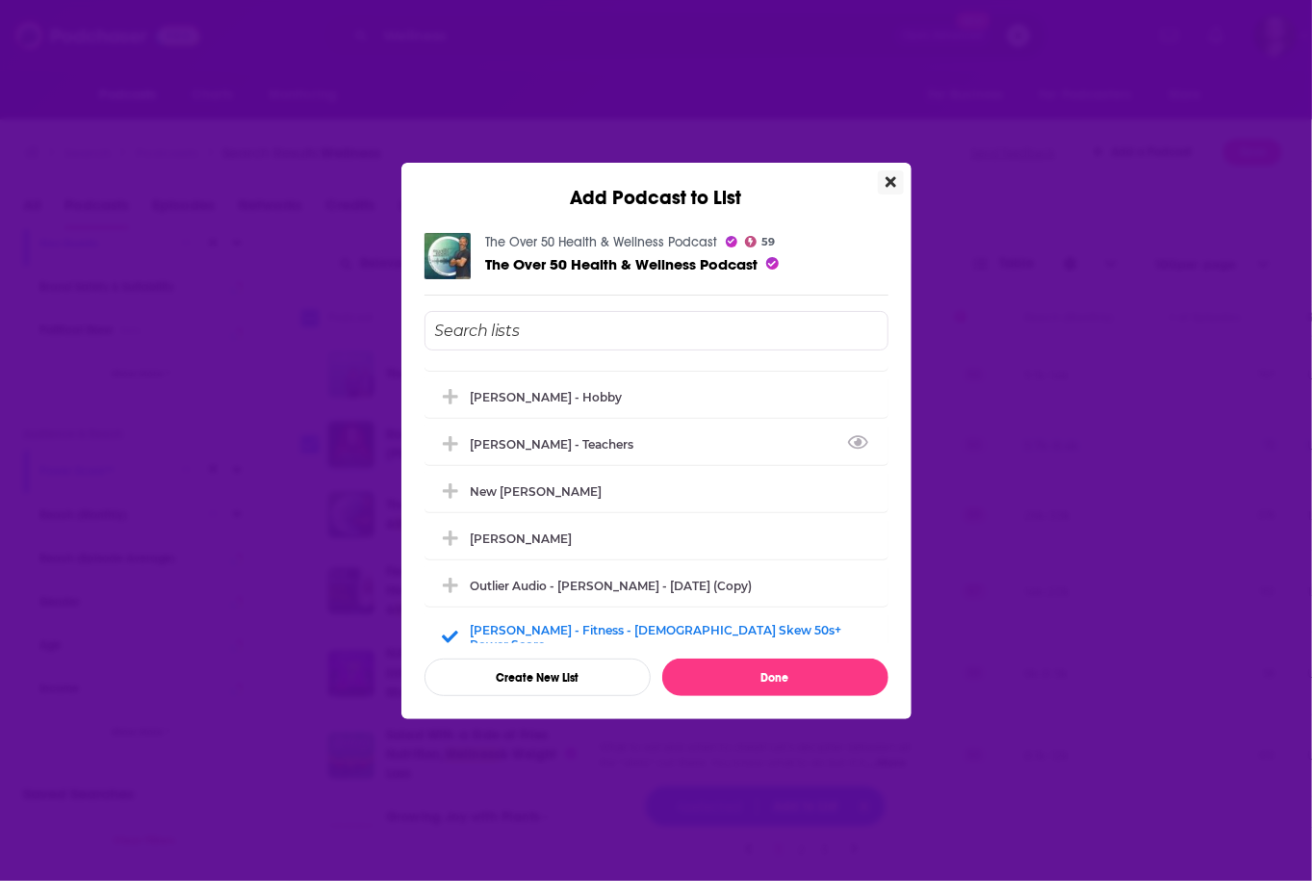
click at [885, 183] on icon "Close" at bounding box center [890, 181] width 11 height 15
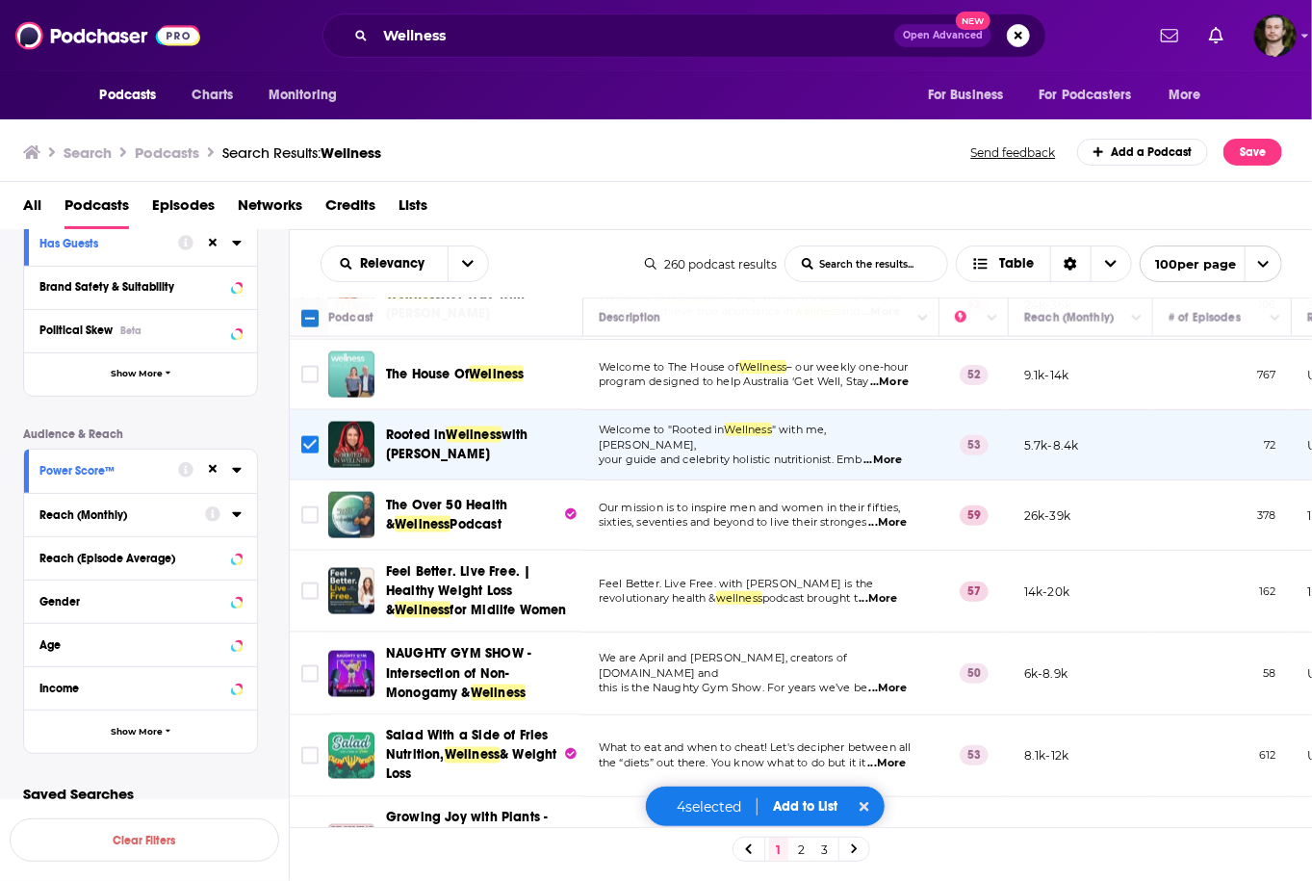
scroll to position [1309, 0]
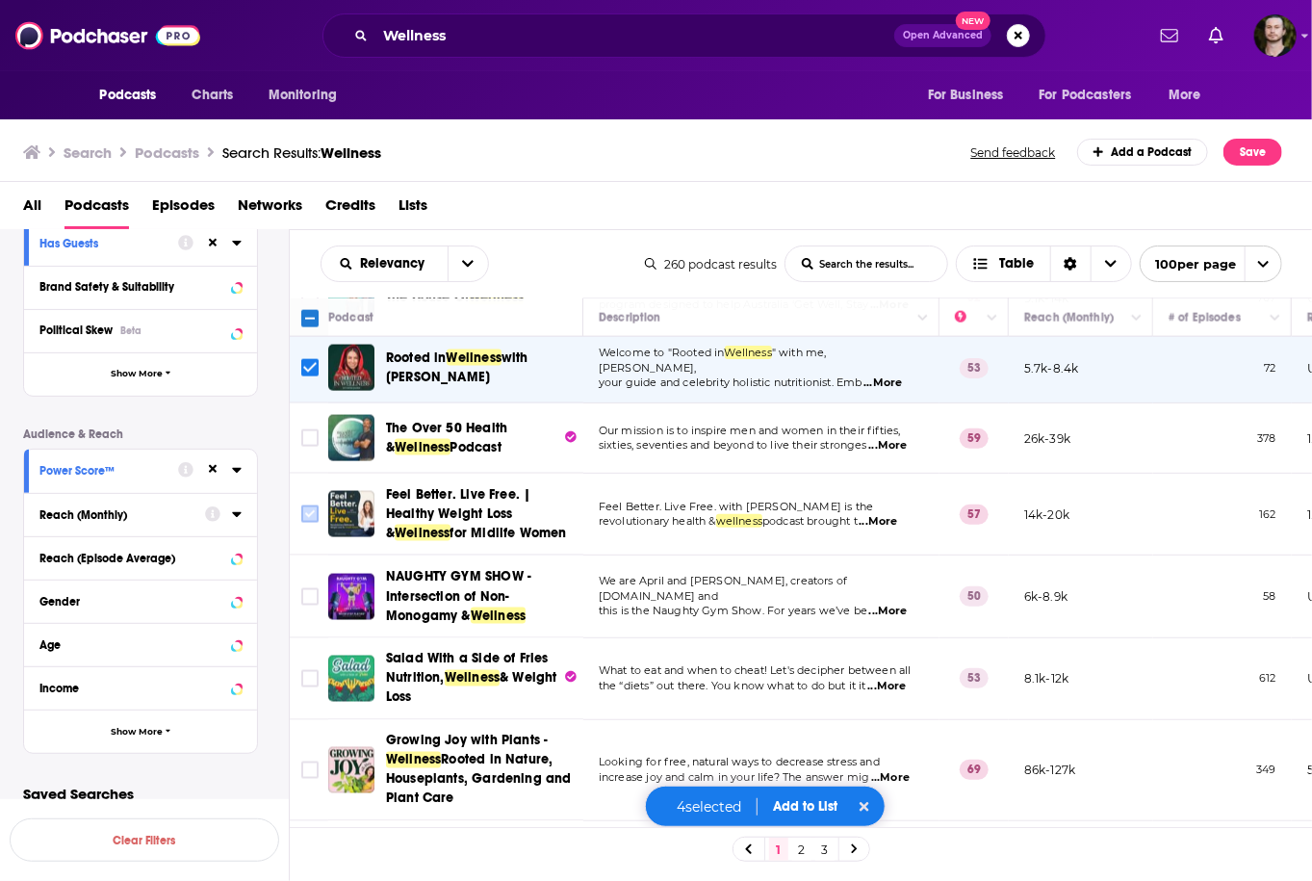
click at [308, 505] on input "Toggle select row" at bounding box center [309, 513] width 17 height 17
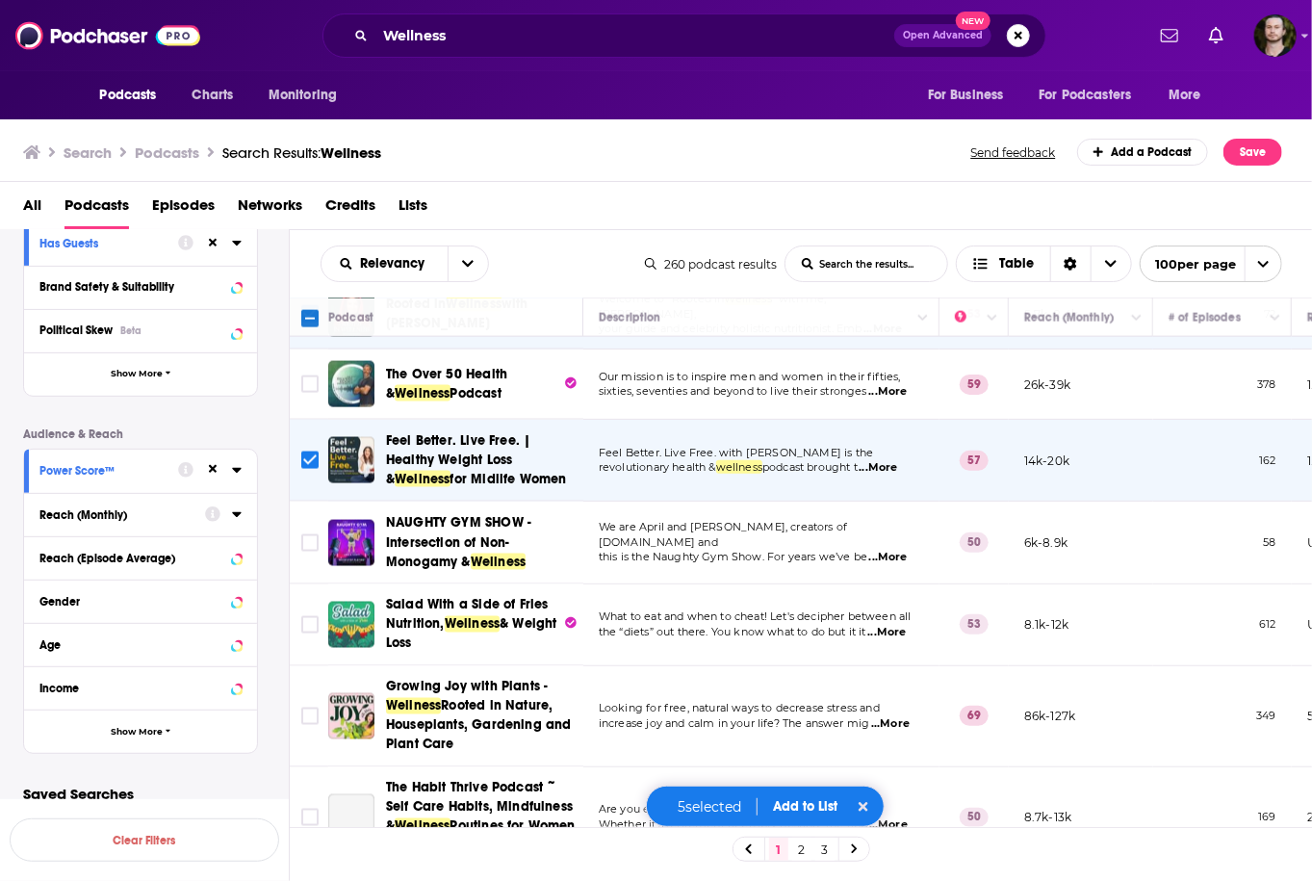
scroll to position [1386, 0]
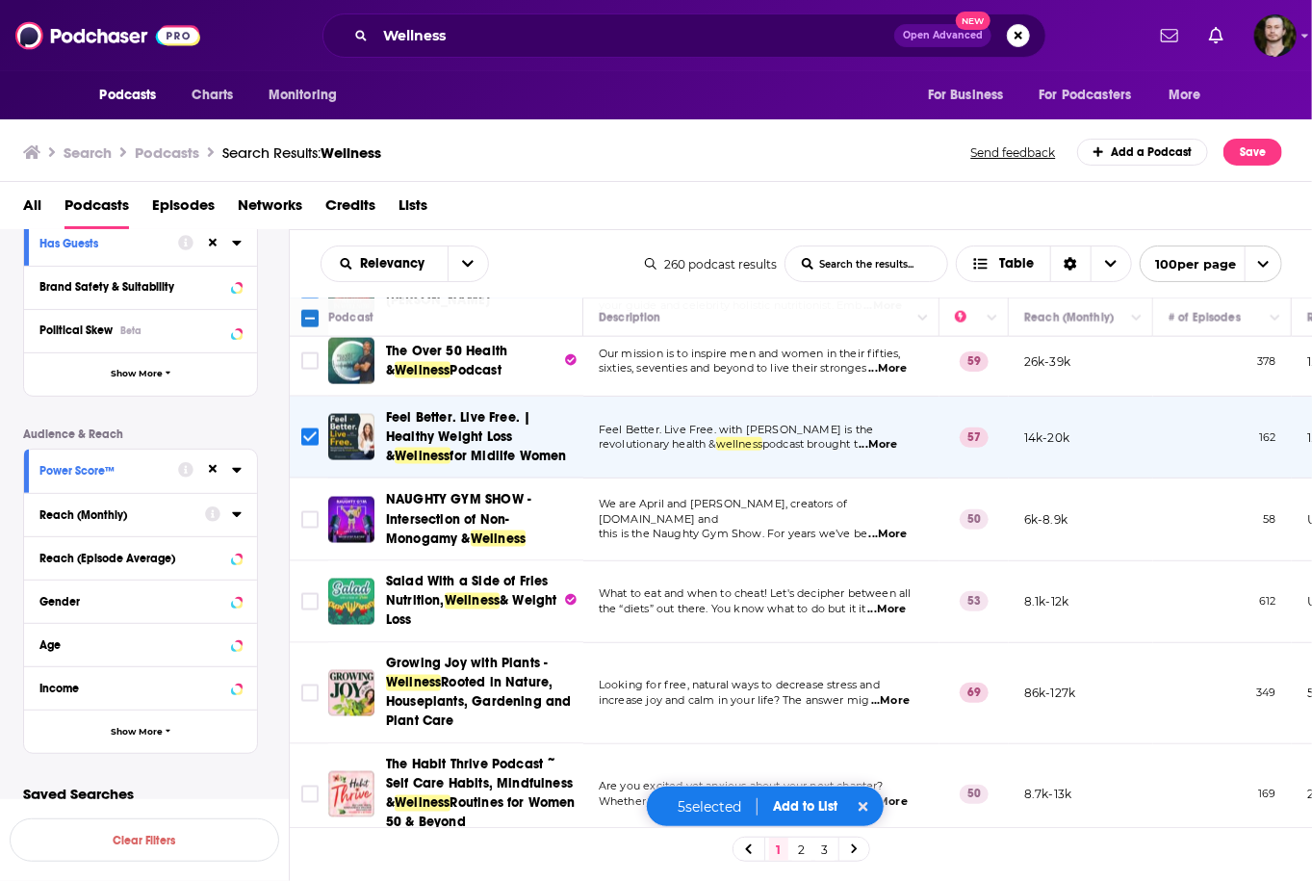
click at [904, 601] on span "...More" at bounding box center [886, 608] width 38 height 15
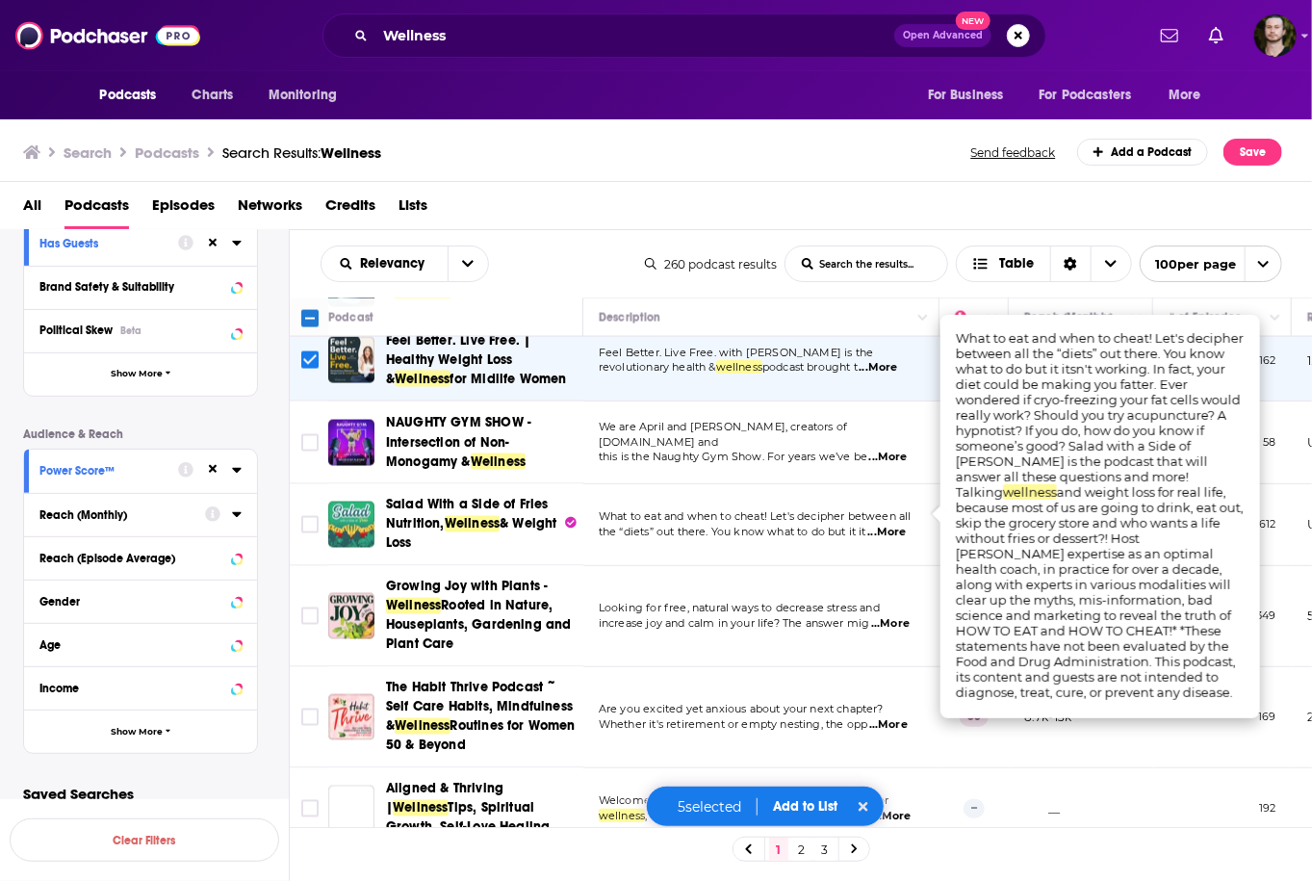
scroll to position [1540, 0]
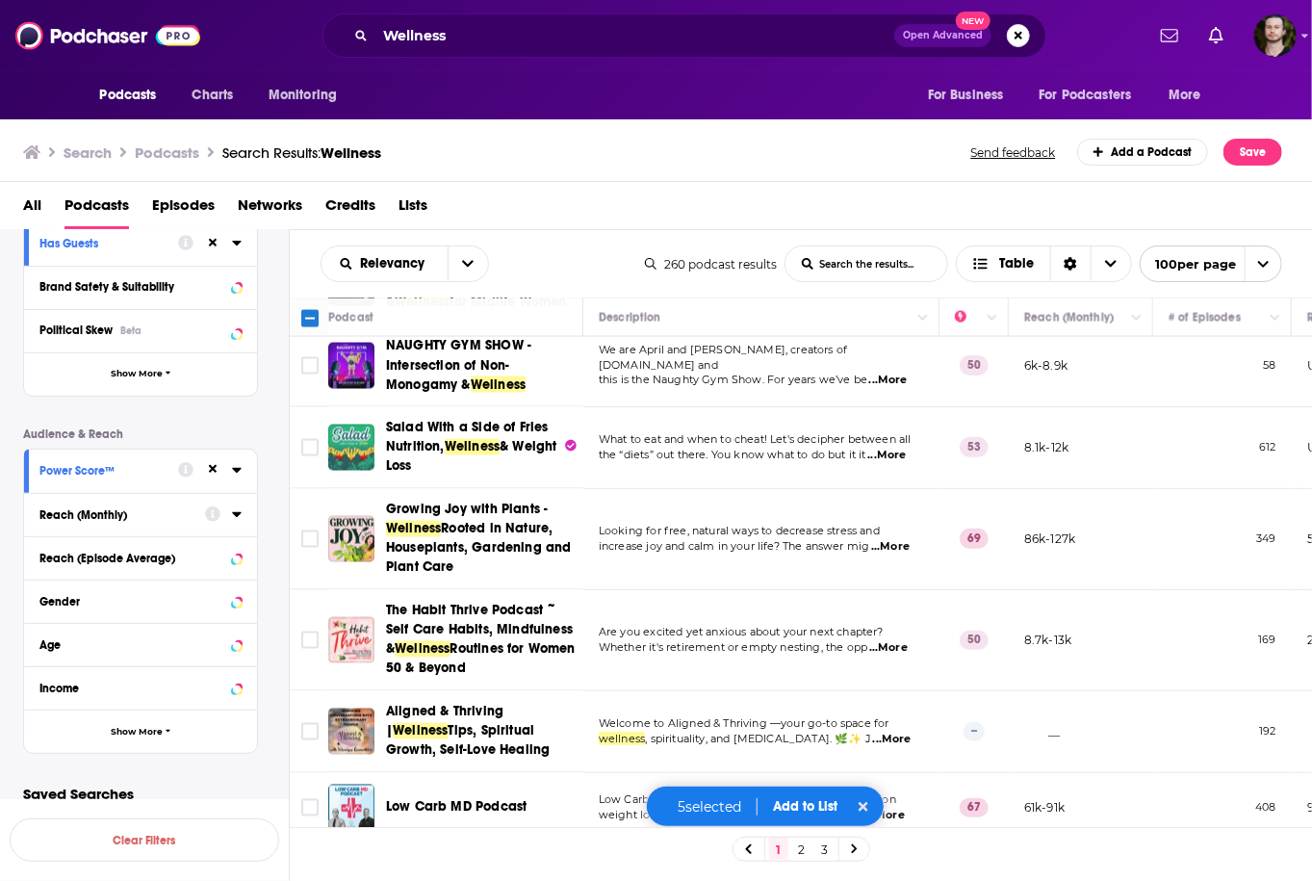
click at [900, 539] on span "...More" at bounding box center [890, 546] width 38 height 15
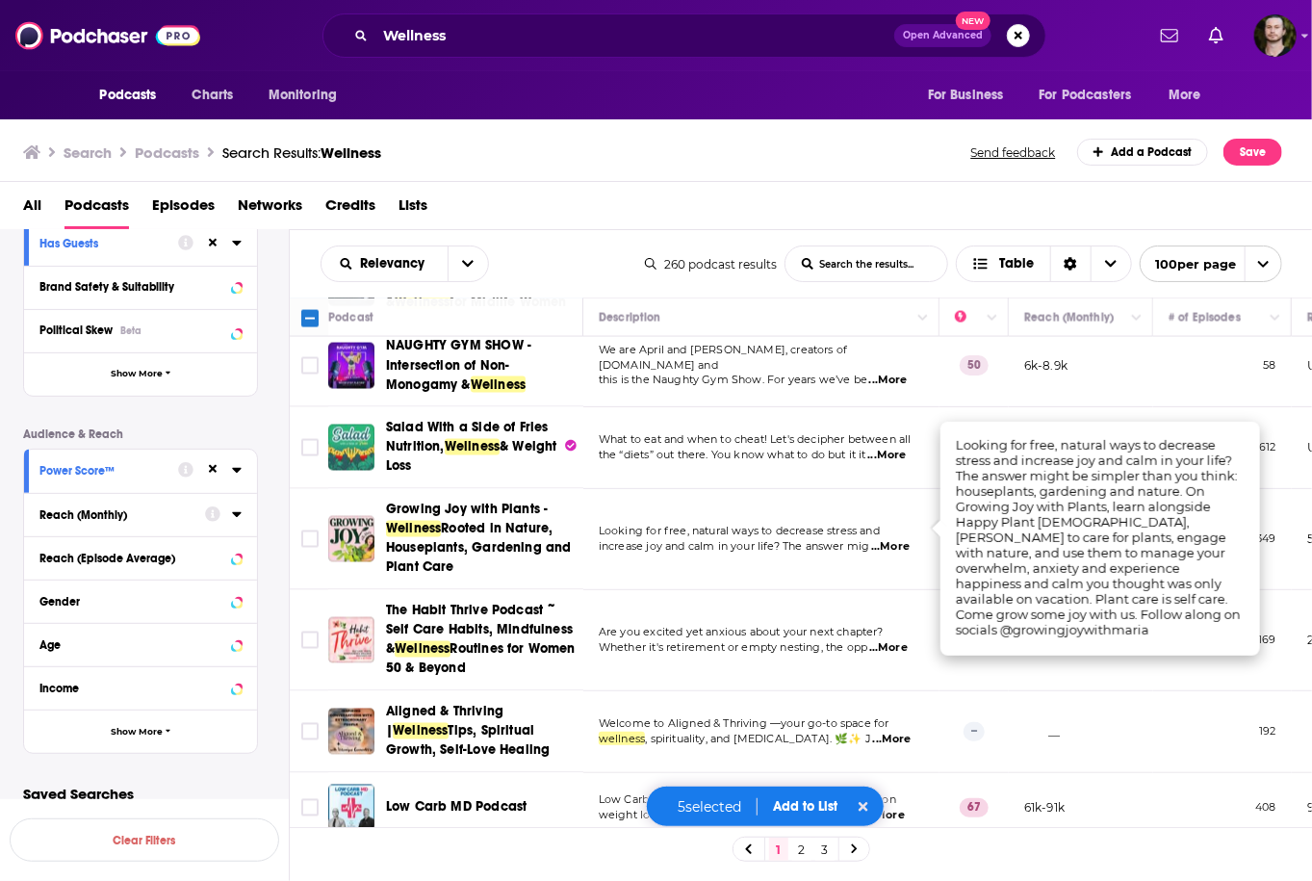
click at [900, 539] on span "...More" at bounding box center [890, 546] width 38 height 15
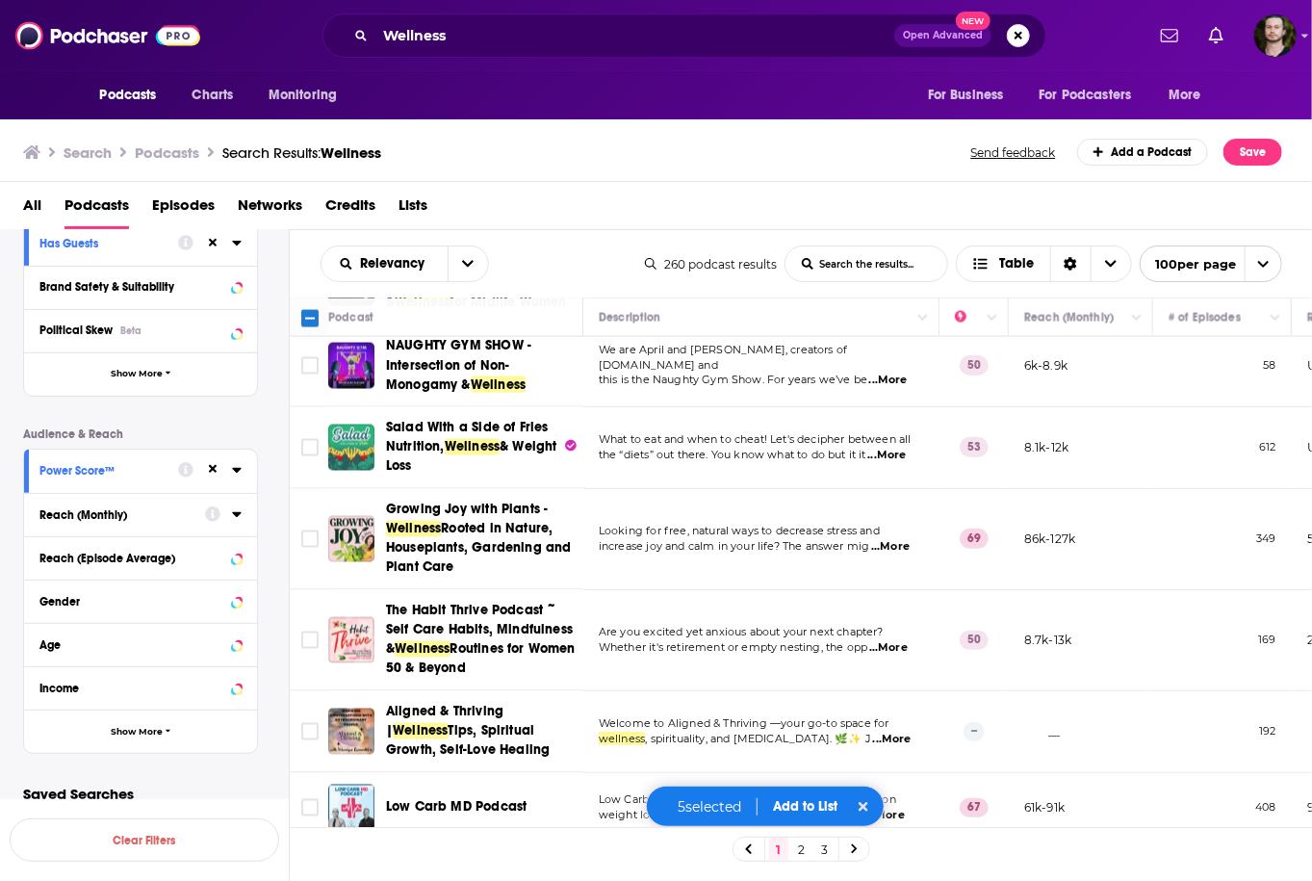
scroll to position [1694, 0]
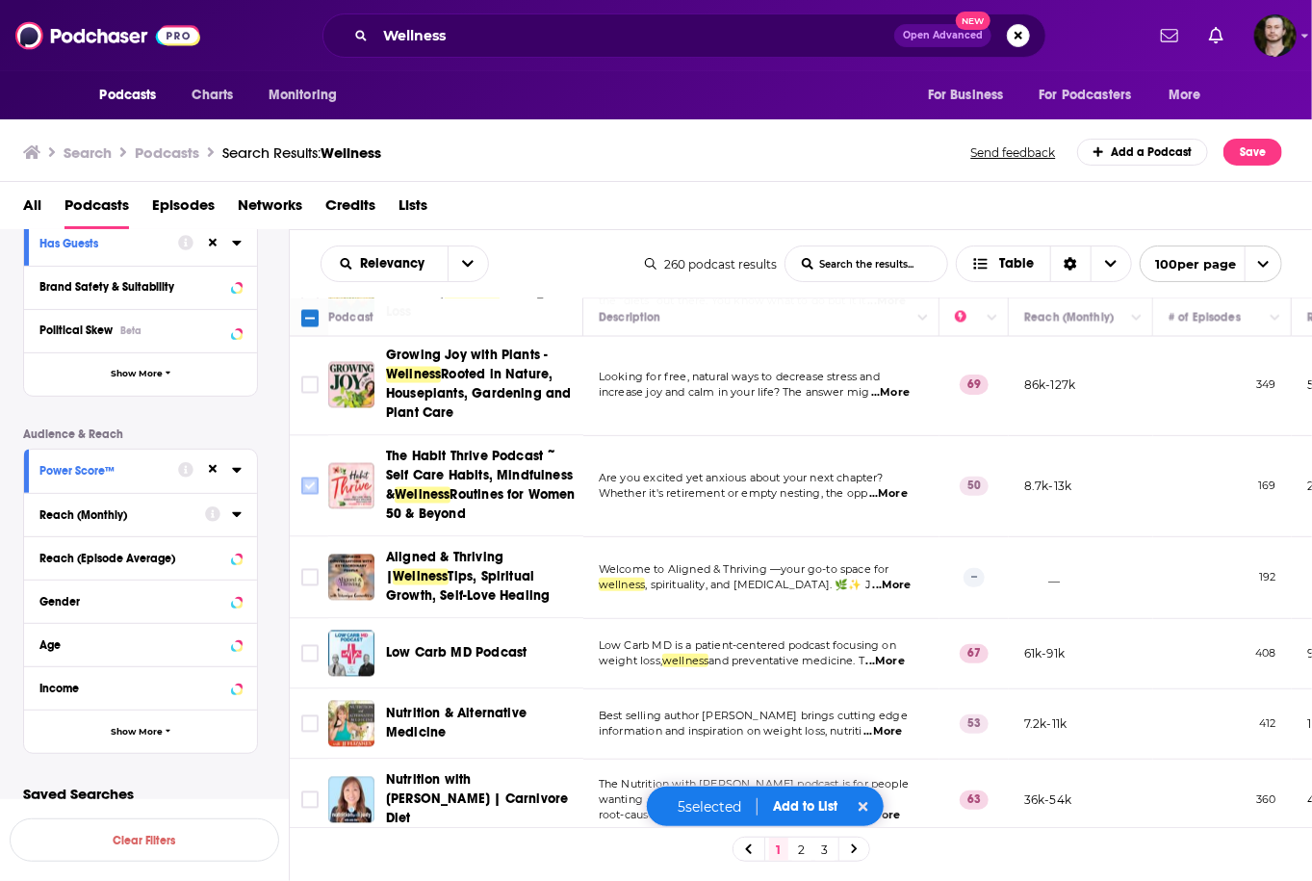
click at [308, 477] on input "Toggle select row" at bounding box center [309, 485] width 17 height 17
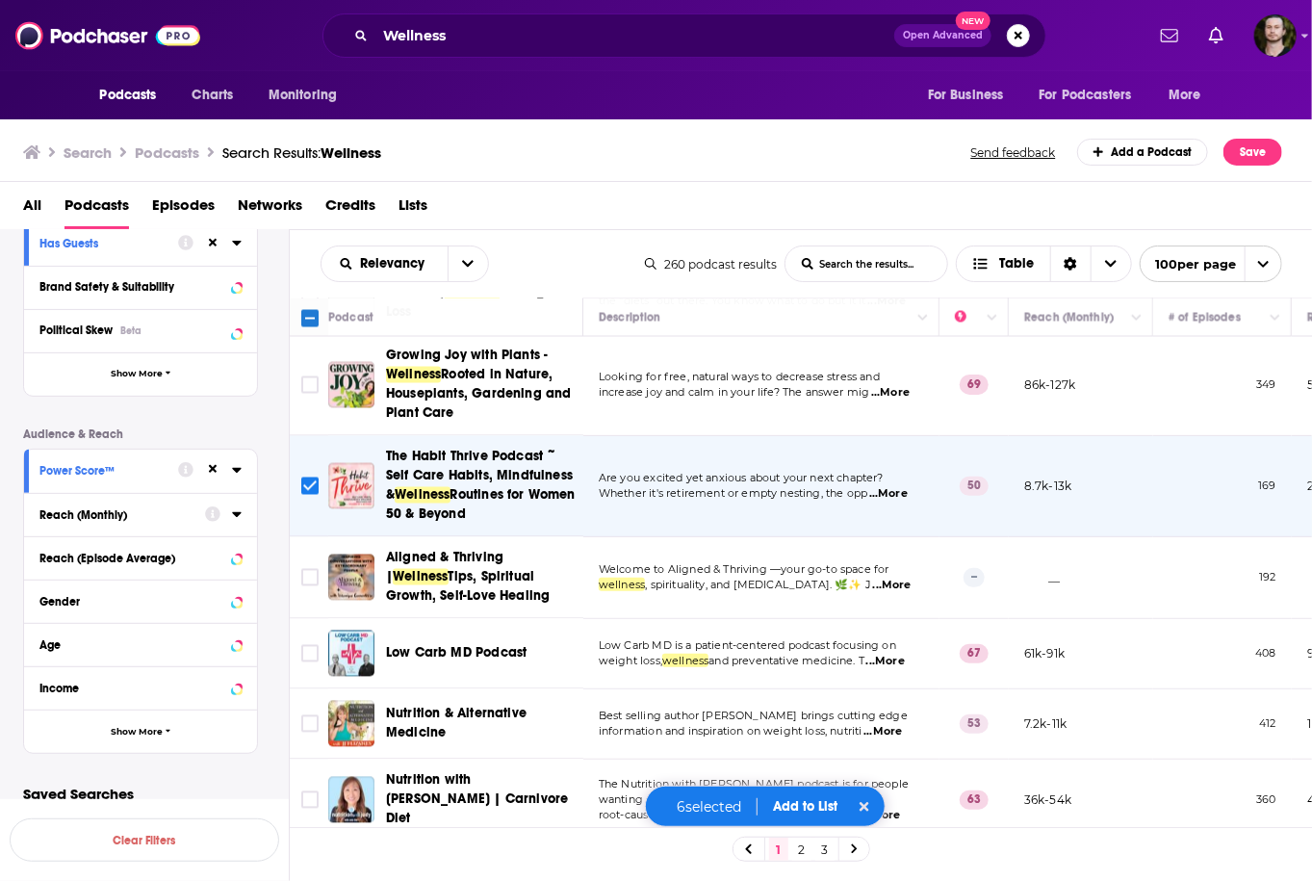
click at [888, 577] on span "...More" at bounding box center [892, 584] width 38 height 15
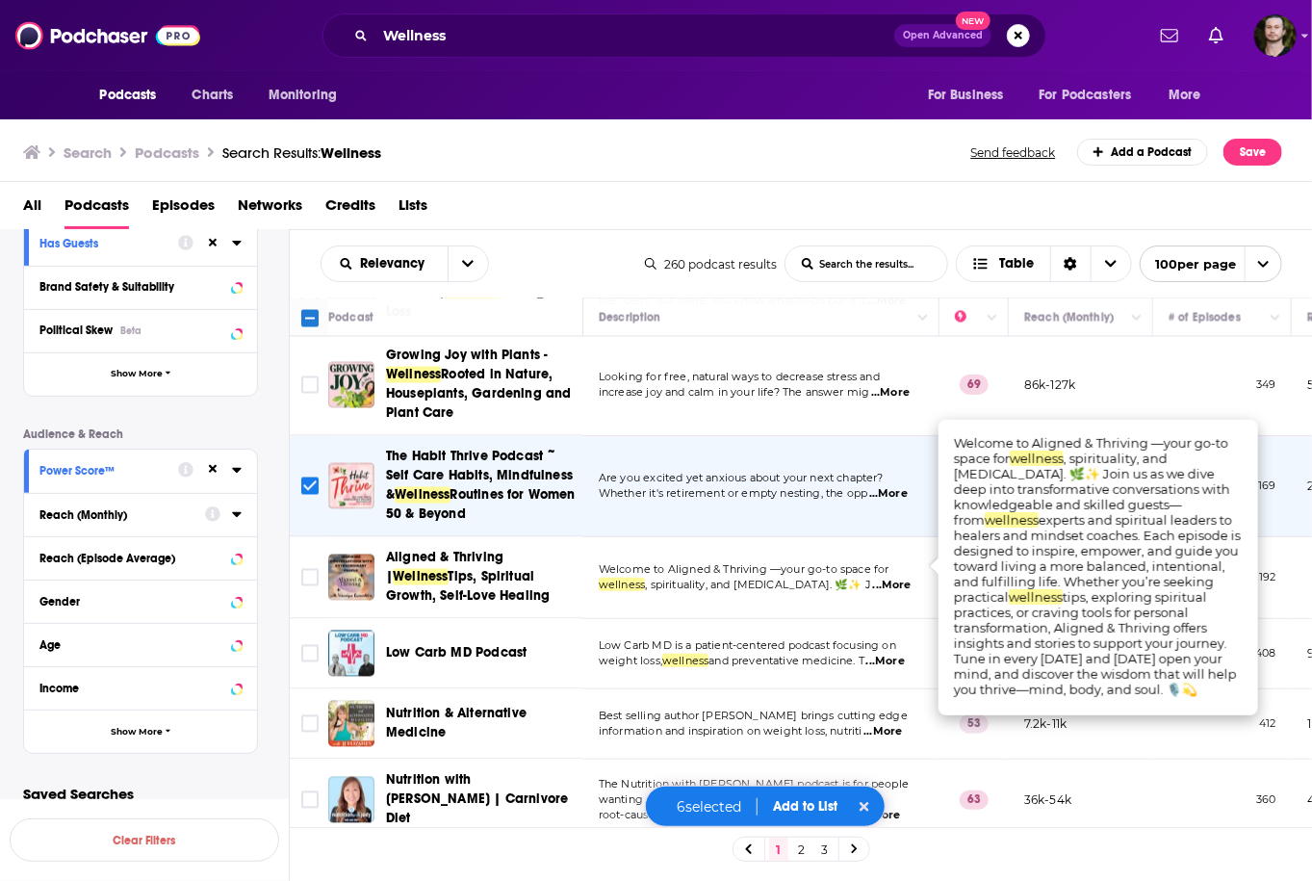
click at [888, 577] on span "...More" at bounding box center [892, 584] width 38 height 15
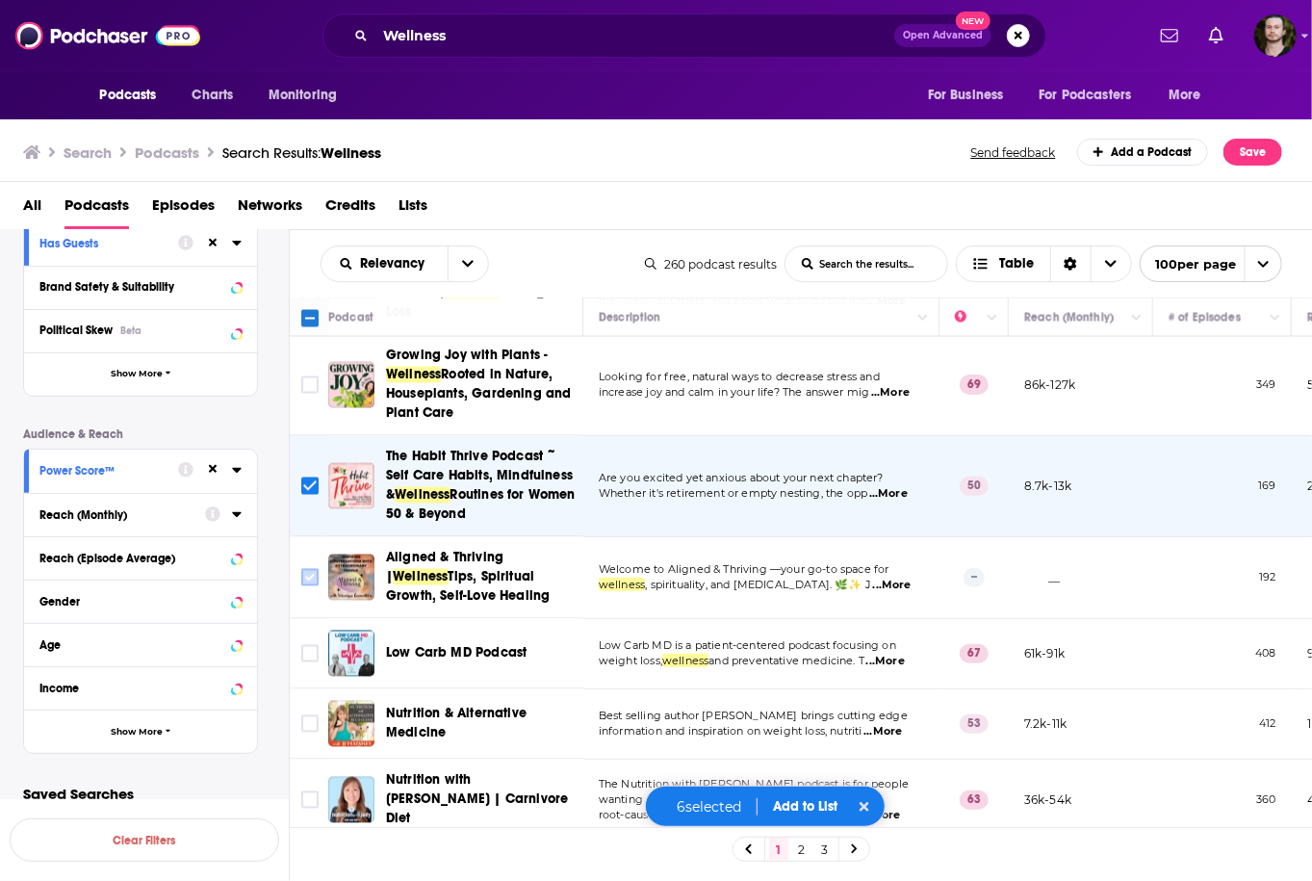
click at [309, 569] on input "Toggle select row" at bounding box center [309, 577] width 17 height 17
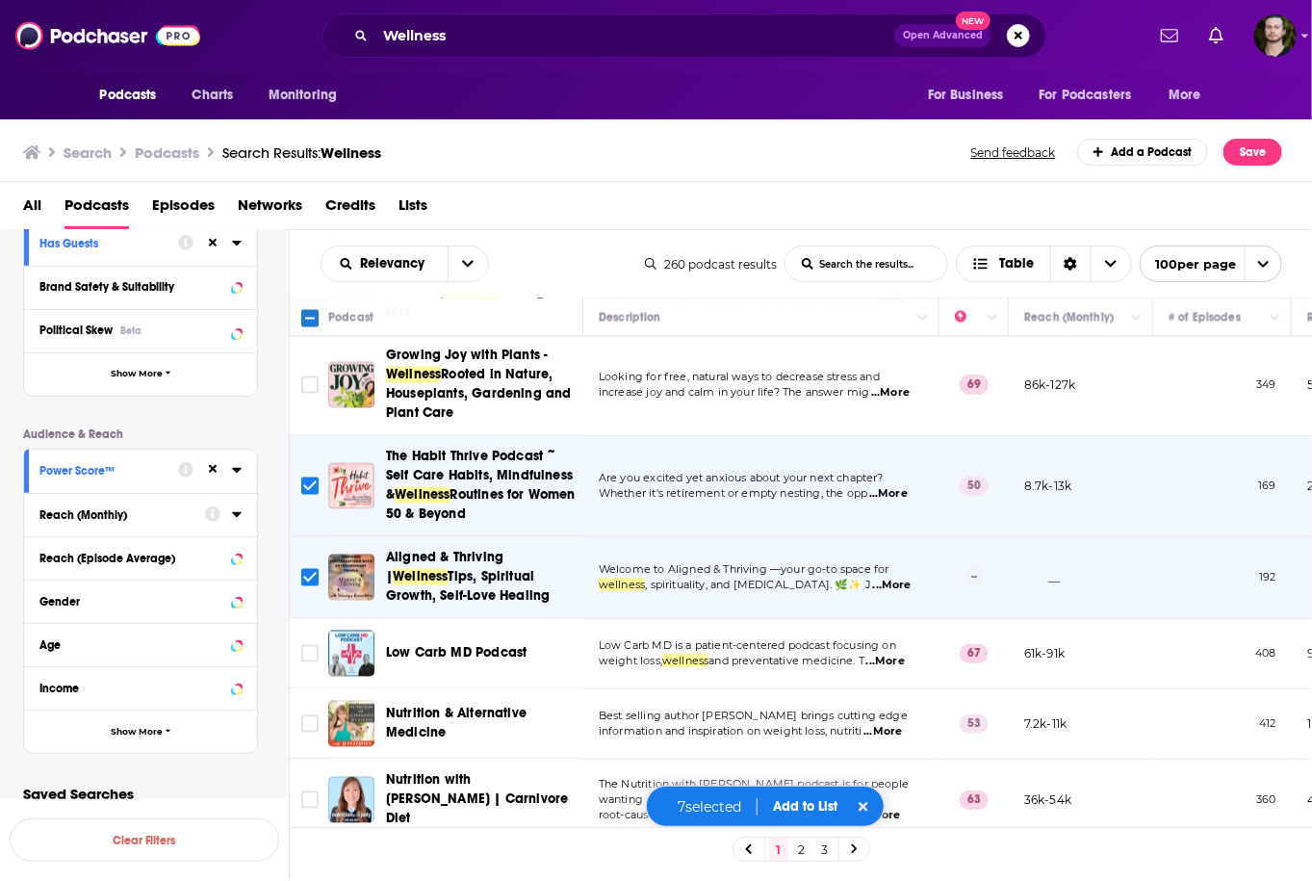
click at [896, 653] on span "...More" at bounding box center [885, 660] width 38 height 15
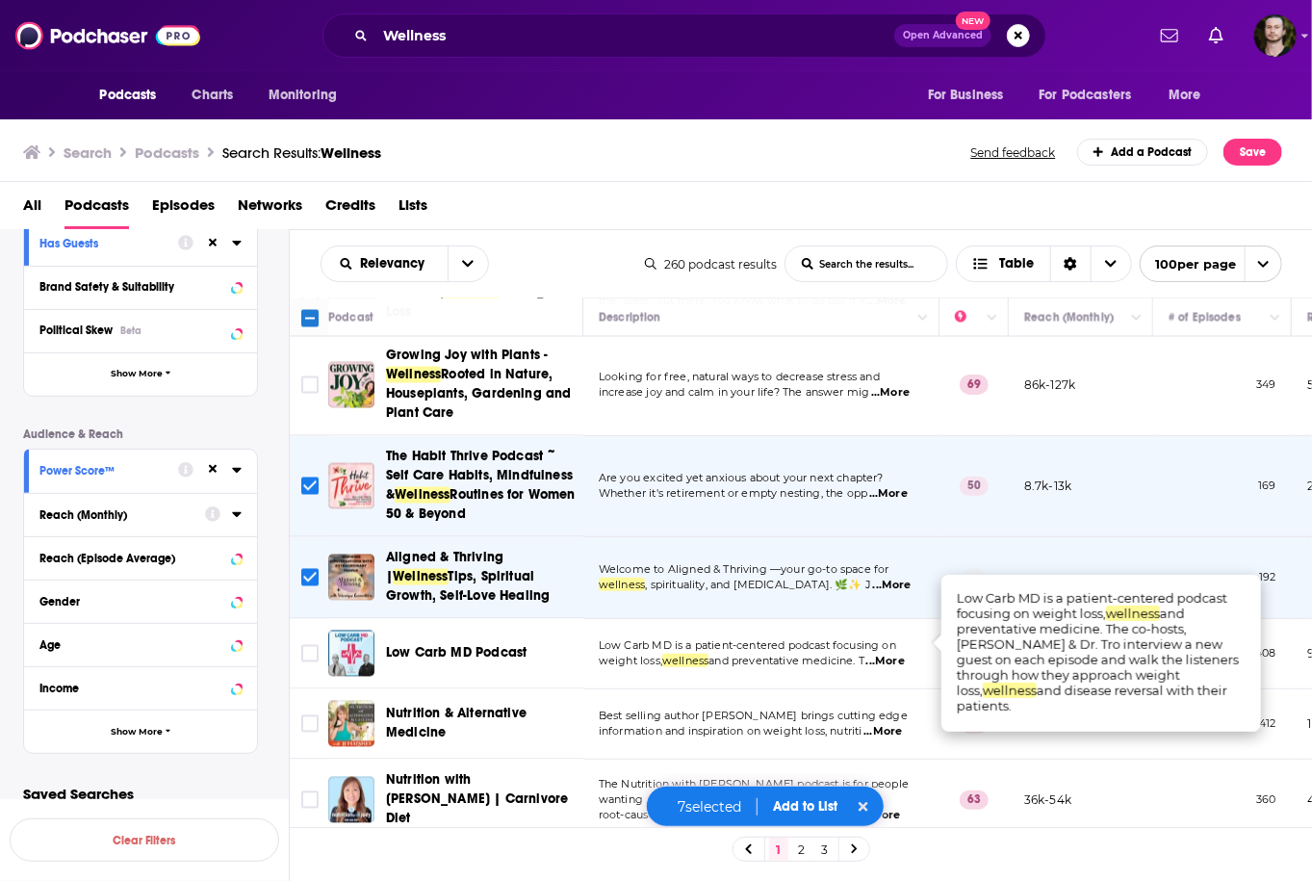
click at [896, 653] on span "...More" at bounding box center [885, 660] width 38 height 15
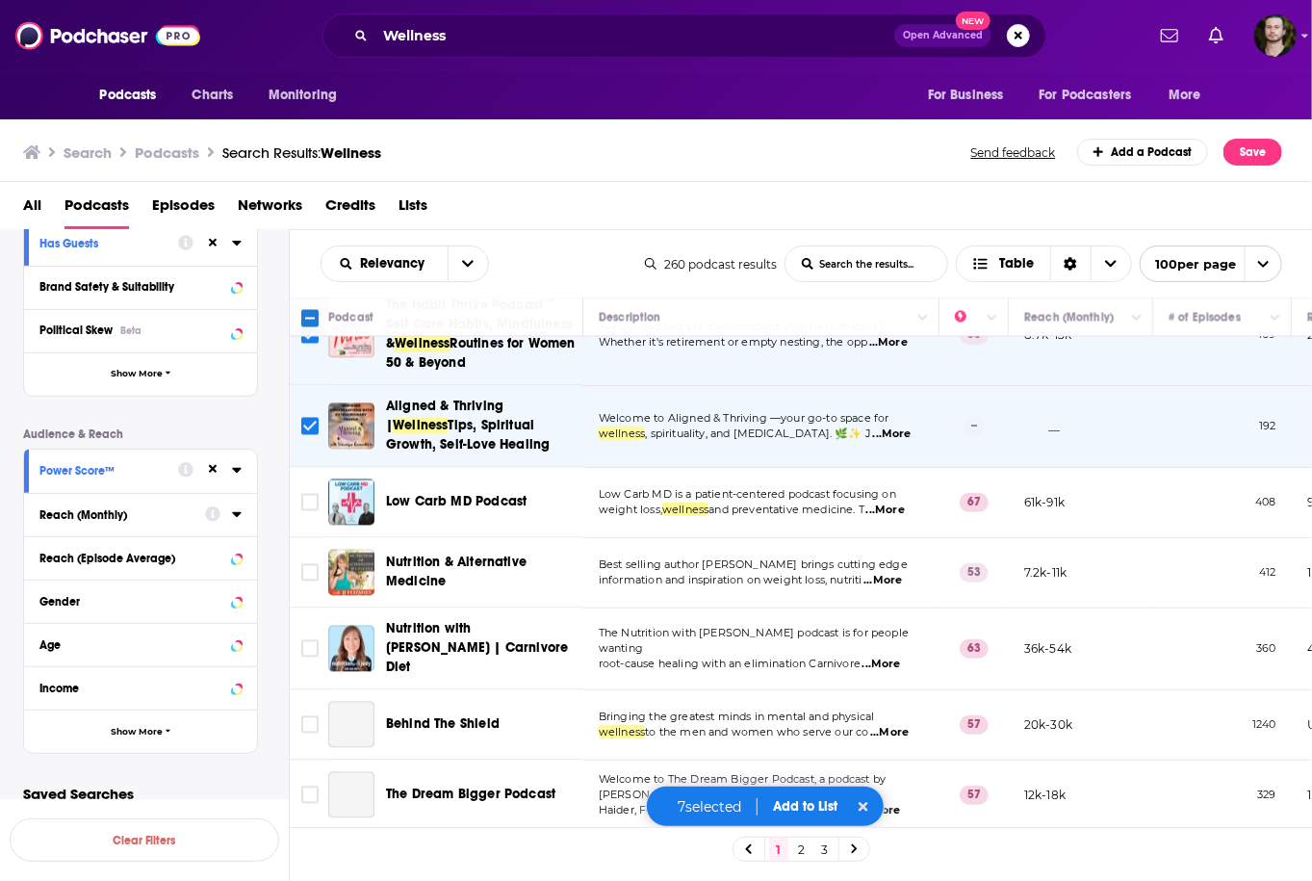
scroll to position [1848, 0]
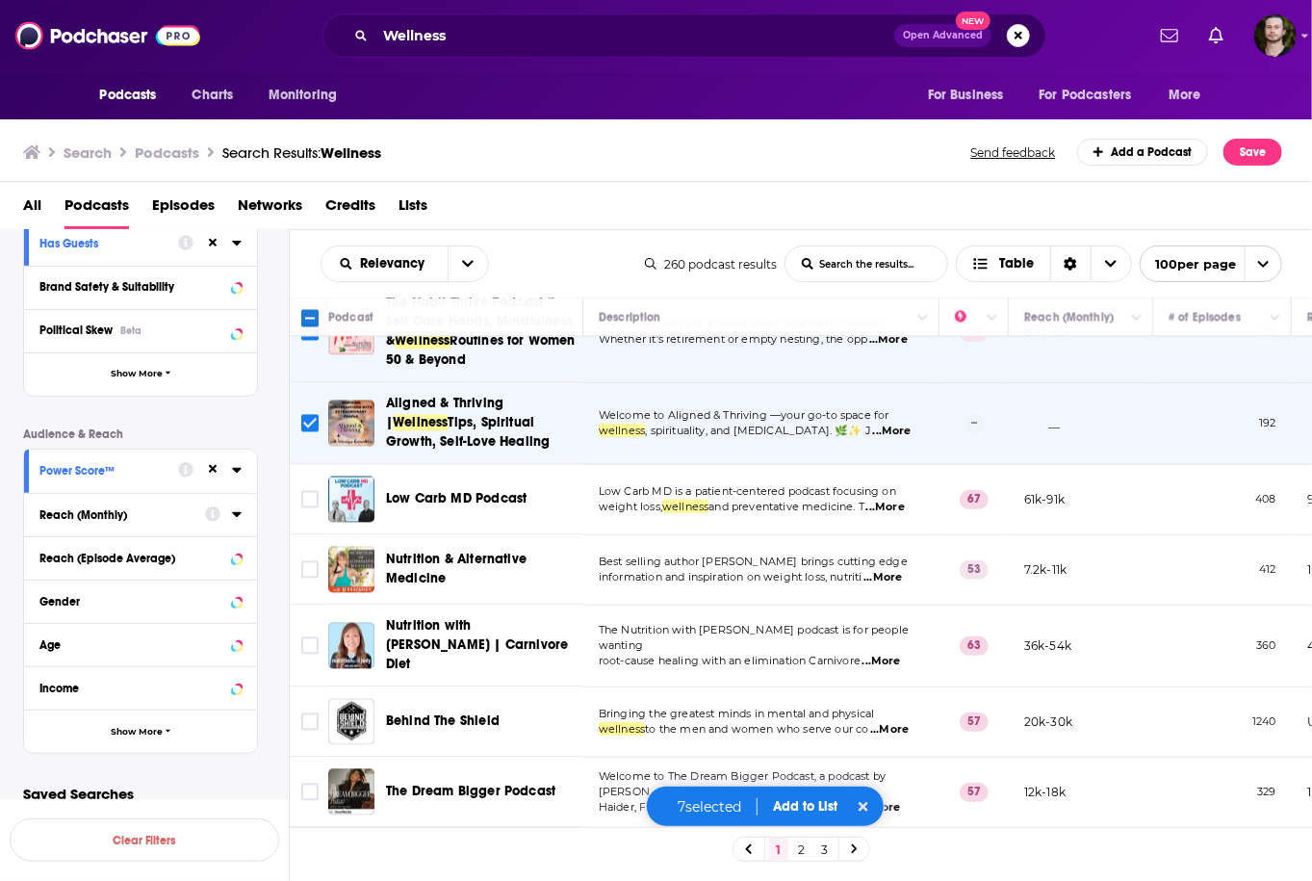
click at [902, 570] on span "...More" at bounding box center [882, 577] width 38 height 15
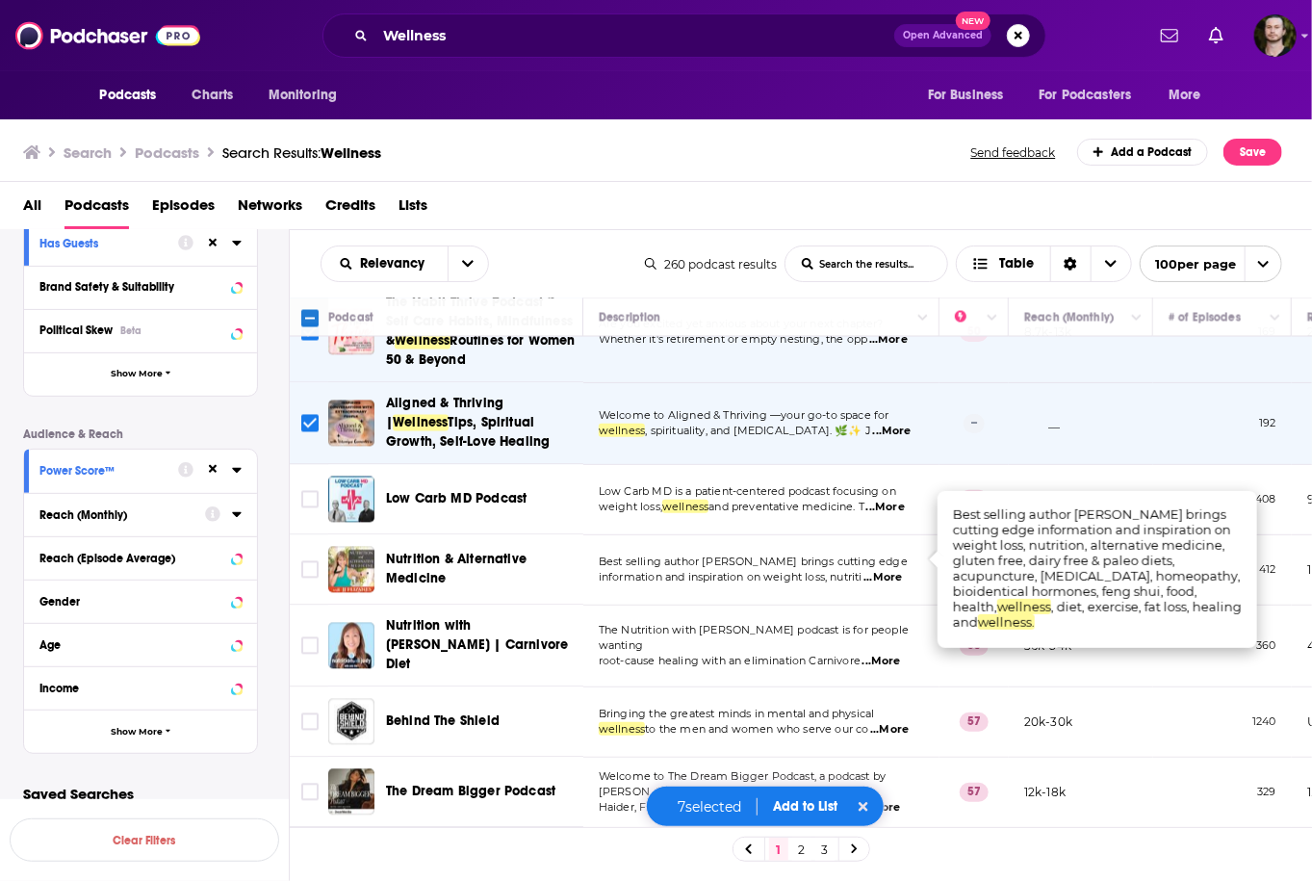
click at [902, 570] on span "...More" at bounding box center [882, 577] width 38 height 15
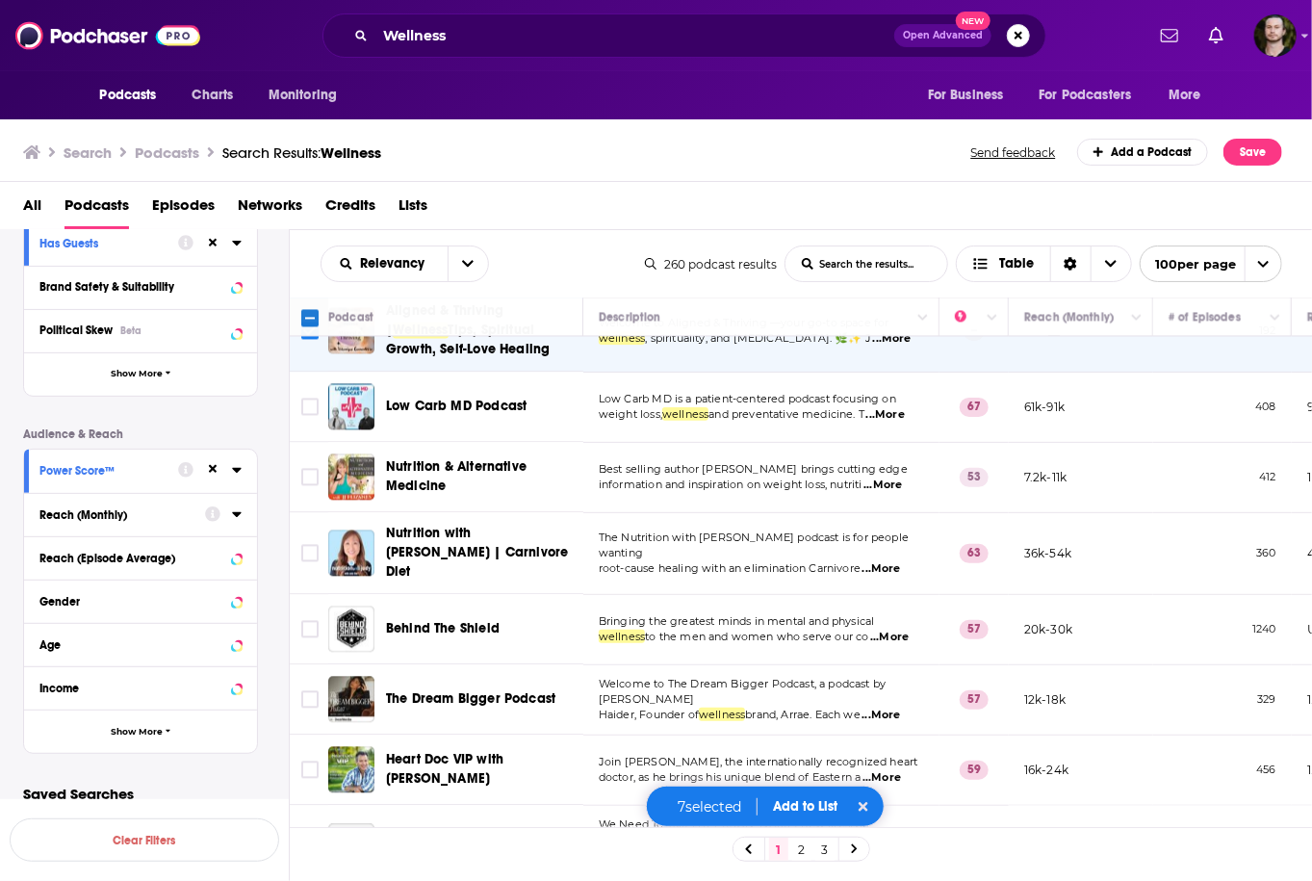
scroll to position [2002, 0]
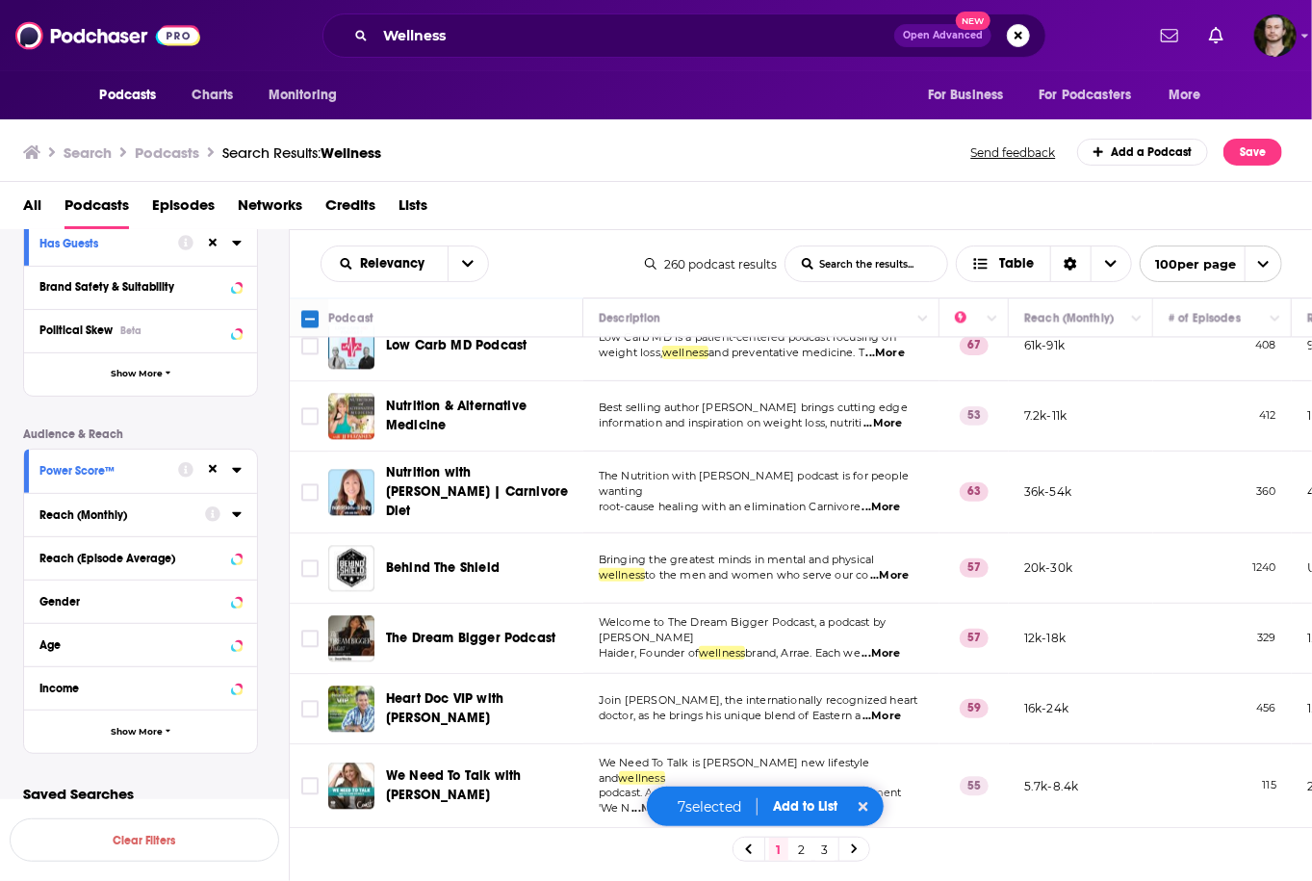
click at [897, 499] on span "...More" at bounding box center [881, 506] width 38 height 15
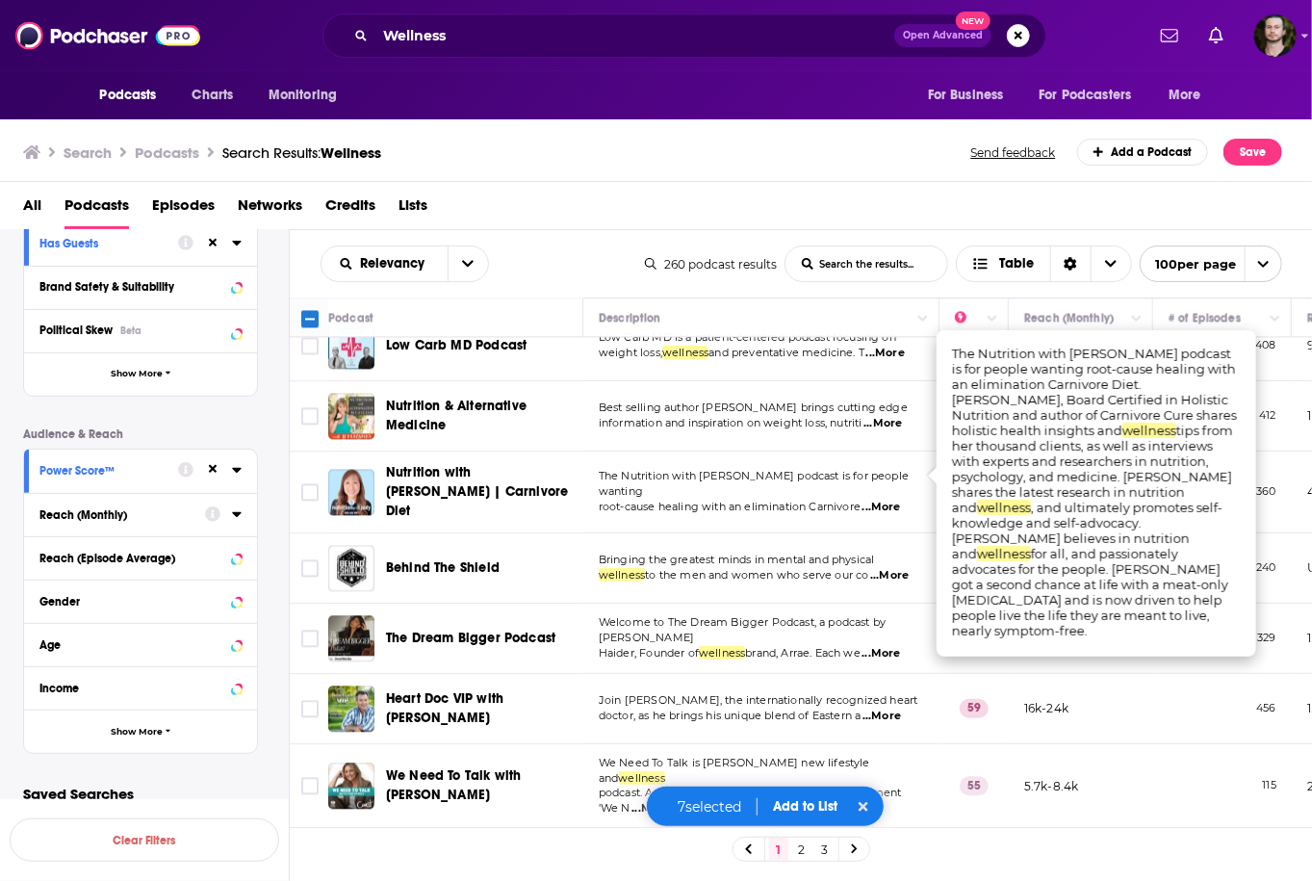
click at [897, 499] on span "...More" at bounding box center [881, 506] width 38 height 15
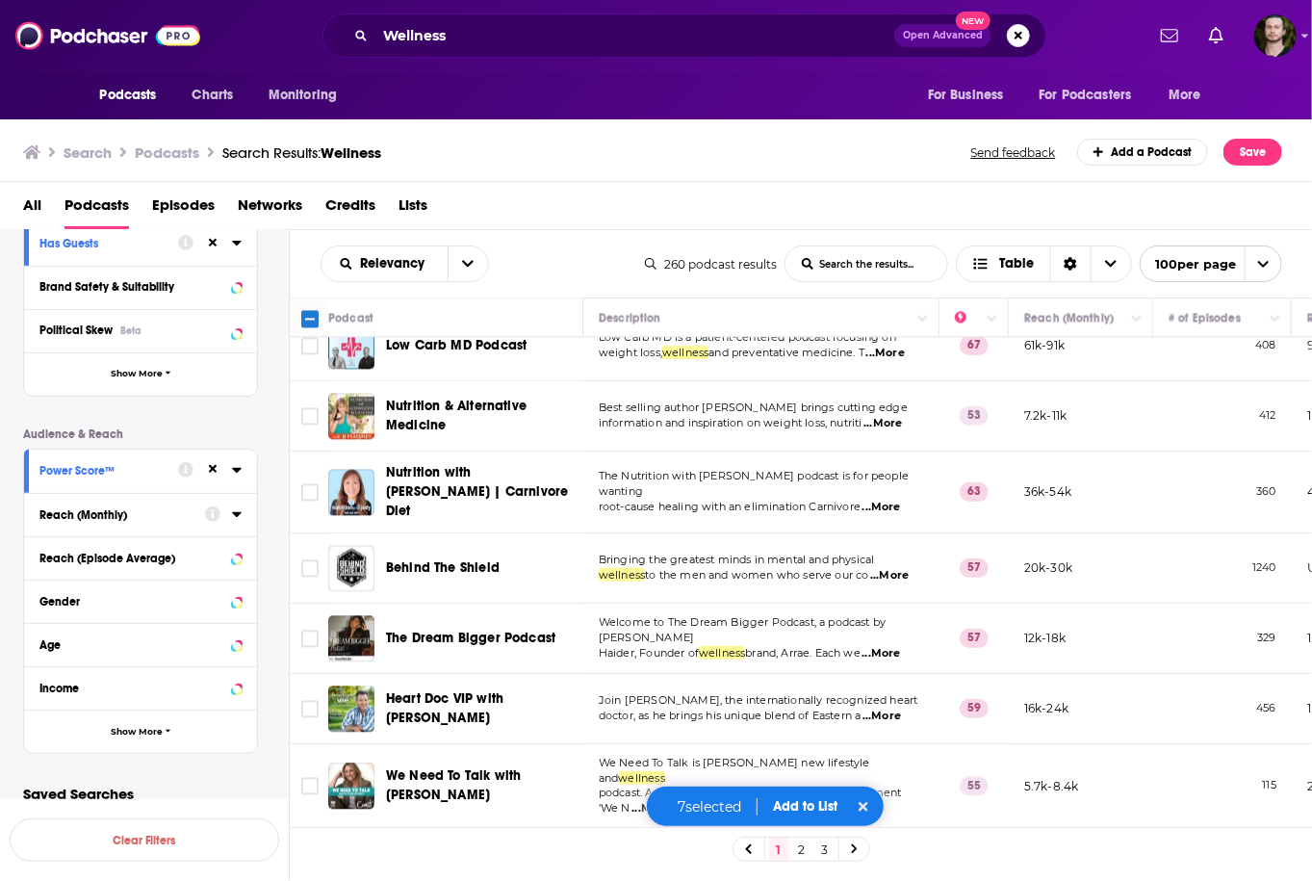
click at [895, 568] on span "...More" at bounding box center [889, 575] width 38 height 15
click at [307, 559] on input "Toggle select row" at bounding box center [309, 567] width 17 height 17
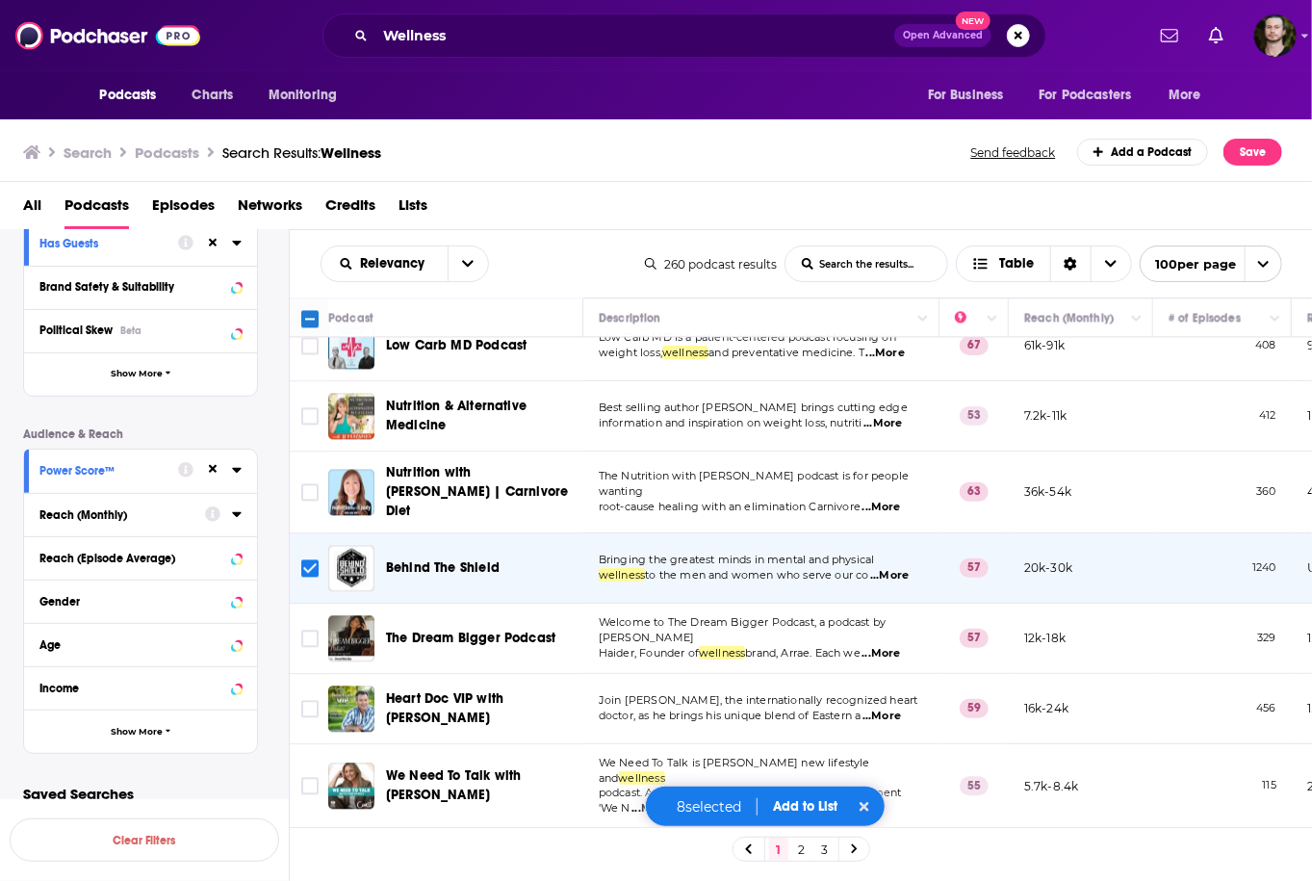
click at [899, 646] on span "...More" at bounding box center [881, 653] width 38 height 15
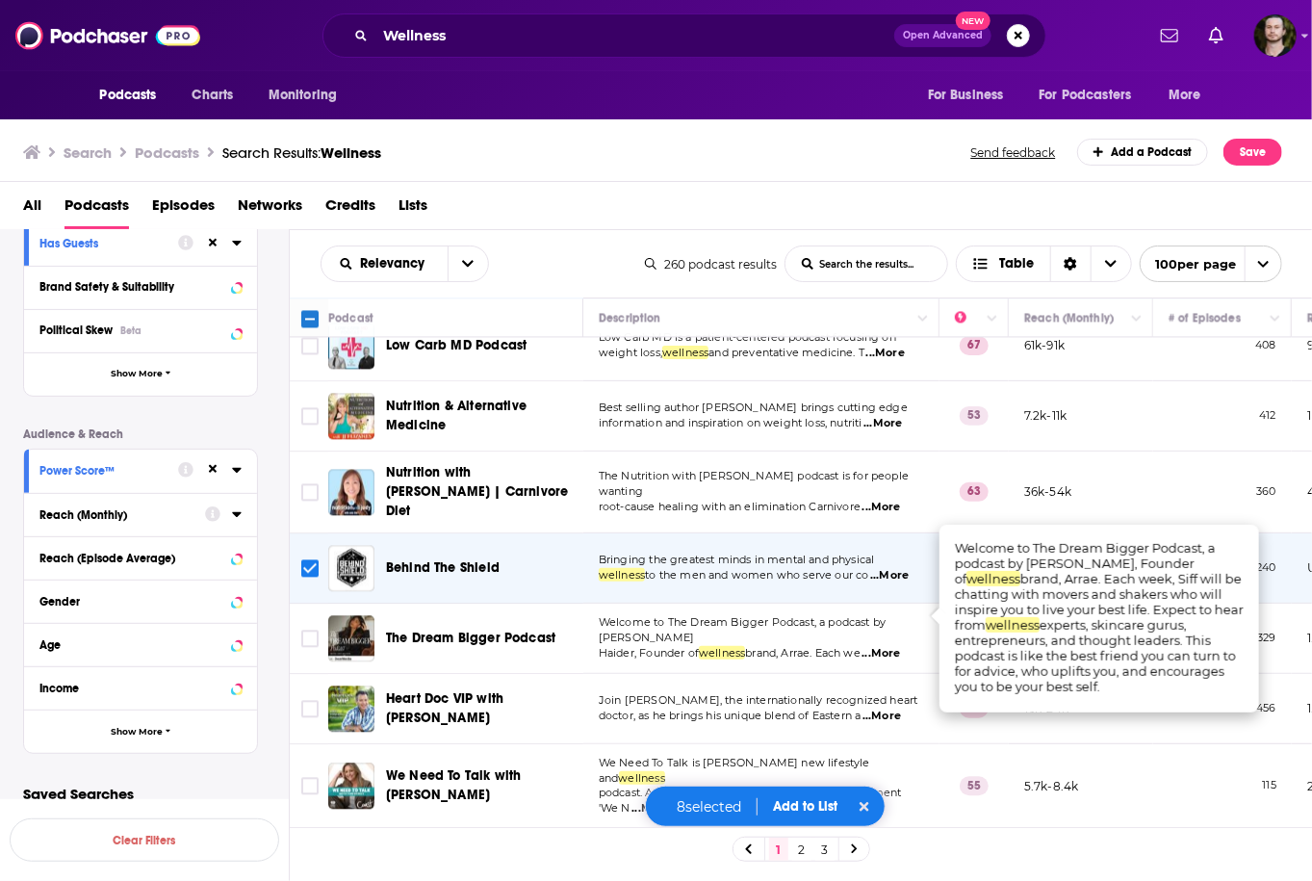
click at [899, 646] on span "...More" at bounding box center [881, 653] width 38 height 15
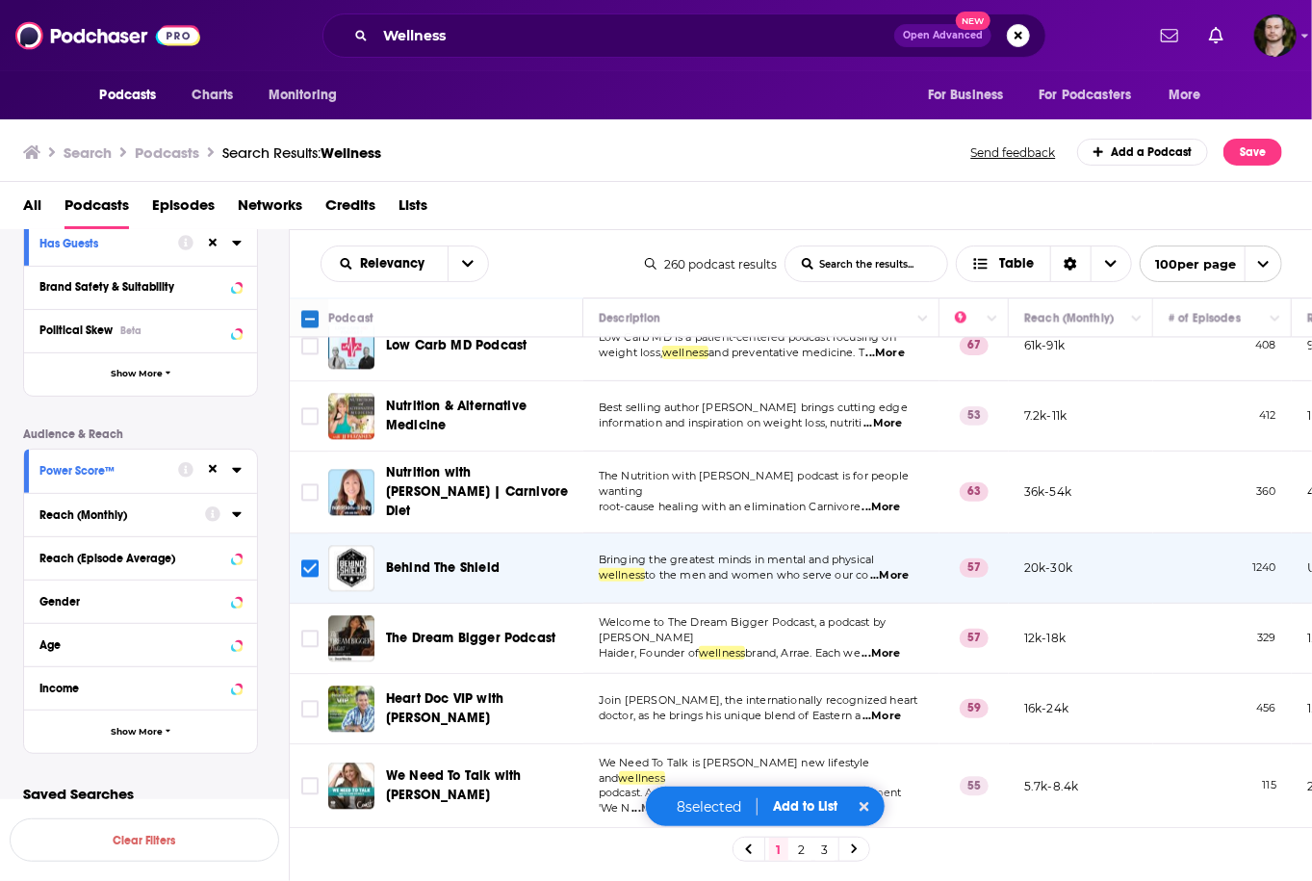
click at [899, 646] on span "...More" at bounding box center [881, 653] width 38 height 15
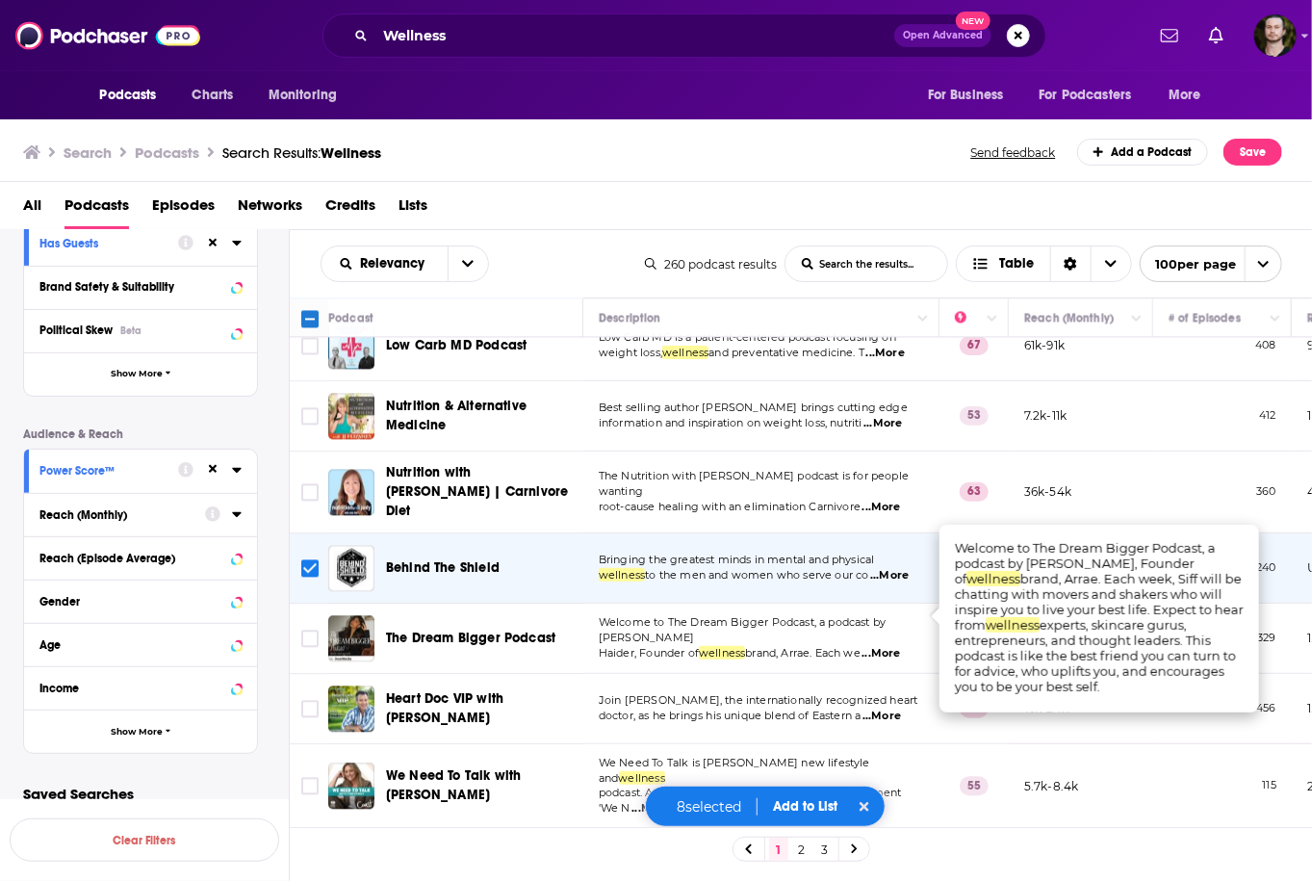
click at [899, 646] on span "...More" at bounding box center [881, 653] width 38 height 15
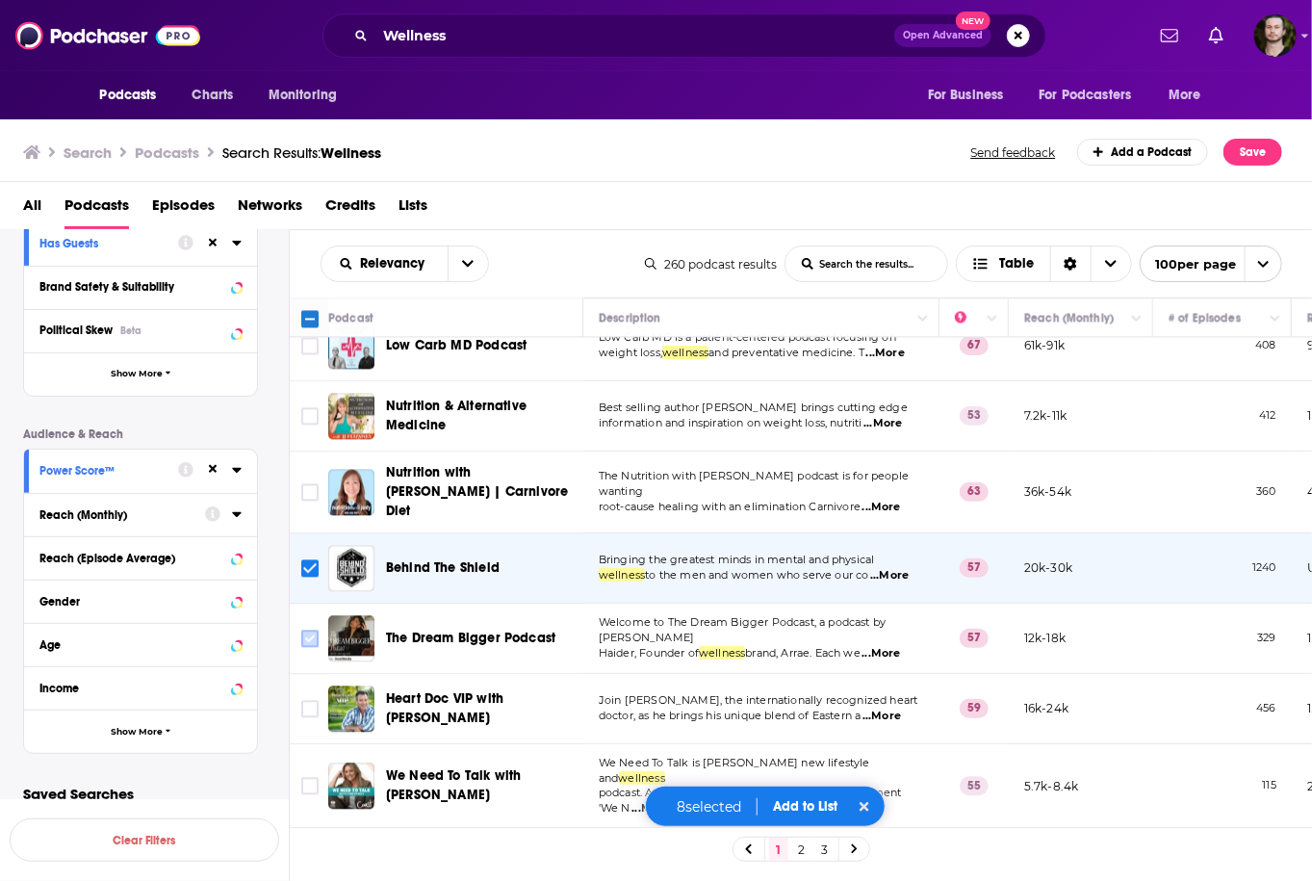
click at [312, 629] on input "Toggle select row" at bounding box center [309, 637] width 17 height 17
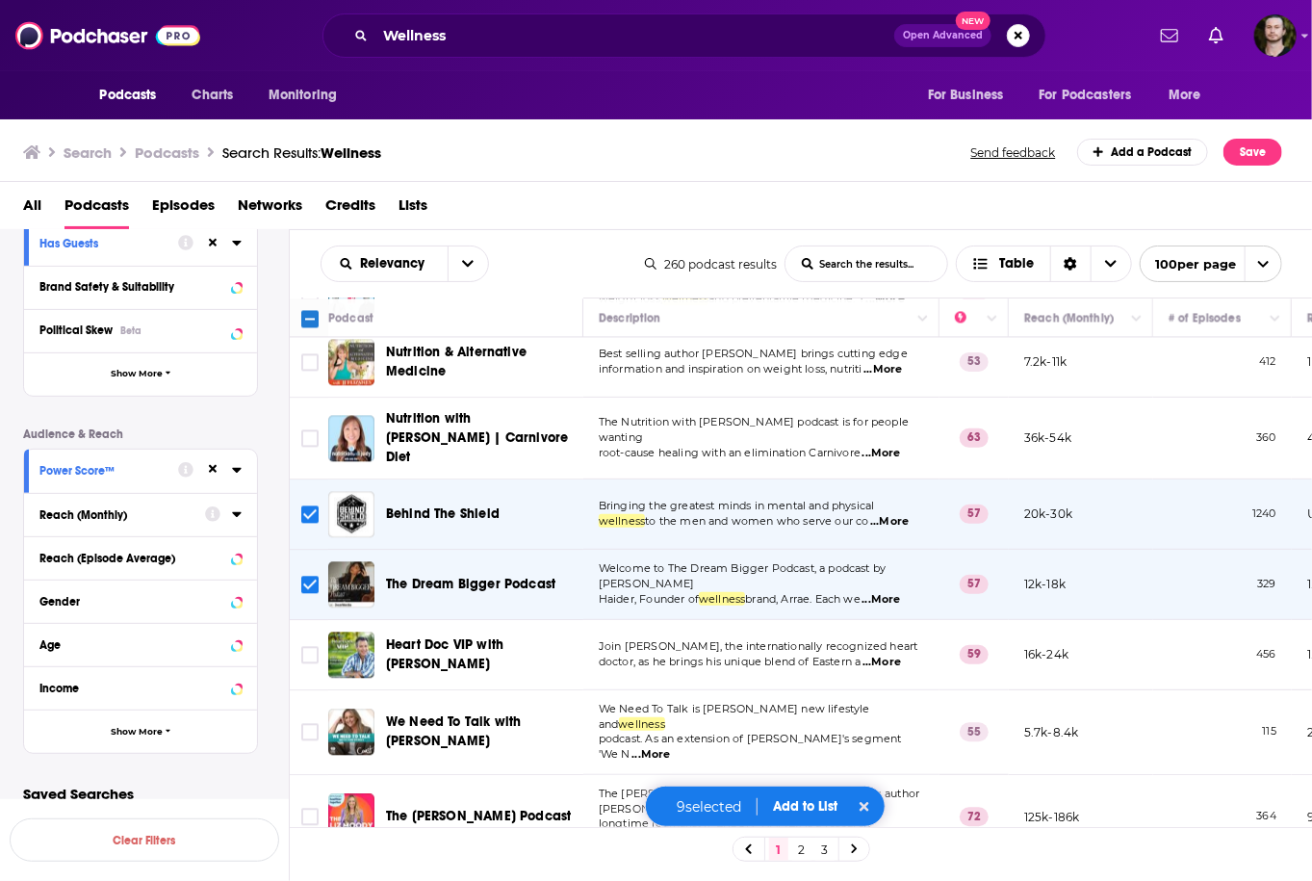
scroll to position [2079, 0]
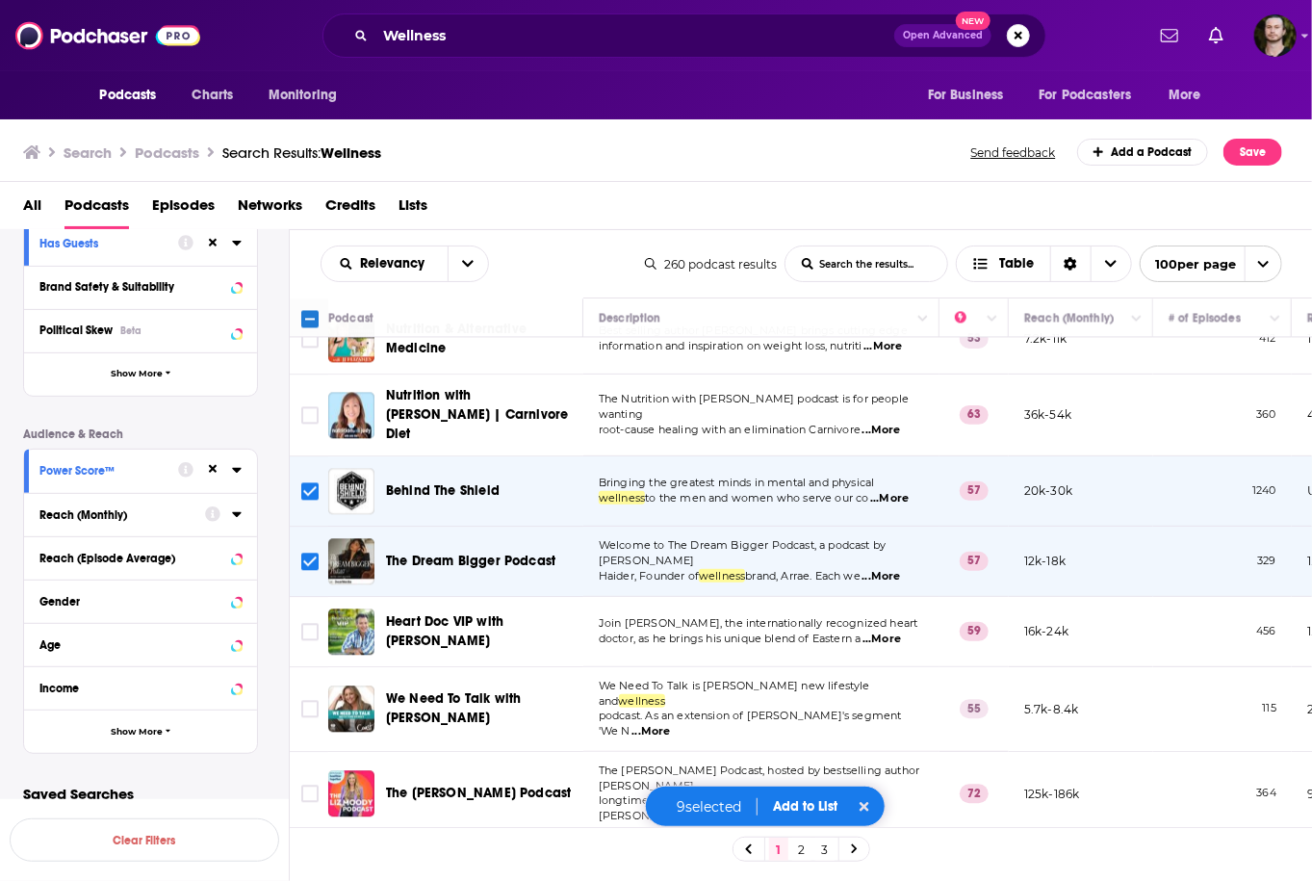
click at [888, 631] on span "...More" at bounding box center [881, 638] width 38 height 15
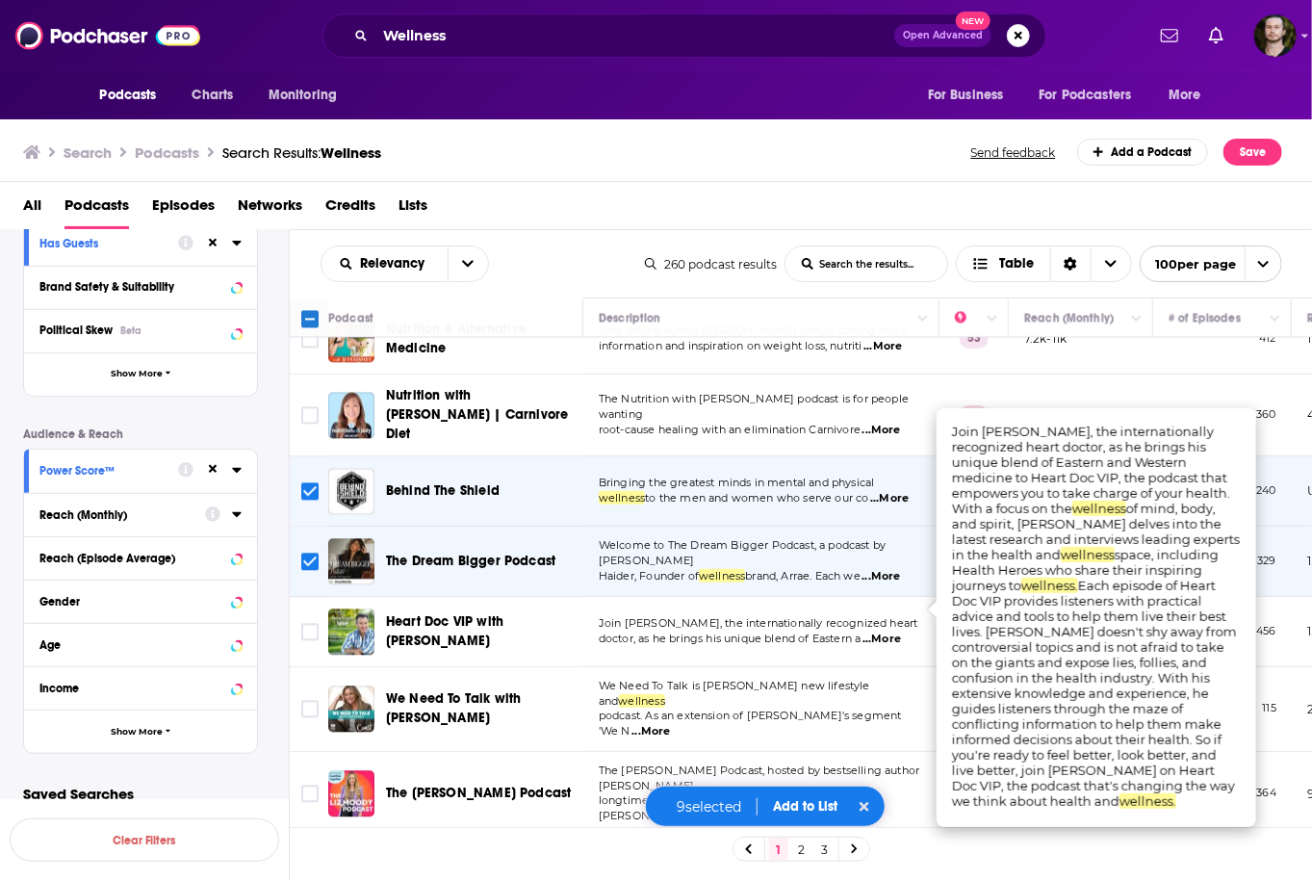
click at [888, 631] on span "...More" at bounding box center [881, 638] width 38 height 15
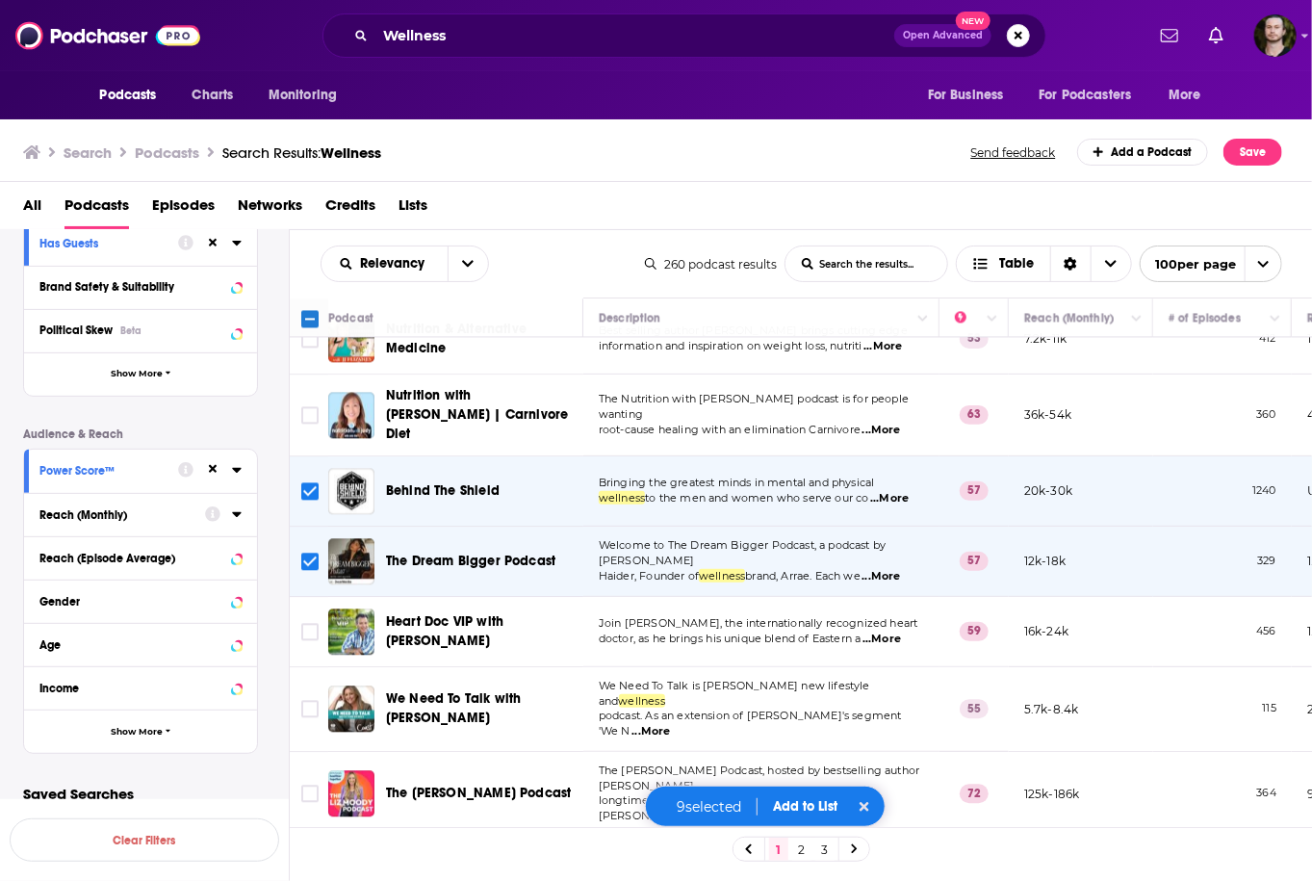
click at [670, 724] on span "...More" at bounding box center [650, 731] width 38 height 15
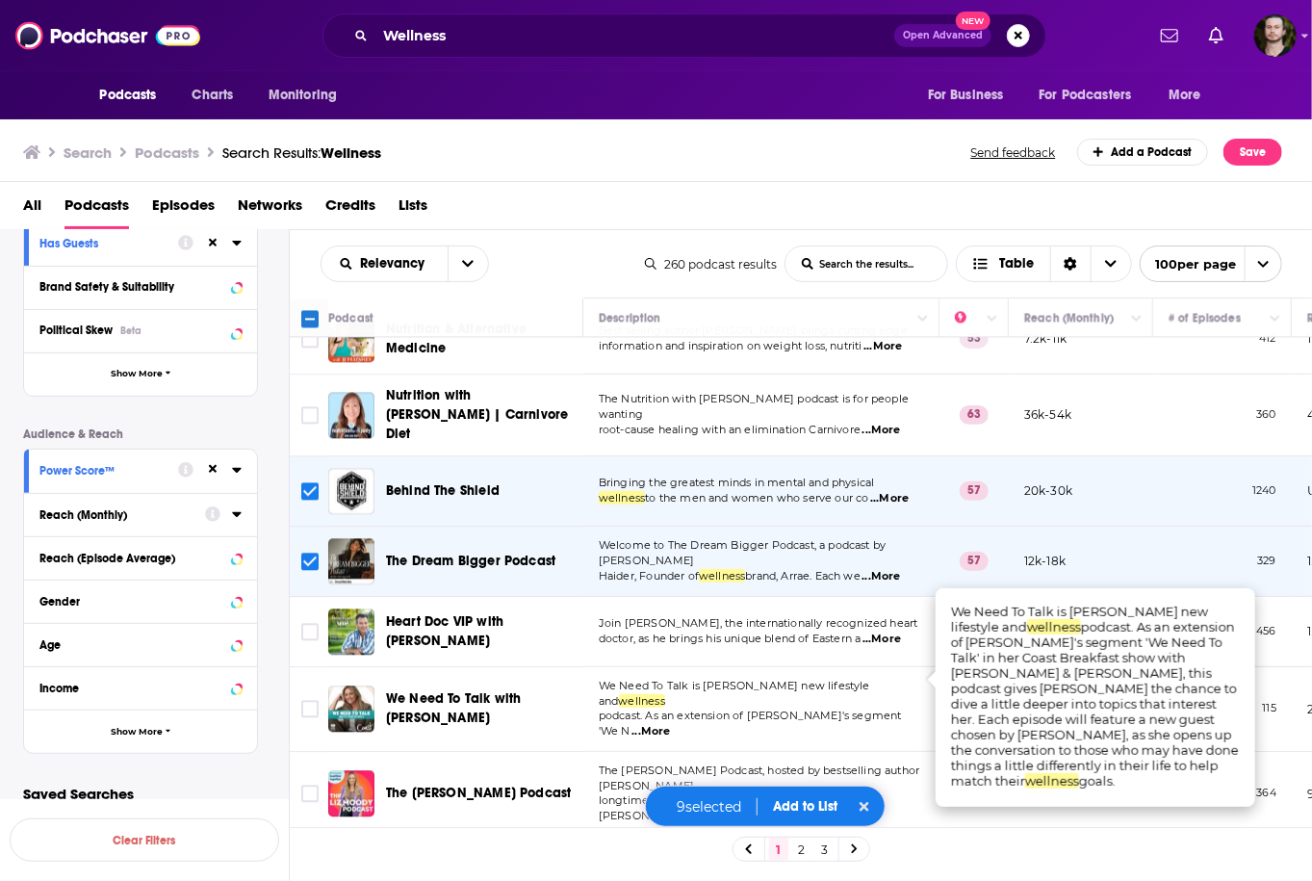
click at [670, 724] on span "...More" at bounding box center [650, 731] width 38 height 15
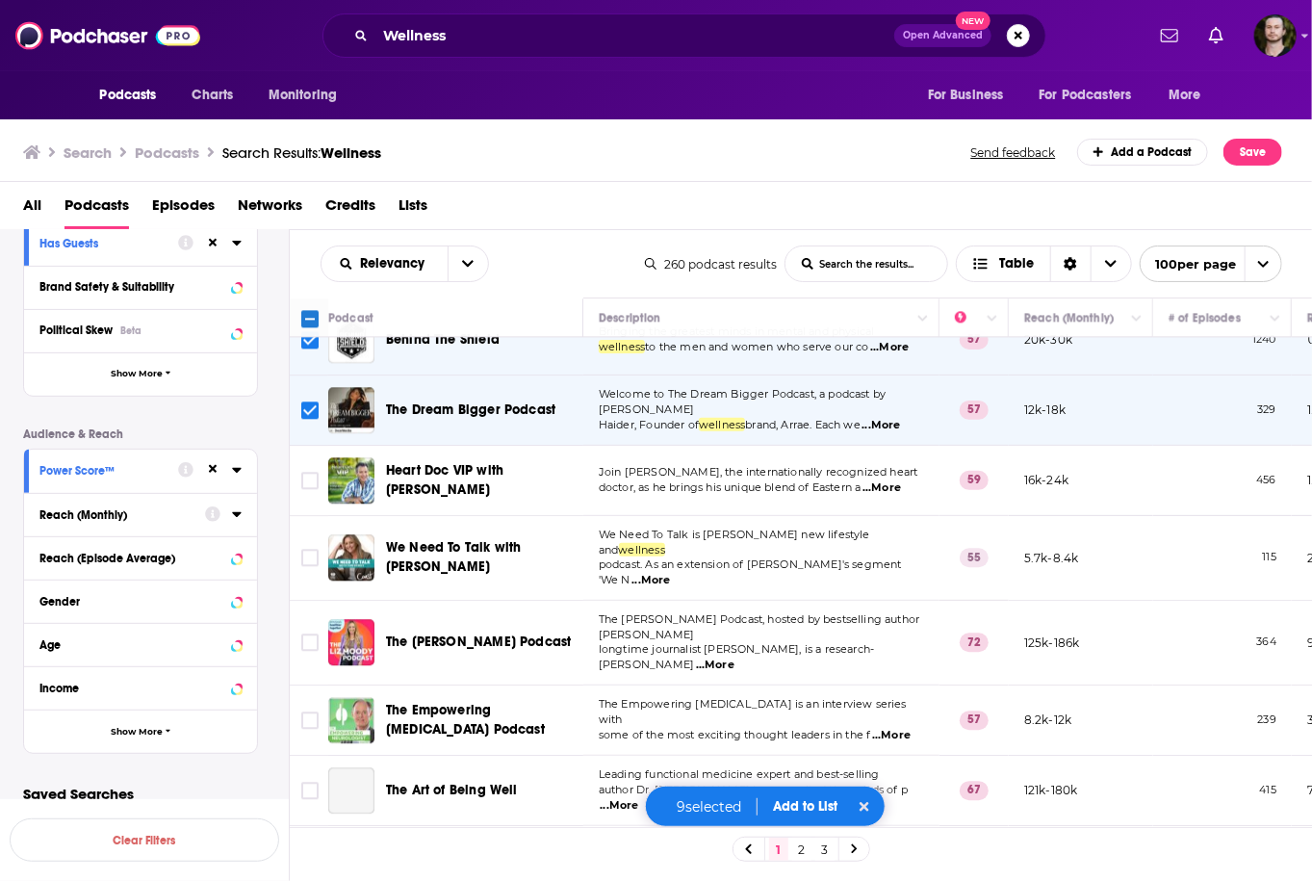
scroll to position [2233, 0]
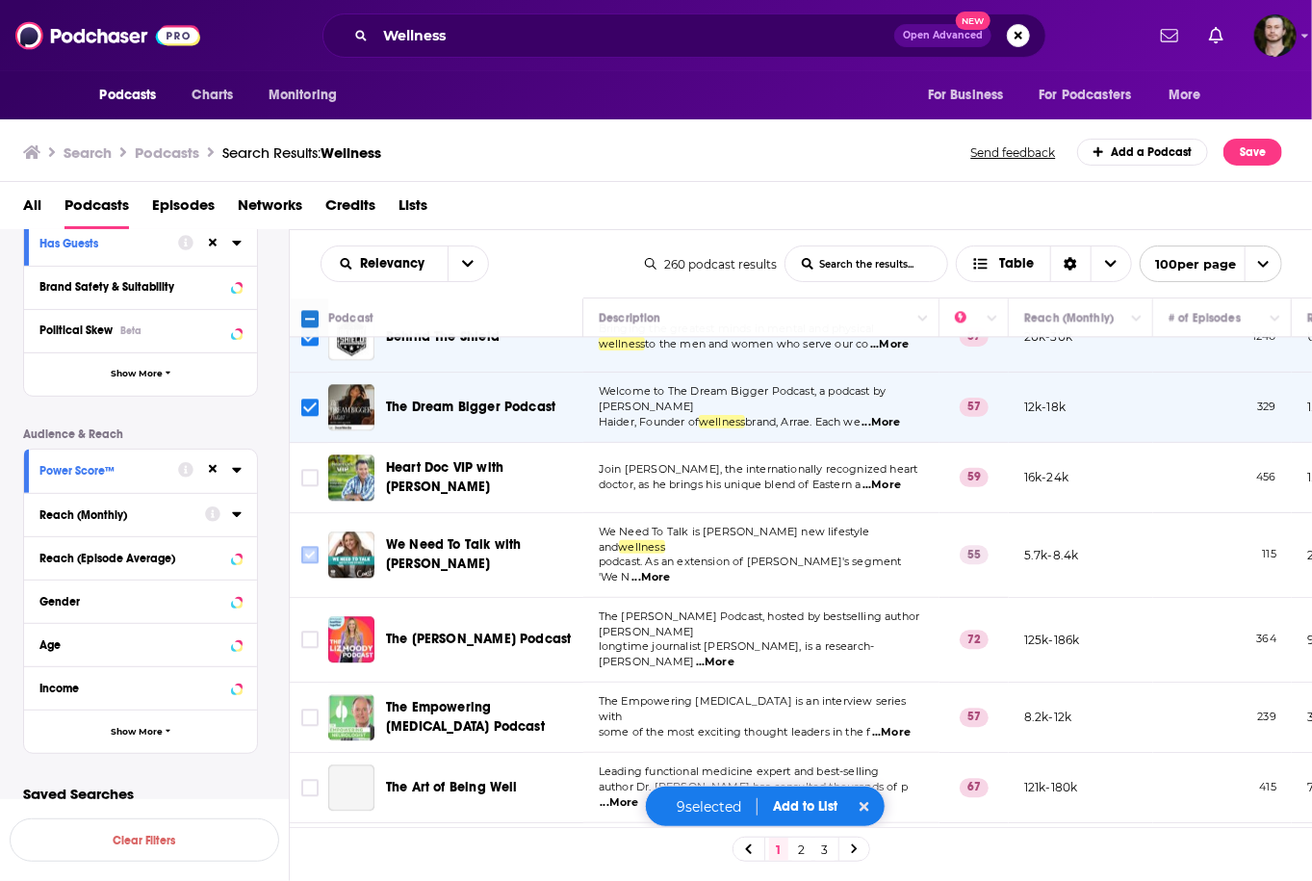
click at [317, 546] on input "Toggle select row" at bounding box center [309, 554] width 17 height 17
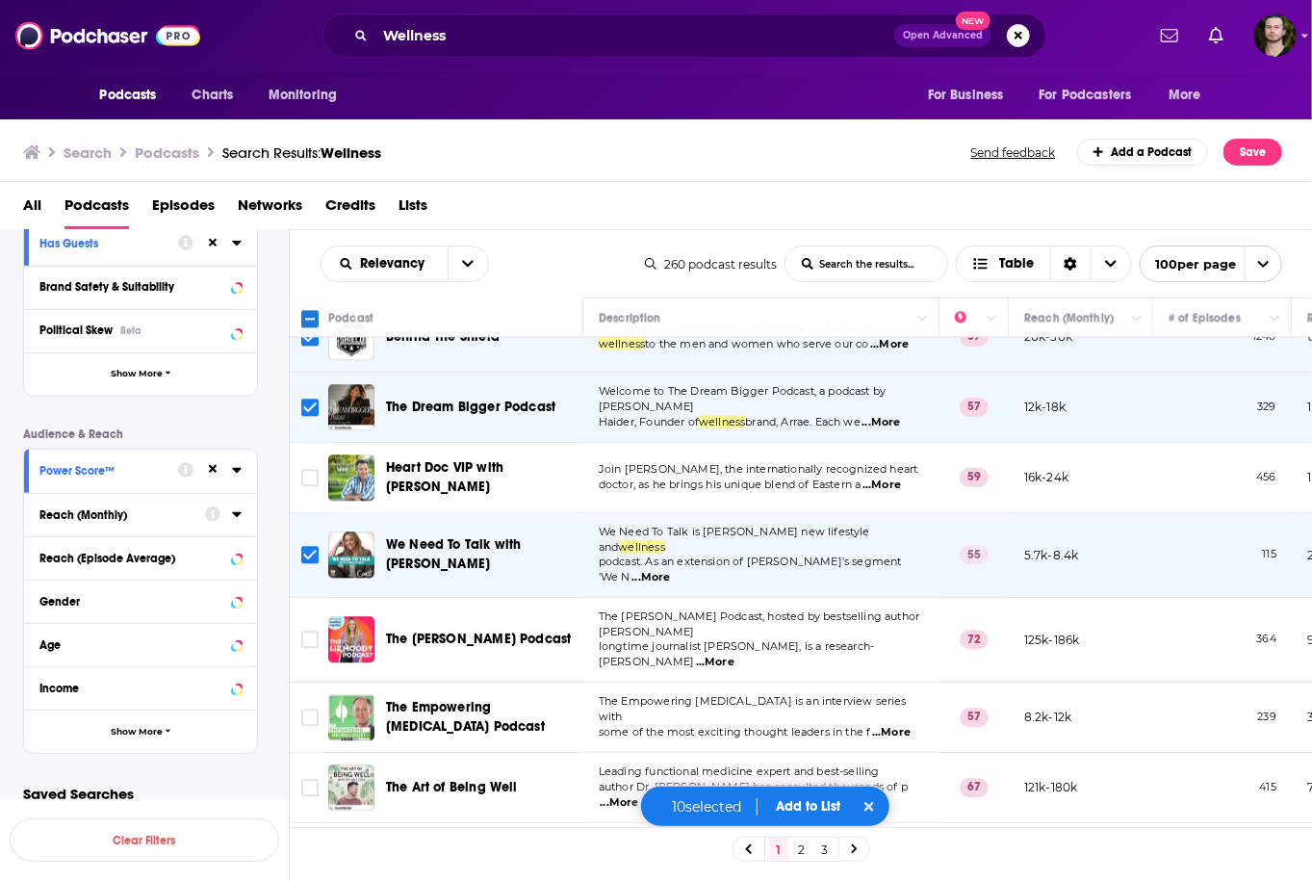
click at [734, 654] on span "...More" at bounding box center [715, 661] width 38 height 15
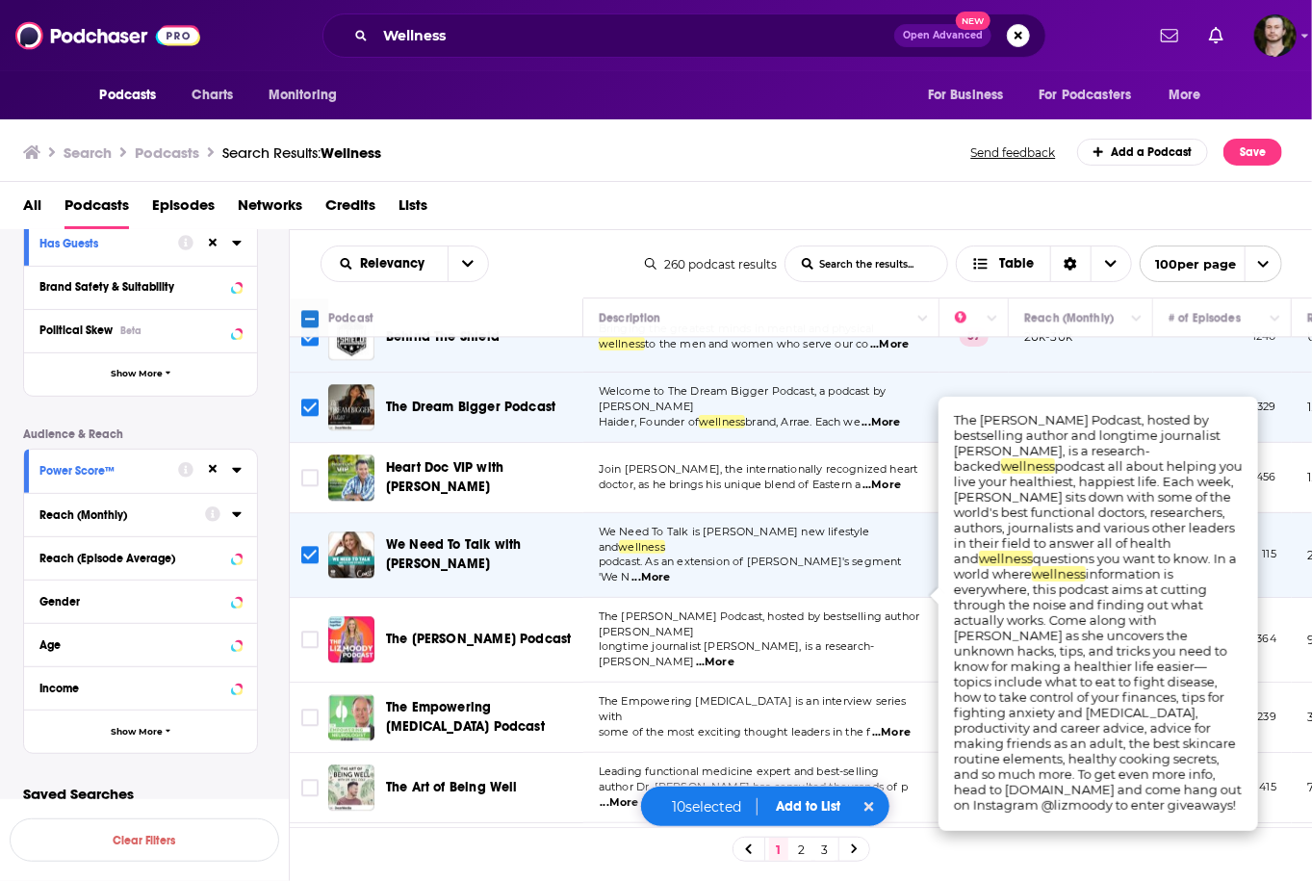
click at [734, 654] on span "...More" at bounding box center [715, 661] width 38 height 15
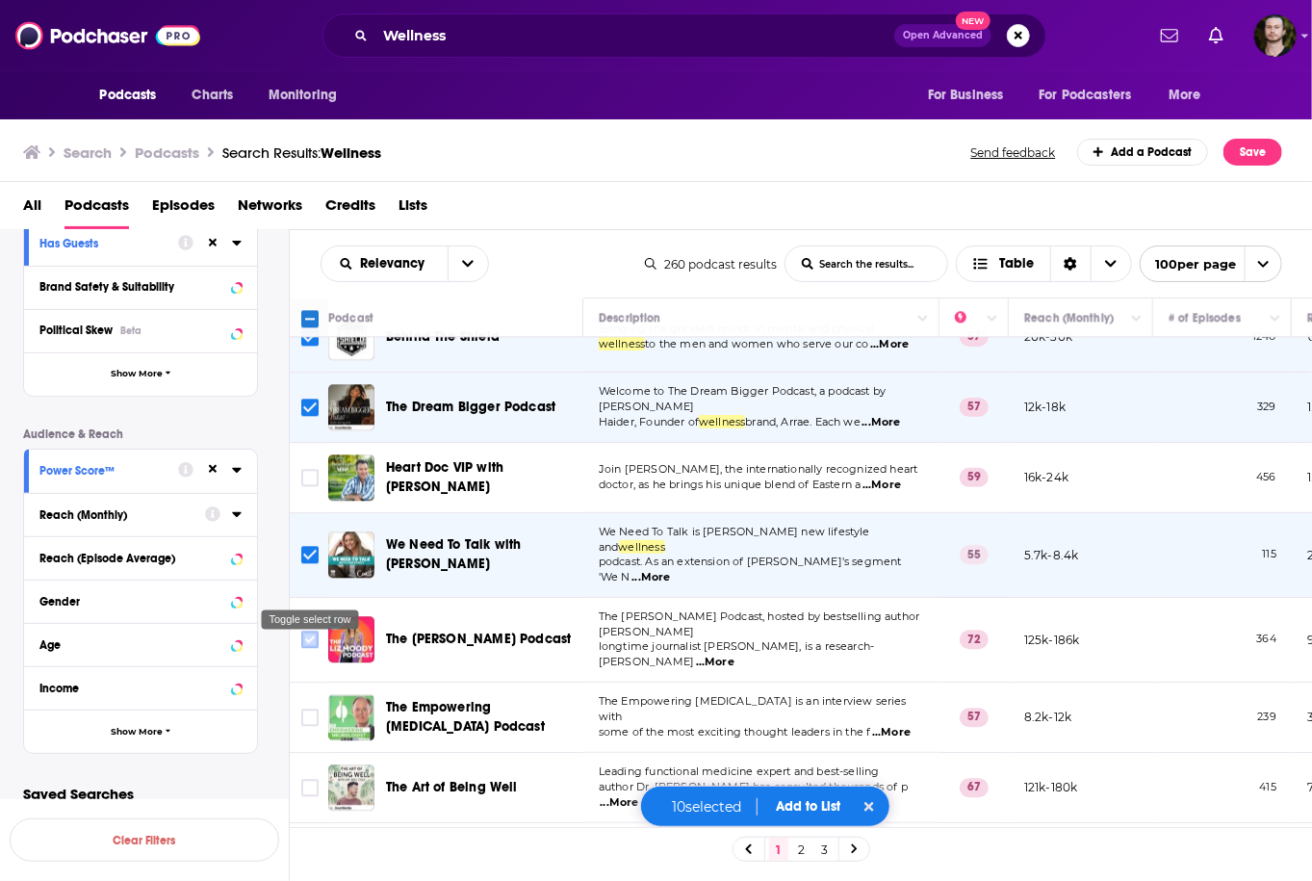
click at [310, 630] on input "Toggle select row" at bounding box center [309, 638] width 17 height 17
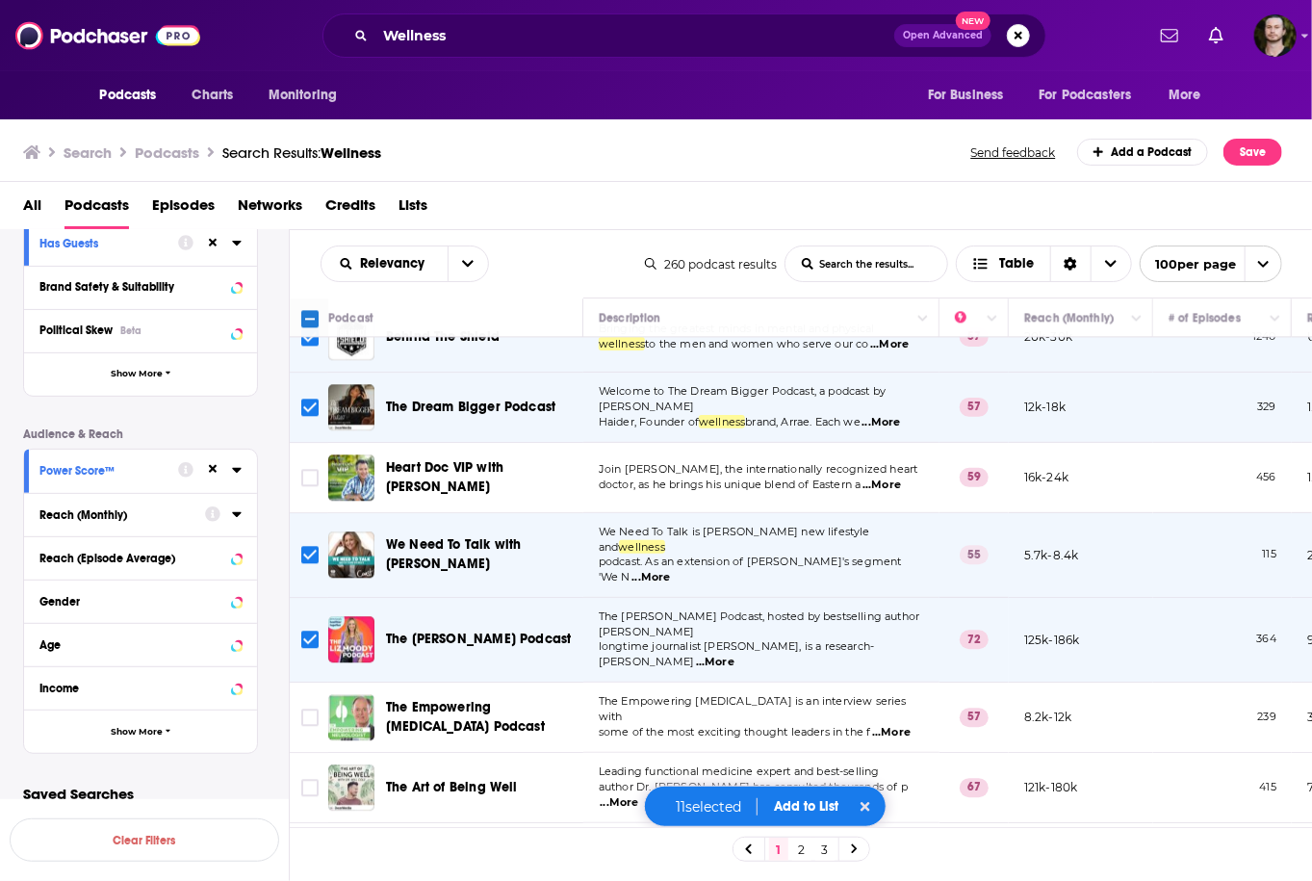
click at [826, 807] on button "Add to List" at bounding box center [805, 806] width 95 height 16
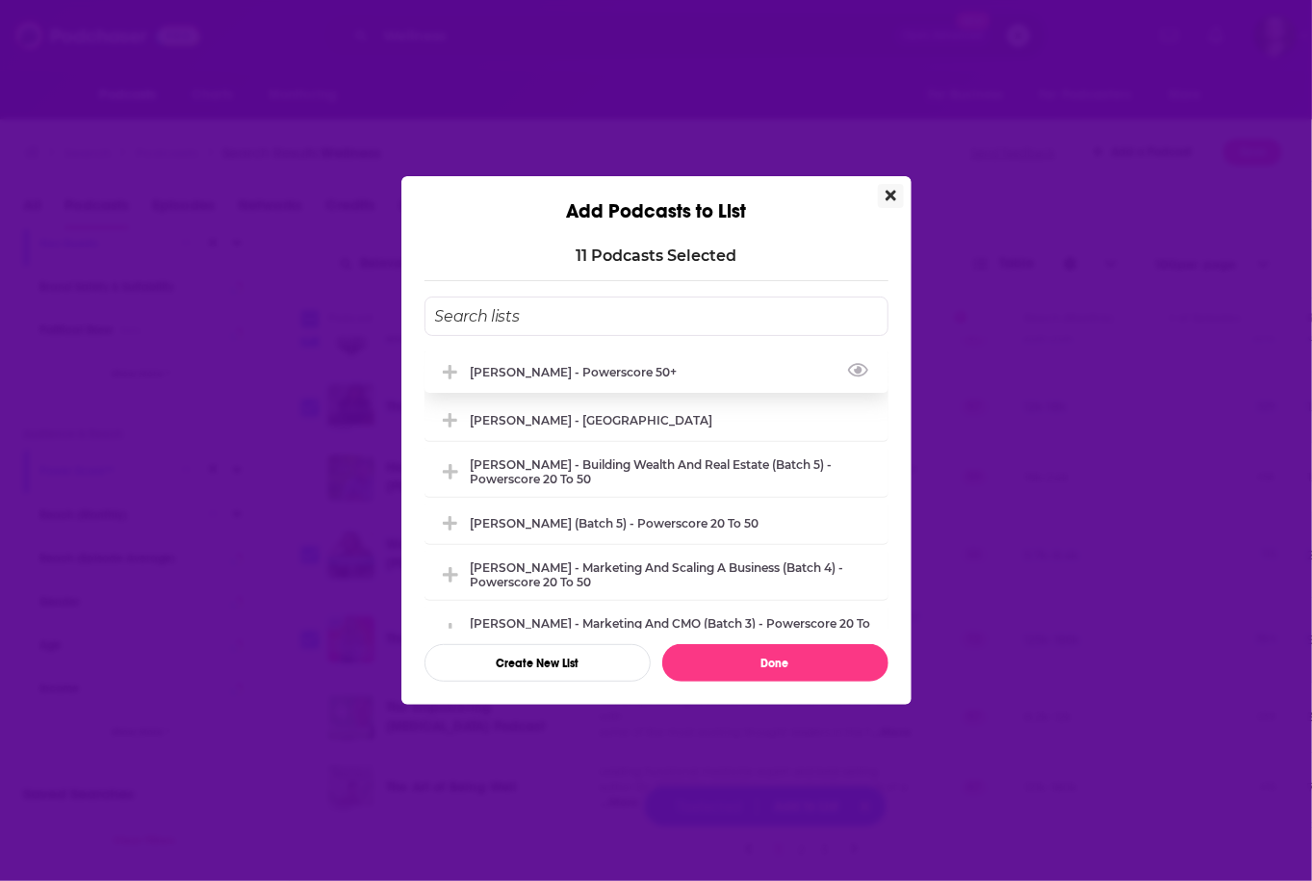
click at [696, 379] on div "Justin Hai - Powerscore 50+" at bounding box center [656, 371] width 464 height 42
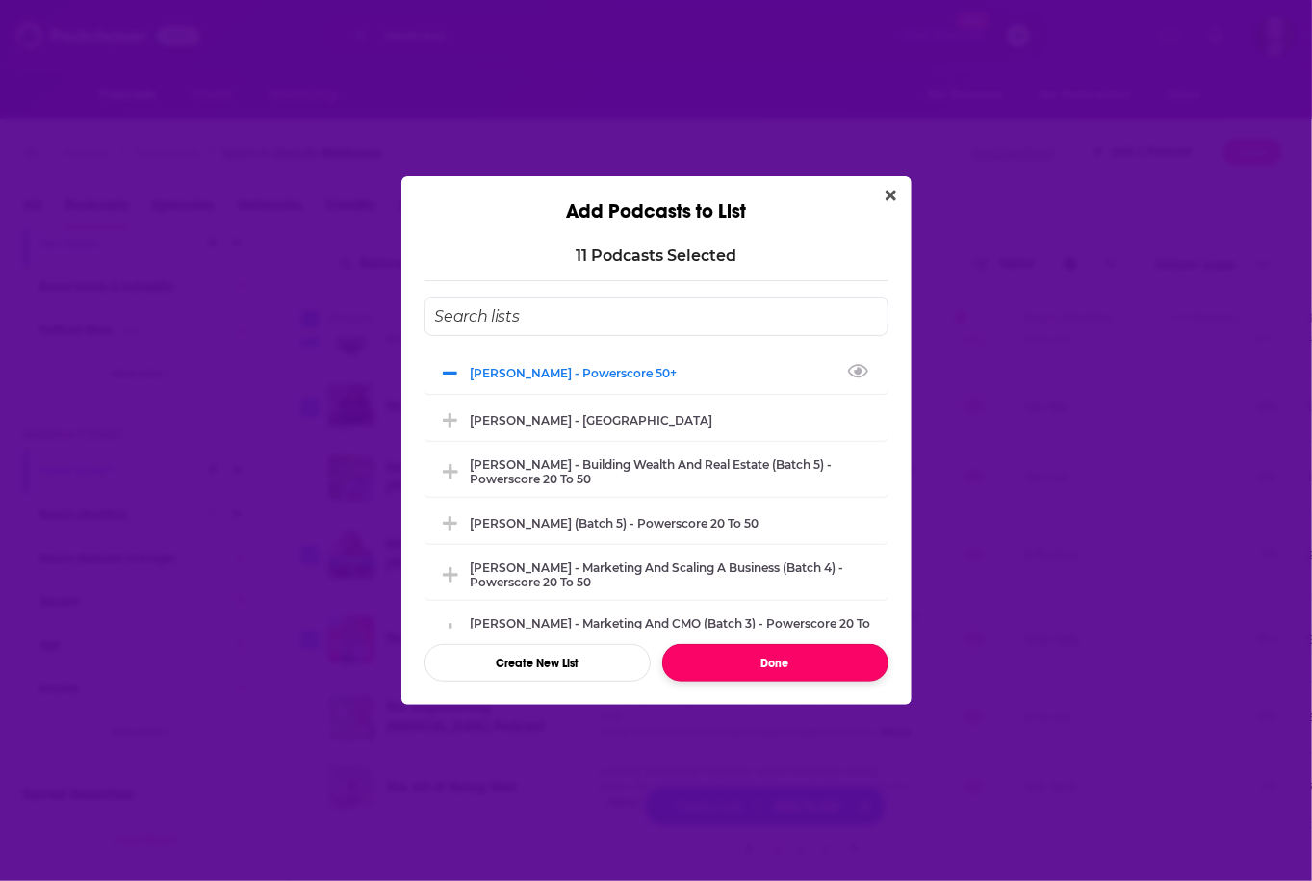
click at [779, 674] on button "Done" at bounding box center [775, 663] width 226 height 38
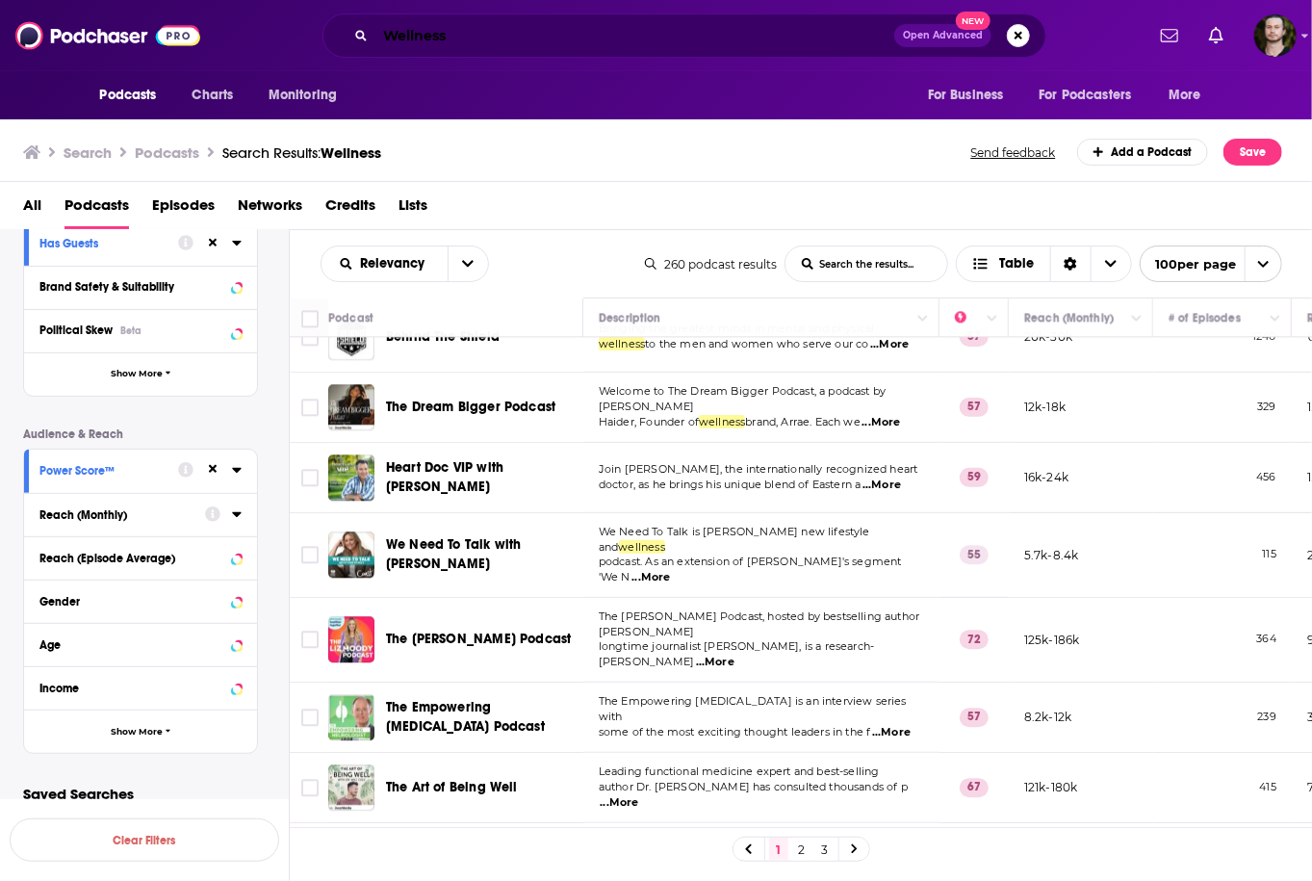
click at [470, 42] on input "Wellness" at bounding box center [634, 35] width 519 height 31
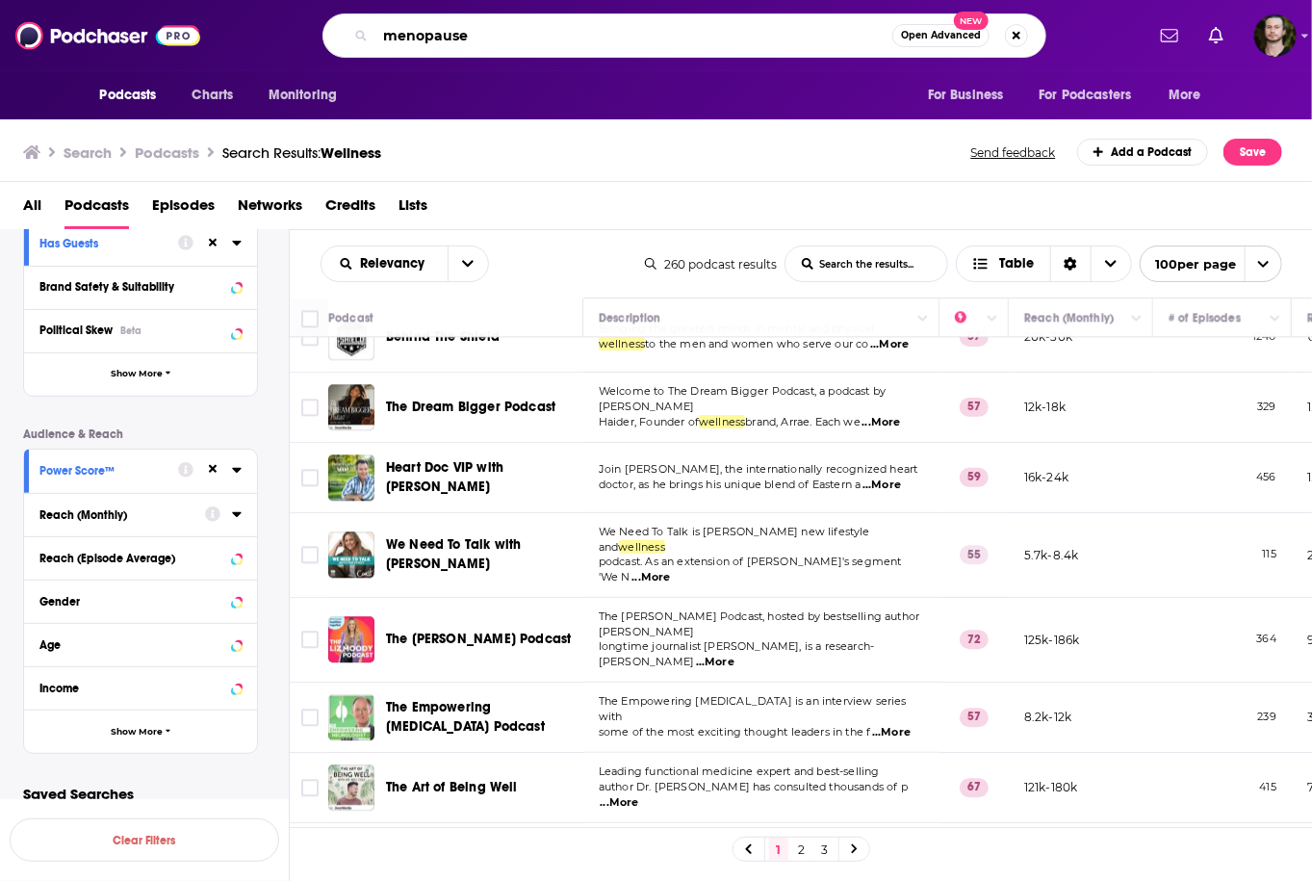
type input "menopause"
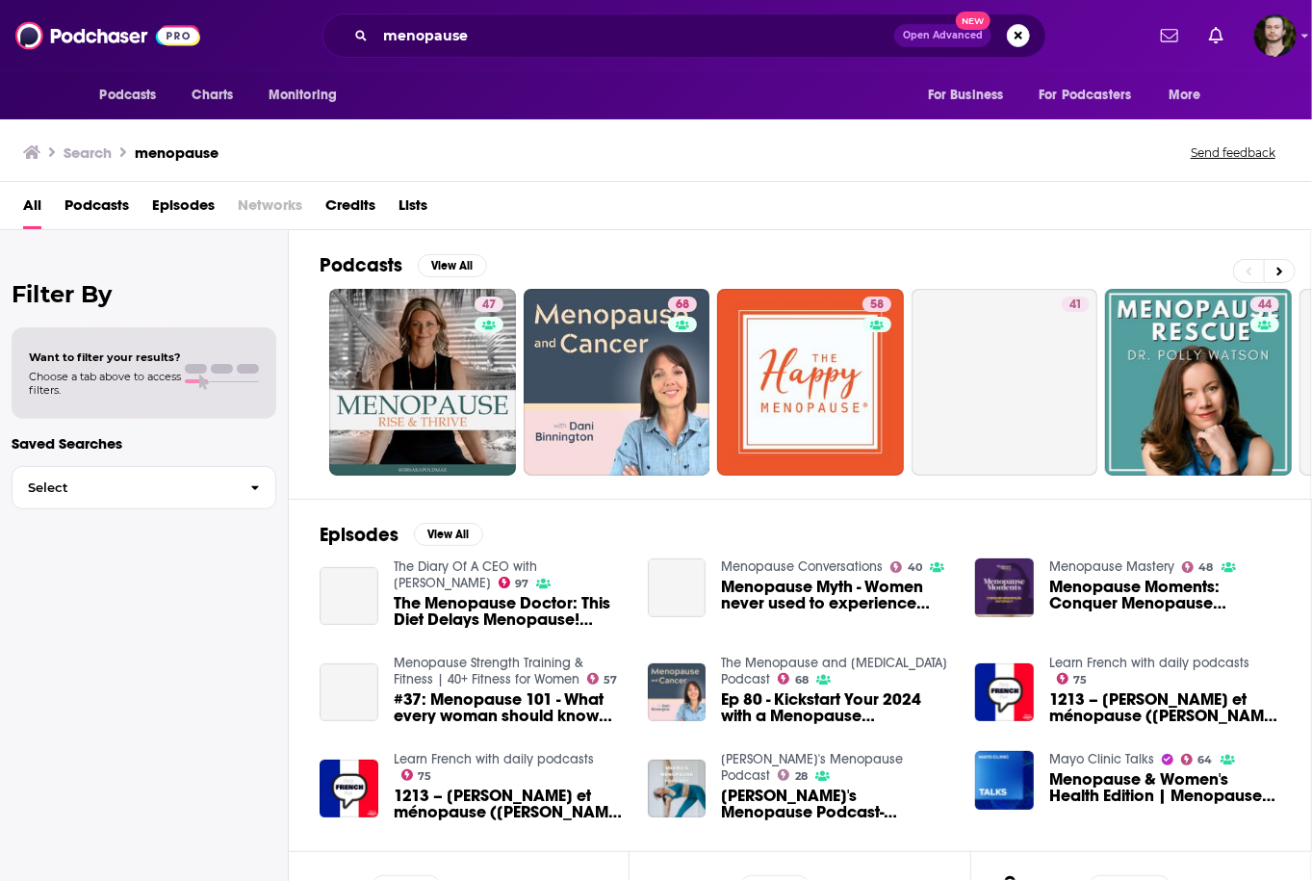
click at [110, 202] on span "Podcasts" at bounding box center [96, 209] width 64 height 39
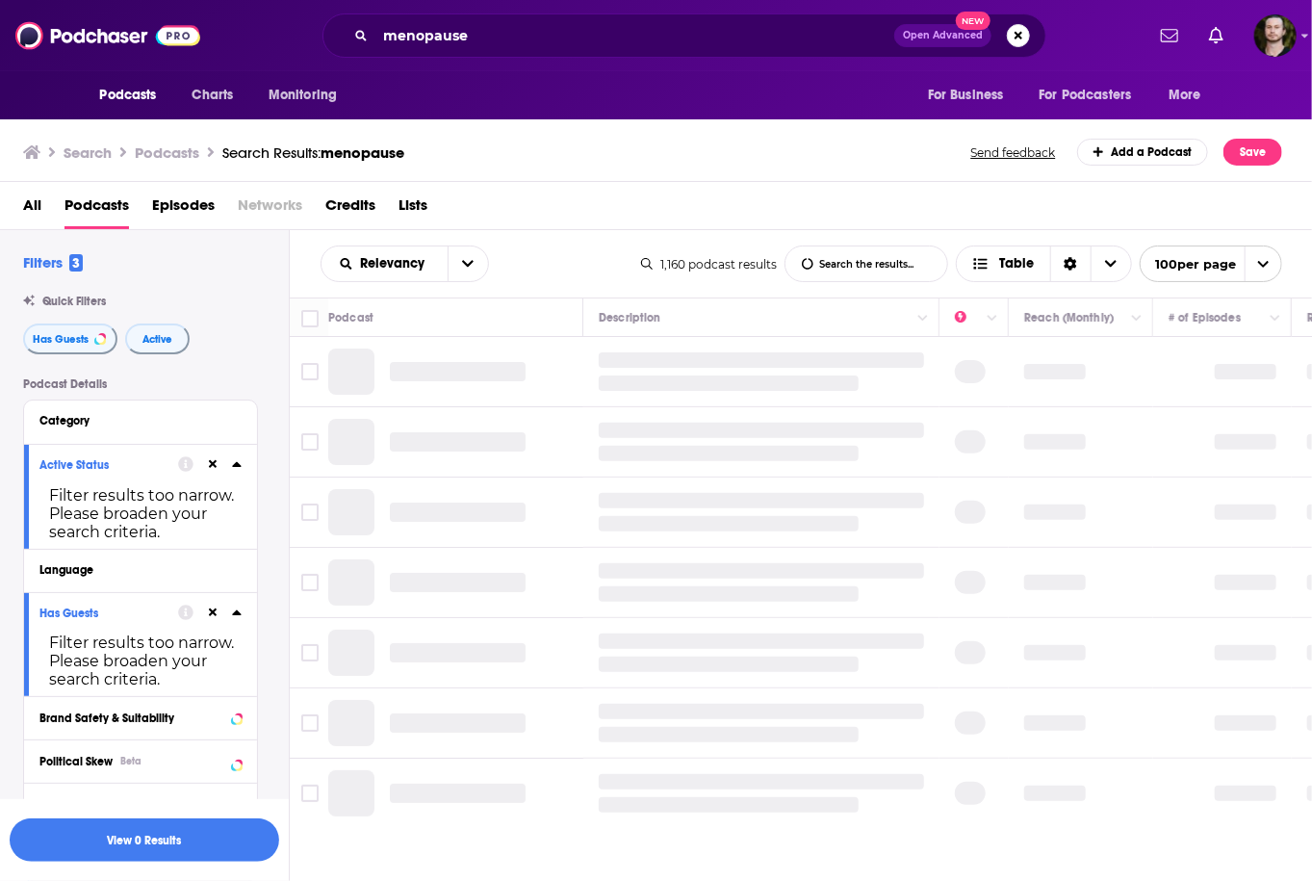
drag, startPoint x: 210, startPoint y: 469, endPoint x: 209, endPoint y: 482, distance: 13.5
click at [210, 469] on icon at bounding box center [213, 464] width 9 height 9
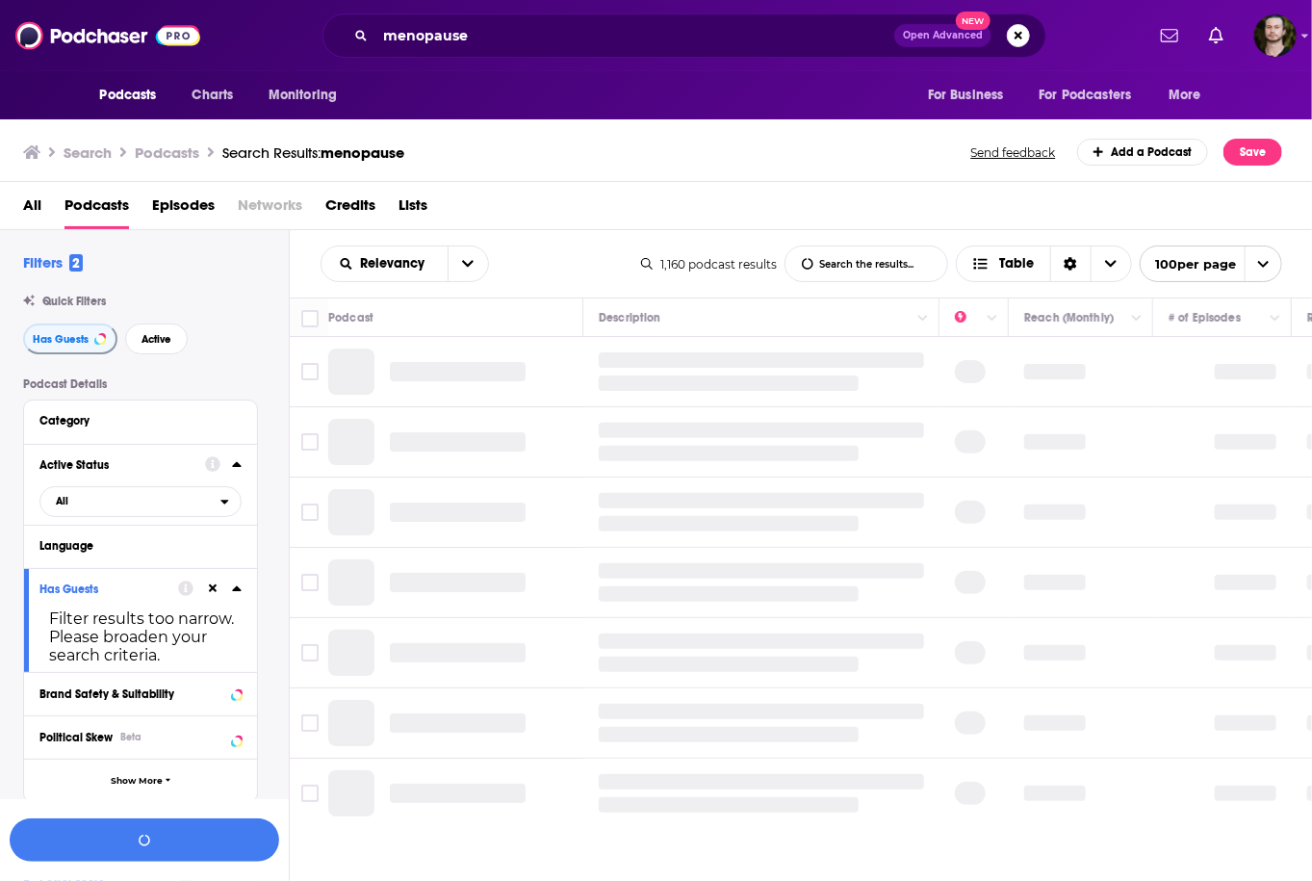
click at [209, 589] on icon at bounding box center [213, 588] width 9 height 13
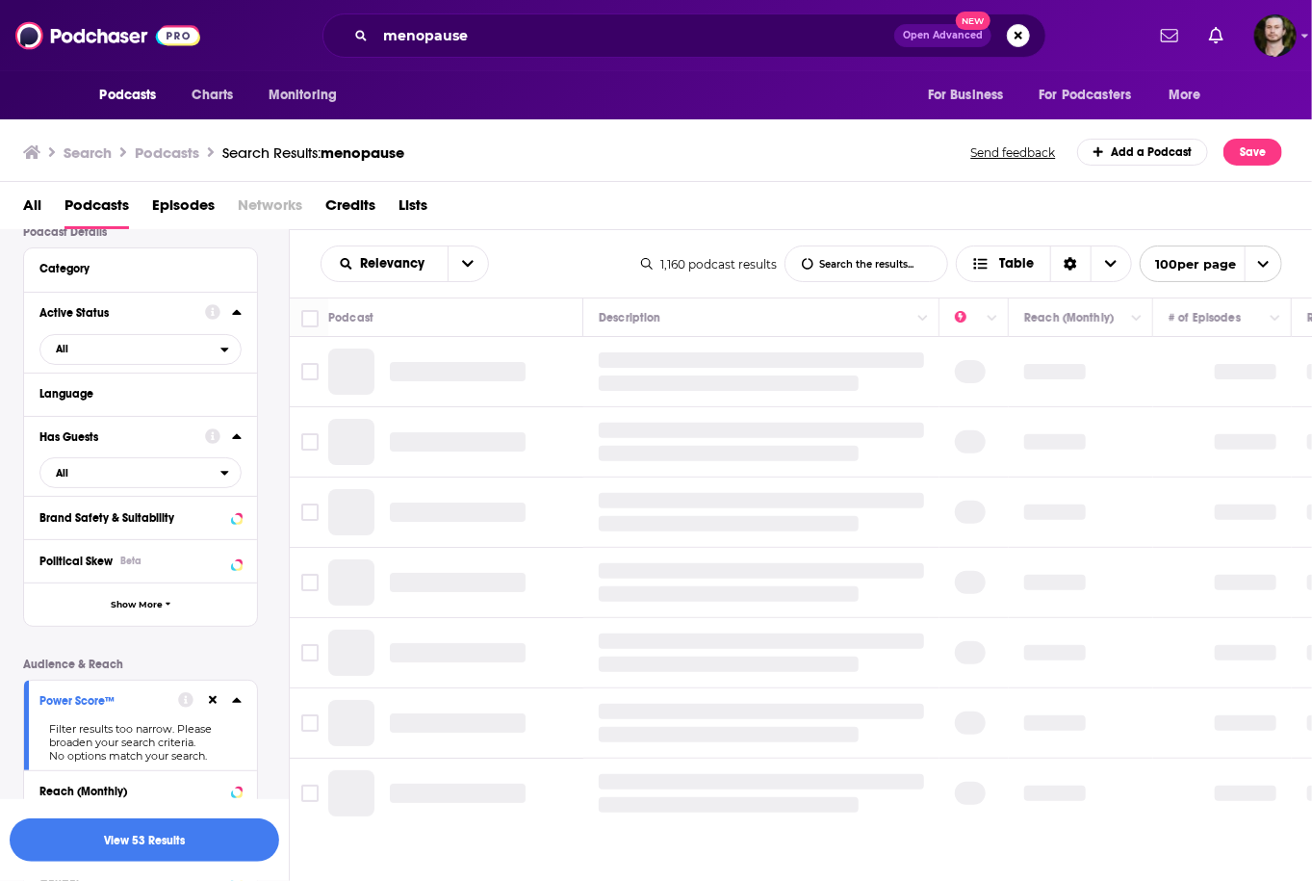
scroll to position [231, 0]
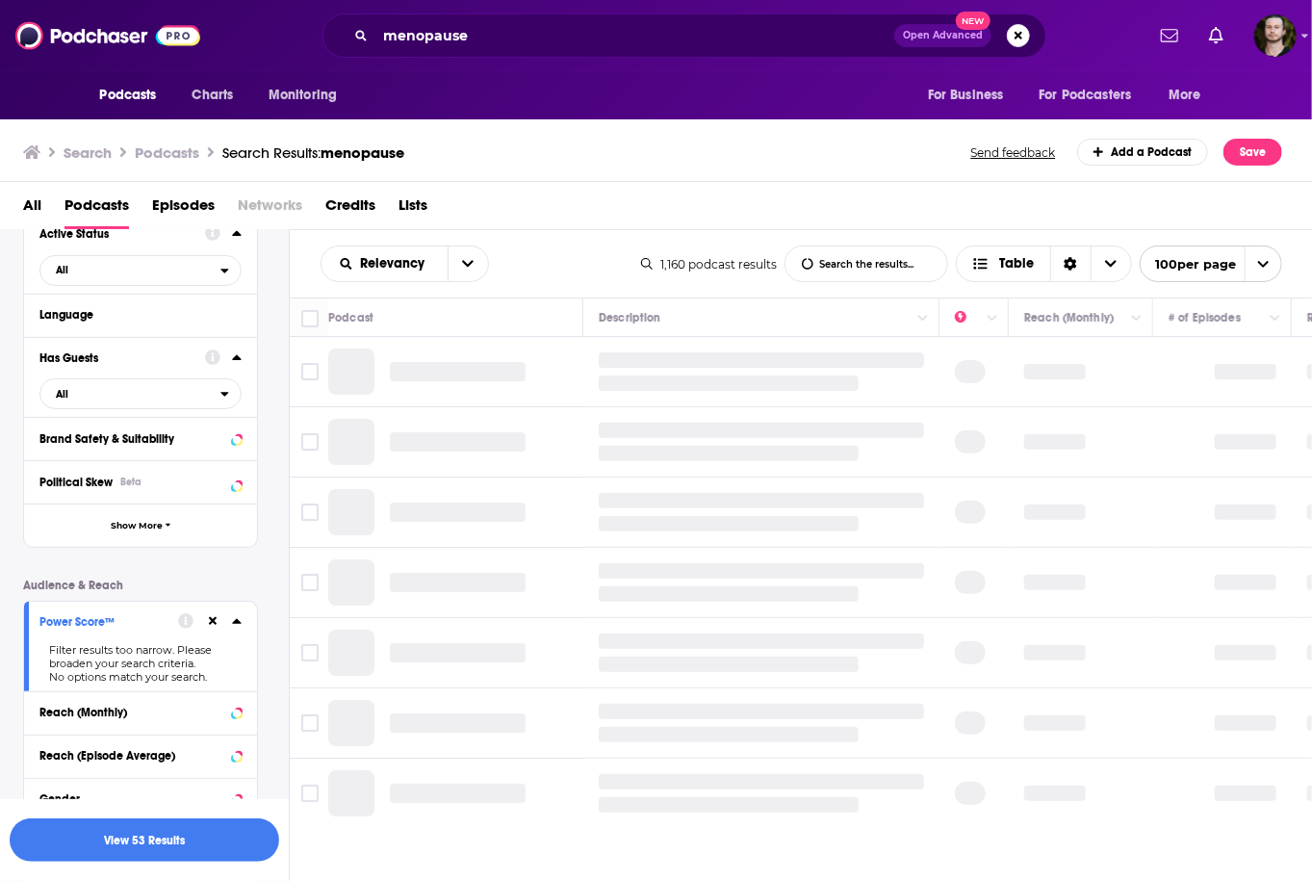
click at [207, 628] on button at bounding box center [212, 620] width 15 height 15
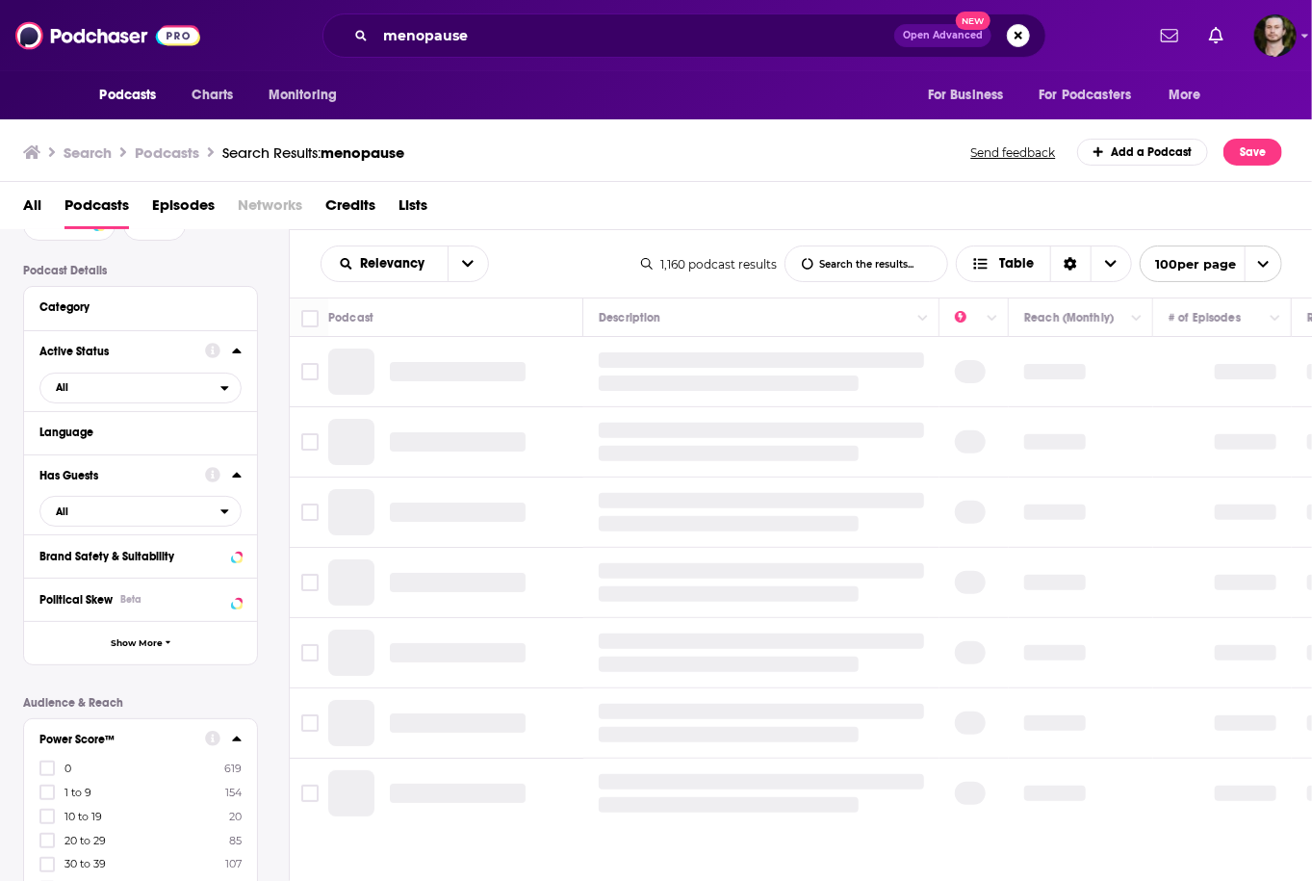
scroll to position [0, 0]
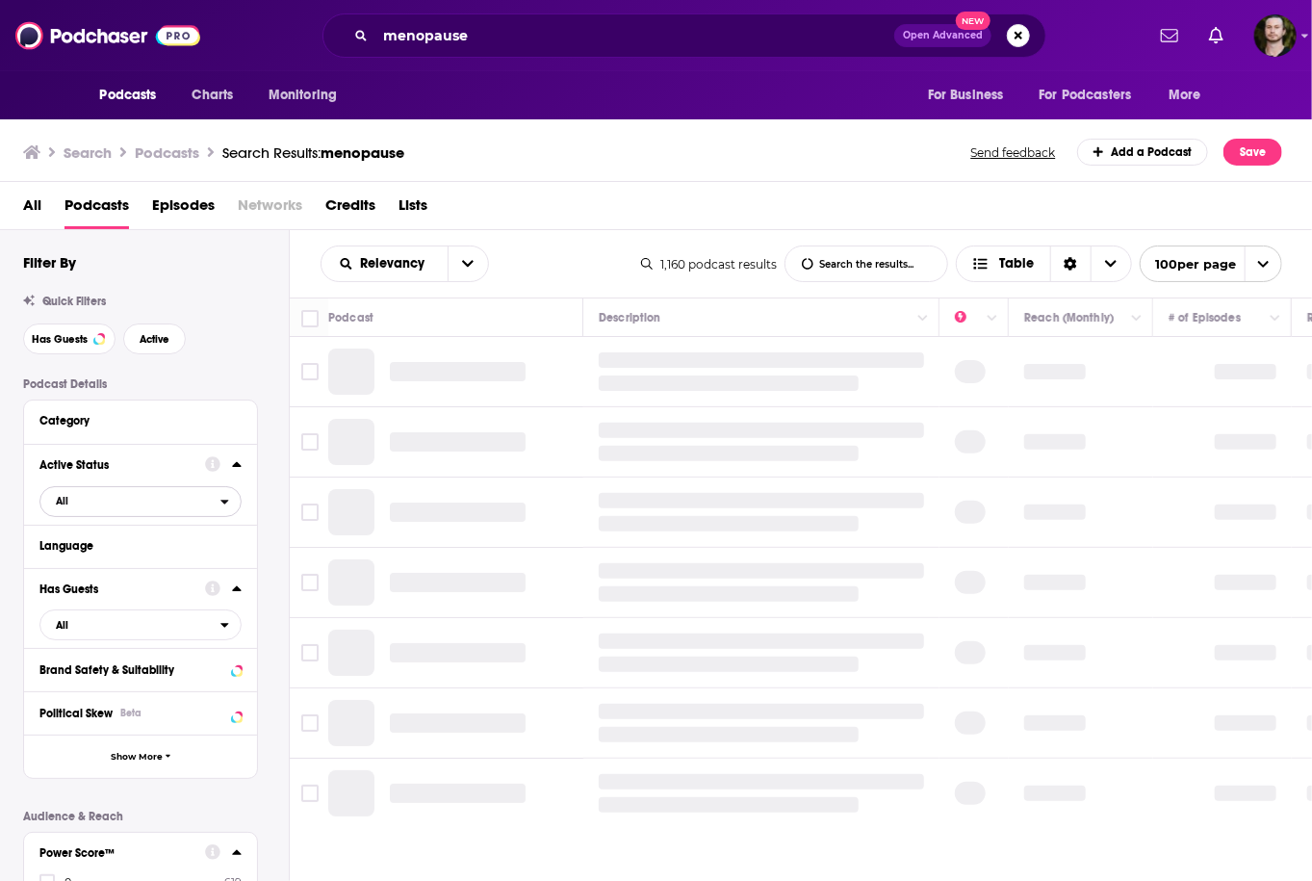
click at [223, 511] on button "All" at bounding box center [140, 501] width 202 height 31
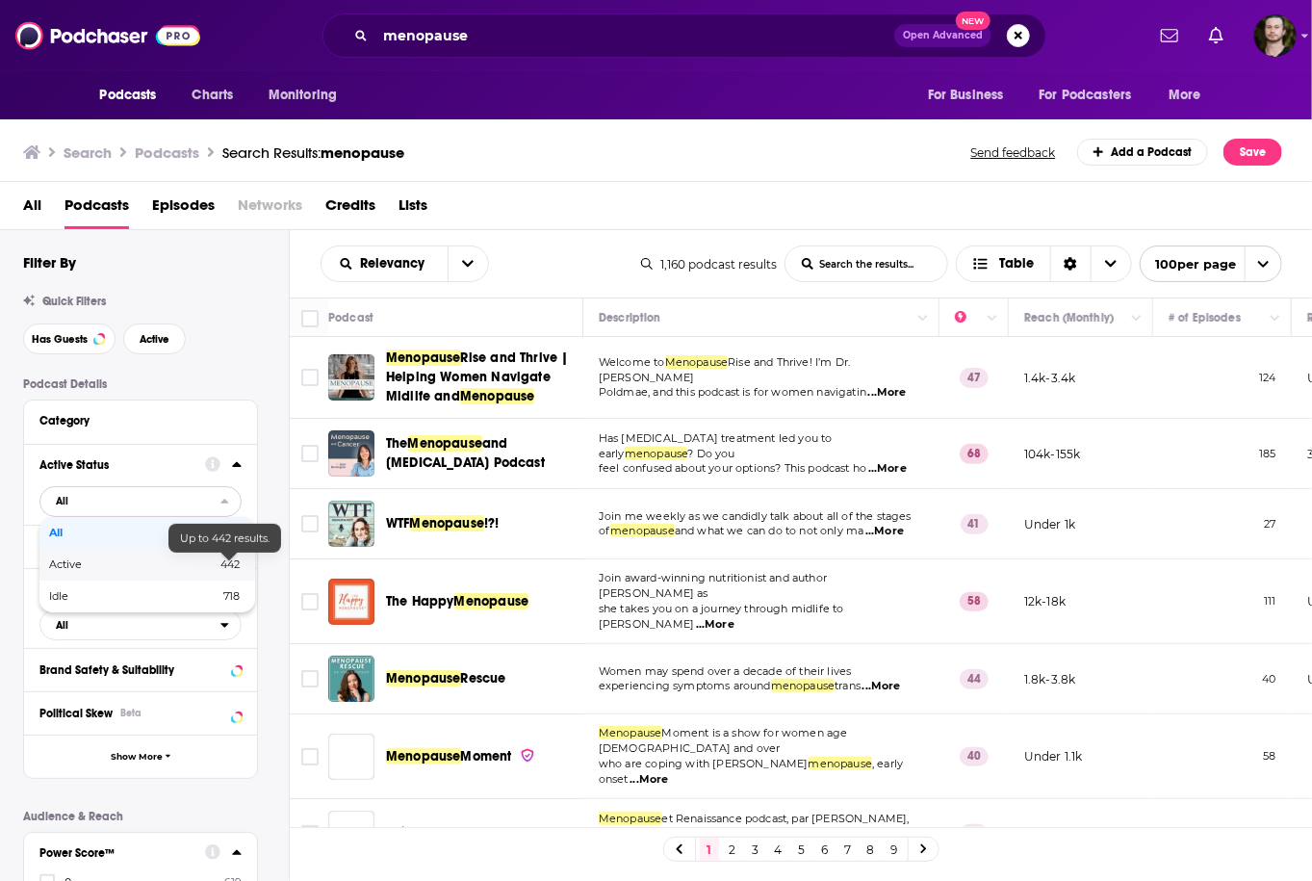
click at [233, 561] on span "442" at bounding box center [229, 563] width 19 height 13
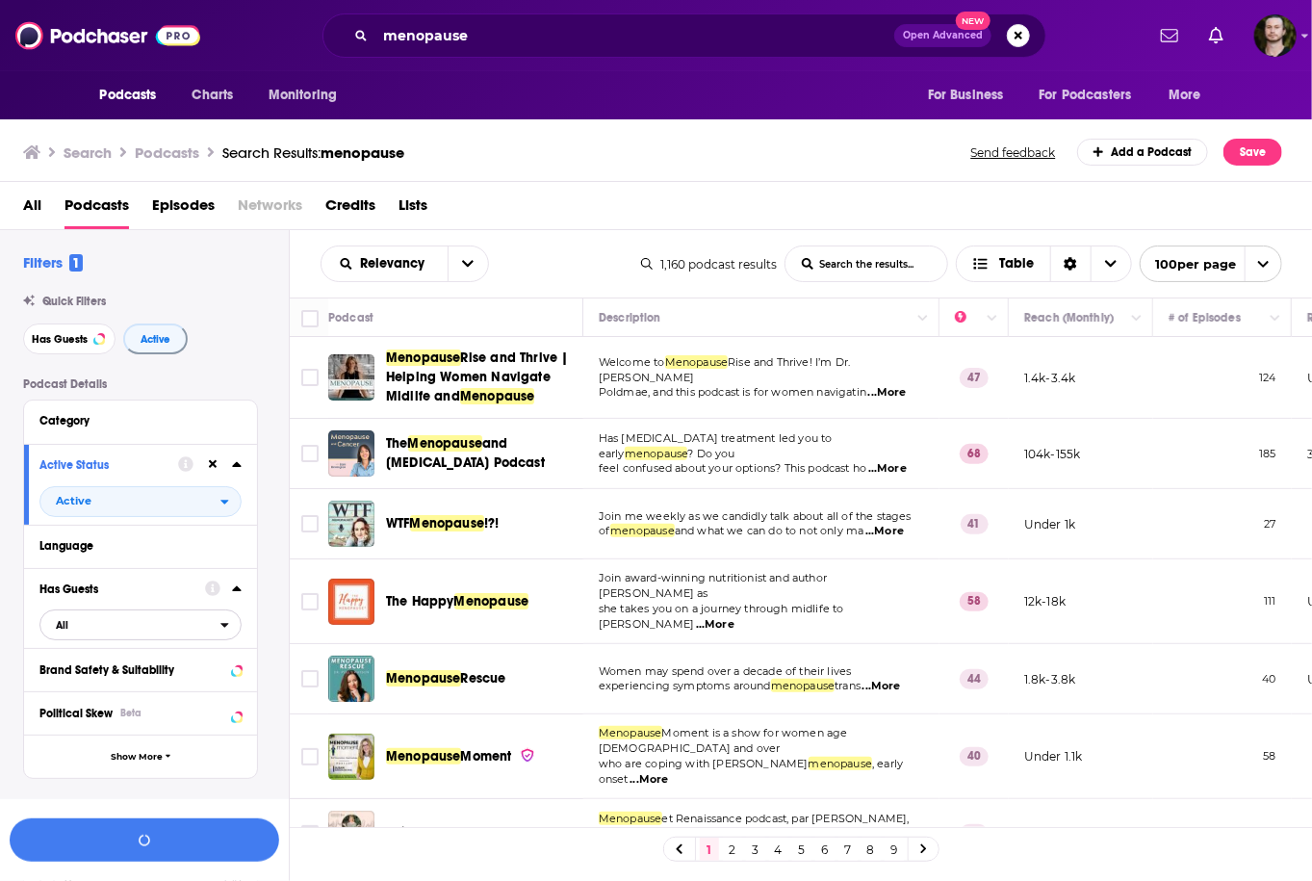
click at [206, 624] on span "All" at bounding box center [130, 624] width 180 height 25
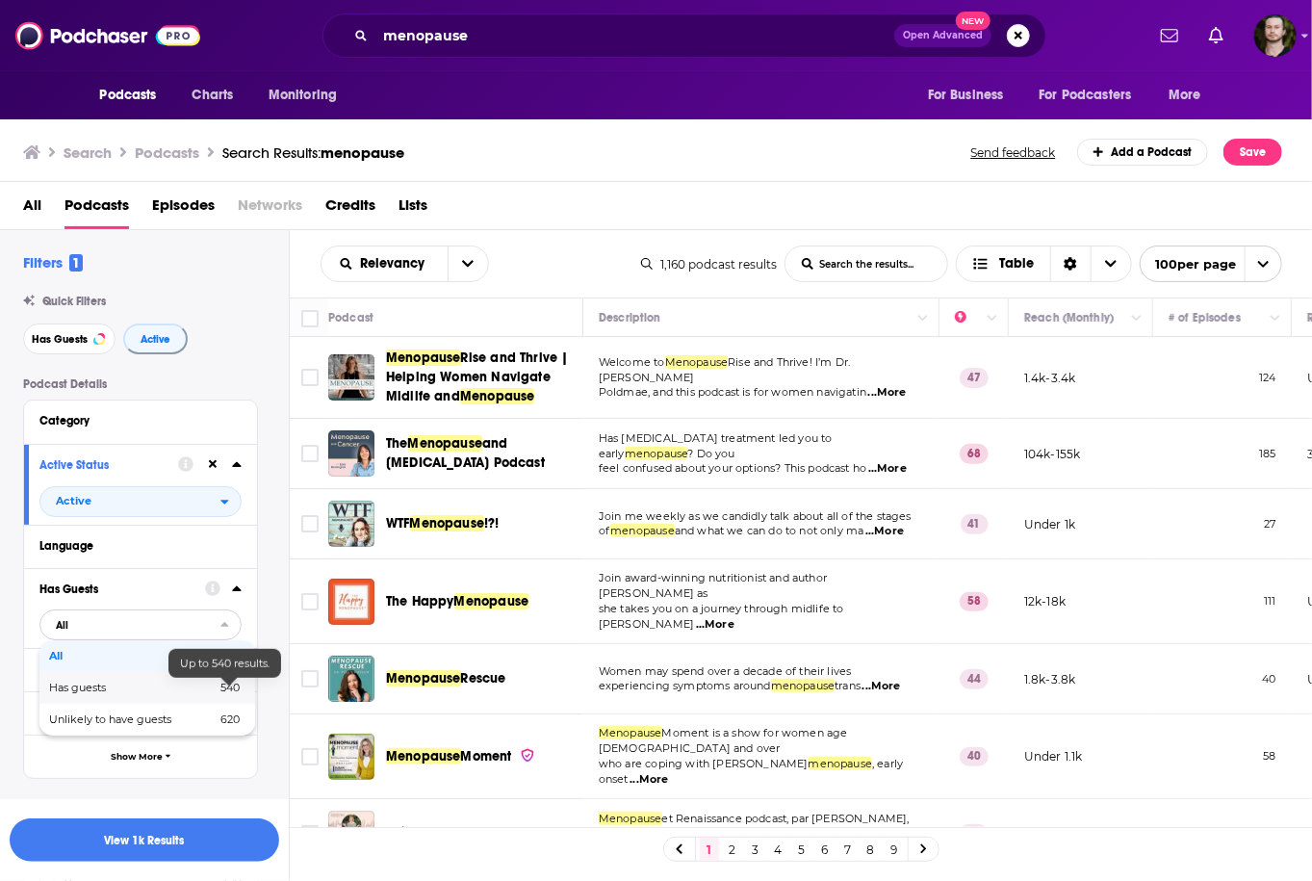
click at [226, 683] on span "540" at bounding box center [229, 686] width 19 height 13
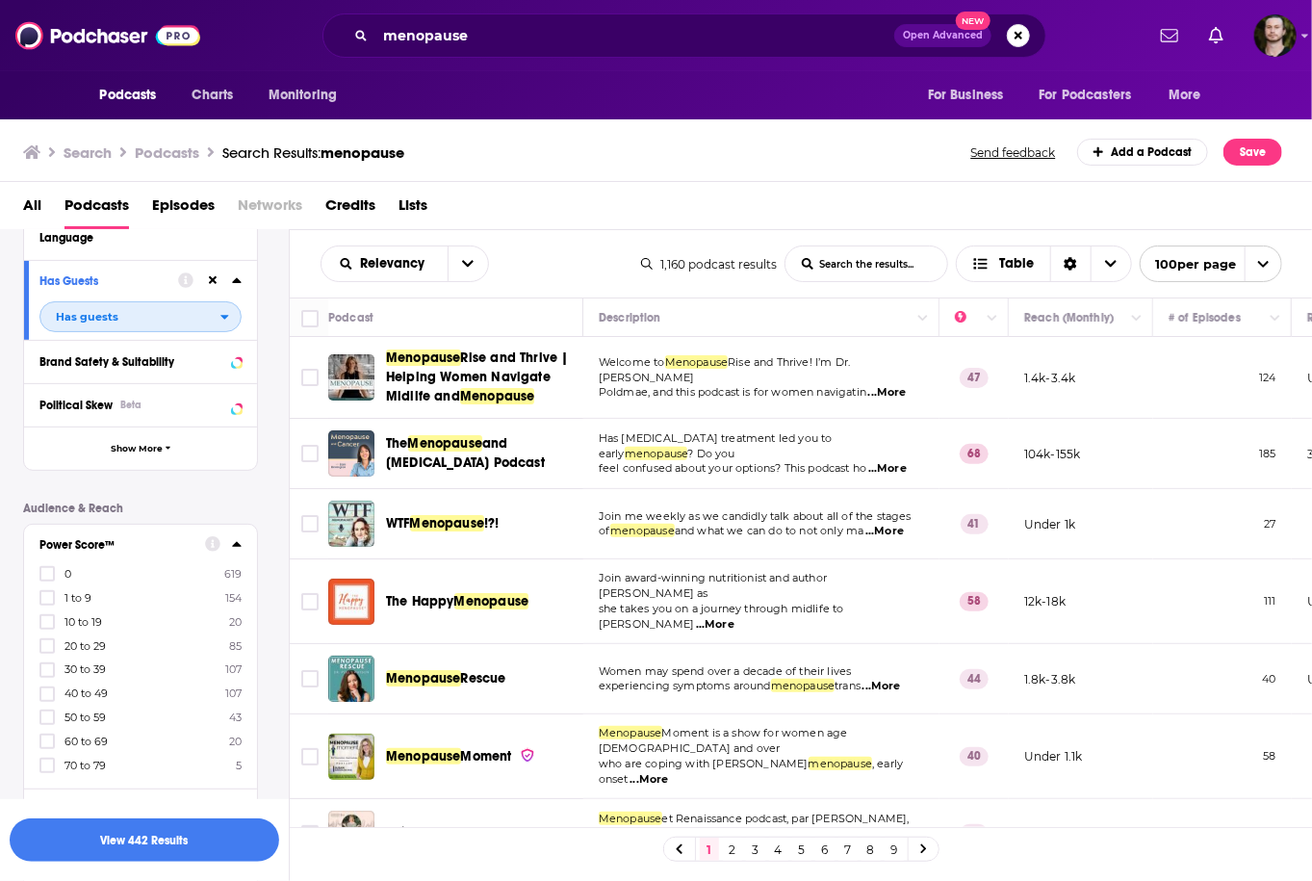
scroll to position [385, 0]
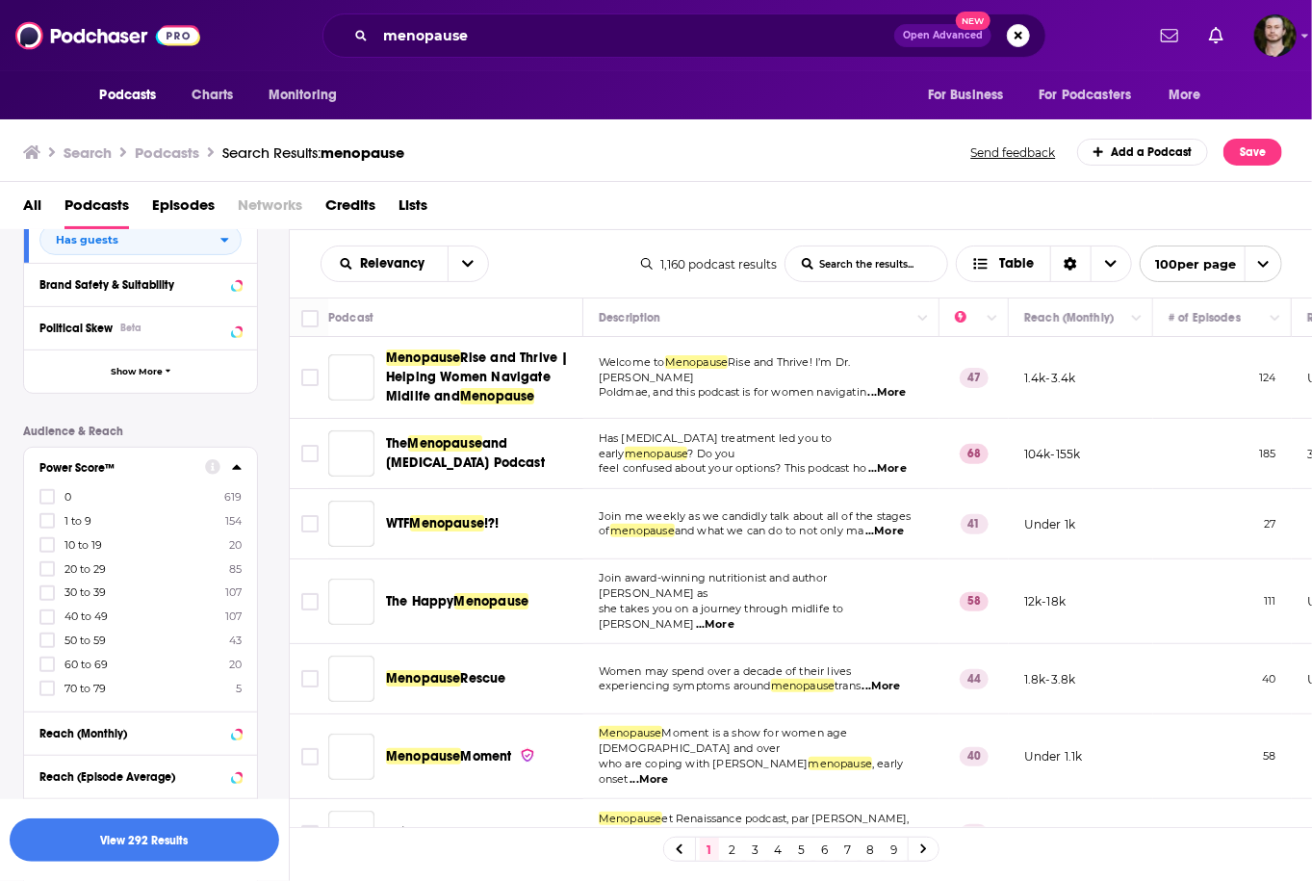
drag, startPoint x: 52, startPoint y: 641, endPoint x: 45, endPoint y: 673, distance: 32.5
click at [51, 640] on icon at bounding box center [47, 640] width 12 height 12
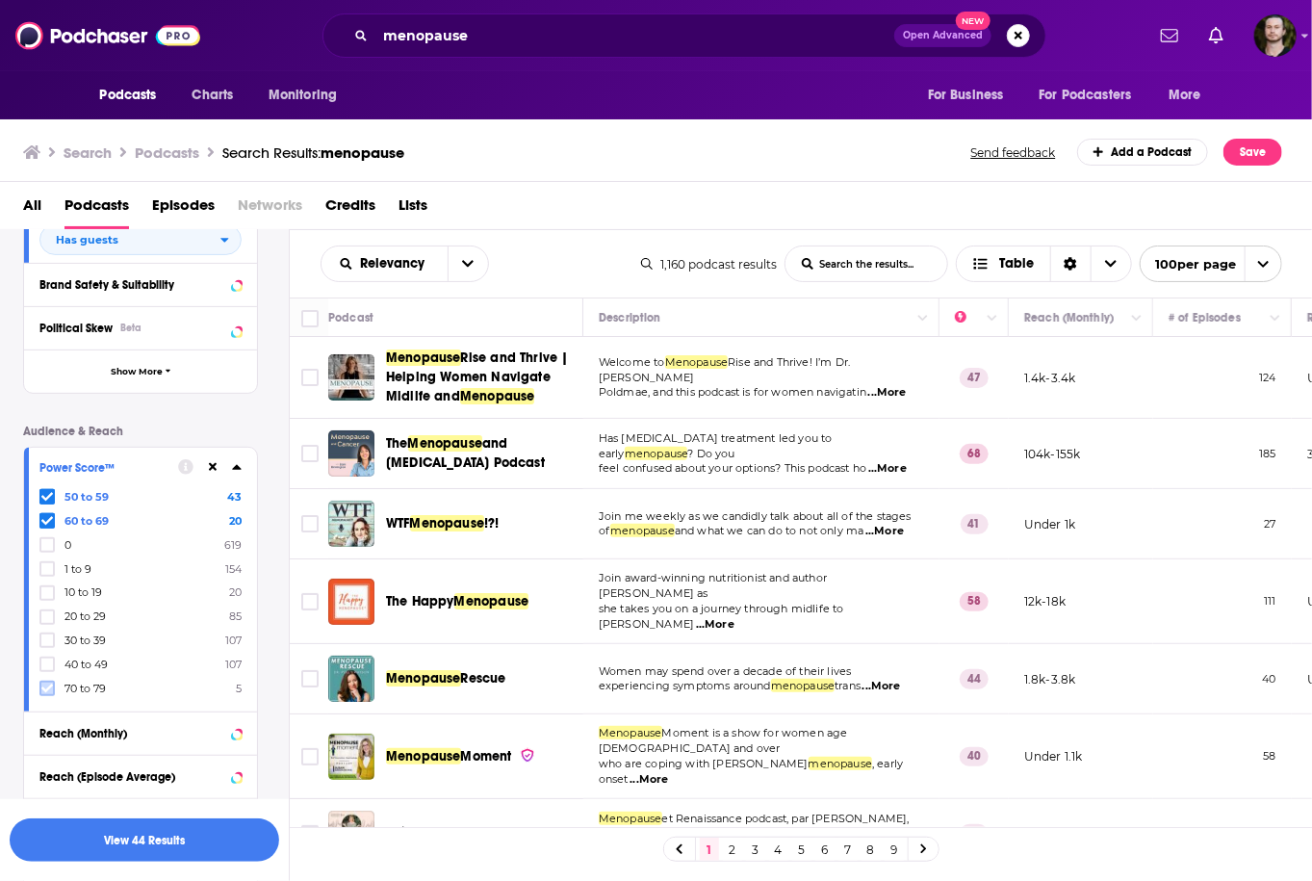
click at [44, 689] on icon at bounding box center [47, 688] width 12 height 9
click at [190, 844] on button "View 47 Results" at bounding box center [144, 839] width 269 height 43
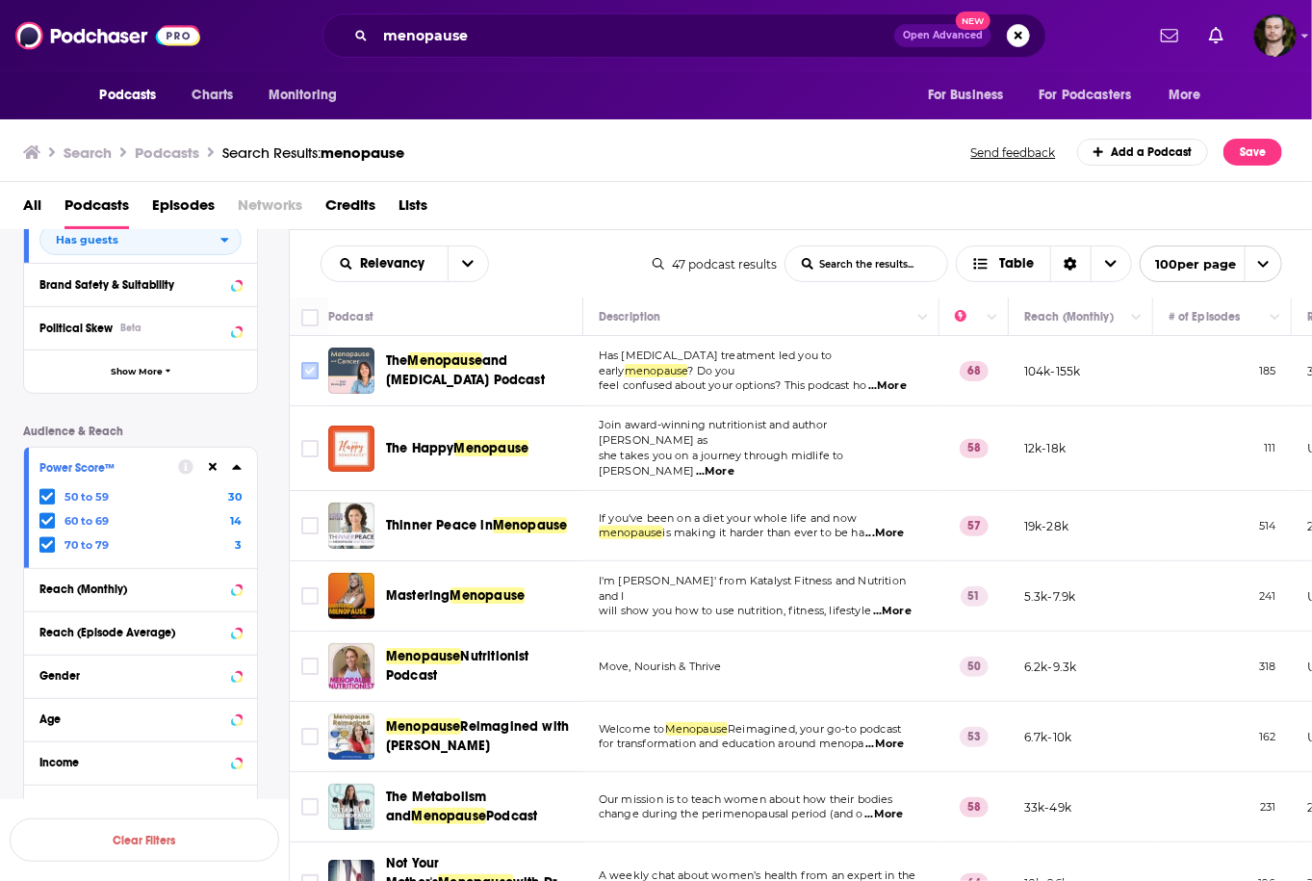
click at [312, 370] on input "Toggle select row" at bounding box center [309, 370] width 17 height 17
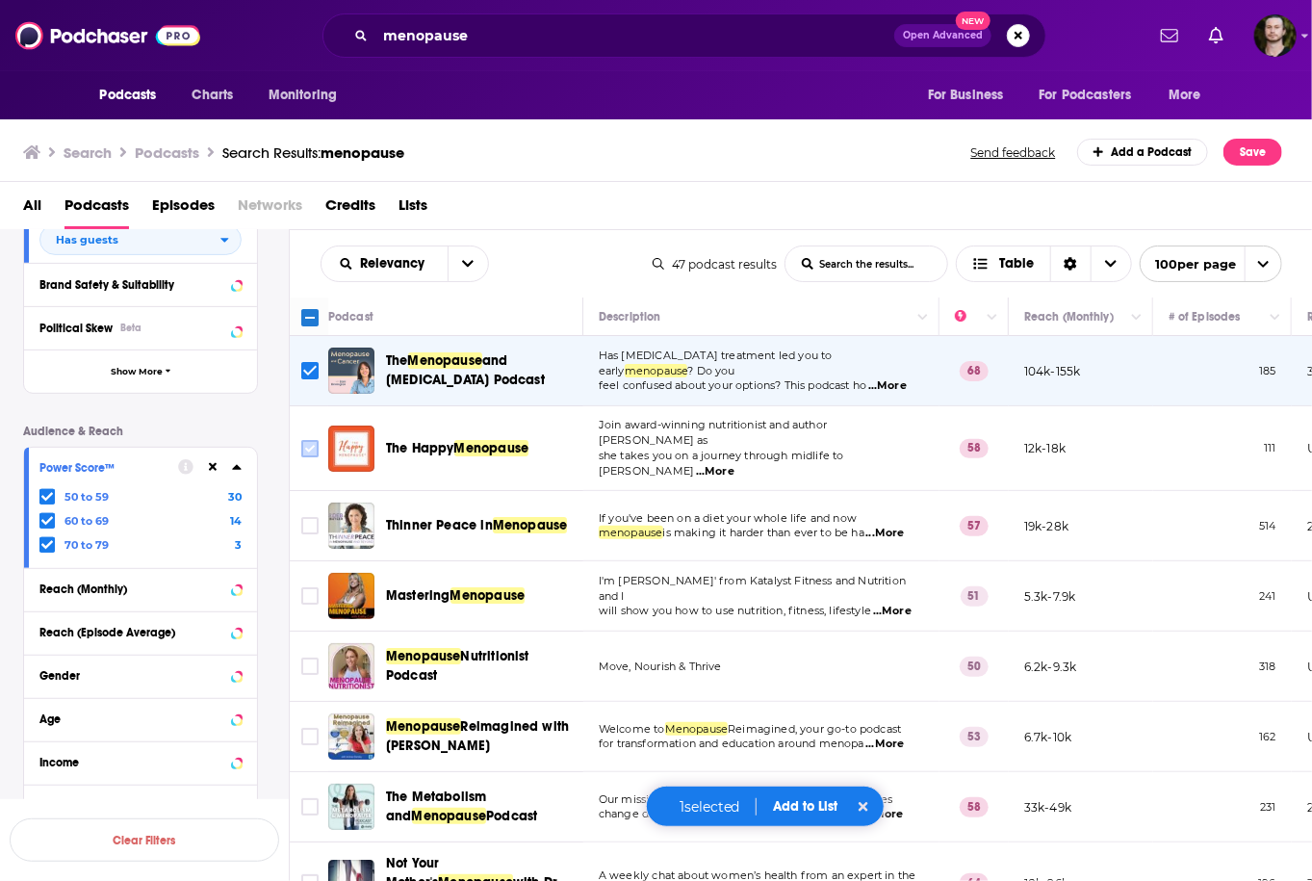
click at [306, 440] on input "Toggle select row" at bounding box center [309, 448] width 17 height 17
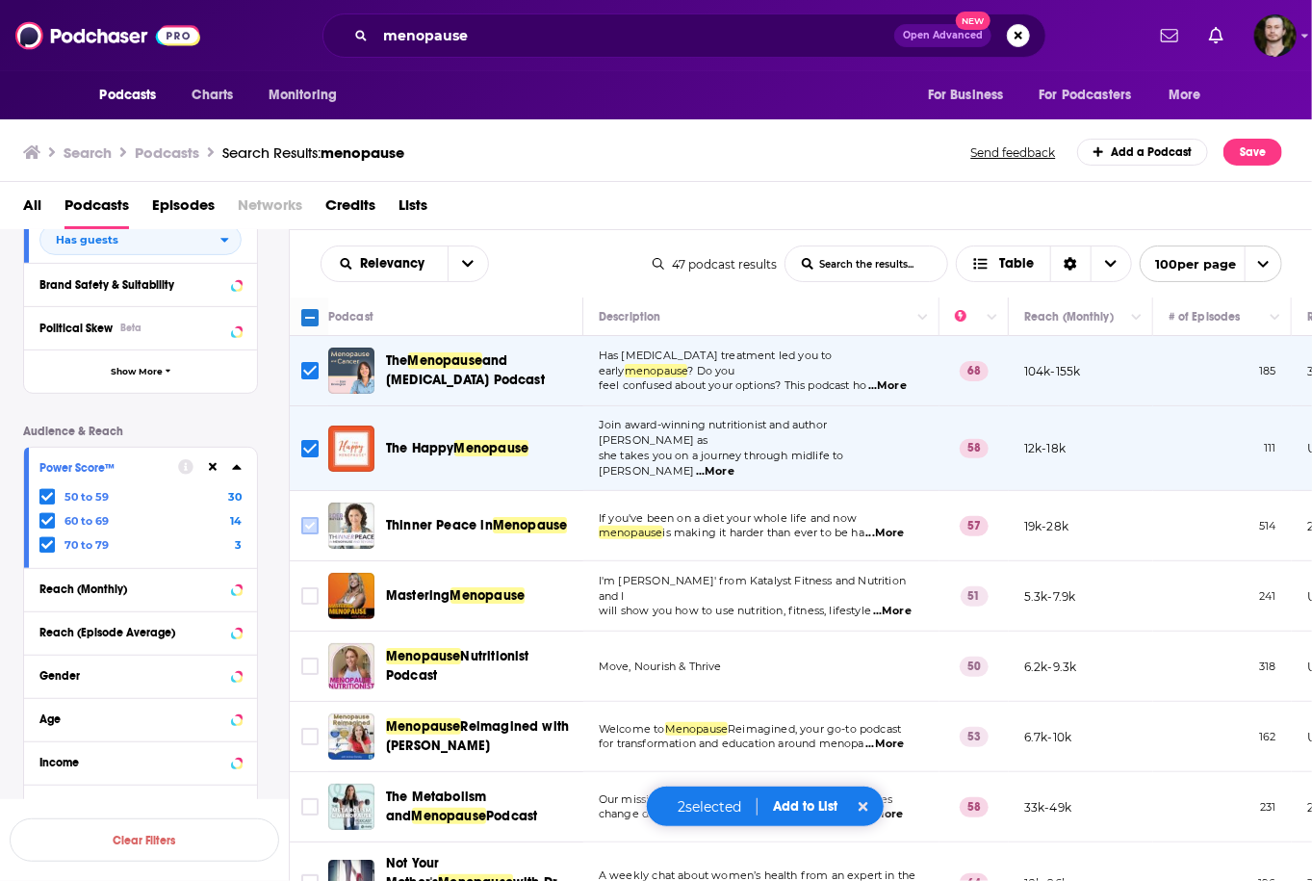
click at [310, 517] on input "Toggle select row" at bounding box center [309, 525] width 17 height 17
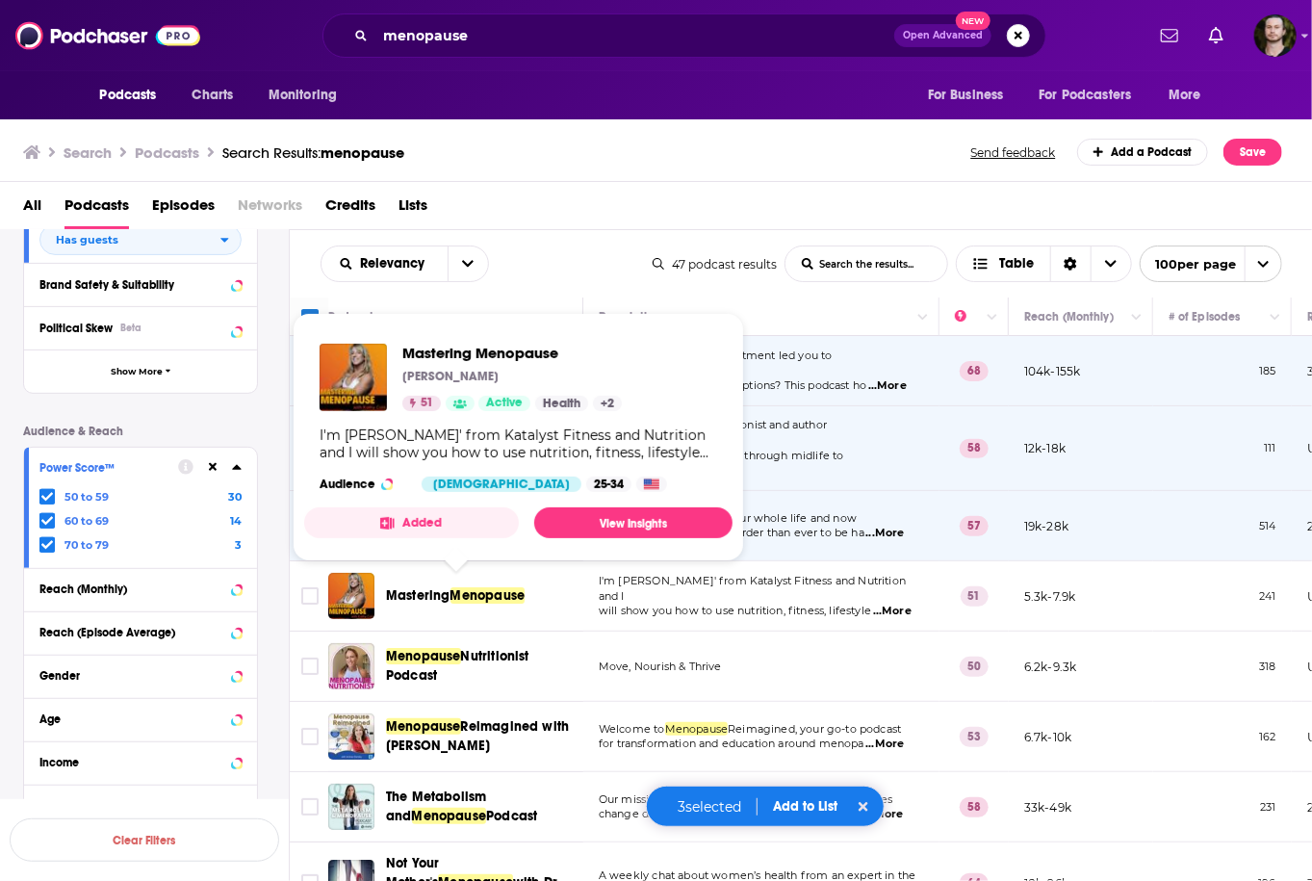
click at [453, 512] on button "Added" at bounding box center [411, 522] width 215 height 31
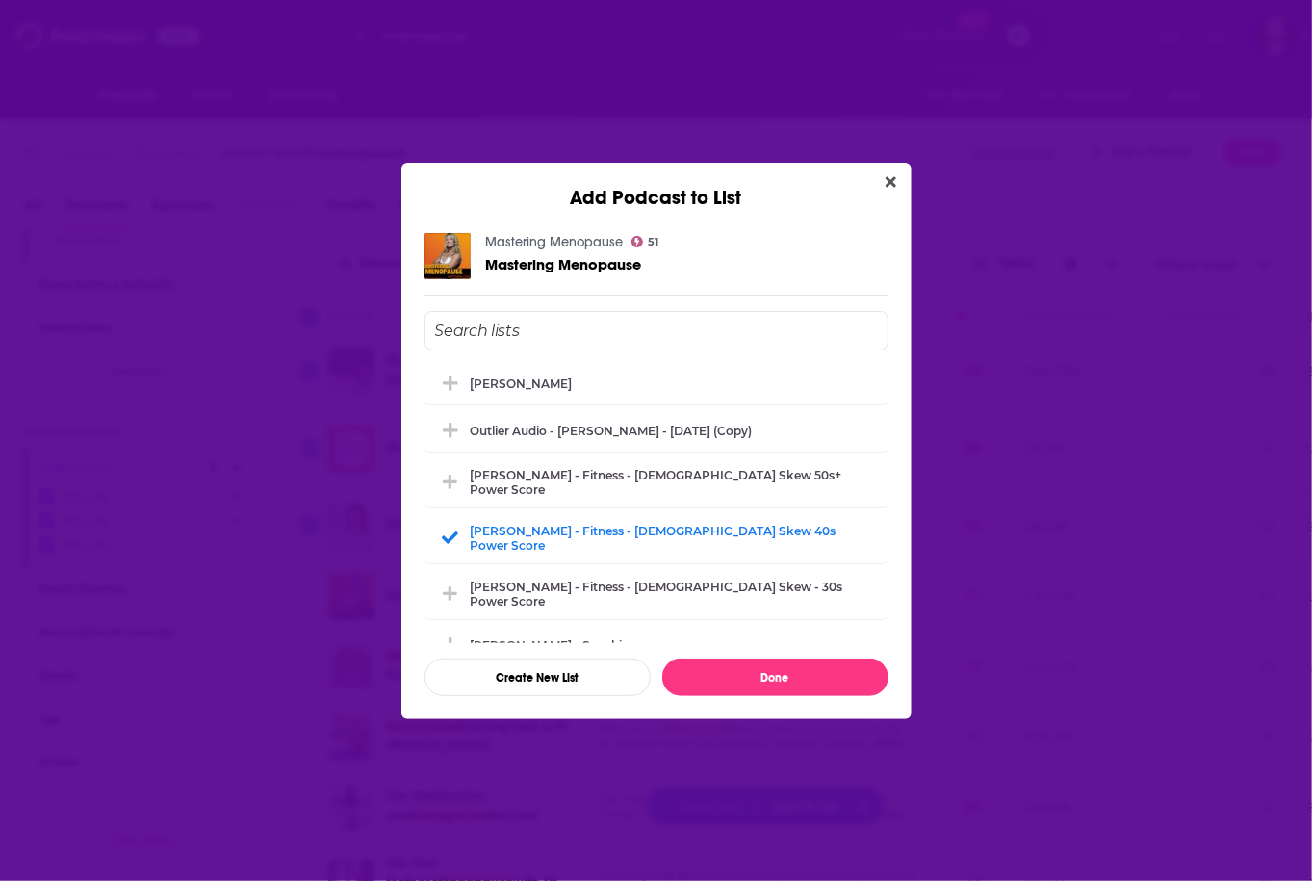
scroll to position [2002, 0]
click at [887, 189] on icon "Close" at bounding box center [890, 181] width 11 height 15
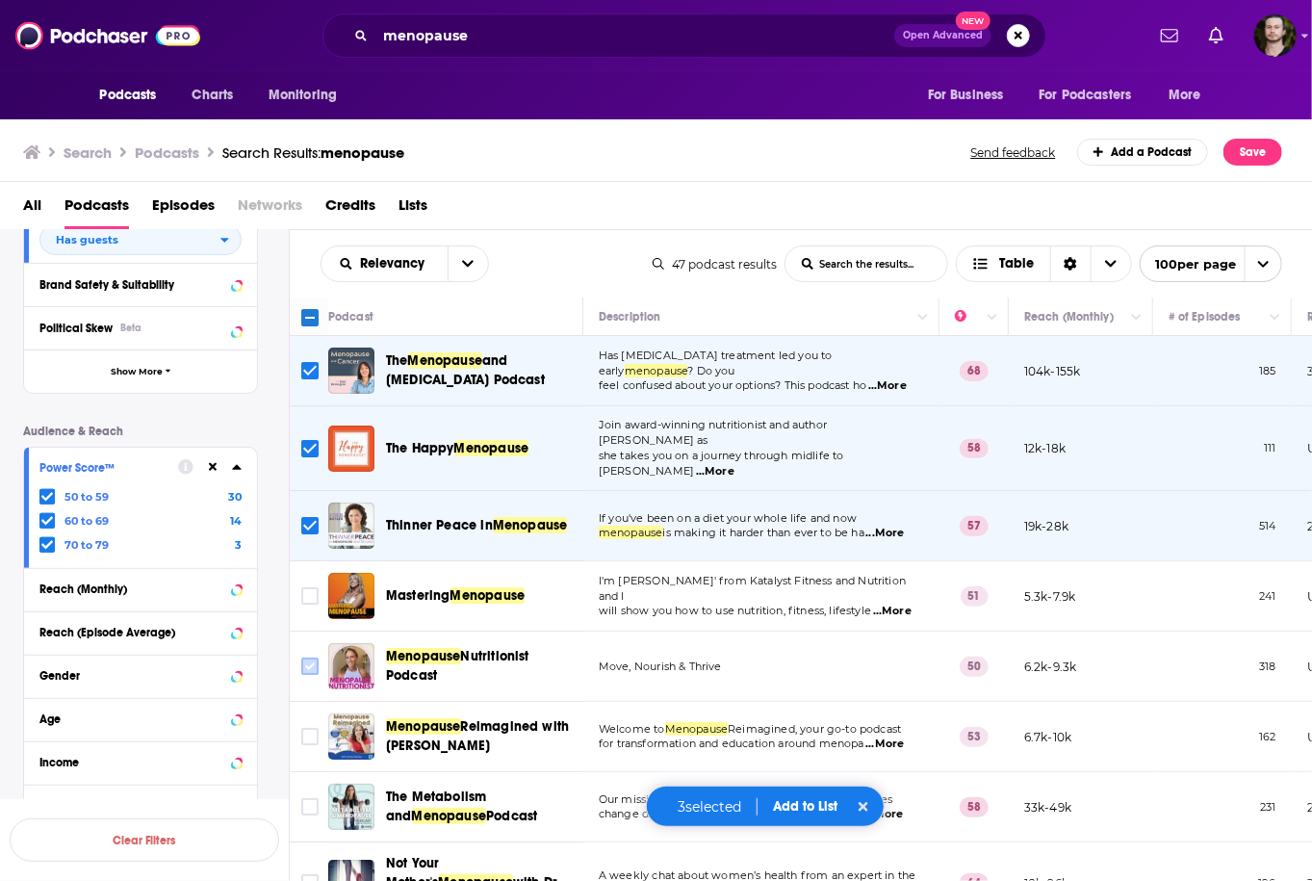
click at [306, 657] on input "Toggle select row" at bounding box center [309, 665] width 17 height 17
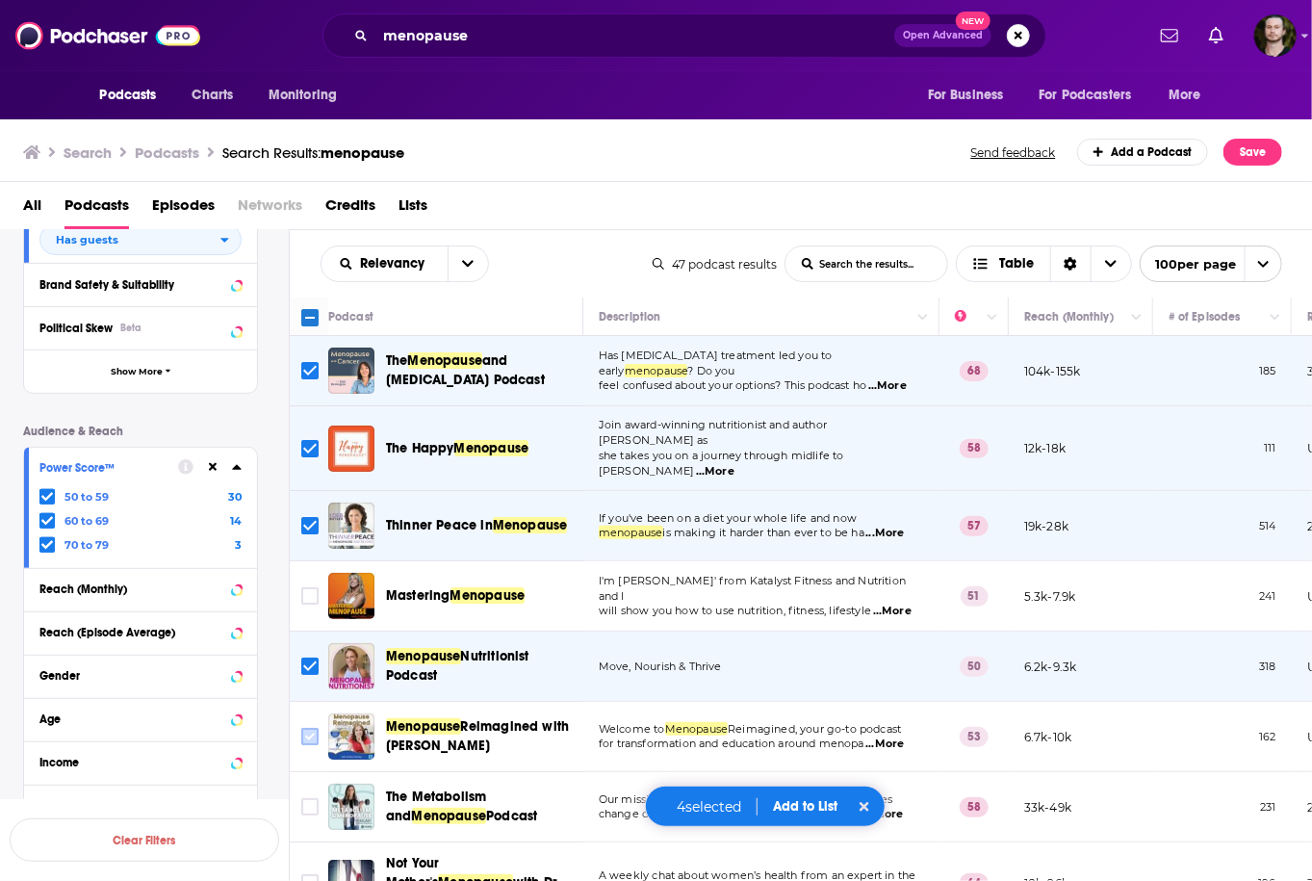
click at [307, 728] on input "Toggle select row" at bounding box center [309, 736] width 17 height 17
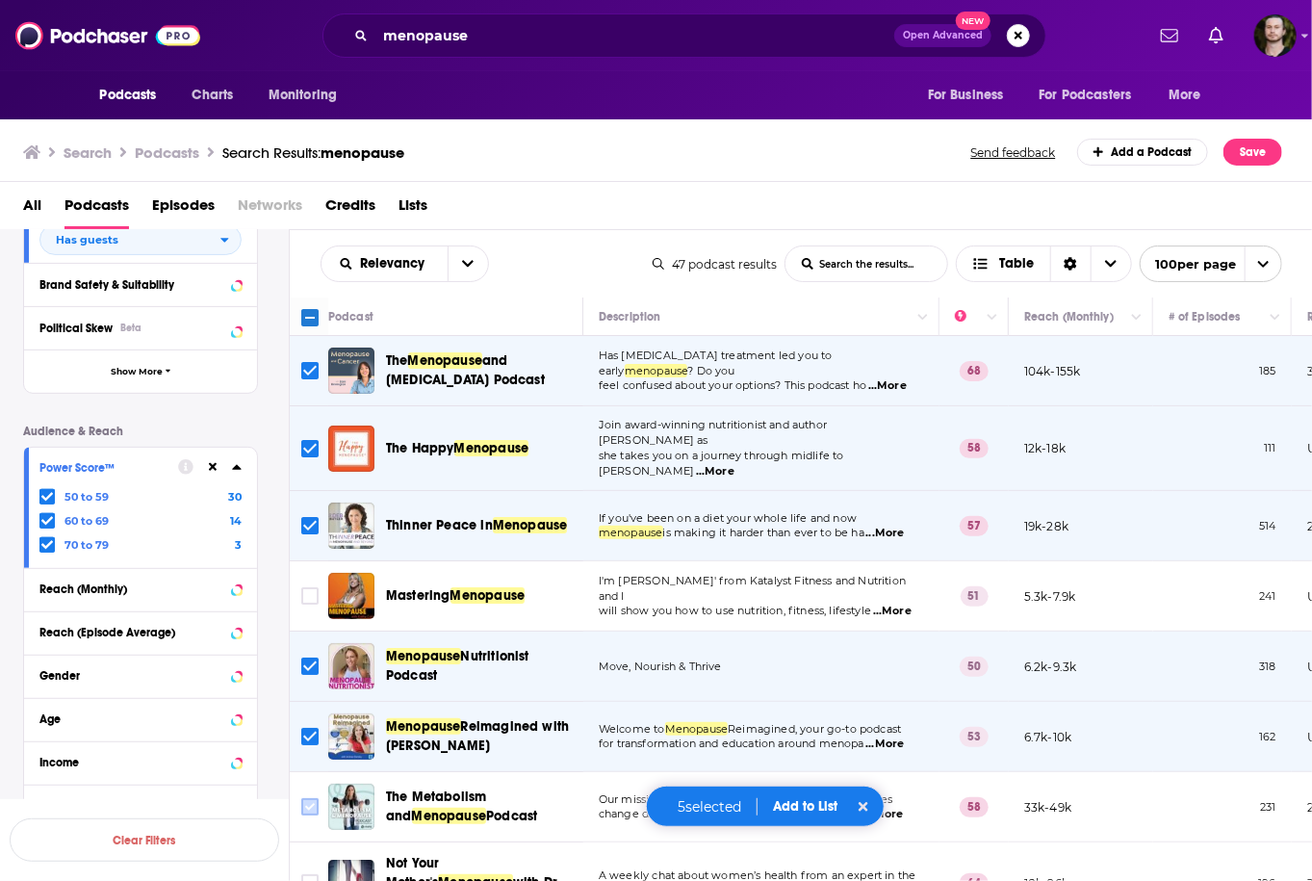
click at [316, 798] on input "Toggle select row" at bounding box center [309, 806] width 17 height 17
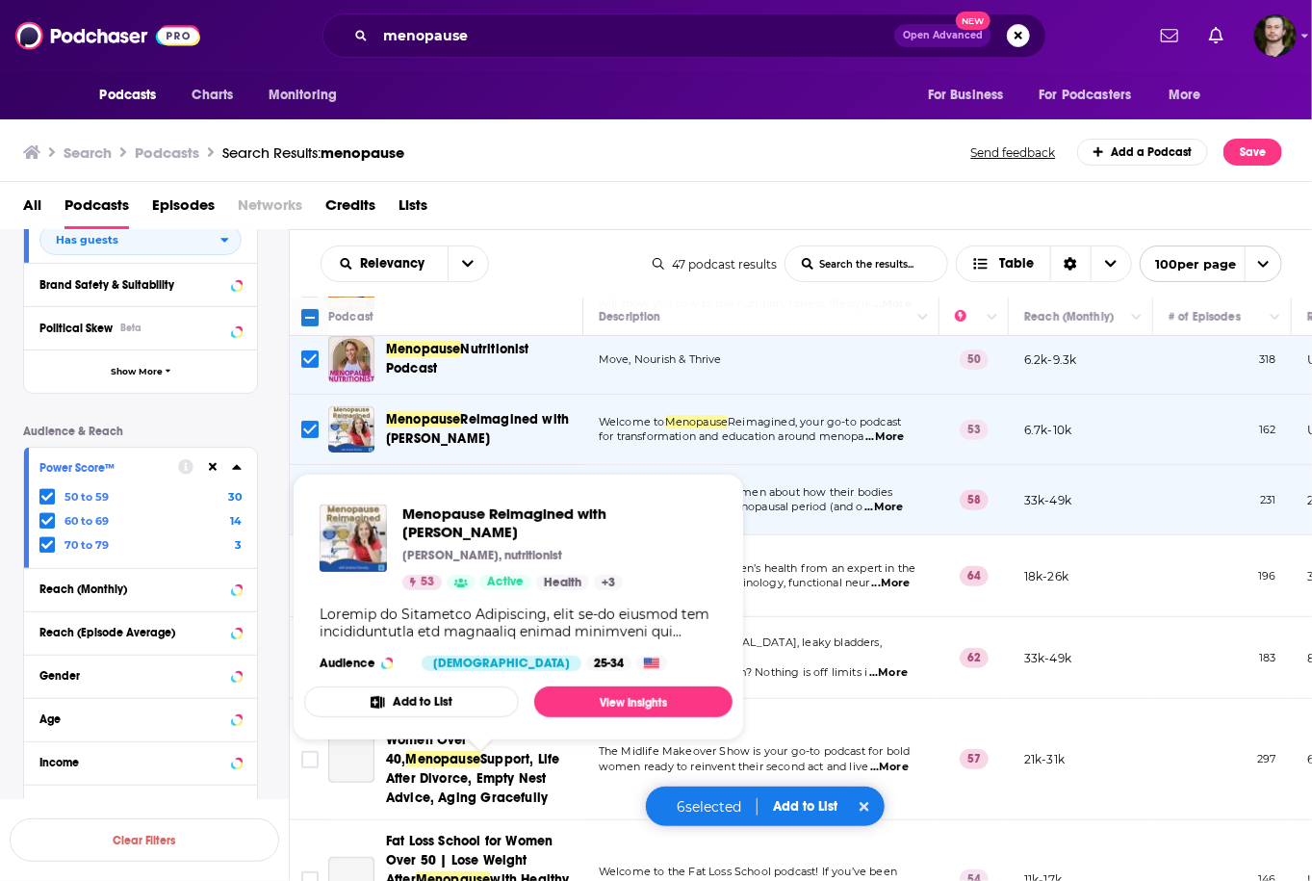
scroll to position [308, 0]
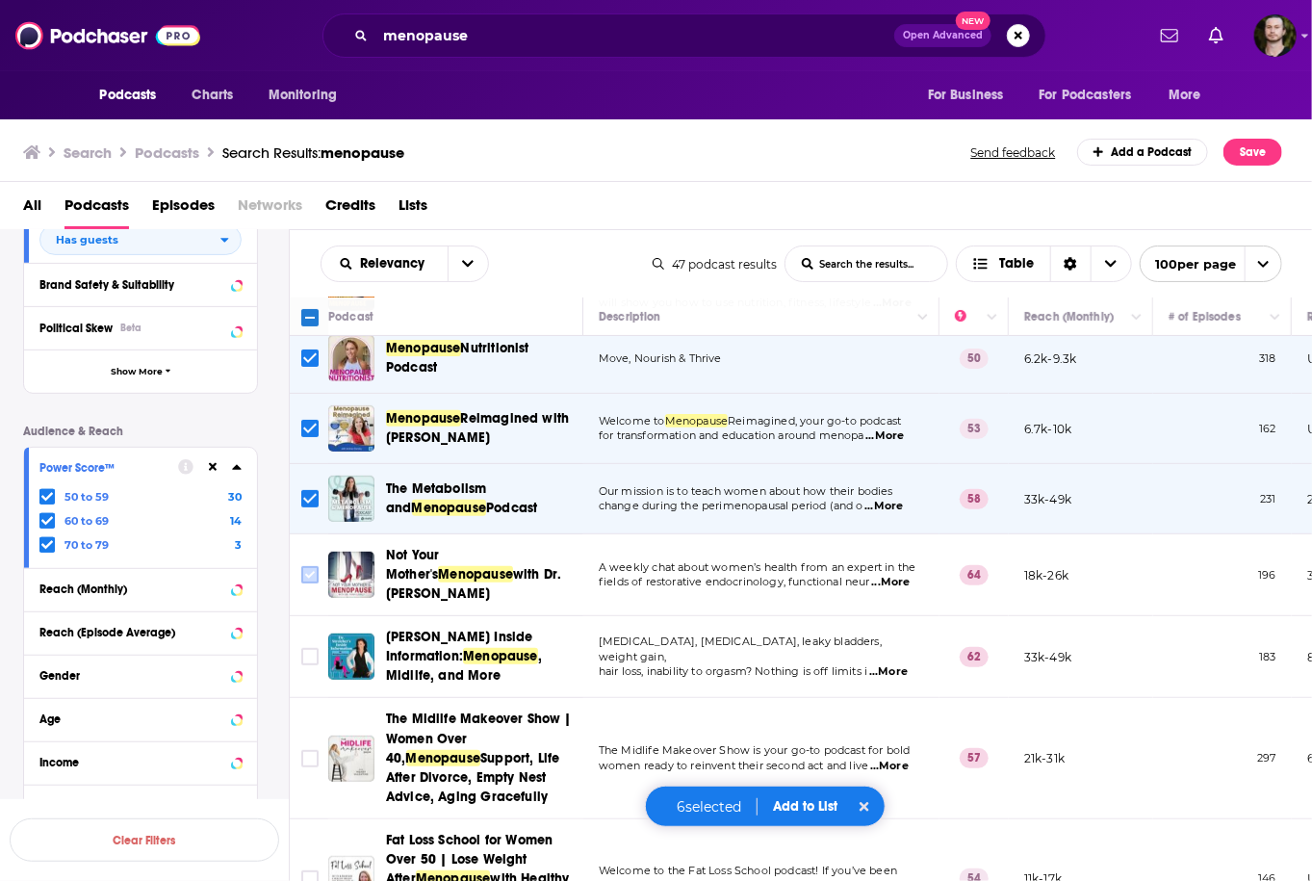
click at [308, 566] on input "Toggle select row" at bounding box center [309, 574] width 17 height 17
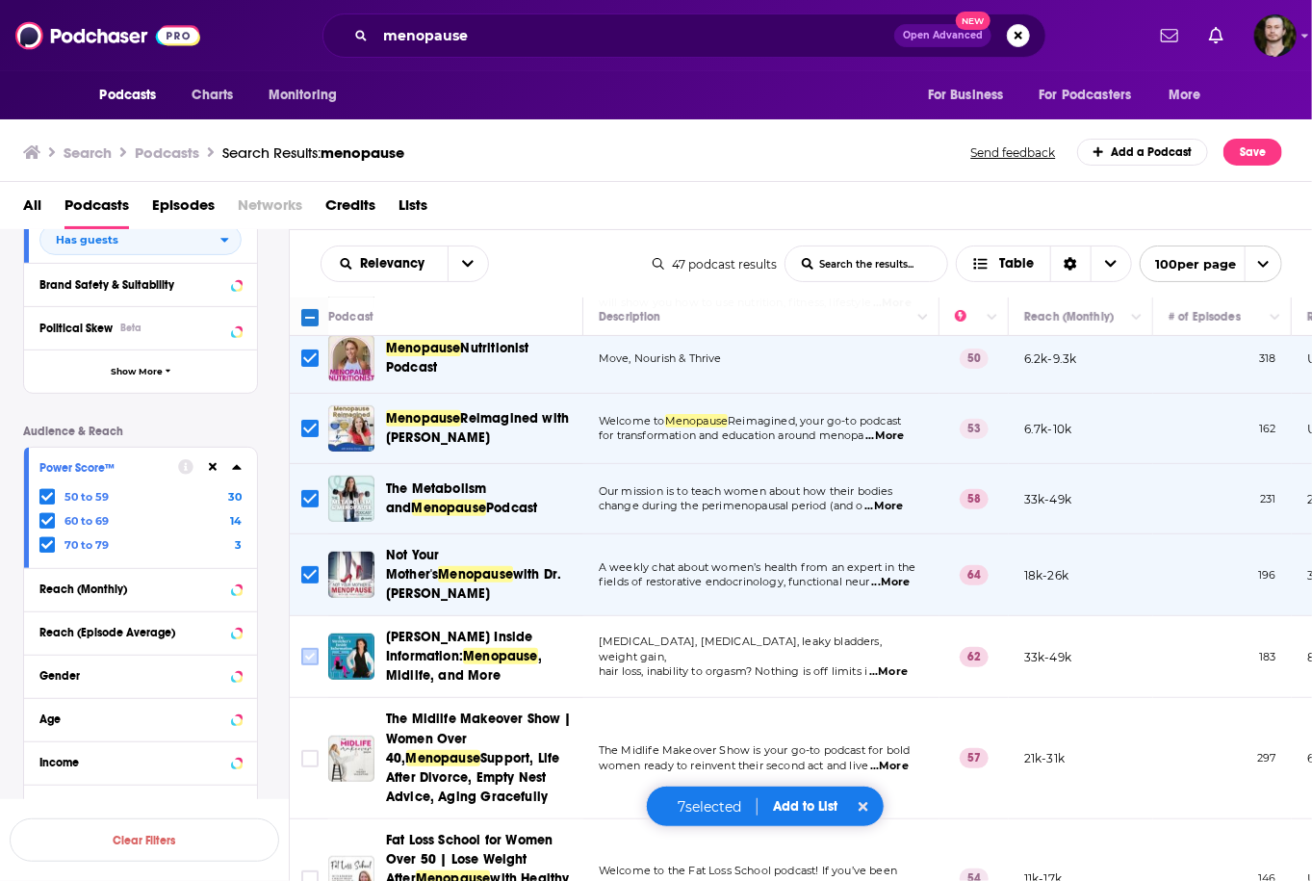
click at [314, 648] on input "Toggle select row" at bounding box center [309, 656] width 17 height 17
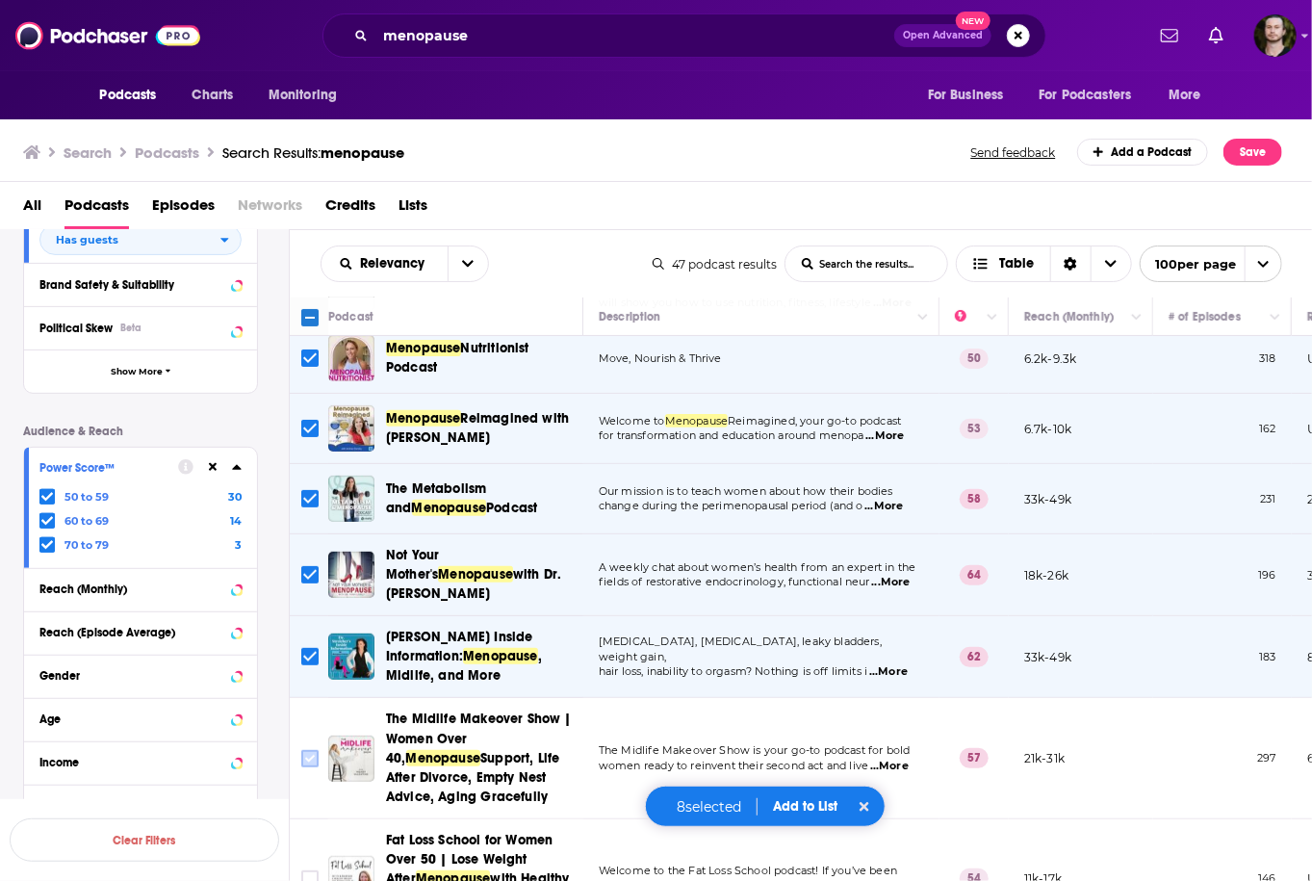
click at [306, 750] on input "Toggle select row" at bounding box center [309, 758] width 17 height 17
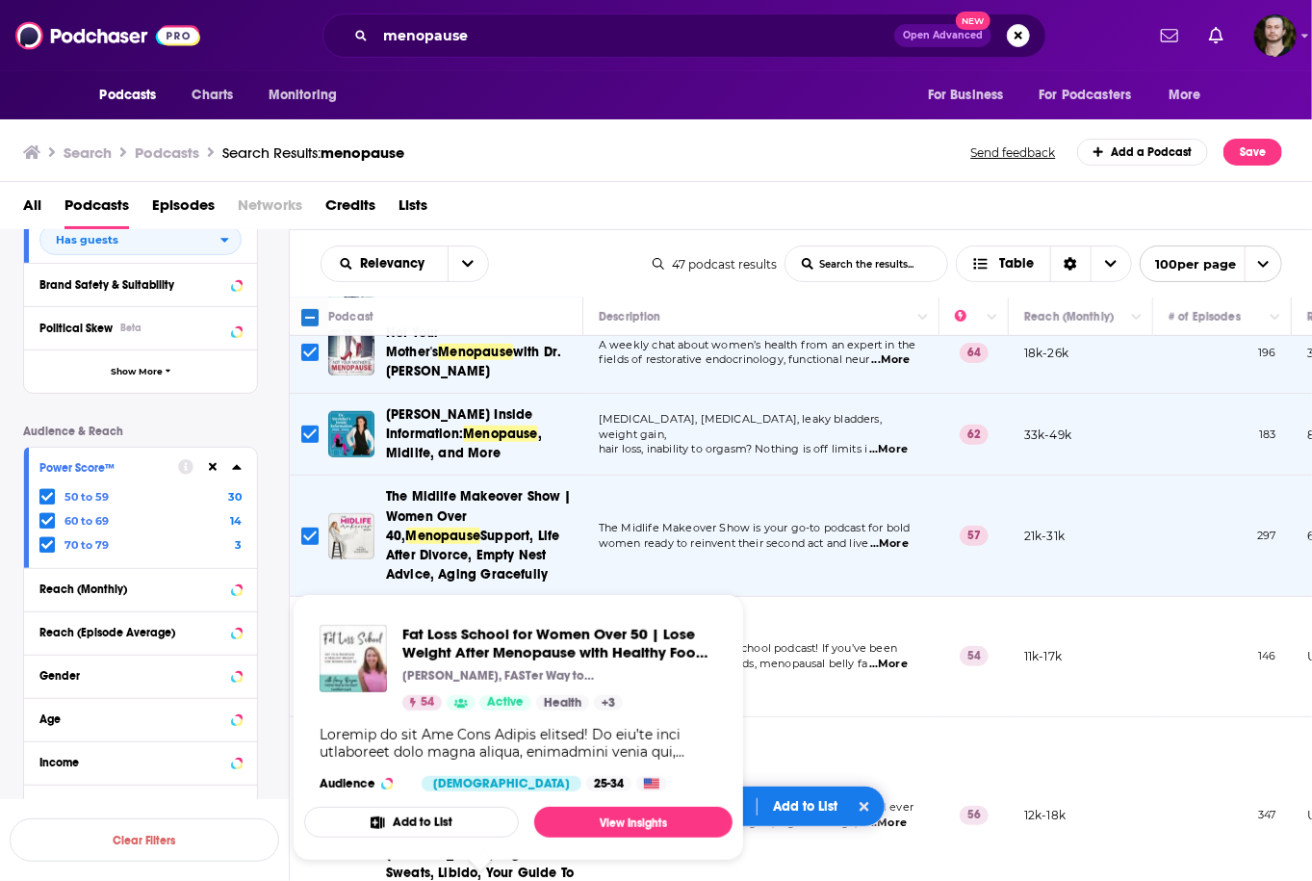
scroll to position [616, 0]
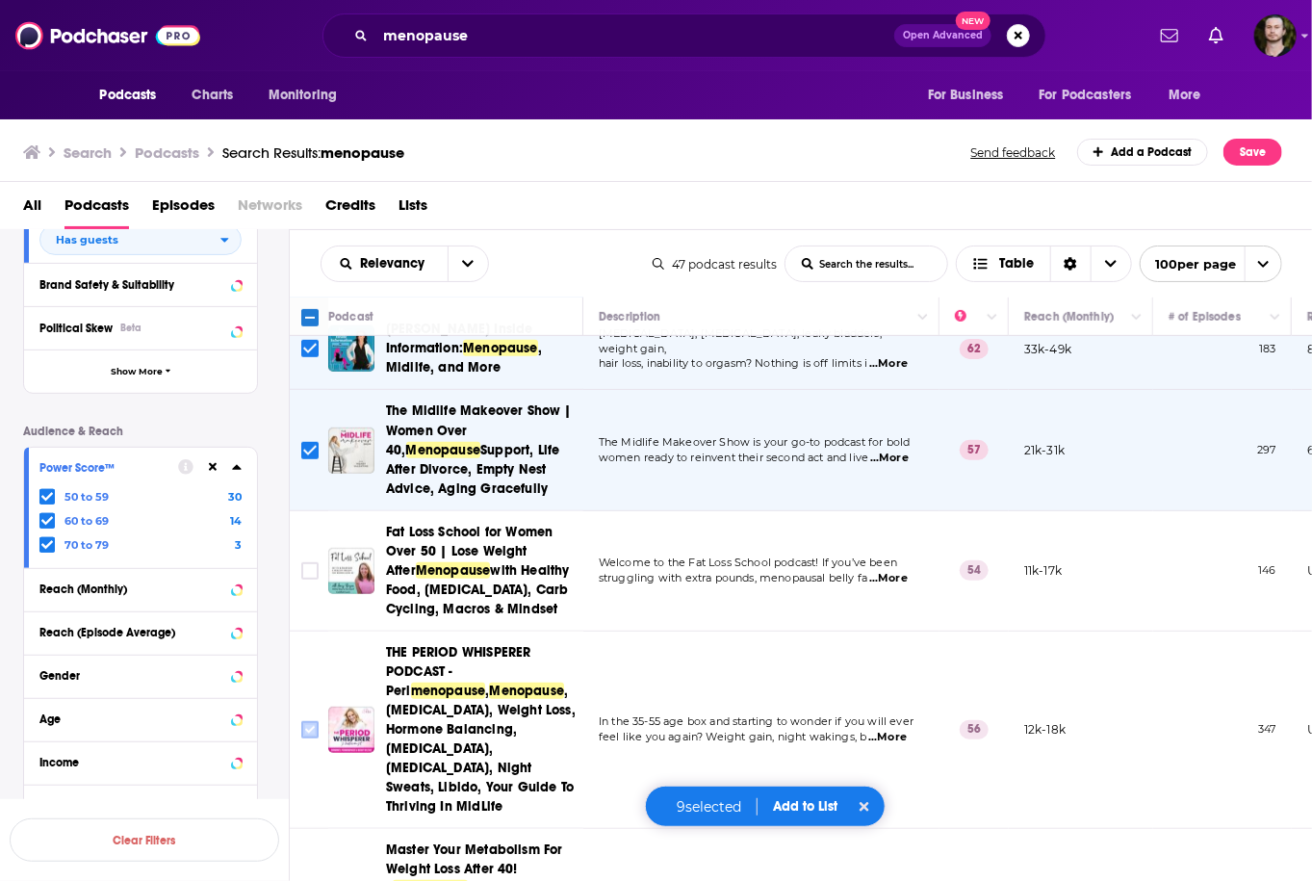
click at [306, 721] on input "Toggle select row" at bounding box center [309, 729] width 17 height 17
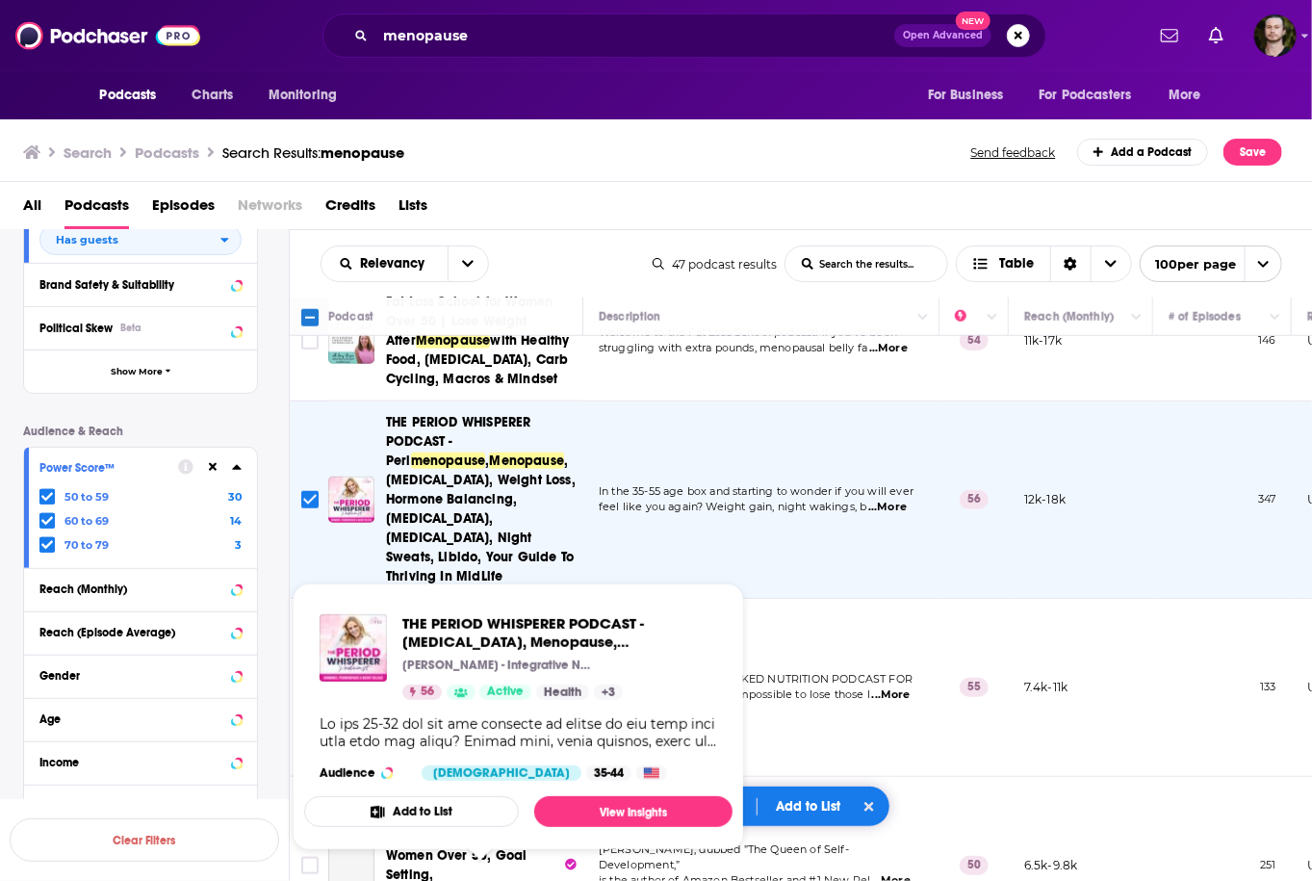
scroll to position [847, 0]
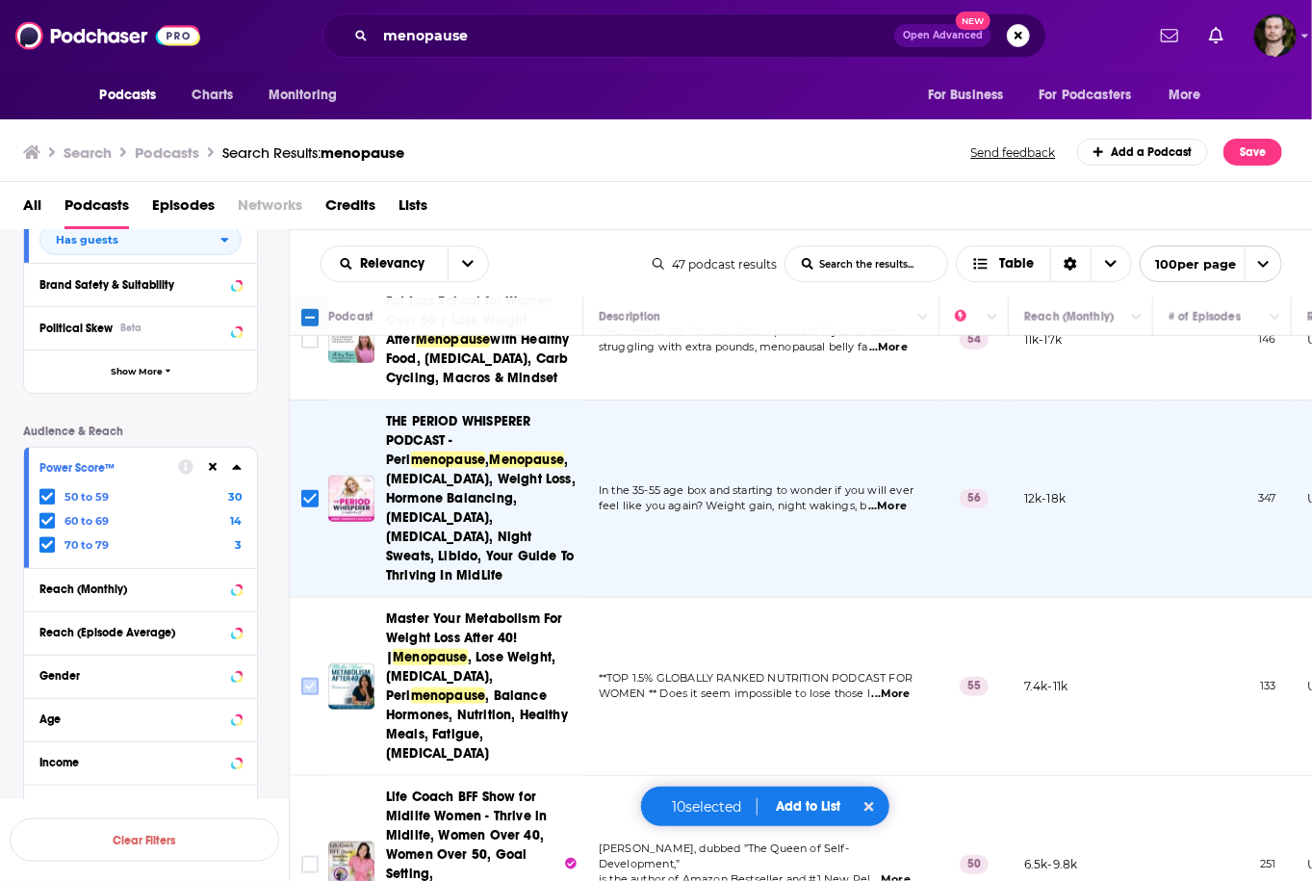
click at [306, 677] on input "Toggle select row" at bounding box center [309, 685] width 17 height 17
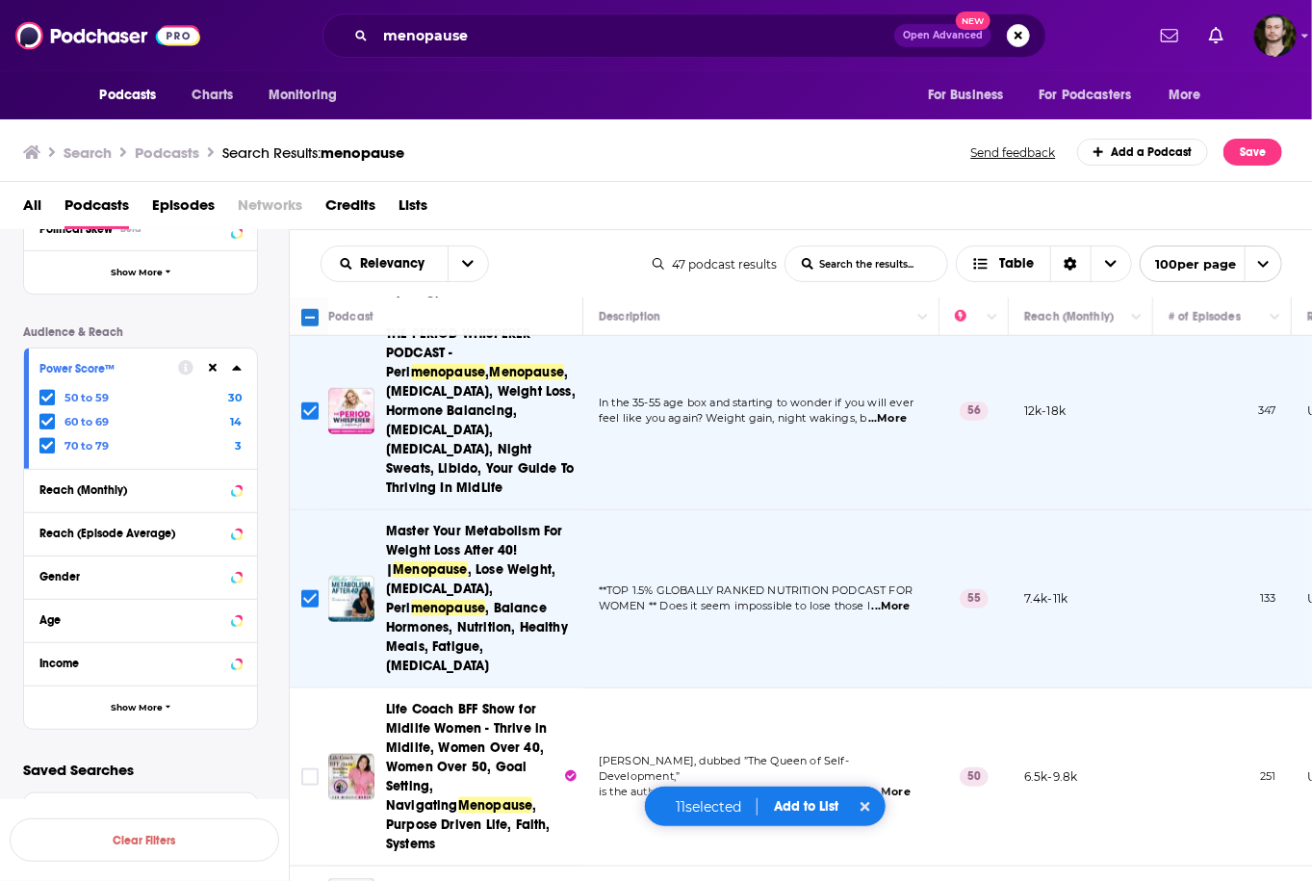
scroll to position [1155, 0]
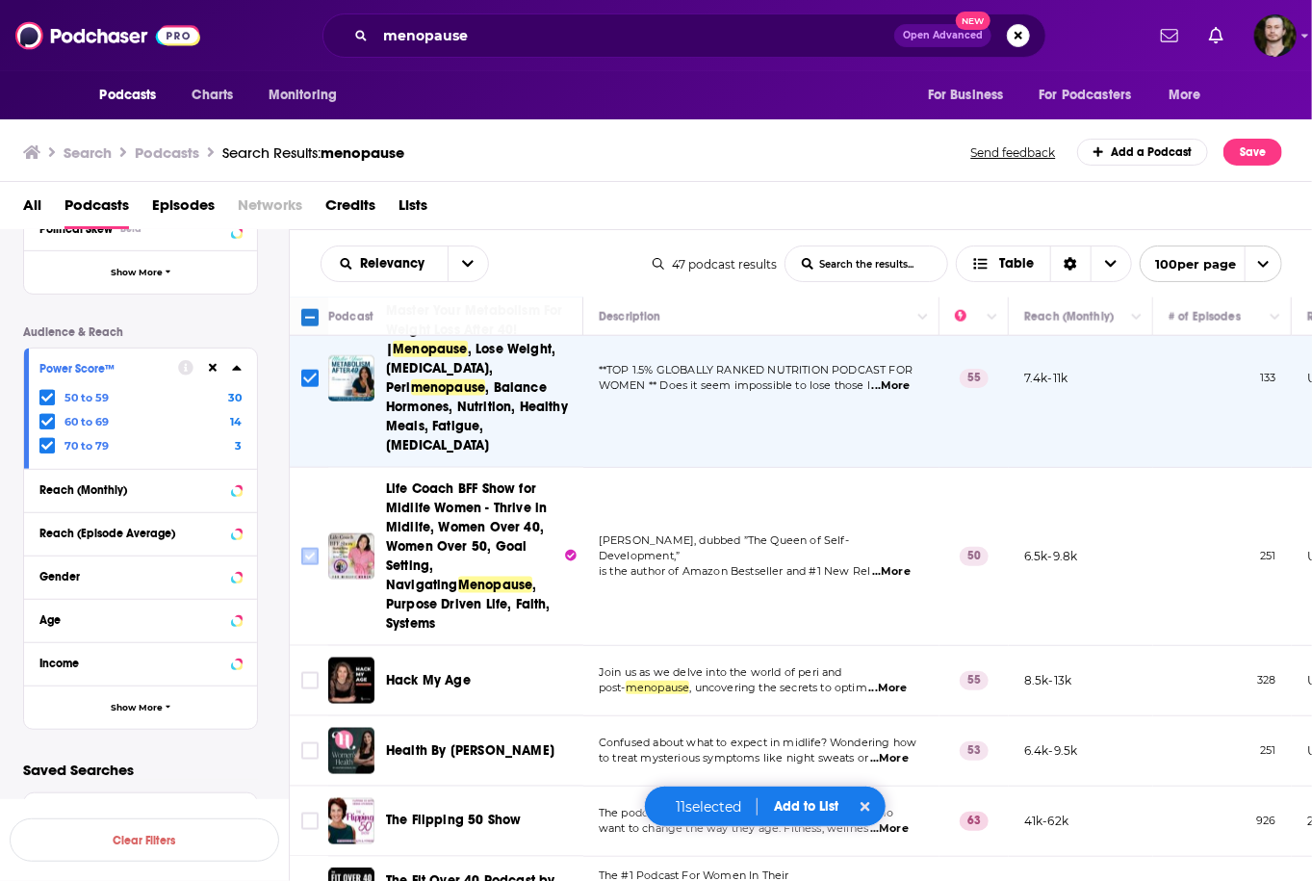
click at [309, 548] on input "Toggle select row" at bounding box center [309, 556] width 17 height 17
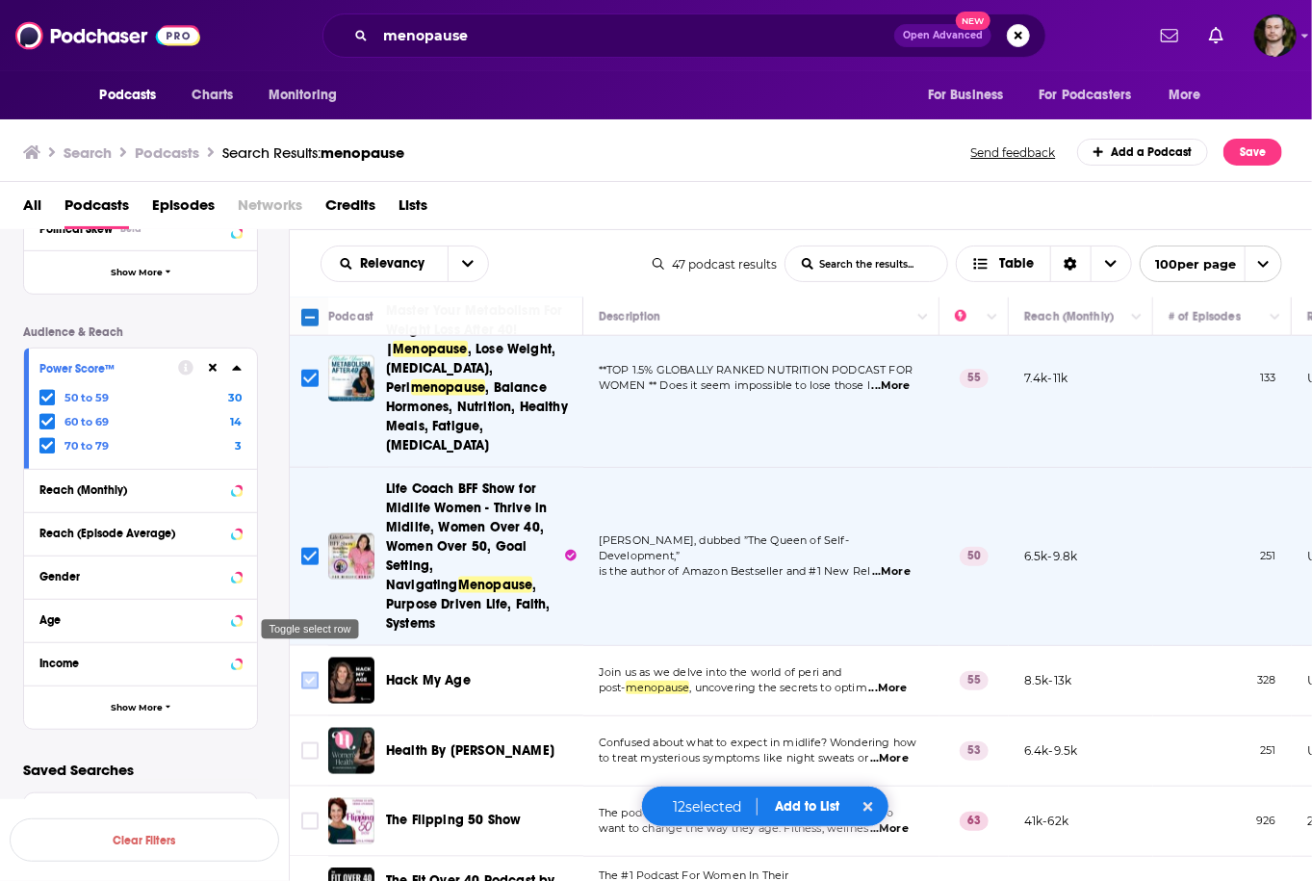
click at [305, 672] on input "Toggle select row" at bounding box center [309, 680] width 17 height 17
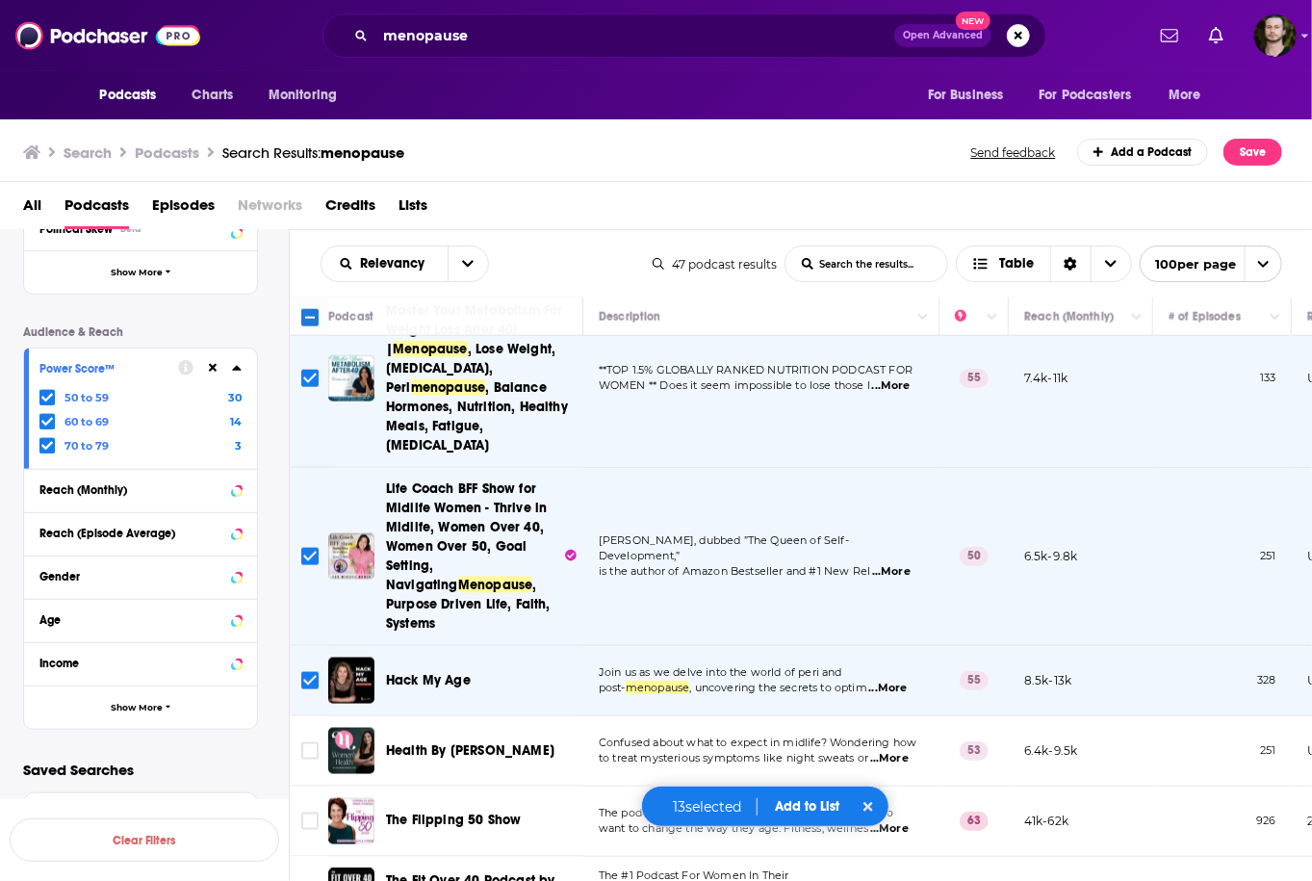
click at [891, 680] on span "...More" at bounding box center [888, 687] width 38 height 15
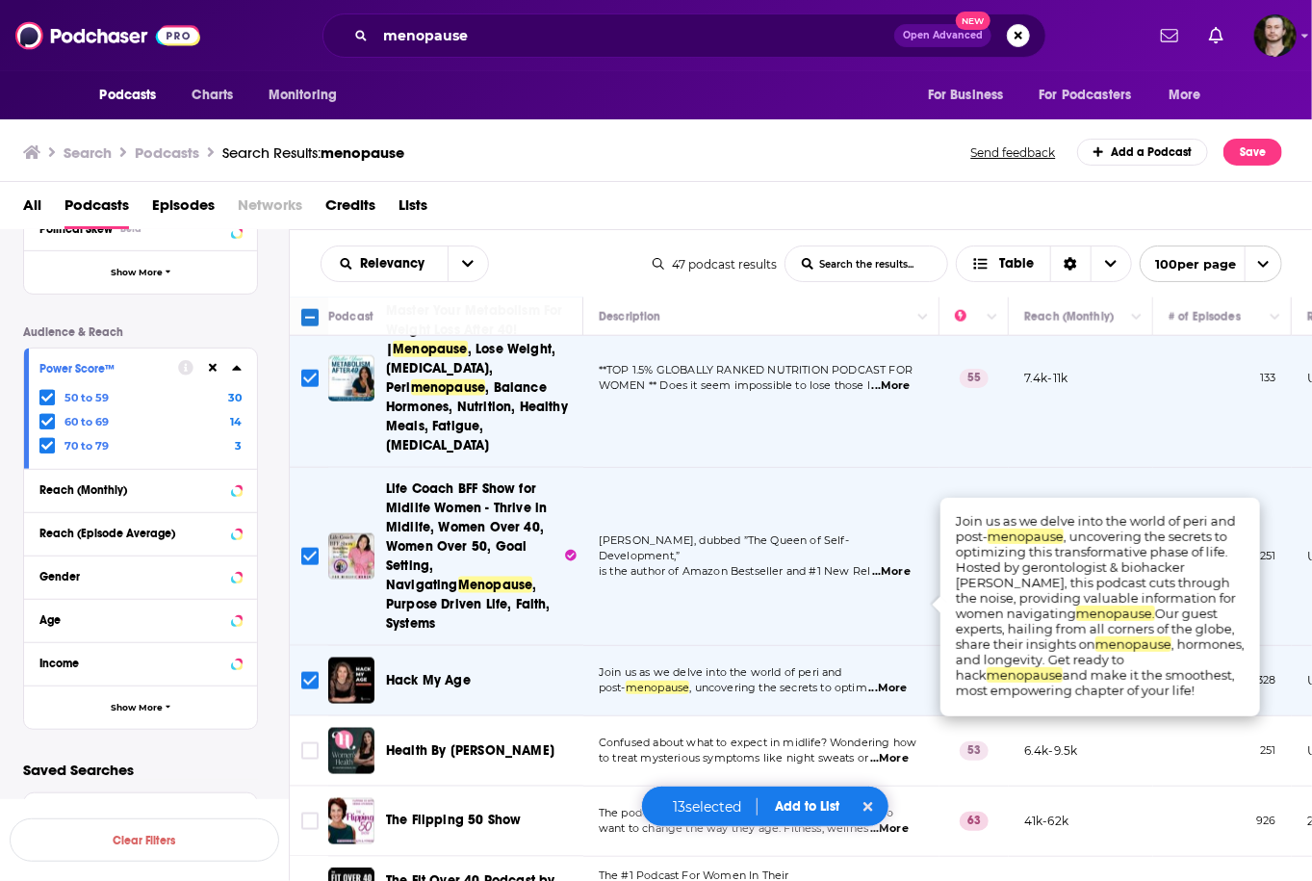
click at [891, 680] on span "...More" at bounding box center [888, 687] width 38 height 15
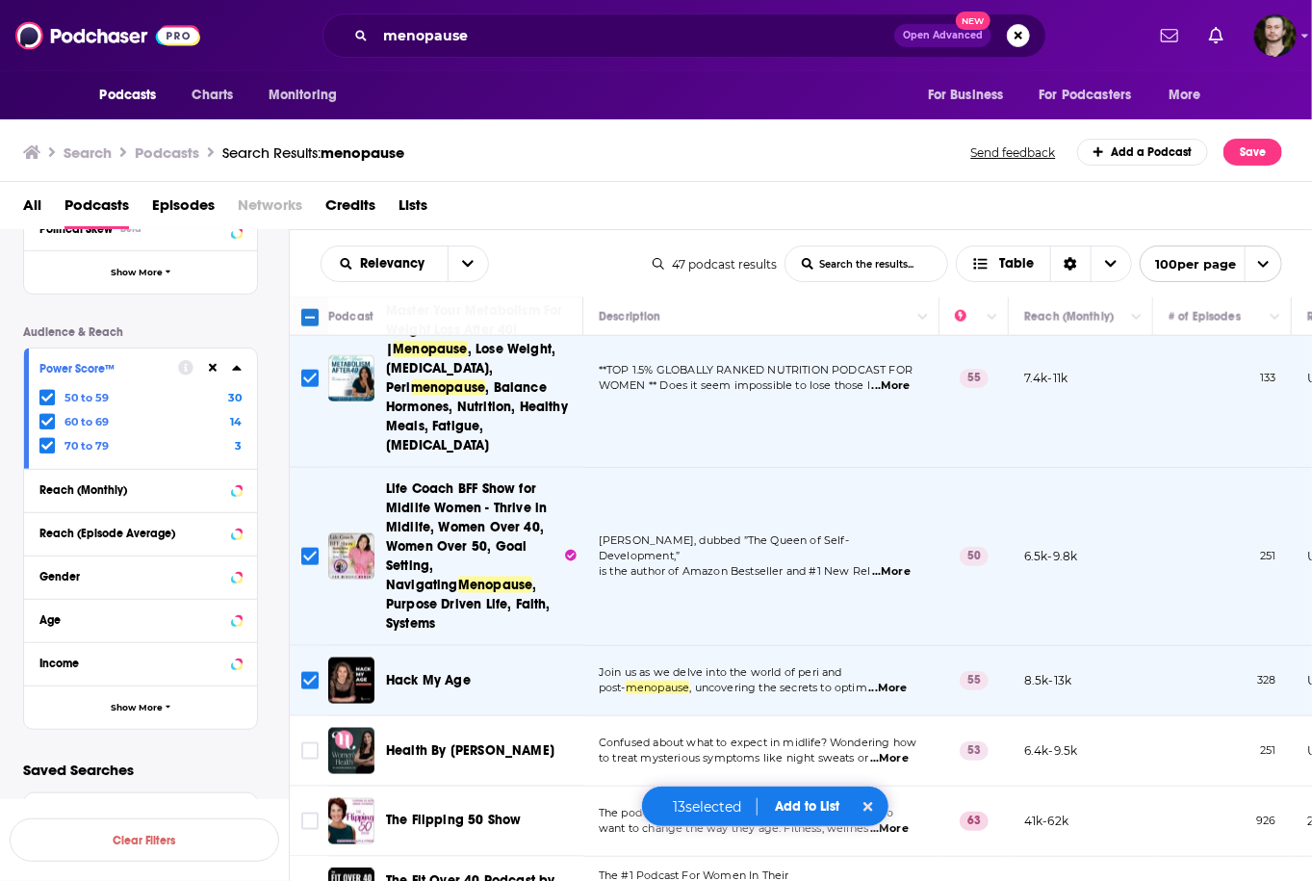
click at [889, 751] on span "...More" at bounding box center [889, 758] width 38 height 15
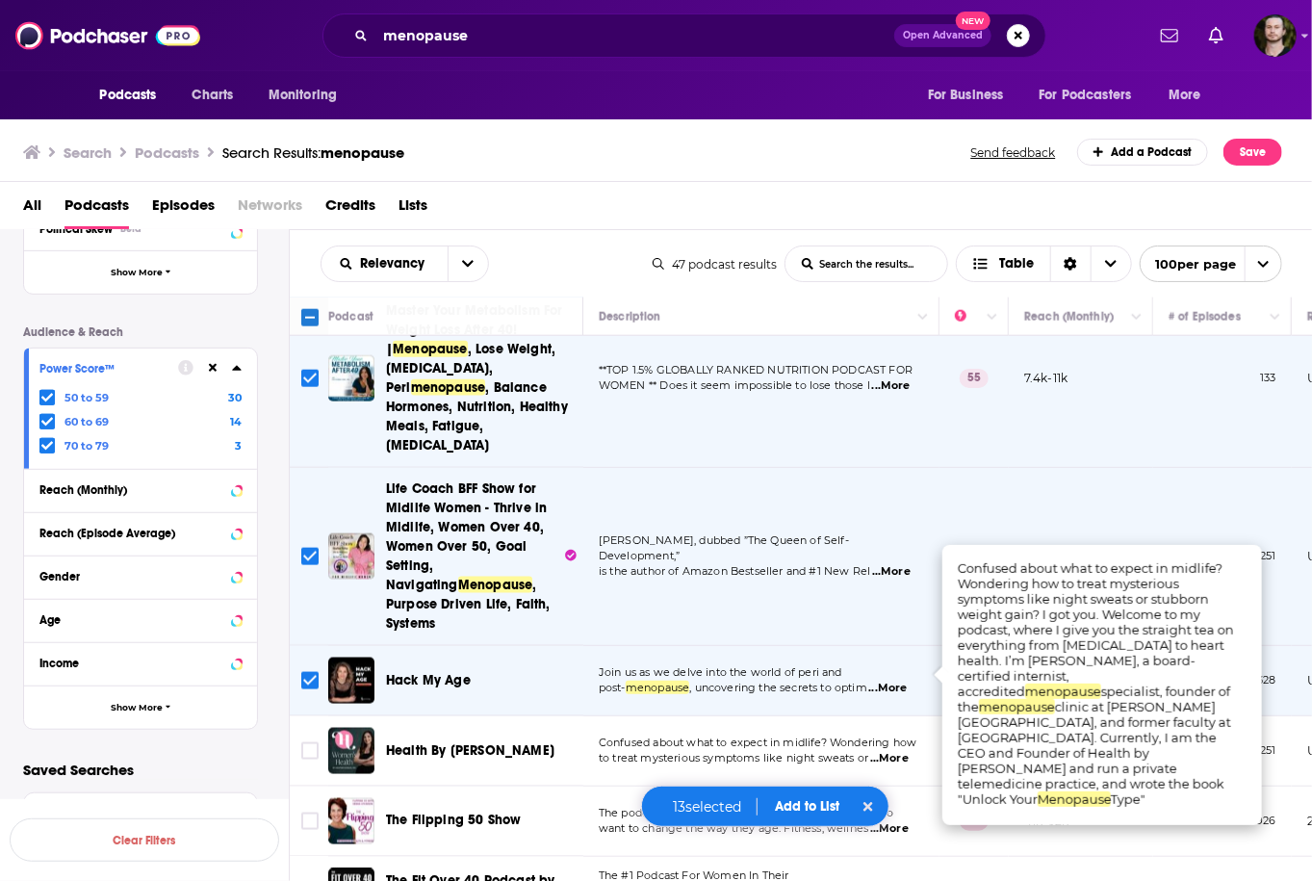
click at [889, 751] on span "...More" at bounding box center [889, 758] width 38 height 15
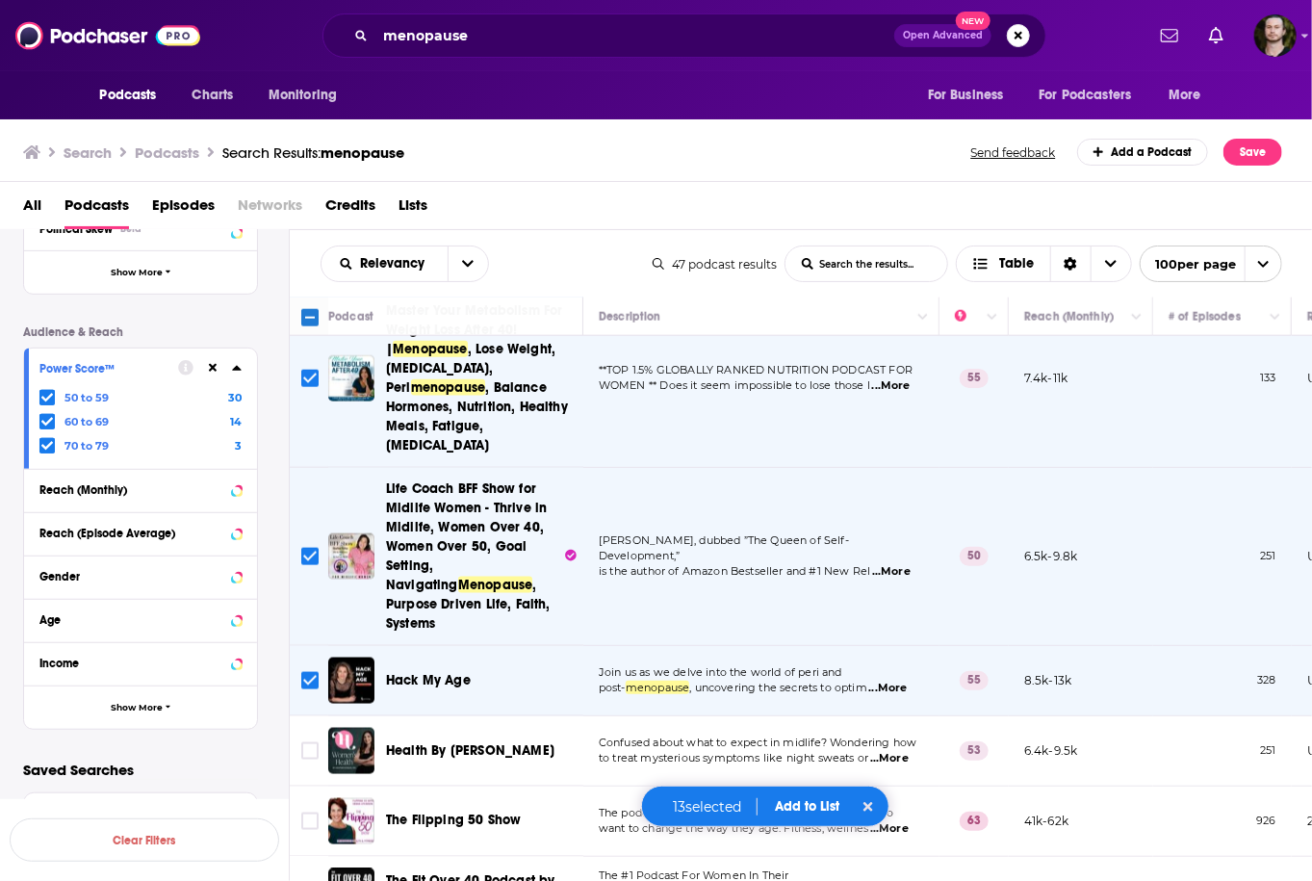
click at [880, 751] on span "...More" at bounding box center [889, 758] width 38 height 15
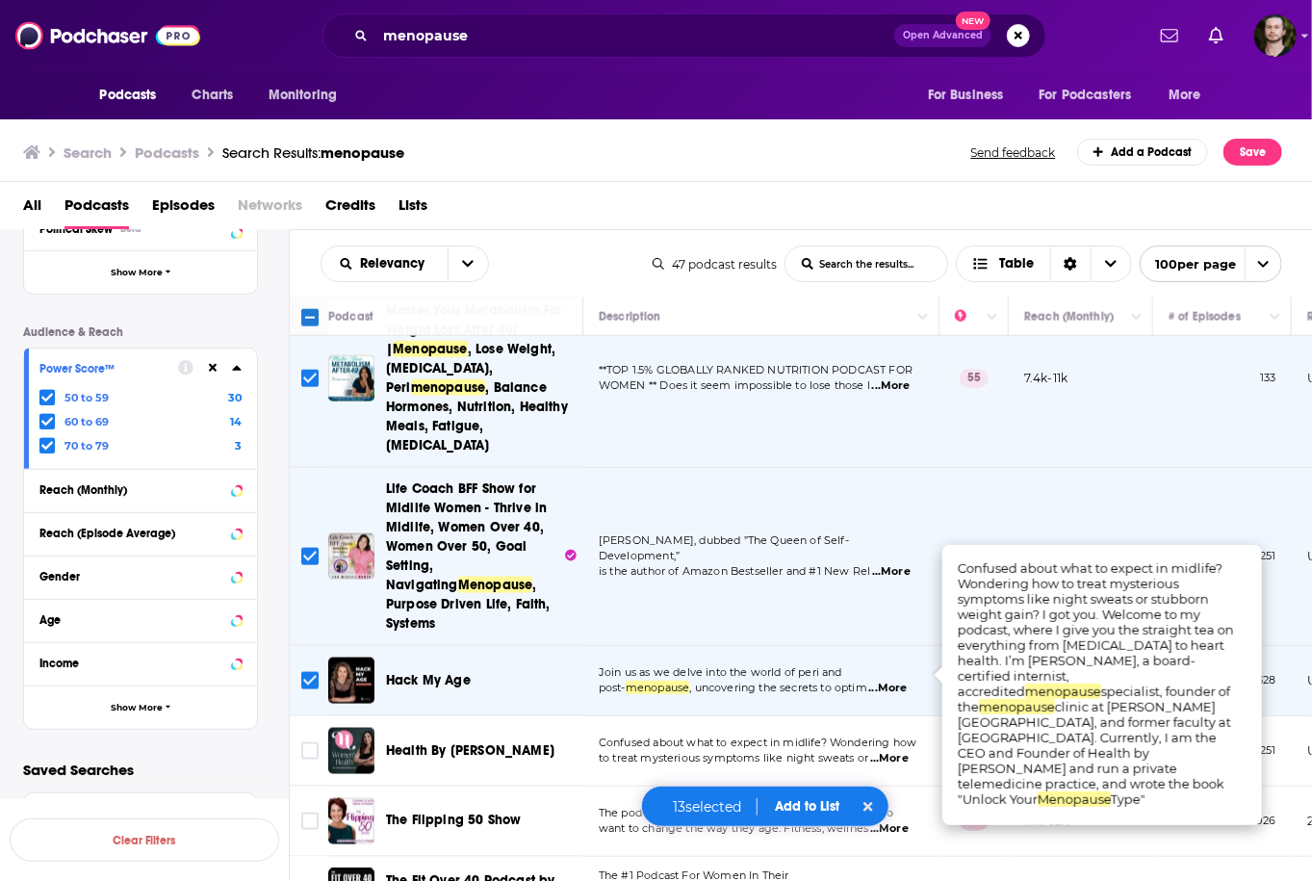
click at [888, 751] on span "...More" at bounding box center [889, 758] width 38 height 15
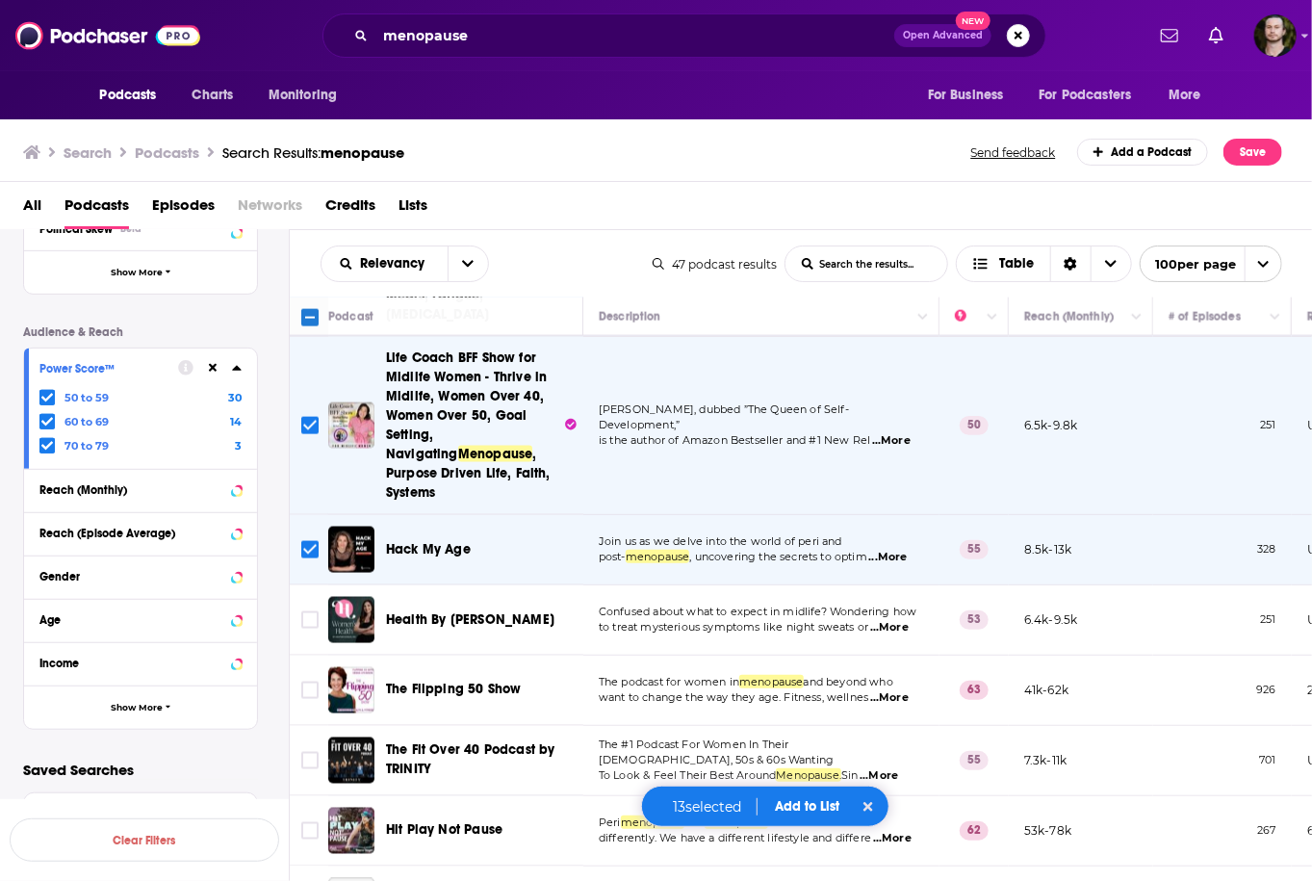
scroll to position [1309, 0]
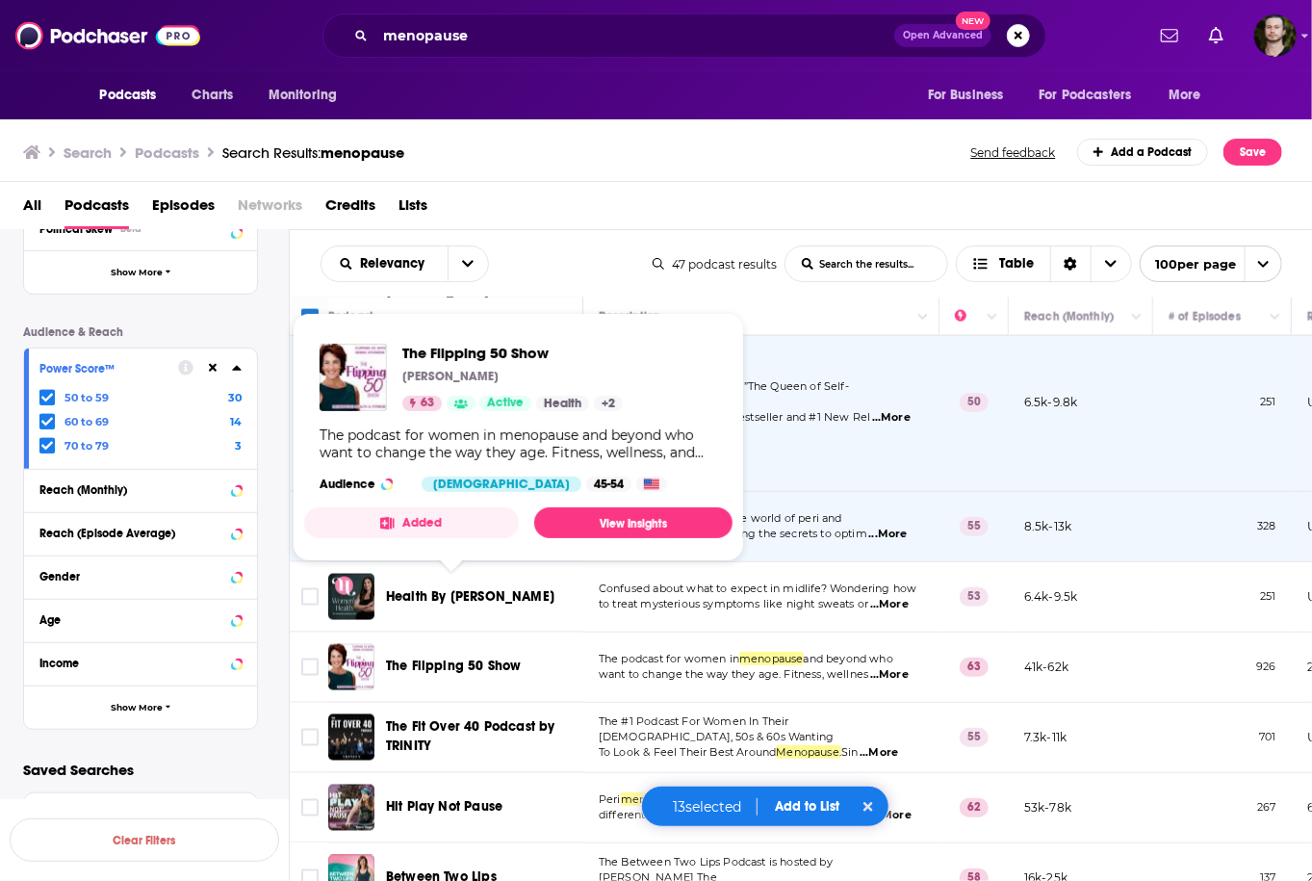
click at [485, 522] on button "Added" at bounding box center [411, 522] width 215 height 31
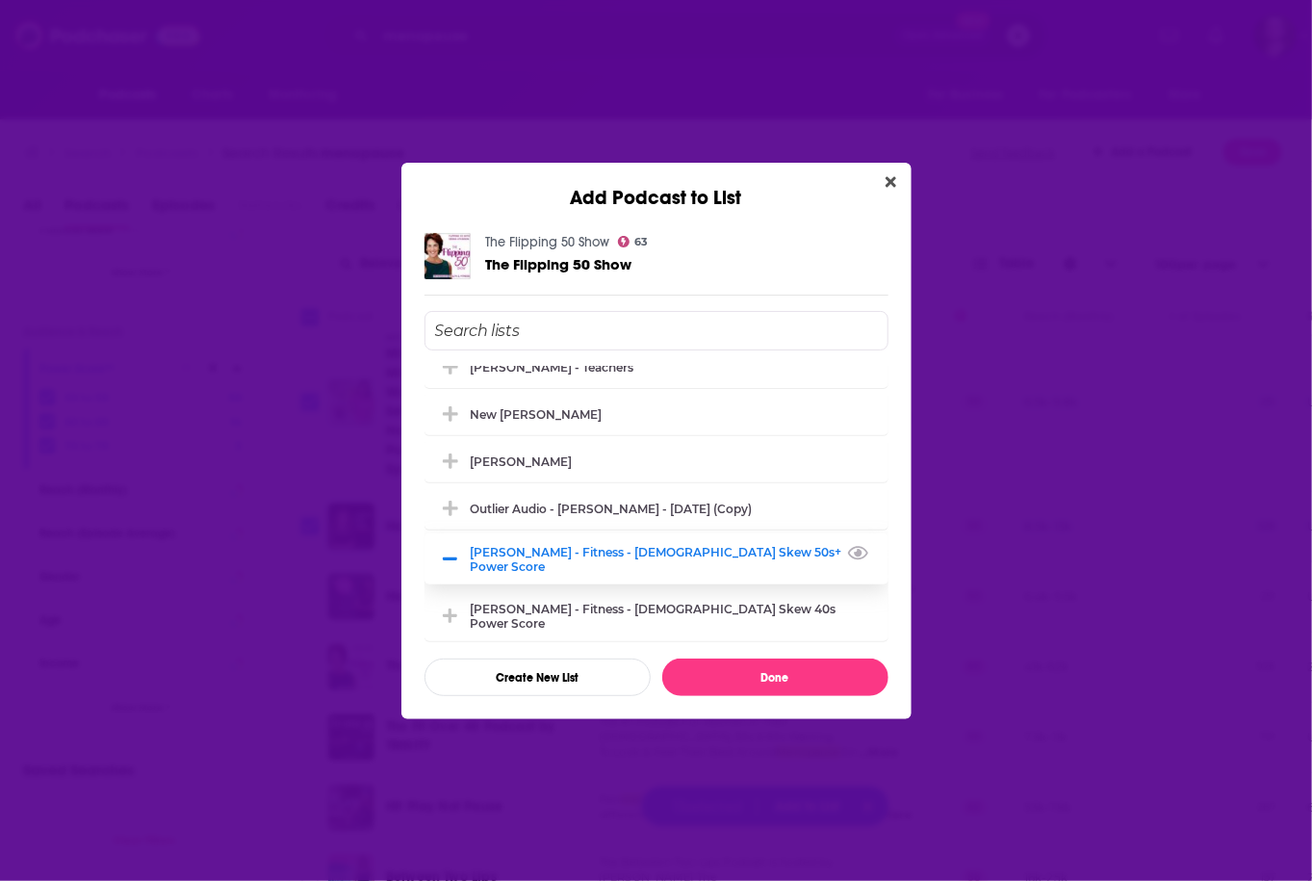
scroll to position [2233, 0]
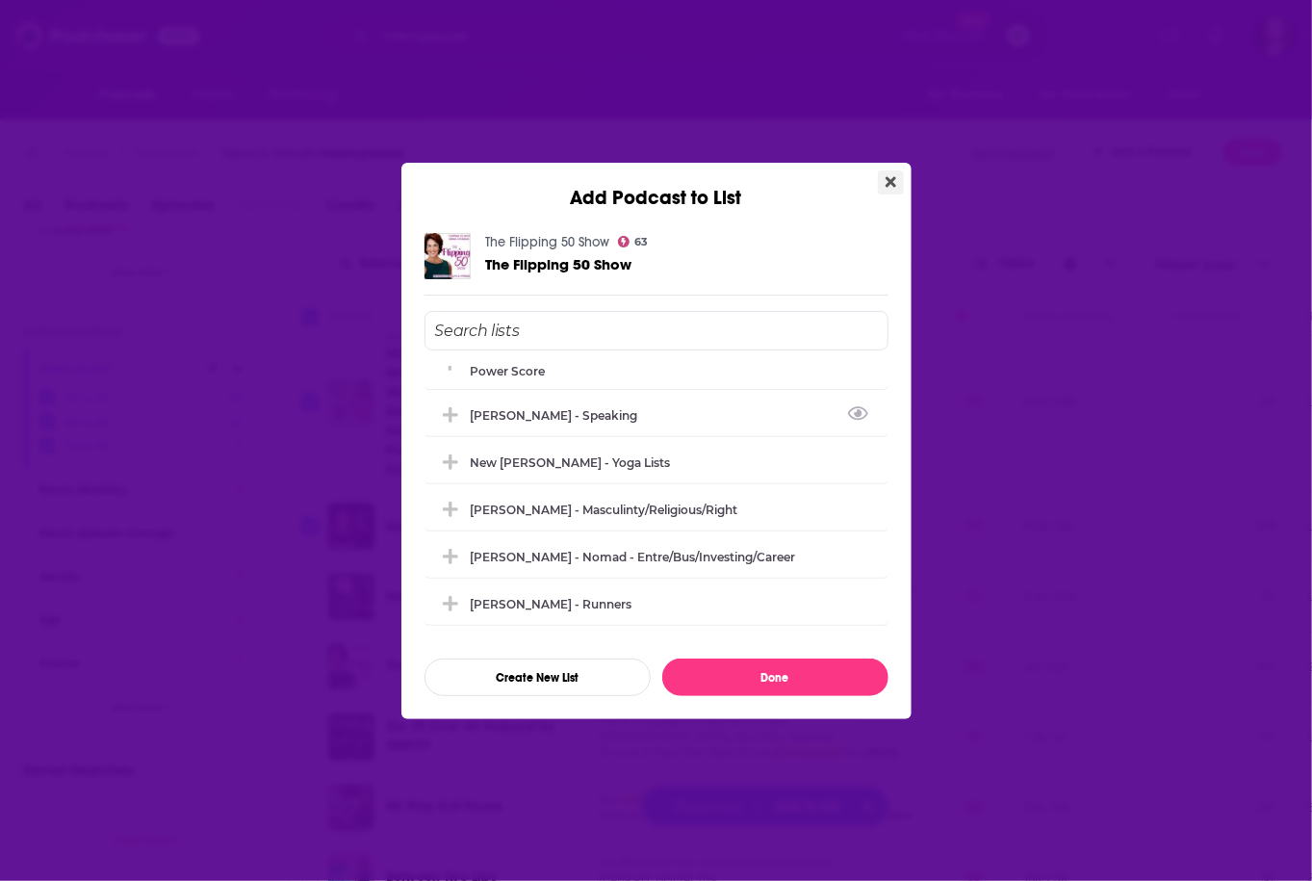
click at [890, 181] on icon "Close" at bounding box center [890, 181] width 11 height 11
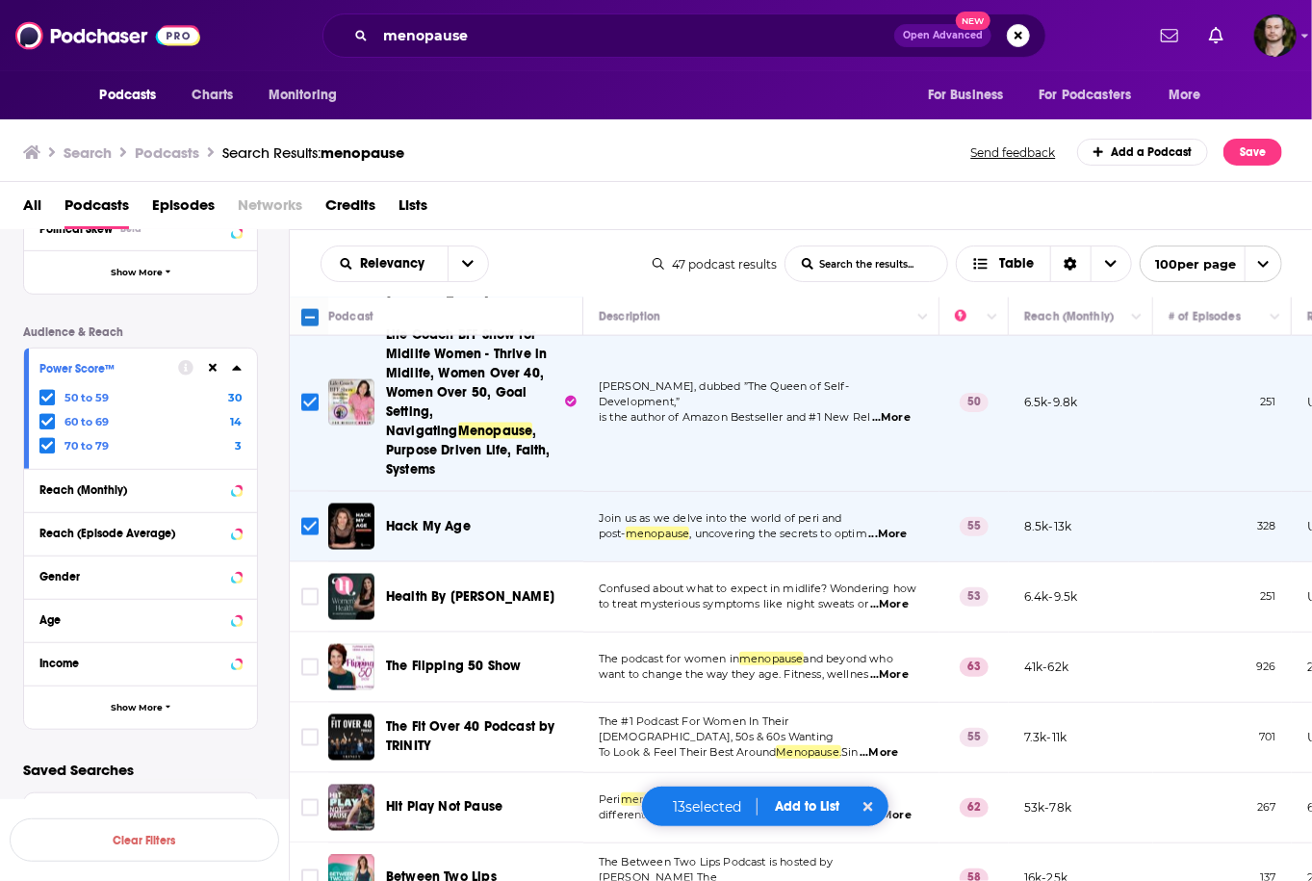
click at [891, 745] on span "...More" at bounding box center [878, 752] width 38 height 15
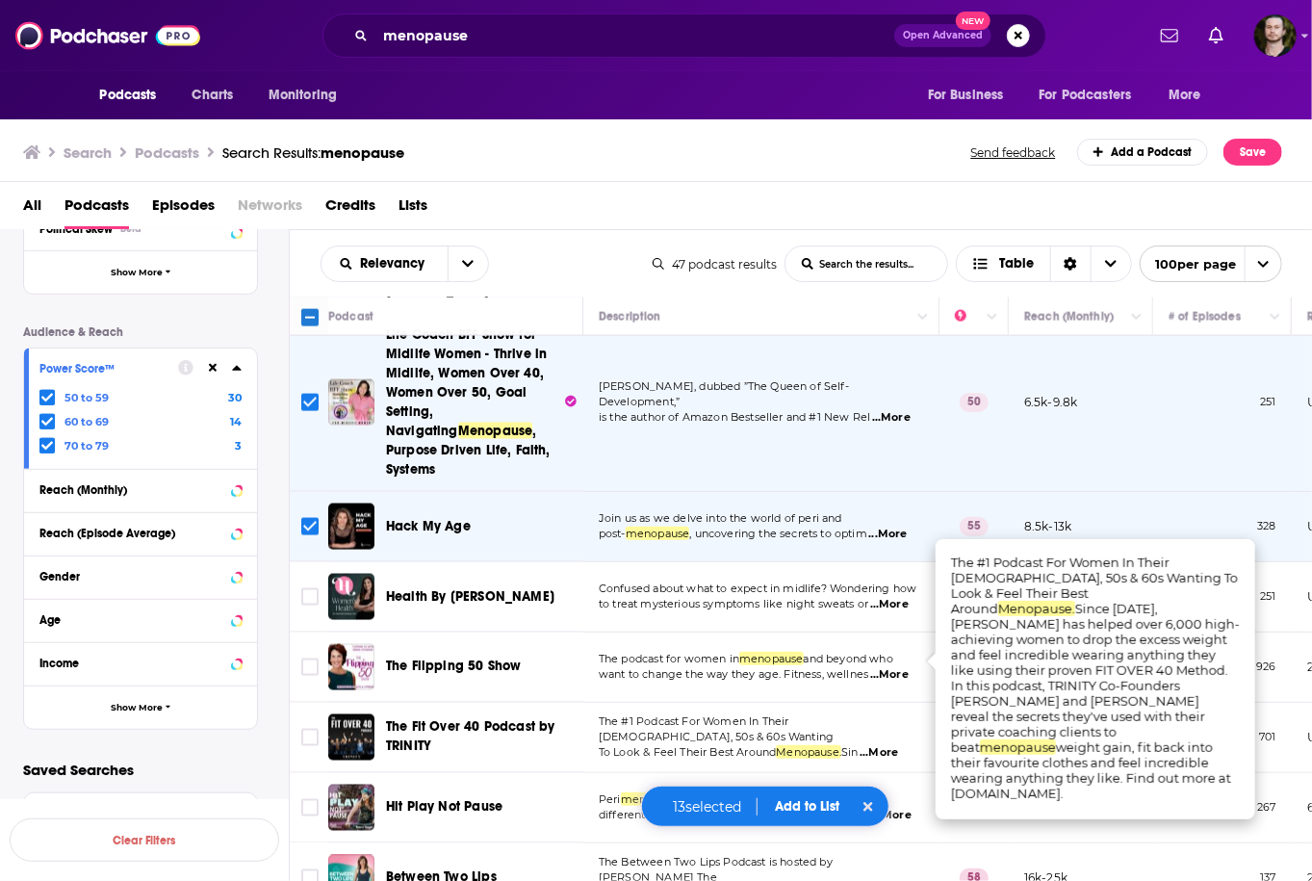
click at [891, 745] on span "...More" at bounding box center [878, 752] width 38 height 15
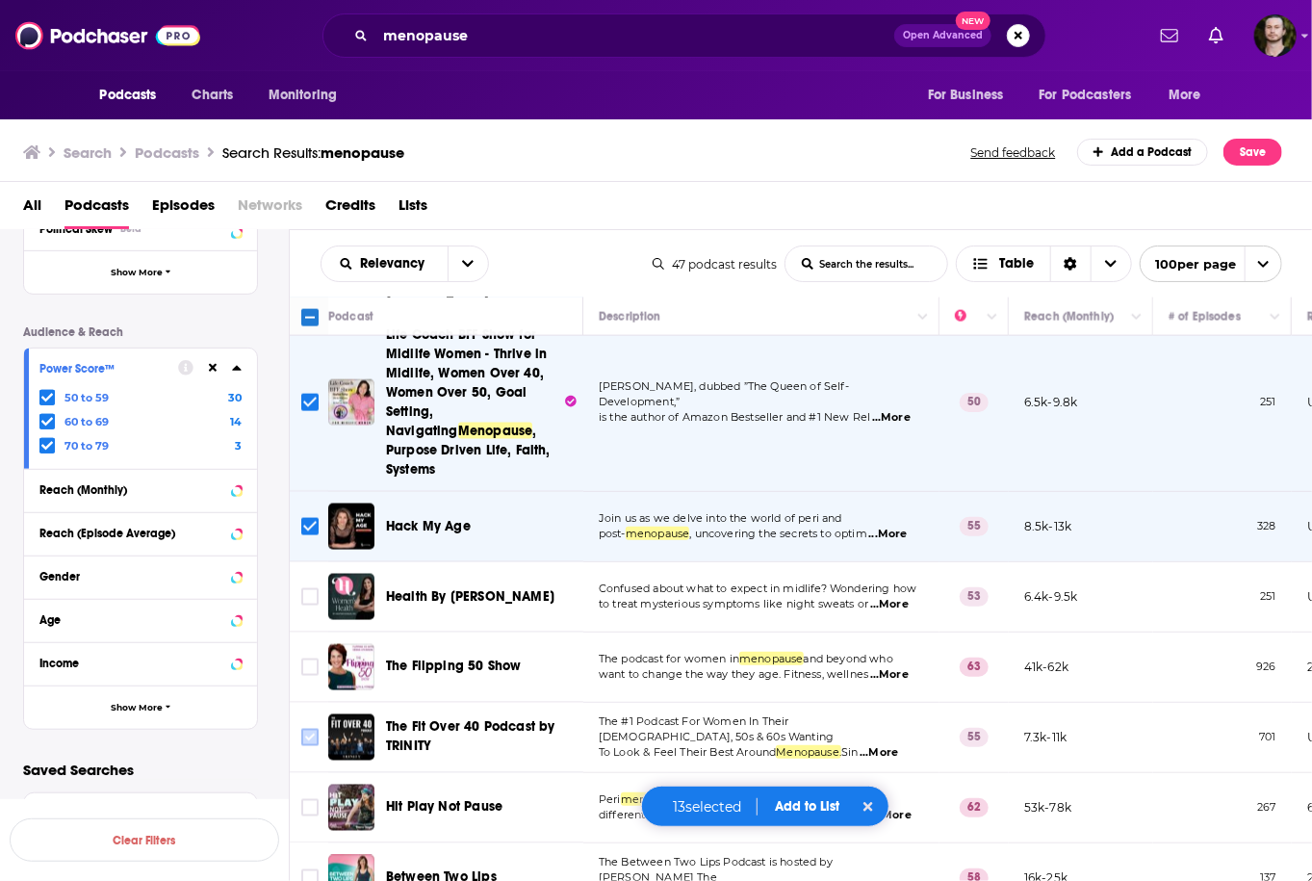
click at [301, 728] on input "Toggle select row" at bounding box center [309, 736] width 17 height 17
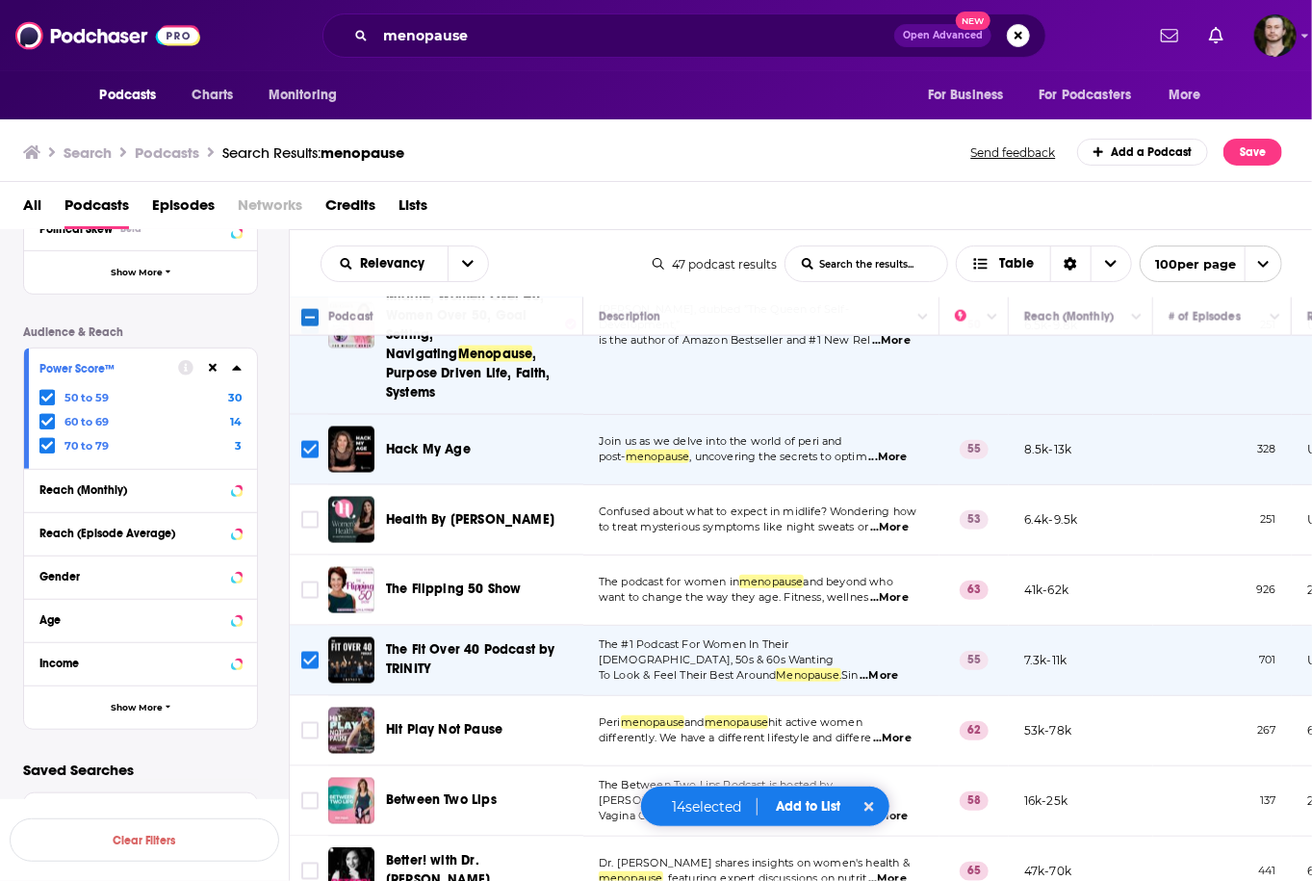
scroll to position [1617, 0]
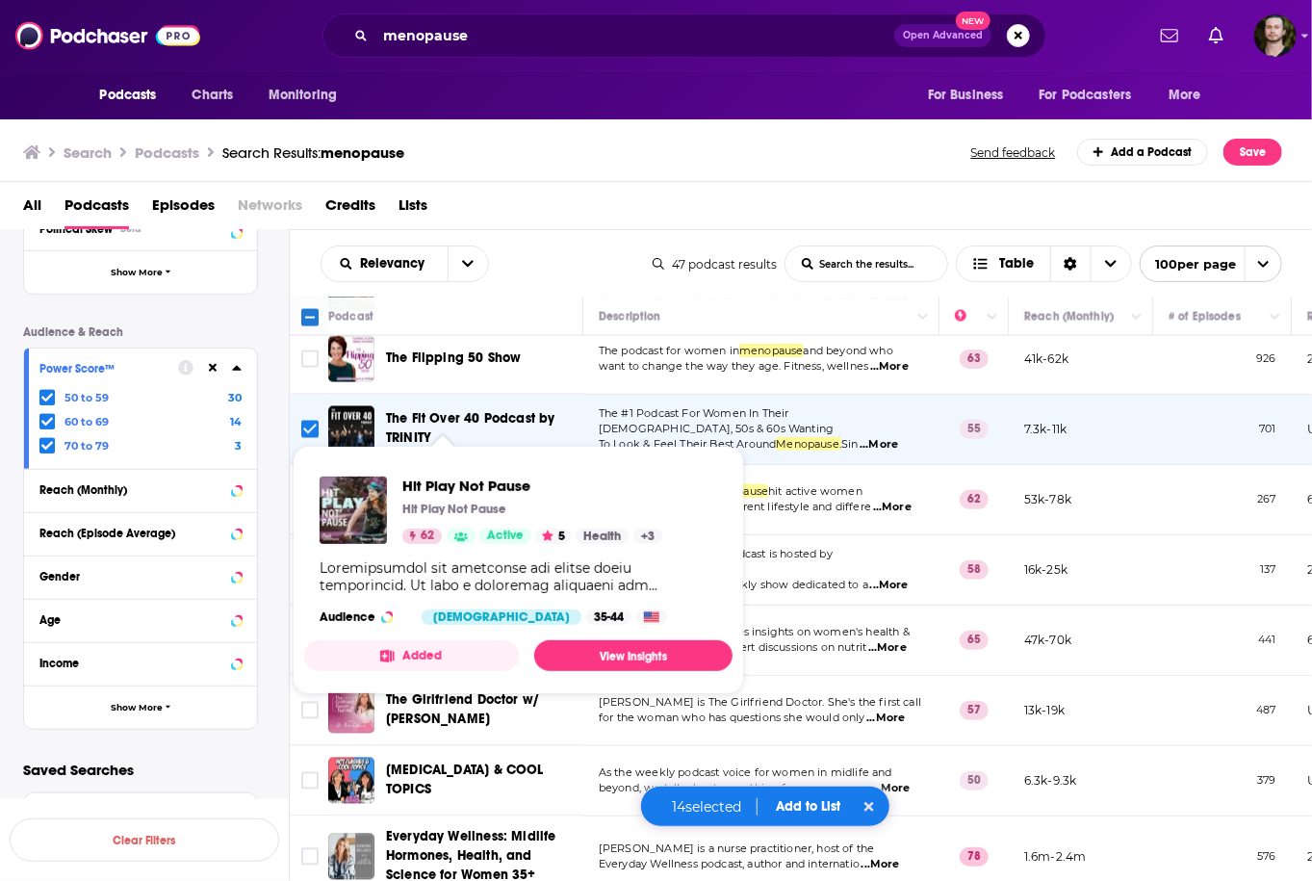
click at [456, 649] on button "Added" at bounding box center [411, 655] width 215 height 31
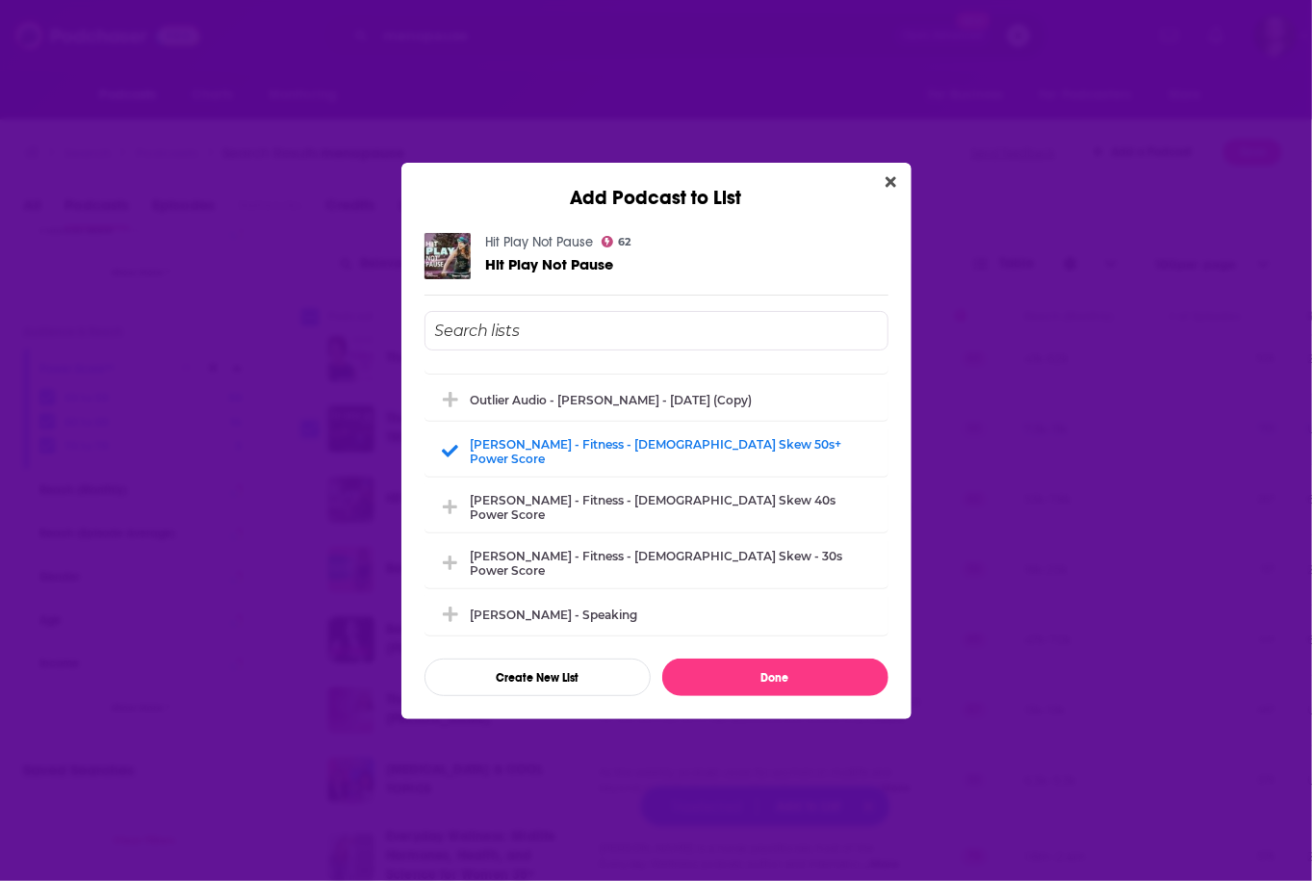
scroll to position [2002, 0]
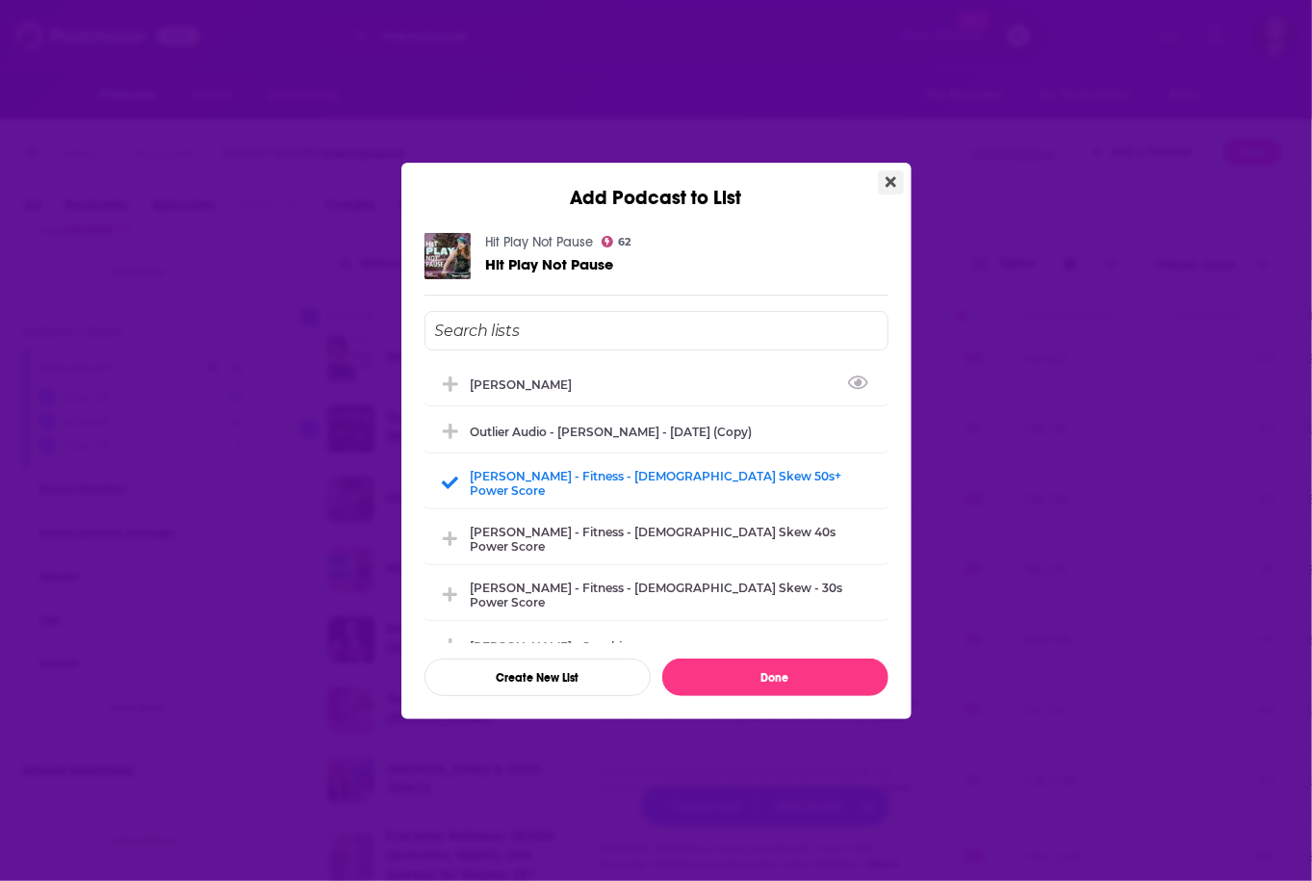
click at [888, 189] on icon "Close" at bounding box center [890, 181] width 11 height 15
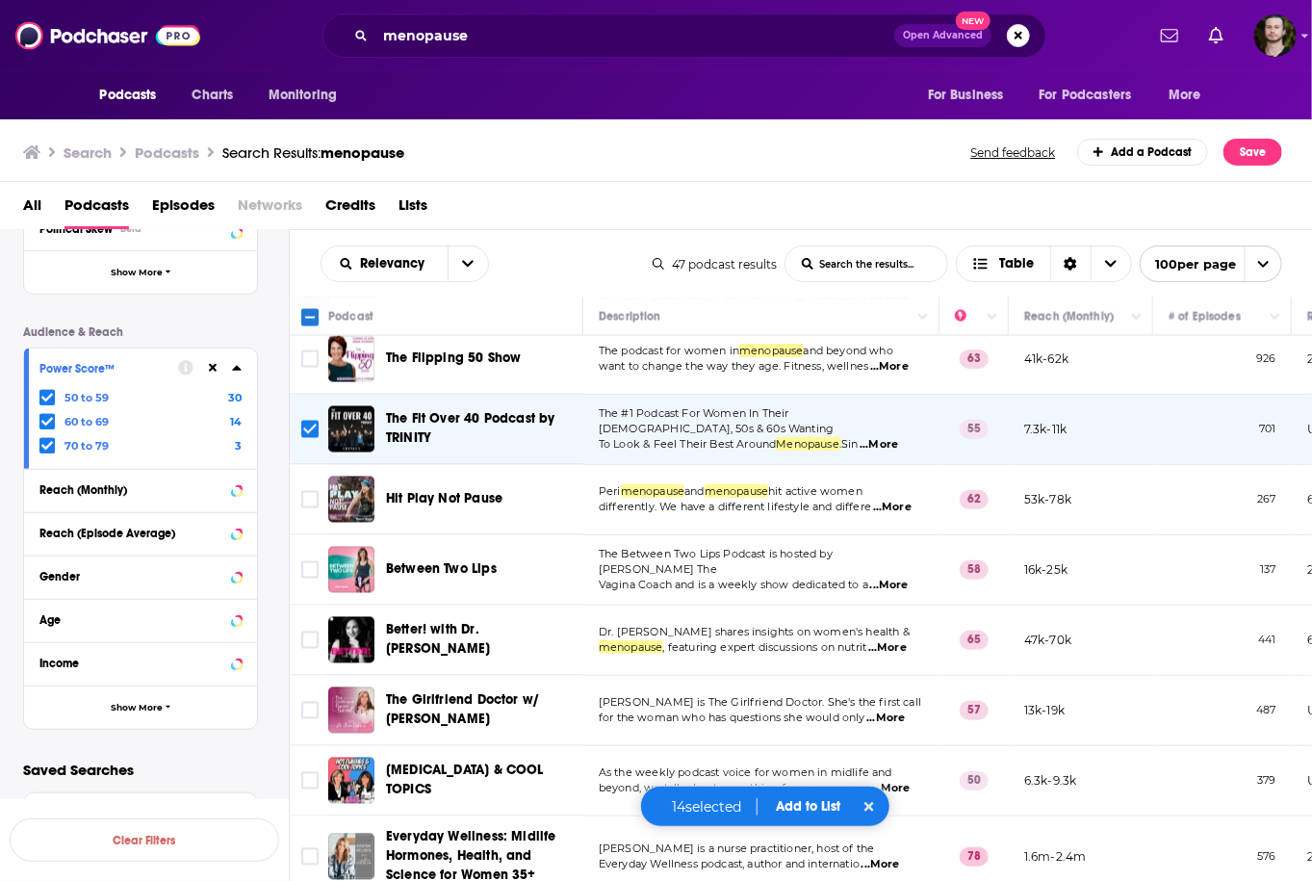
click at [894, 577] on span "...More" at bounding box center [889, 584] width 38 height 15
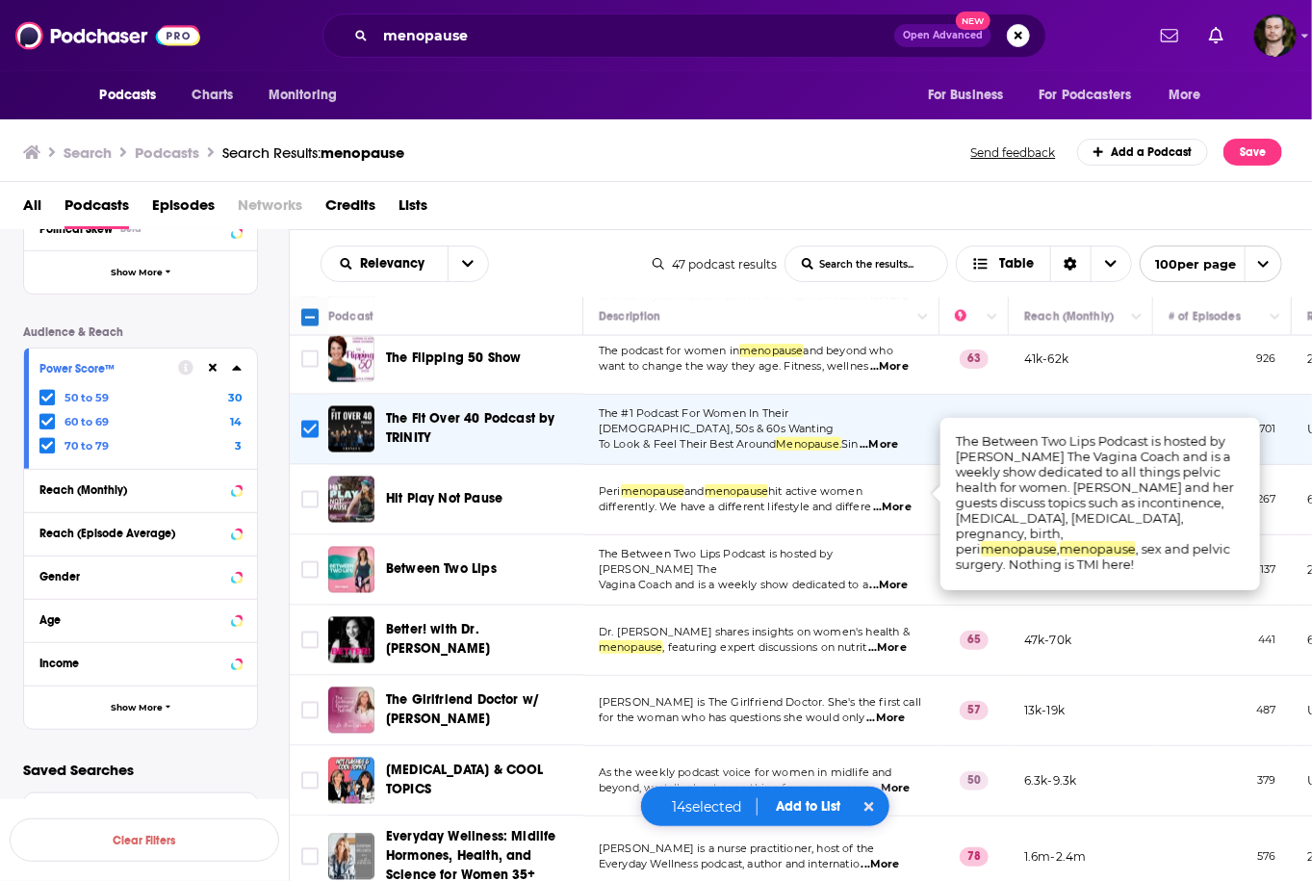
click at [899, 577] on span "...More" at bounding box center [889, 584] width 38 height 15
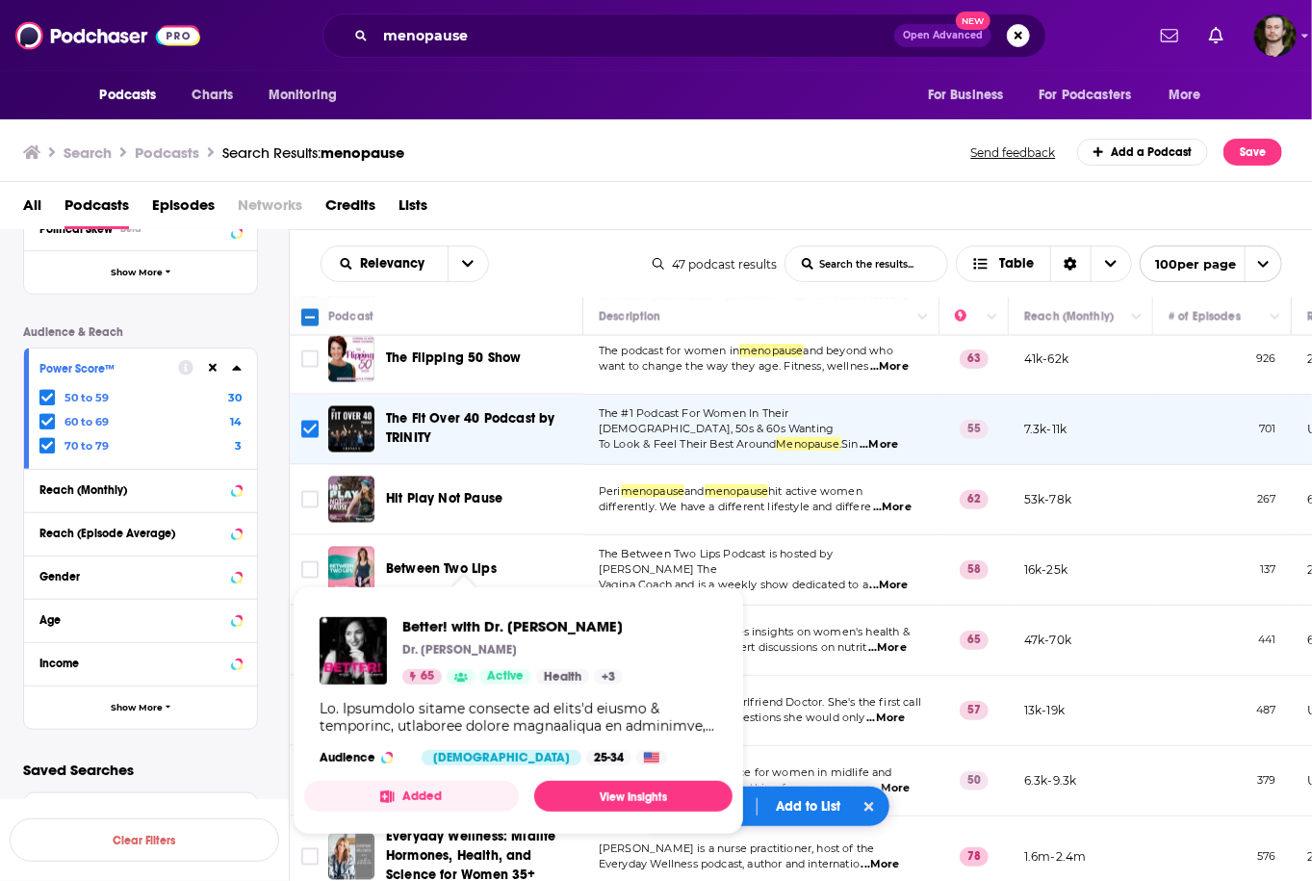
click at [415, 787] on button "Added" at bounding box center [411, 795] width 215 height 31
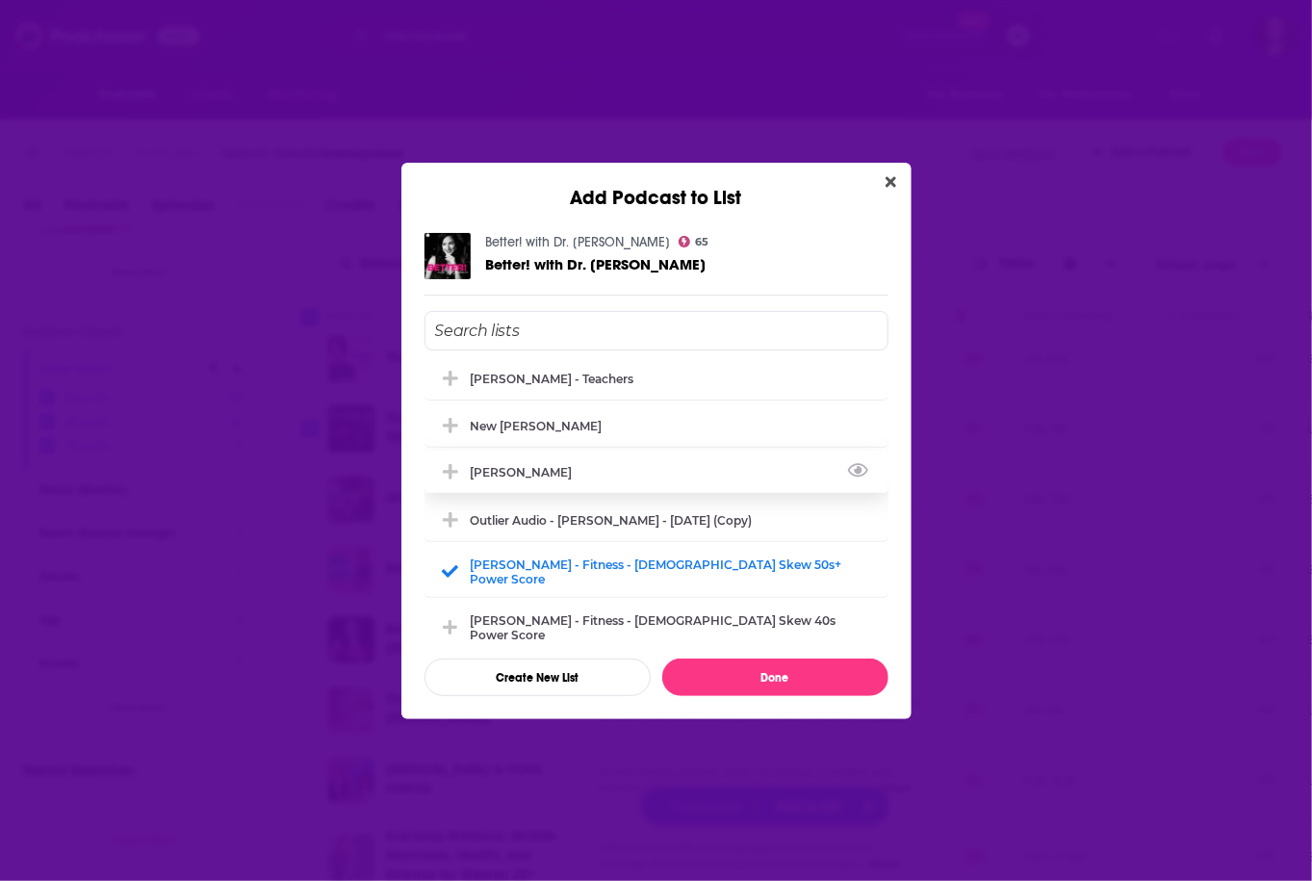
scroll to position [2079, 0]
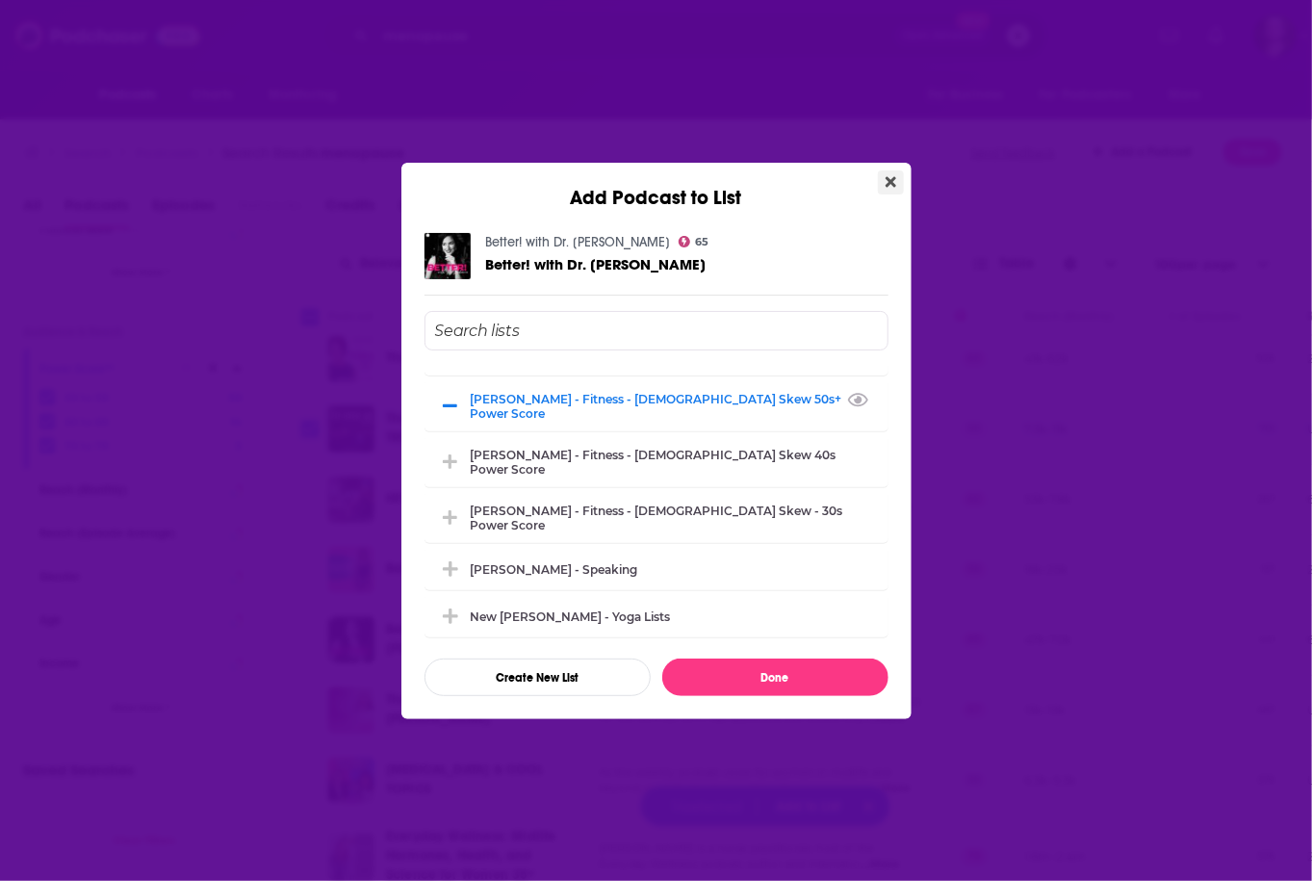
click at [892, 177] on icon "Close" at bounding box center [890, 181] width 11 height 15
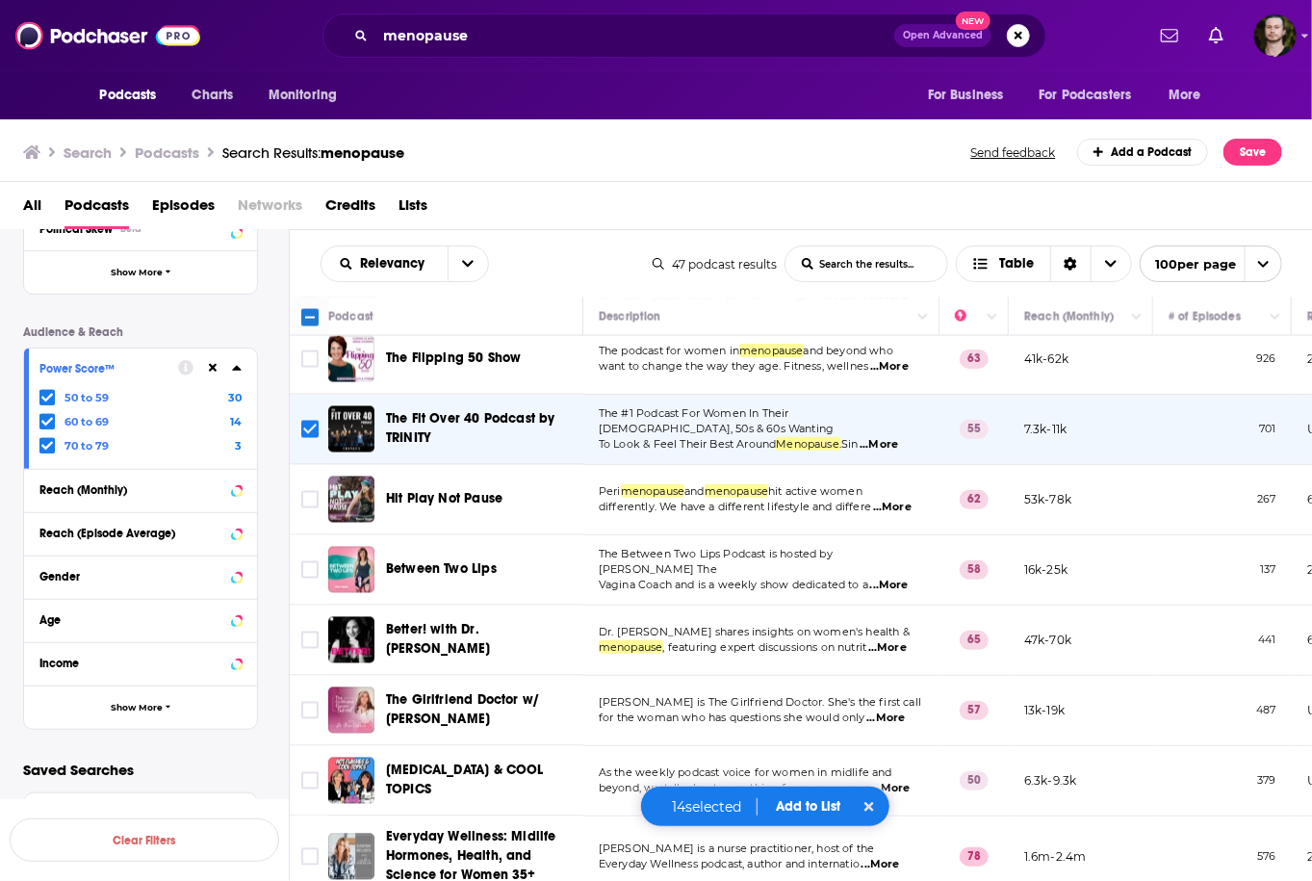
click at [892, 710] on span "...More" at bounding box center [885, 717] width 38 height 15
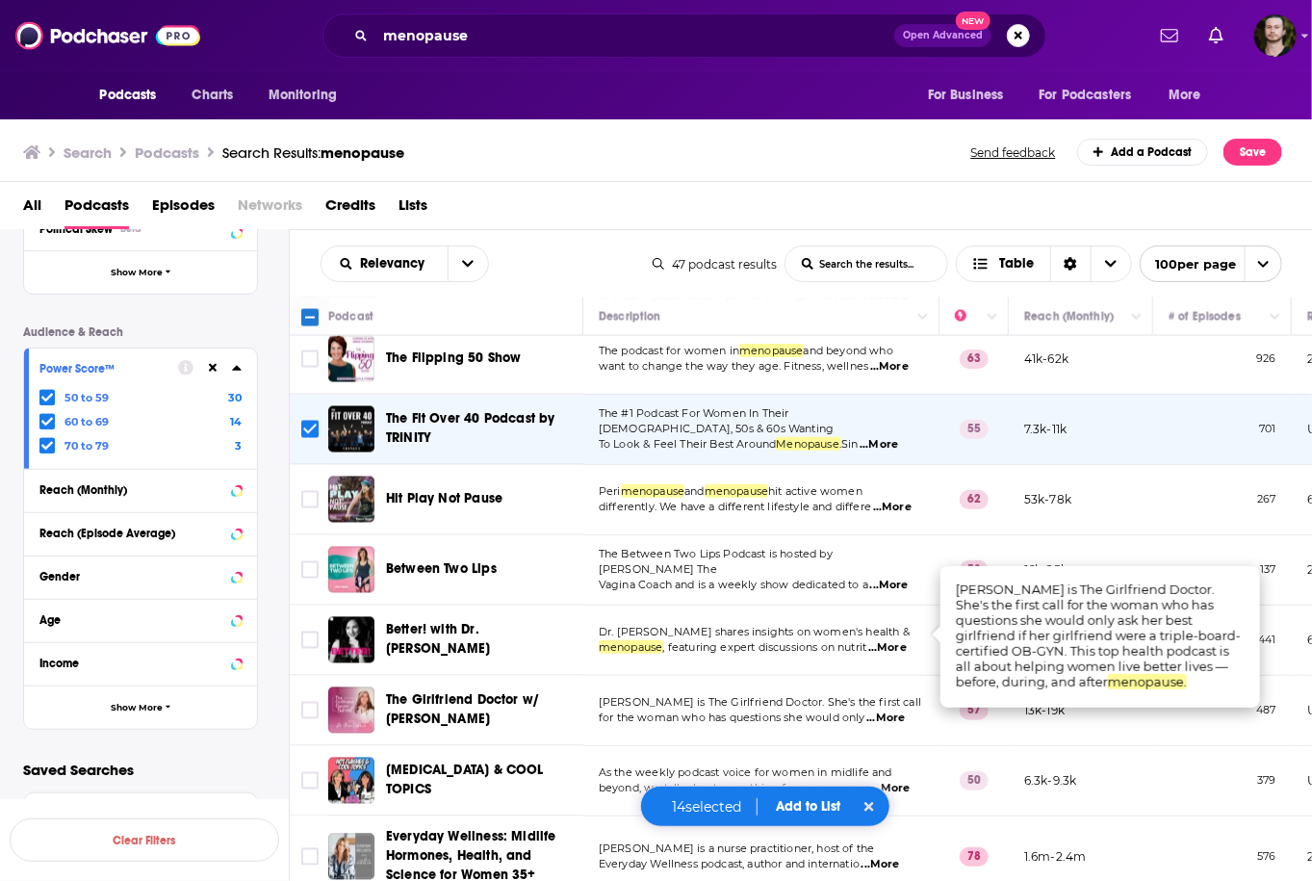
click at [890, 710] on span "...More" at bounding box center [885, 717] width 38 height 15
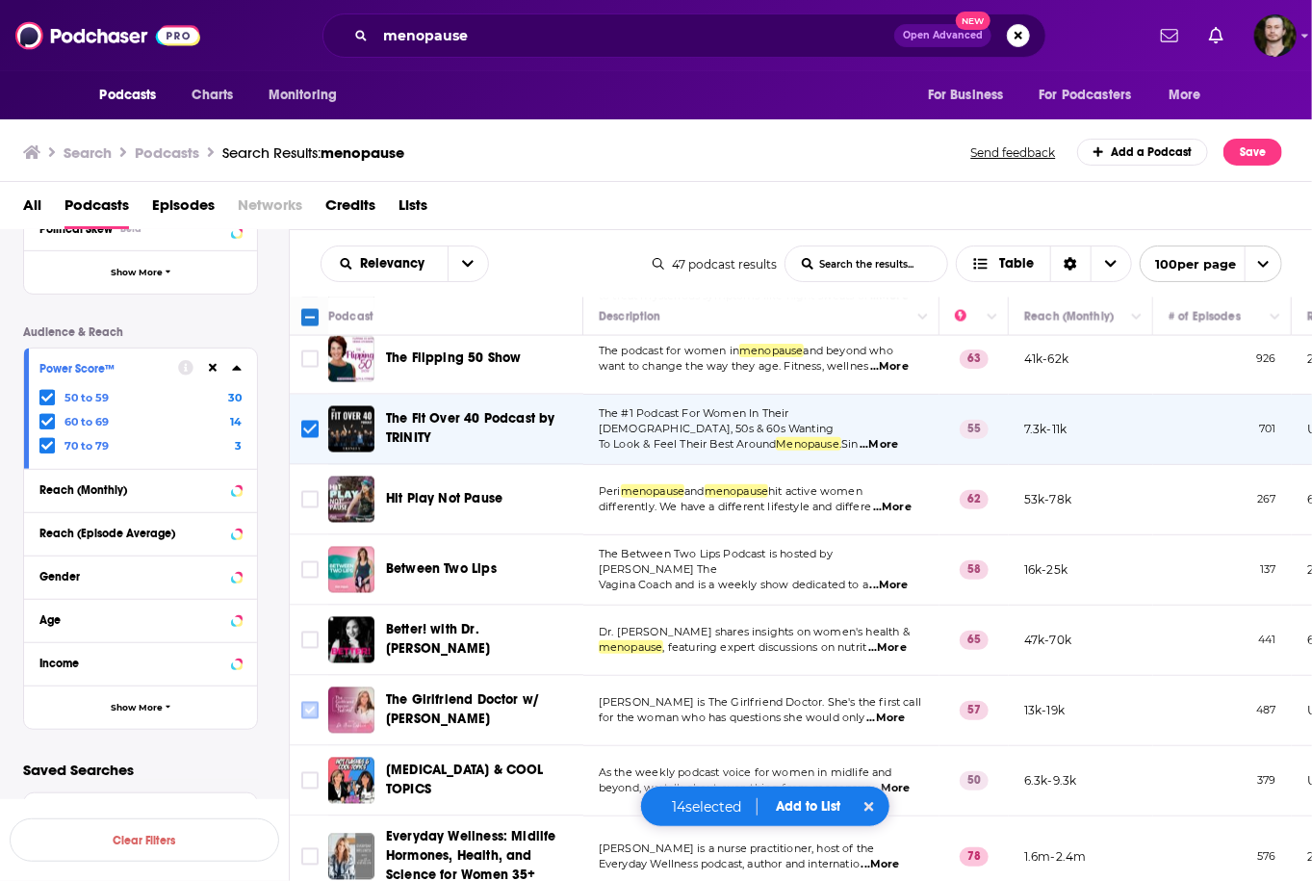
click at [315, 702] on input "Toggle select row" at bounding box center [309, 710] width 17 height 17
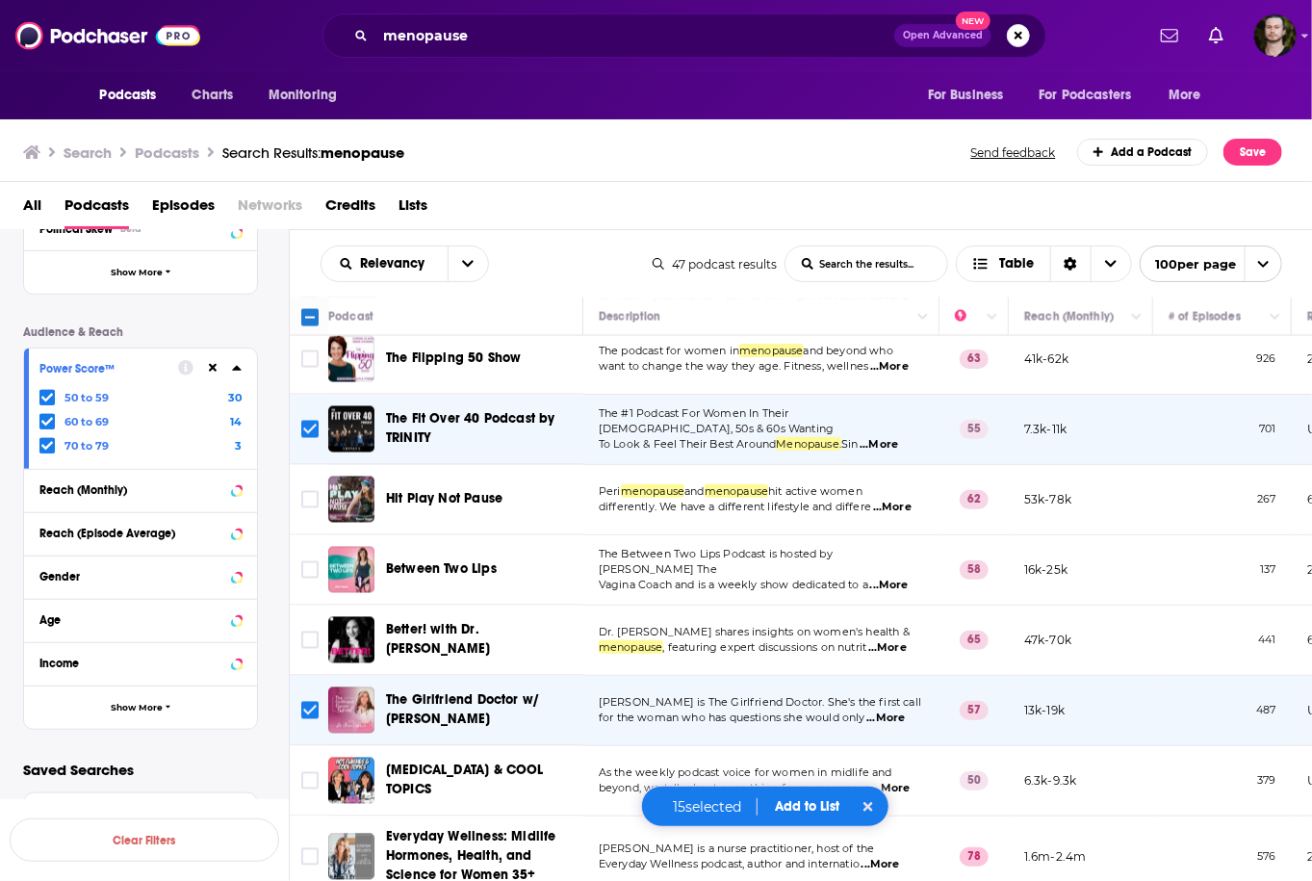
click at [821, 805] on button "Add to List" at bounding box center [807, 806] width 95 height 16
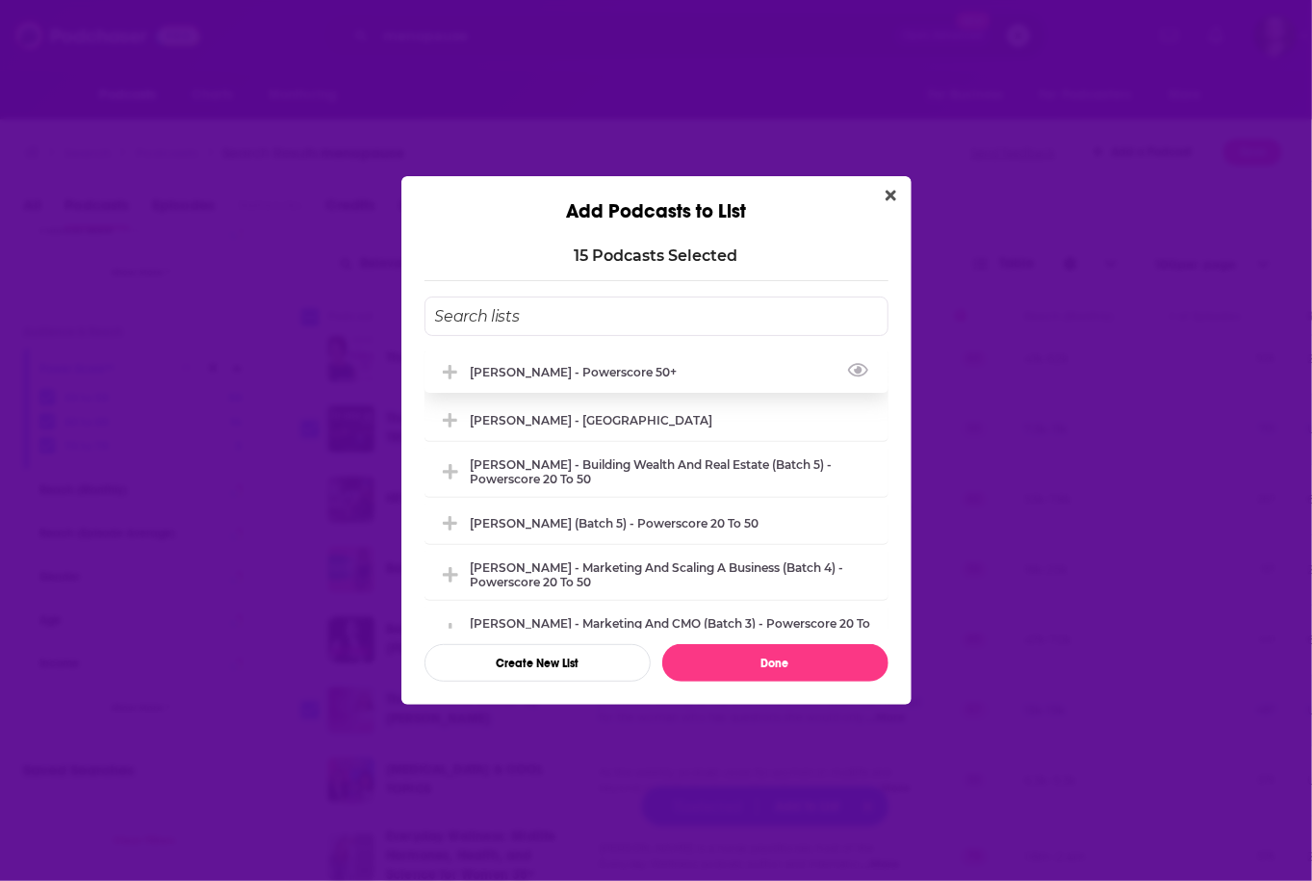
click at [610, 384] on div "Justin Hai - Powerscore 50+" at bounding box center [656, 371] width 464 height 42
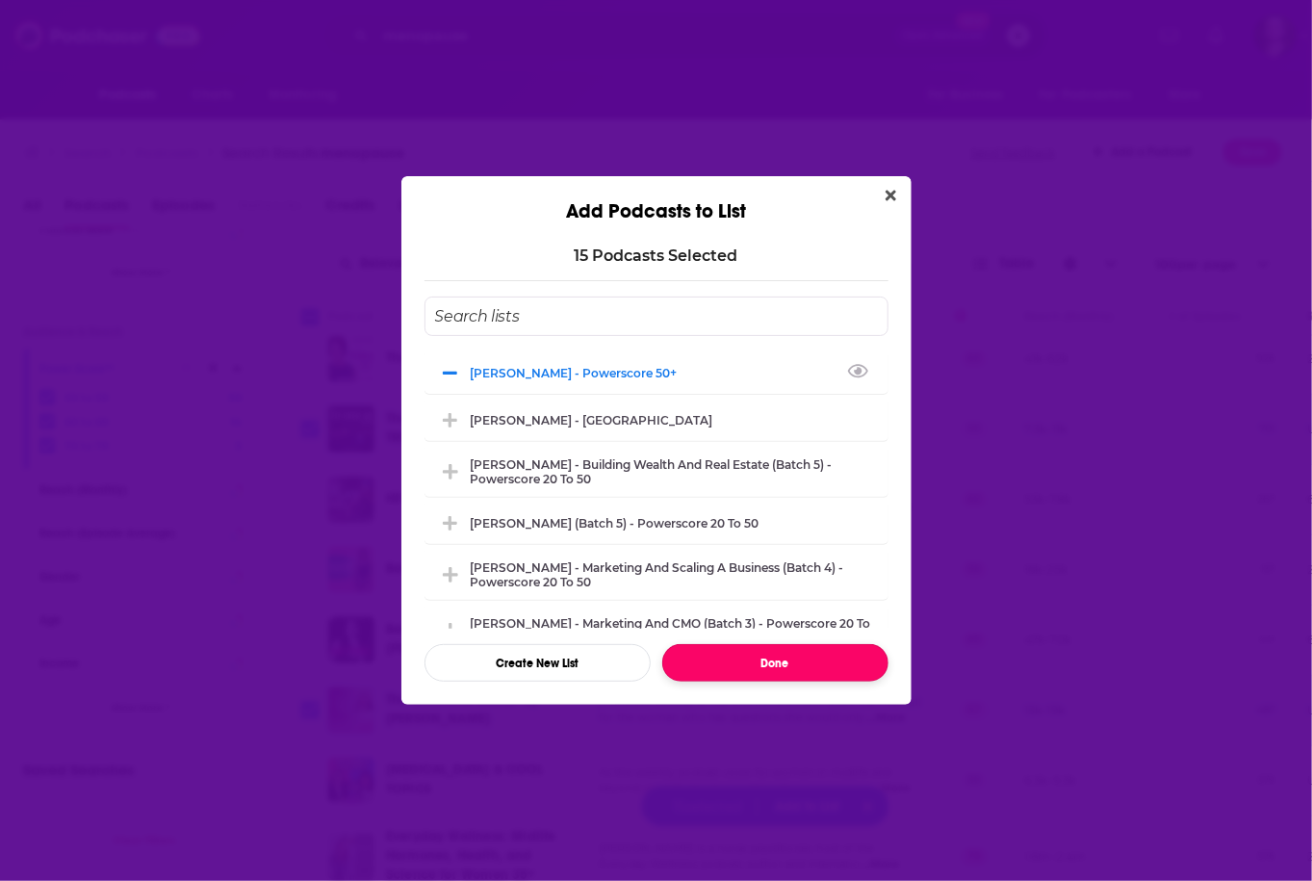
click at [762, 662] on button "Done" at bounding box center [775, 663] width 226 height 38
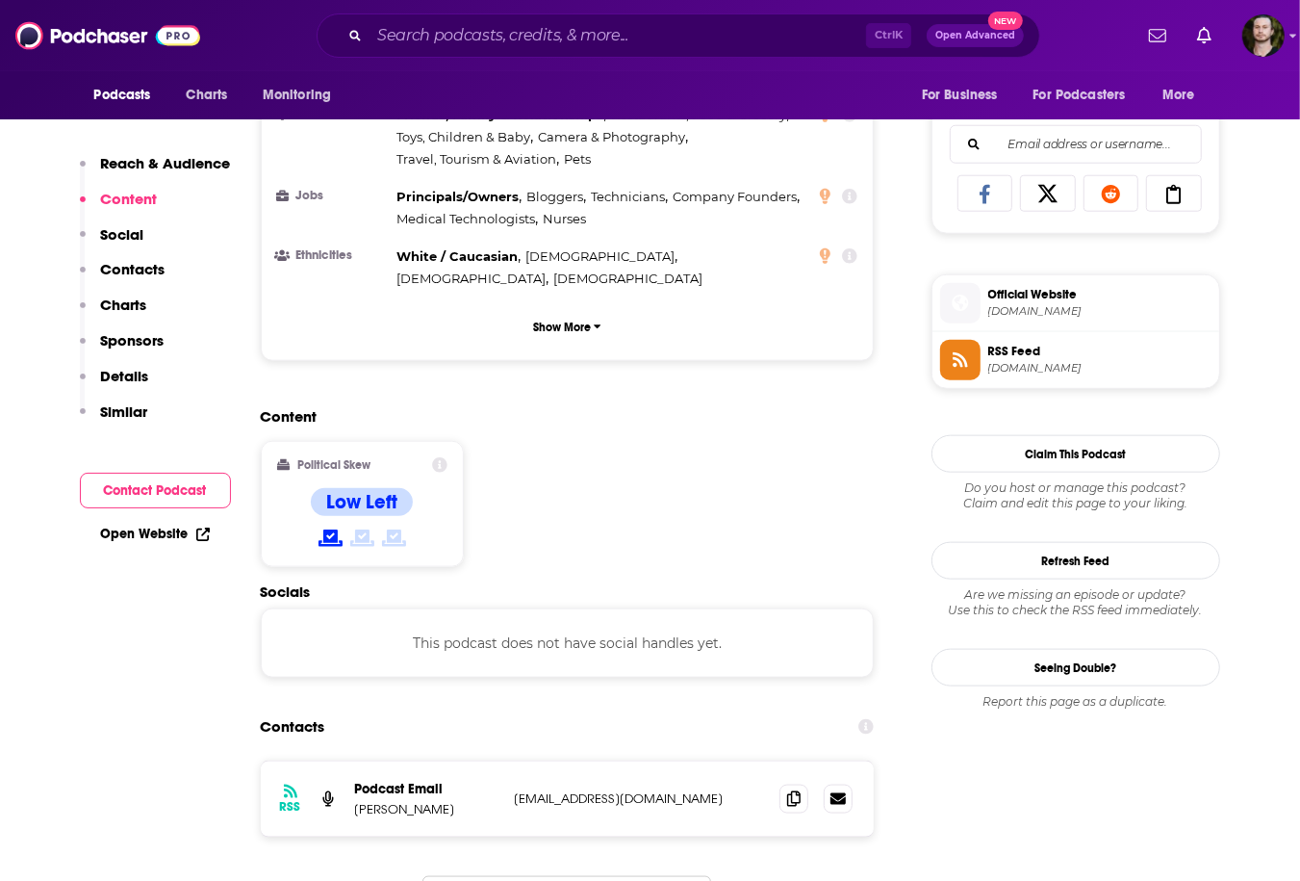
scroll to position [1309, 0]
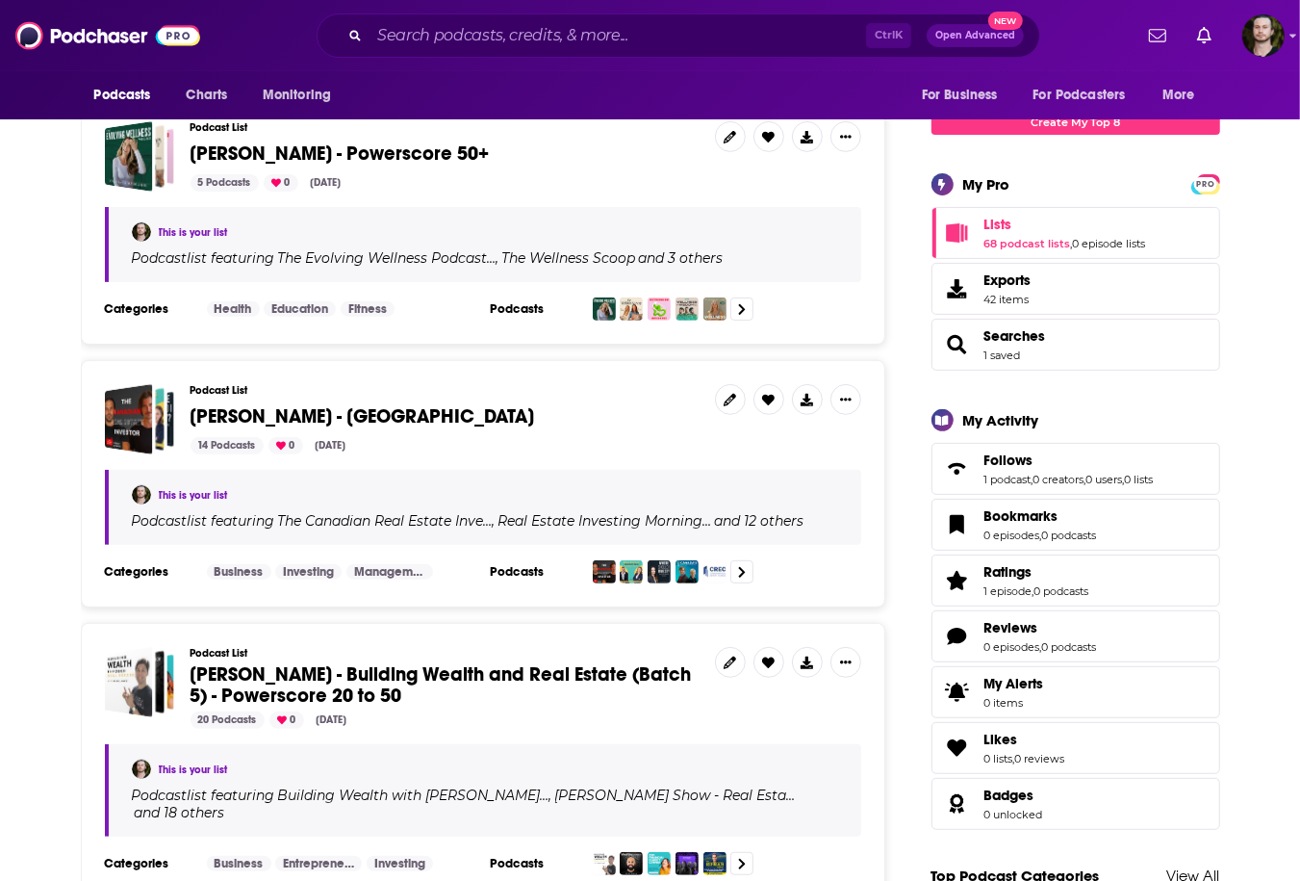
scroll to position [77, 0]
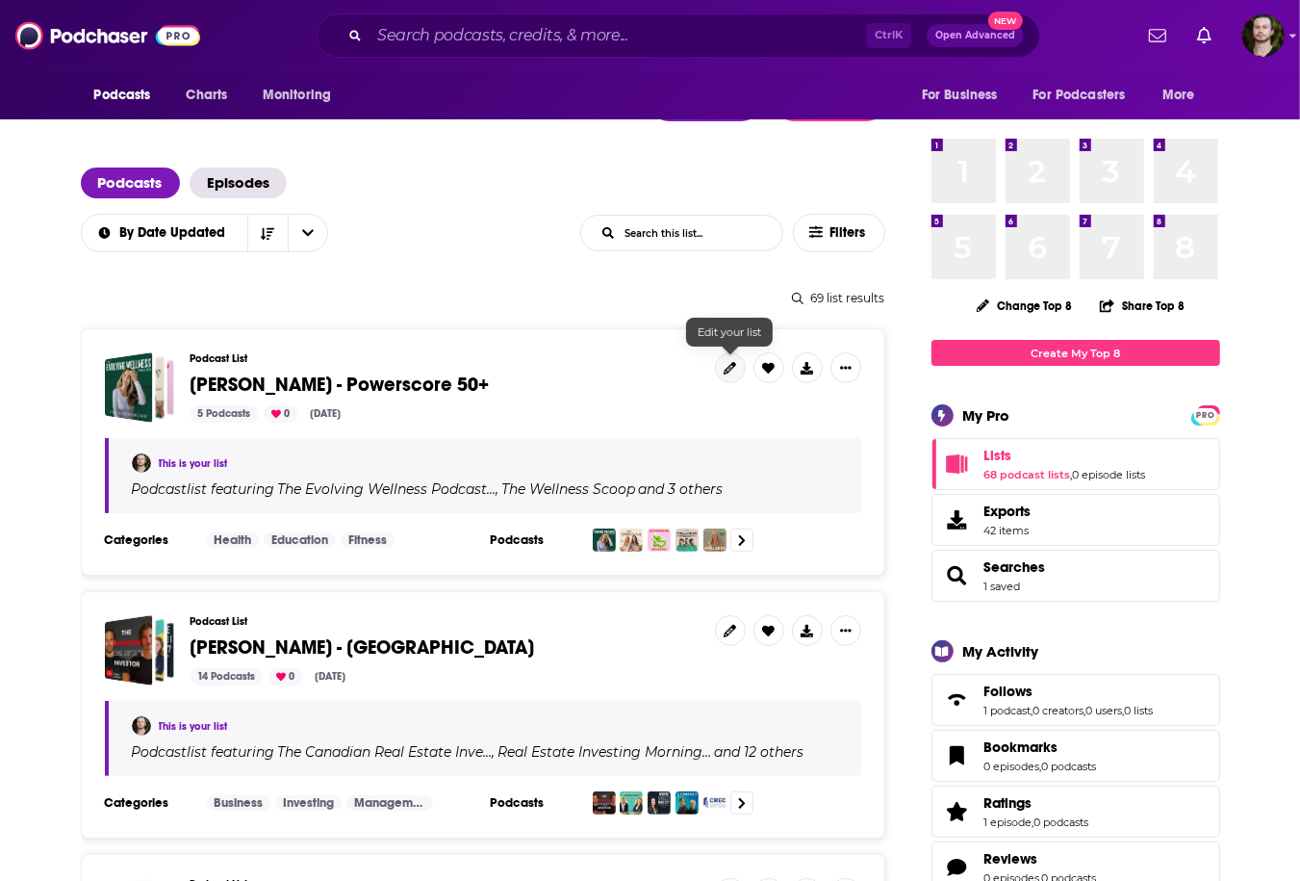
click at [732, 366] on icon at bounding box center [730, 368] width 13 height 13
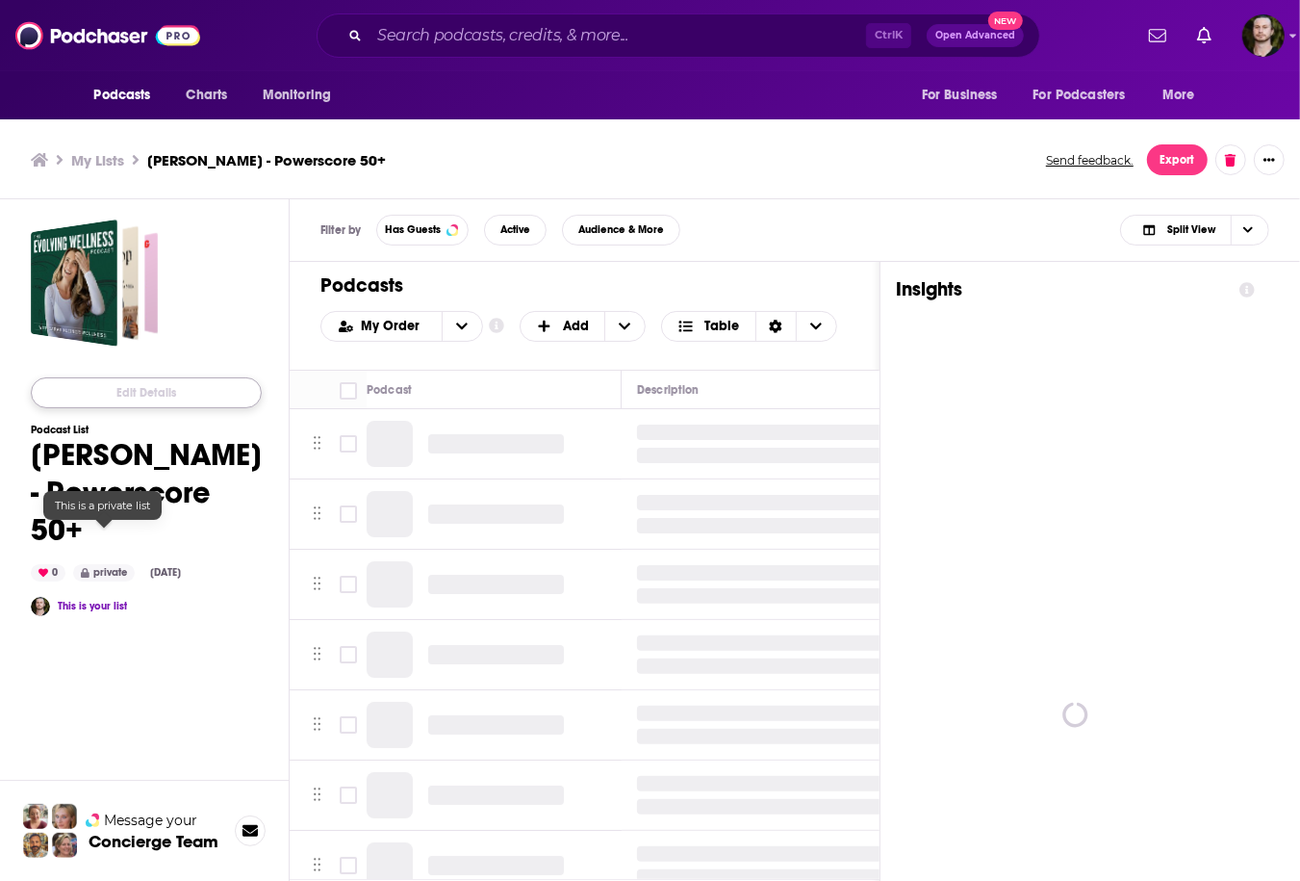
click at [138, 388] on button "Edit Details" at bounding box center [146, 392] width 231 height 31
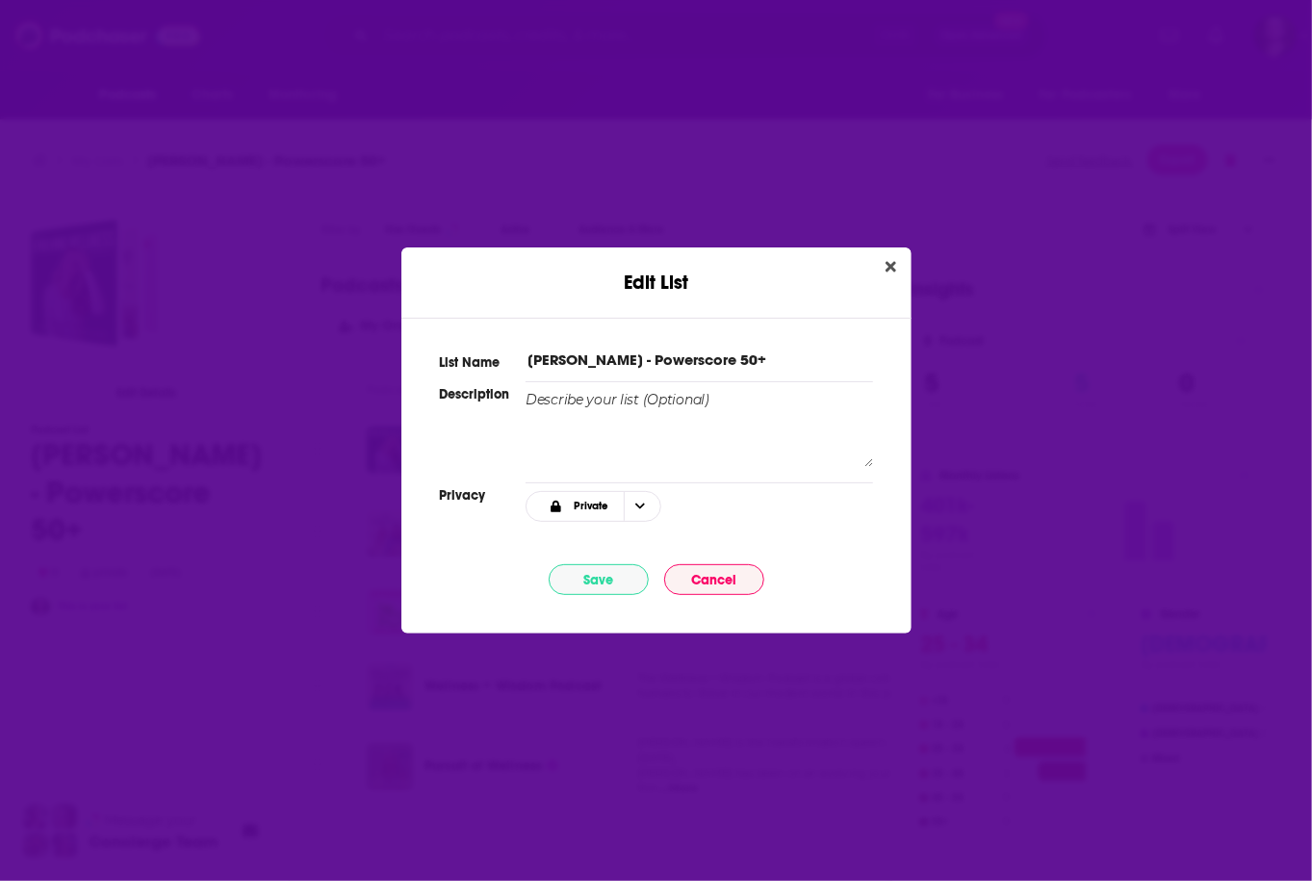
click at [608, 354] on input "Justin Hai - Powerscore 50+" at bounding box center [698, 359] width 346 height 20
type input "[PERSON_NAME] - Wellness and Menopause (Batch 6) - Powerscore 50+"
click at [573, 585] on button "Save" at bounding box center [599, 579] width 100 height 31
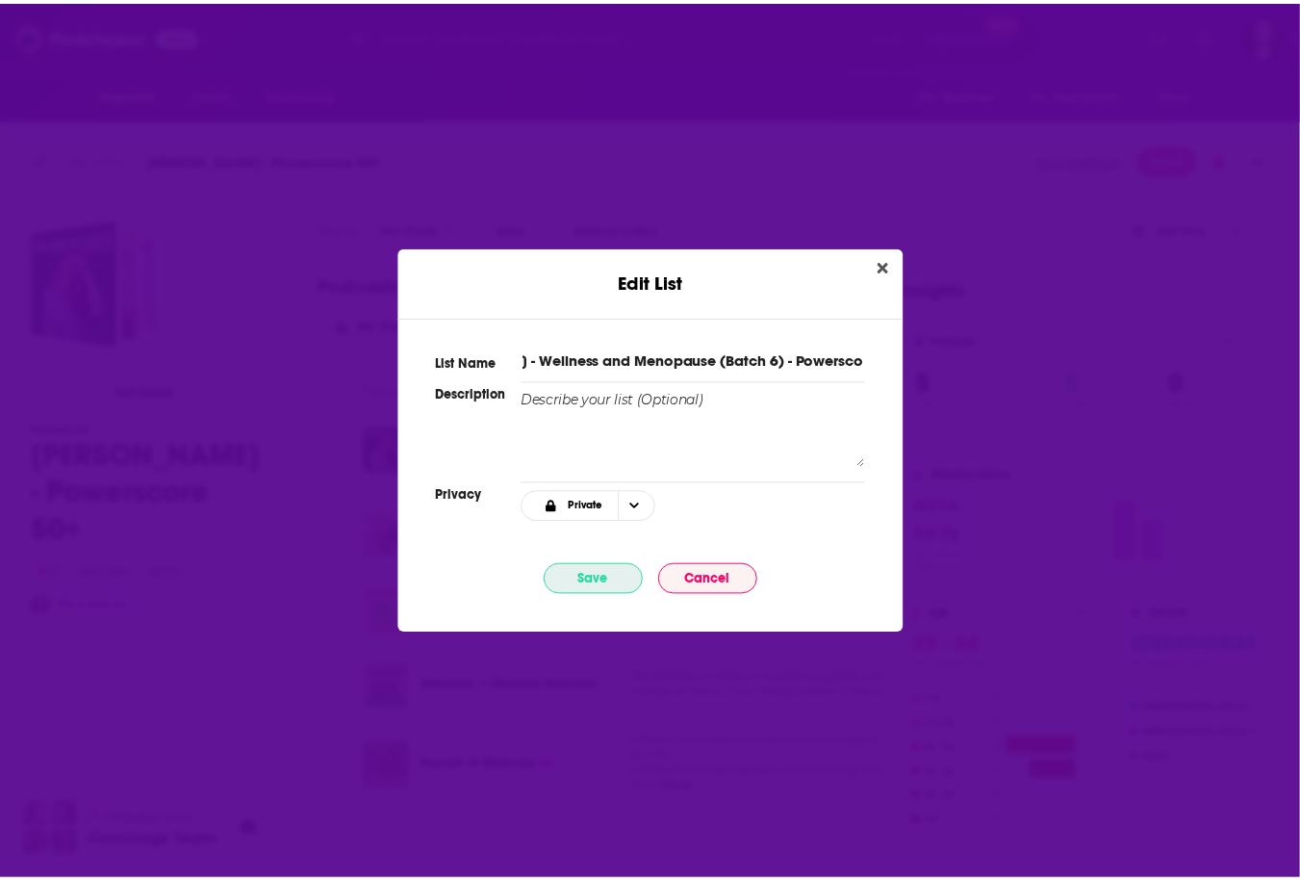
scroll to position [0, 0]
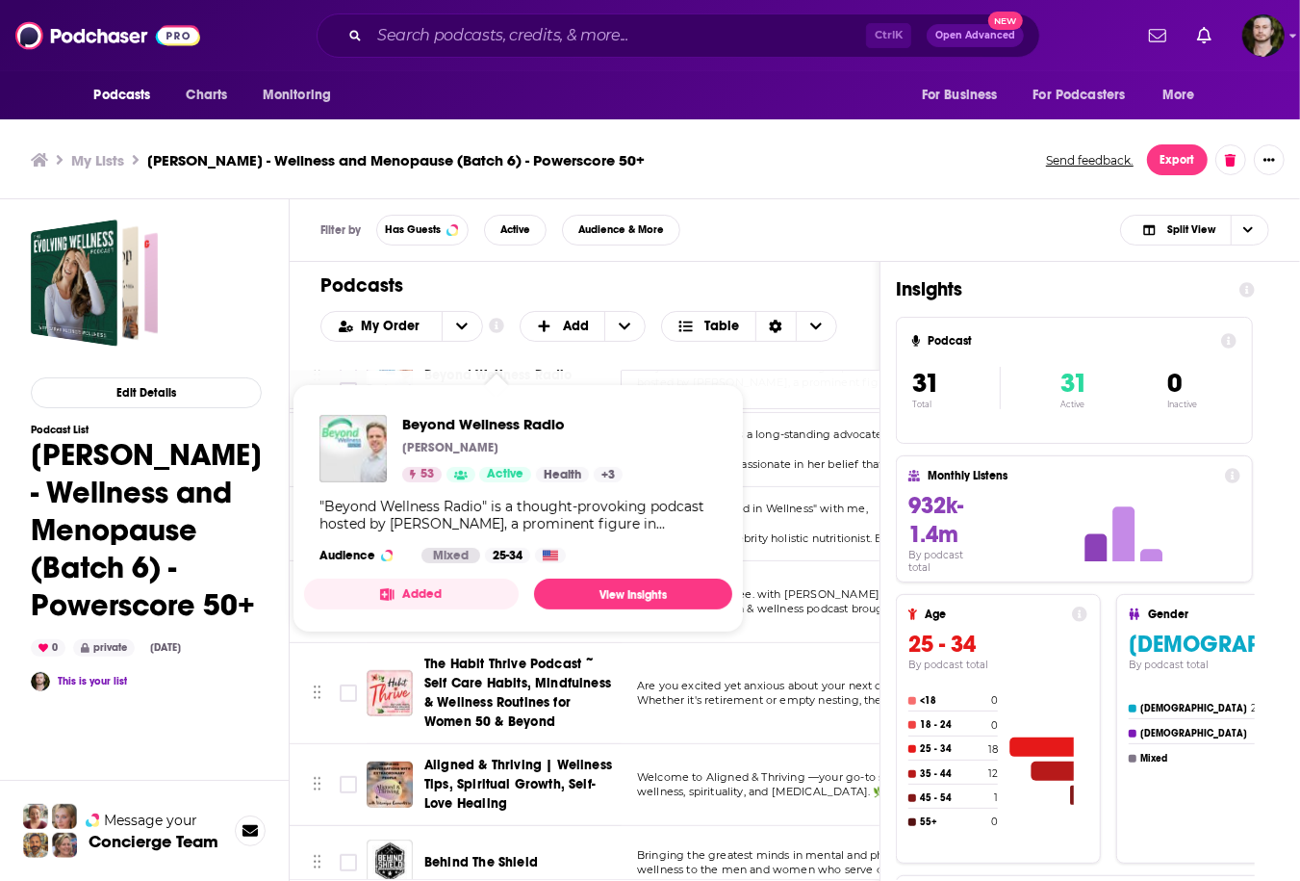
scroll to position [693, 0]
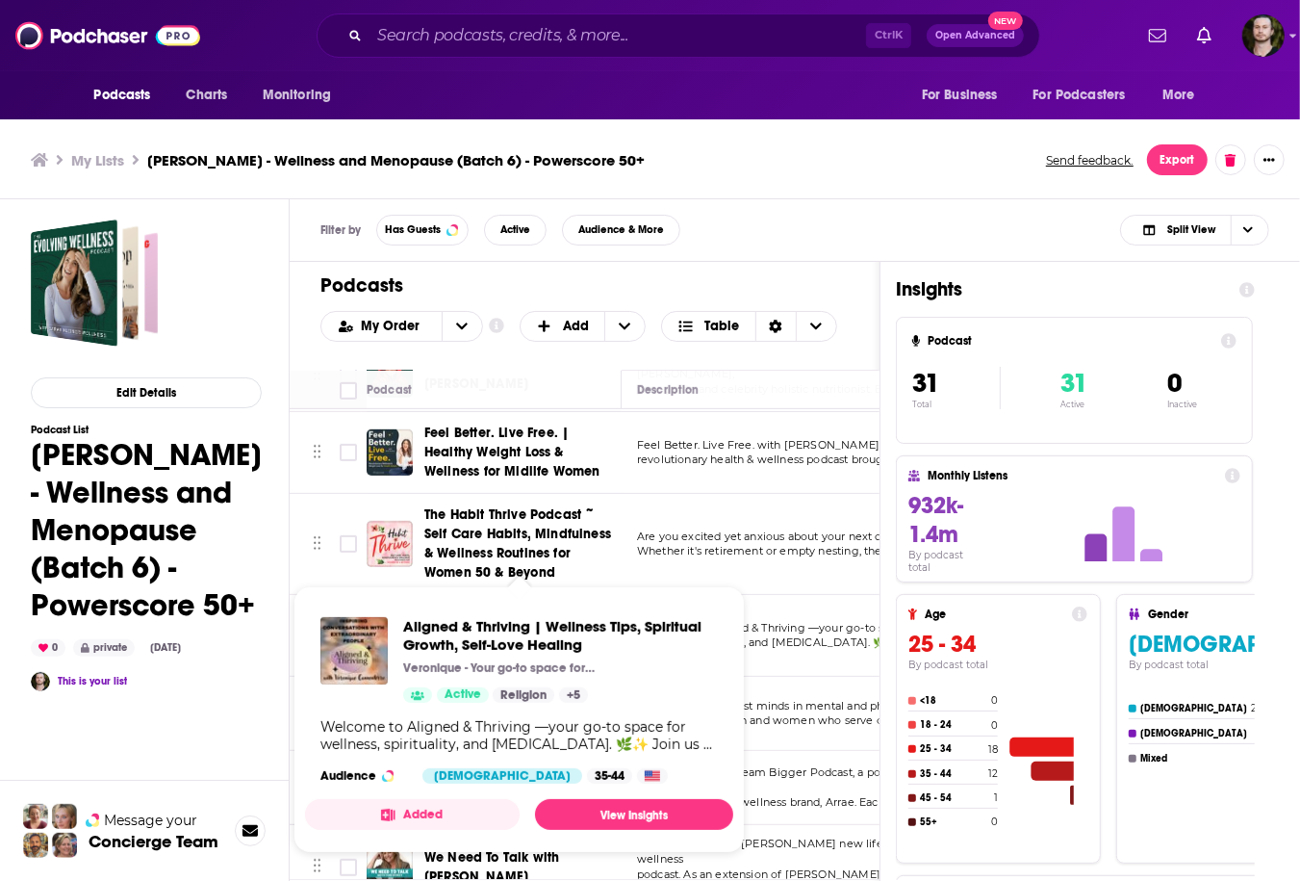
click at [450, 812] on button "Added" at bounding box center [412, 814] width 215 height 31
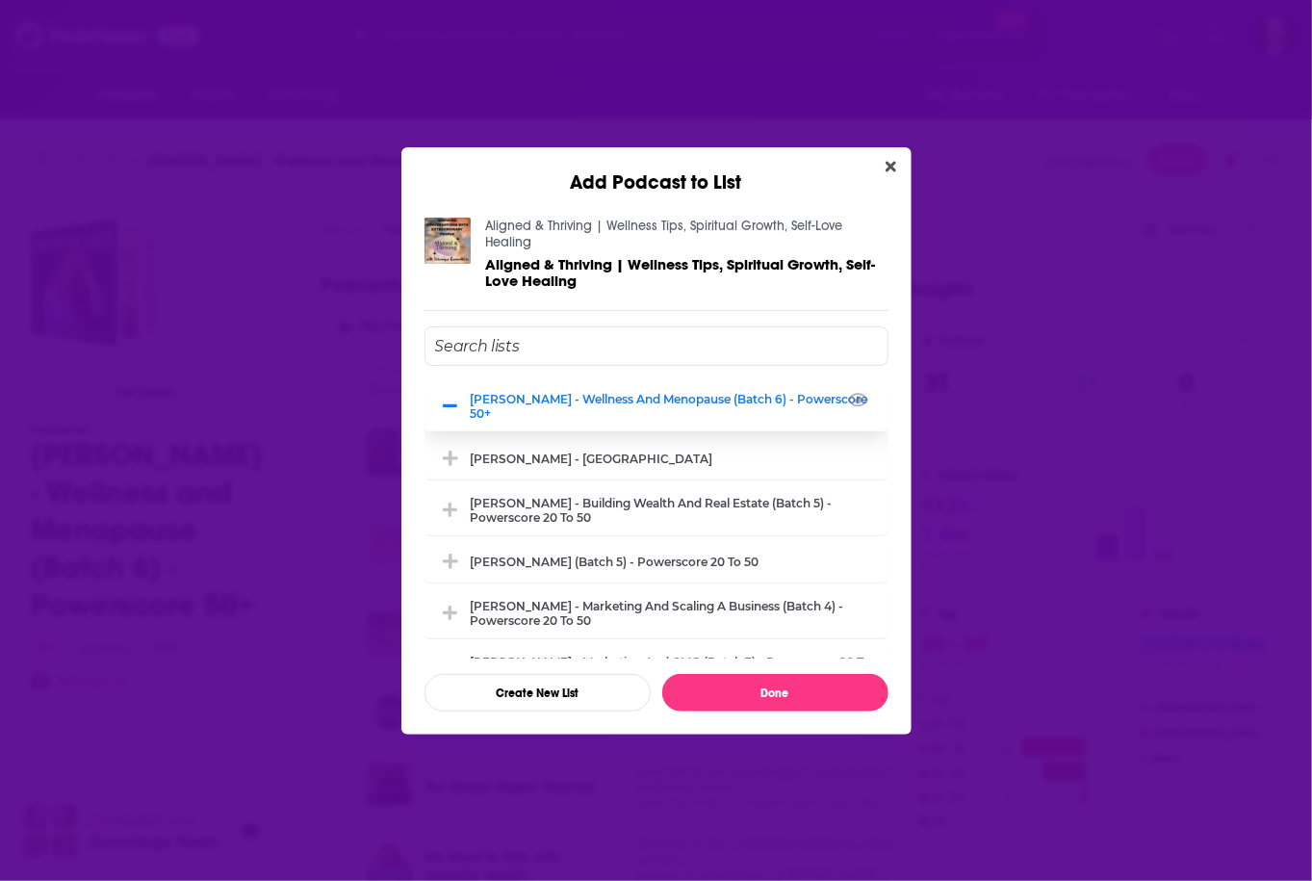
click at [442, 396] on span "Add Podcast To List" at bounding box center [451, 405] width 18 height 18
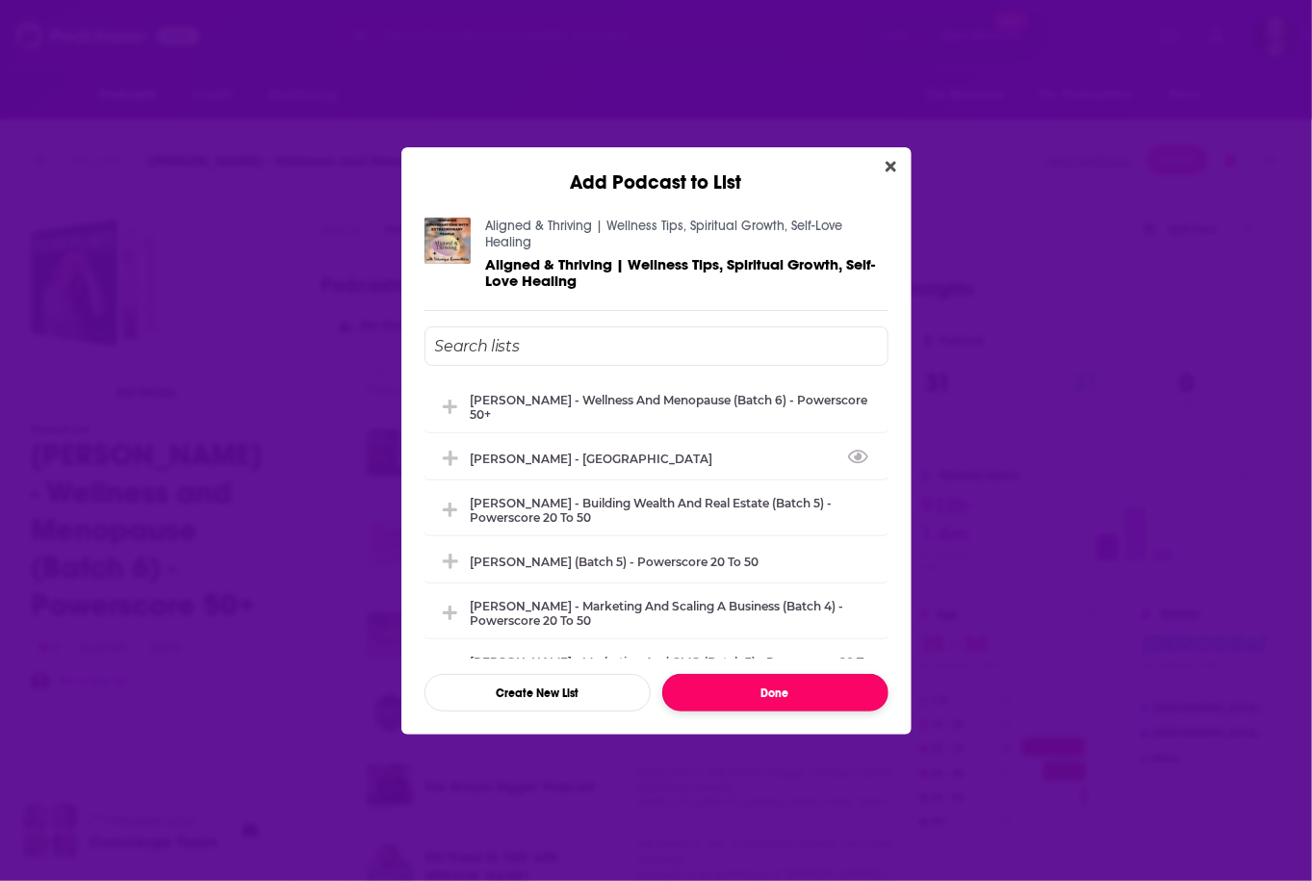
click at [803, 677] on button "Done" at bounding box center [775, 693] width 226 height 38
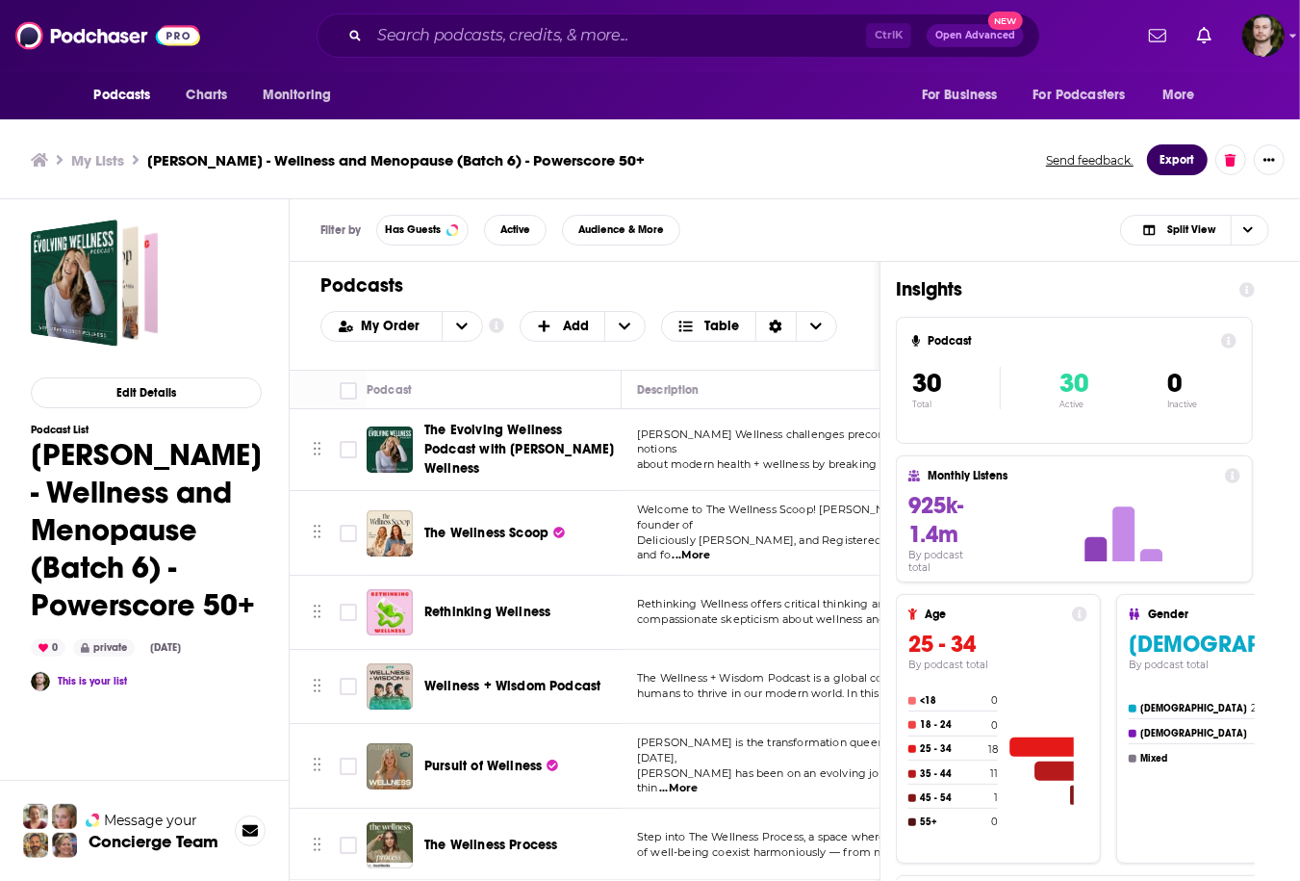
click at [1186, 153] on button "Export" at bounding box center [1177, 159] width 61 height 31
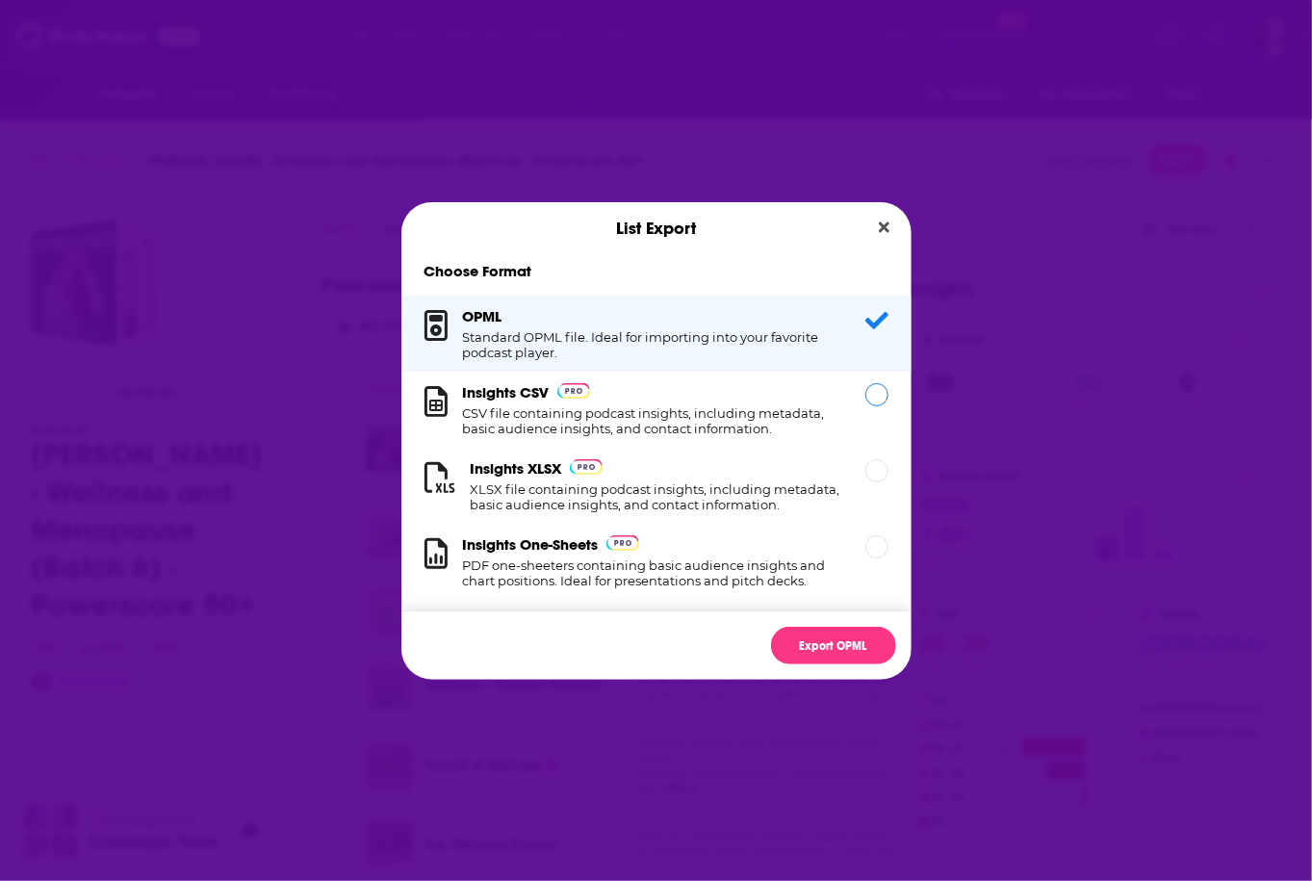
click at [693, 435] on h1 "CSV file containing podcast insights, including metadata, basic audience insigh…" at bounding box center [652, 420] width 379 height 31
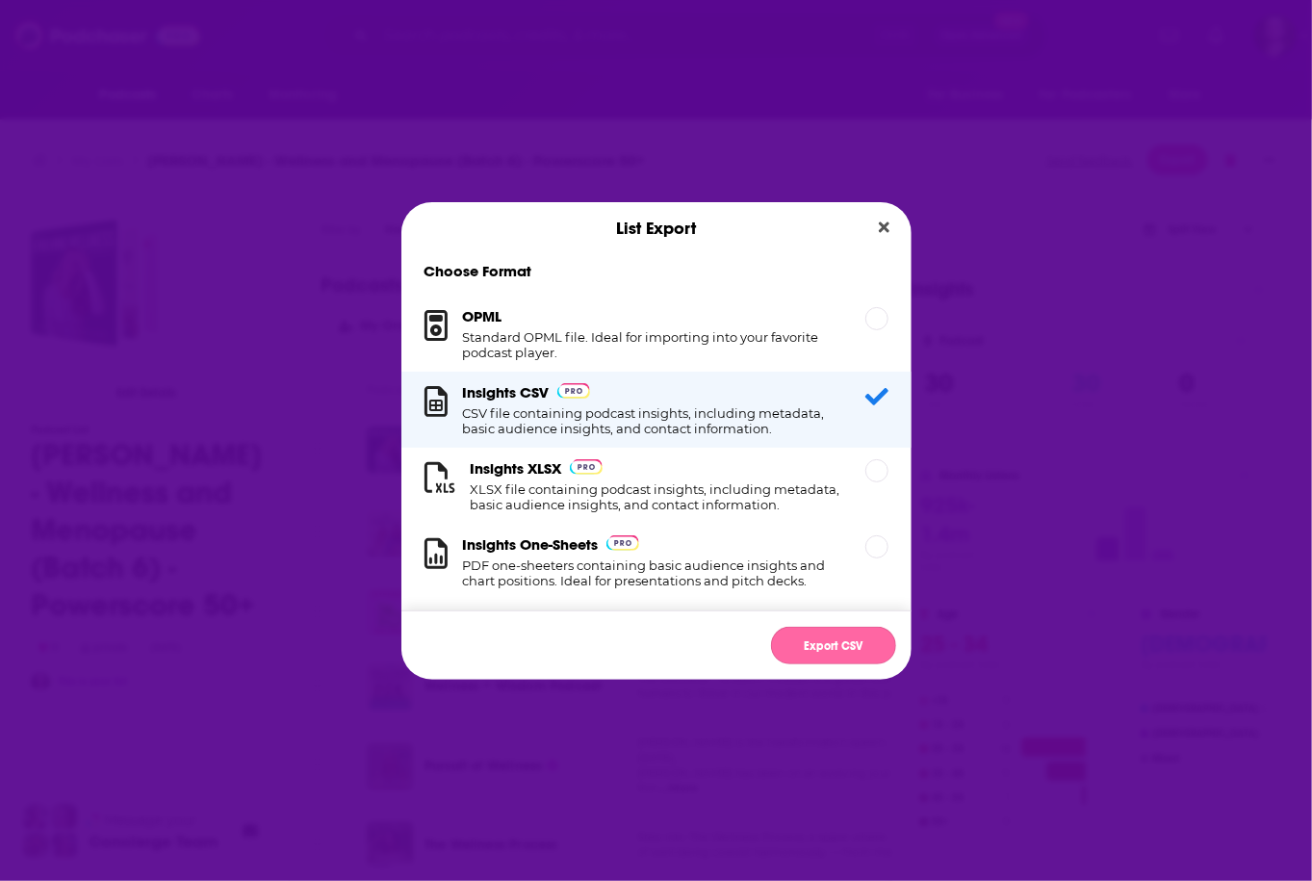
click at [798, 649] on button "Export CSV" at bounding box center [833, 645] width 125 height 38
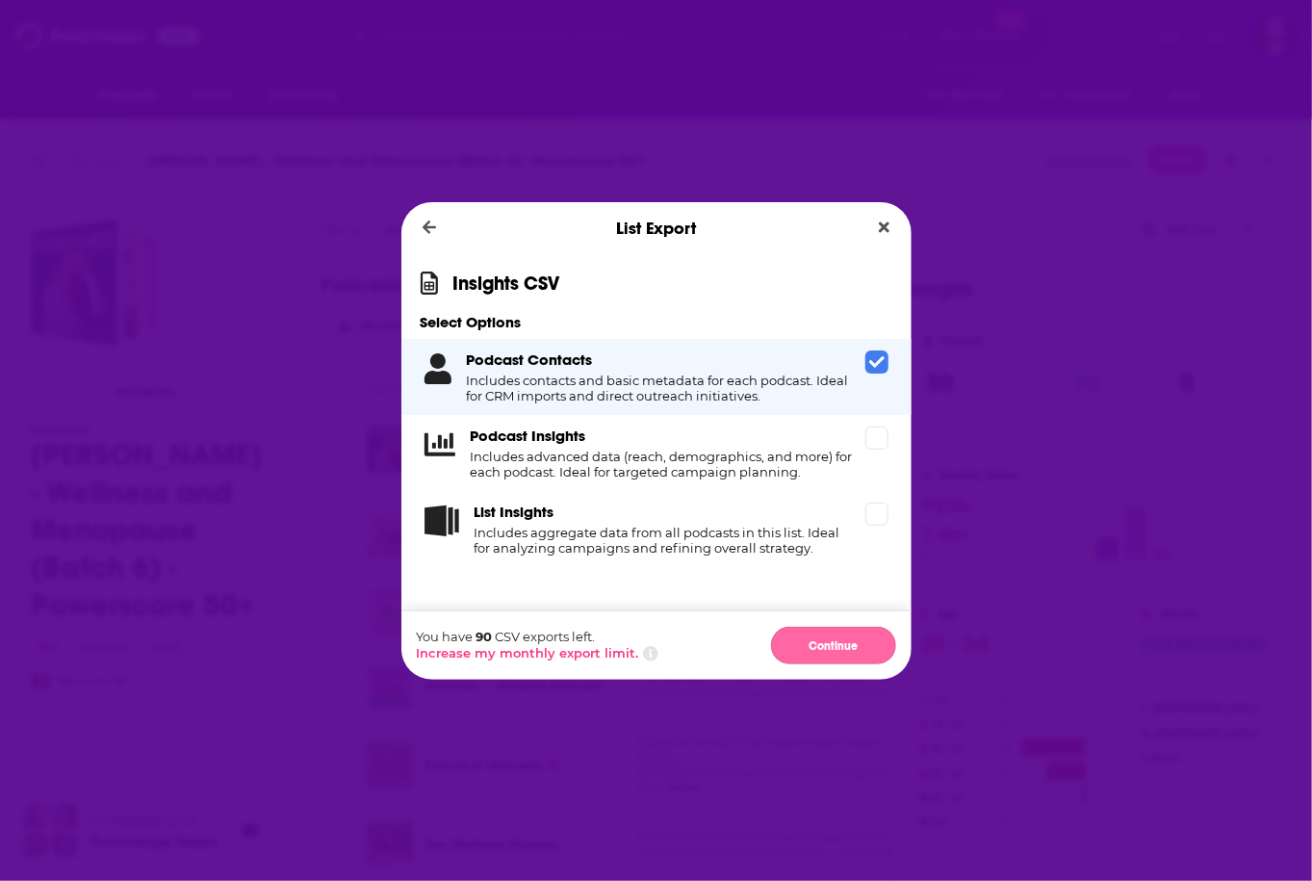
click at [852, 639] on button "Continue" at bounding box center [833, 645] width 125 height 38
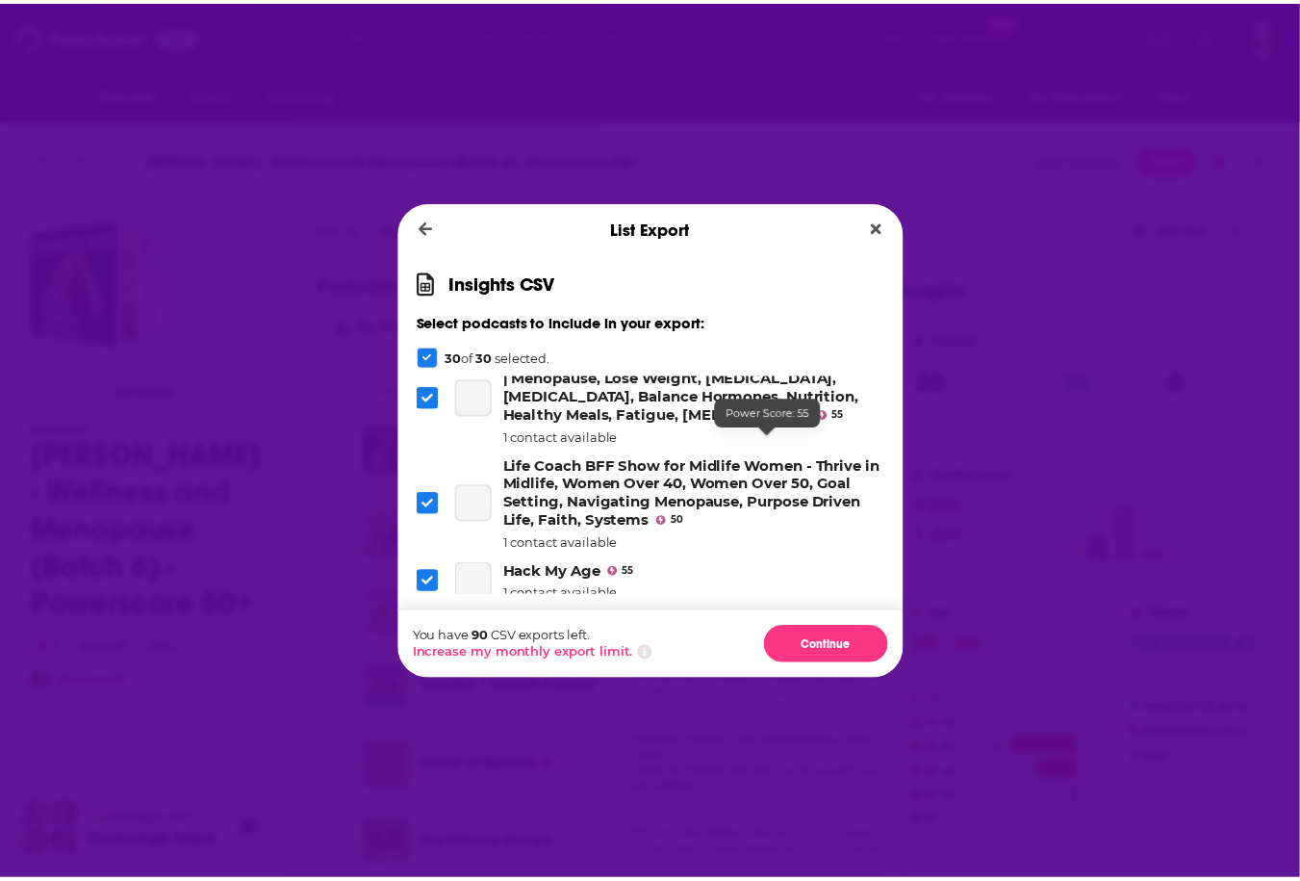
scroll to position [1647, 0]
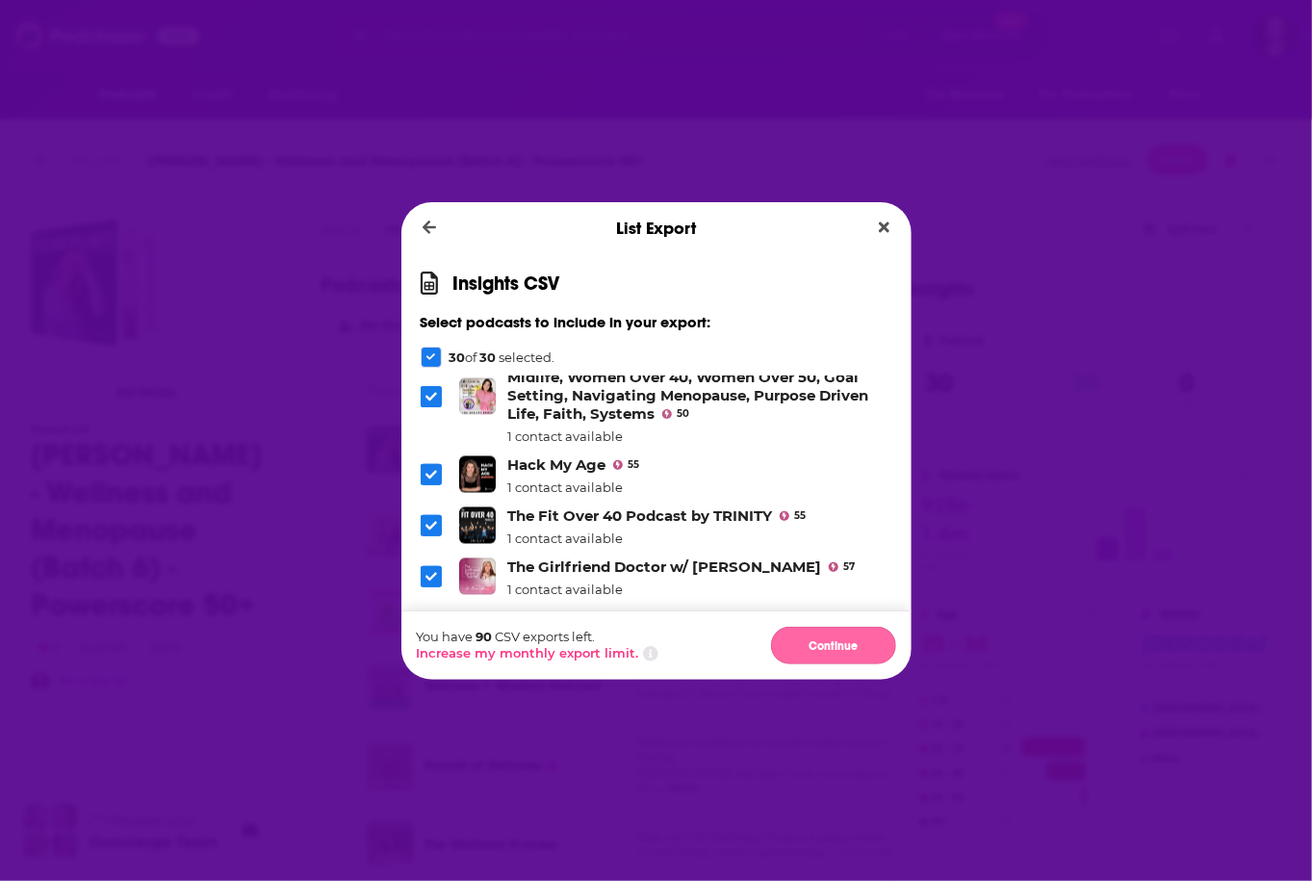
click at [830, 639] on button "Continue" at bounding box center [833, 645] width 125 height 38
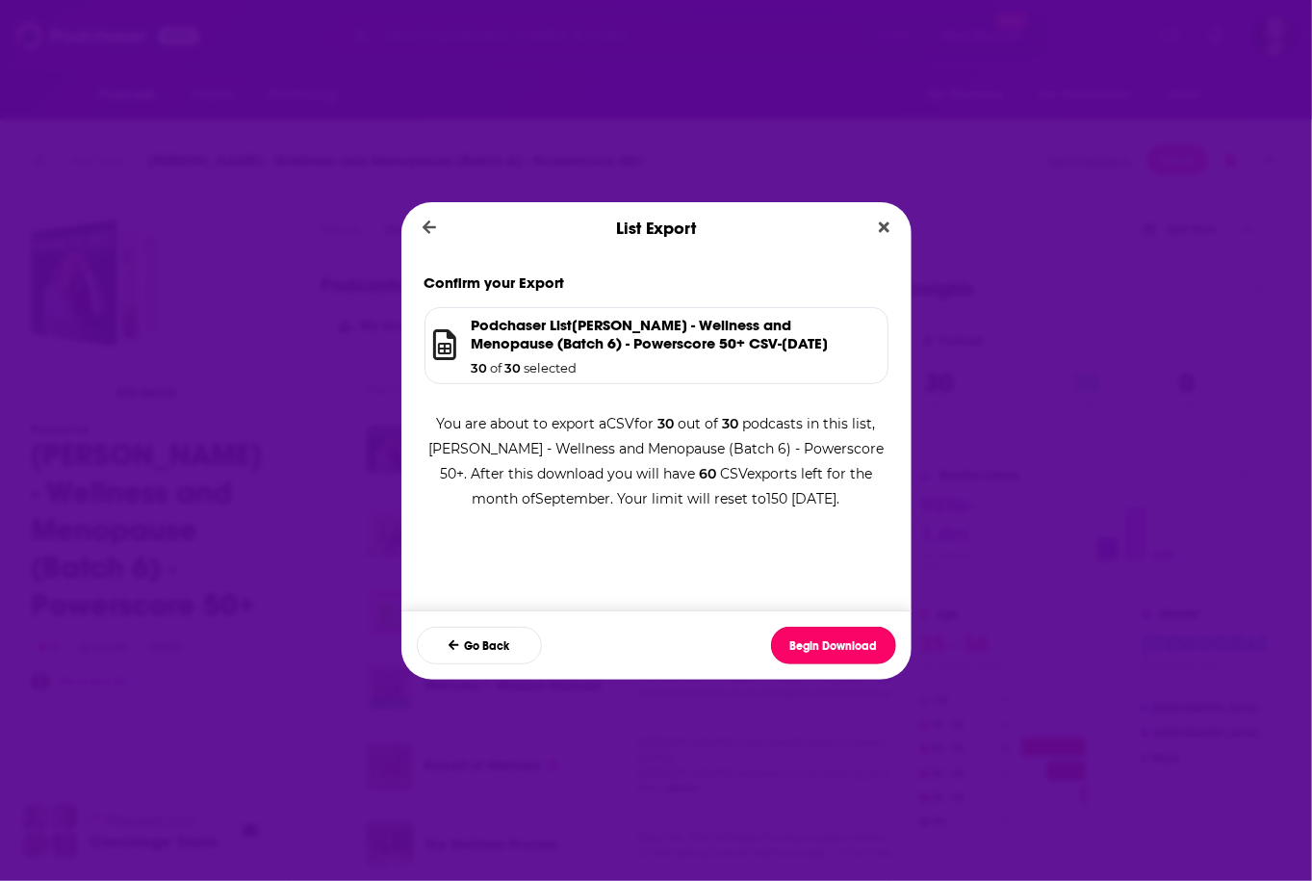
click at [830, 639] on button "Begin Download" at bounding box center [833, 645] width 125 height 38
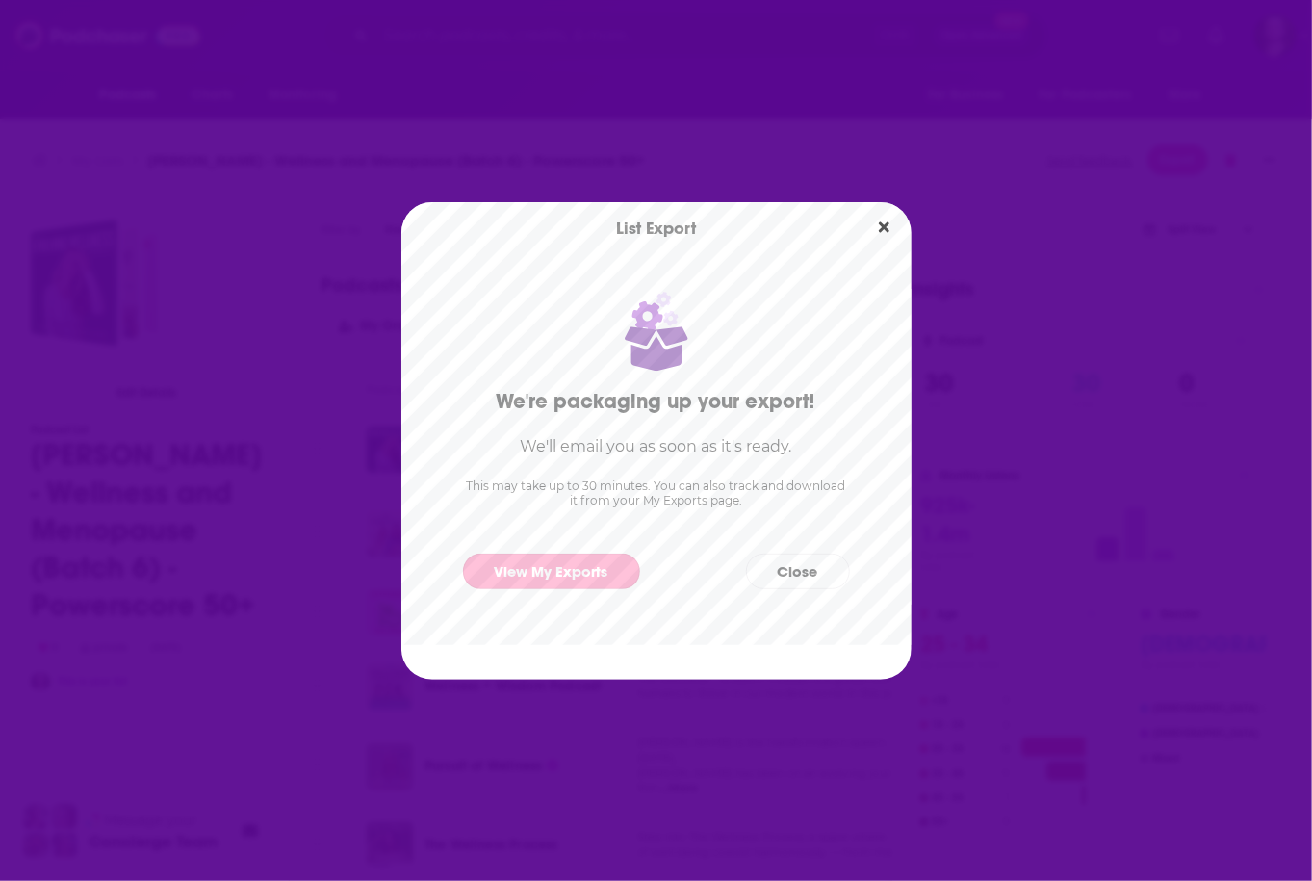
click at [600, 575] on link "View My Exports" at bounding box center [551, 571] width 177 height 36
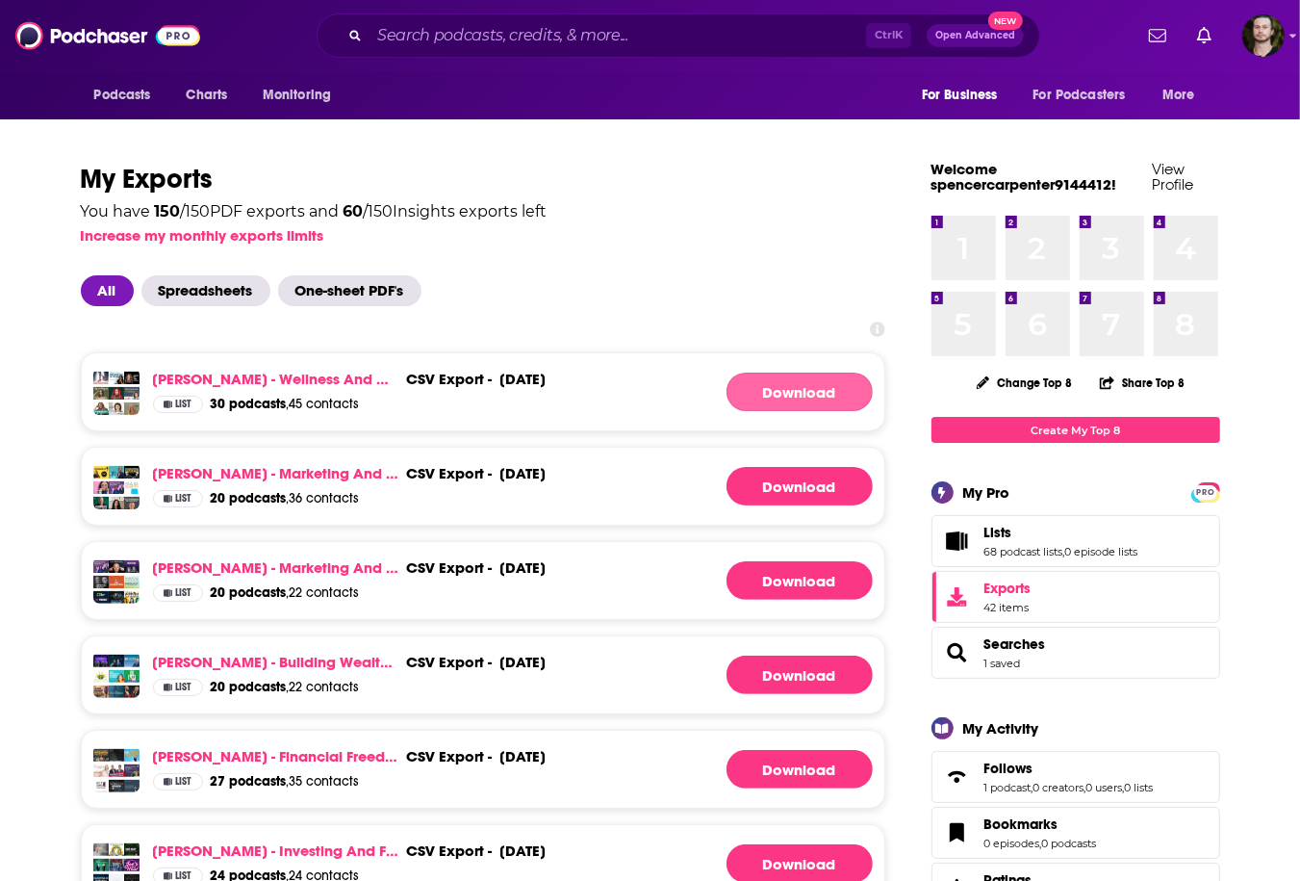
click at [830, 385] on link "Download" at bounding box center [800, 391] width 146 height 38
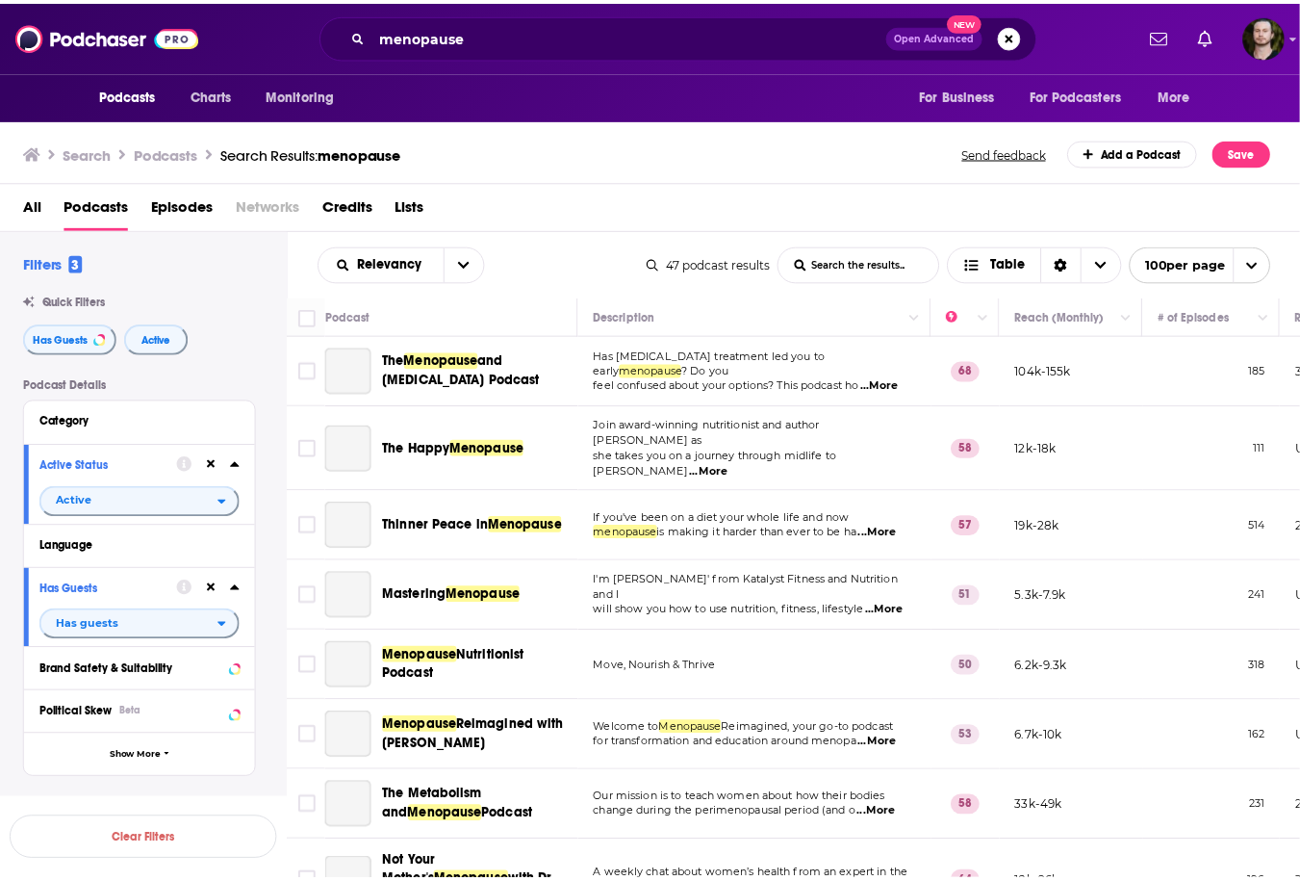
scroll to position [1617, 0]
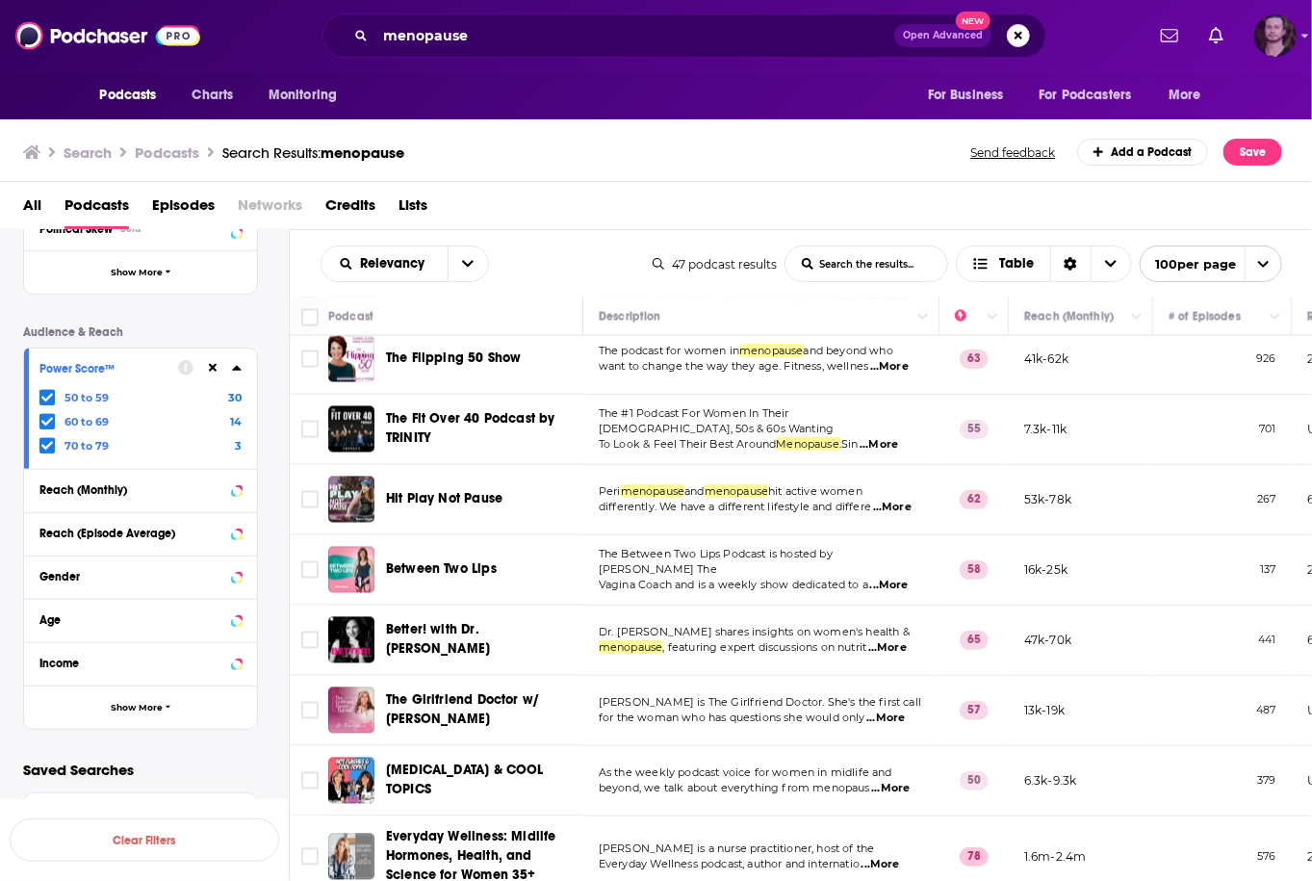
click at [1262, 43] on img "Logged in as OutlierAudio" at bounding box center [1275, 35] width 42 height 42
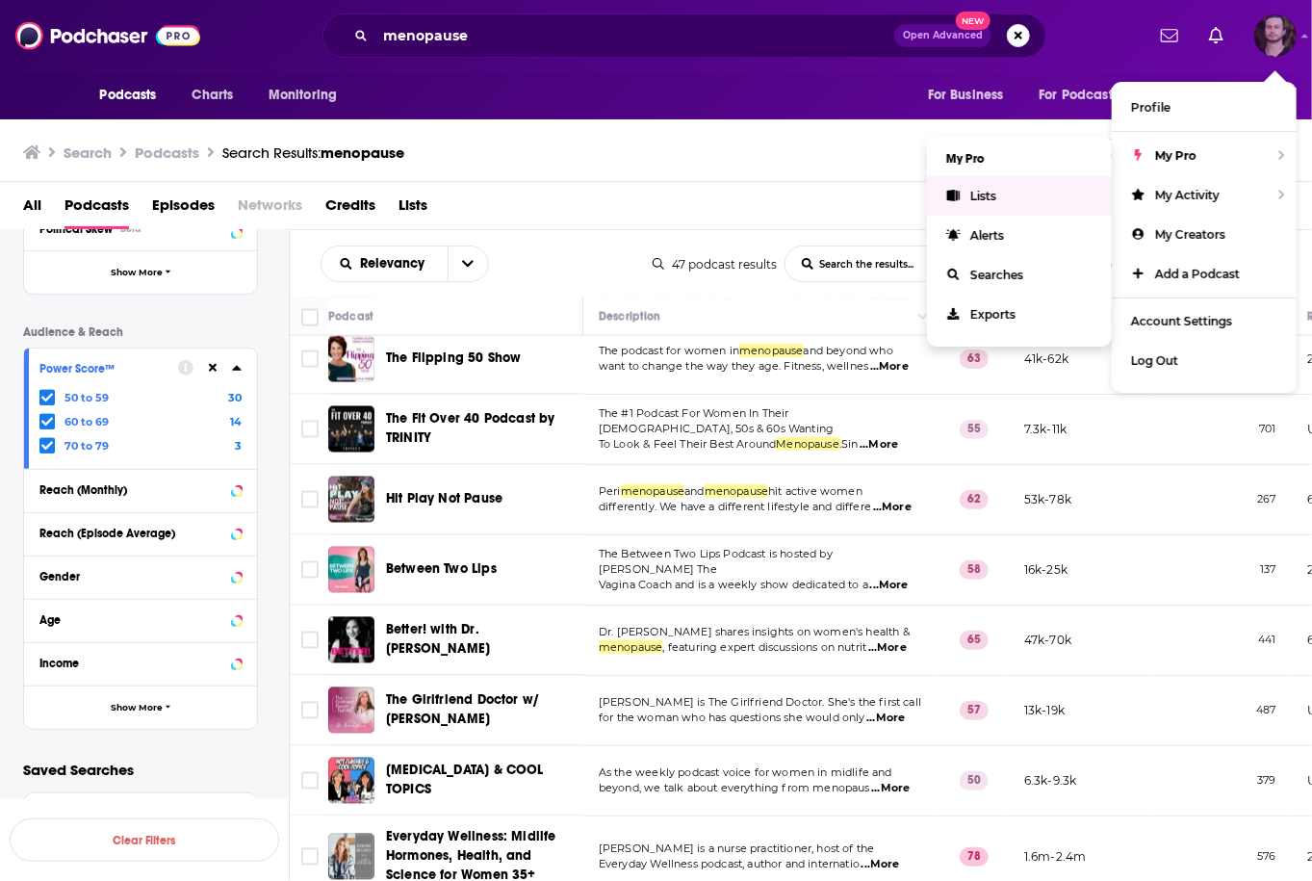
click at [1054, 182] on link "Lists" at bounding box center [1019, 195] width 185 height 39
